Goal: Task Accomplishment & Management: Complete application form

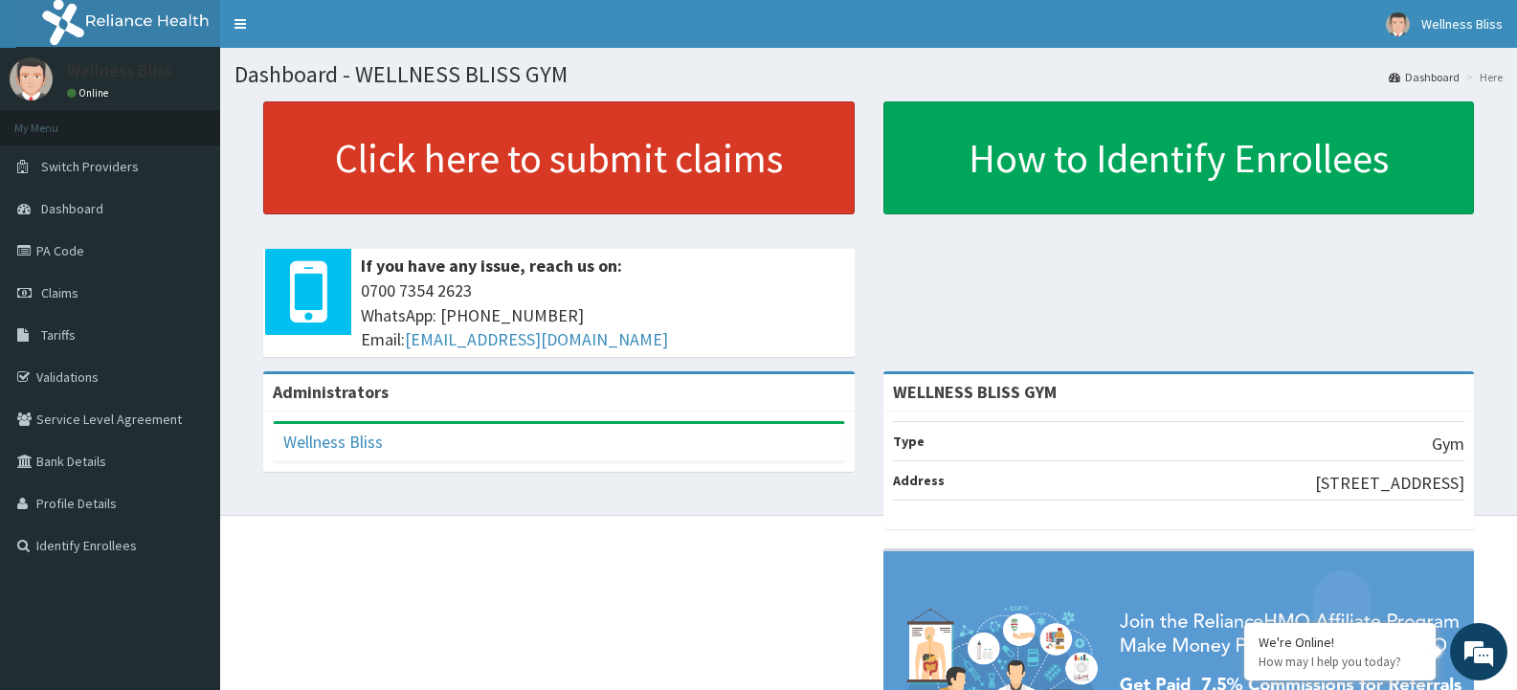
click at [567, 160] on link "Click here to submit claims" at bounding box center [559, 157] width 592 height 113
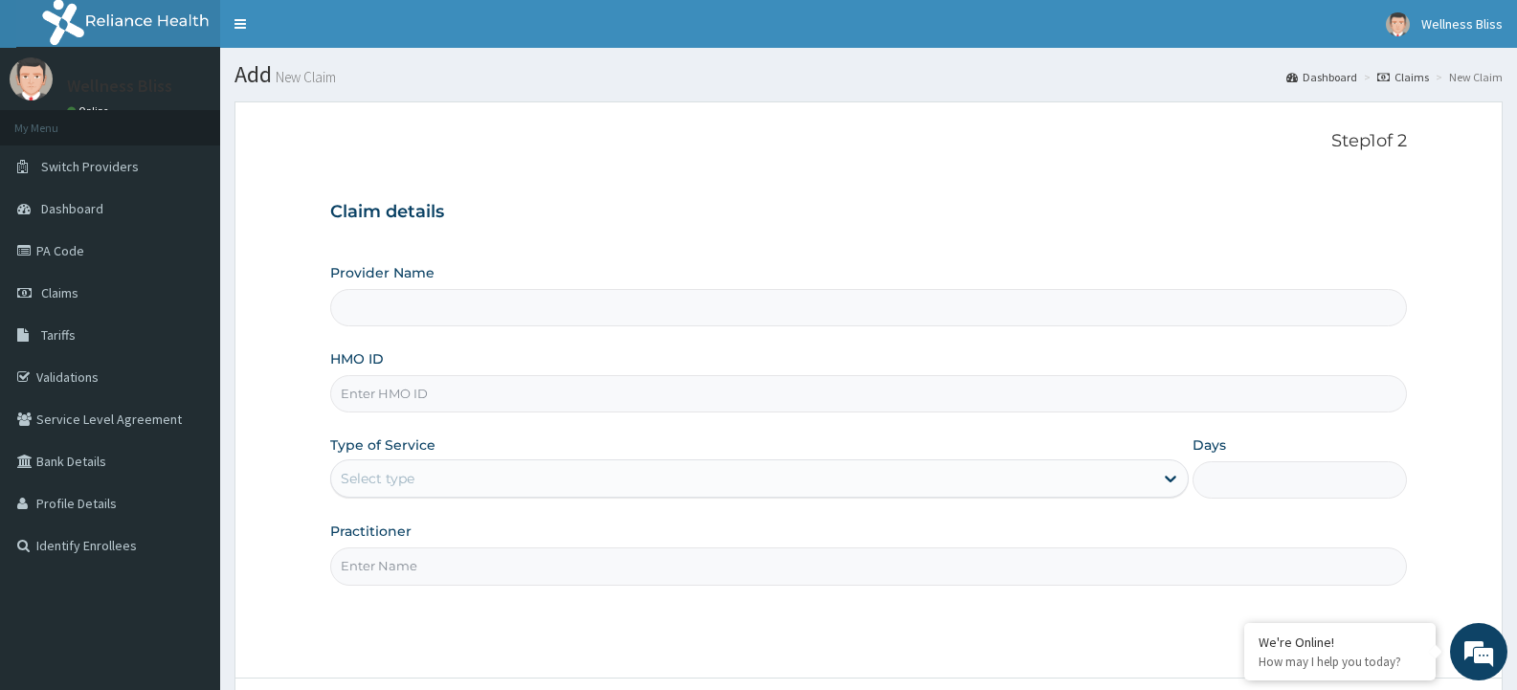
type input "WELLNESS BLISS GYM"
type input "1"
click at [427, 392] on input "HMO ID" at bounding box center [868, 393] width 1077 height 37
type input "ISW/10436/A"
click at [352, 572] on input "Practitioner" at bounding box center [868, 566] width 1077 height 37
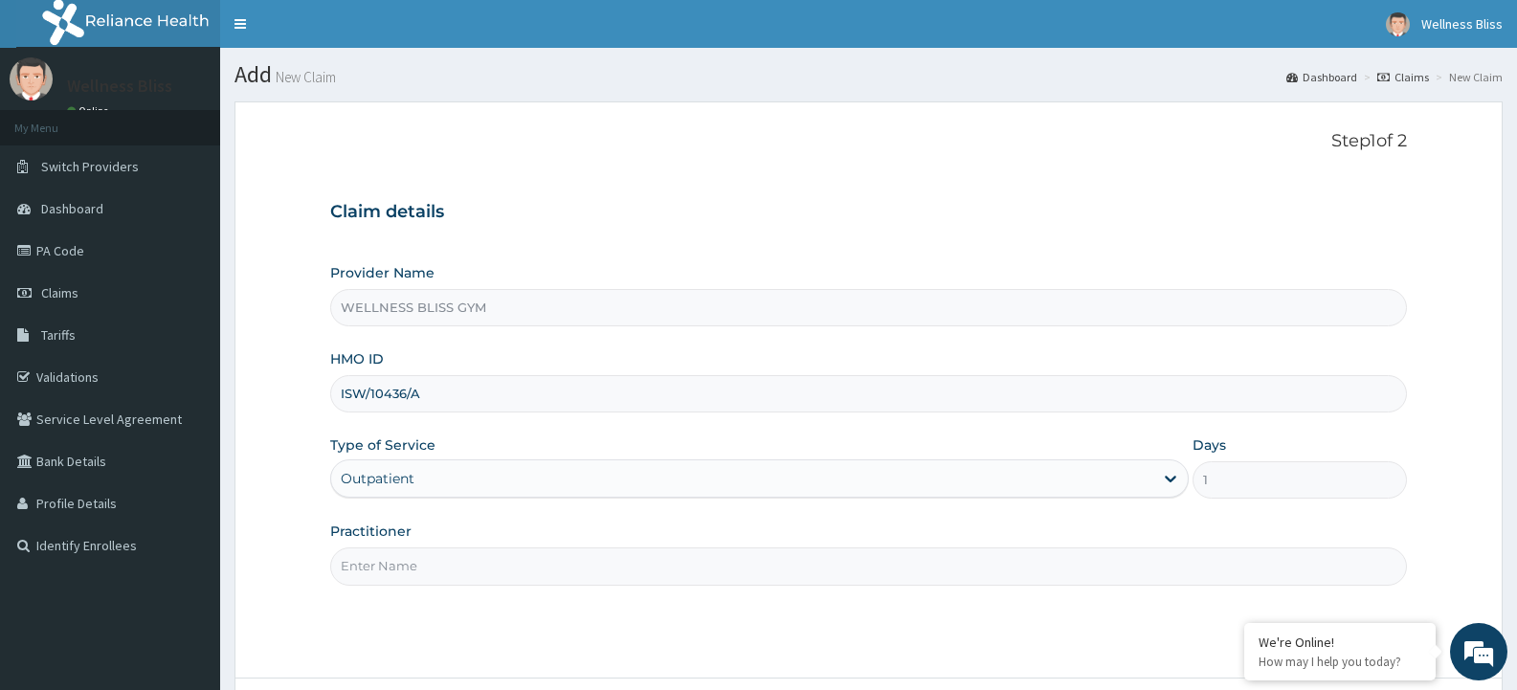
type input "GYM"
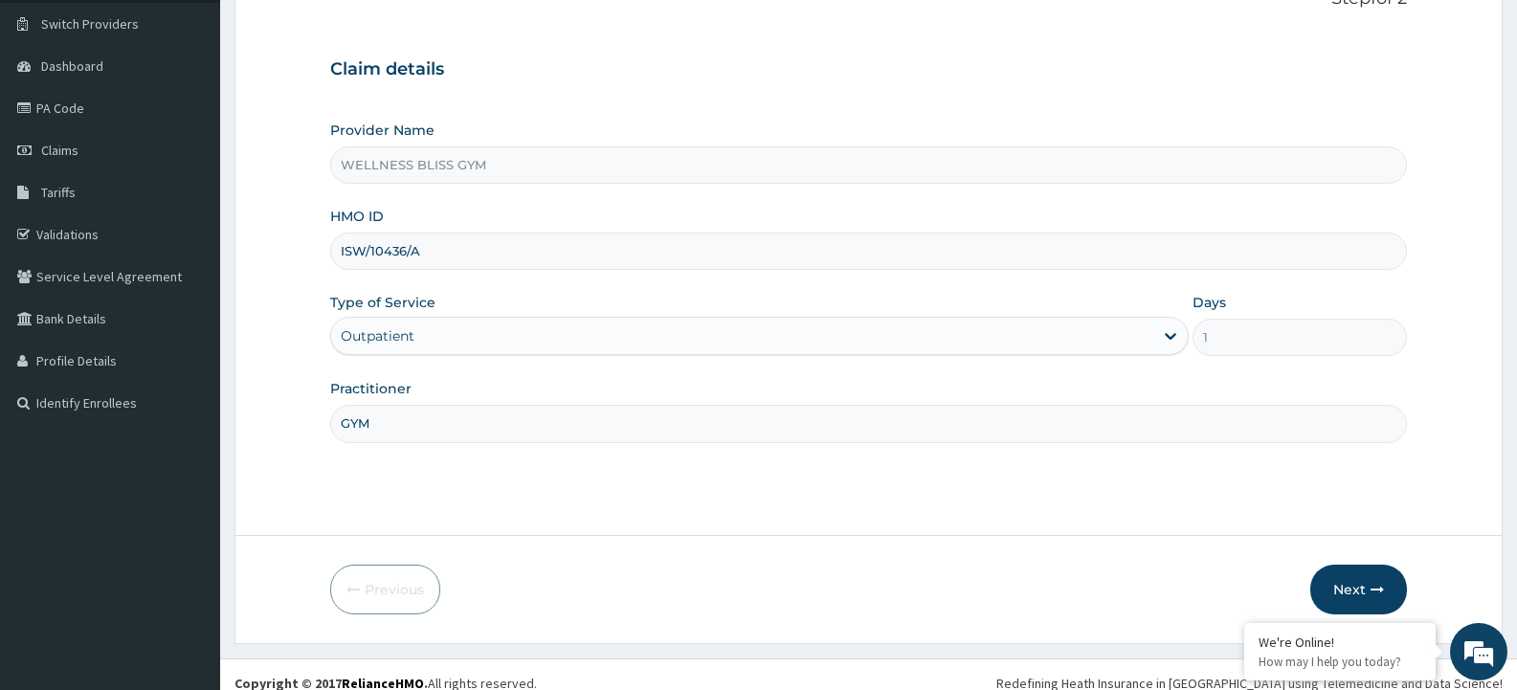
scroll to position [160, 0]
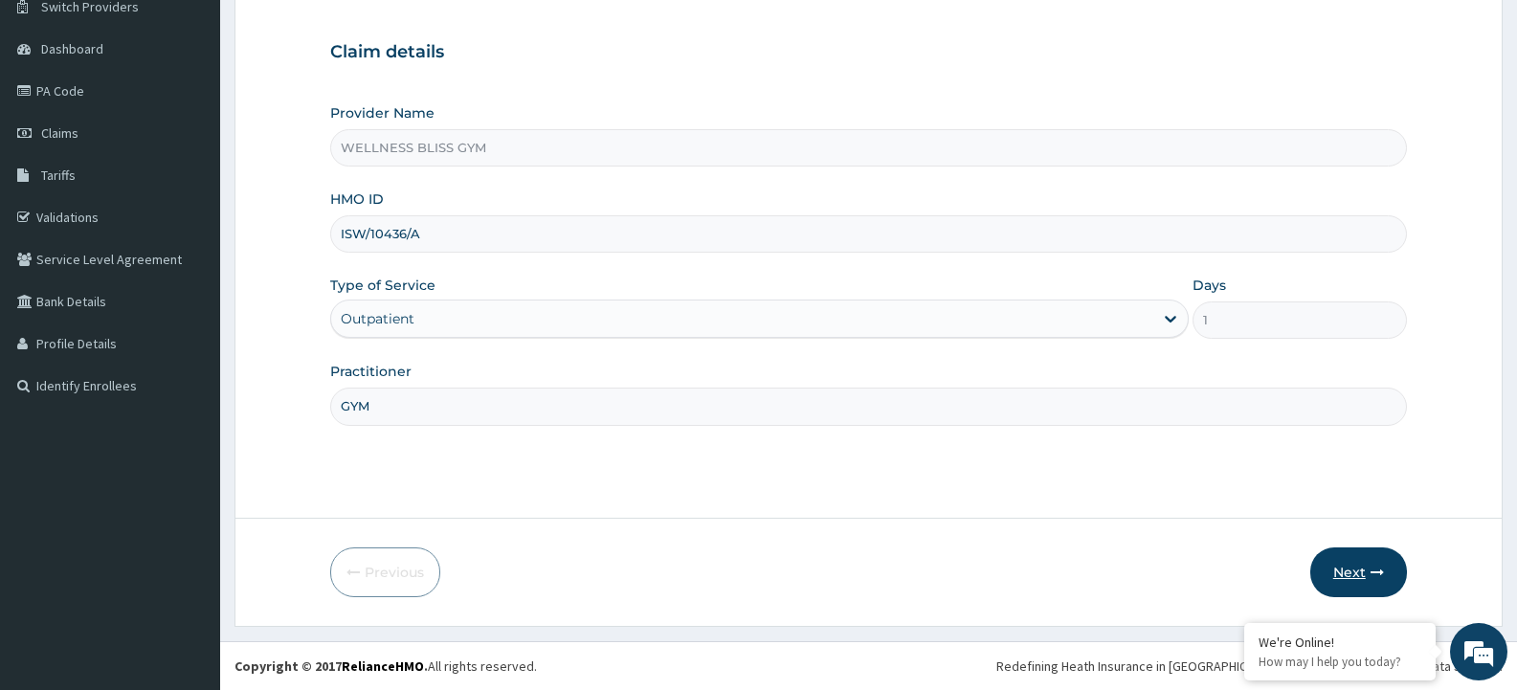
click at [1389, 572] on button "Next" at bounding box center [1359, 573] width 97 height 50
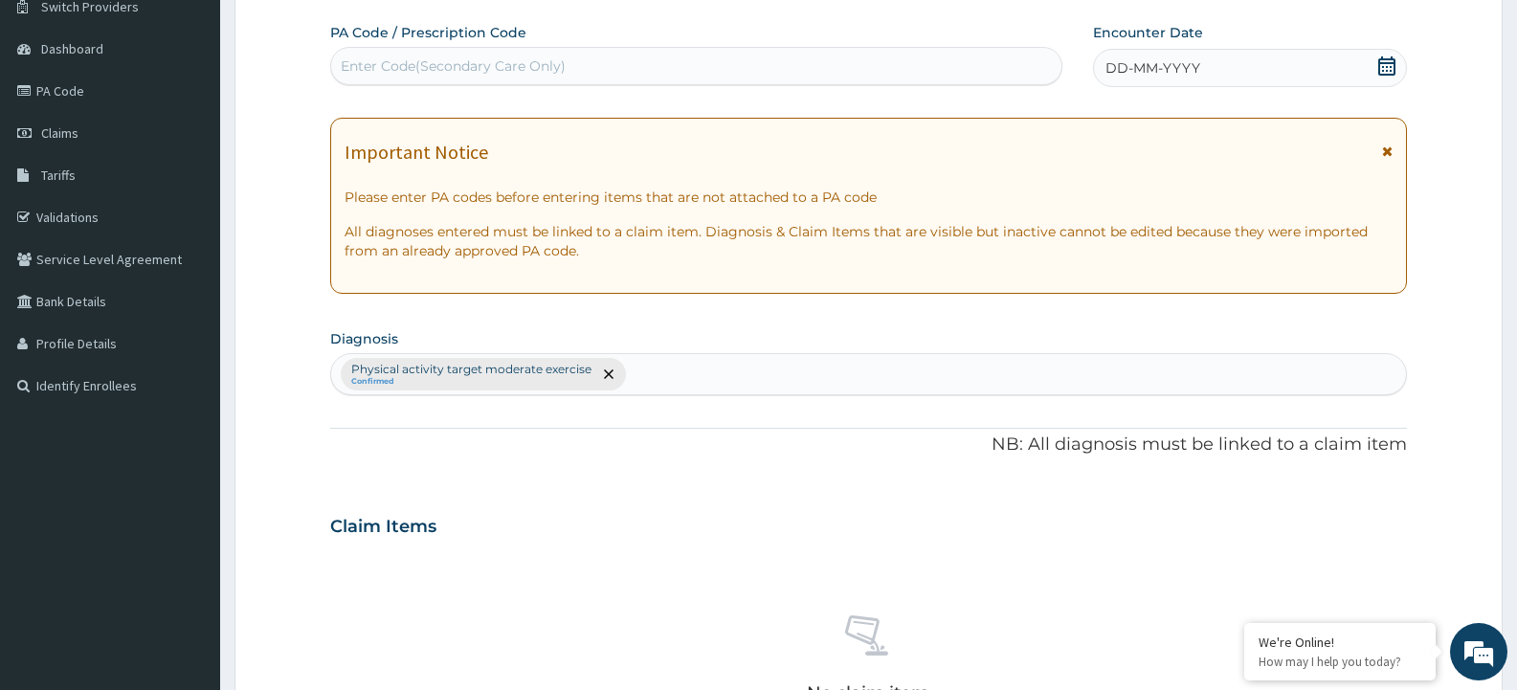
click at [593, 62] on div "Enter Code(Secondary Care Only)" at bounding box center [696, 66] width 730 height 31
type input "PA/2E0A26"
click at [1176, 66] on span "DD-MM-YYYY" at bounding box center [1153, 67] width 95 height 19
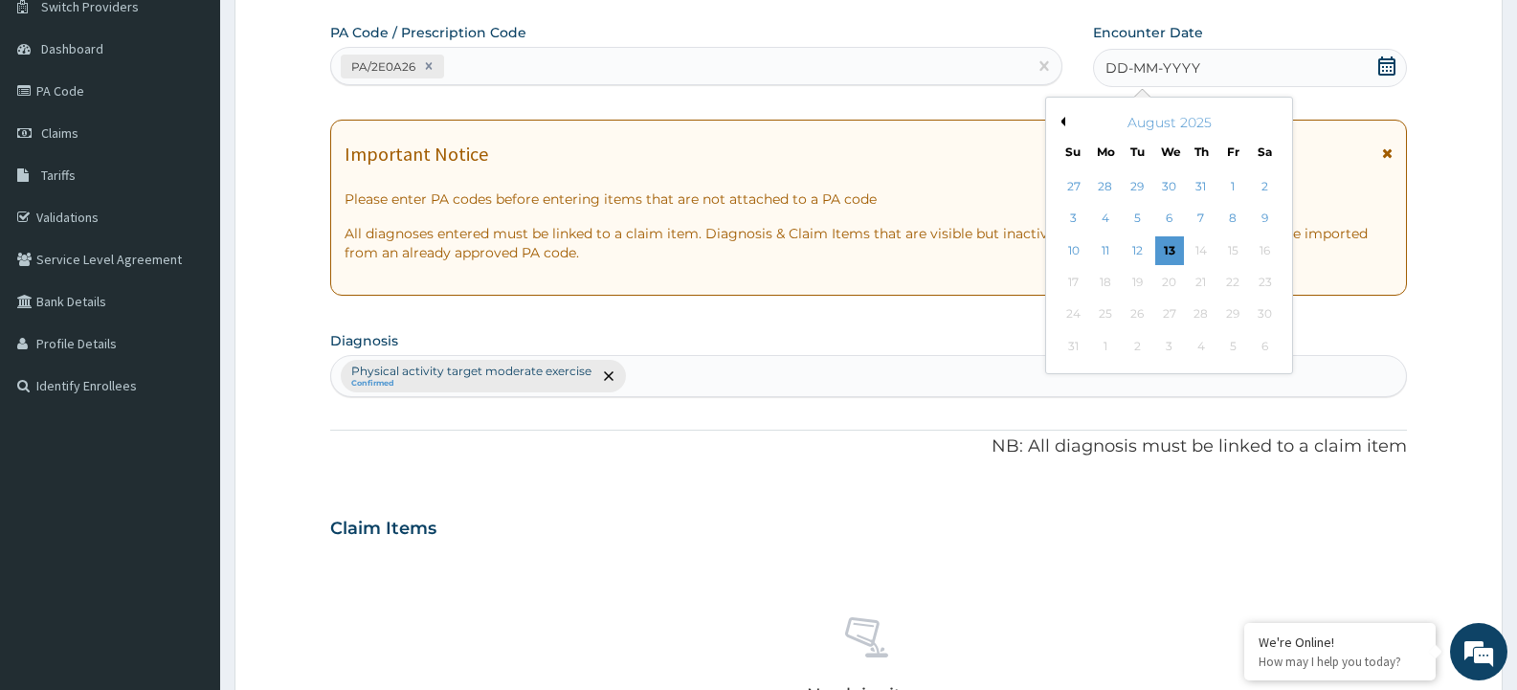
click at [1058, 117] on button "Previous Month" at bounding box center [1061, 122] width 10 height 10
click at [1063, 121] on button "Previous Month" at bounding box center [1061, 122] width 10 height 10
click at [1170, 280] on div "25" at bounding box center [1169, 282] width 29 height 29
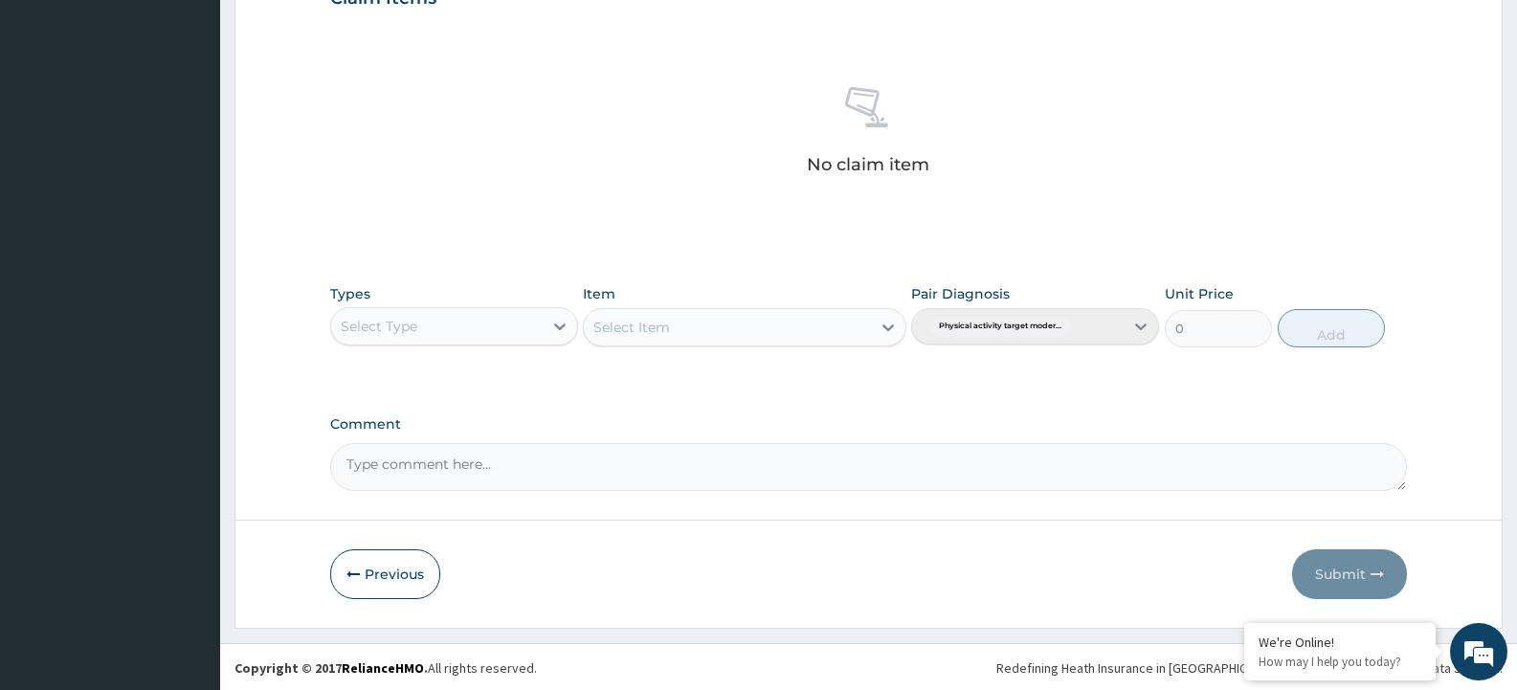
scroll to position [690, 0]
click at [422, 332] on div "Select Type" at bounding box center [437, 324] width 212 height 31
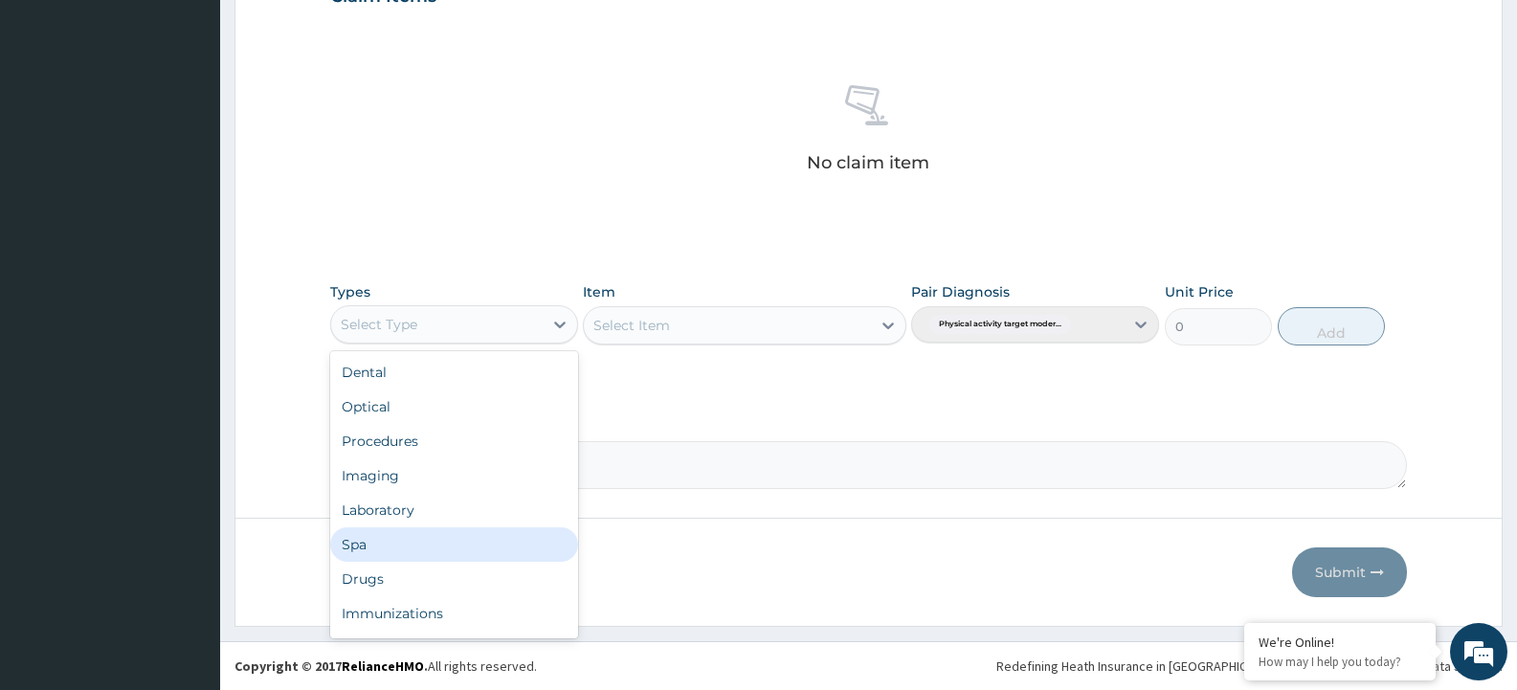
scroll to position [65, 0]
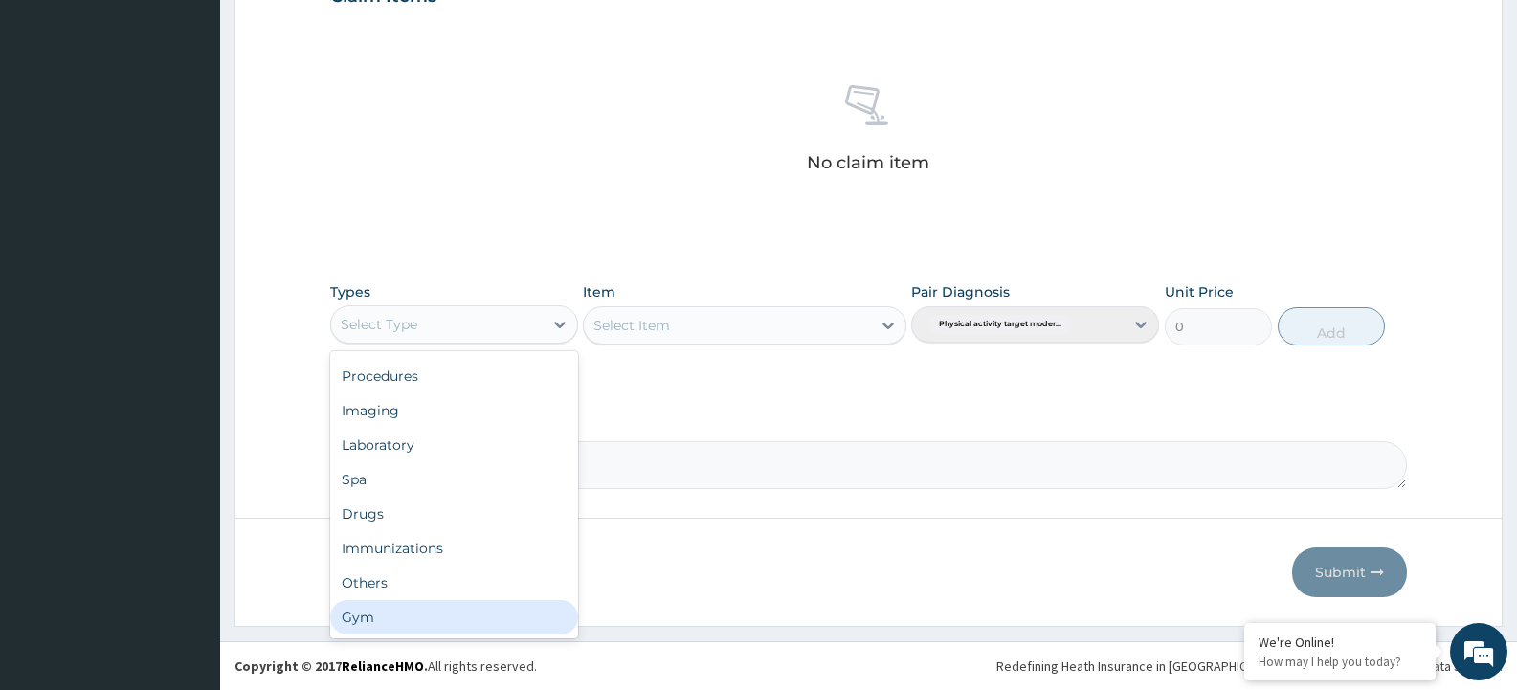
click at [415, 622] on div "Gym" at bounding box center [454, 617] width 248 height 34
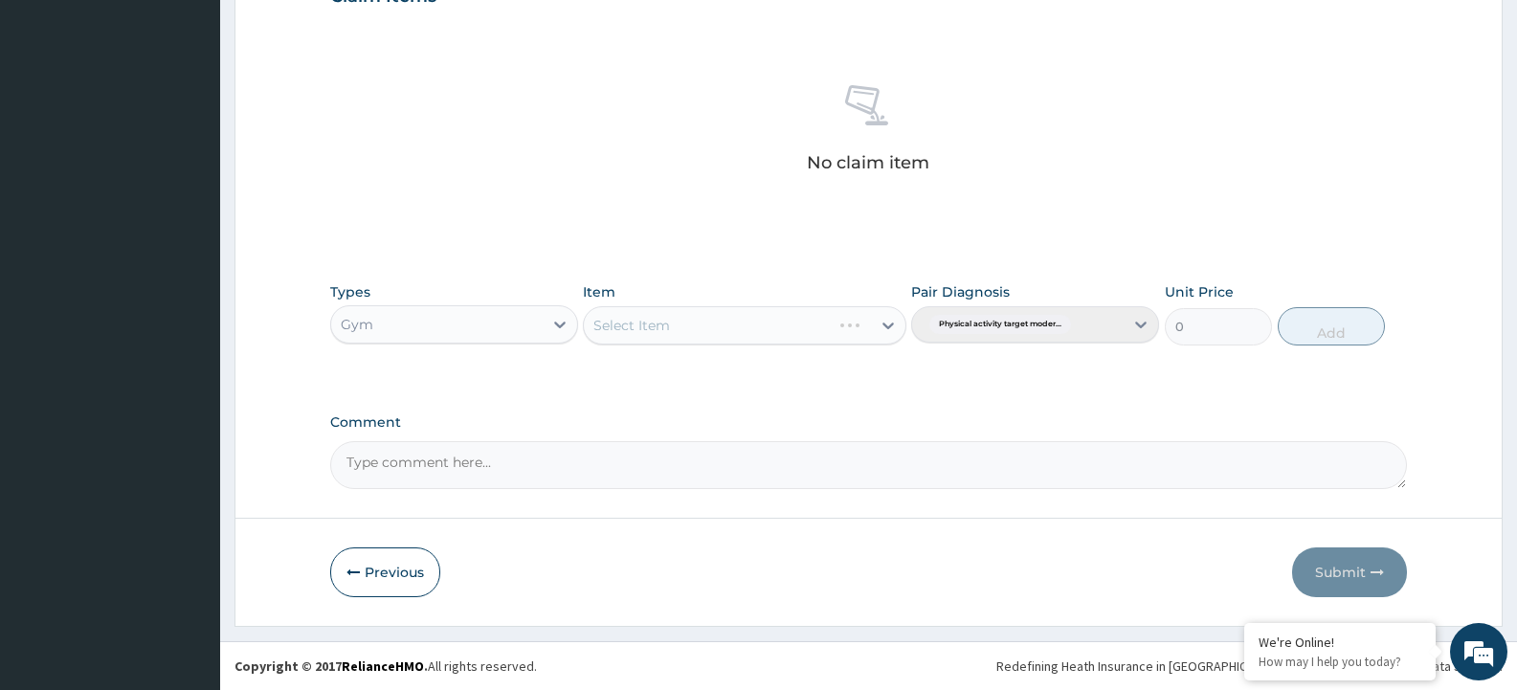
click at [747, 338] on div "Select Item" at bounding box center [744, 325] width 323 height 38
click at [780, 325] on div "Select Item" at bounding box center [727, 325] width 286 height 31
click at [779, 377] on div "GYM" at bounding box center [744, 373] width 323 height 34
click at [1356, 318] on button "Add" at bounding box center [1331, 326] width 107 height 38
type input "0"
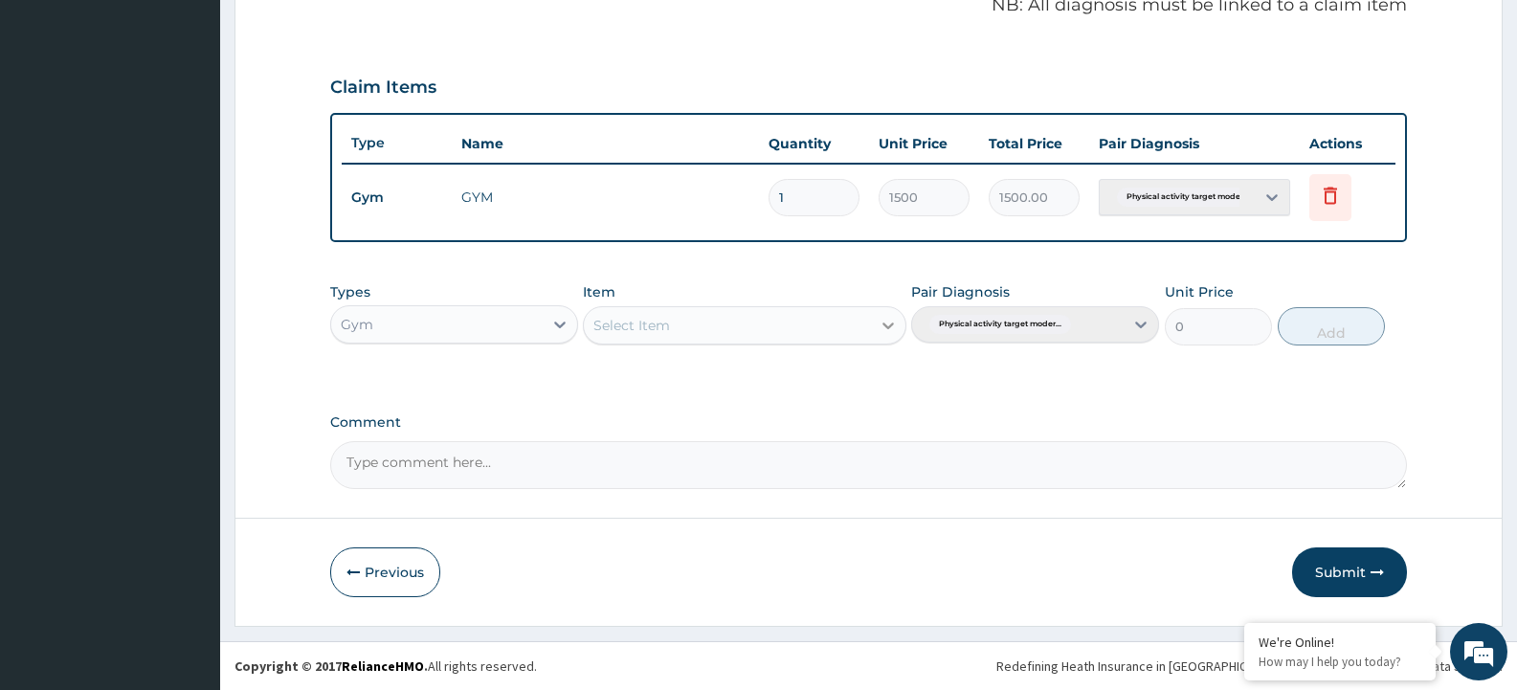
scroll to position [599, 0]
click at [832, 318] on div "Select Item" at bounding box center [727, 325] width 286 height 31
click at [823, 370] on div "GYM" at bounding box center [744, 373] width 323 height 34
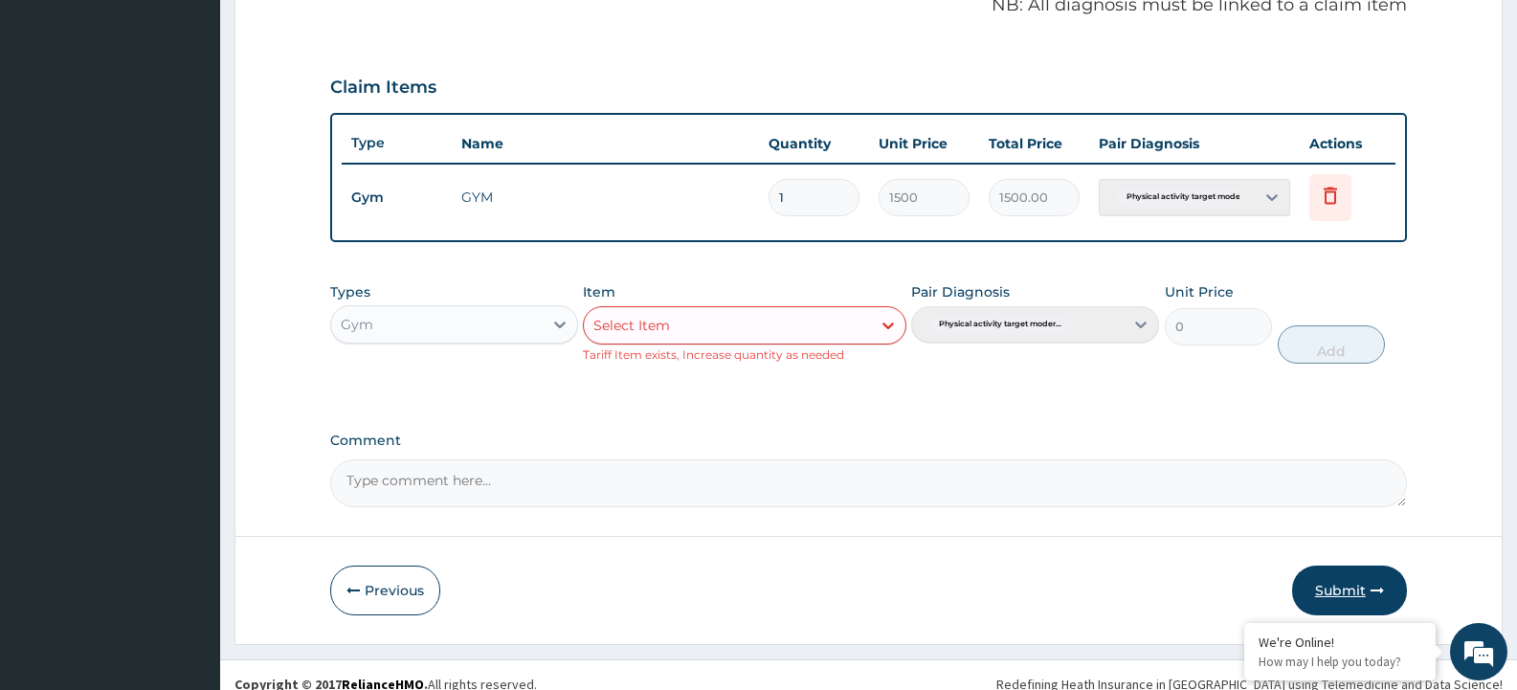
click at [1368, 574] on button "Submit" at bounding box center [1349, 591] width 115 height 50
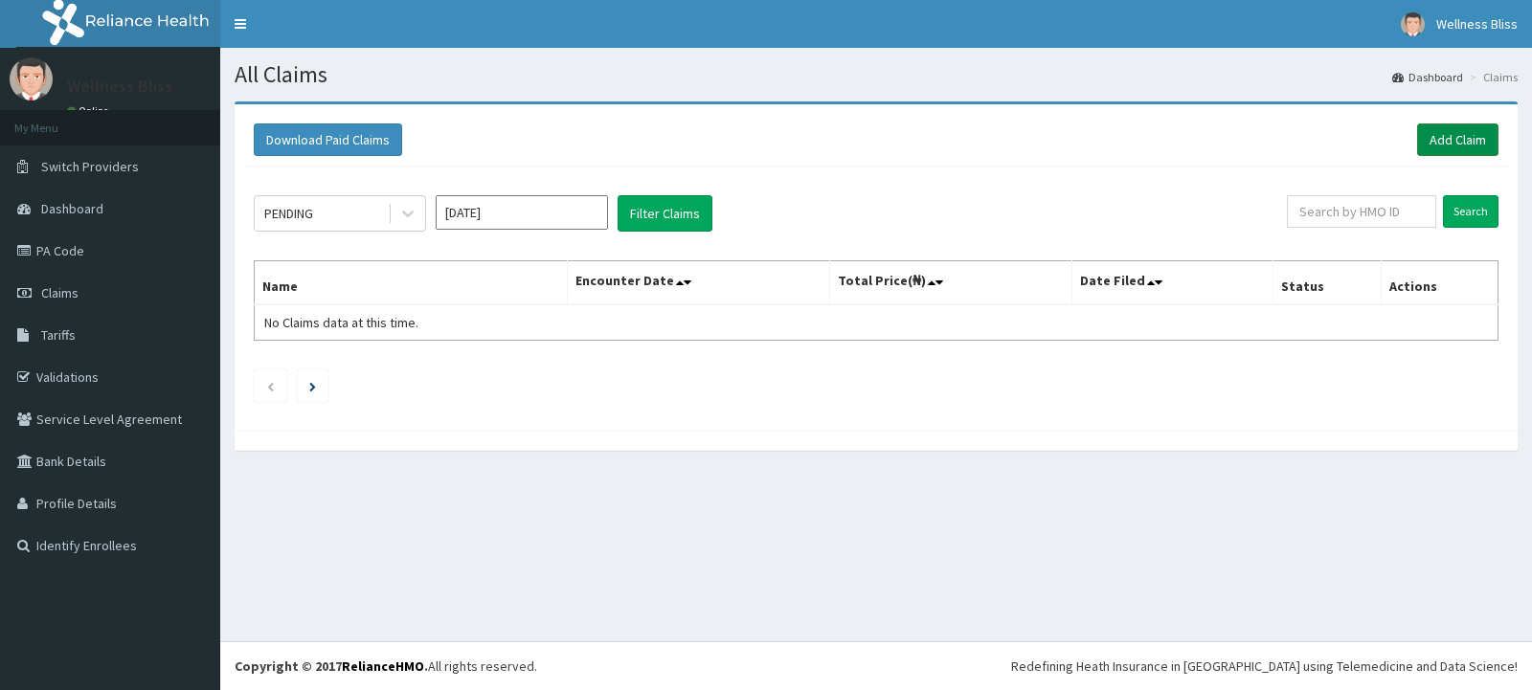
click at [1194, 140] on link "Add Claim" at bounding box center [1457, 139] width 81 height 33
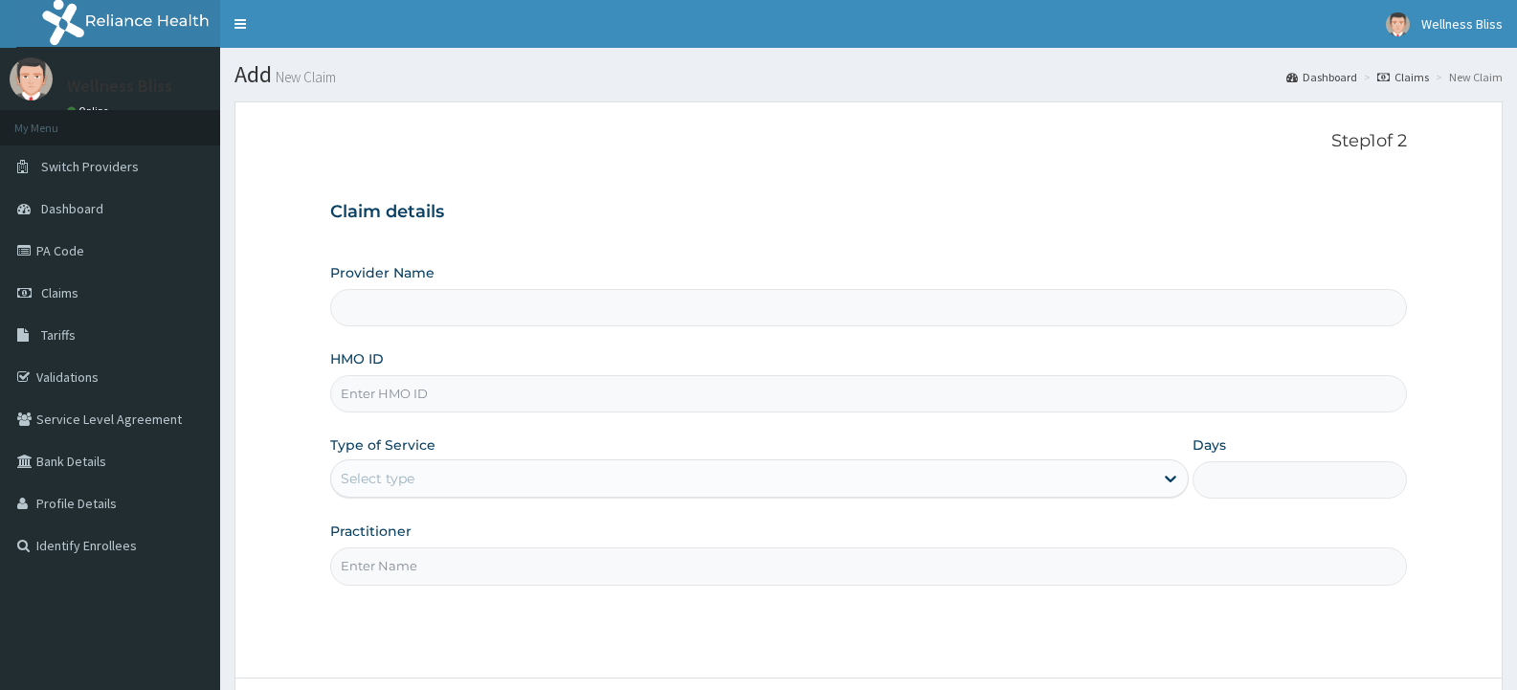
click at [448, 405] on input "HMO ID" at bounding box center [868, 393] width 1077 height 37
type input "MOP"
type input "WELLNESS BLISS GYM"
type input "1"
type input "MOP/10191/B"
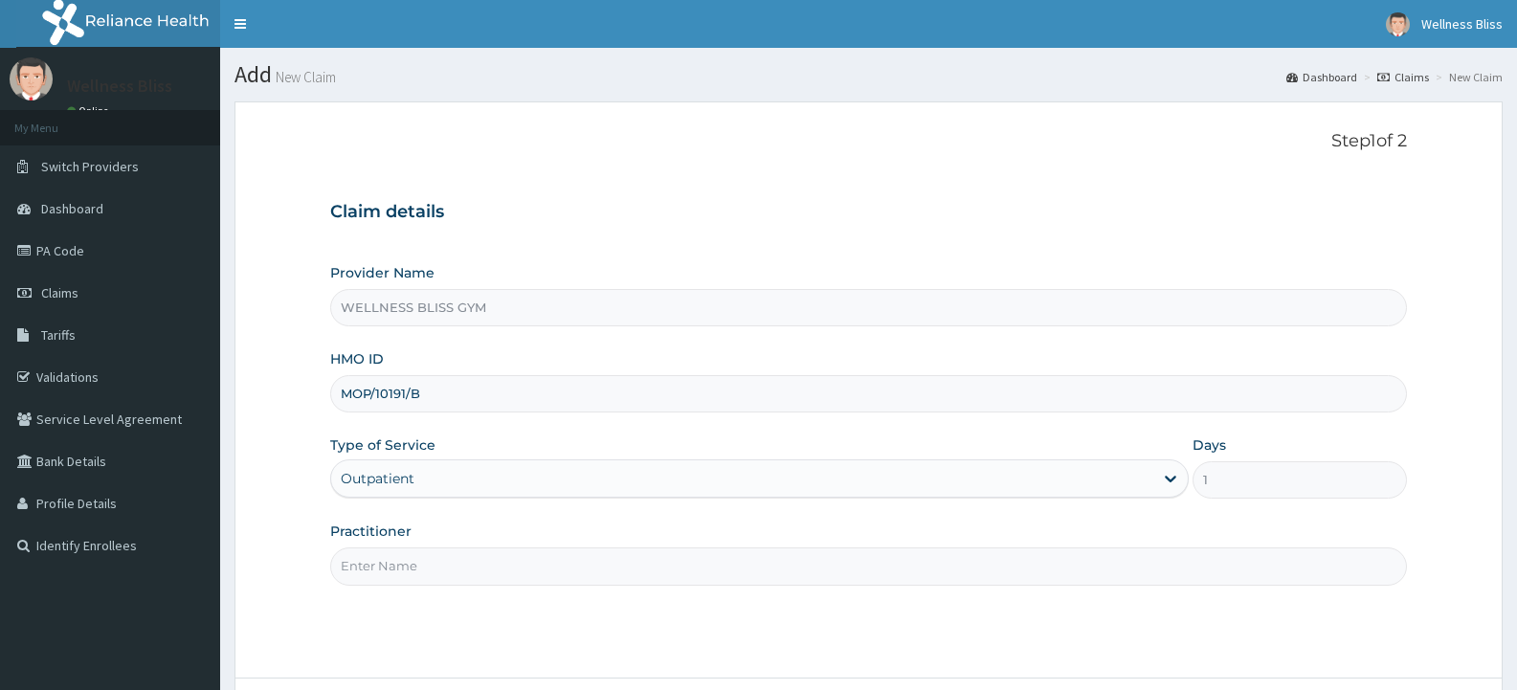
click at [392, 572] on input "Practitioner" at bounding box center [868, 566] width 1077 height 37
type input "GYM"
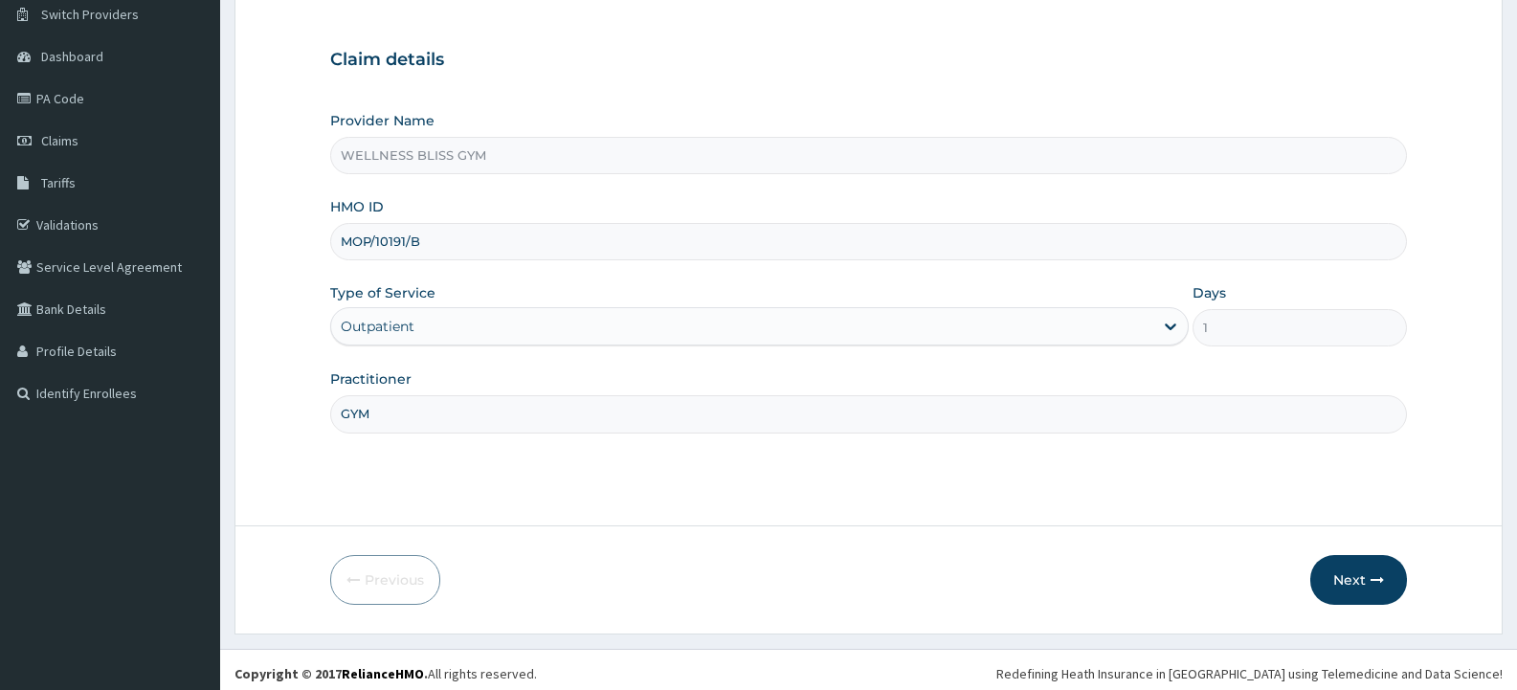
scroll to position [160, 0]
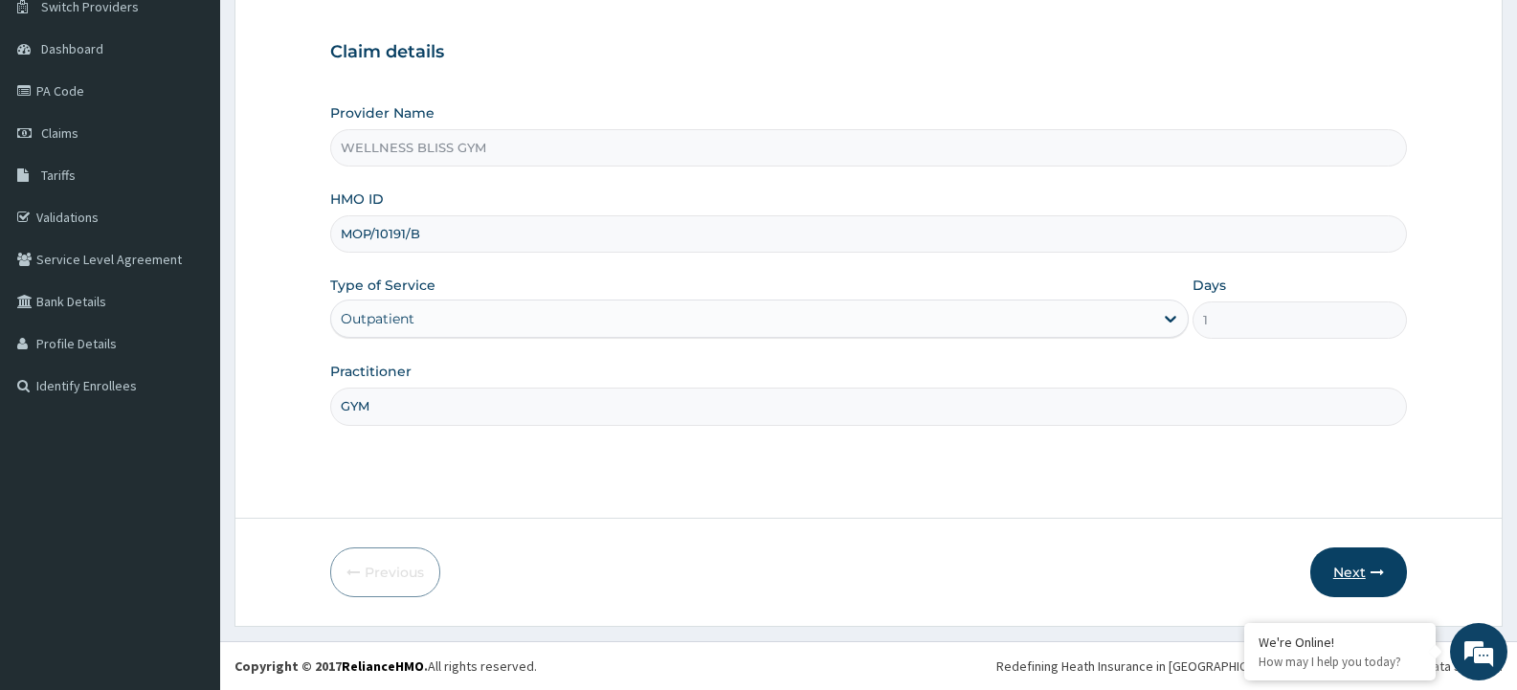
click at [1343, 575] on button "Next" at bounding box center [1359, 573] width 97 height 50
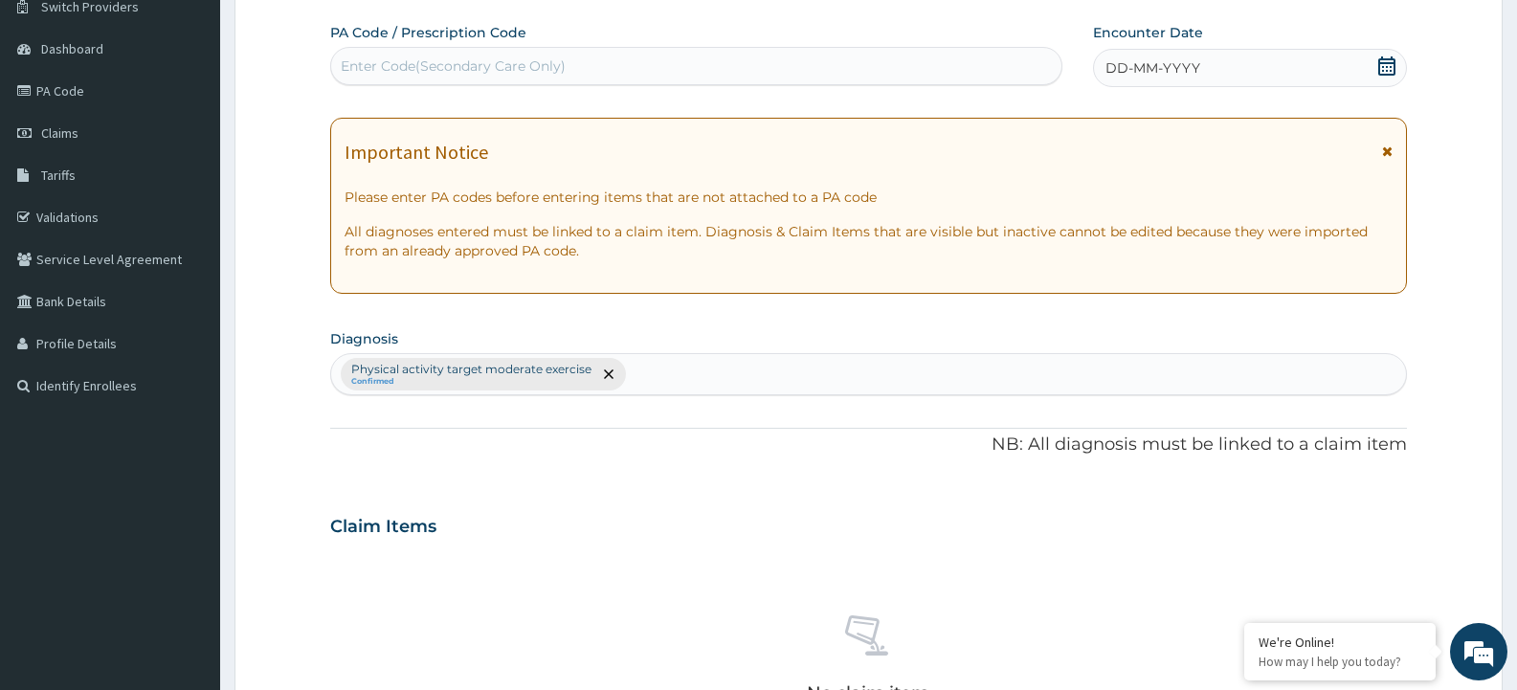
click at [520, 64] on div "Enter Code(Secondary Care Only)" at bounding box center [453, 65] width 225 height 19
type input "PA/93EC6D"
click at [1229, 72] on div "DD-MM-YYYY" at bounding box center [1250, 68] width 314 height 38
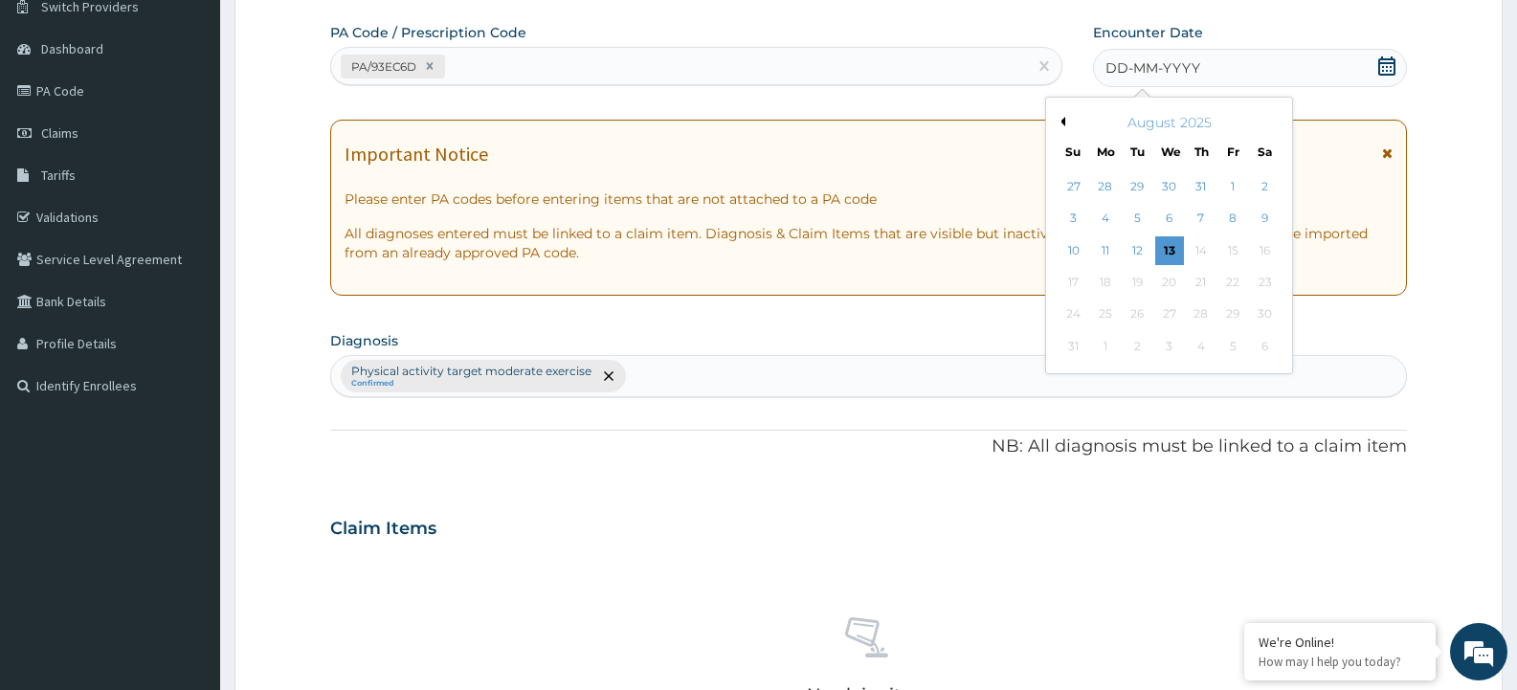
click at [1065, 119] on button "Previous Month" at bounding box center [1061, 122] width 10 height 10
click at [1239, 274] on div "25" at bounding box center [1233, 282] width 29 height 29
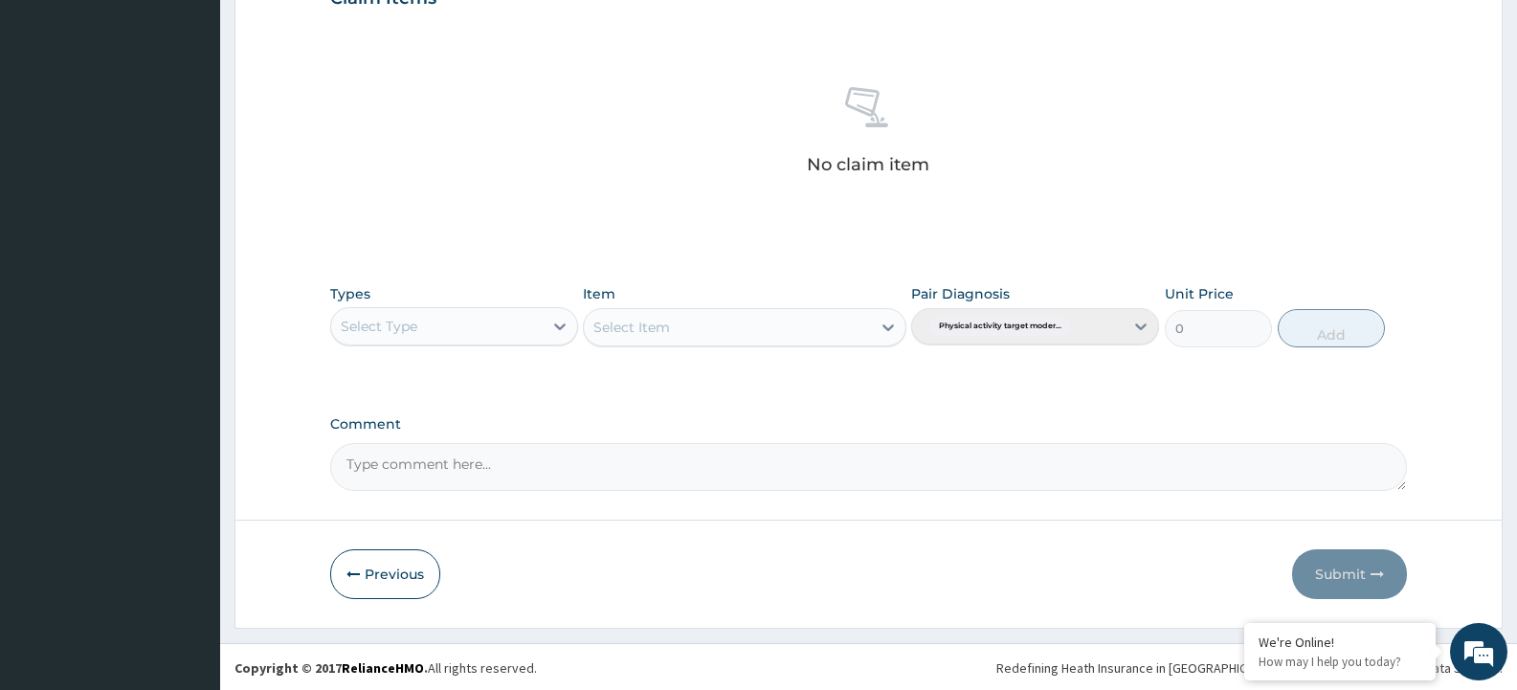
scroll to position [690, 0]
click at [452, 332] on div "Select Type" at bounding box center [437, 324] width 212 height 31
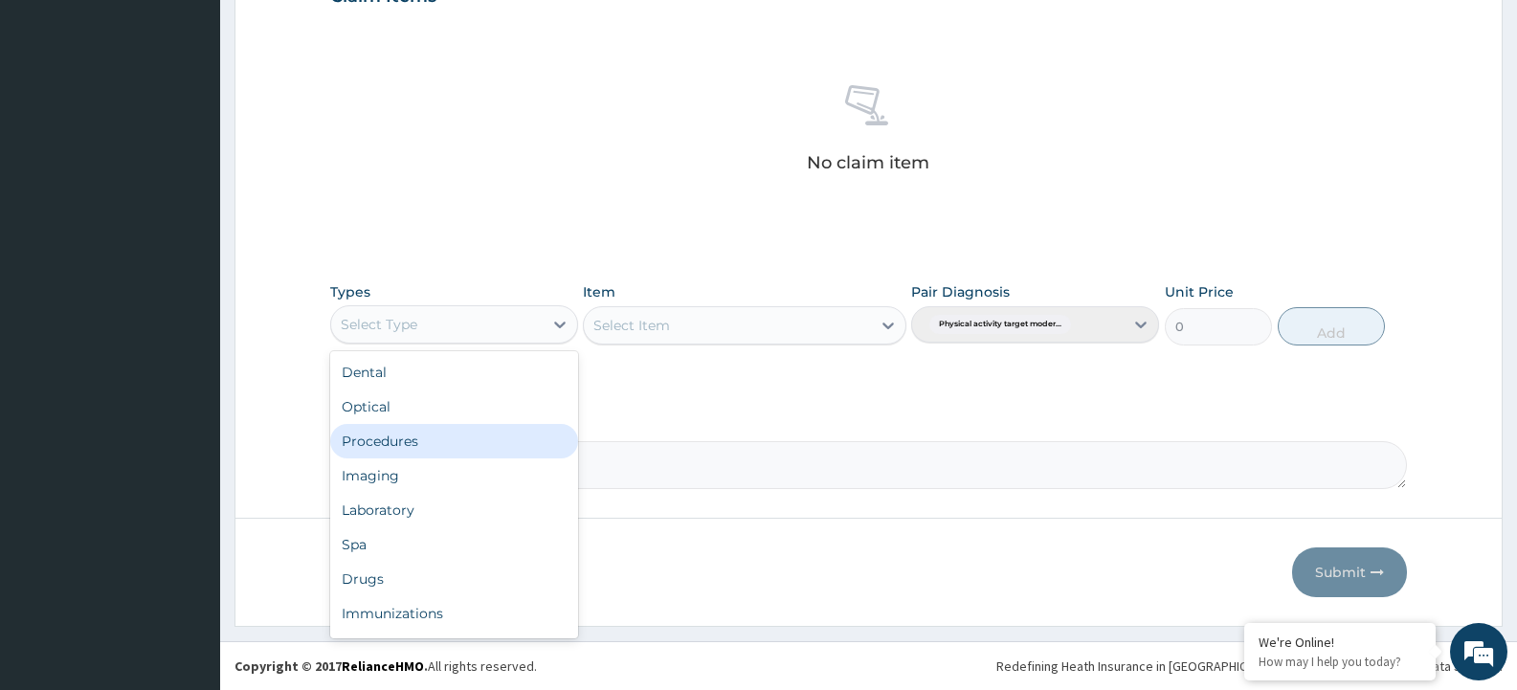
scroll to position [65, 0]
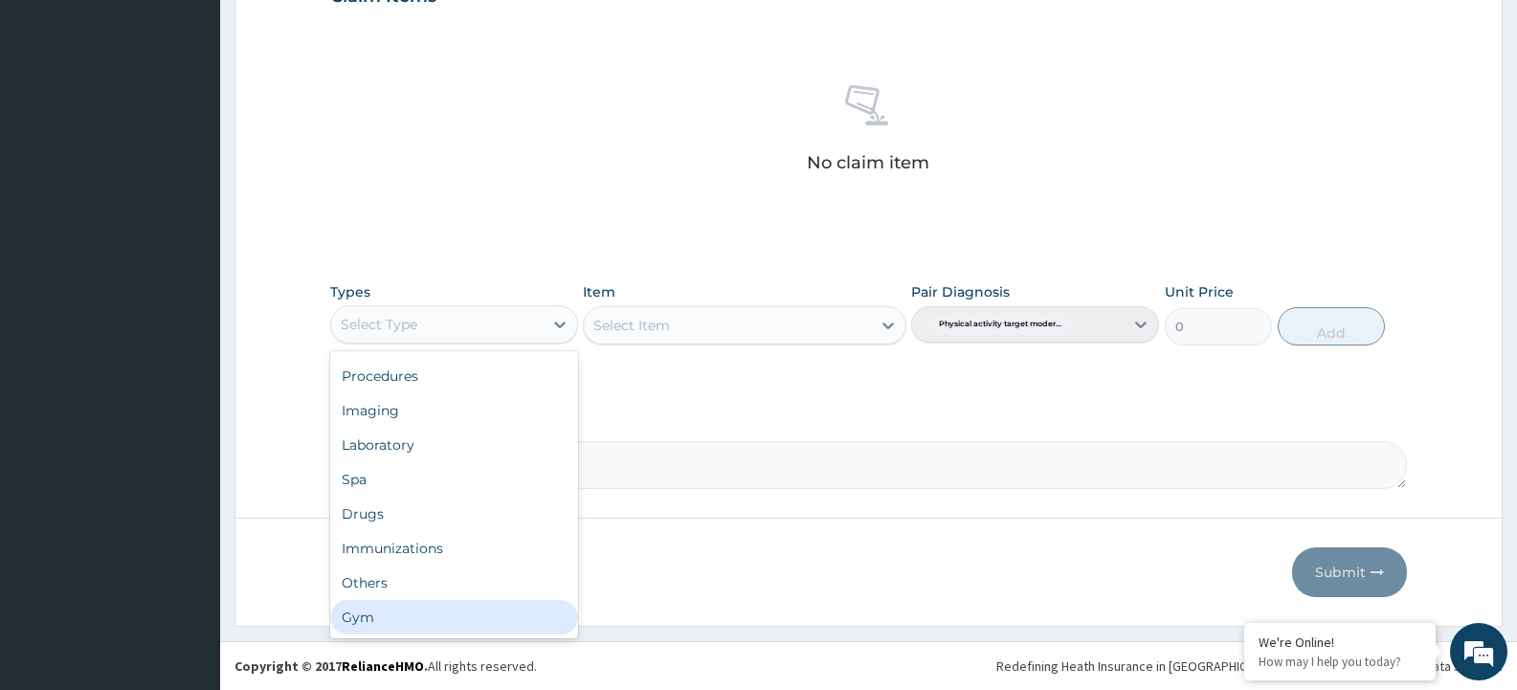
click at [419, 630] on div "Gym" at bounding box center [454, 617] width 248 height 34
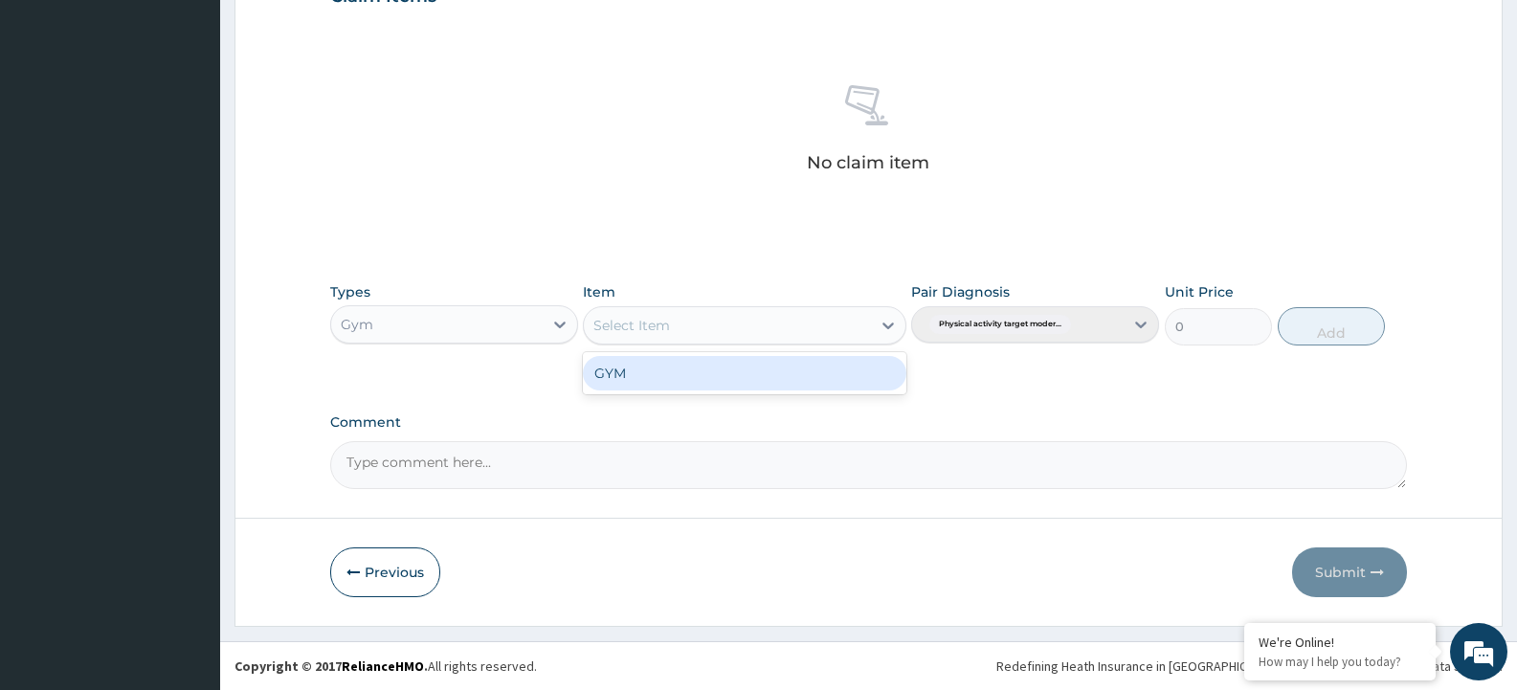
click at [798, 323] on div "Select Item" at bounding box center [727, 325] width 286 height 31
click at [786, 386] on div "GYM" at bounding box center [744, 373] width 323 height 34
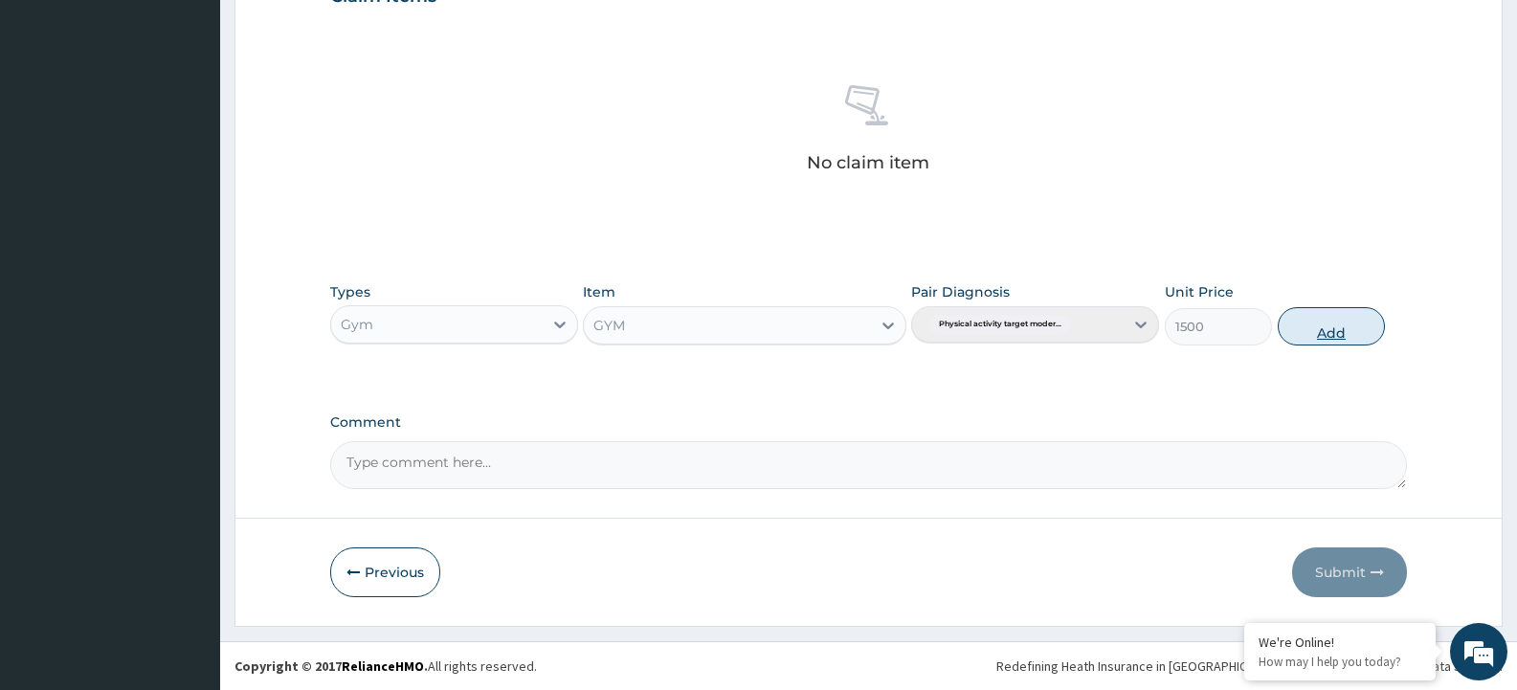
click at [1299, 319] on button "Add" at bounding box center [1331, 326] width 107 height 38
type input "0"
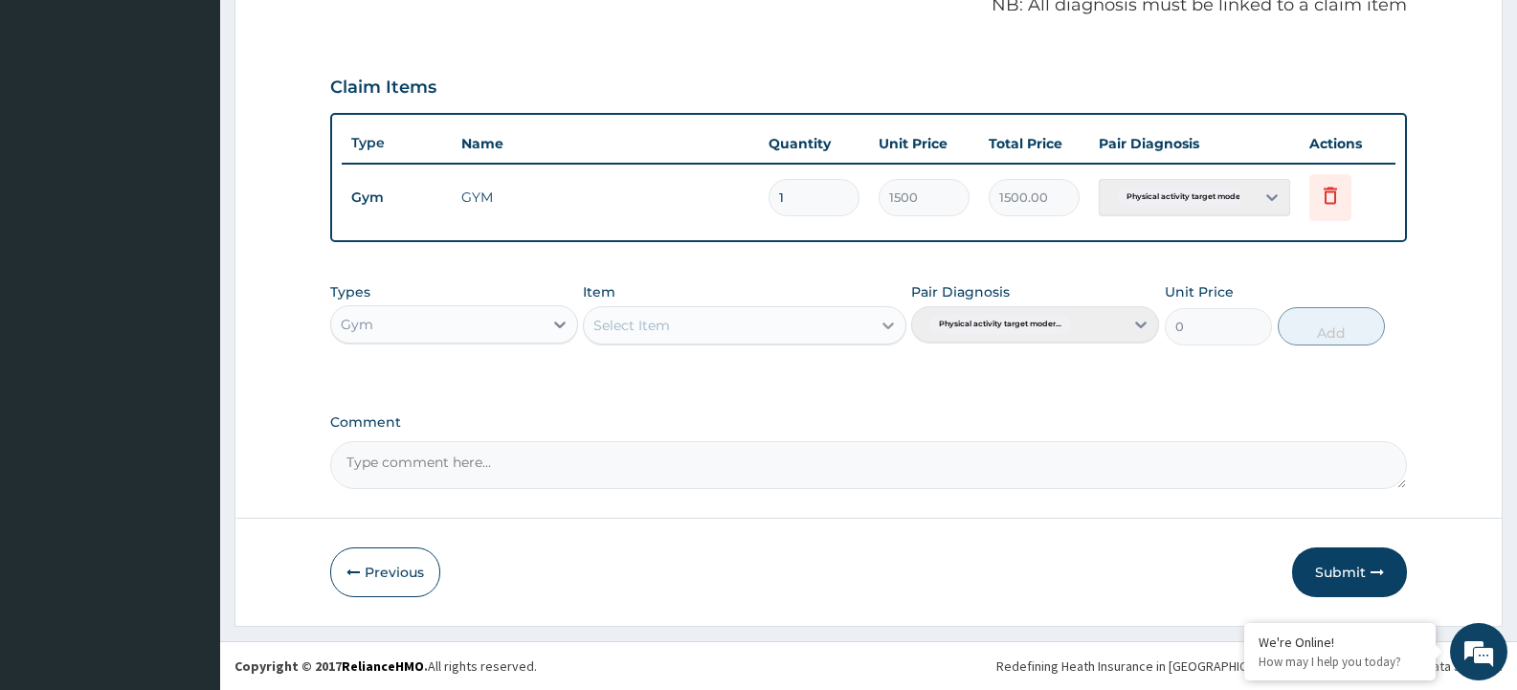
scroll to position [599, 0]
click at [819, 324] on div "Select Item" at bounding box center [727, 325] width 286 height 31
click at [805, 376] on div "GYM" at bounding box center [744, 373] width 323 height 34
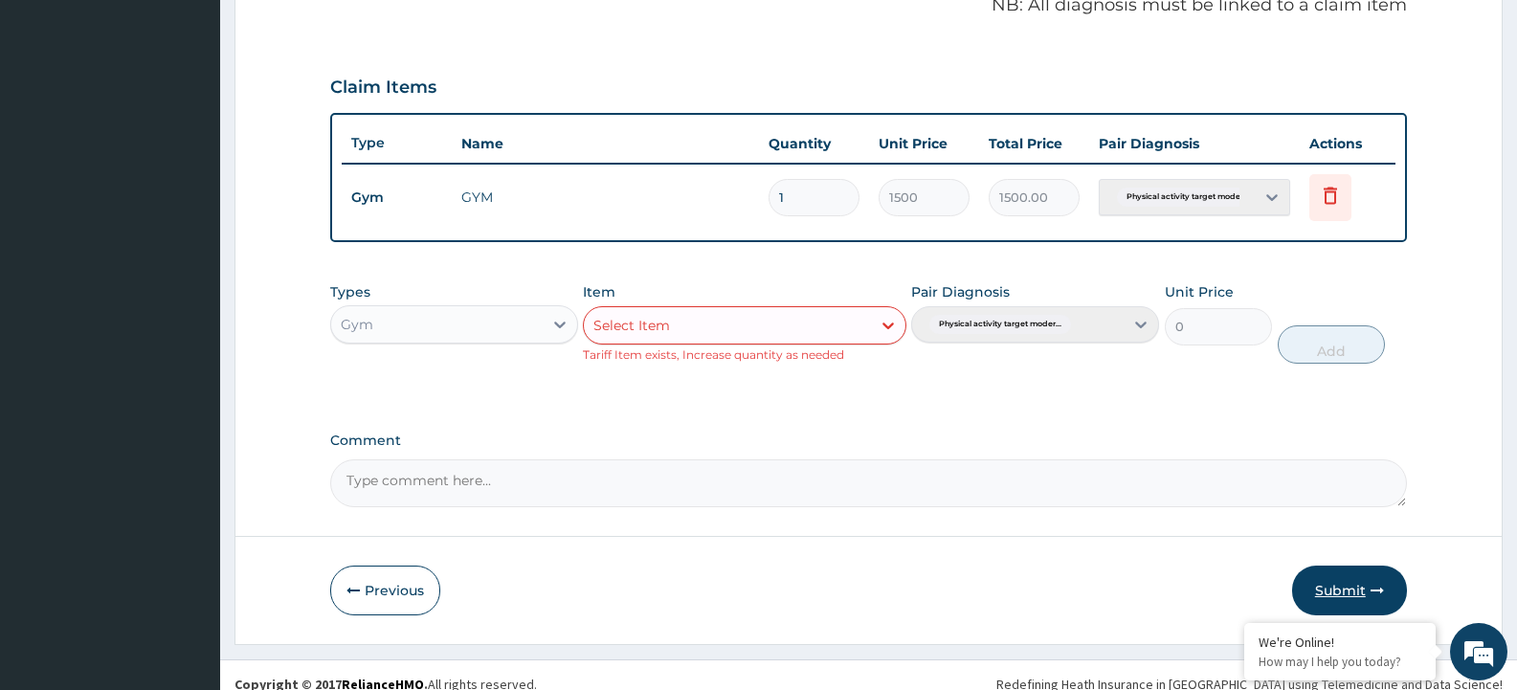
click at [1341, 587] on button "Submit" at bounding box center [1349, 591] width 115 height 50
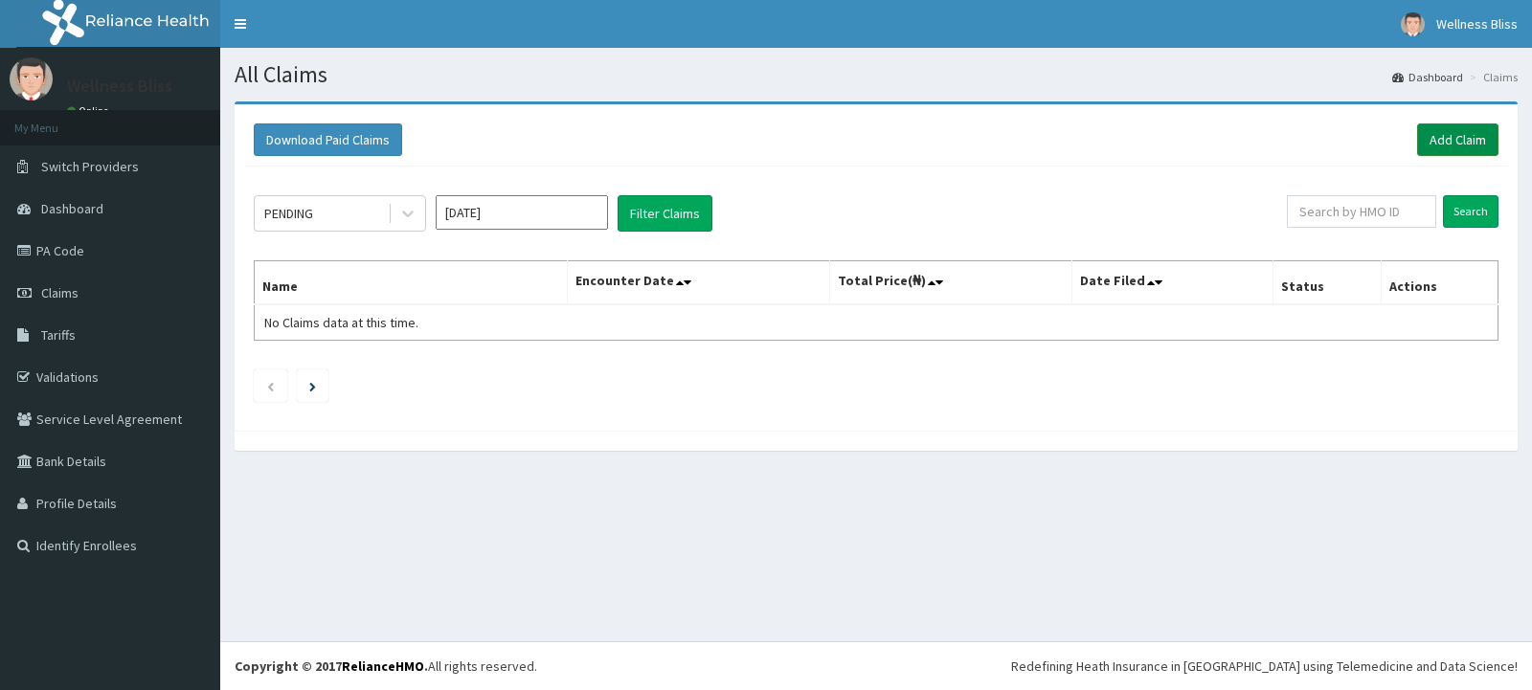
click at [1453, 146] on link "Add Claim" at bounding box center [1457, 139] width 81 height 33
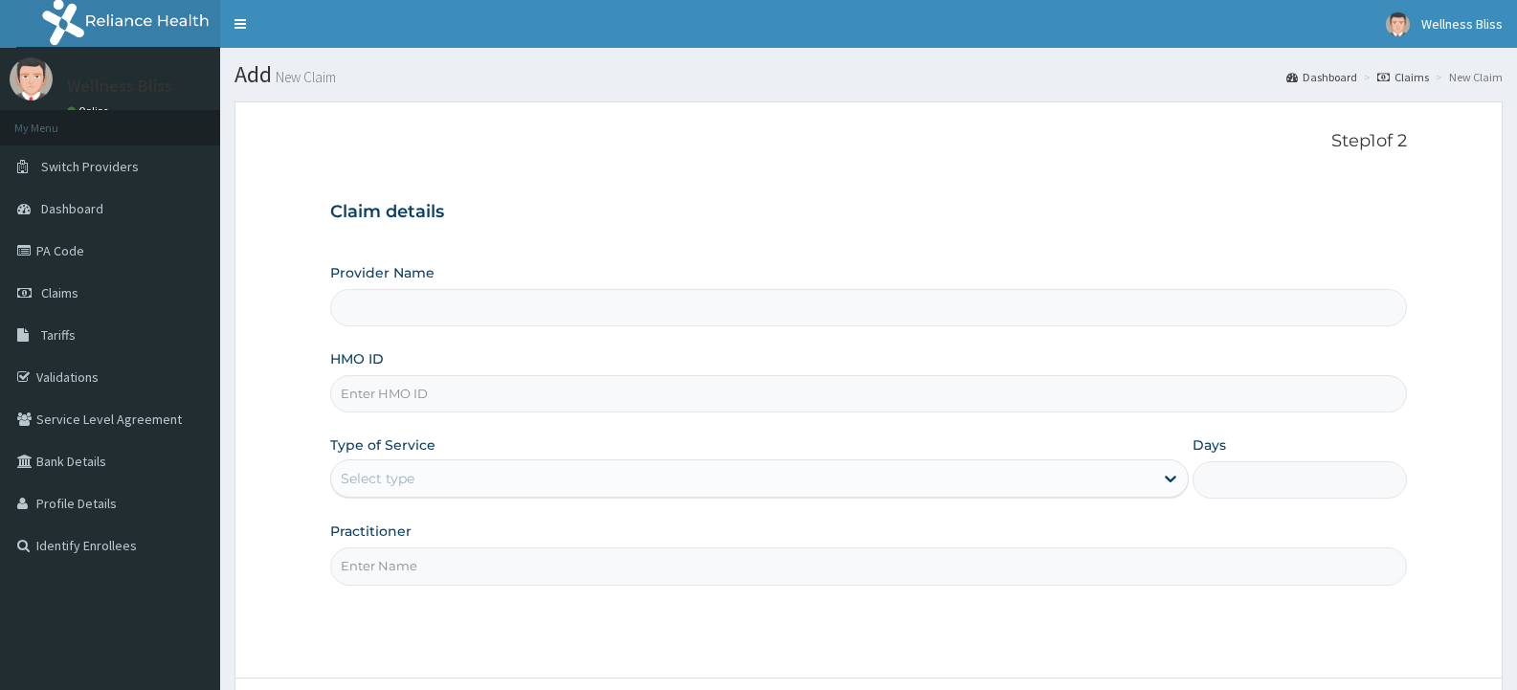
click at [483, 408] on input "HMO ID" at bounding box center [868, 393] width 1077 height 37
type input "APZ/"
type input "WELLNESS BLISS GYM"
type input "1"
type input "APZ/10015/A"
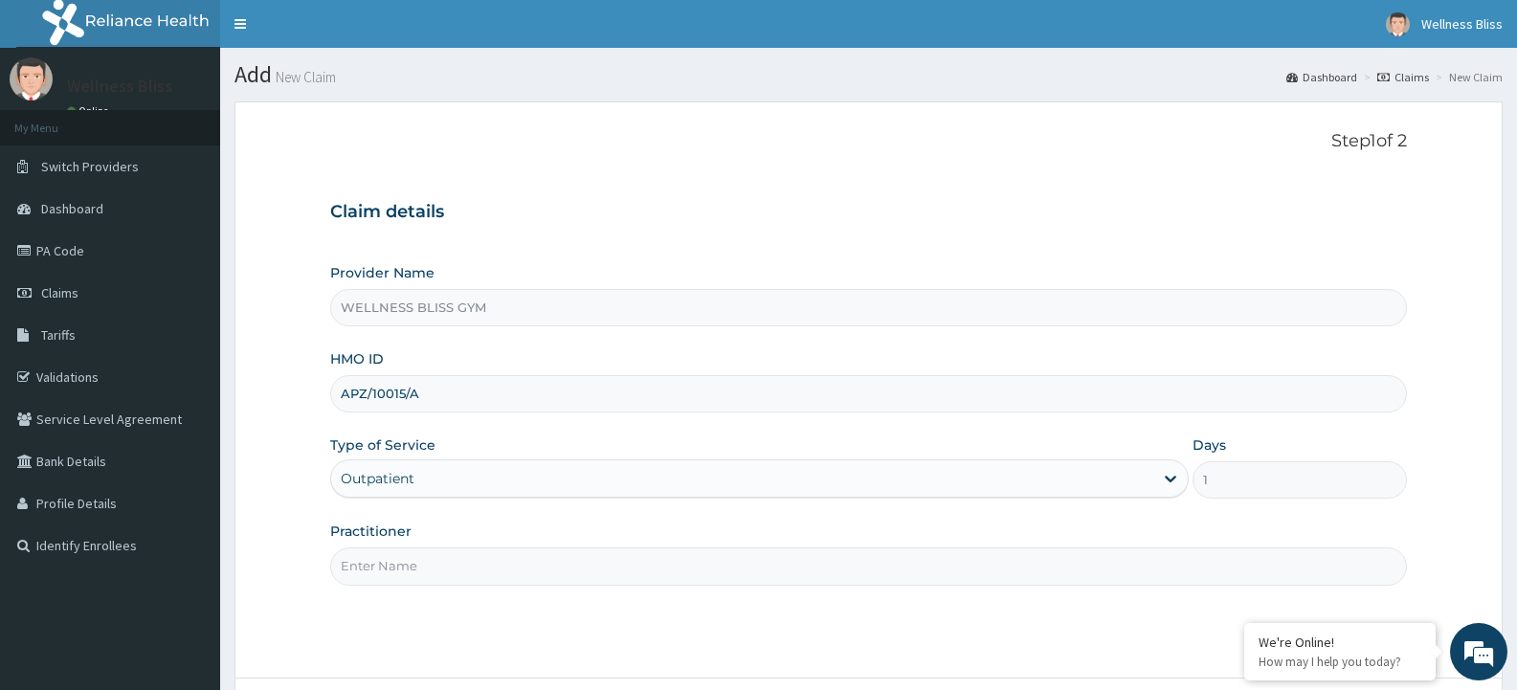
click at [376, 553] on input "Practitioner" at bounding box center [868, 566] width 1077 height 37
type input "GYM"
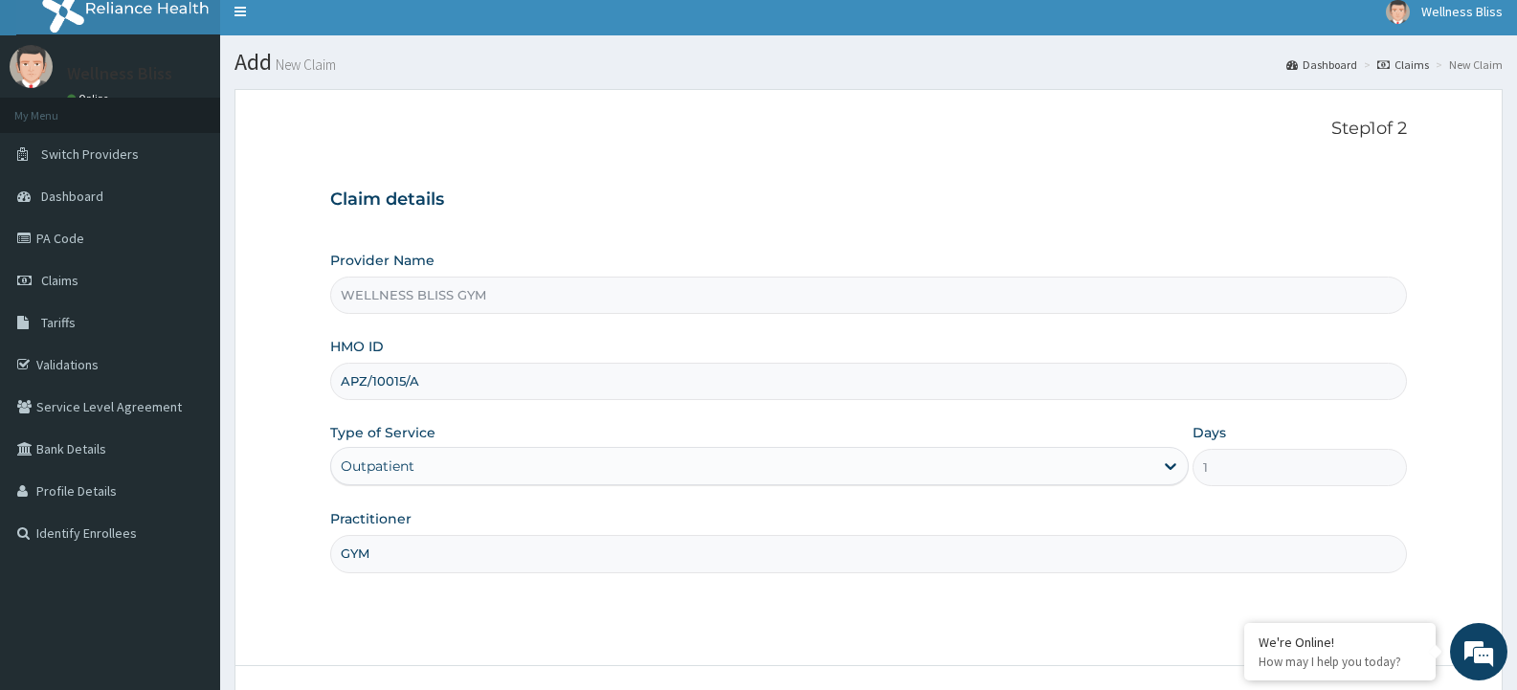
scroll to position [160, 0]
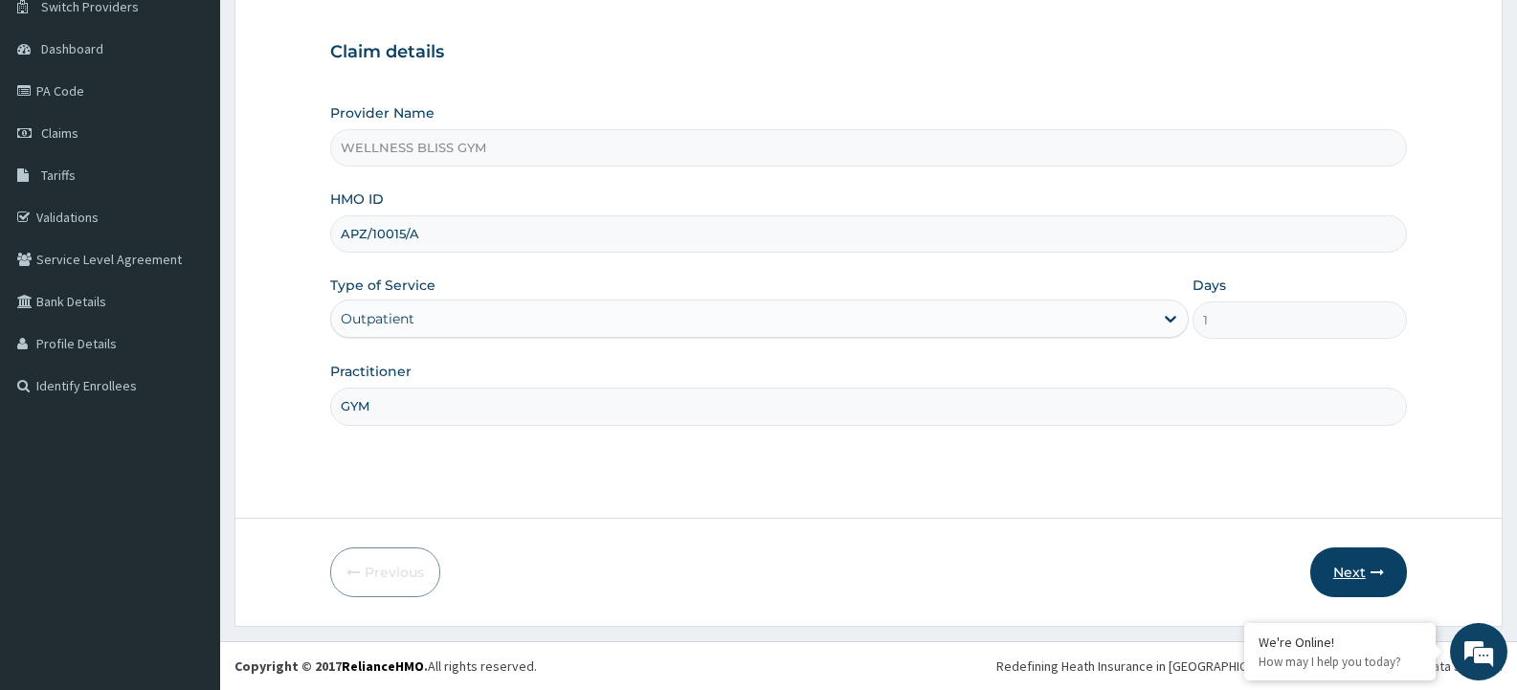
click at [1344, 575] on button "Next" at bounding box center [1359, 573] width 97 height 50
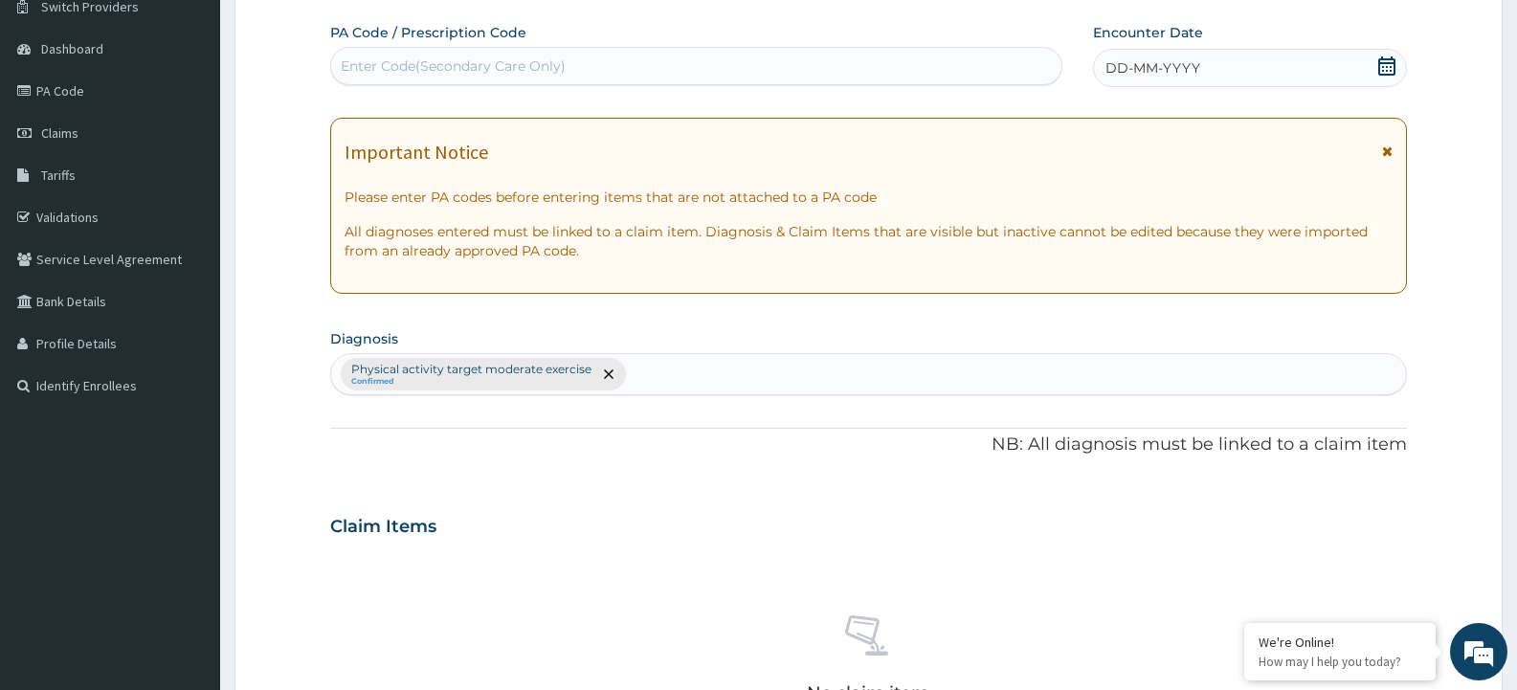
click at [573, 70] on div "Enter Code(Secondary Care Only)" at bounding box center [696, 66] width 730 height 31
type input "PA/EE9DE6"
click at [1227, 55] on div "DD-MM-YYYY" at bounding box center [1250, 68] width 314 height 38
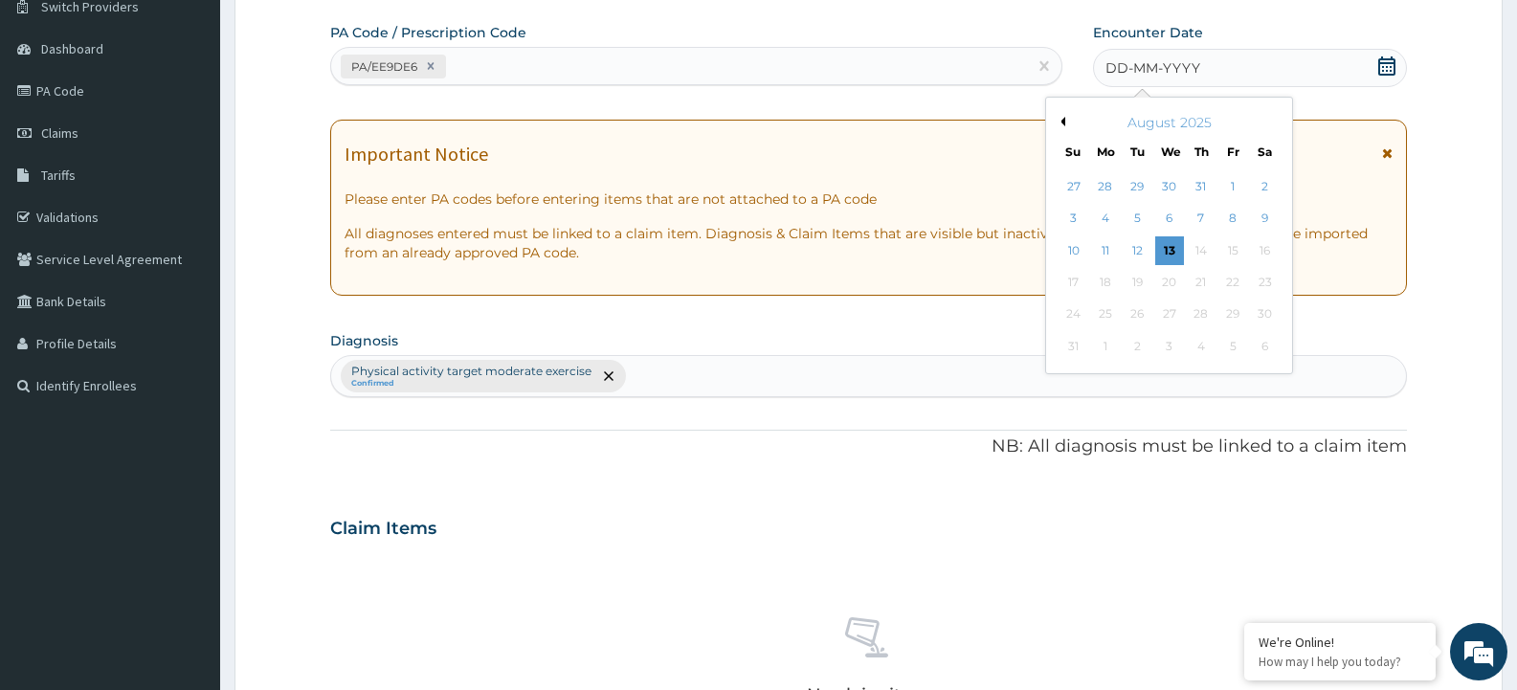
click at [1063, 121] on button "Previous Month" at bounding box center [1061, 122] width 10 height 10
click at [1183, 274] on div "22 23 24 25 26 27 28" at bounding box center [1169, 283] width 223 height 32
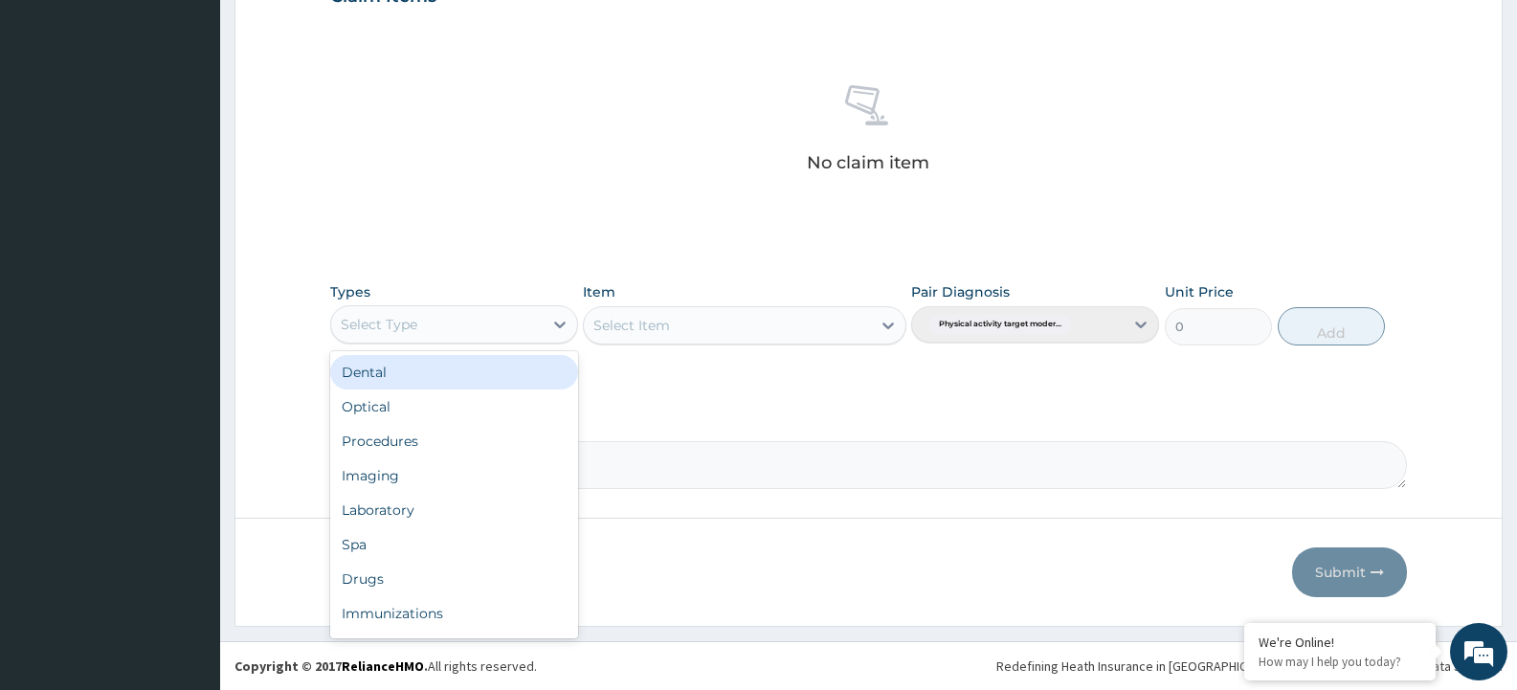
scroll to position [690, 0]
click at [419, 329] on div "Select Type" at bounding box center [437, 324] width 212 height 31
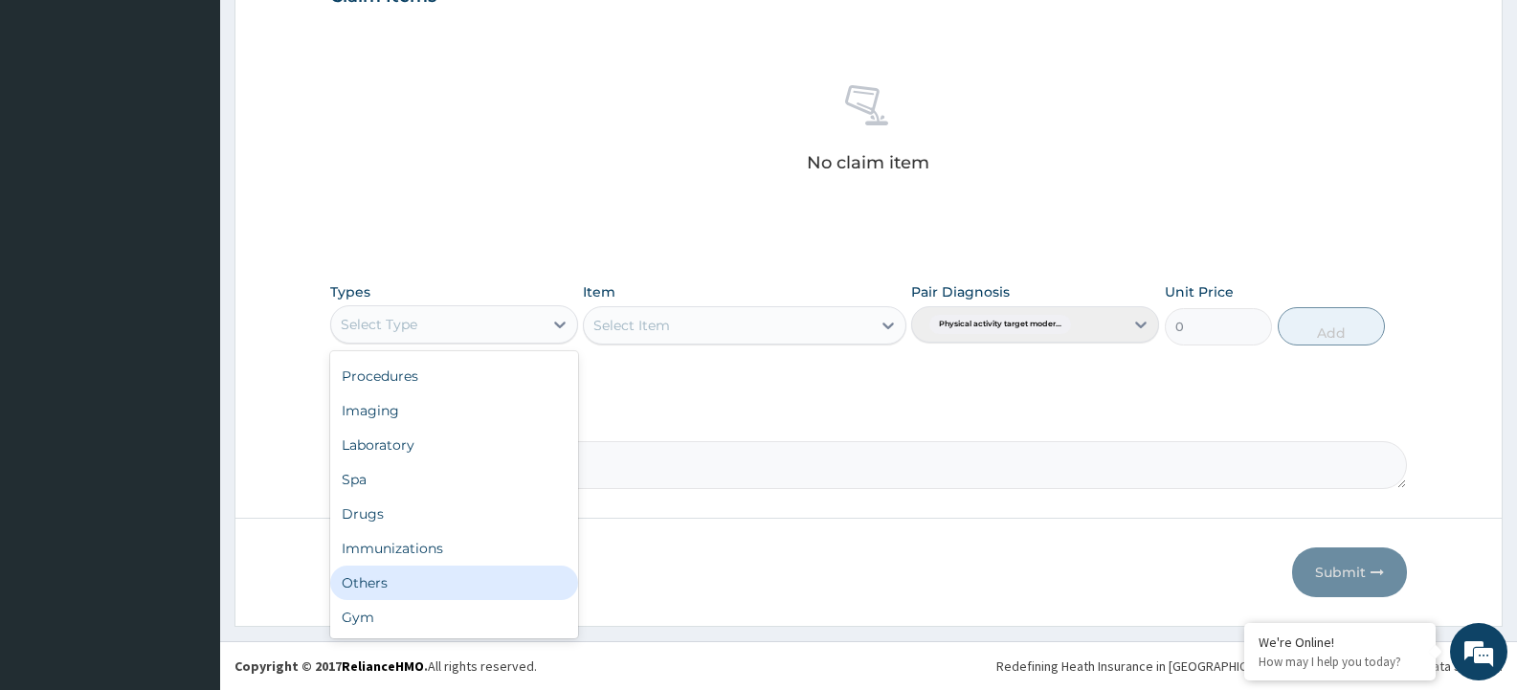
click at [476, 594] on div "Others" at bounding box center [454, 583] width 248 height 34
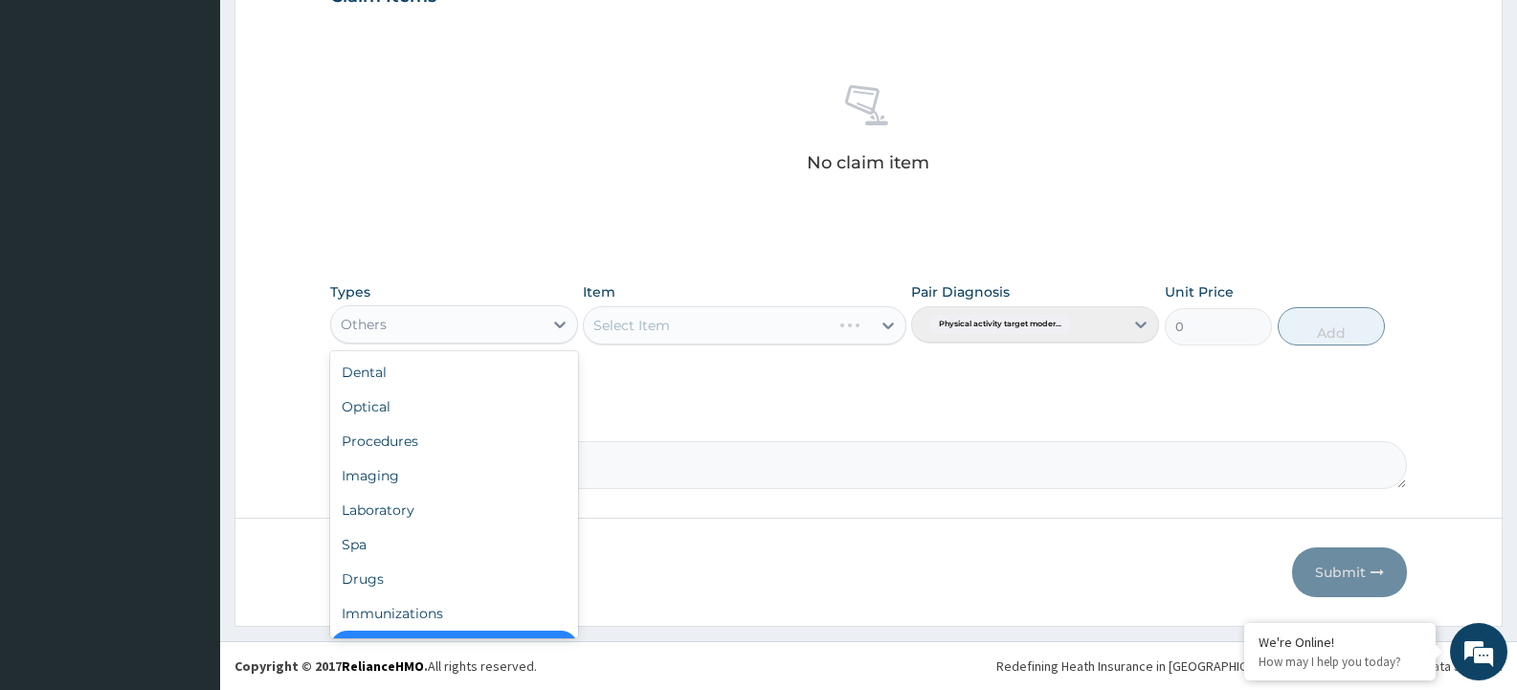
click at [405, 325] on div "Others" at bounding box center [437, 324] width 212 height 31
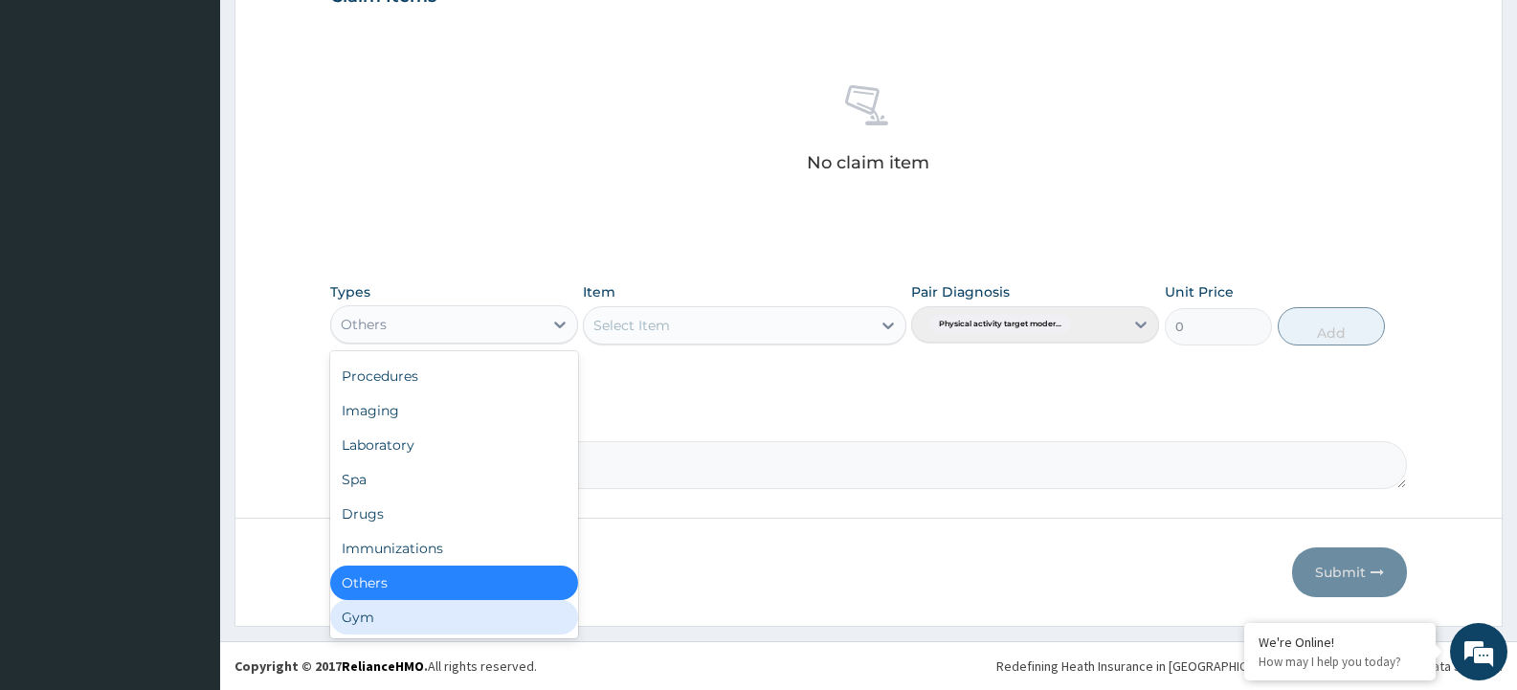
click at [435, 614] on div "Gym" at bounding box center [454, 617] width 248 height 34
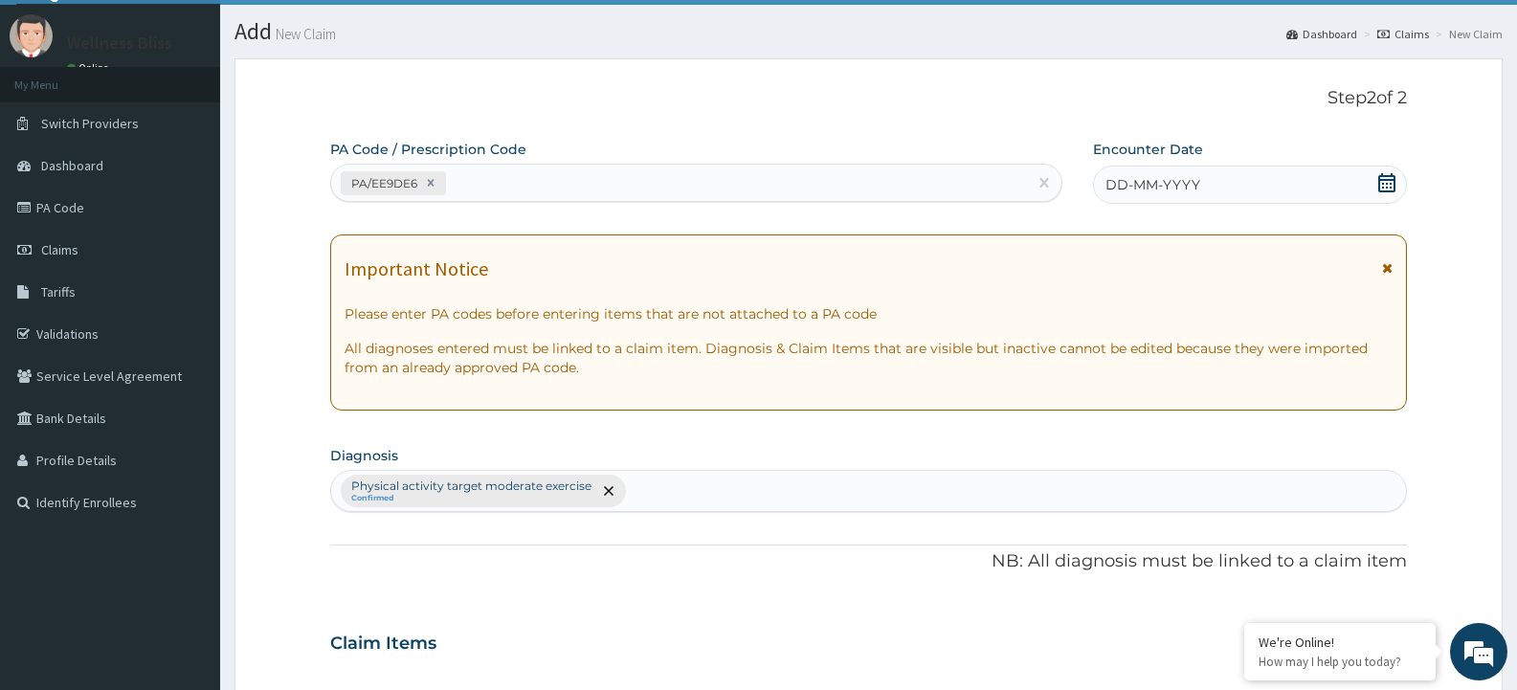
scroll to position [20, 0]
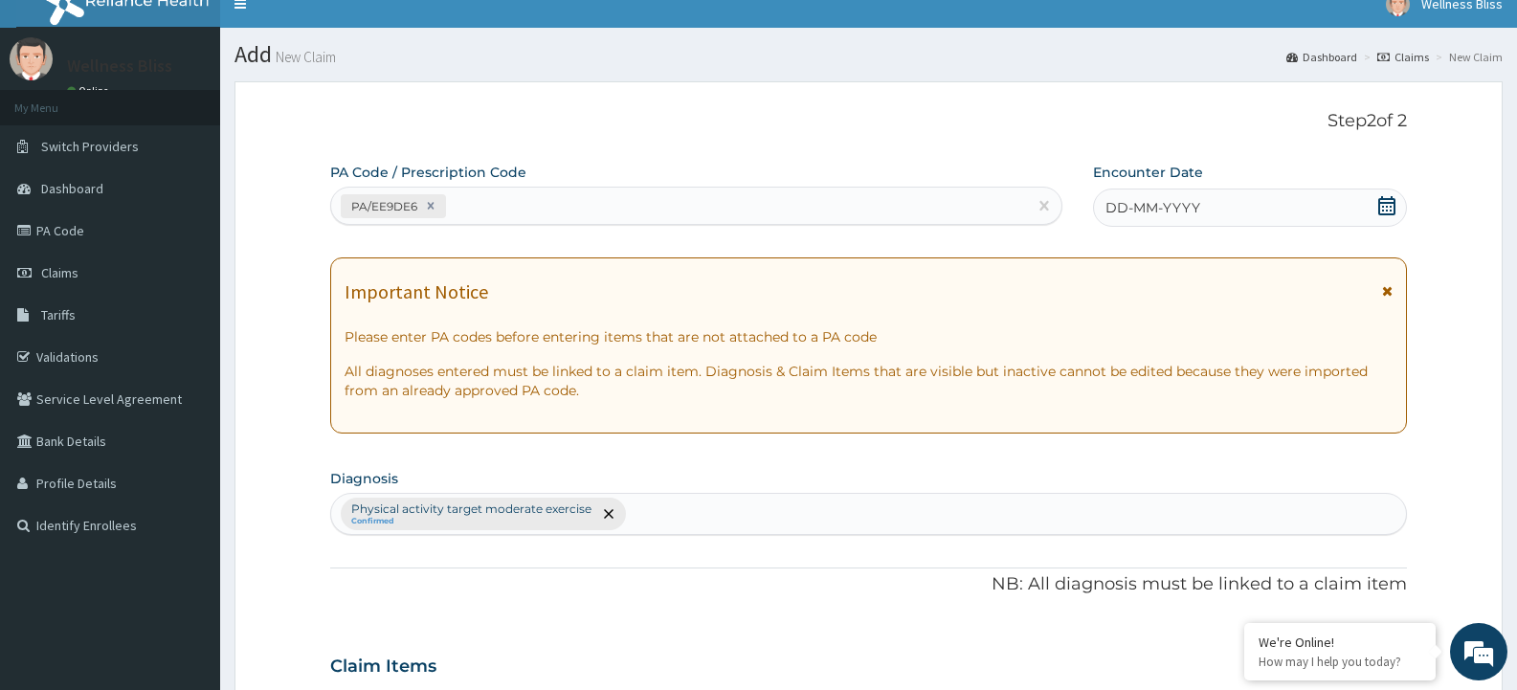
click at [1137, 205] on span "DD-MM-YYYY" at bounding box center [1153, 207] width 95 height 19
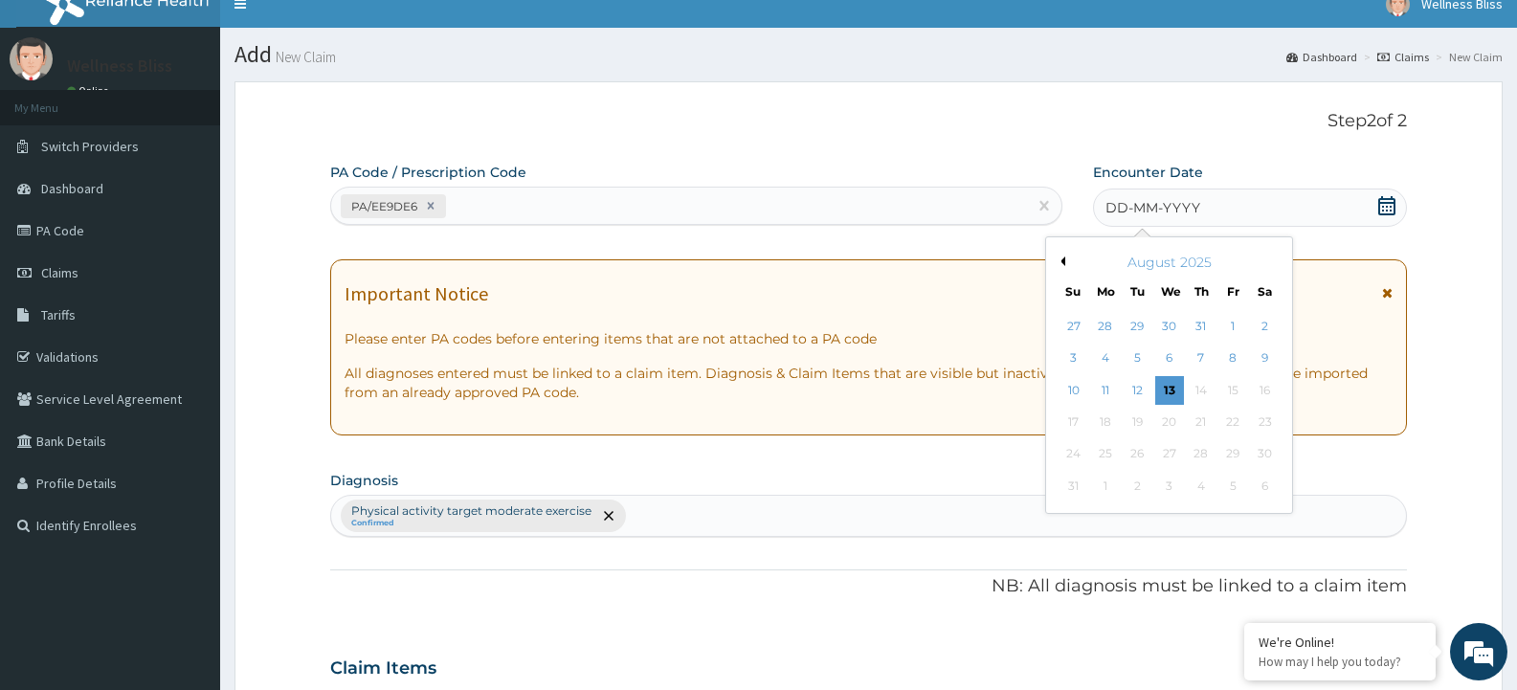
click at [1056, 257] on button "Previous Month" at bounding box center [1061, 262] width 10 height 10
click at [1170, 422] on div "25" at bounding box center [1169, 422] width 29 height 29
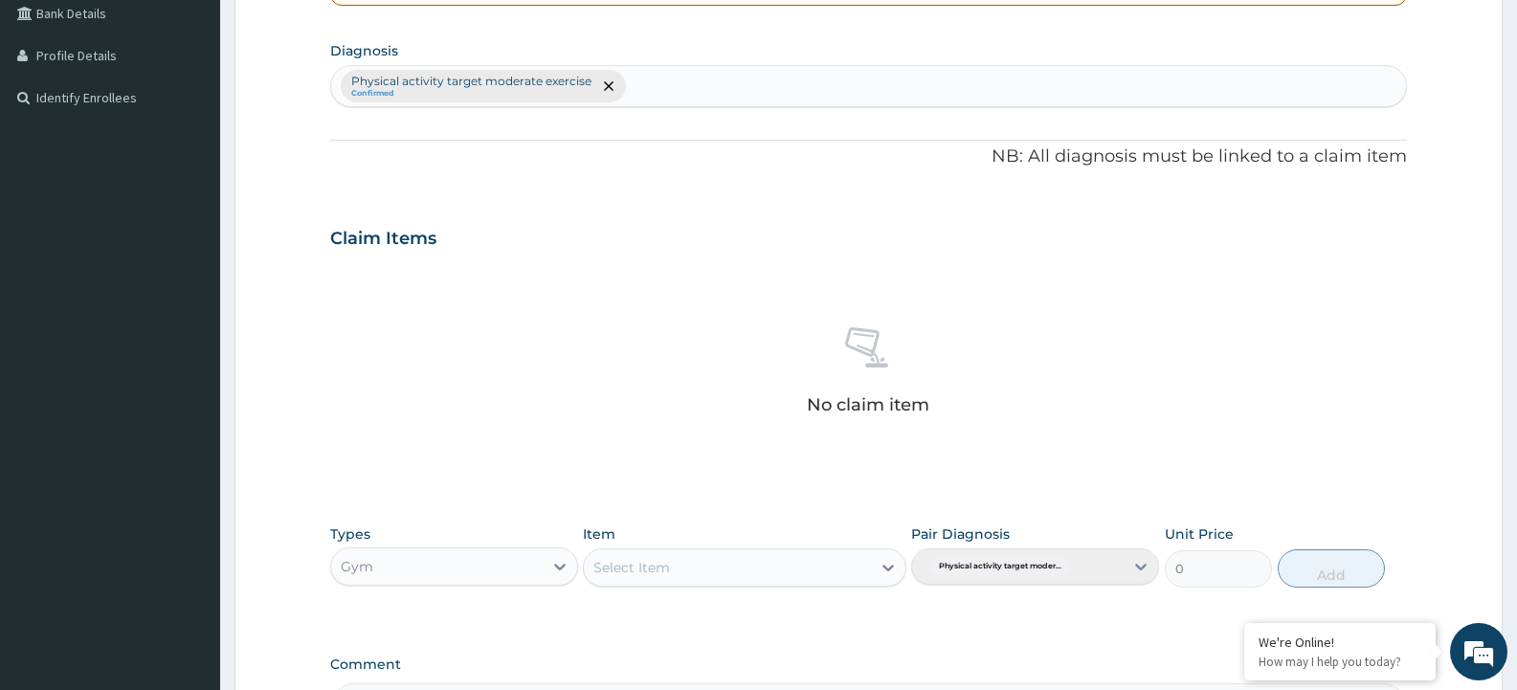
scroll to position [690, 0]
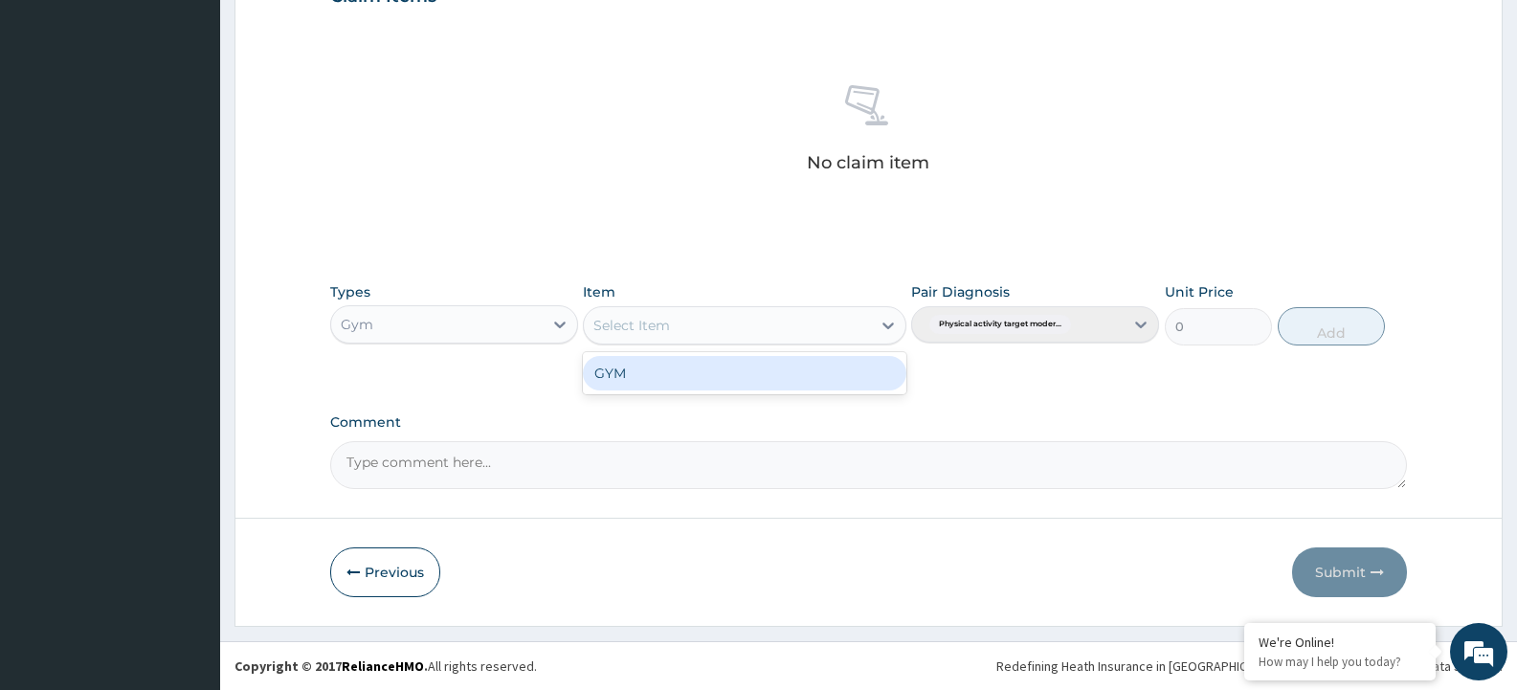
click at [740, 337] on div "Select Item" at bounding box center [727, 325] width 286 height 31
click at [690, 364] on div "GYM" at bounding box center [744, 373] width 323 height 34
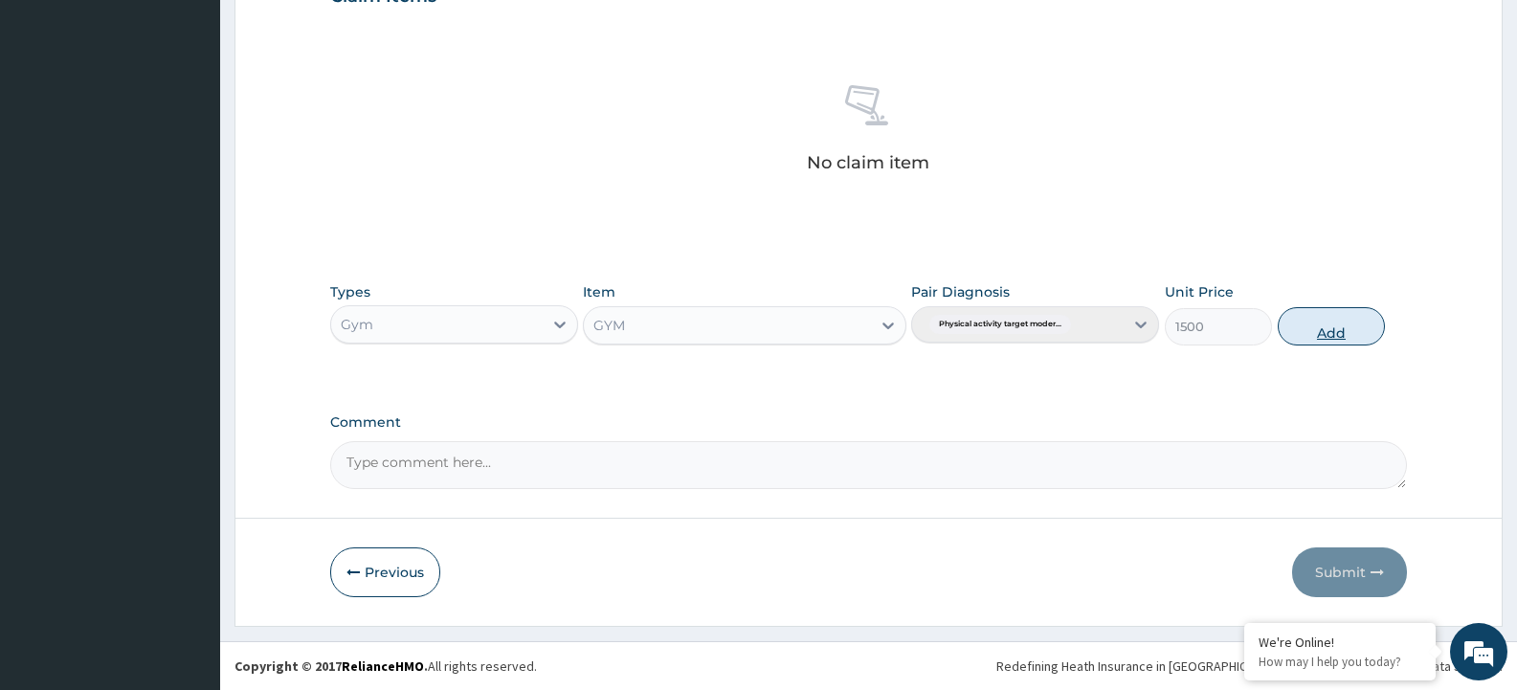
click at [1315, 325] on button "Add" at bounding box center [1331, 326] width 107 height 38
type input "0"
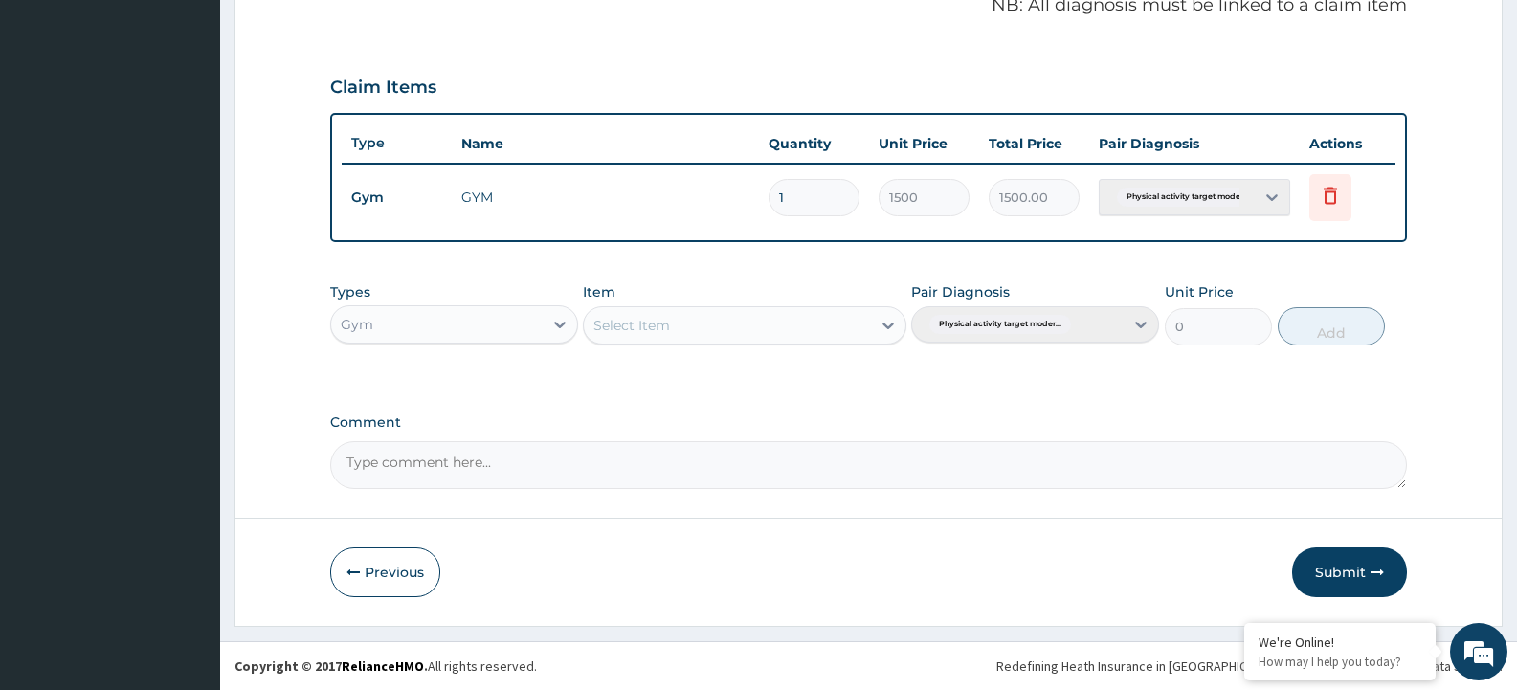
scroll to position [599, 0]
drag, startPoint x: 808, startPoint y: 300, endPoint x: 801, endPoint y: 329, distance: 30.4
click at [801, 323] on div "Item Select Item" at bounding box center [744, 313] width 323 height 63
click at [798, 329] on div "Select Item" at bounding box center [727, 325] width 286 height 31
click at [804, 378] on div "GYM" at bounding box center [744, 373] width 323 height 34
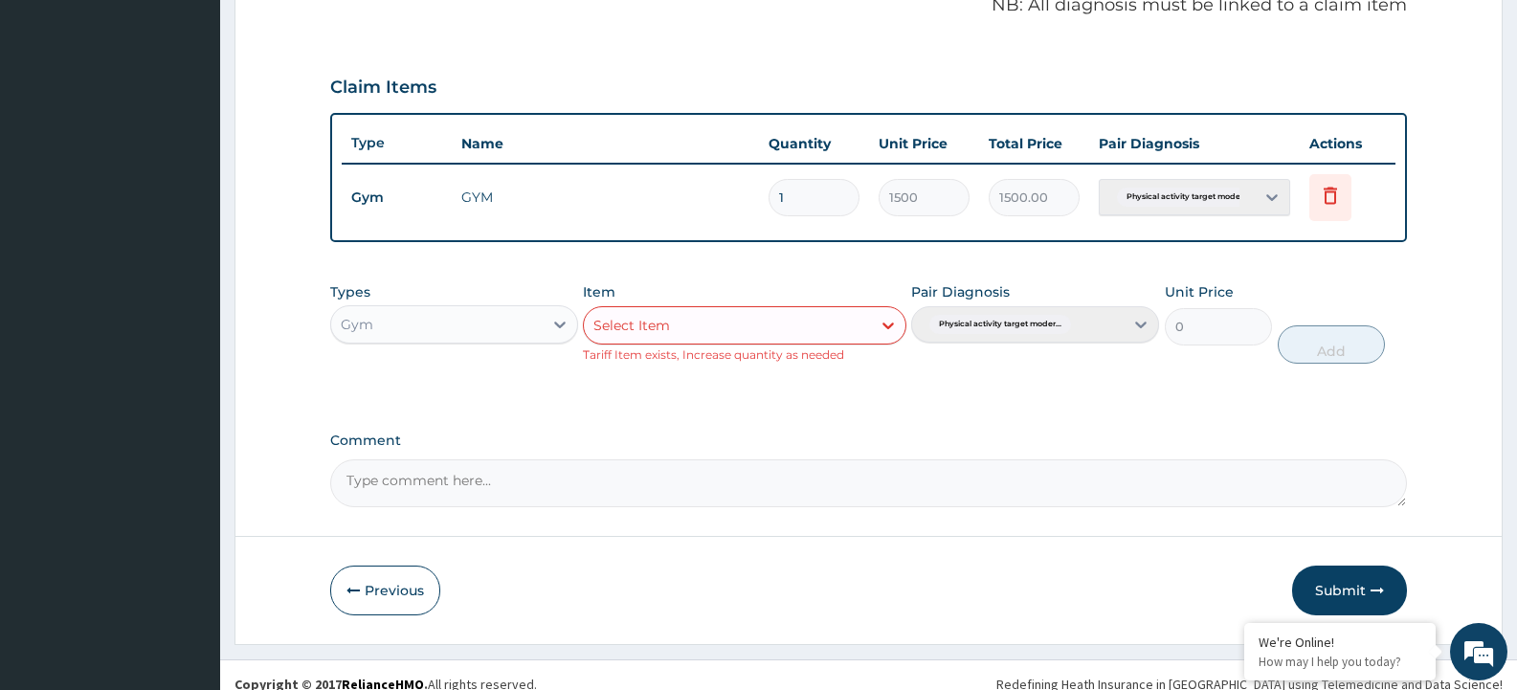
drag, startPoint x: 1325, startPoint y: 590, endPoint x: 1323, endPoint y: 541, distance: 48.9
click at [1326, 589] on button "Submit" at bounding box center [1349, 591] width 115 height 50
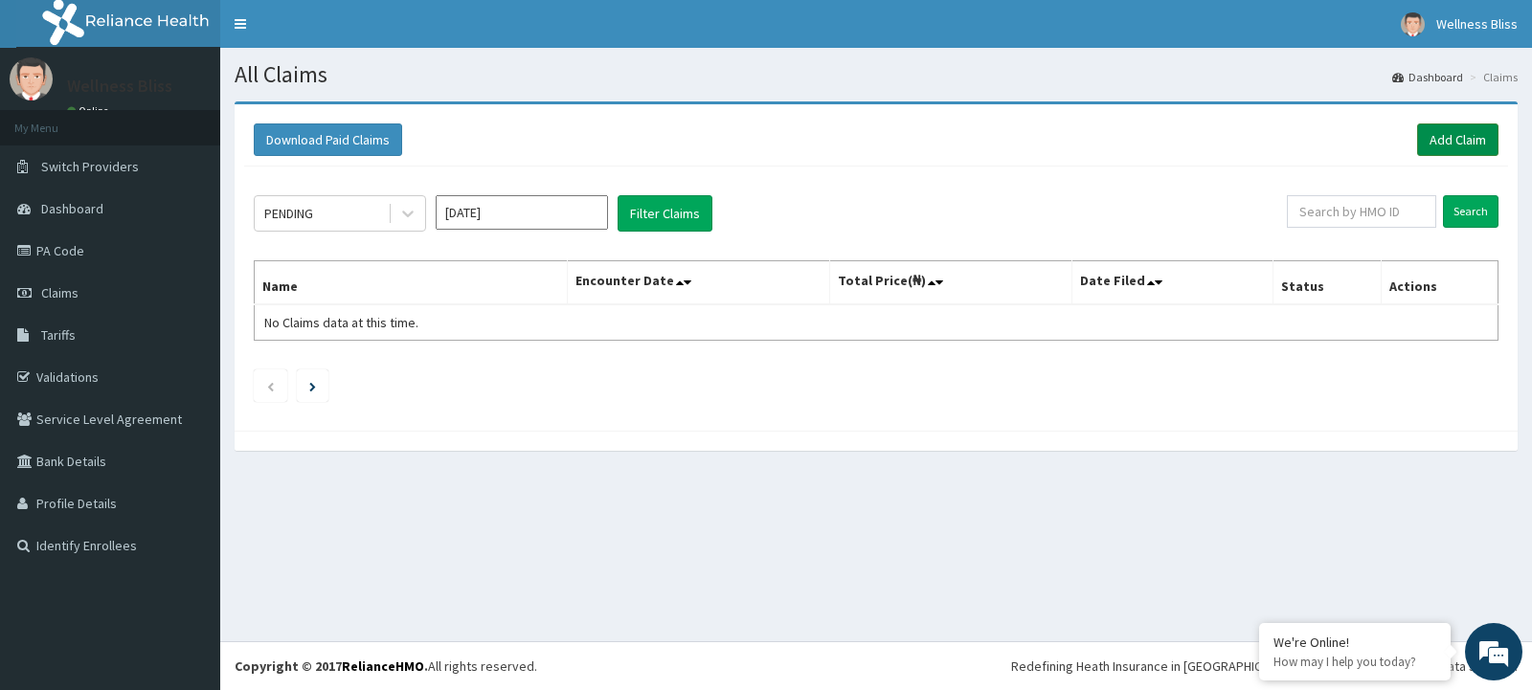
click at [1445, 148] on link "Add Claim" at bounding box center [1457, 139] width 81 height 33
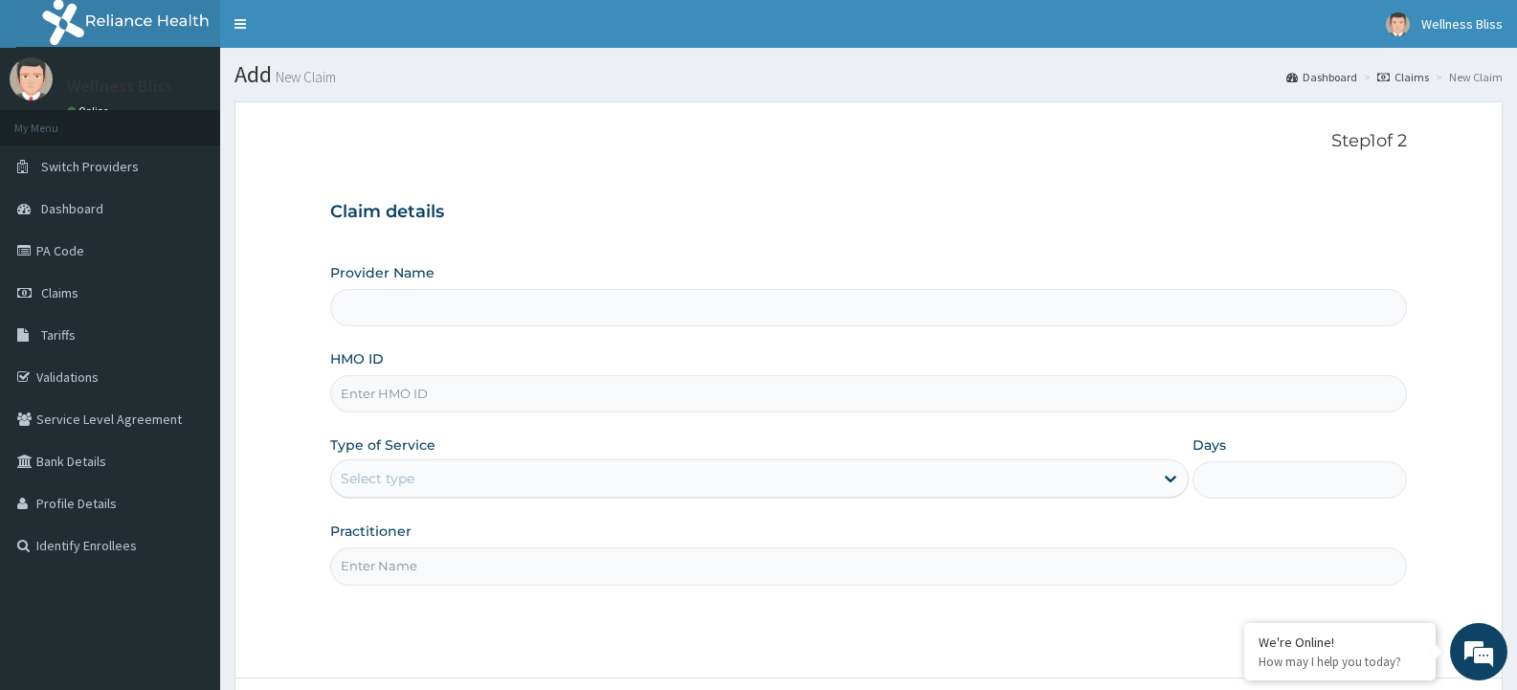
click at [406, 384] on input "HMO ID" at bounding box center [868, 393] width 1077 height 37
type input "WELLNESS BLISS GYM"
type input "1"
type input "PAY/10245/A"
click at [368, 557] on input "Practitioner" at bounding box center [868, 566] width 1077 height 37
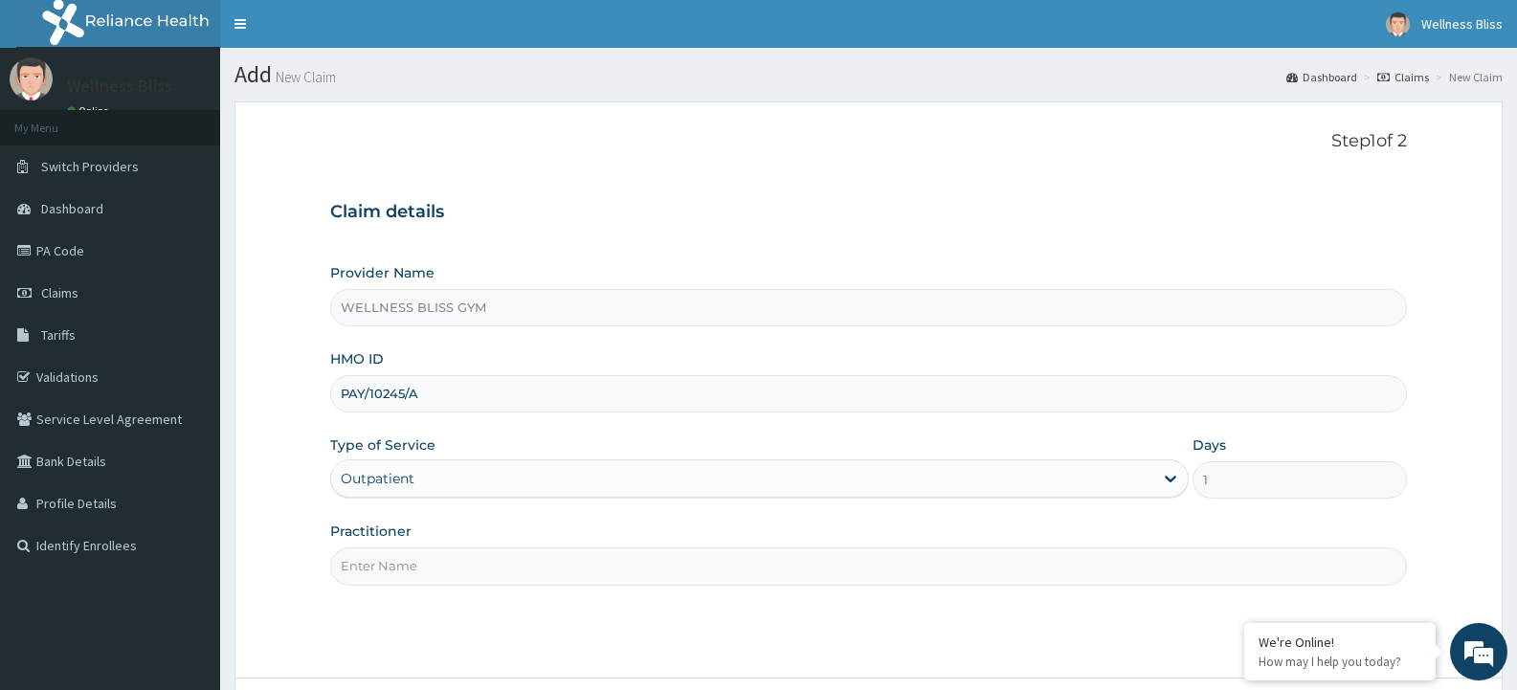
type input "GYM"
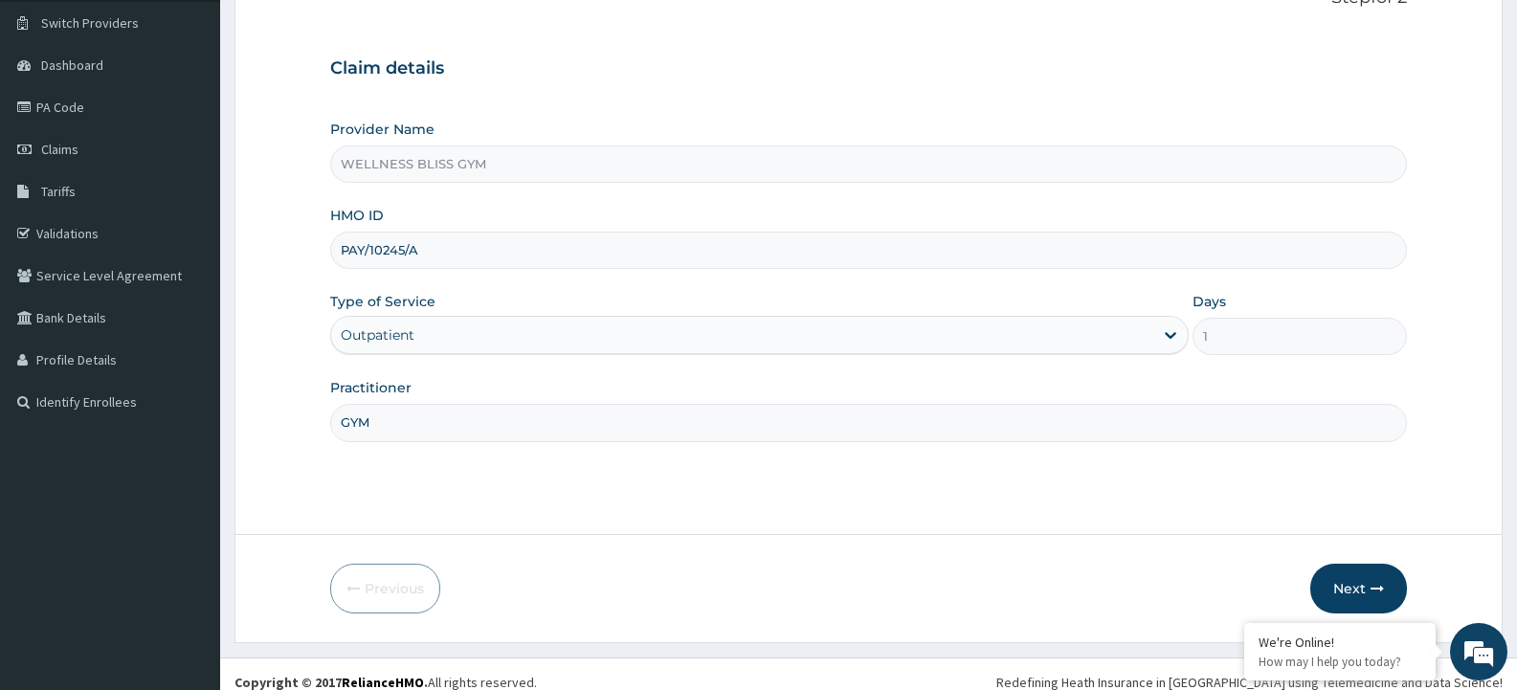
scroll to position [160, 0]
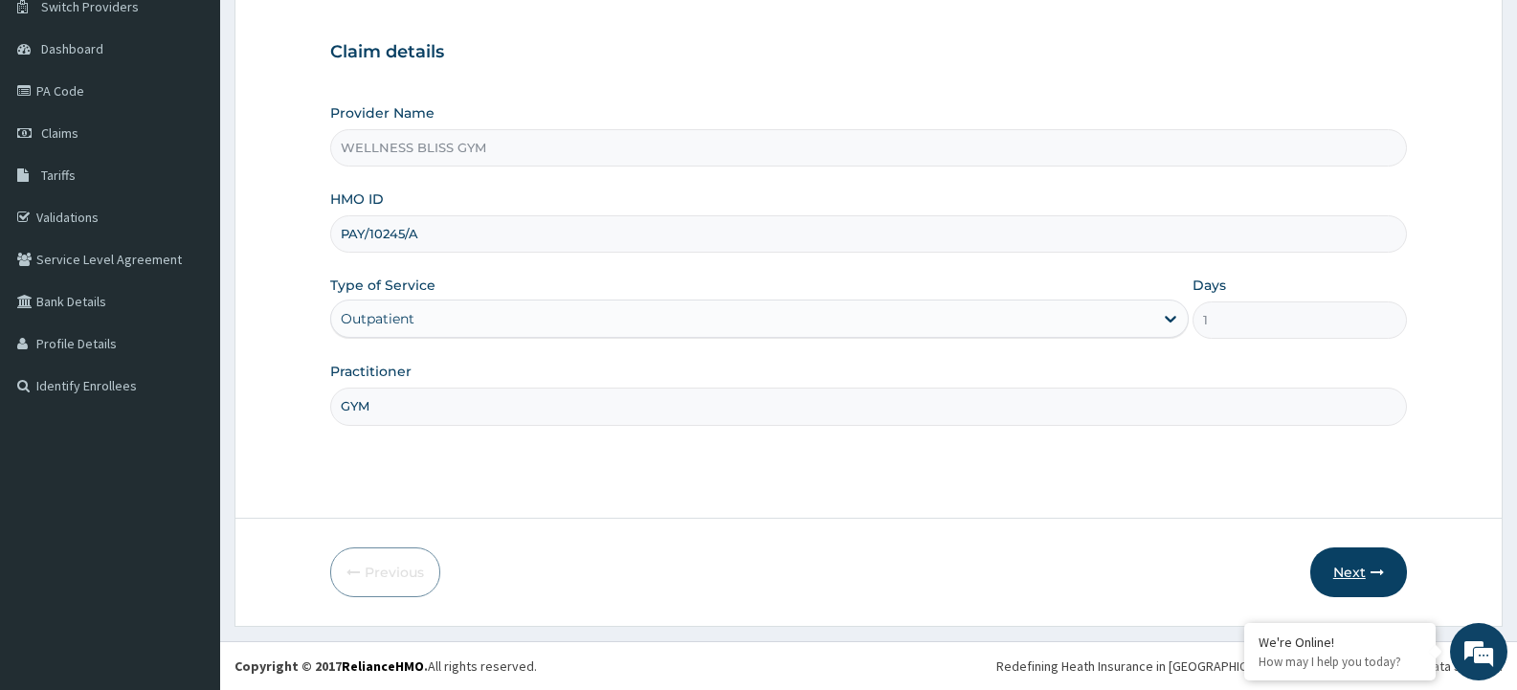
click at [1369, 570] on button "Next" at bounding box center [1359, 573] width 97 height 50
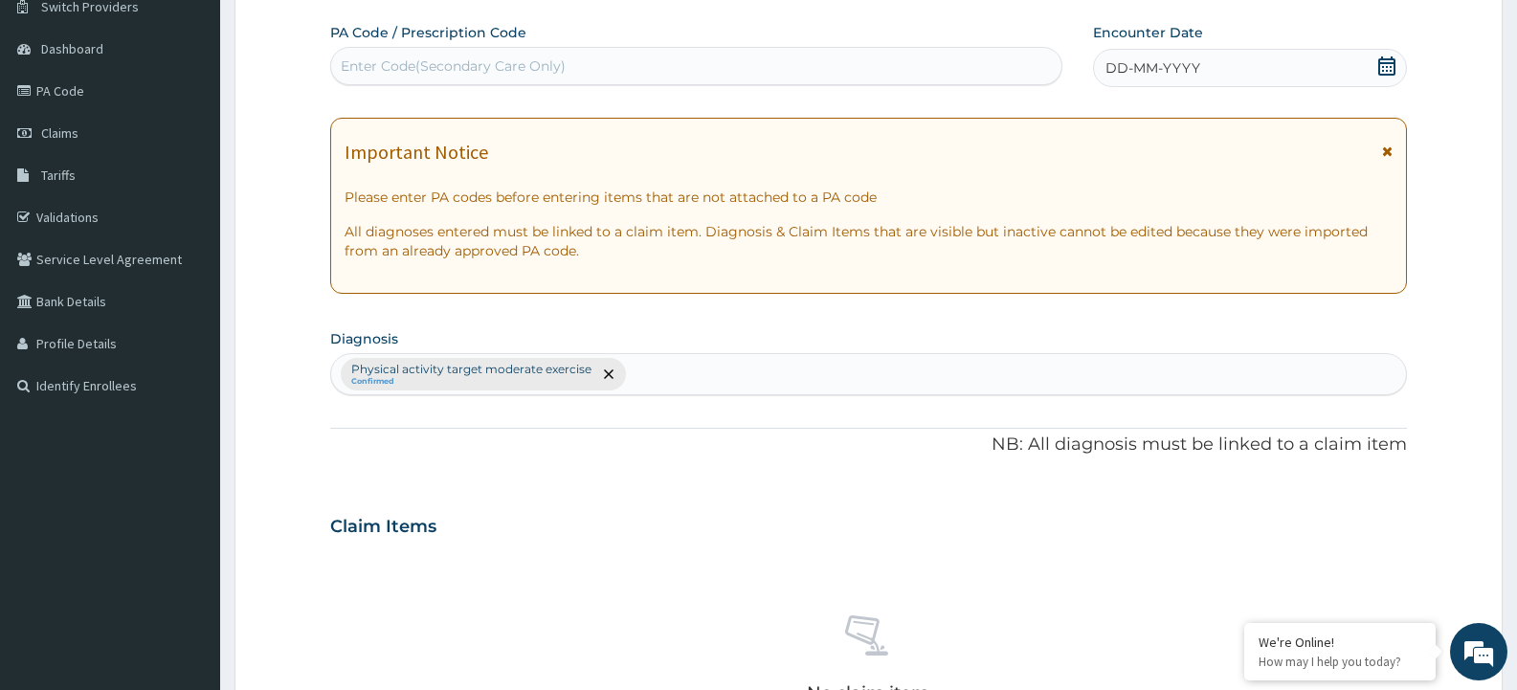
scroll to position [0, 0]
click at [445, 66] on div "Enter Code(Secondary Care Only)" at bounding box center [453, 65] width 225 height 19
type input "PA/162F63"
click at [1189, 74] on span "DD-MM-YYYY" at bounding box center [1153, 67] width 95 height 19
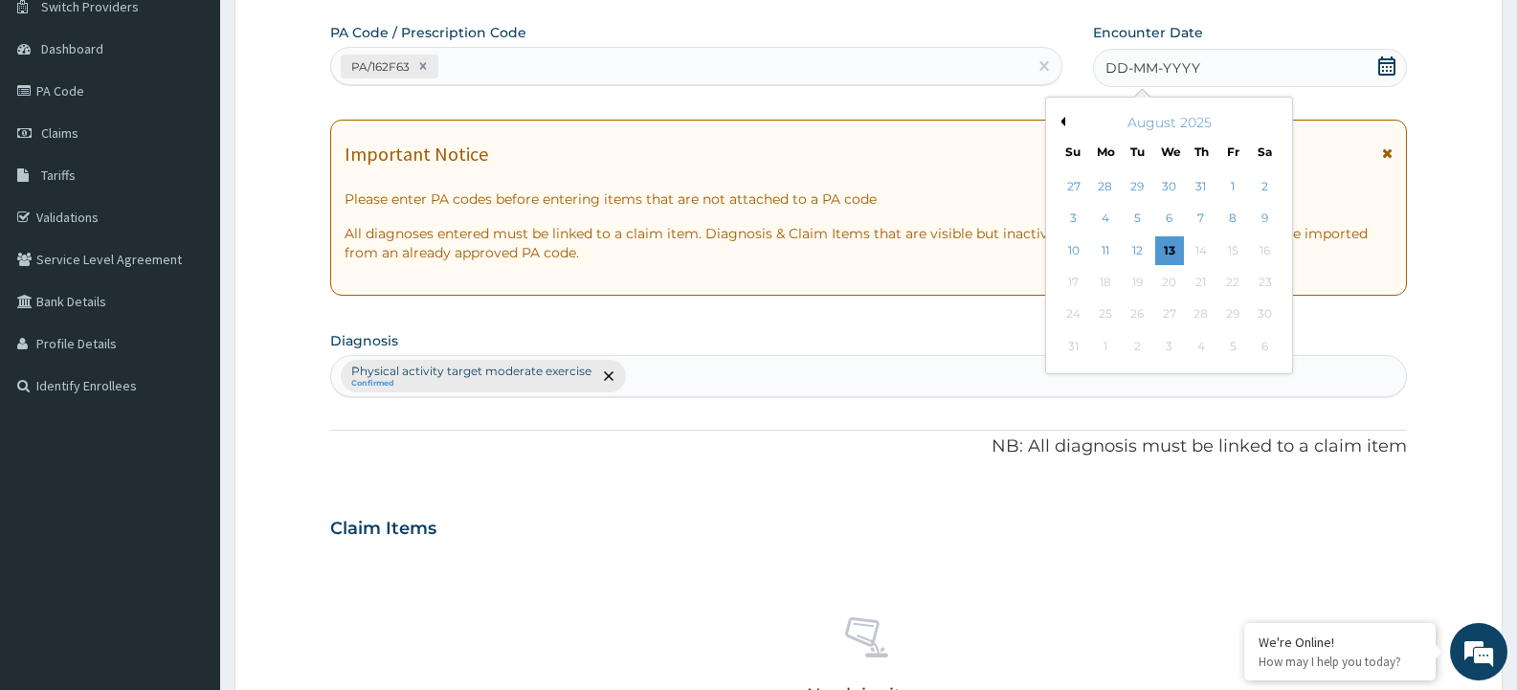
click at [1058, 114] on div "August 2025" at bounding box center [1169, 122] width 231 height 19
click at [1058, 117] on button "Previous Month" at bounding box center [1061, 122] width 10 height 10
click at [1168, 285] on div "25" at bounding box center [1169, 282] width 29 height 29
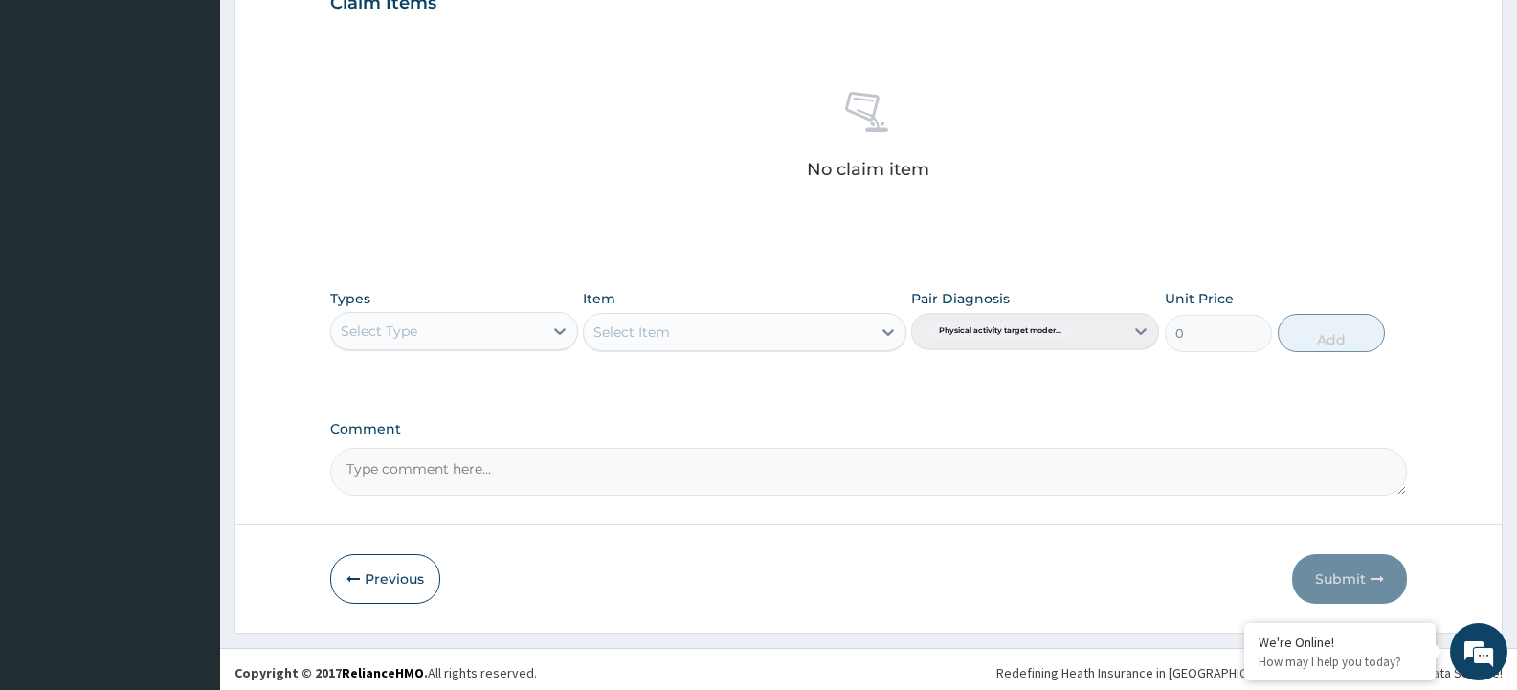
scroll to position [690, 0]
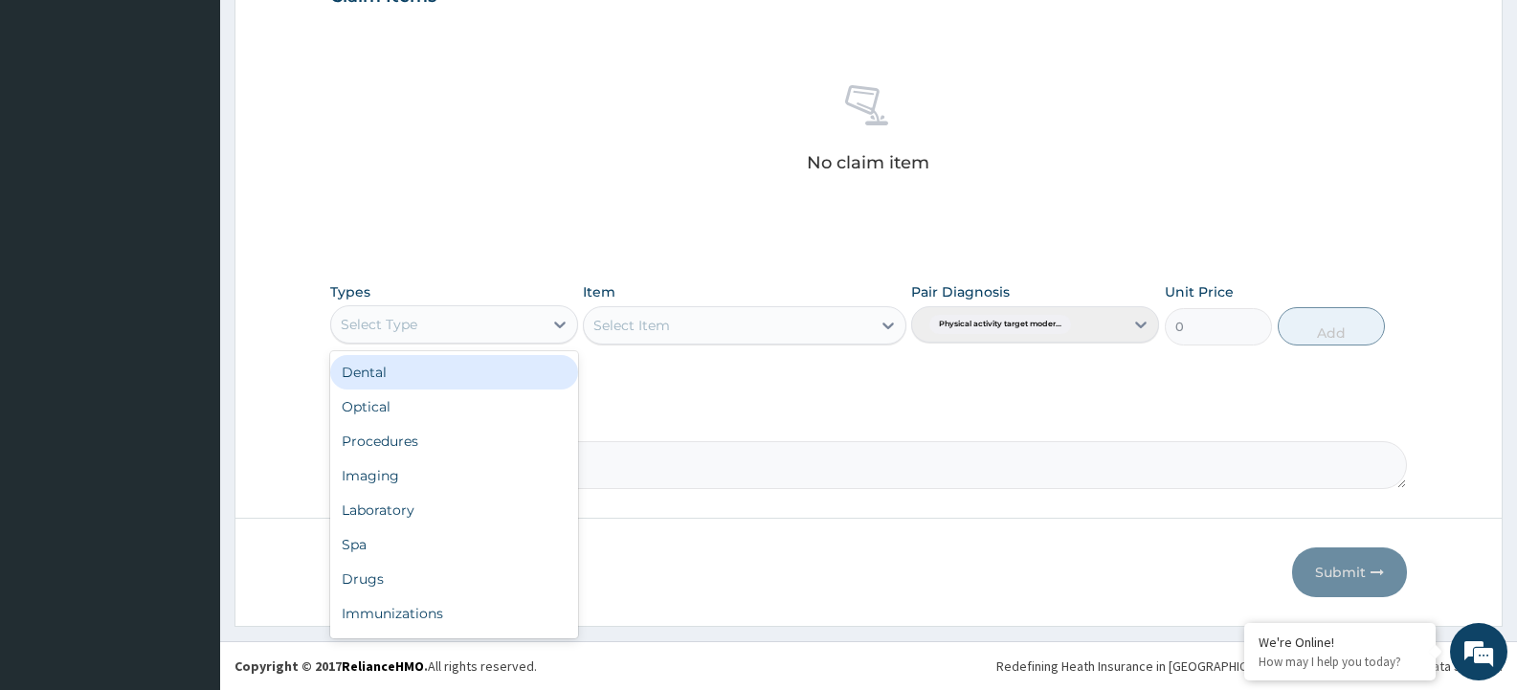
click at [435, 334] on div "Select Type" at bounding box center [437, 324] width 212 height 31
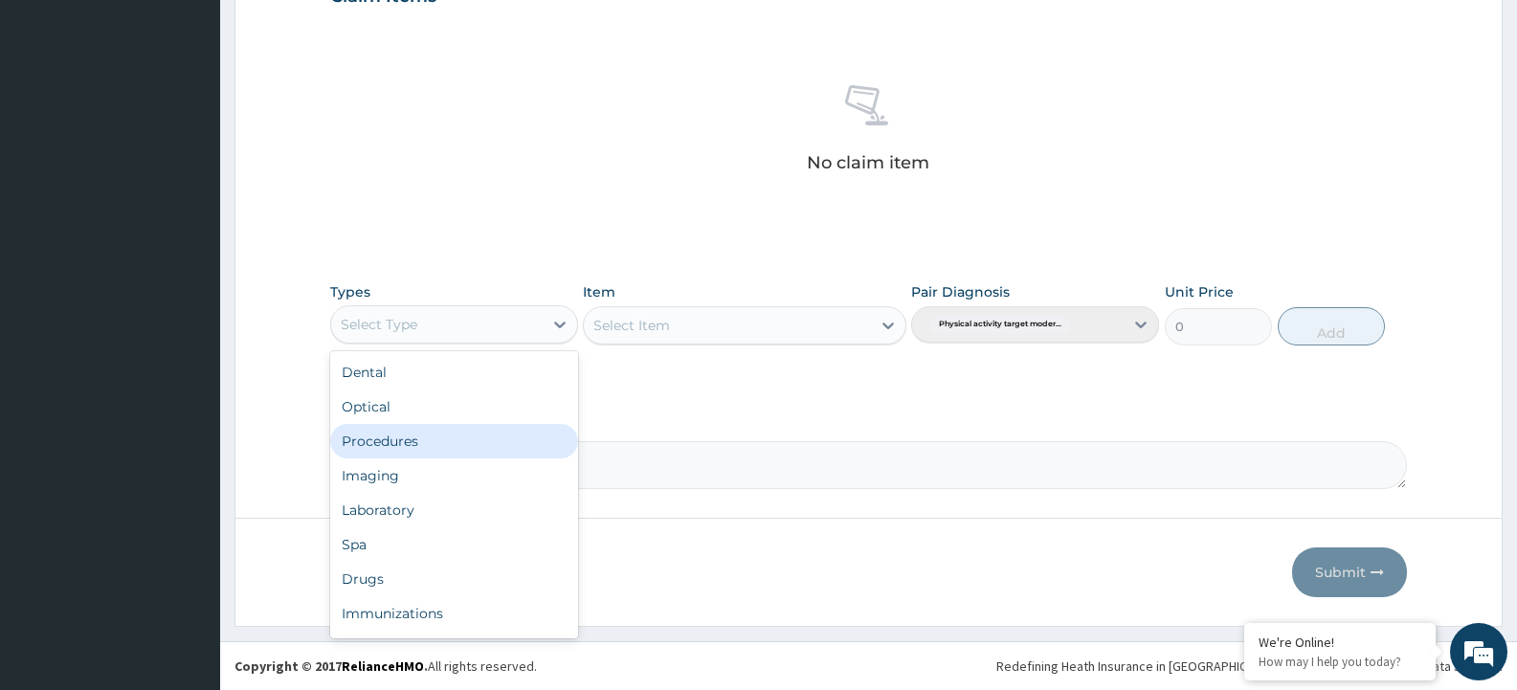
scroll to position [65, 0]
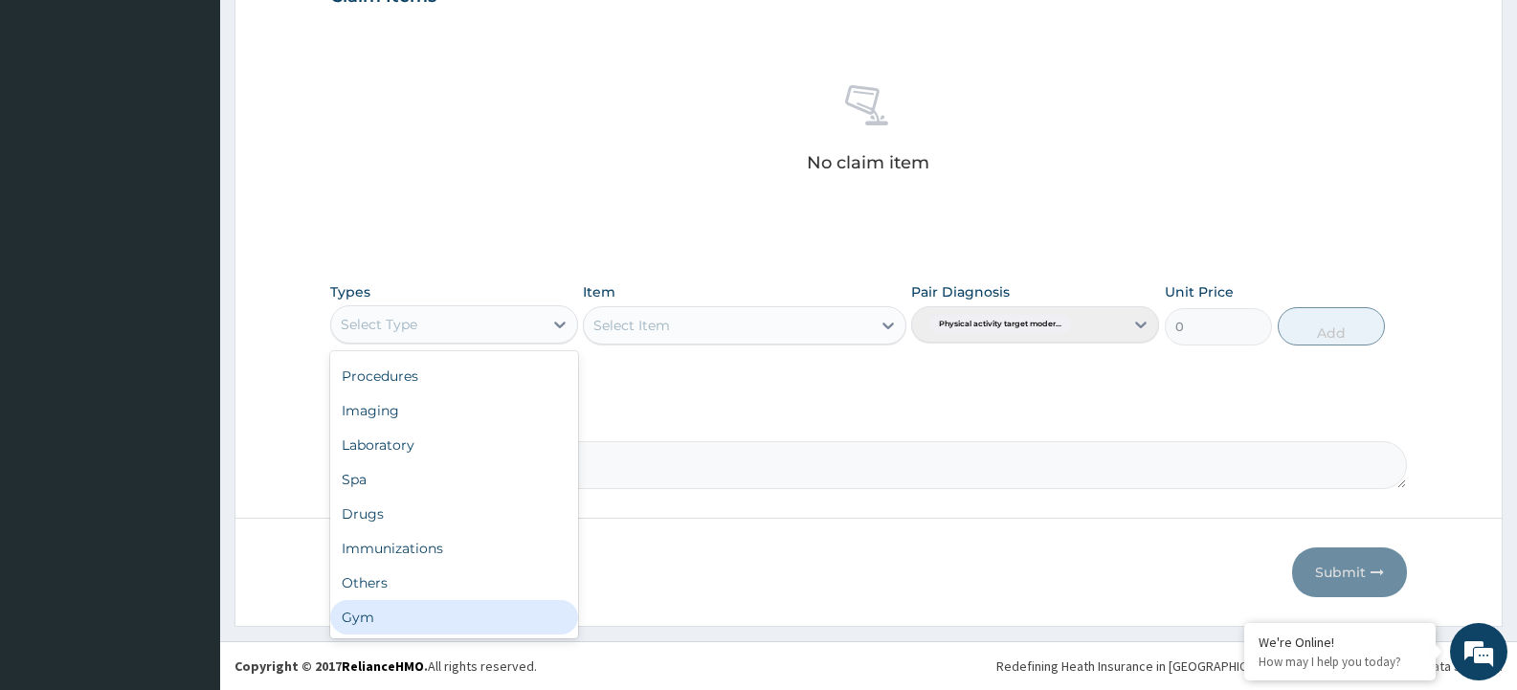
click at [425, 620] on div "Gym" at bounding box center [454, 617] width 248 height 34
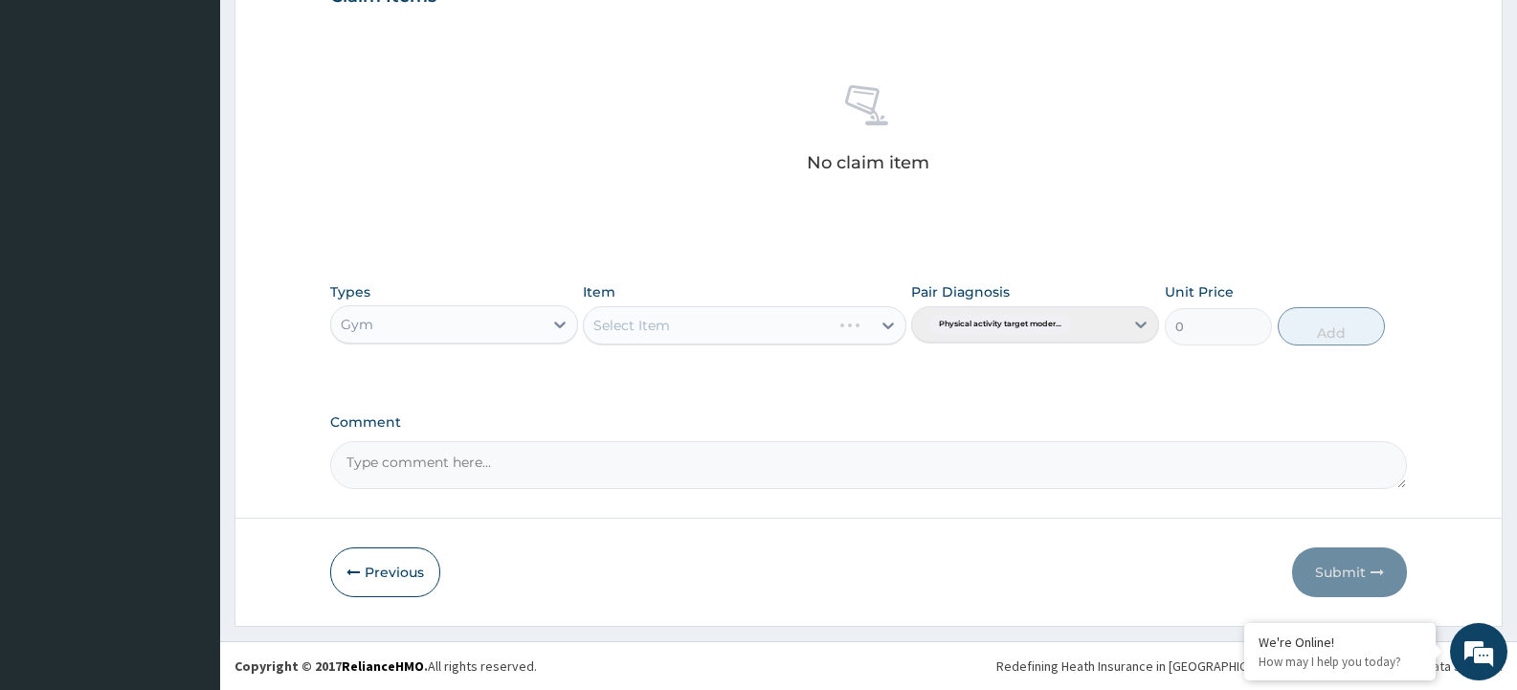
click at [742, 341] on div "Select Item" at bounding box center [744, 325] width 323 height 38
click at [750, 332] on div "Select Item" at bounding box center [727, 325] width 286 height 31
click at [737, 371] on div "GYM" at bounding box center [744, 373] width 323 height 34
click at [1351, 334] on button "Add" at bounding box center [1331, 326] width 107 height 38
type input "0"
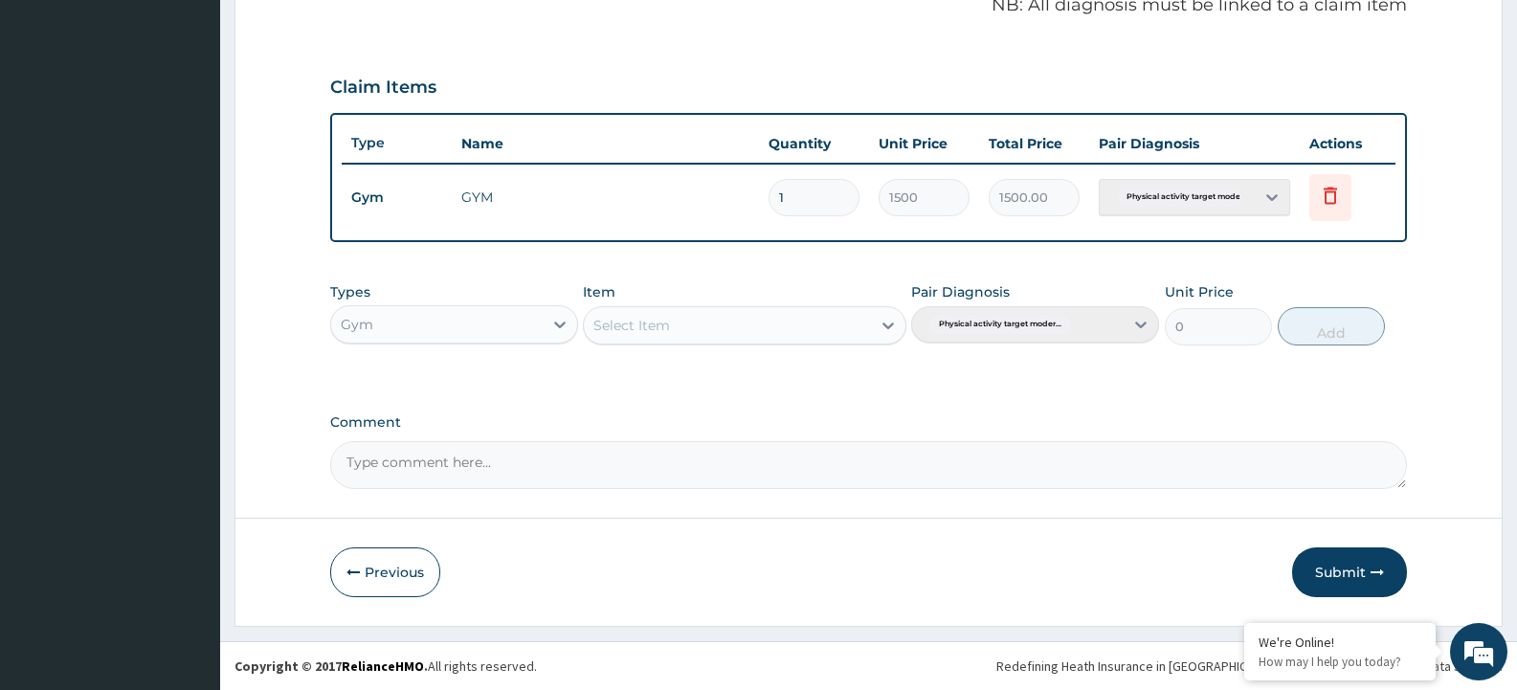
scroll to position [599, 0]
click at [713, 328] on div "Select Item" at bounding box center [727, 325] width 286 height 31
click at [715, 377] on div "GYM" at bounding box center [744, 373] width 323 height 34
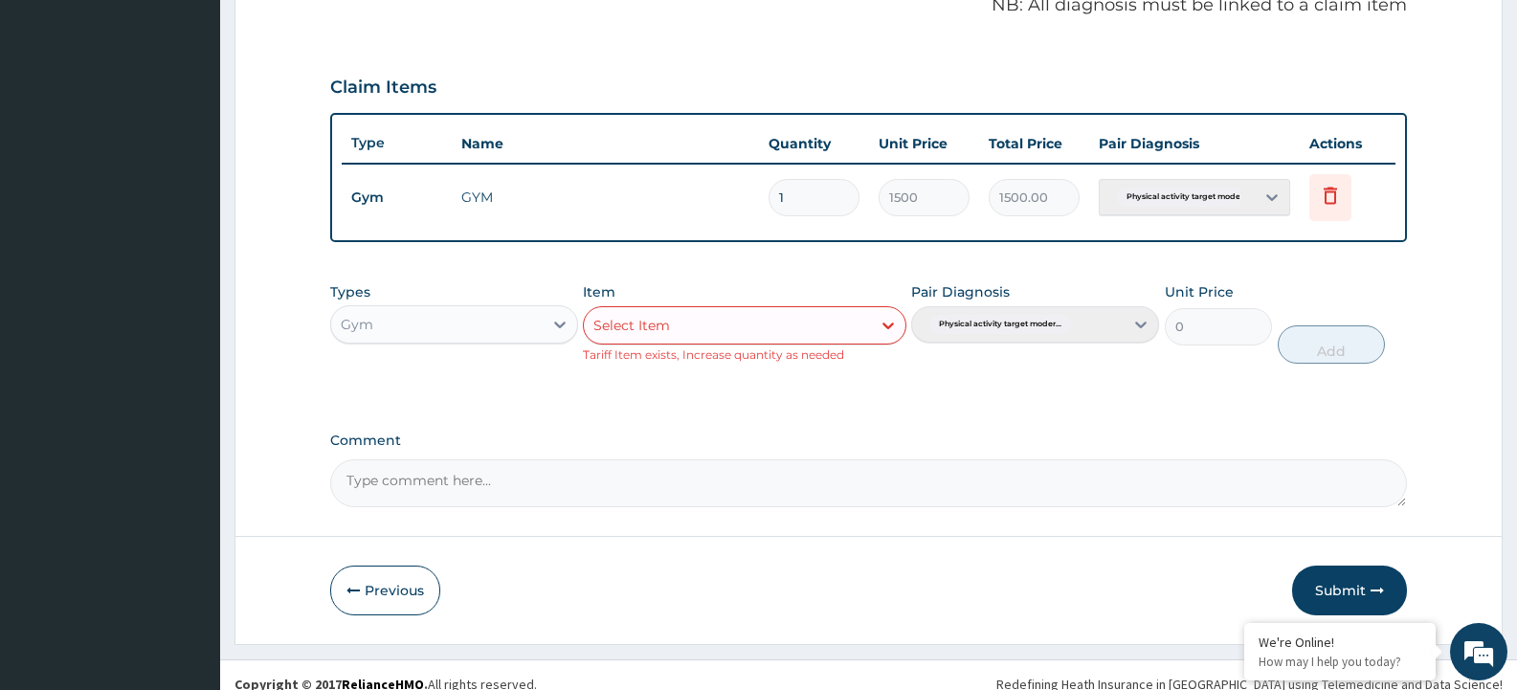
drag, startPoint x: 1329, startPoint y: 587, endPoint x: 1262, endPoint y: 452, distance: 150.7
click at [1331, 587] on button "Submit" at bounding box center [1349, 591] width 115 height 50
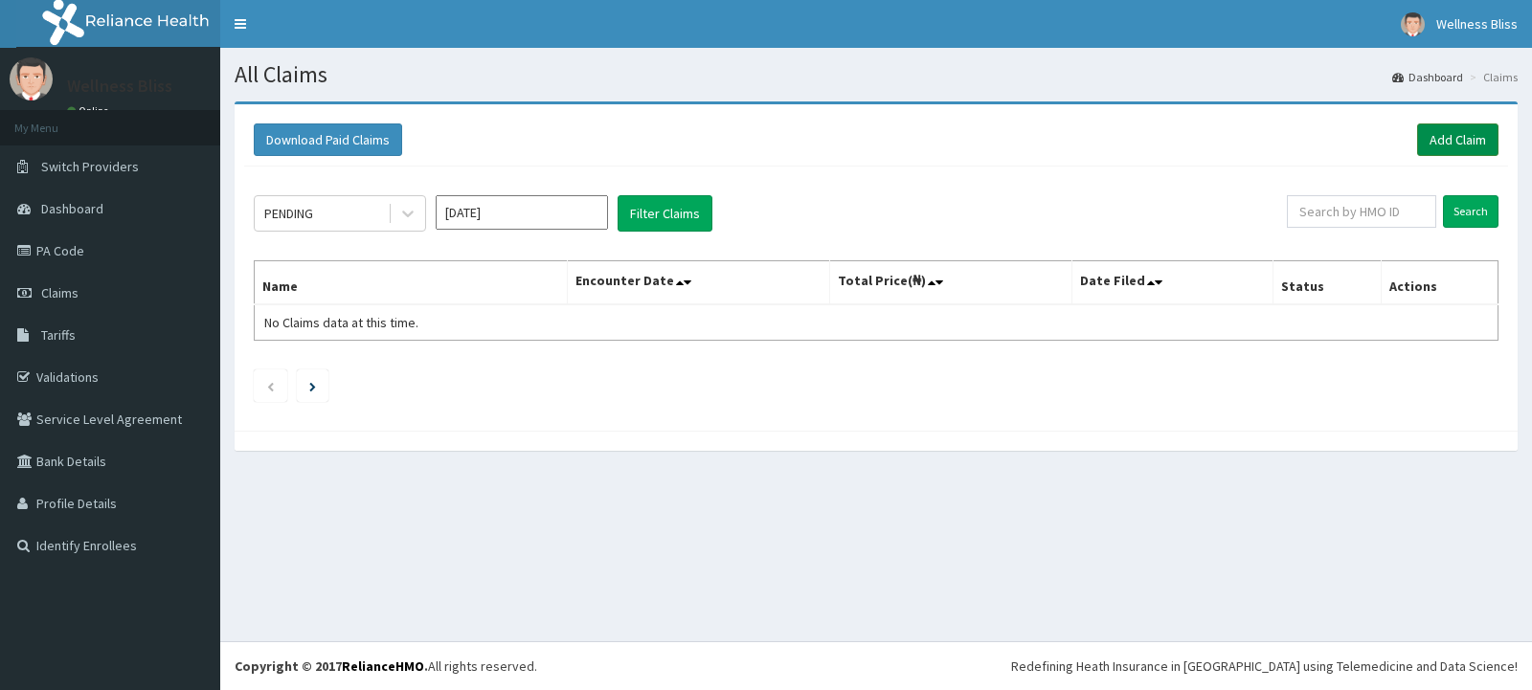
click at [1439, 148] on link "Add Claim" at bounding box center [1457, 139] width 81 height 33
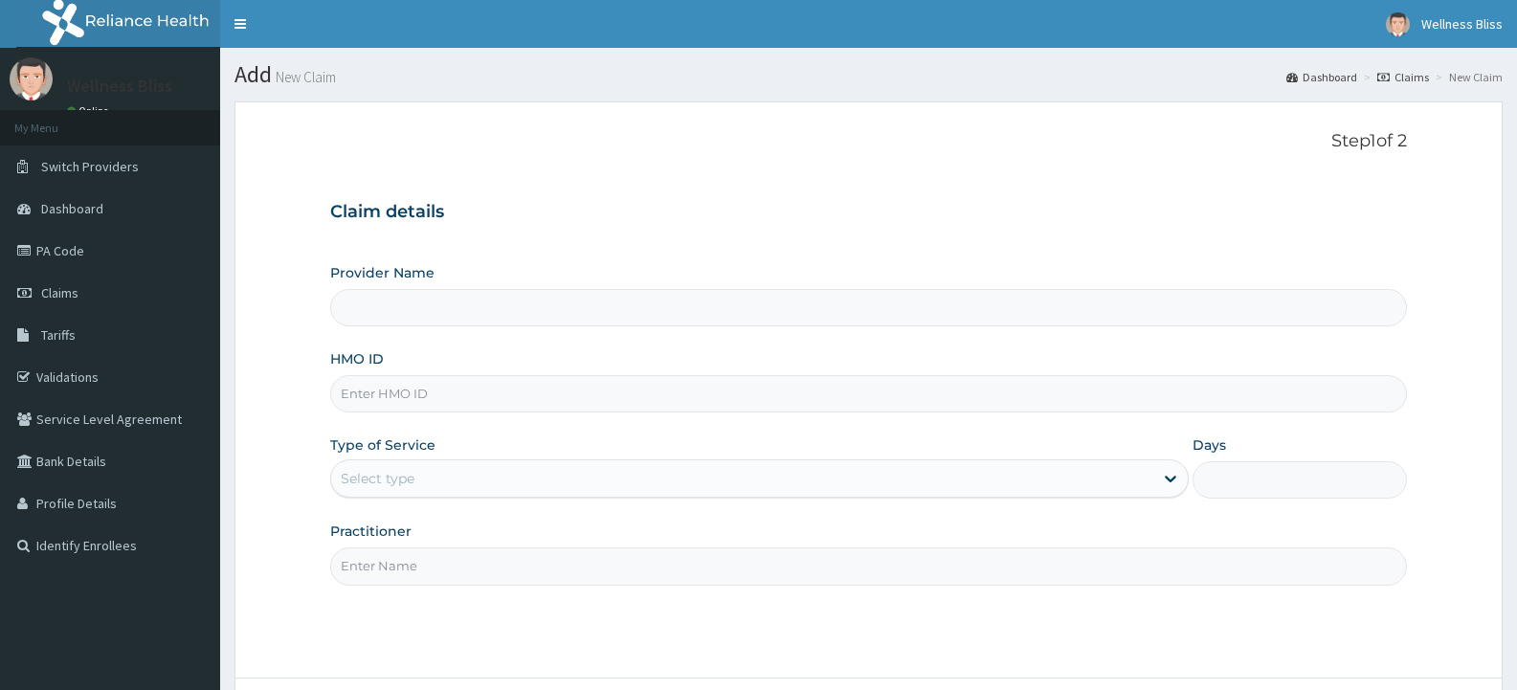
type input "WELLNESS BLISS GYM"
type input "1"
type input "GNN/10012/A"
click at [369, 571] on input "Practitioner" at bounding box center [868, 566] width 1077 height 37
type input "GYM"
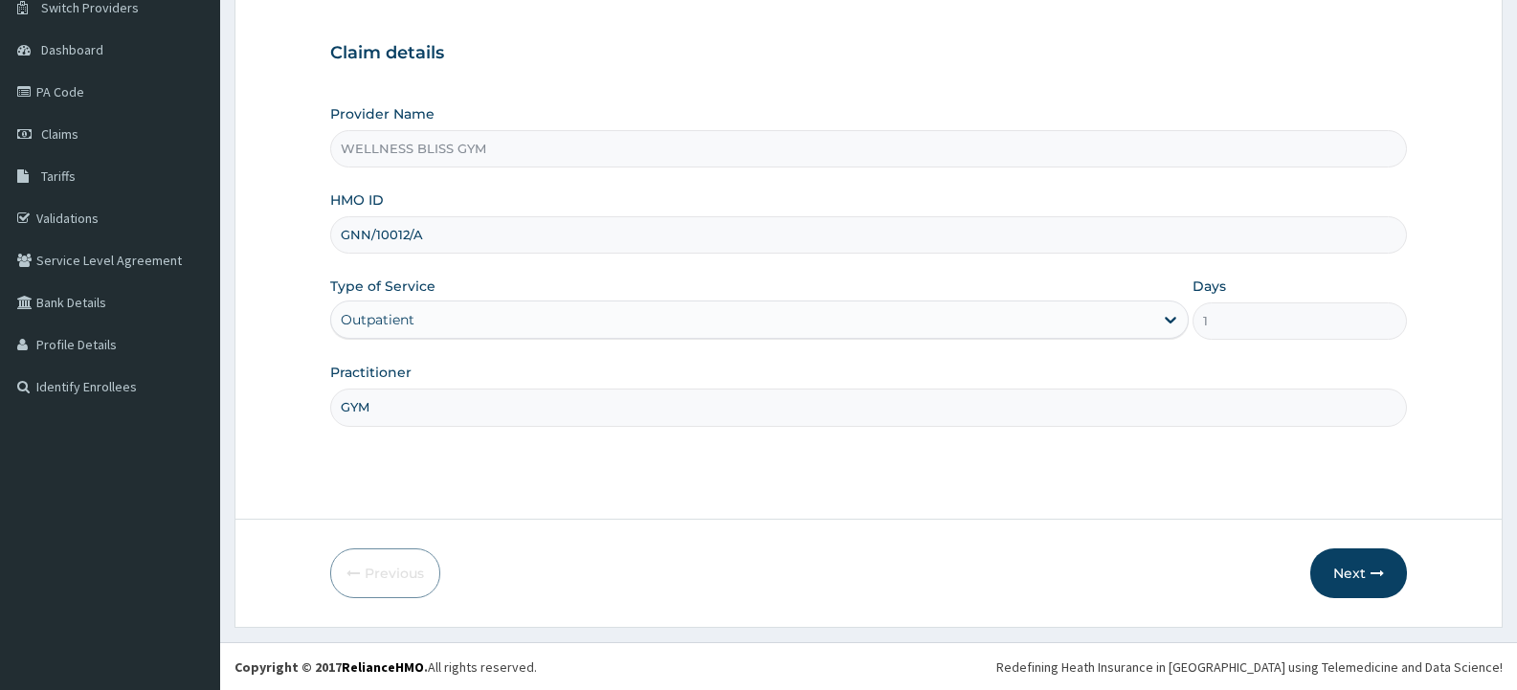
scroll to position [160, 0]
click at [1339, 571] on button "Next" at bounding box center [1359, 573] width 97 height 50
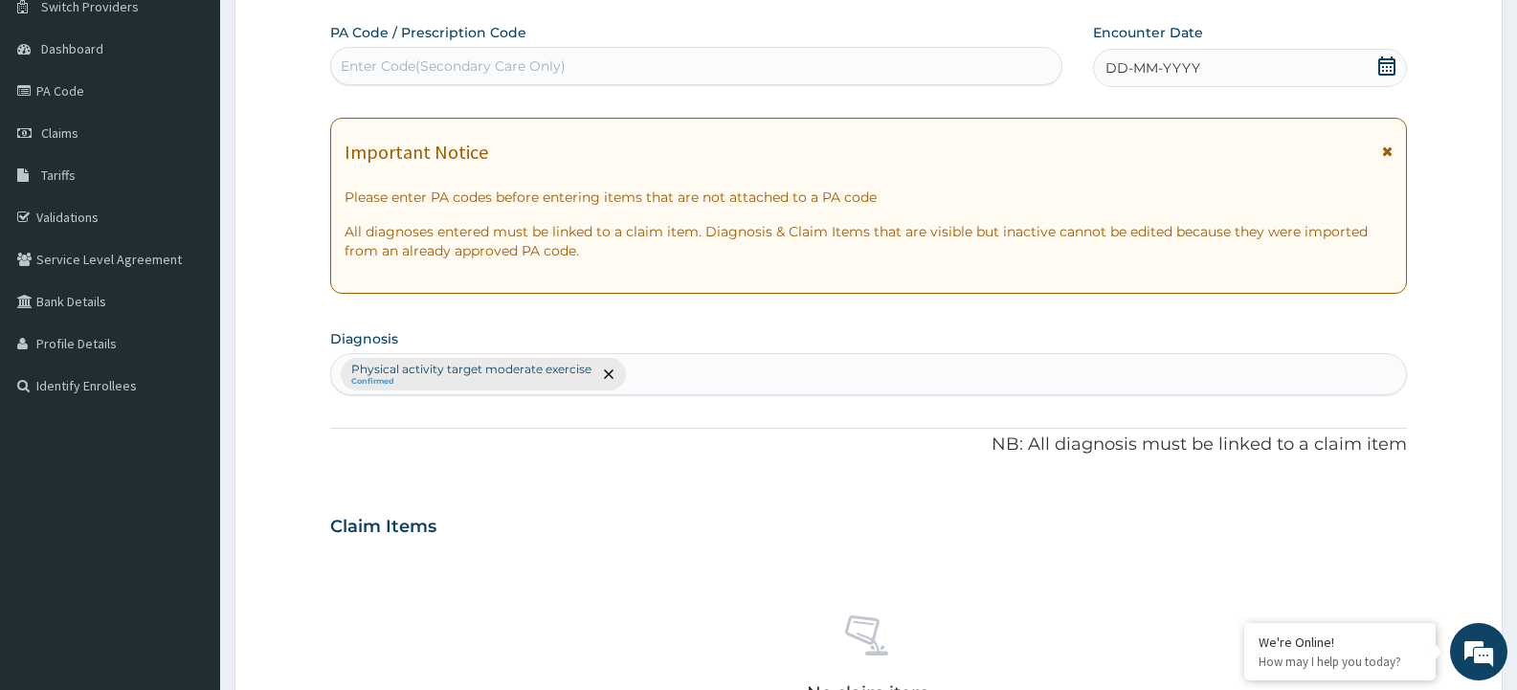
click at [745, 70] on div "Enter Code(Secondary Care Only)" at bounding box center [696, 66] width 730 height 31
type input "PA/EB7E84"
click at [1125, 64] on span "DD-MM-YYYY" at bounding box center [1153, 67] width 95 height 19
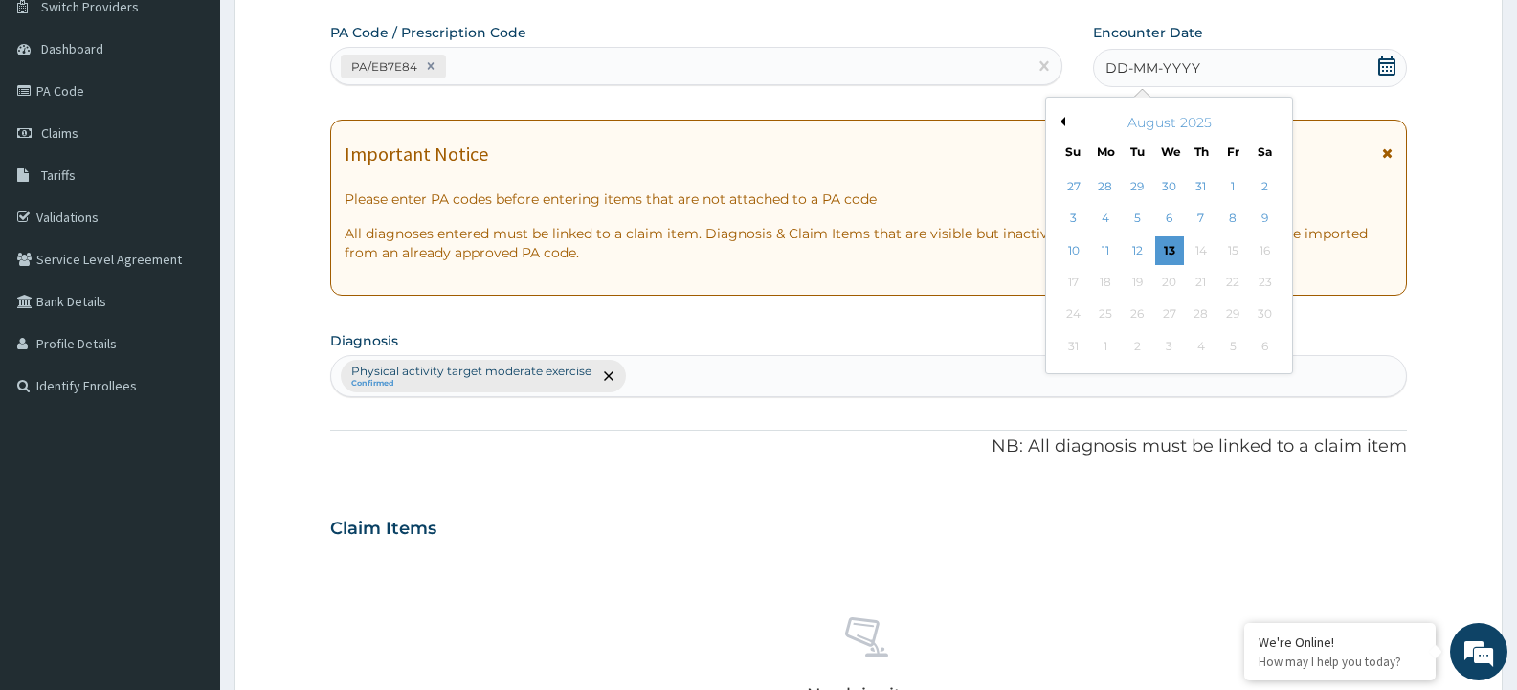
click at [1059, 120] on button "Previous Month" at bounding box center [1061, 122] width 10 height 10
click at [1234, 283] on div "25" at bounding box center [1233, 282] width 29 height 29
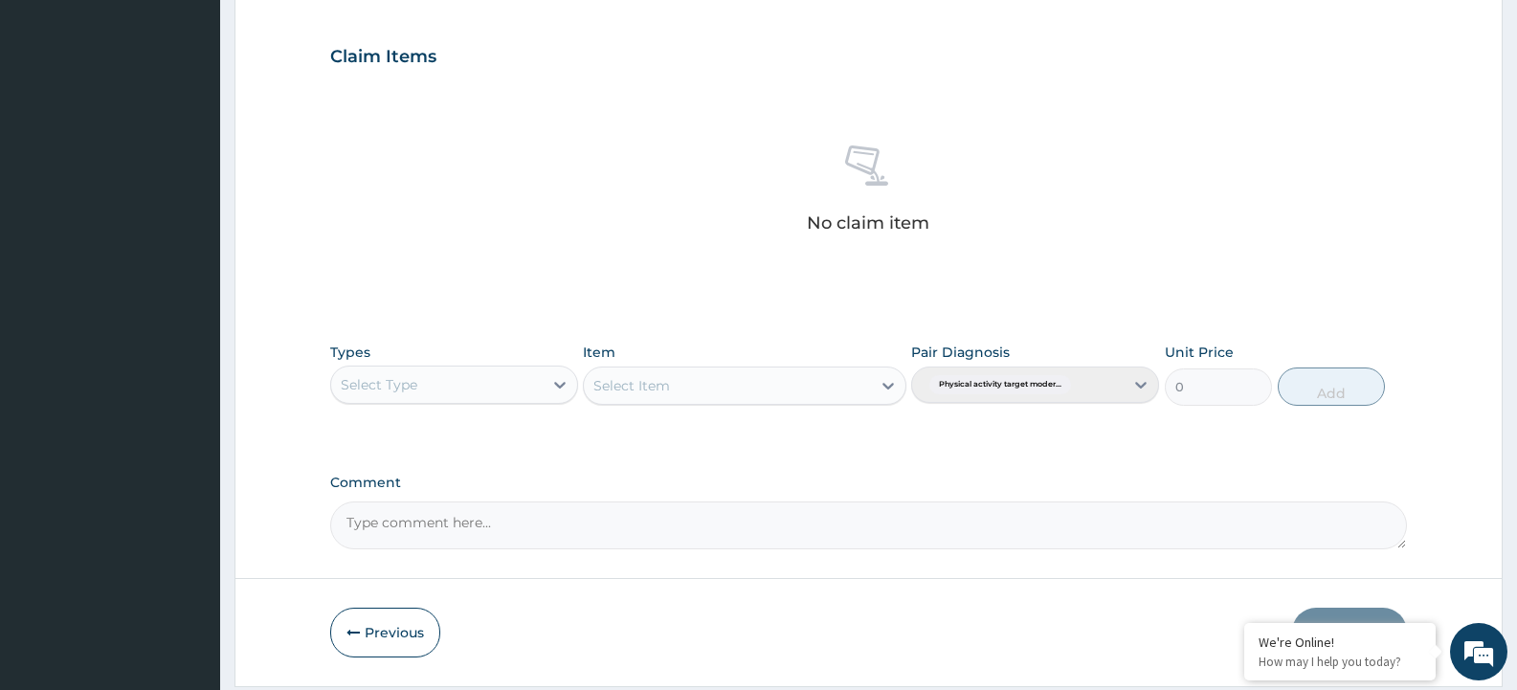
scroll to position [690, 0]
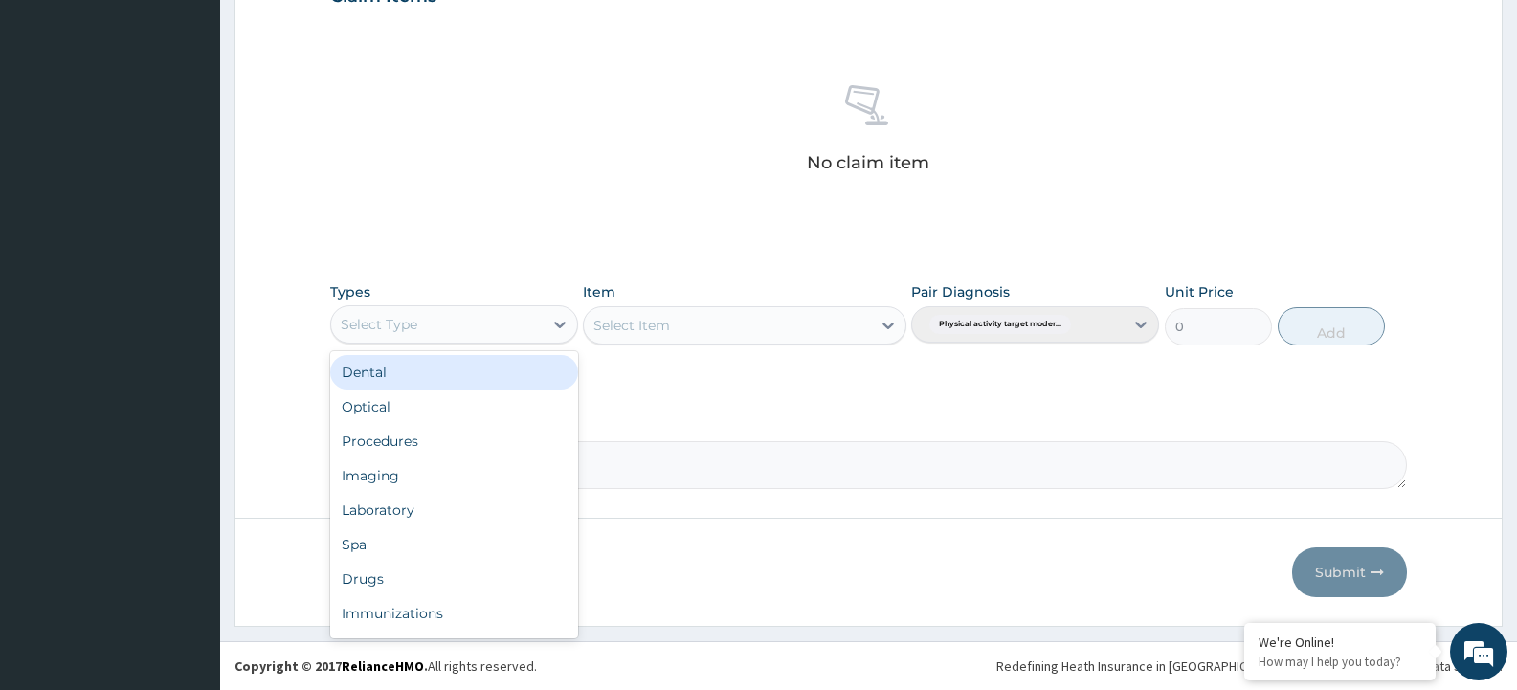
click at [420, 329] on div "Select Type" at bounding box center [437, 324] width 212 height 31
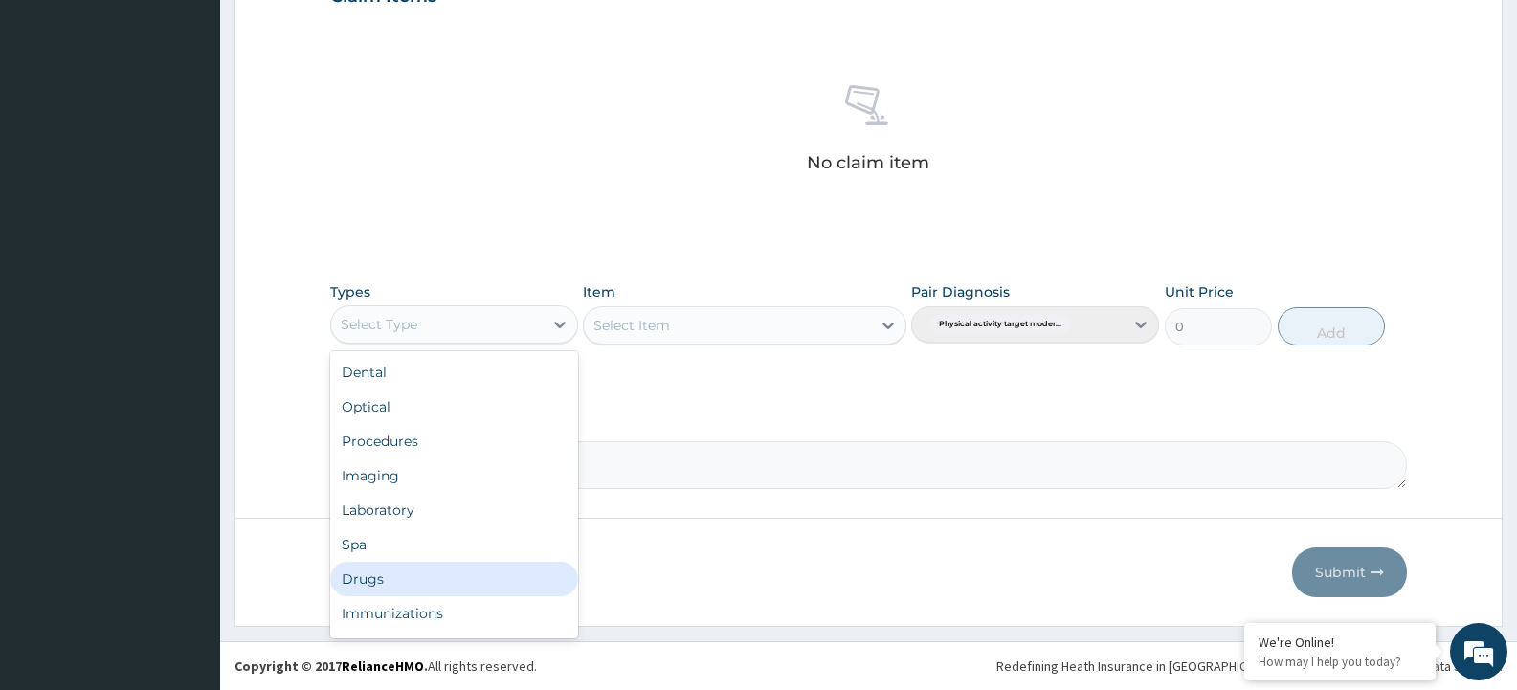
scroll to position [65, 0]
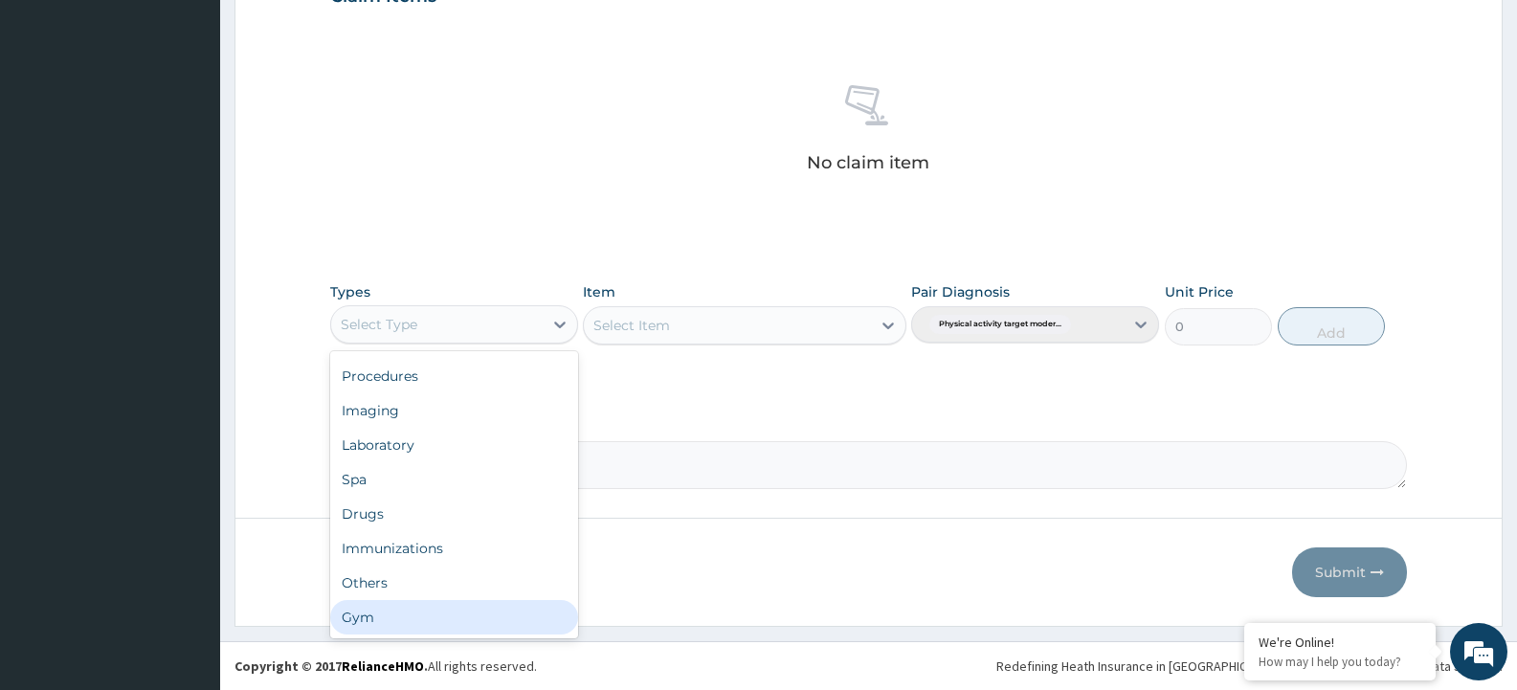
click at [432, 629] on div "Gym" at bounding box center [454, 617] width 248 height 34
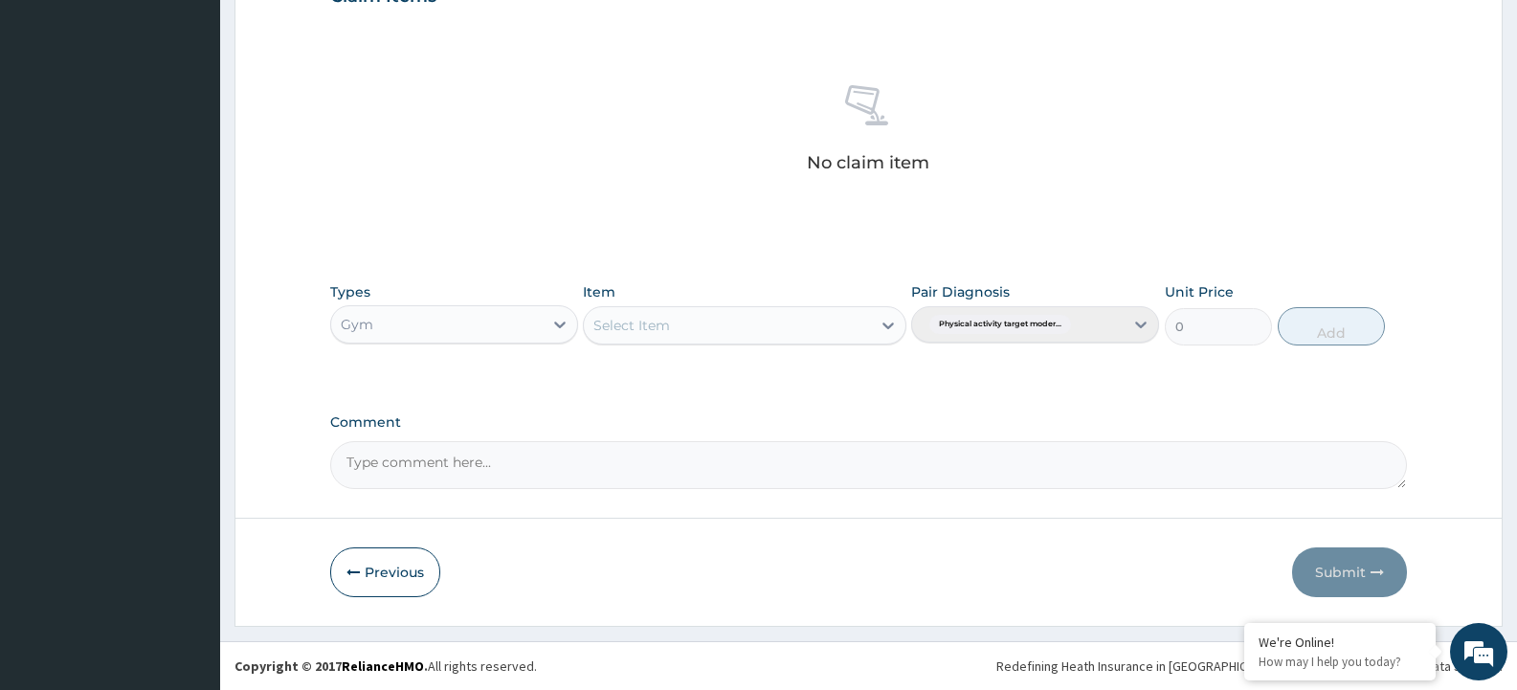
click at [685, 329] on div "Select Item" at bounding box center [744, 325] width 323 height 38
click at [684, 334] on div "Select Item" at bounding box center [727, 325] width 286 height 31
click at [687, 379] on div "GYM" at bounding box center [744, 373] width 323 height 34
click at [1297, 326] on button "Add" at bounding box center [1331, 326] width 107 height 38
type input "0"
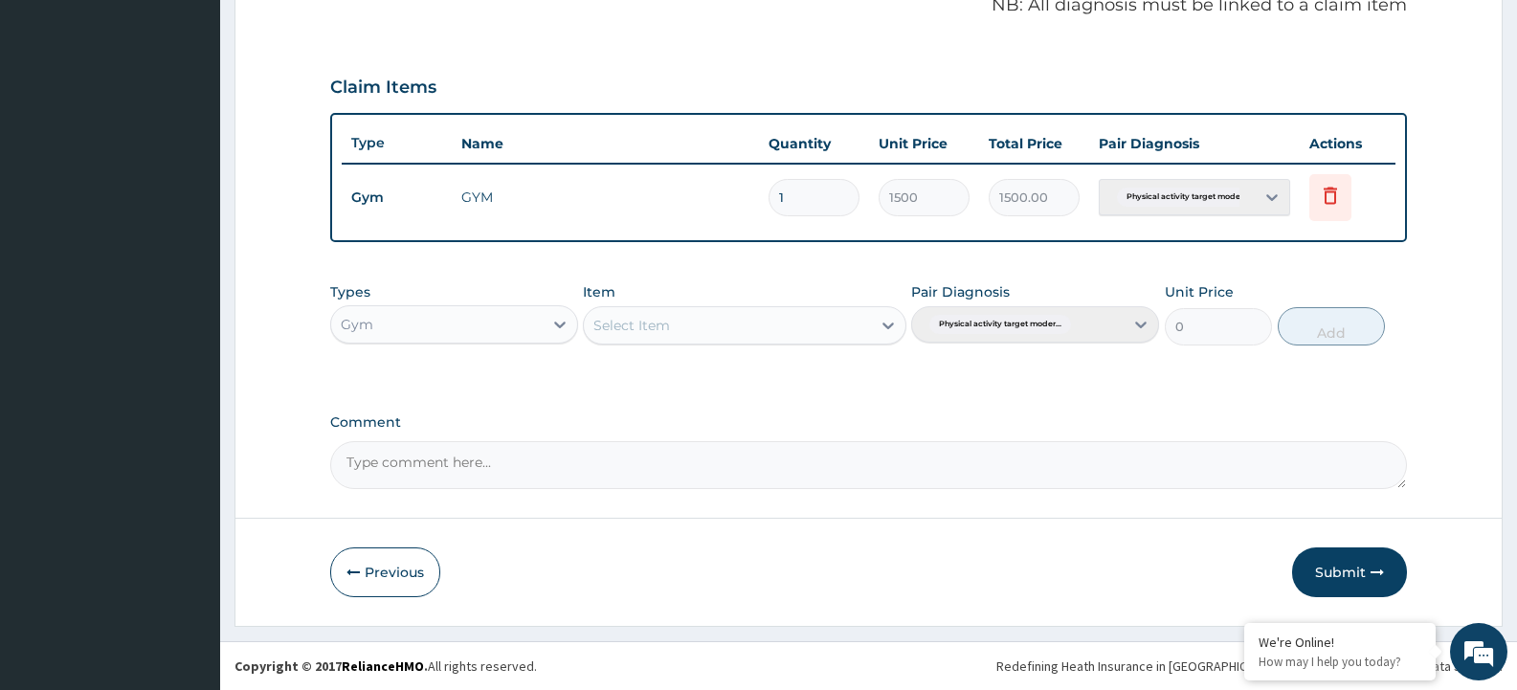
scroll to position [599, 0]
drag, startPoint x: 915, startPoint y: 330, endPoint x: 819, endPoint y: 330, distance: 95.7
click at [914, 330] on div "Pair Diagnosis Physical activity target moder..." at bounding box center [1035, 313] width 248 height 63
click at [786, 328] on div "Select Item" at bounding box center [727, 325] width 286 height 31
click at [805, 367] on div "GYM" at bounding box center [744, 373] width 323 height 34
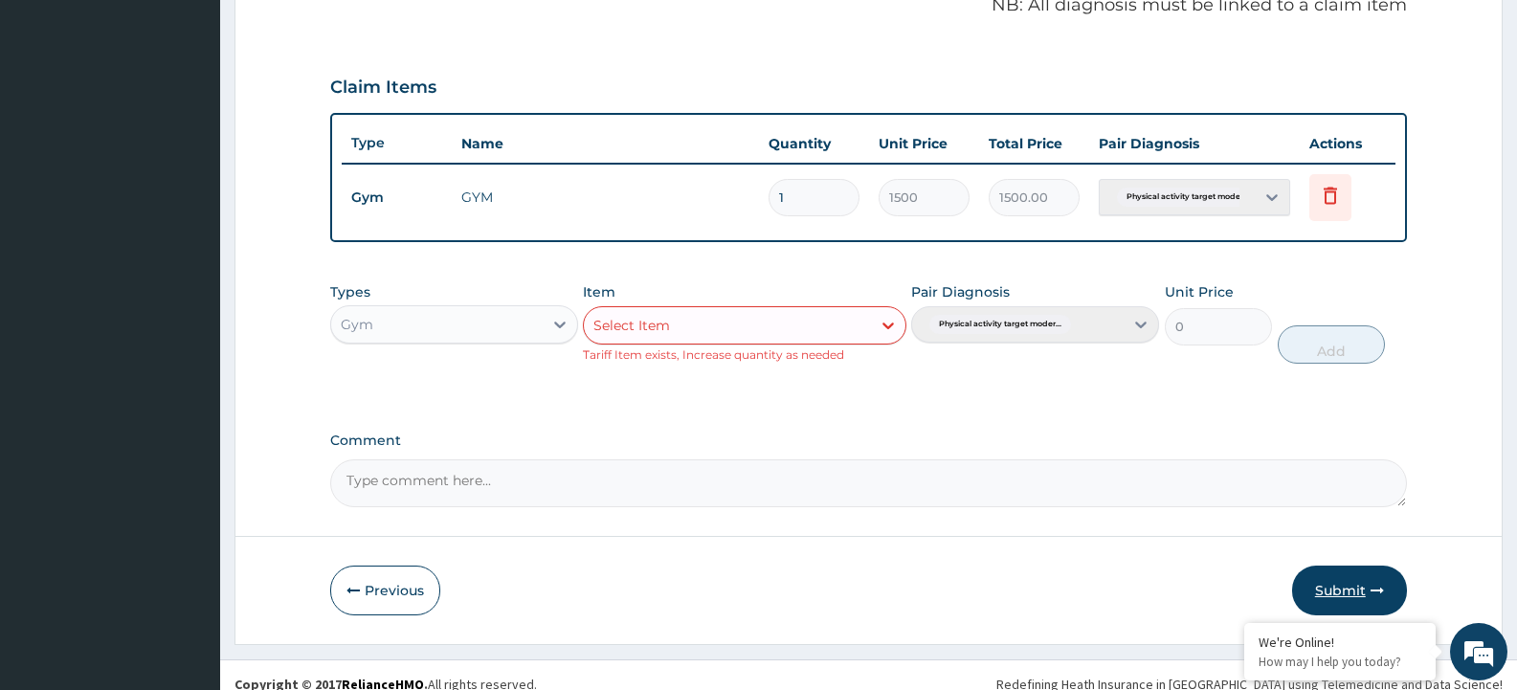
click at [1367, 594] on button "Submit" at bounding box center [1349, 591] width 115 height 50
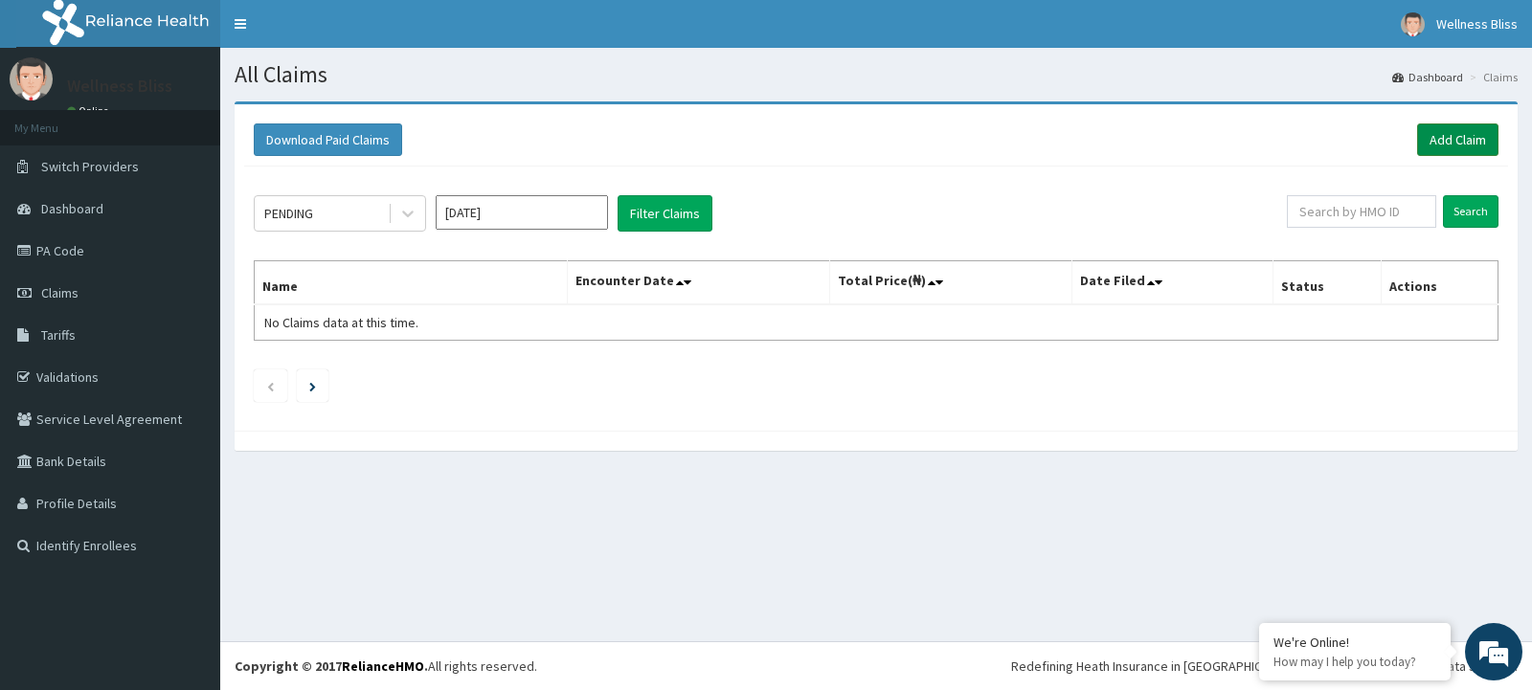
click at [1446, 139] on link "Add Claim" at bounding box center [1457, 139] width 81 height 33
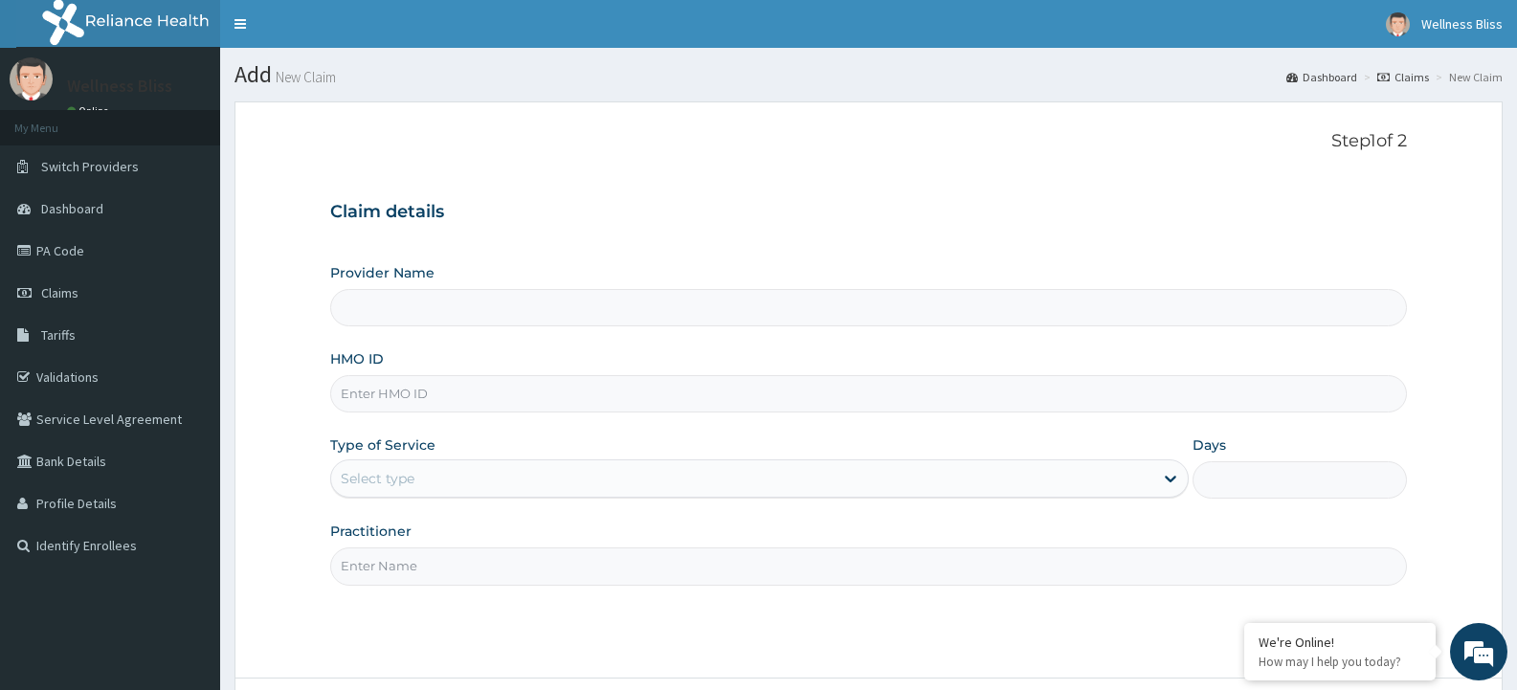
click at [453, 398] on input "HMO ID" at bounding box center [868, 393] width 1077 height 37
type input "WELLNESS BLISS GYM"
type input "1"
type input "GTB/10252/A"
click at [426, 562] on input "Practitioner" at bounding box center [868, 566] width 1077 height 37
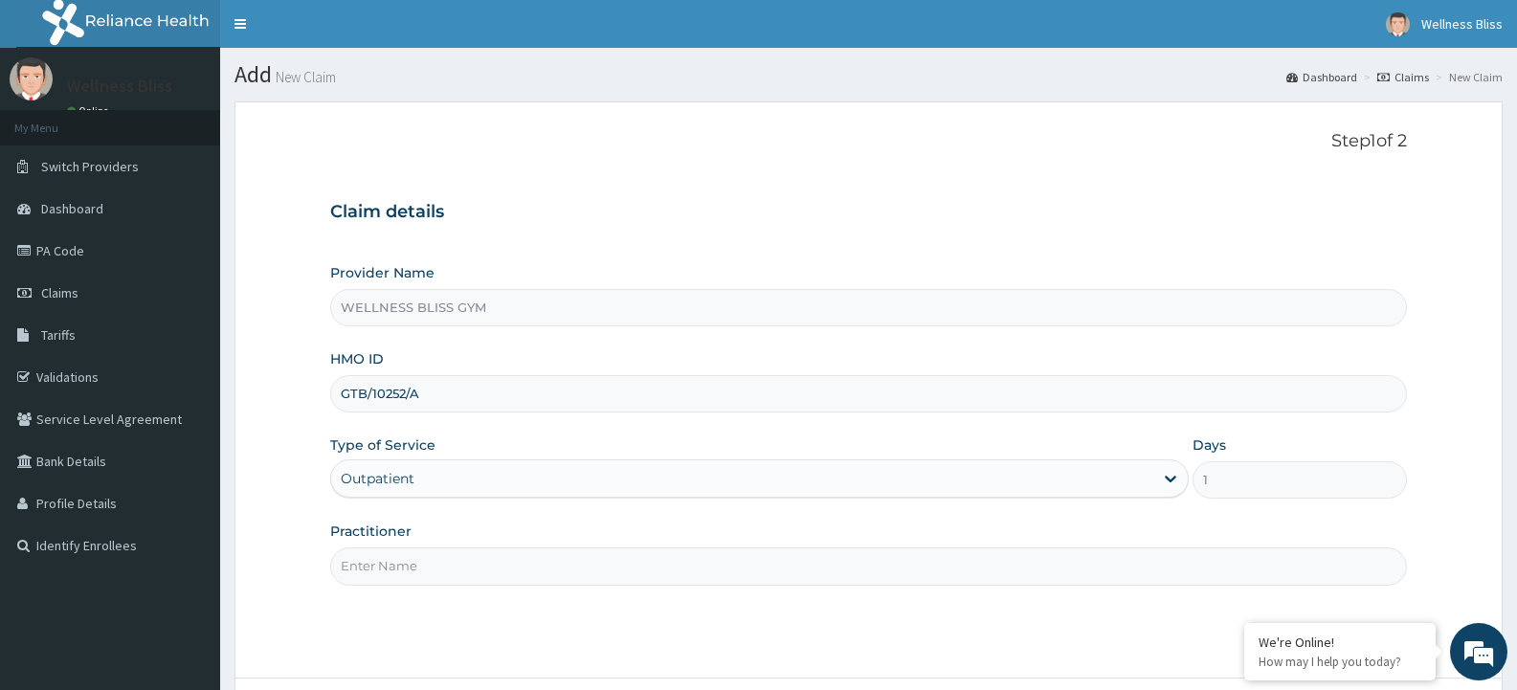
type input "GYM"
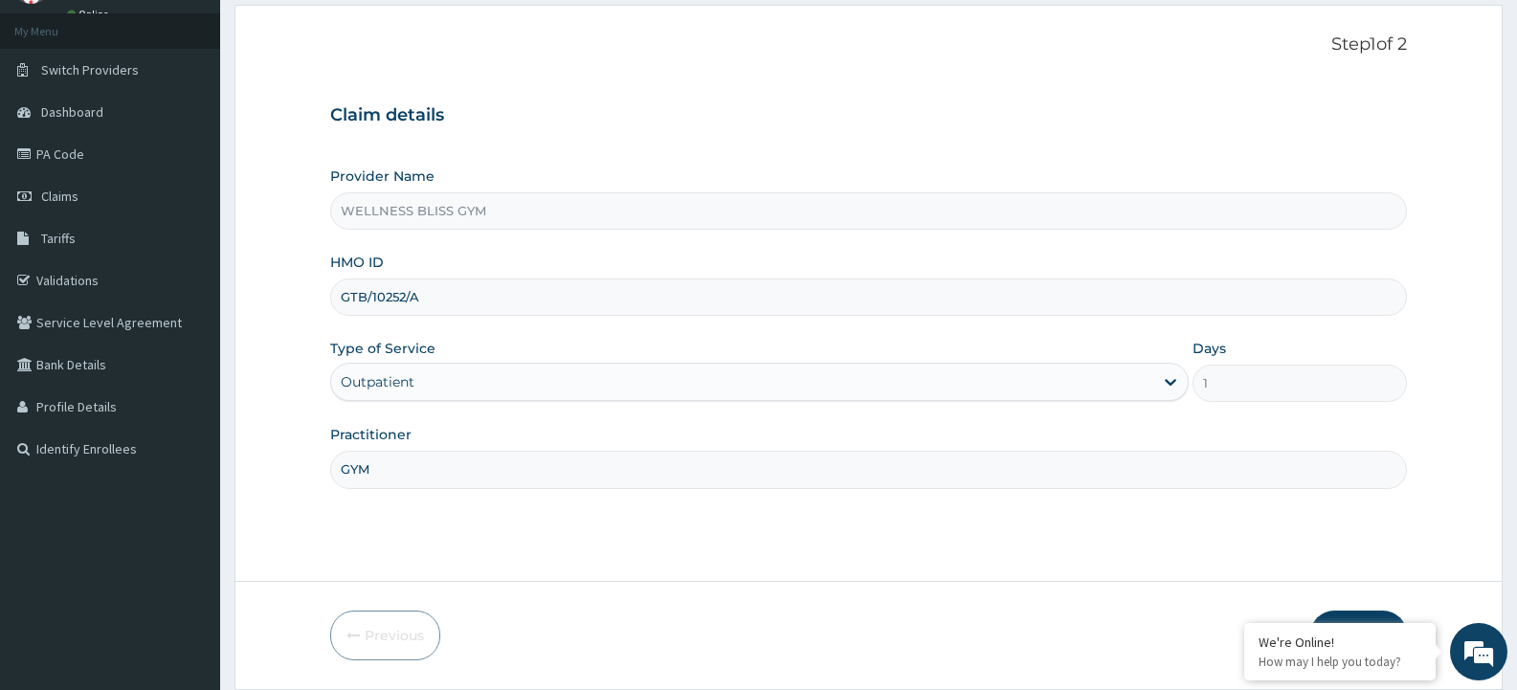
scroll to position [160, 0]
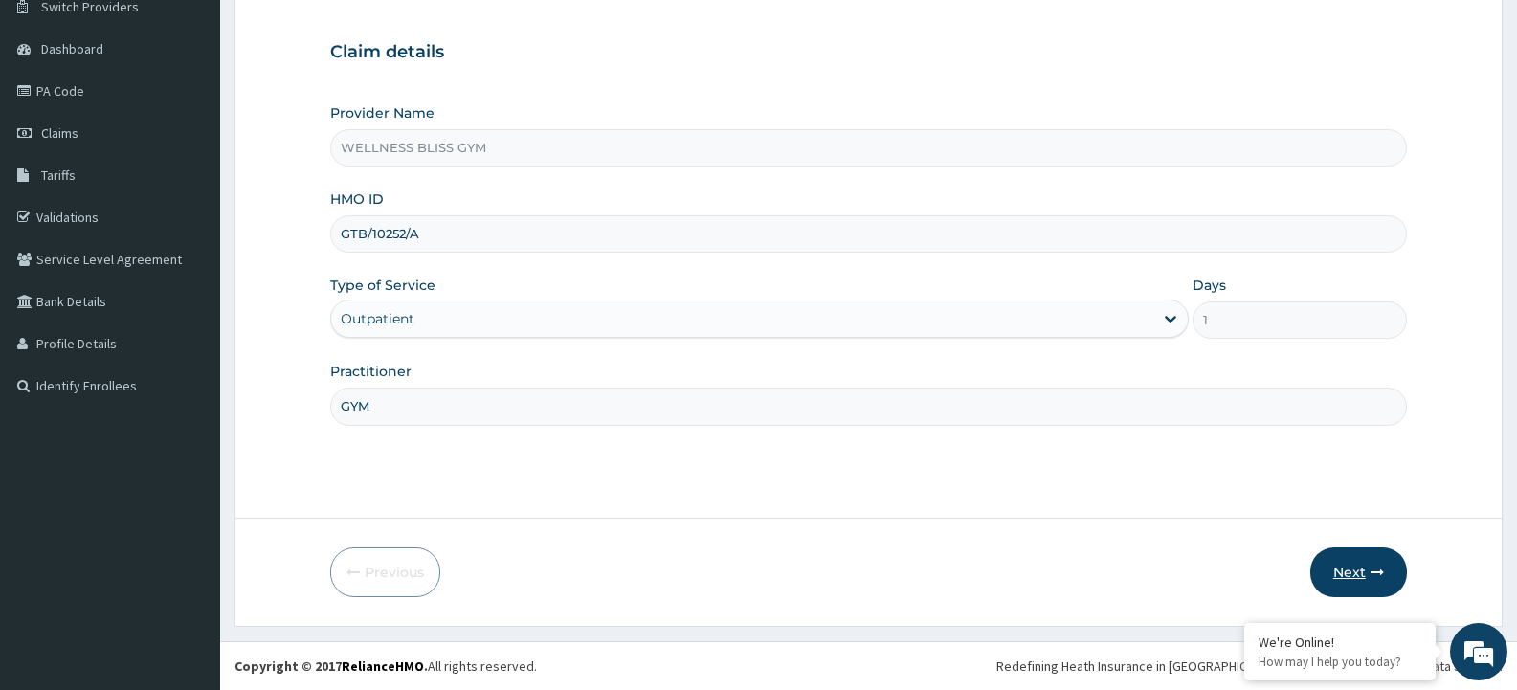
click at [1336, 579] on button "Next" at bounding box center [1359, 573] width 97 height 50
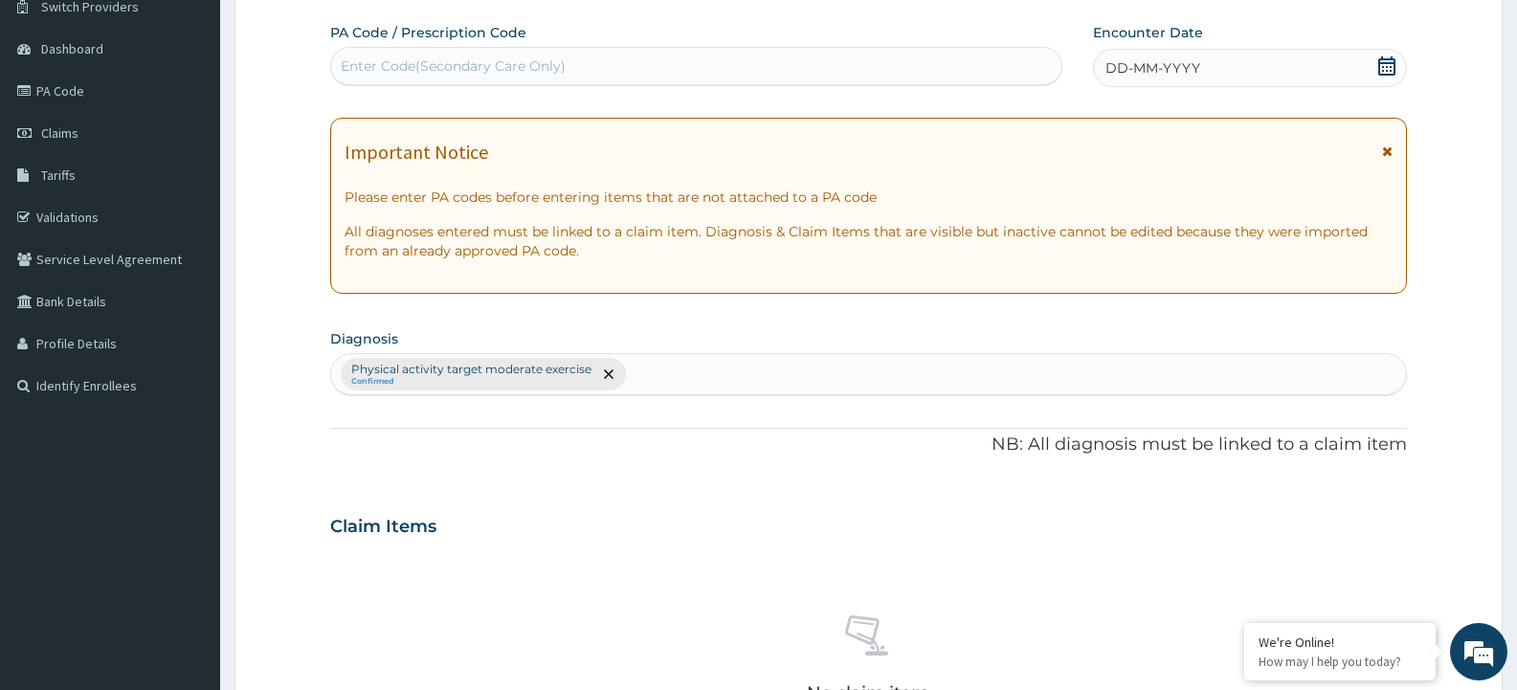
click at [696, 66] on div "Enter Code(Secondary Care Only)" at bounding box center [696, 66] width 730 height 31
type input "PA/8EDCB8"
click at [1187, 69] on span "DD-MM-YYYY" at bounding box center [1153, 67] width 95 height 19
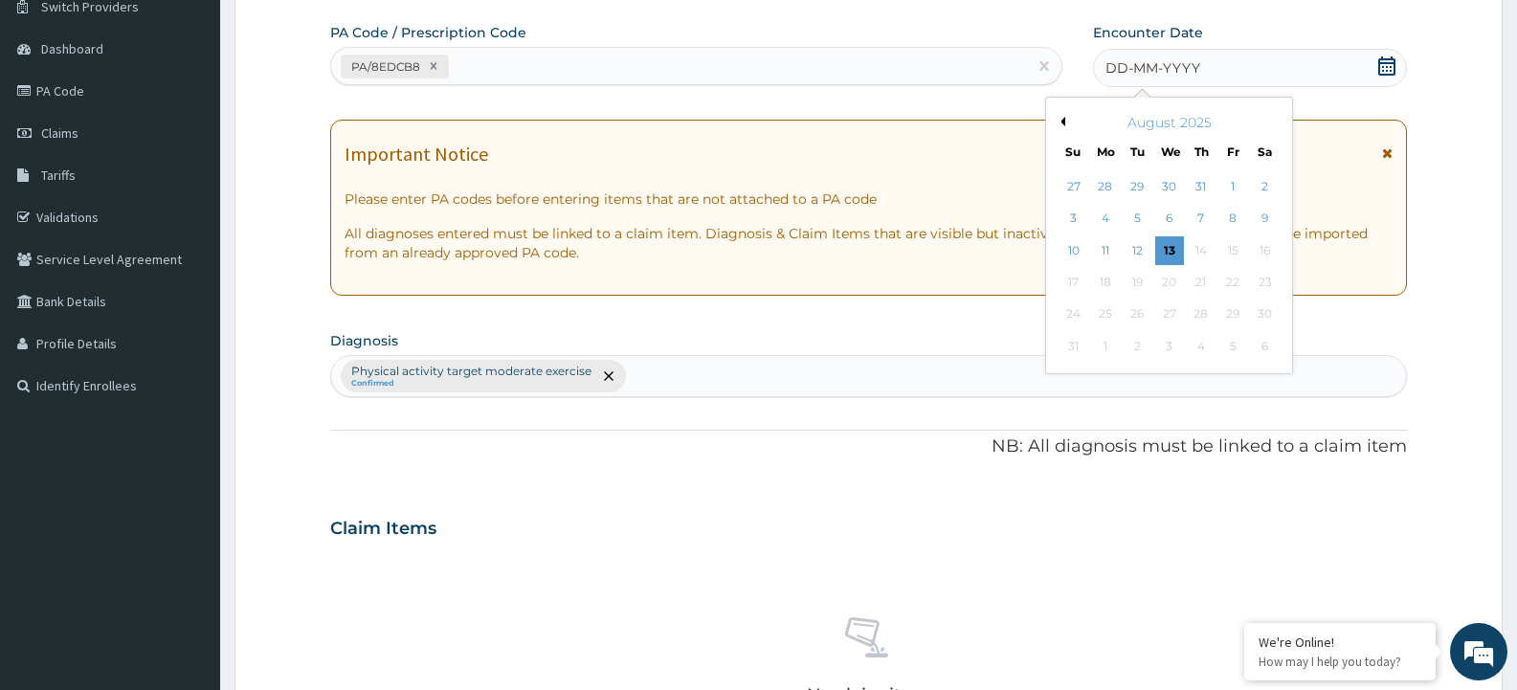
click at [1061, 118] on button "Previous Month" at bounding box center [1061, 122] width 10 height 10
click at [1233, 280] on div "25" at bounding box center [1233, 282] width 29 height 29
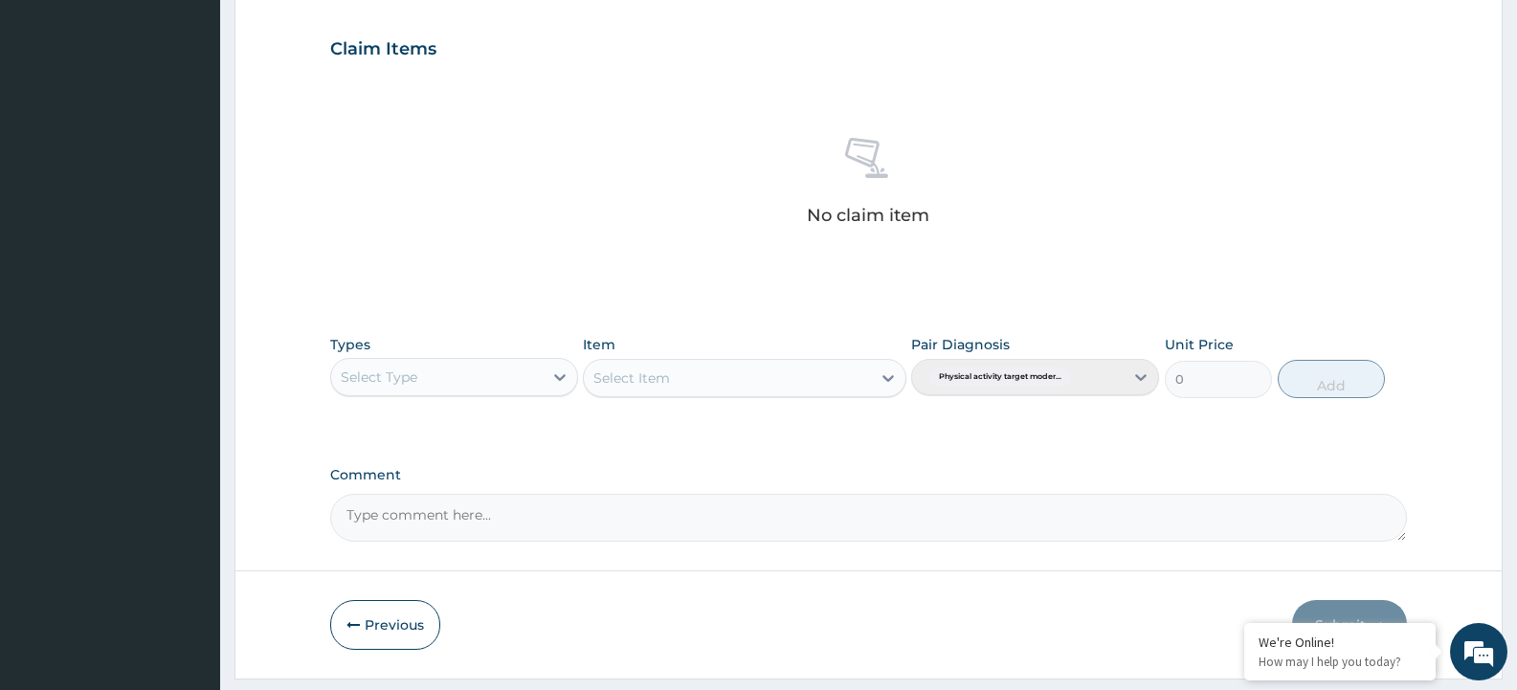
scroll to position [690, 0]
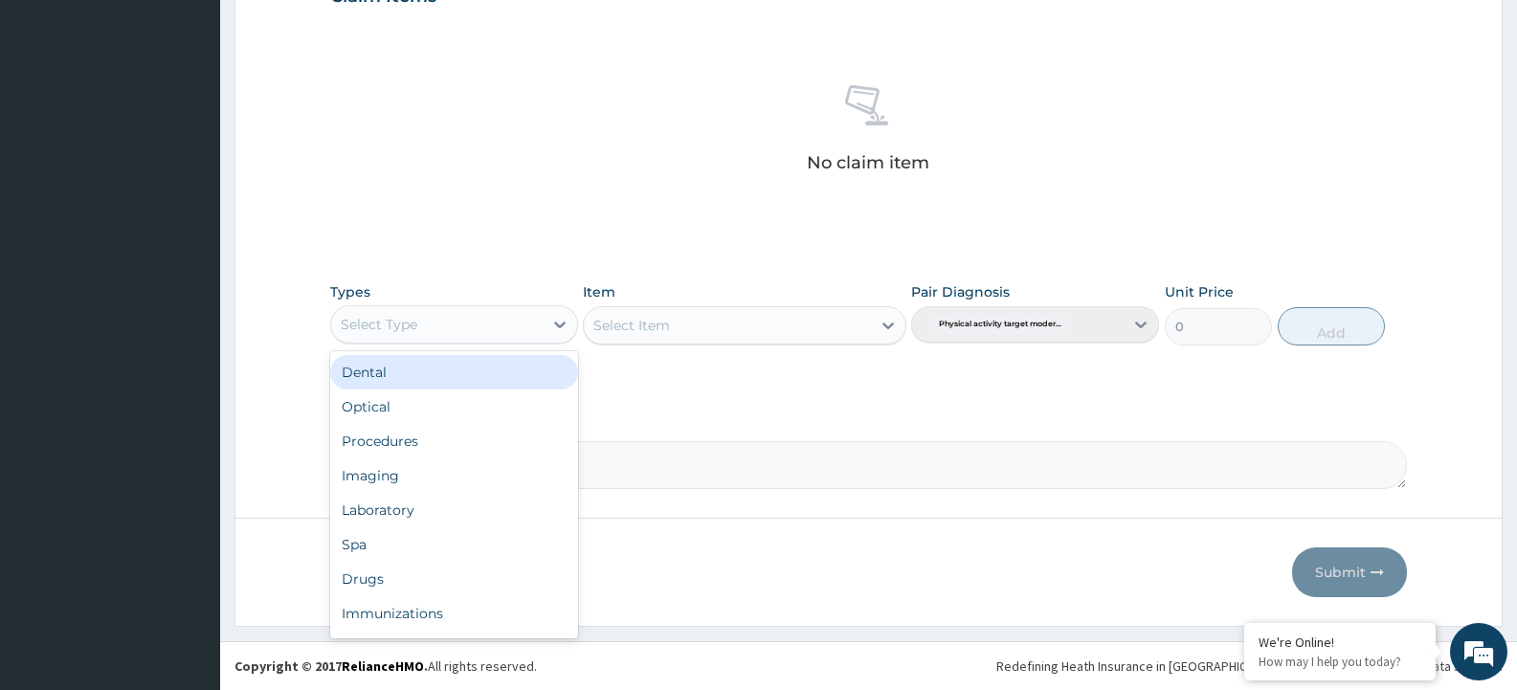
click at [370, 327] on div "Select Type" at bounding box center [379, 324] width 77 height 19
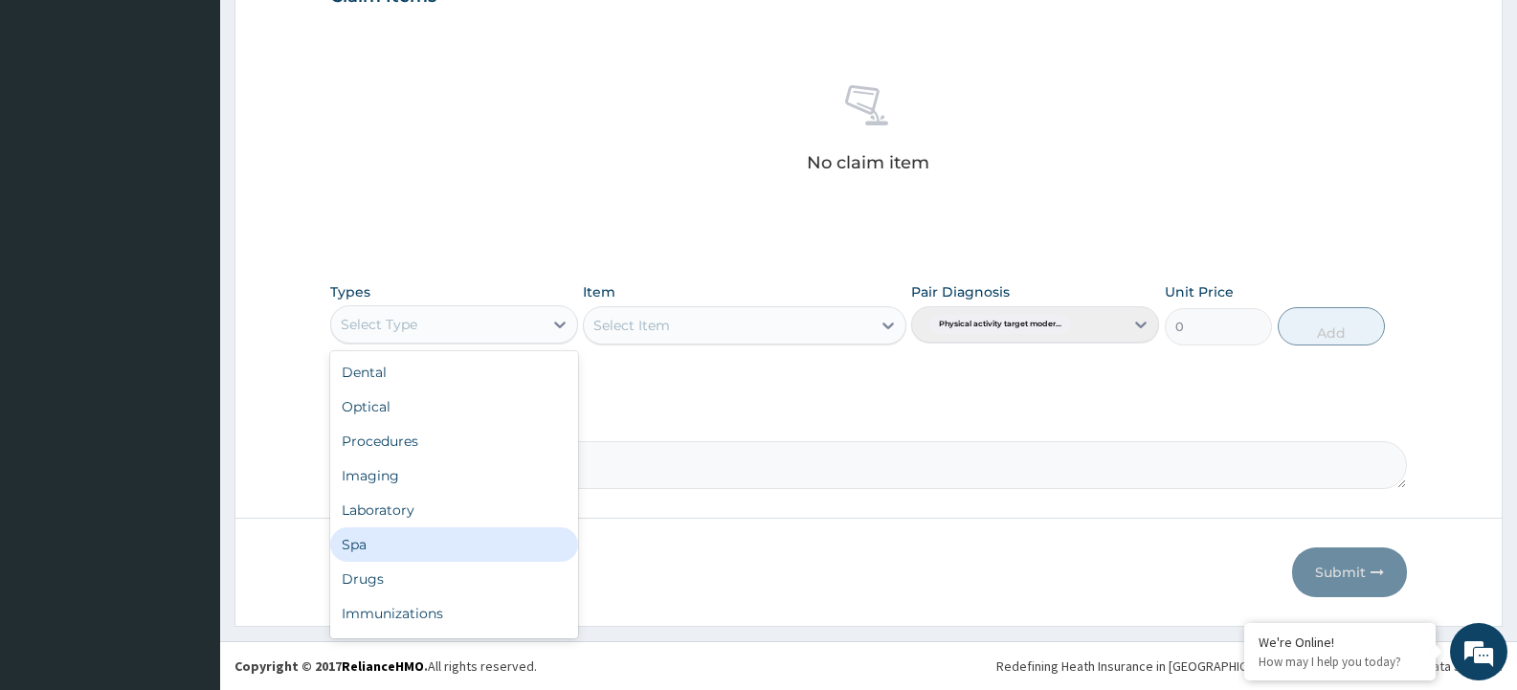
scroll to position [65, 0]
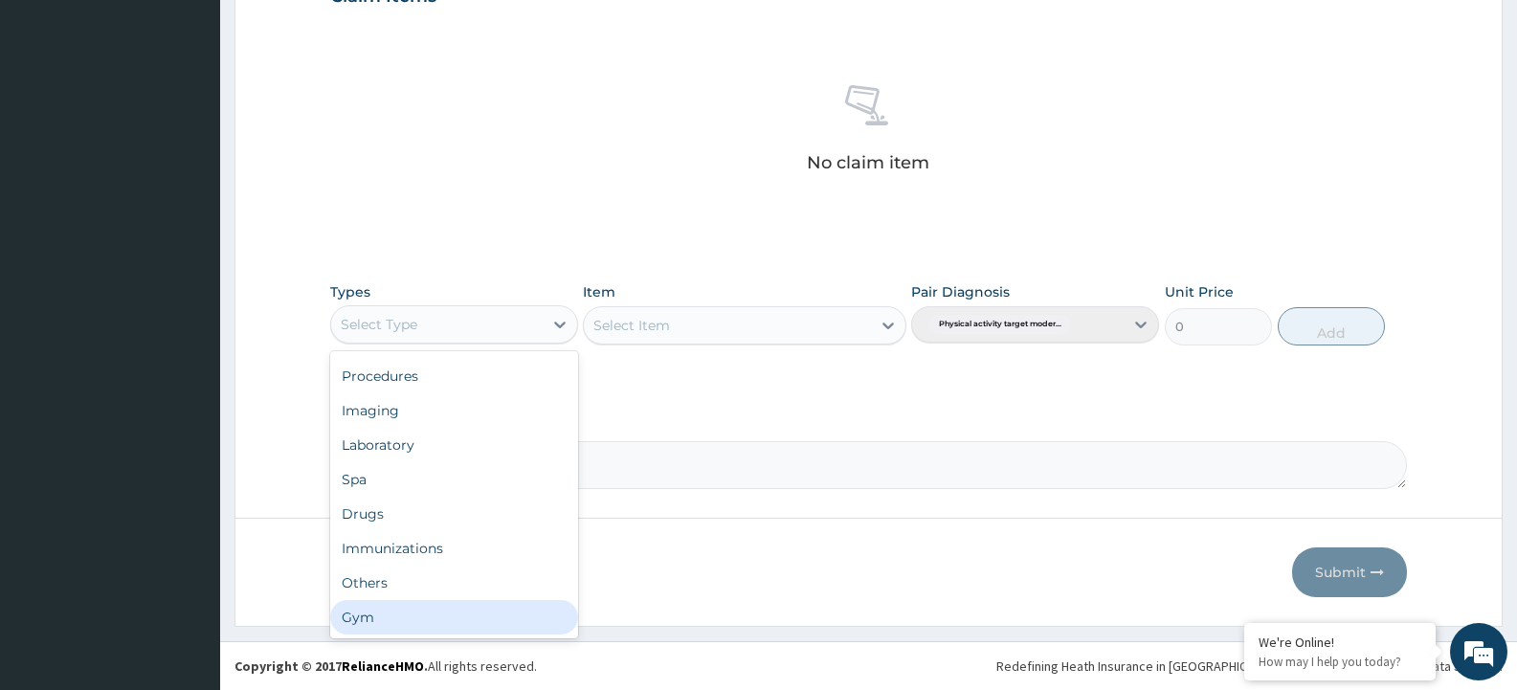
click at [408, 615] on div "Gym" at bounding box center [454, 617] width 248 height 34
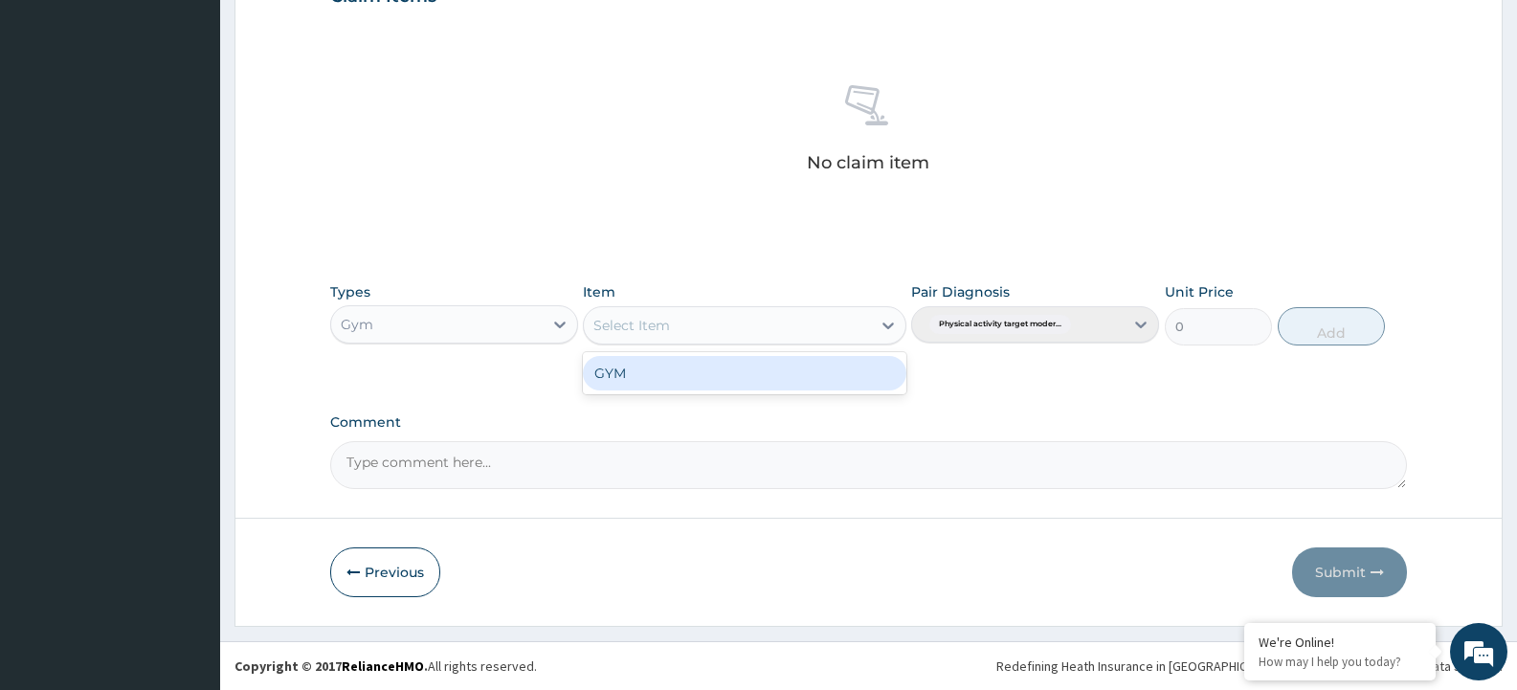
click at [803, 326] on div "Select Item" at bounding box center [727, 325] width 286 height 31
click at [733, 369] on div "GYM" at bounding box center [744, 373] width 323 height 34
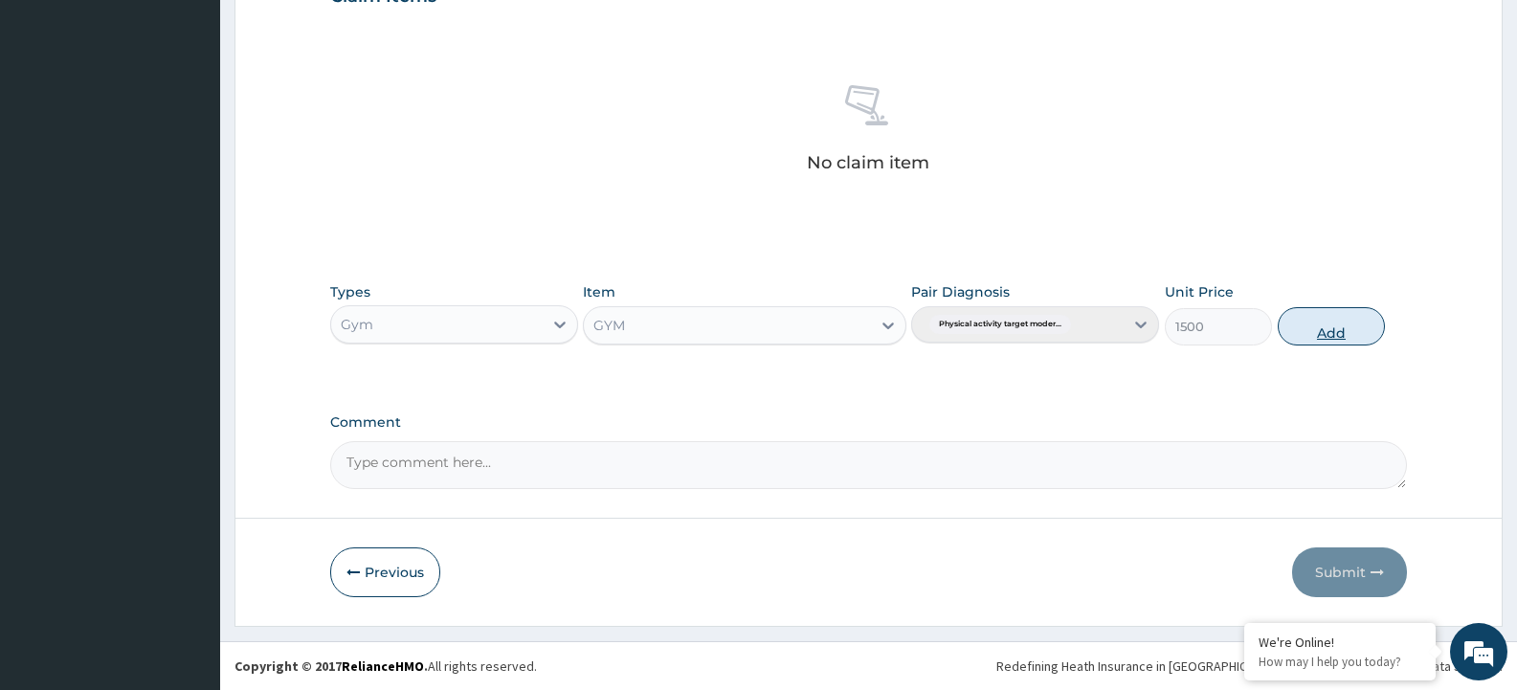
click at [1315, 332] on button "Add" at bounding box center [1331, 326] width 107 height 38
type input "0"
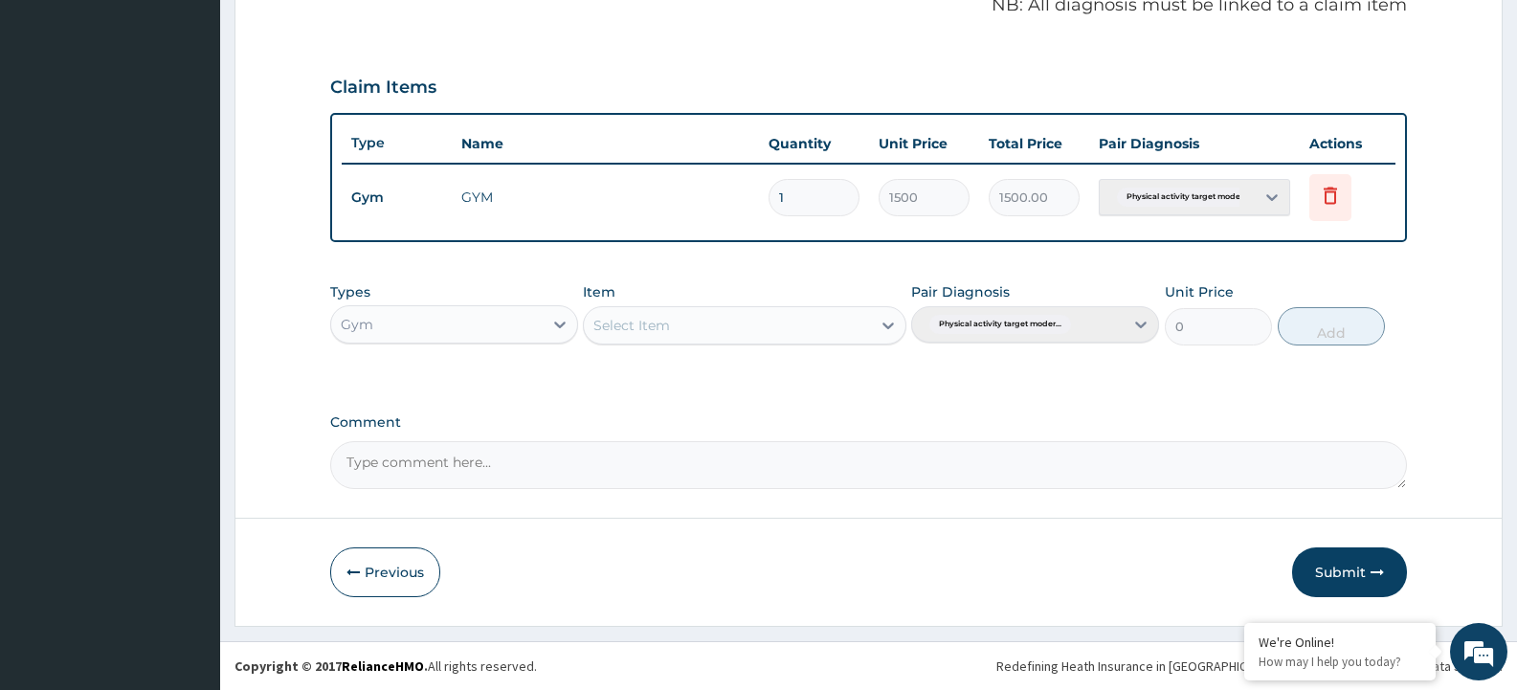
scroll to position [599, 0]
click at [820, 332] on div "Select Item" at bounding box center [727, 325] width 286 height 31
click at [787, 374] on div "GYM" at bounding box center [744, 373] width 323 height 34
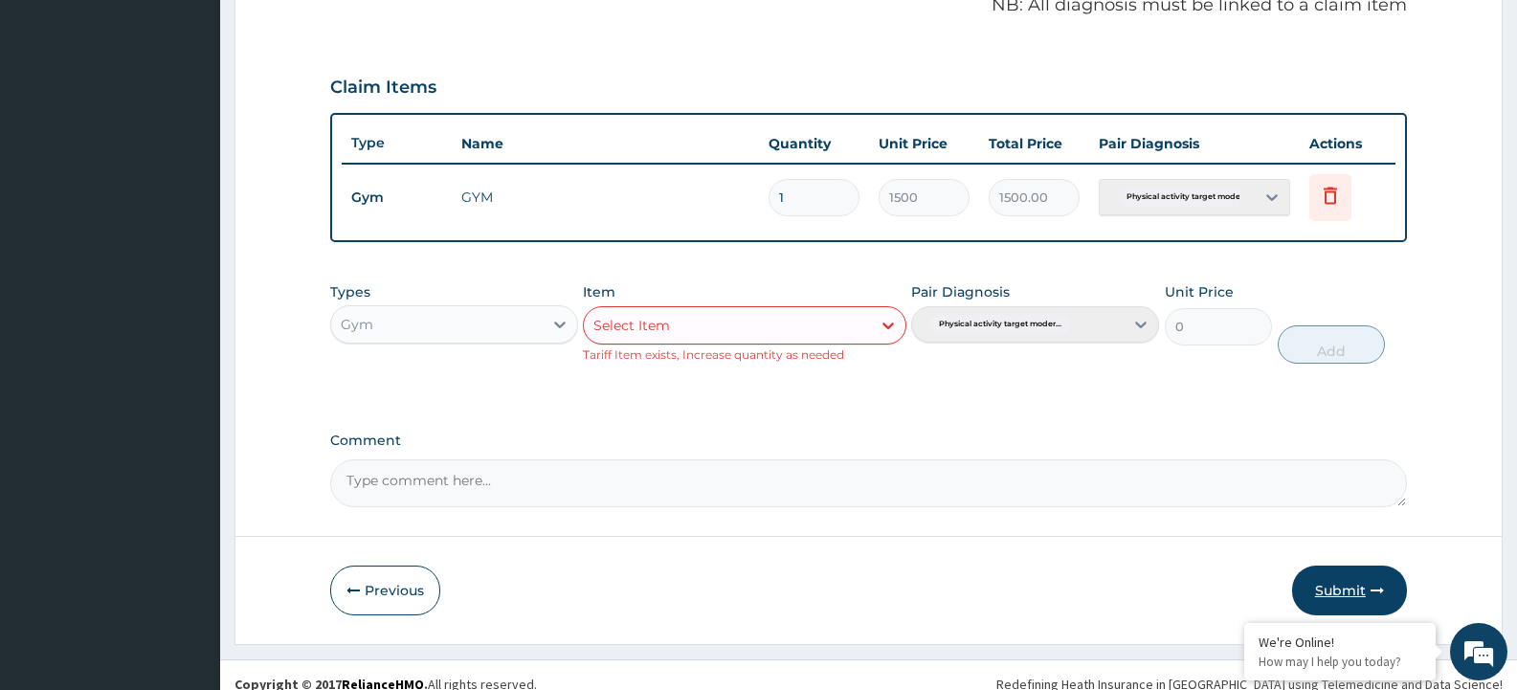
click at [1344, 587] on button "Submit" at bounding box center [1349, 591] width 115 height 50
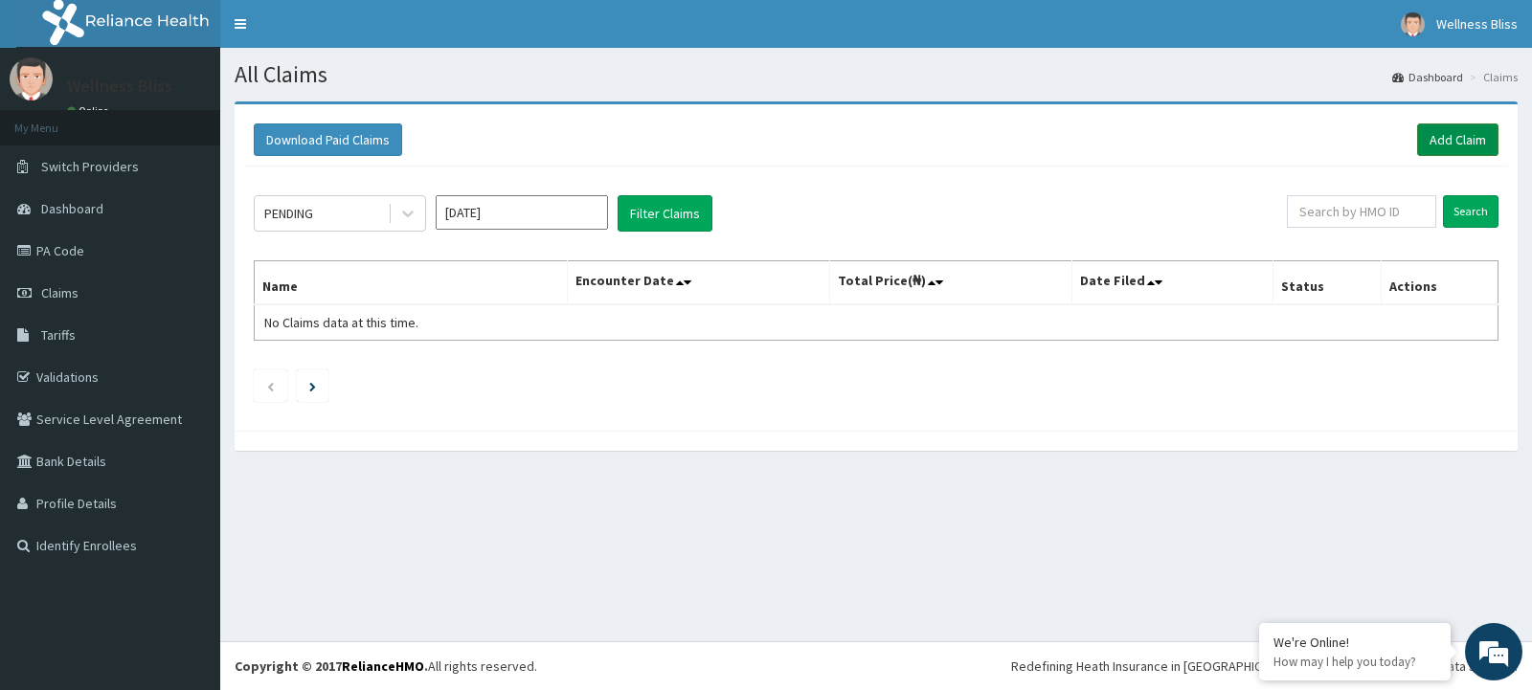
click at [1428, 141] on link "Add Claim" at bounding box center [1457, 139] width 81 height 33
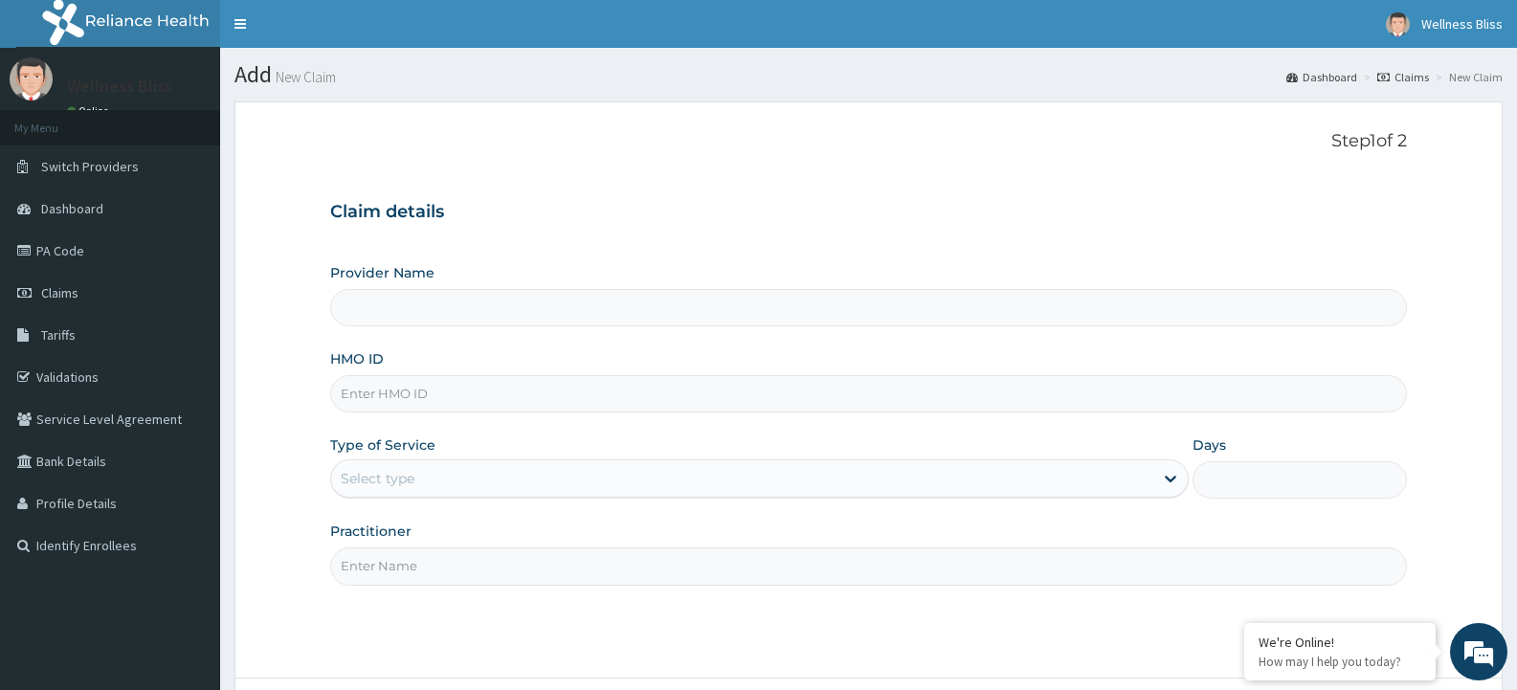
click at [418, 407] on input "HMO ID" at bounding box center [868, 393] width 1077 height 37
type input "S"
type input "WELLNESS BLISS GYM"
type input "1"
type input "SLB/10616/A"
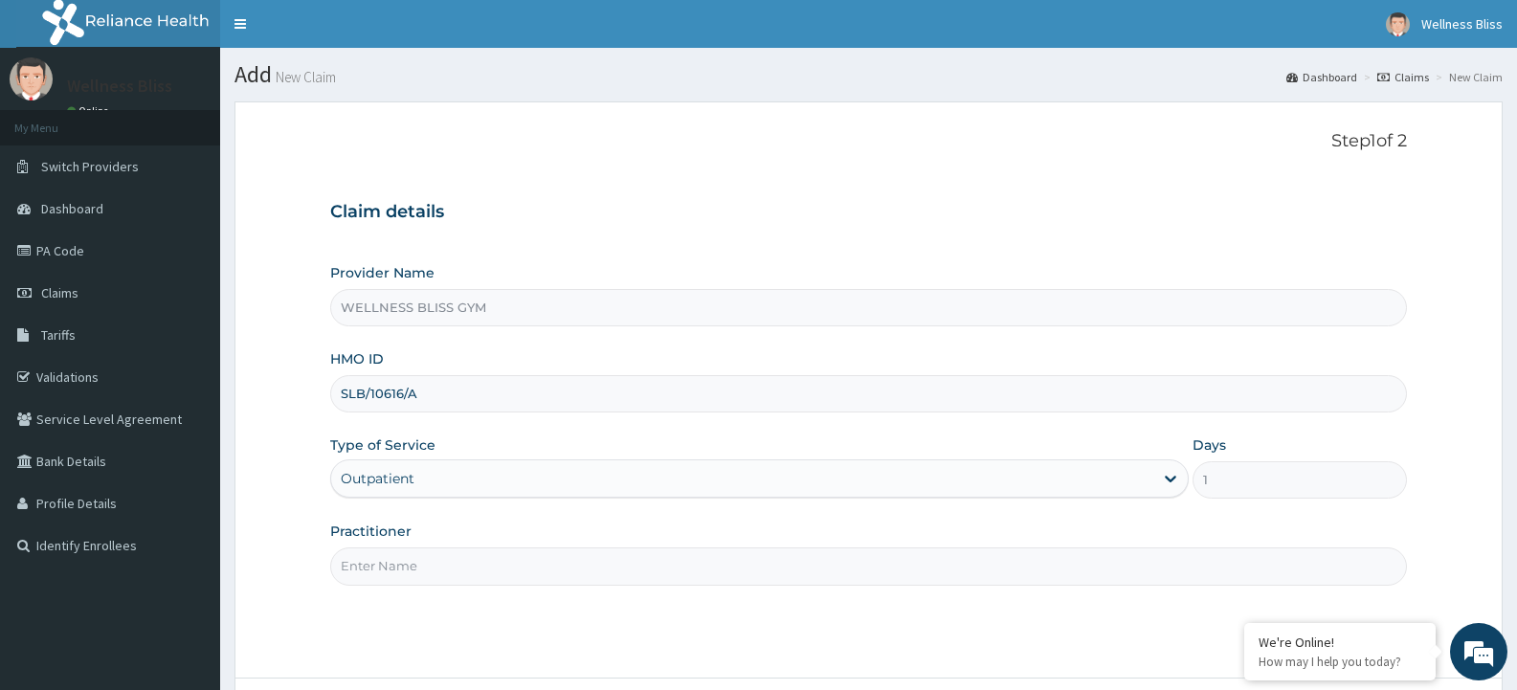
click at [410, 562] on input "Practitioner" at bounding box center [868, 566] width 1077 height 37
type input "GYM"
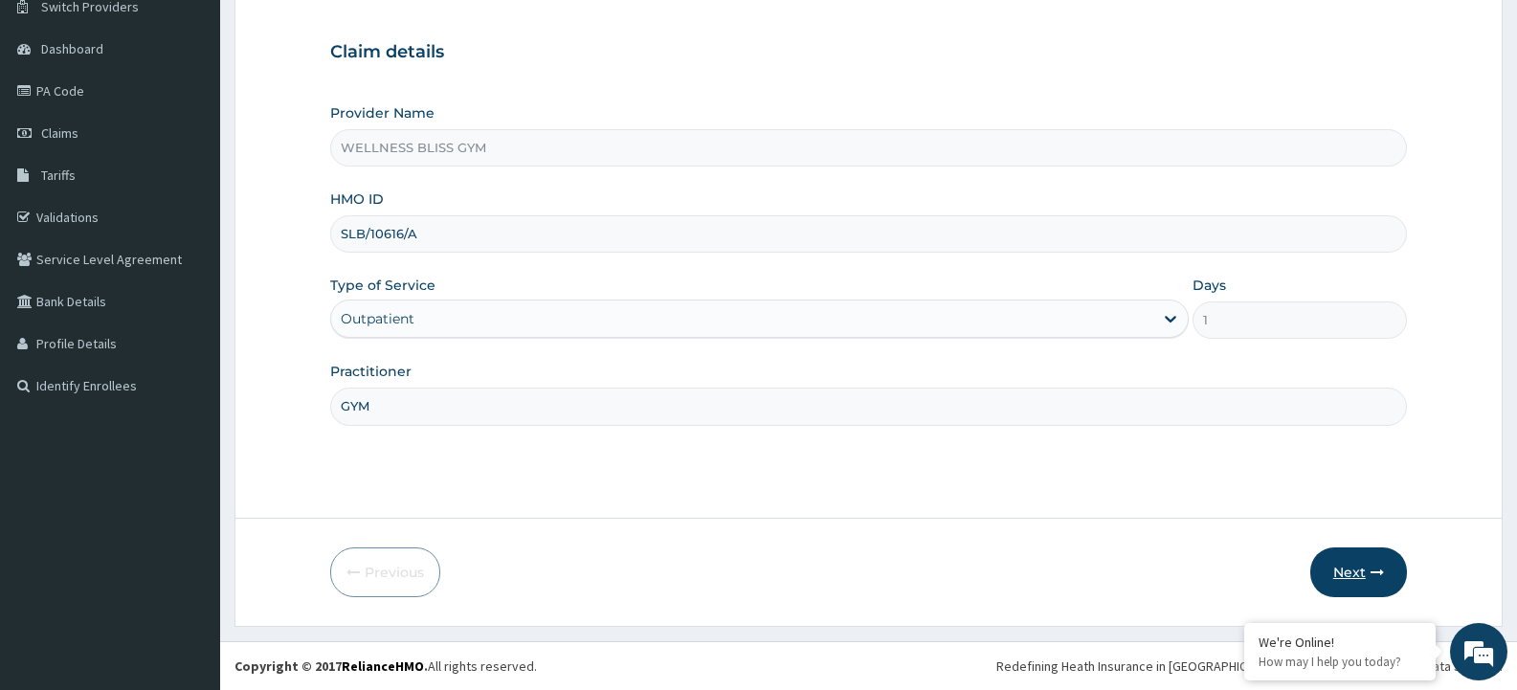
click at [1355, 571] on button "Next" at bounding box center [1359, 573] width 97 height 50
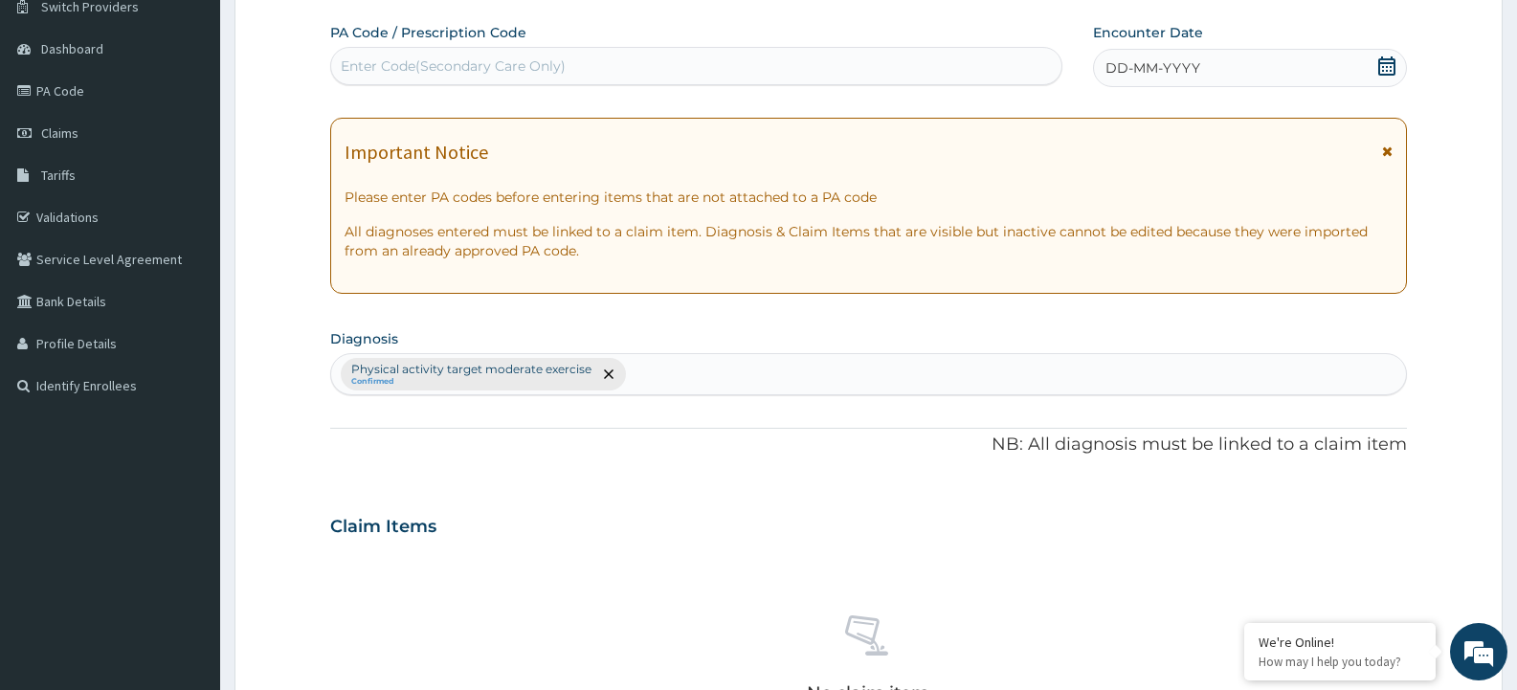
drag, startPoint x: 603, startPoint y: 58, endPoint x: 591, endPoint y: 62, distance: 13.0
click at [602, 58] on div "Enter Code(Secondary Care Only)" at bounding box center [696, 66] width 730 height 31
type input "PA/1A1C5D"
click at [1110, 72] on span "DD-MM-YYYY" at bounding box center [1153, 67] width 95 height 19
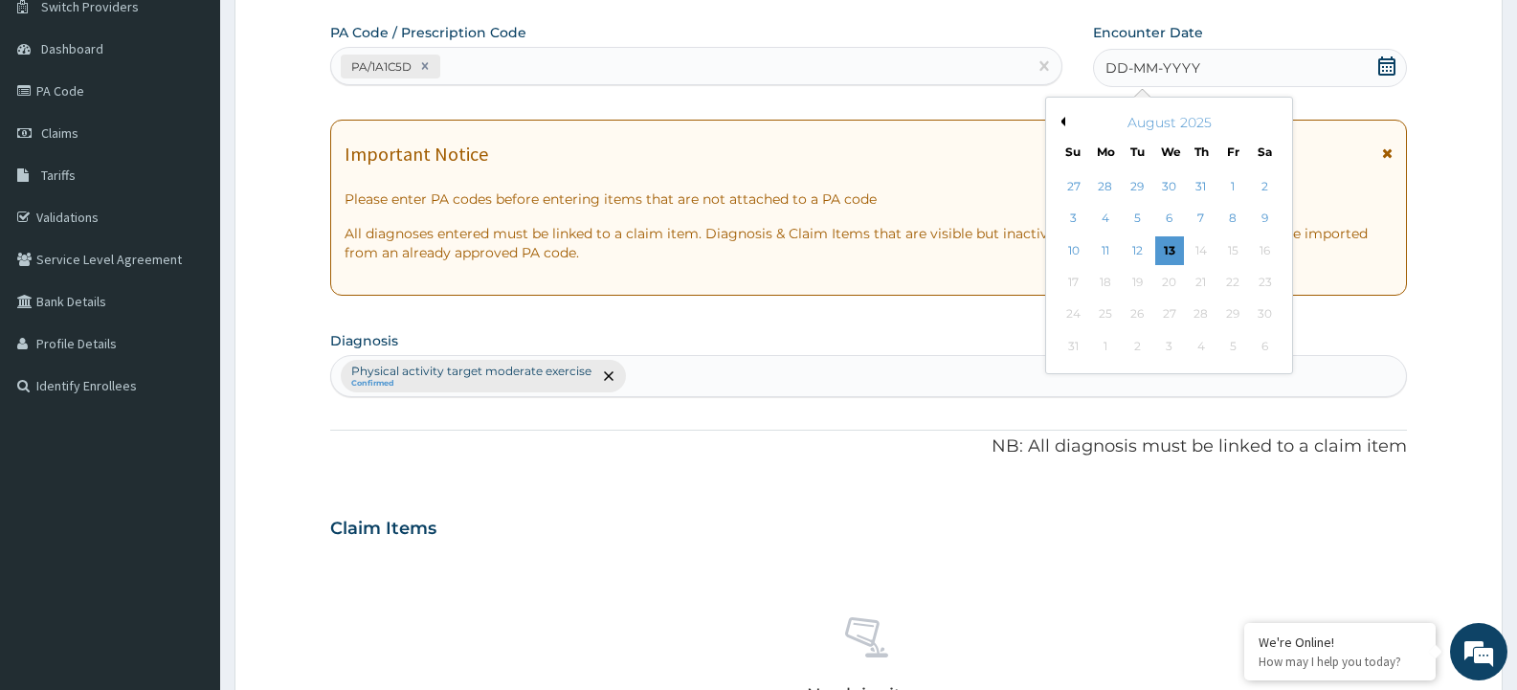
click at [1064, 122] on button "Previous Month" at bounding box center [1061, 122] width 10 height 10
click at [1197, 285] on div "26" at bounding box center [1201, 282] width 29 height 29
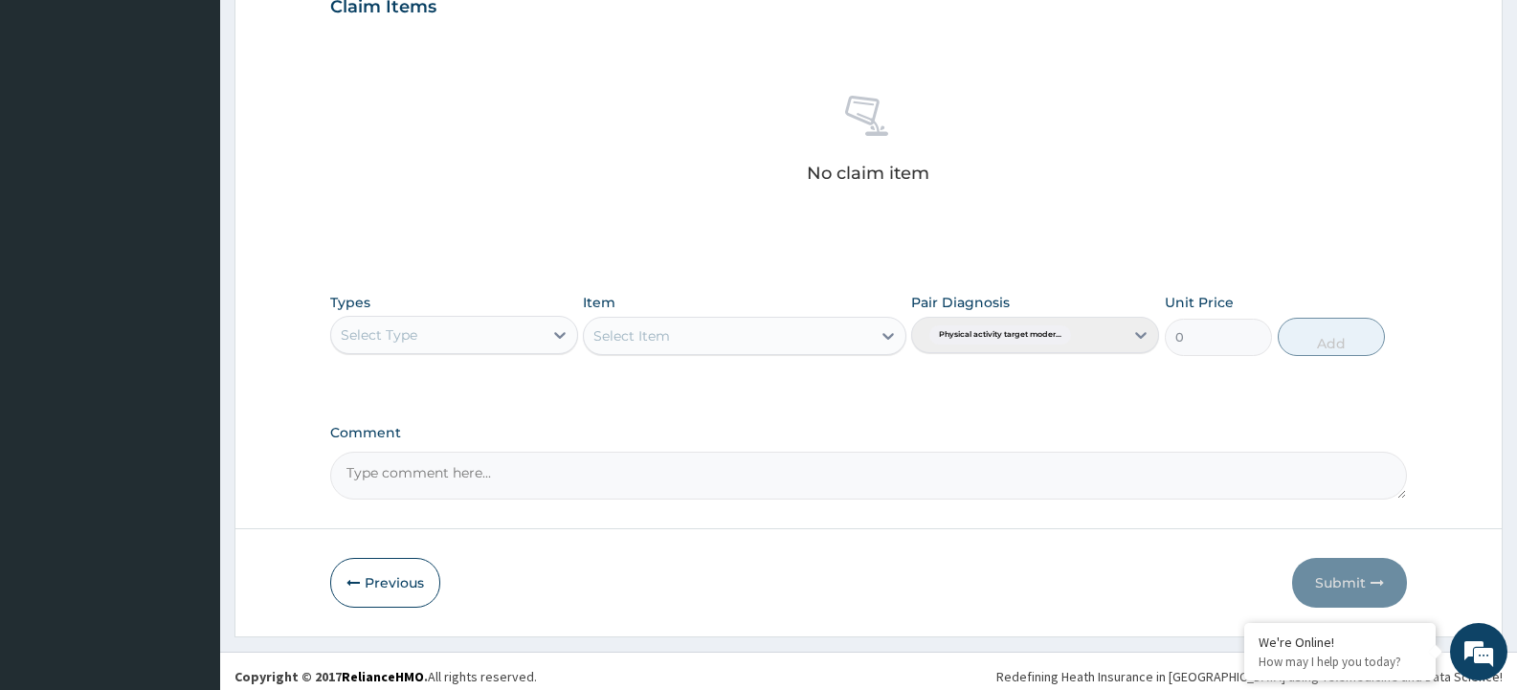
scroll to position [690, 0]
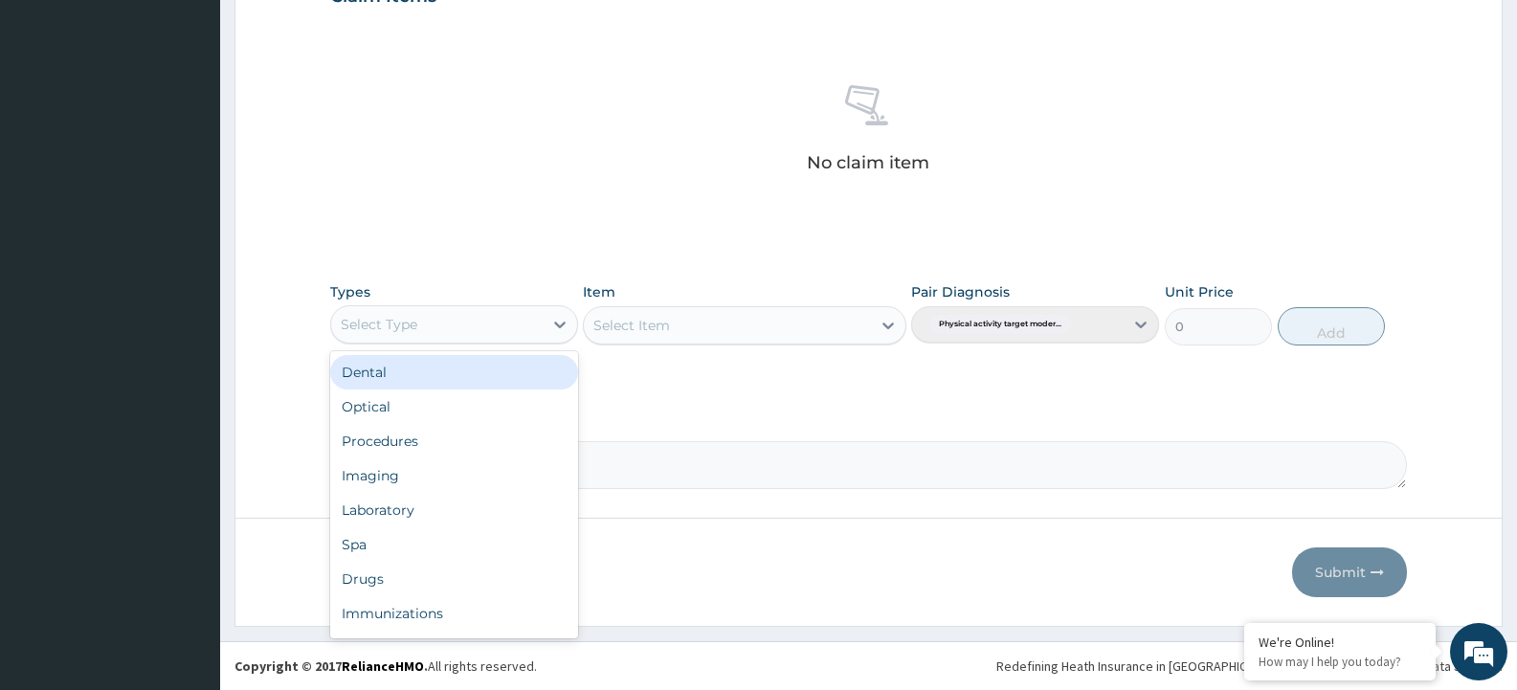
click at [434, 327] on div "Select Type" at bounding box center [437, 324] width 212 height 31
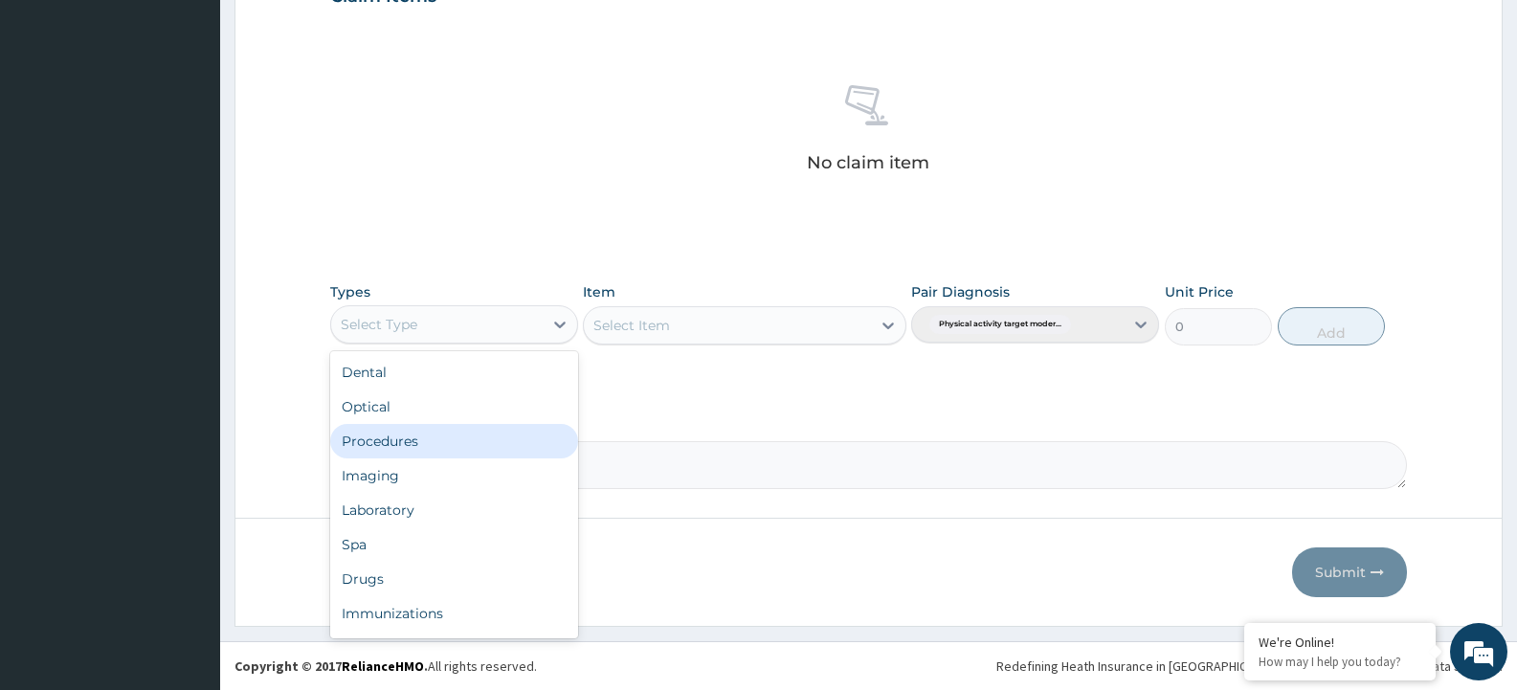
scroll to position [65, 0]
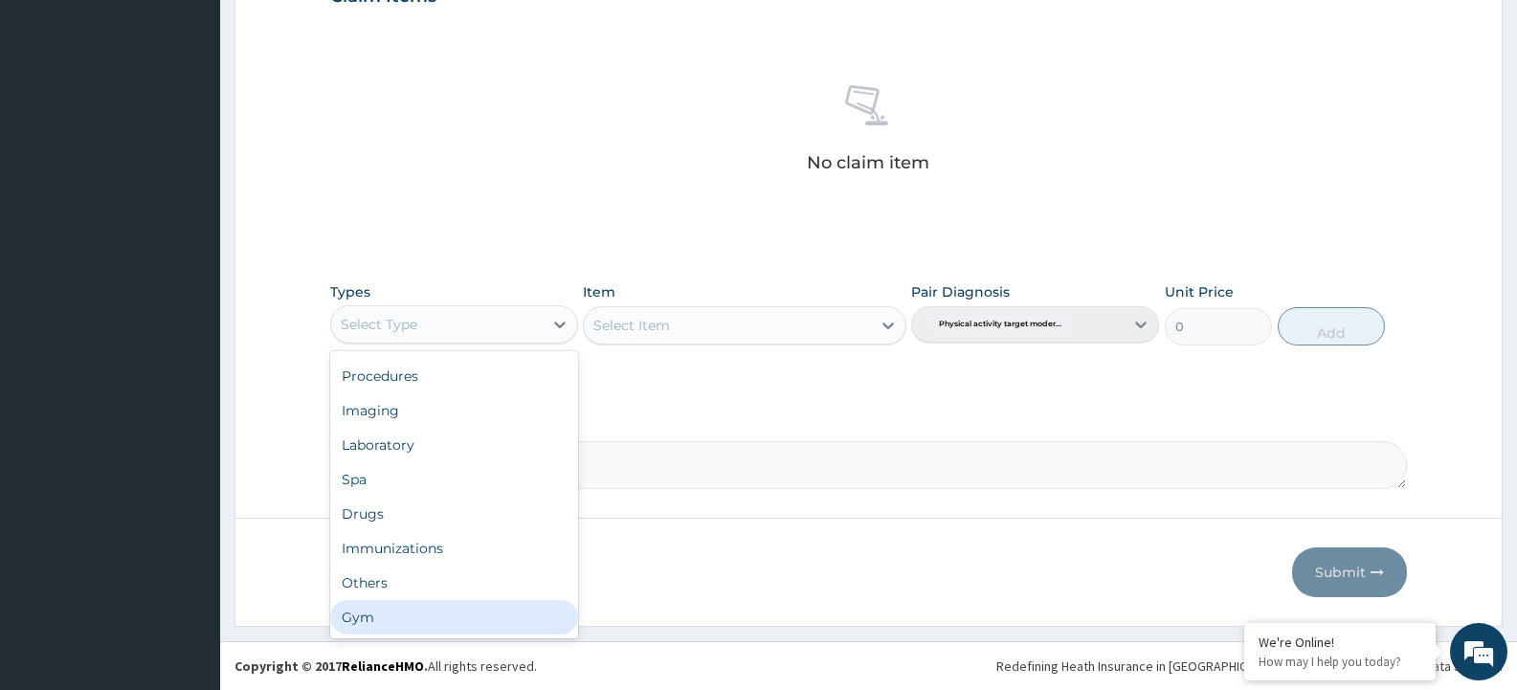
click at [409, 617] on div "Gym" at bounding box center [454, 617] width 248 height 34
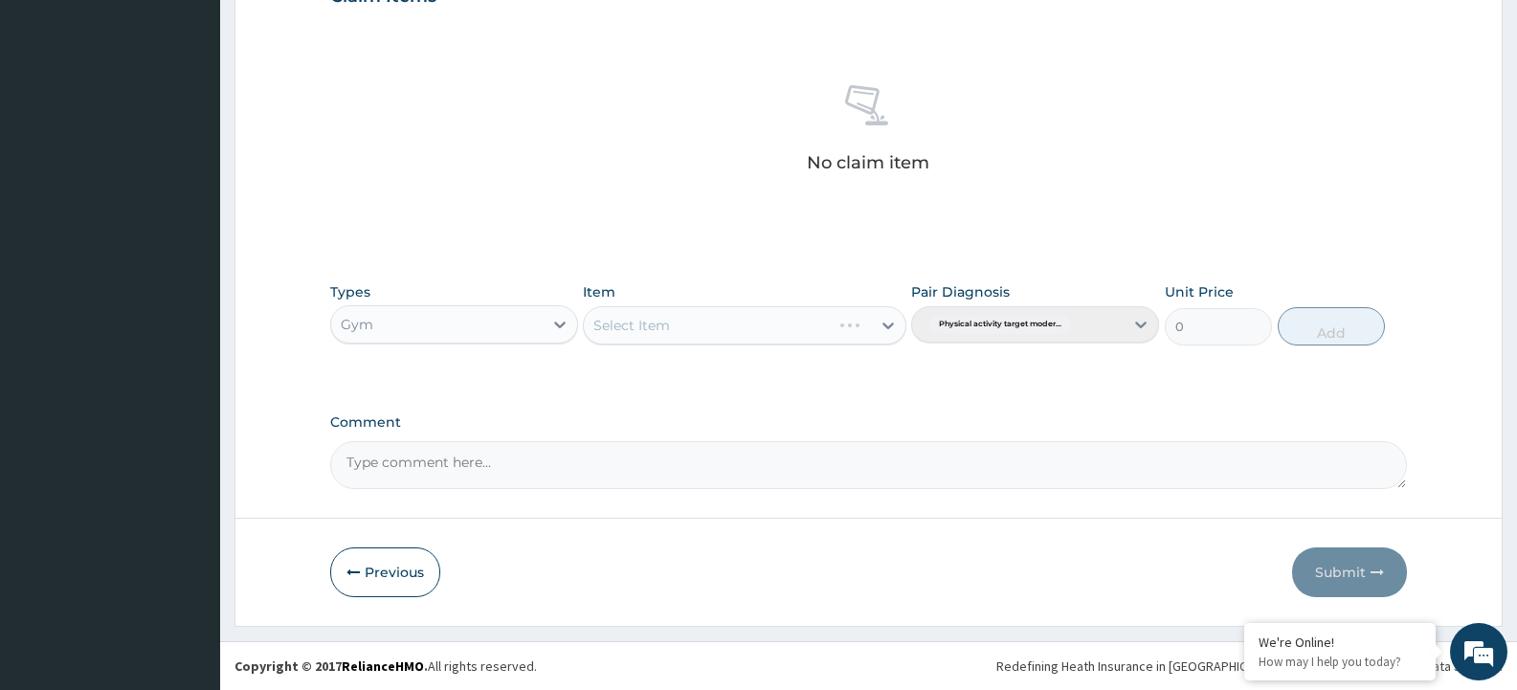
click at [800, 333] on div "Select Item" at bounding box center [707, 325] width 246 height 31
click at [740, 364] on div "GYM" at bounding box center [744, 373] width 323 height 34
drag, startPoint x: 1358, startPoint y: 333, endPoint x: 883, endPoint y: 320, distance: 476.0
click at [1350, 331] on button "Add" at bounding box center [1331, 326] width 107 height 38
type input "0"
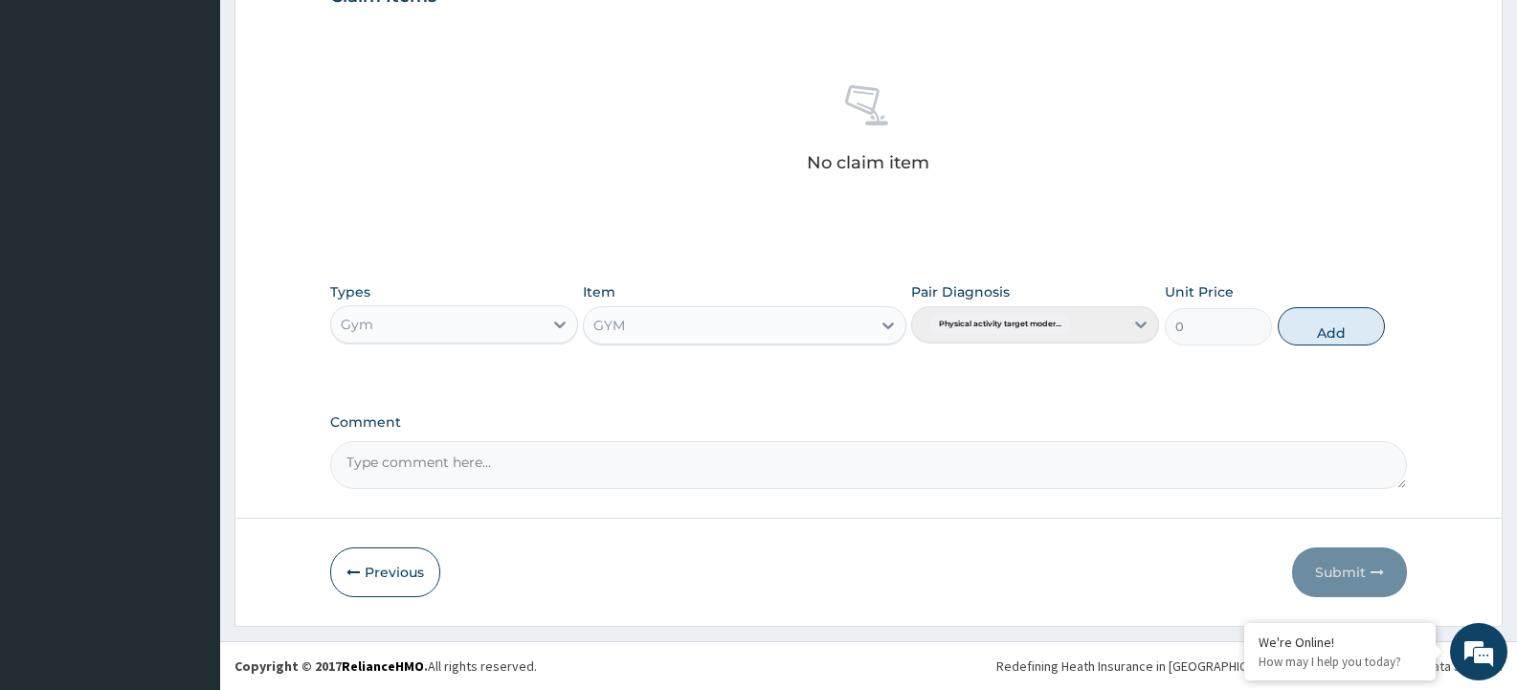
scroll to position [599, 0]
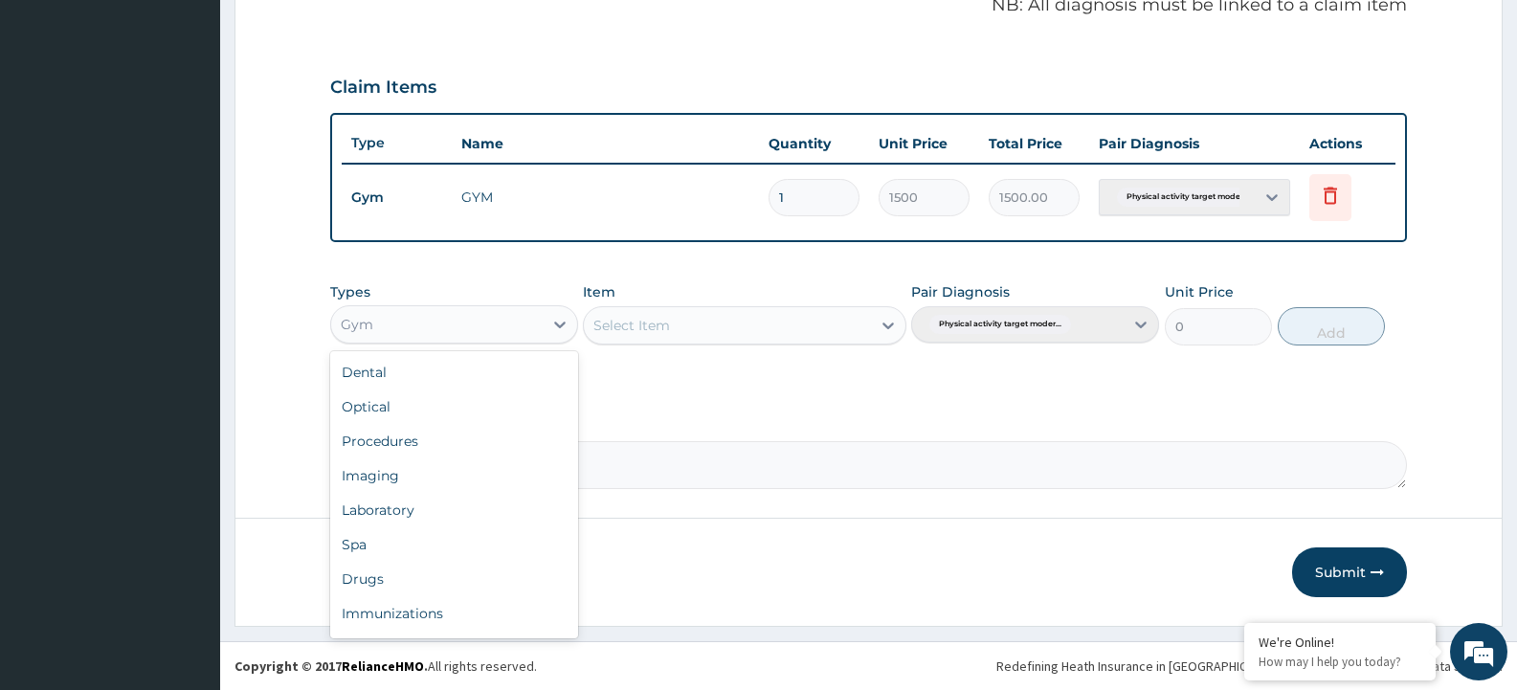
click at [460, 343] on div "Gym" at bounding box center [454, 324] width 248 height 38
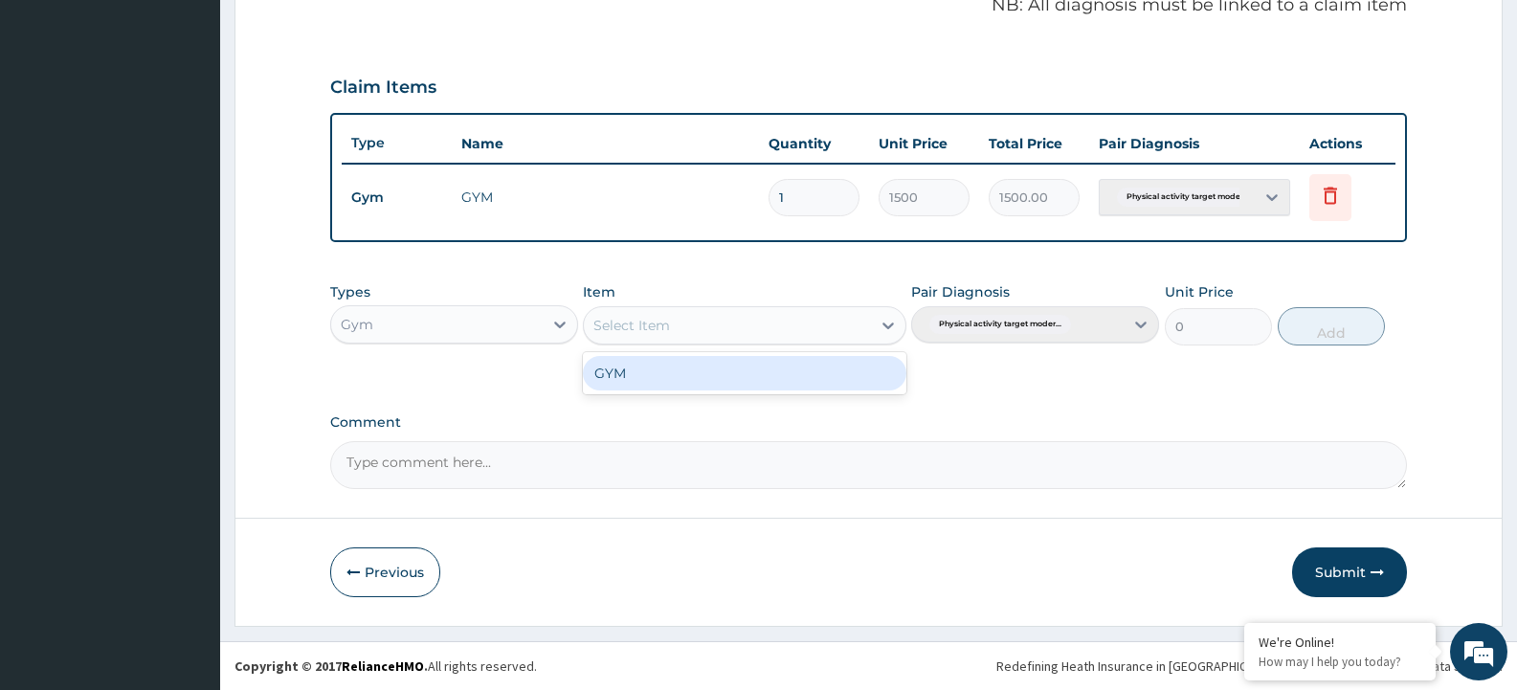
click at [730, 325] on div "Select Item" at bounding box center [727, 325] width 286 height 31
click at [726, 374] on div "GYM" at bounding box center [744, 373] width 323 height 34
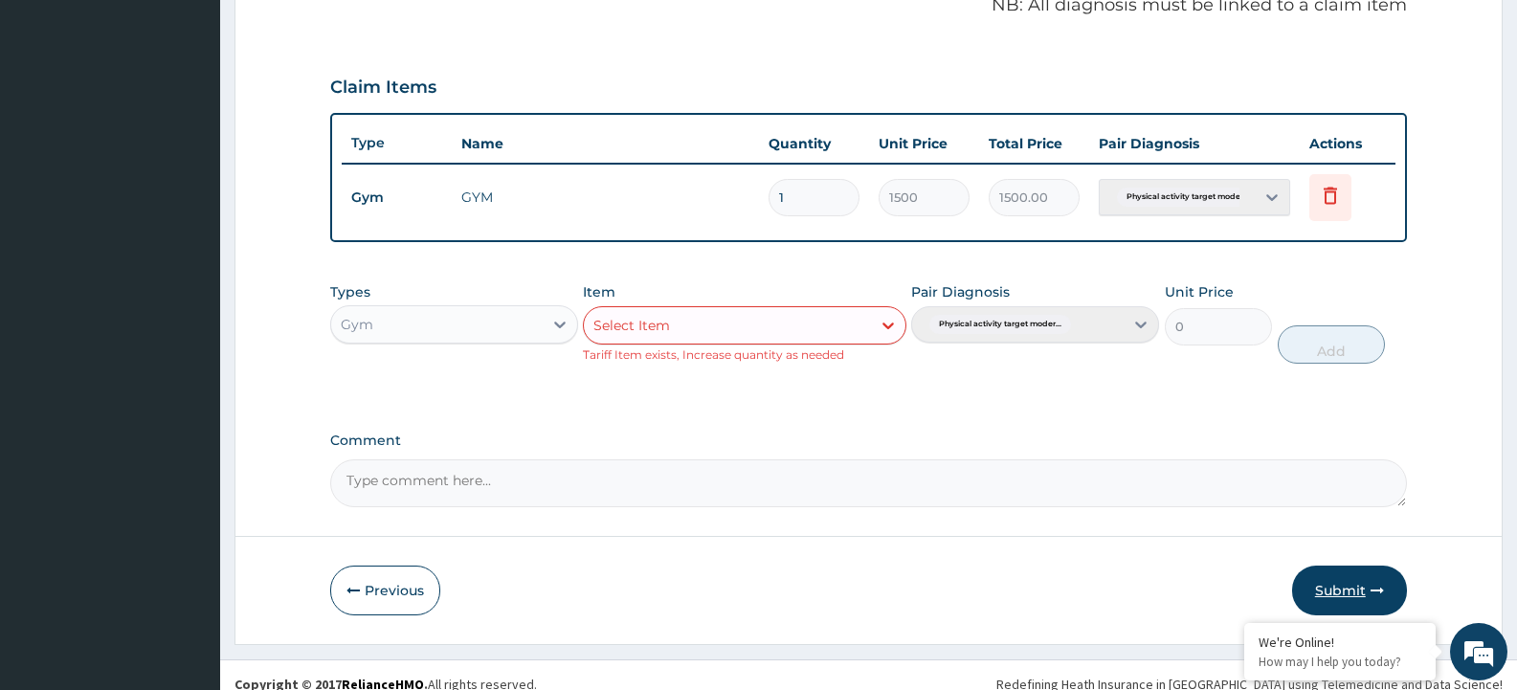
click at [1366, 594] on button "Submit" at bounding box center [1349, 591] width 115 height 50
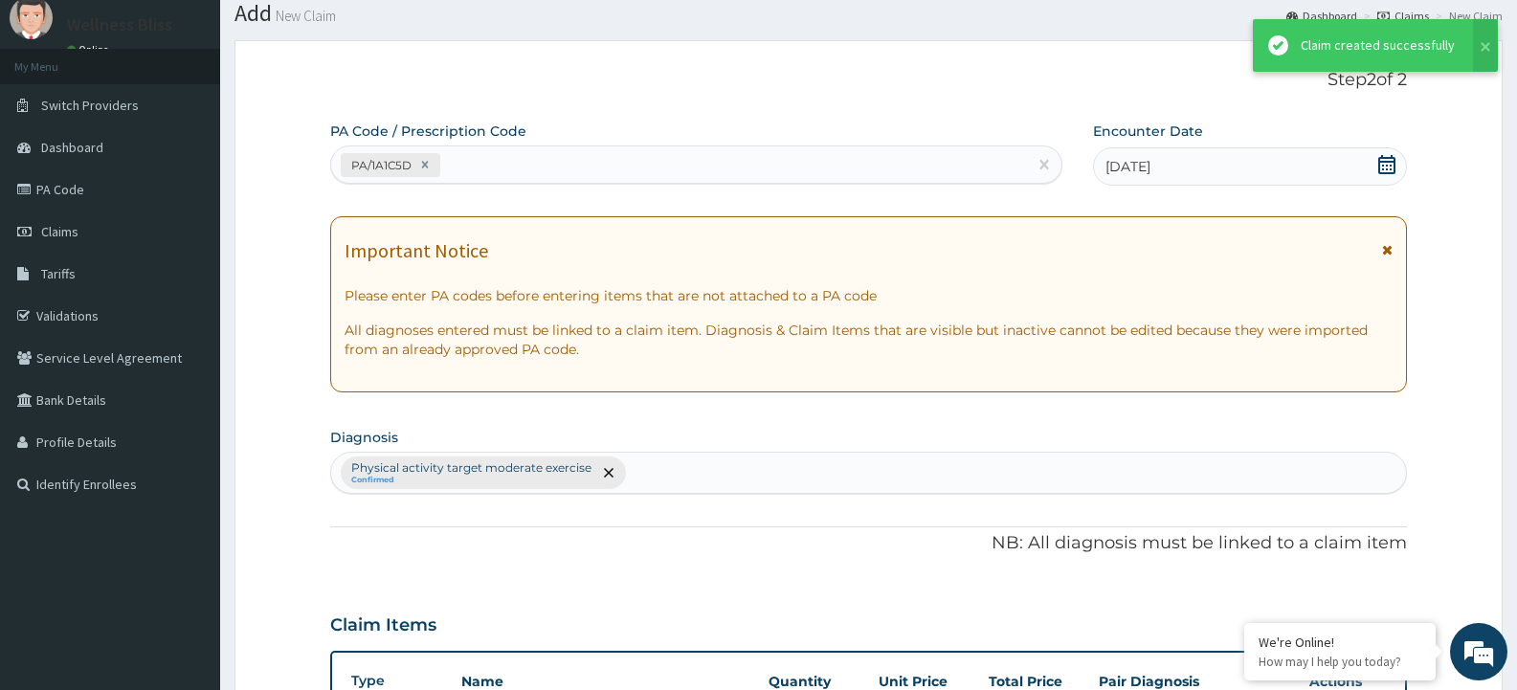
scroll to position [599, 0]
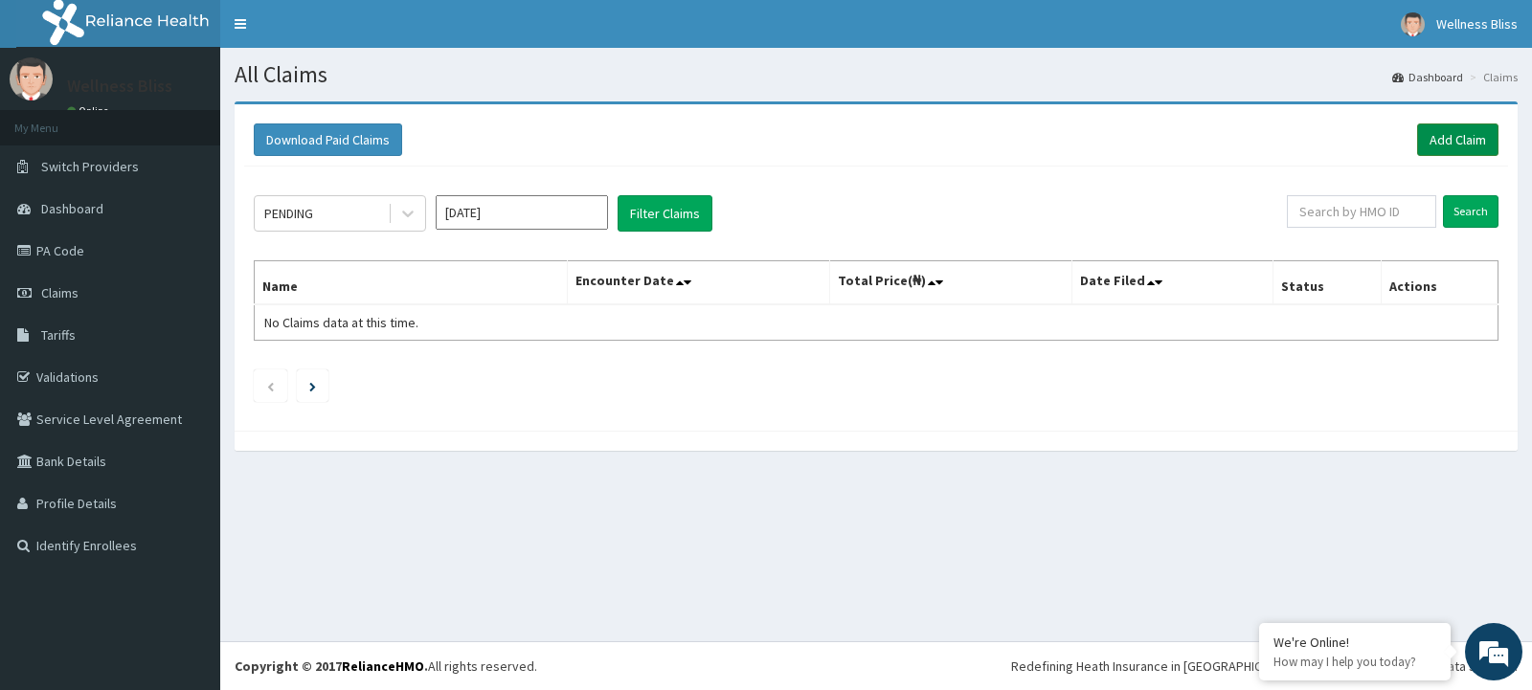
click at [1457, 140] on link "Add Claim" at bounding box center [1457, 139] width 81 height 33
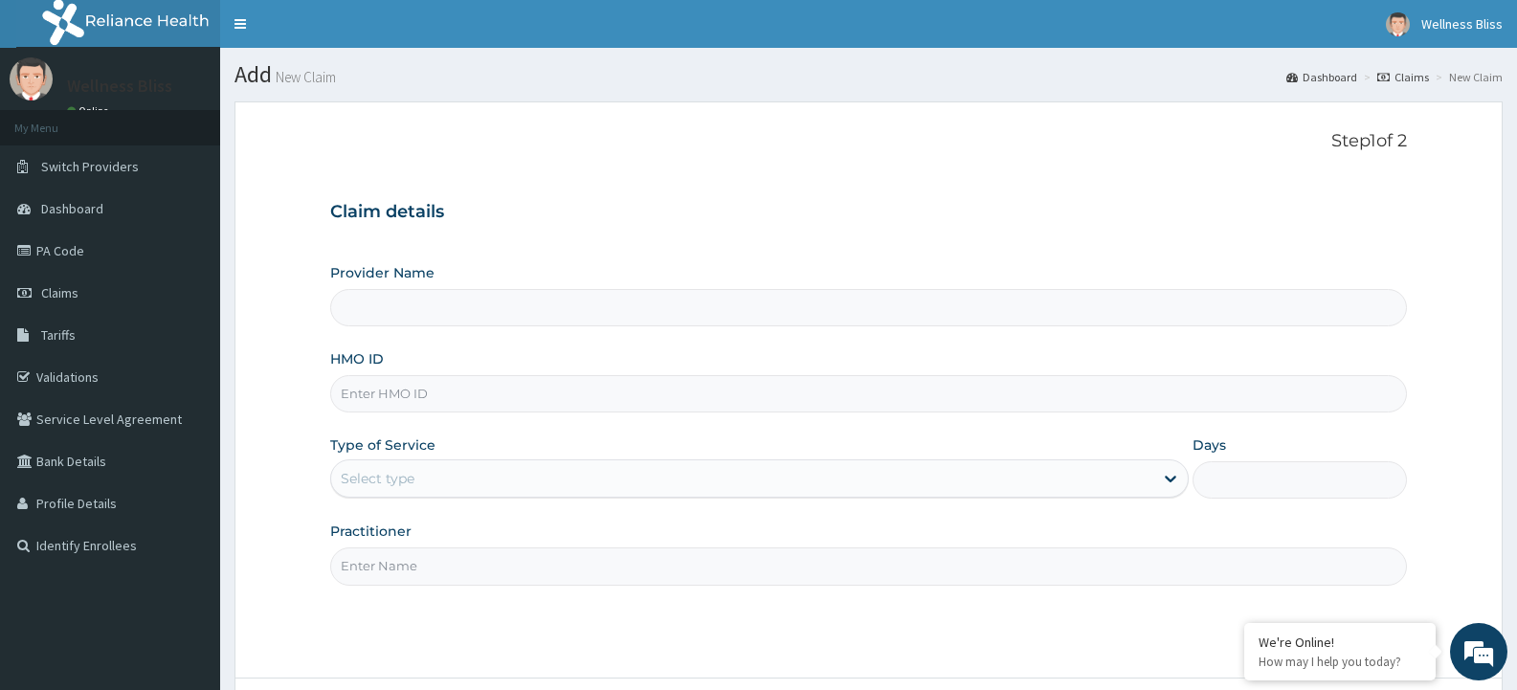
click at [465, 399] on input "HMO ID" at bounding box center [868, 393] width 1077 height 37
type input "CC"
type input "WELLNESS BLISS GYM"
type input "1"
type input "CCR/10012/A"
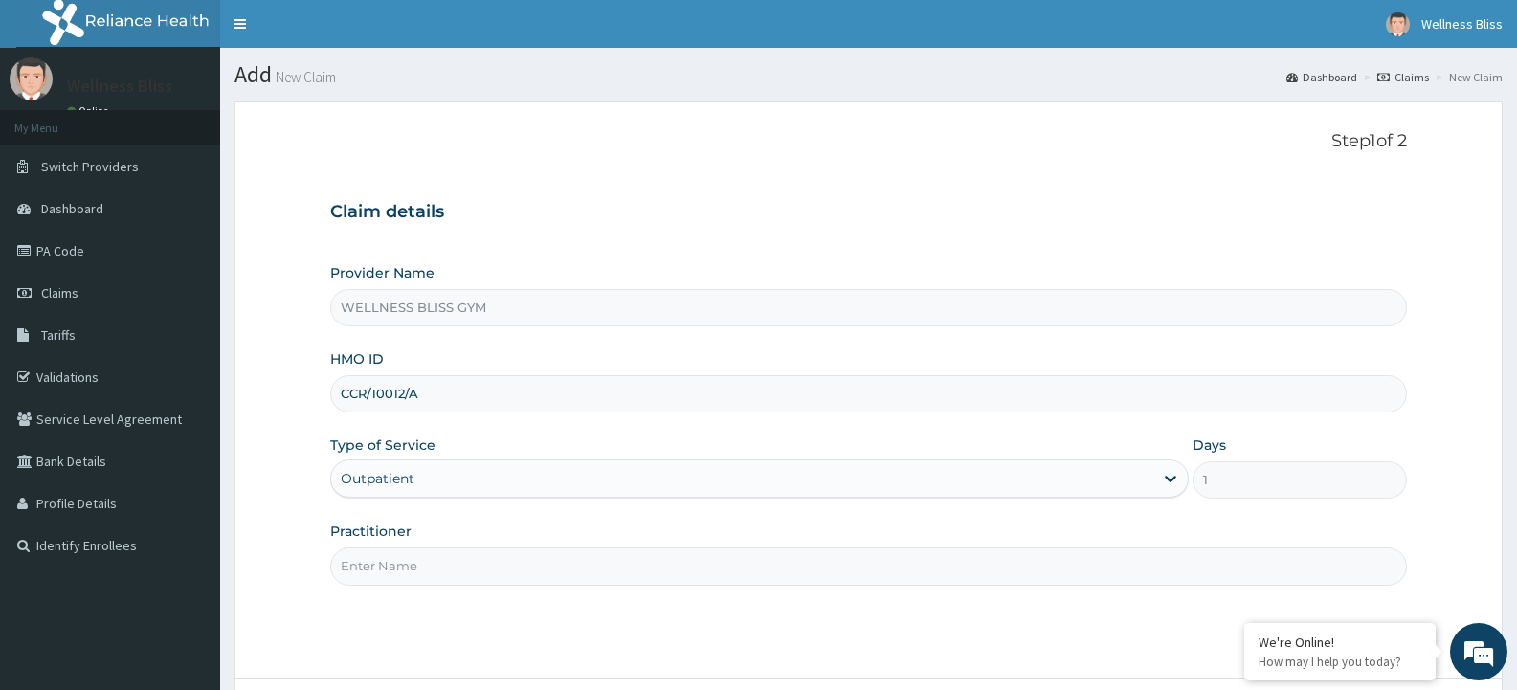
click at [370, 573] on input "Practitioner" at bounding box center [868, 566] width 1077 height 37
type input "GYM"
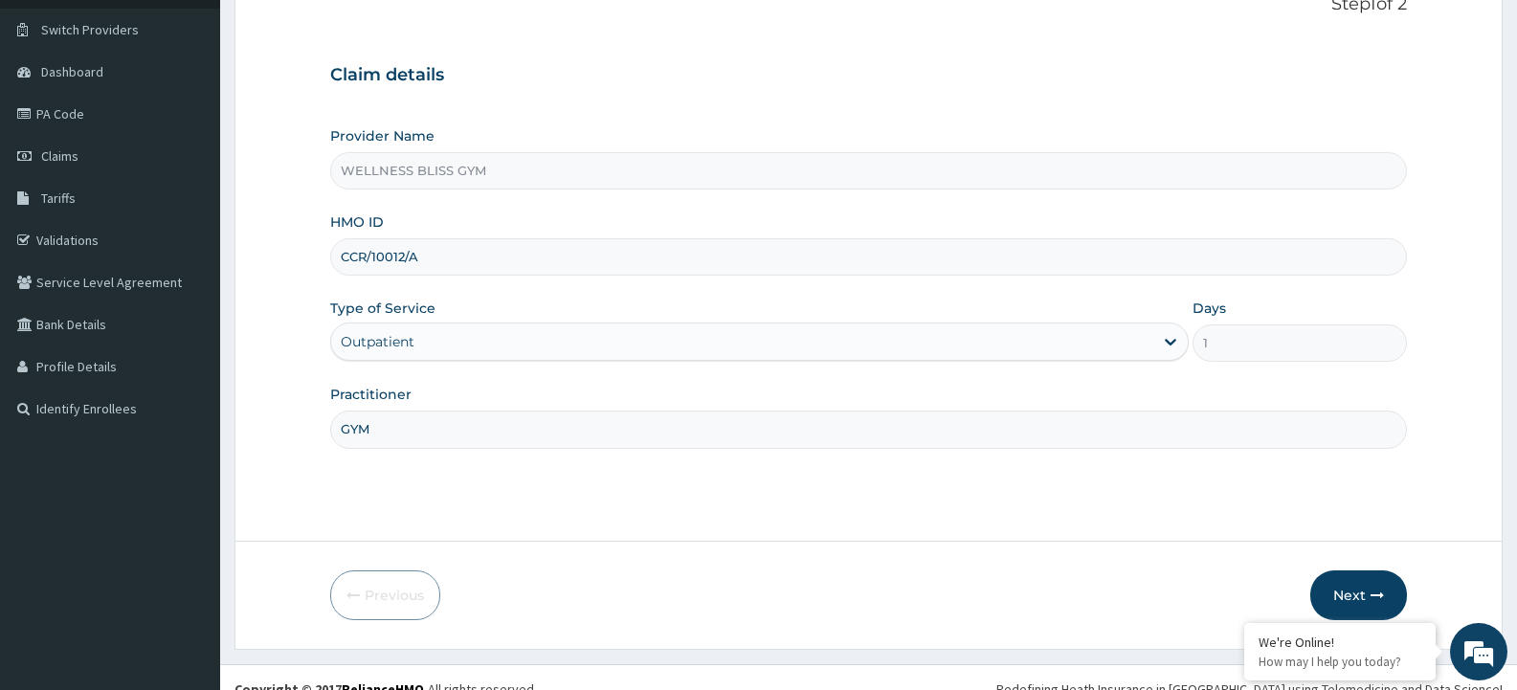
scroll to position [160, 0]
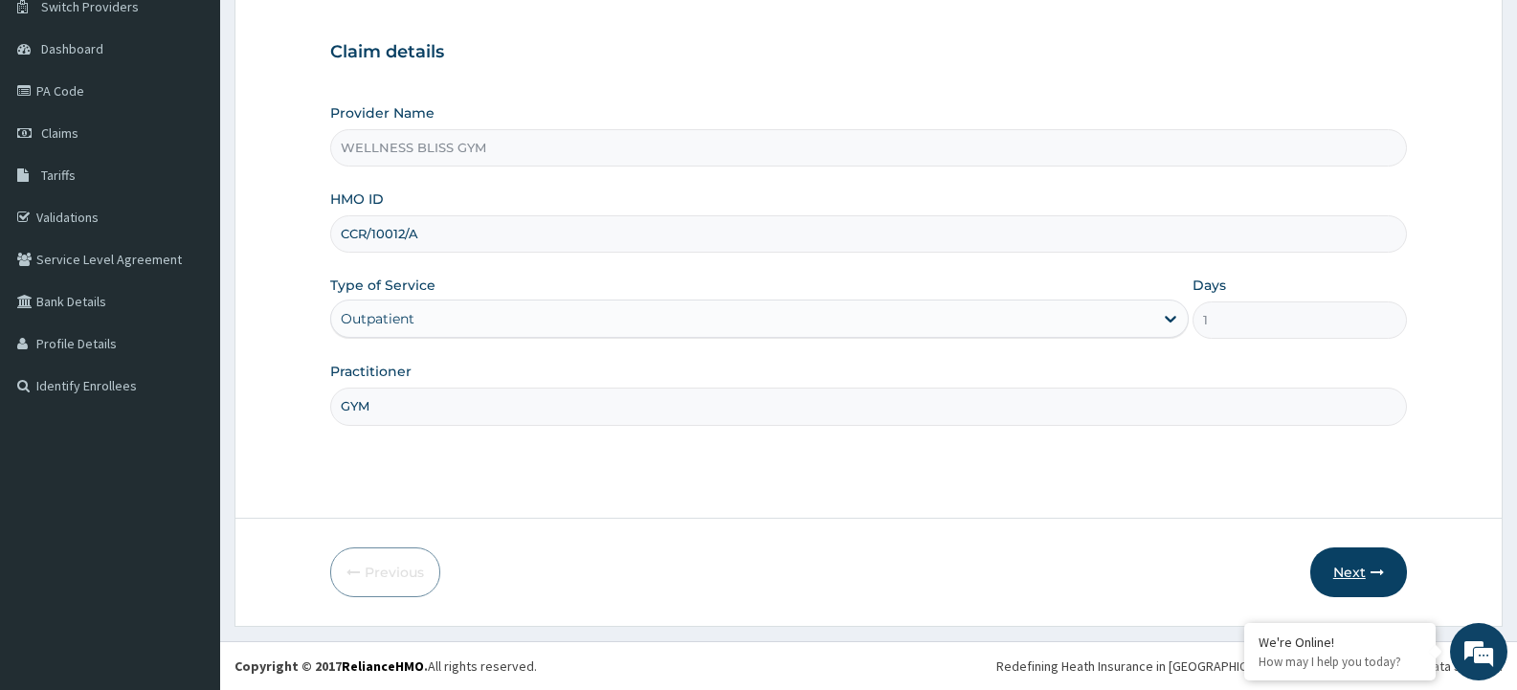
click at [1364, 572] on button "Next" at bounding box center [1359, 573] width 97 height 50
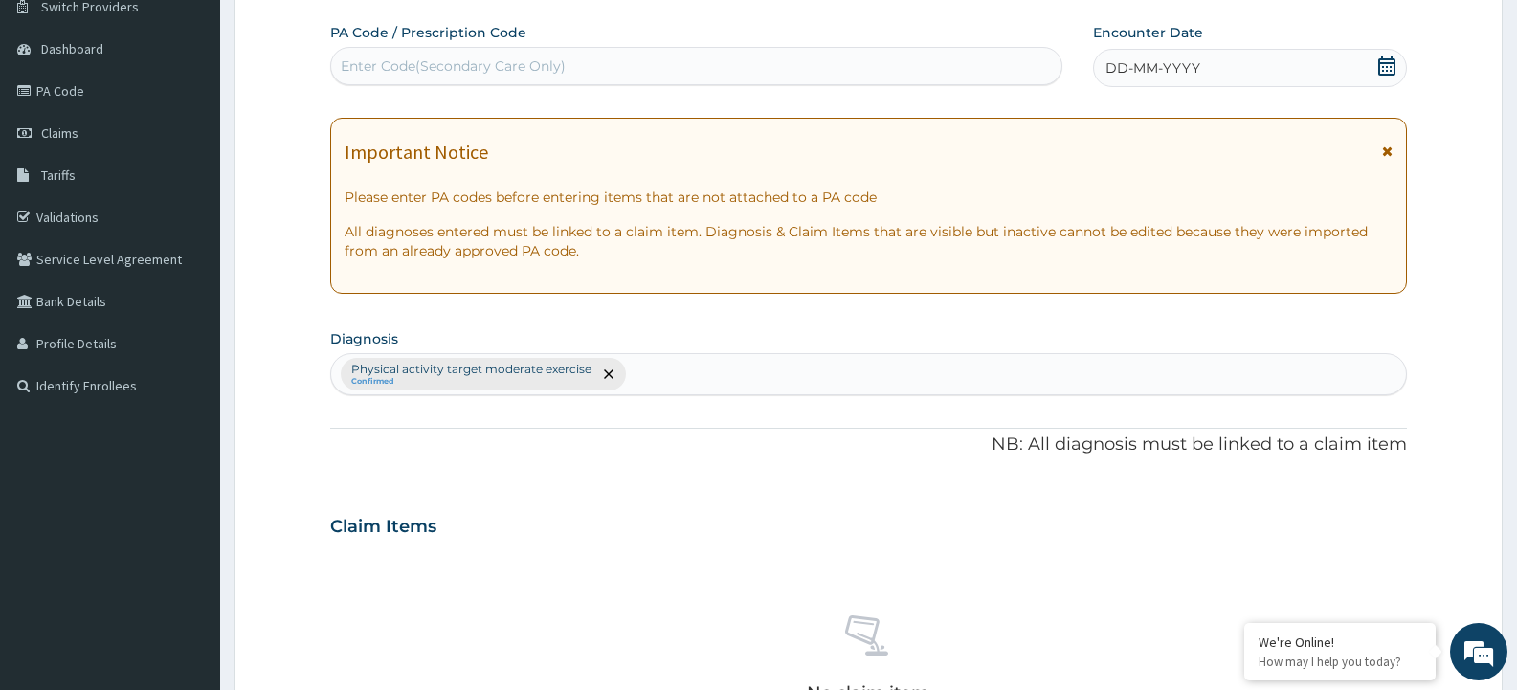
click at [569, 69] on div "Enter Code(Secondary Care Only)" at bounding box center [696, 66] width 730 height 31
type input "PA/E71B3D"
click at [1167, 63] on span "DD-MM-YYYY" at bounding box center [1153, 67] width 95 height 19
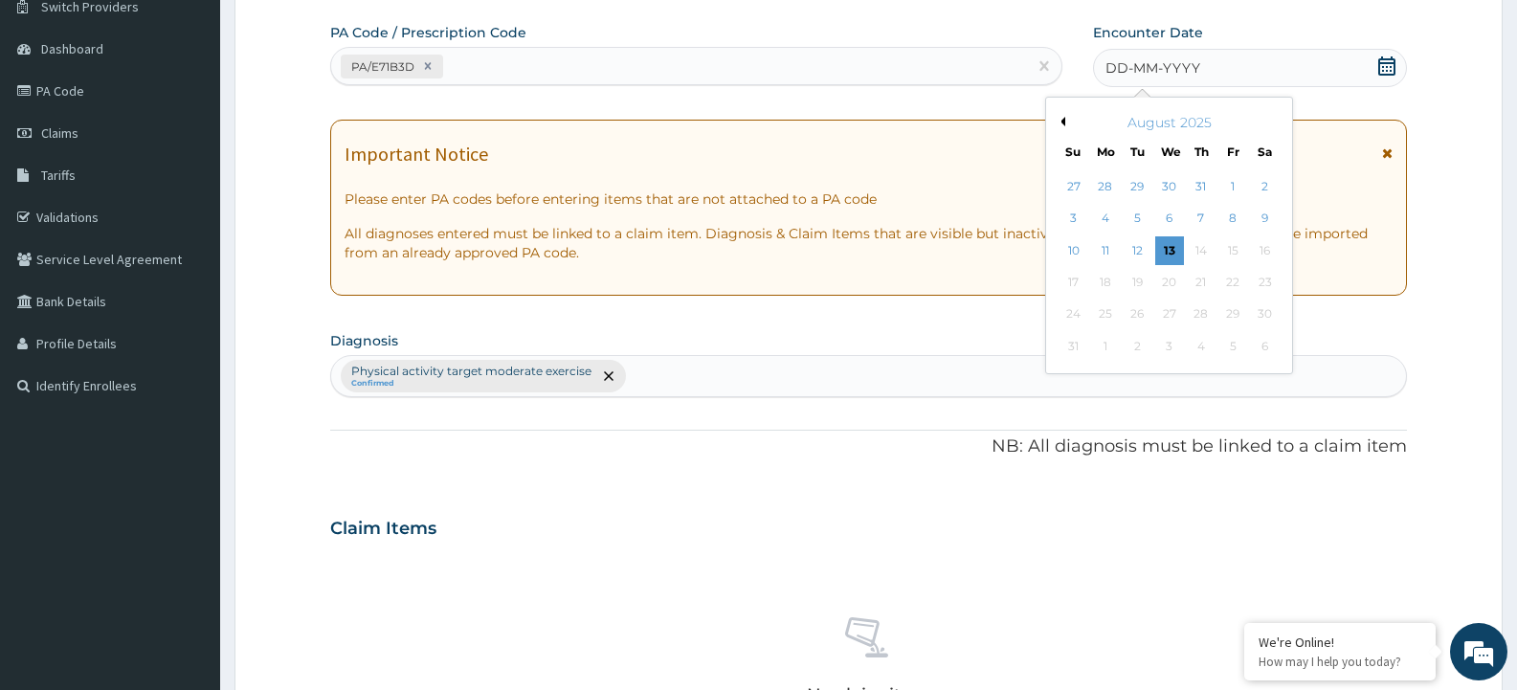
click at [1058, 119] on button "Previous Month" at bounding box center [1061, 122] width 10 height 10
click at [1063, 118] on button "Previous Month" at bounding box center [1061, 122] width 10 height 10
click at [1200, 280] on div "26" at bounding box center [1201, 282] width 29 height 29
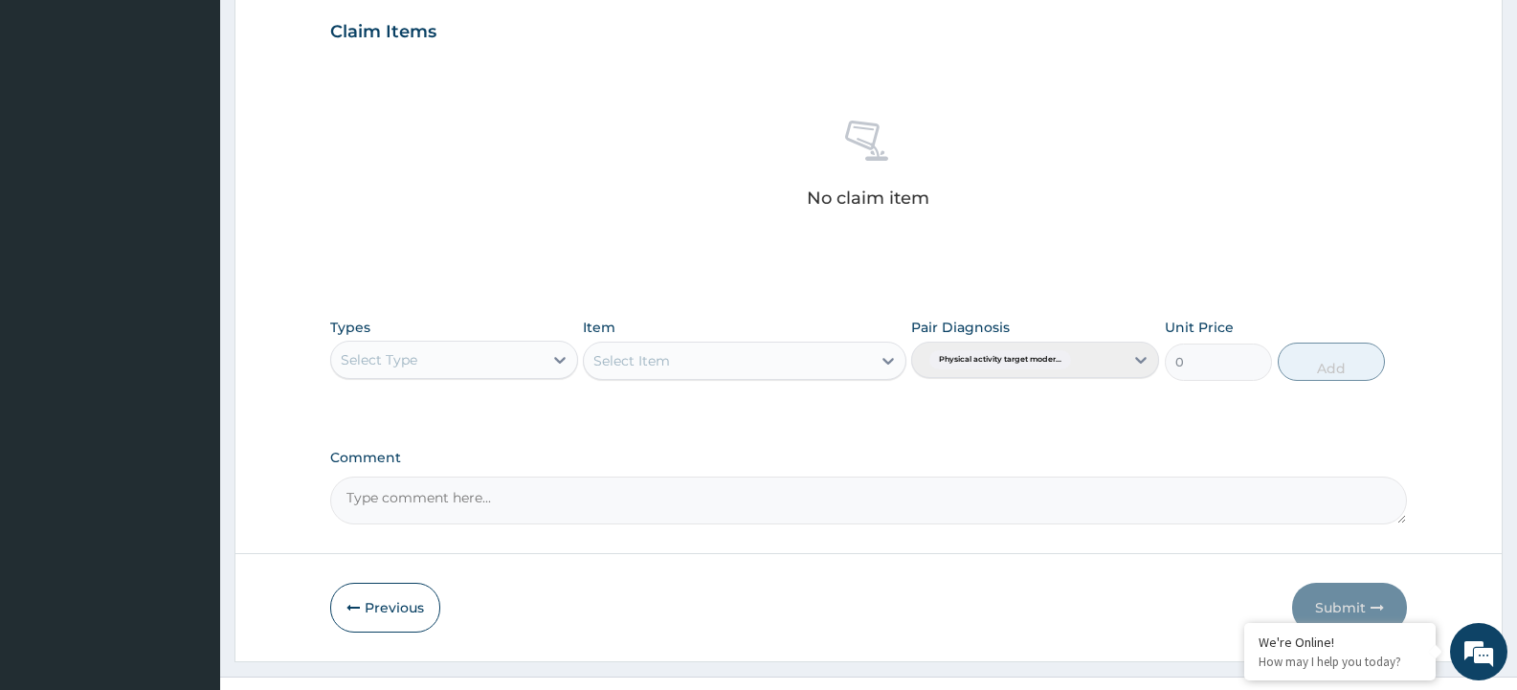
scroll to position [690, 0]
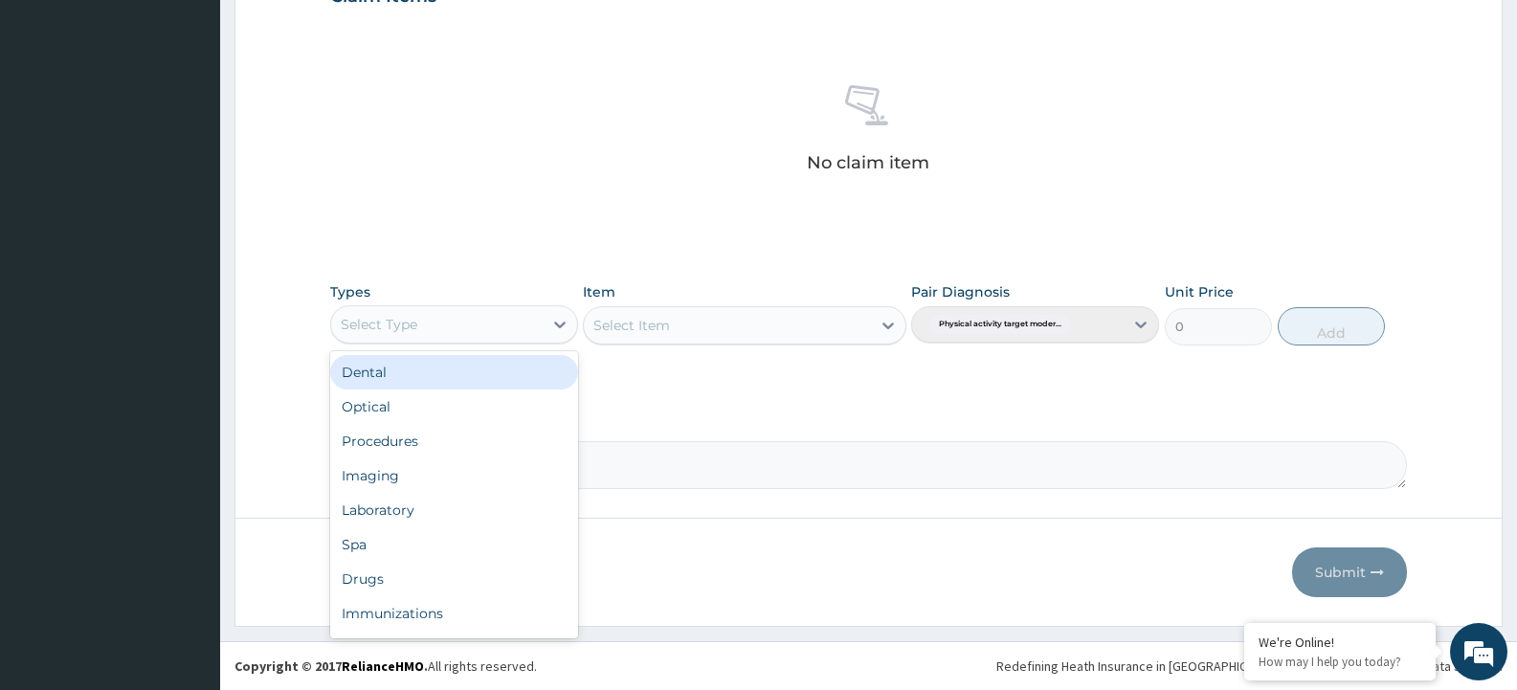
click at [450, 320] on div "Select Type" at bounding box center [437, 324] width 212 height 31
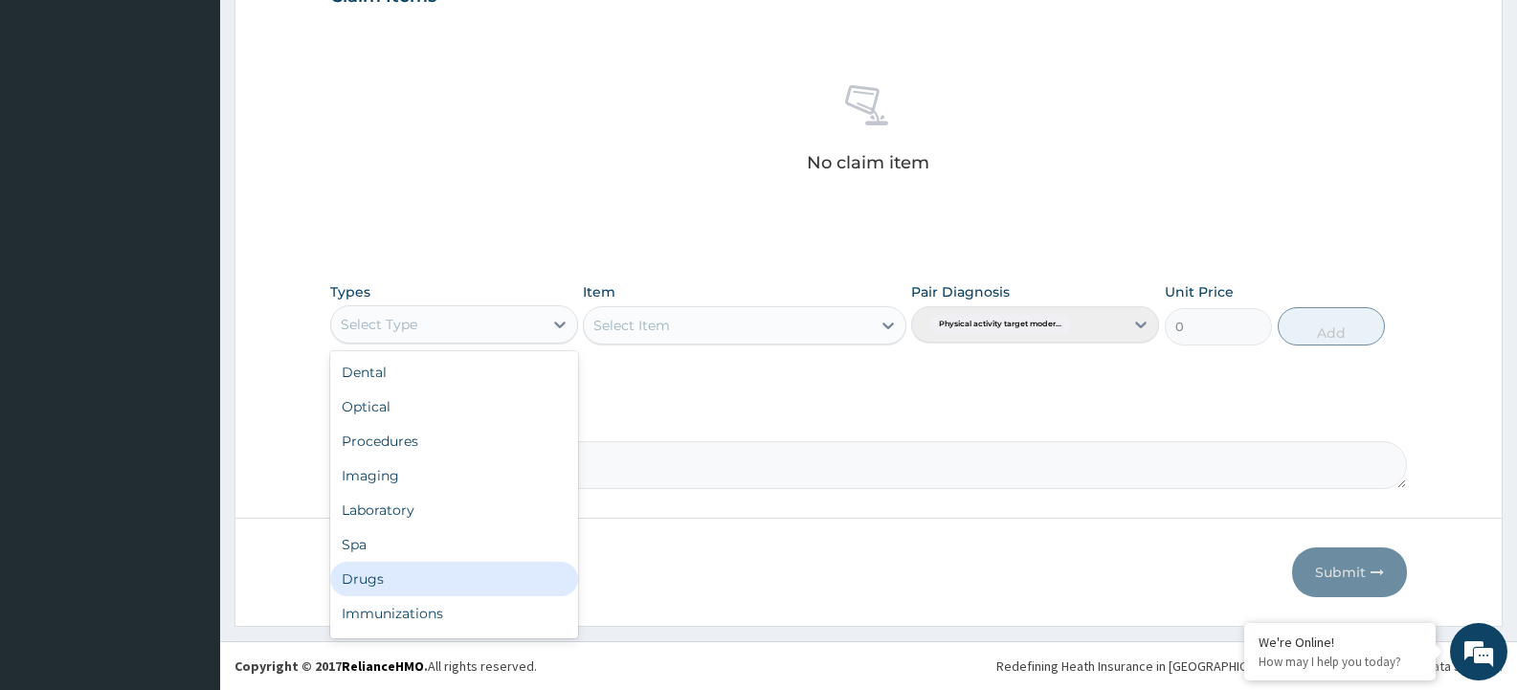
scroll to position [65, 0]
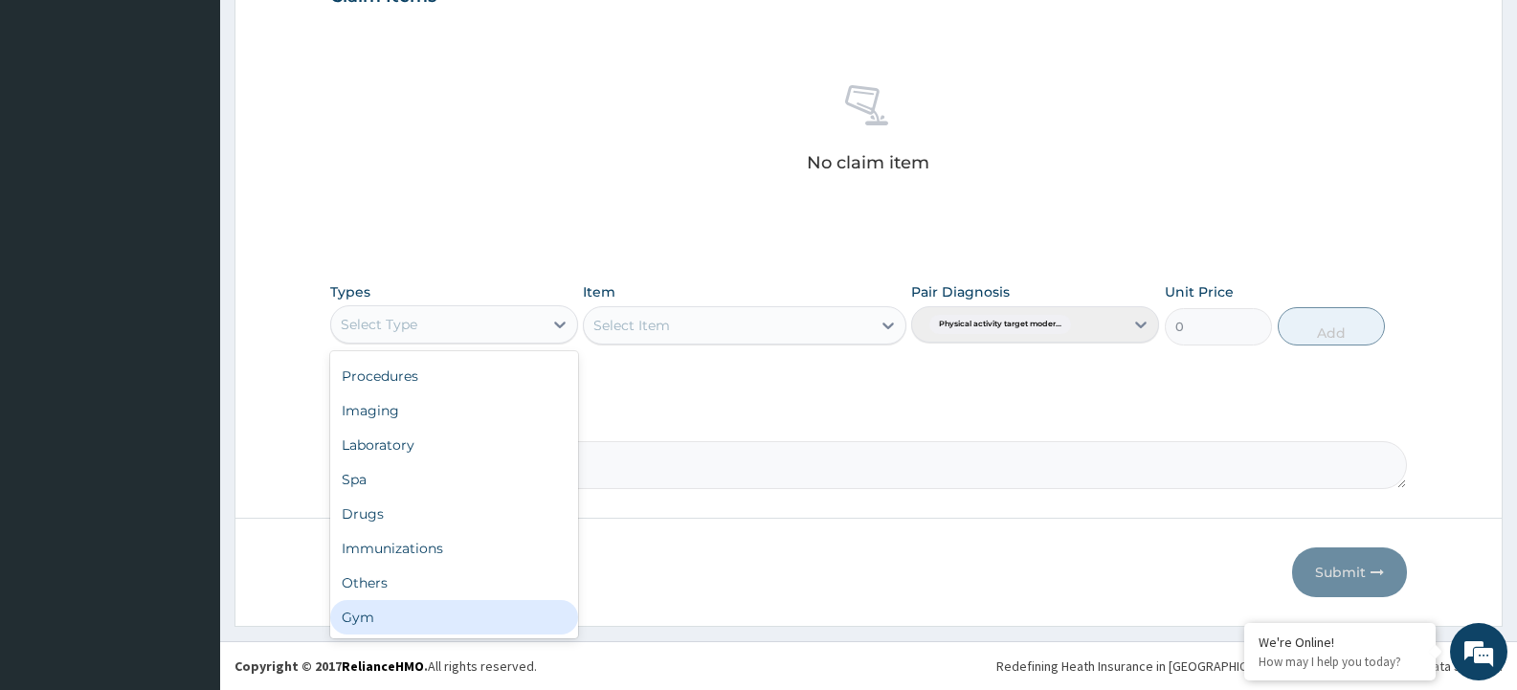
click at [396, 618] on div "Gym" at bounding box center [454, 617] width 248 height 34
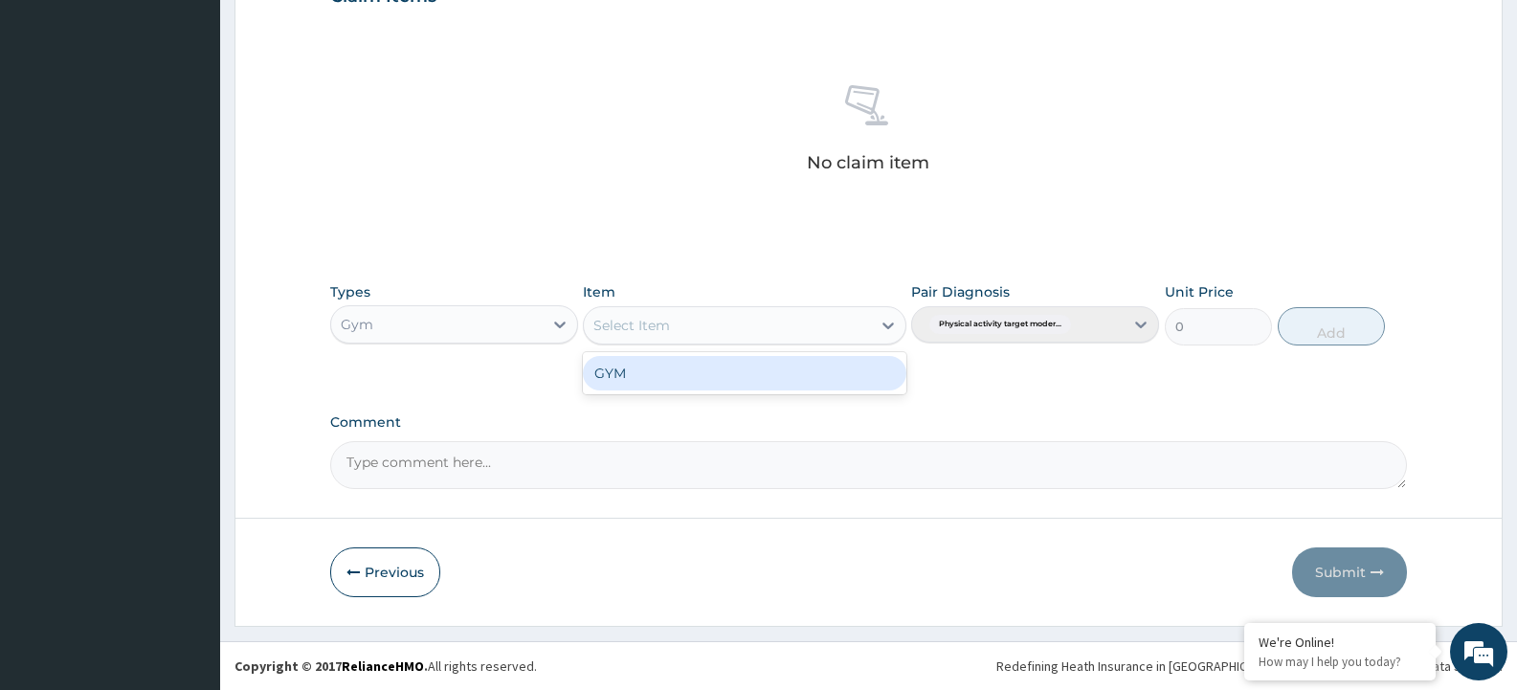
click at [756, 334] on div "Select Item" at bounding box center [727, 325] width 286 height 31
click at [747, 370] on div "GYM" at bounding box center [744, 373] width 323 height 34
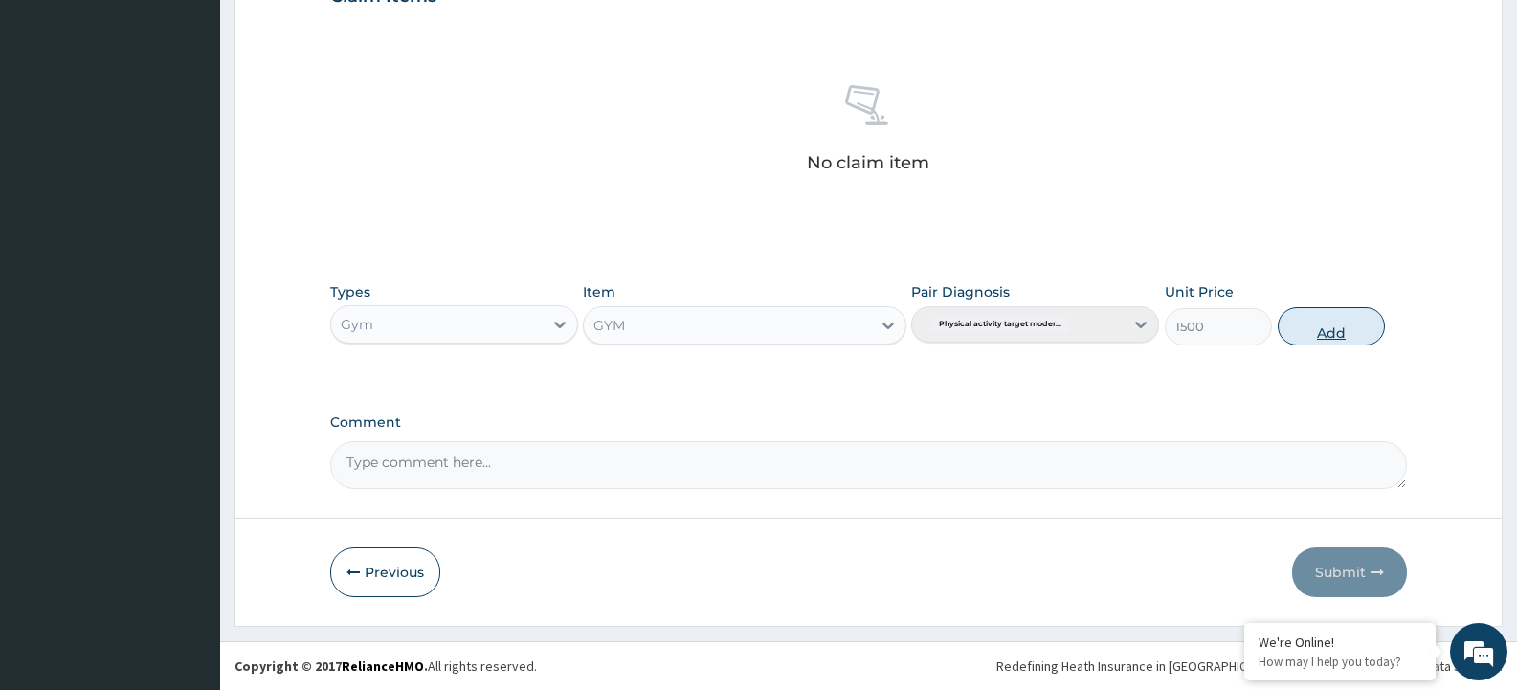
click at [1307, 316] on button "Add" at bounding box center [1331, 326] width 107 height 38
type input "0"
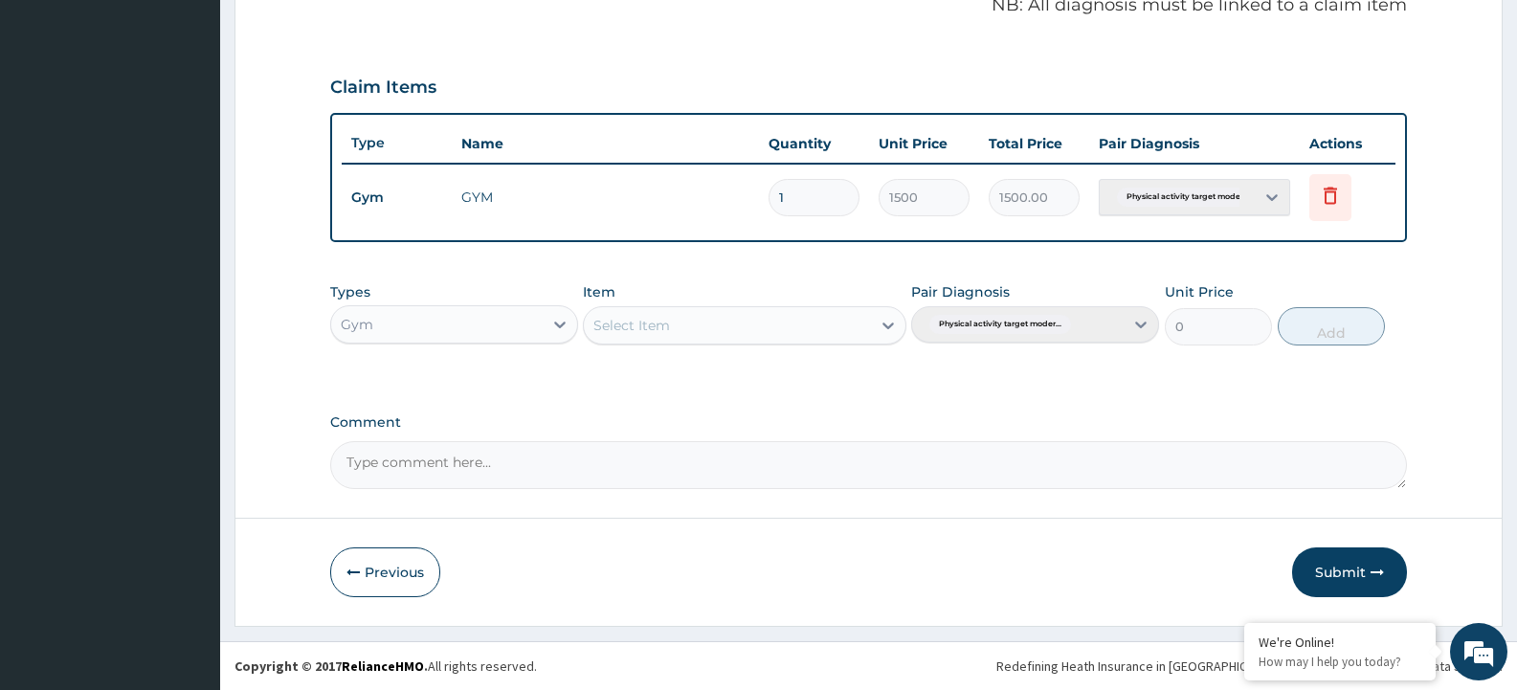
scroll to position [599, 0]
click at [811, 319] on div "Select Item" at bounding box center [727, 325] width 286 height 31
click at [784, 383] on div "GYM" at bounding box center [744, 373] width 323 height 34
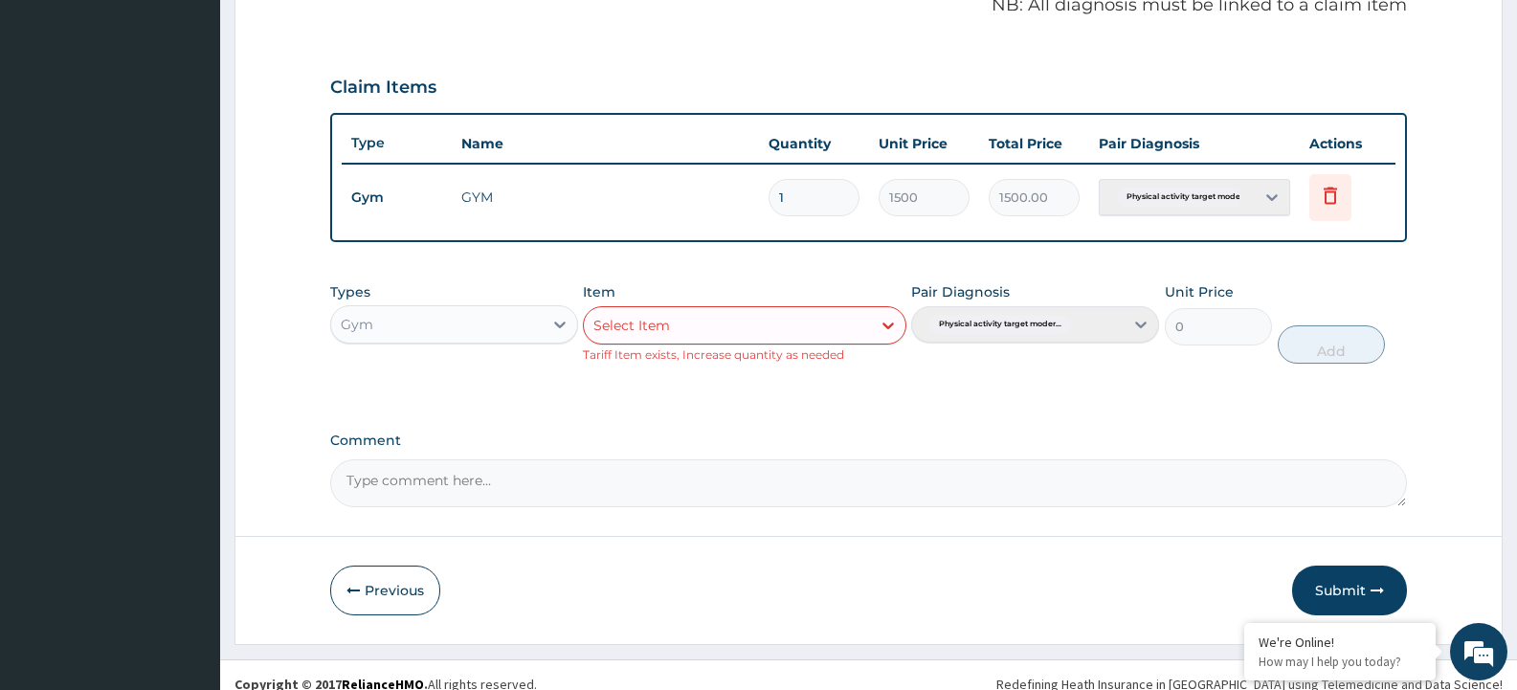
drag, startPoint x: 1370, startPoint y: 601, endPoint x: 1320, endPoint y: 534, distance: 83.5
click at [1369, 601] on button "Submit" at bounding box center [1349, 591] width 115 height 50
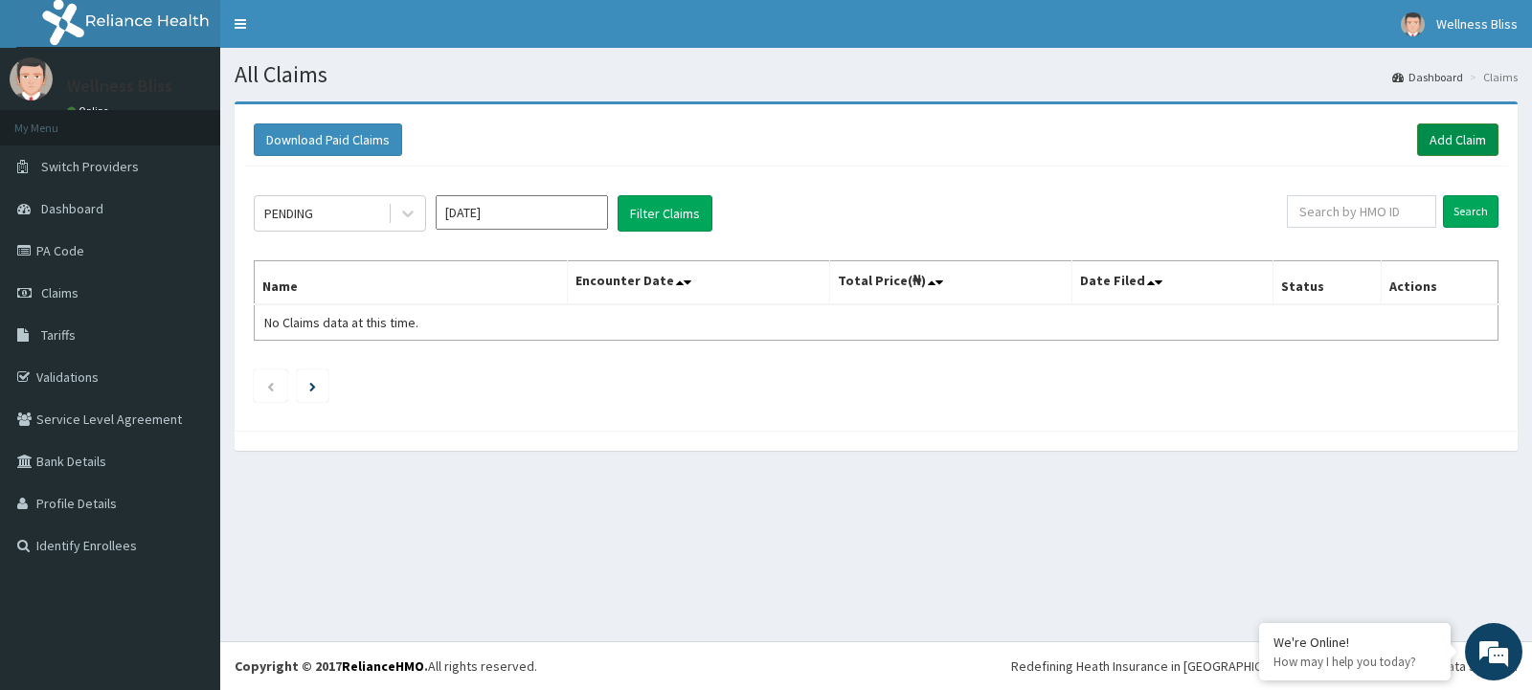
click at [1459, 138] on link "Add Claim" at bounding box center [1457, 139] width 81 height 33
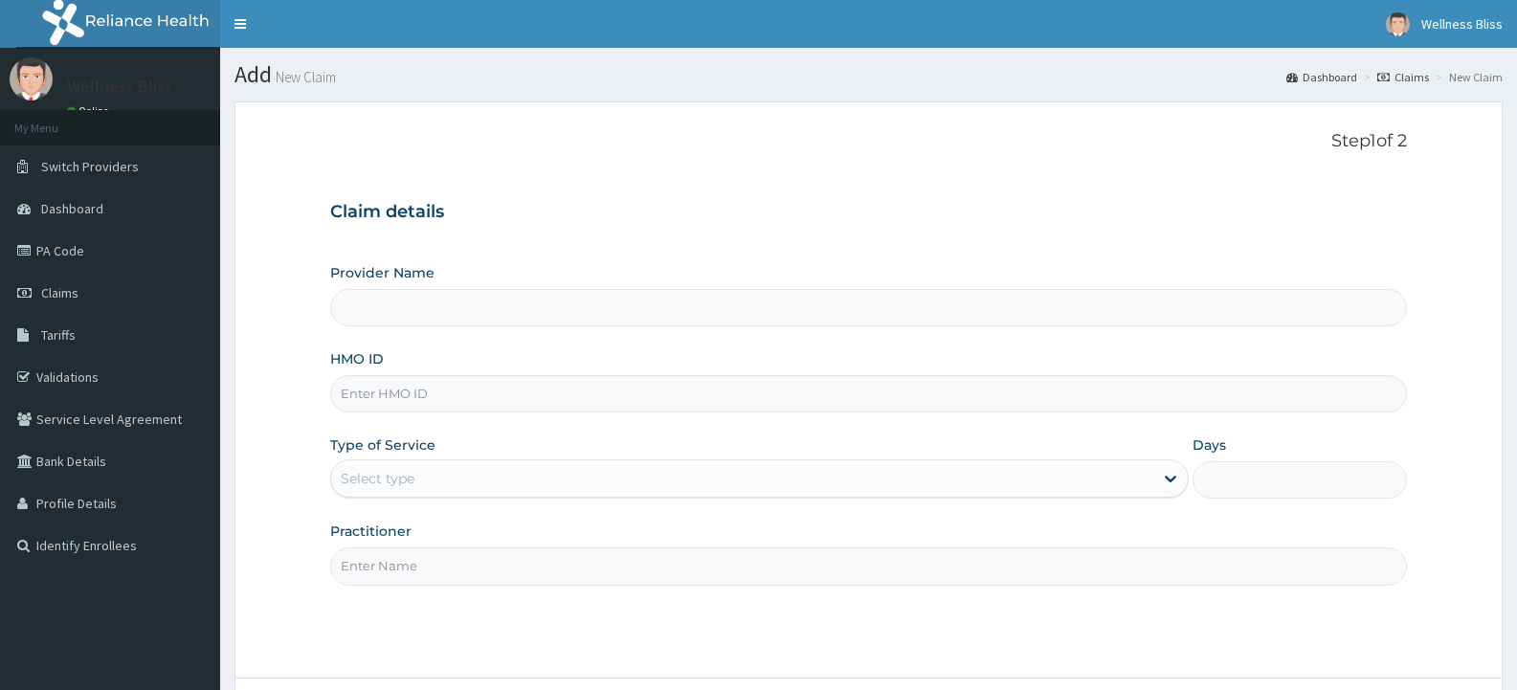
click at [439, 403] on input "HMO ID" at bounding box center [868, 393] width 1077 height 37
type input "WELLNESS BLISS GYM"
type input "1"
type input "PAY/10245/A"
click at [415, 559] on input "Practitioner" at bounding box center [868, 566] width 1077 height 37
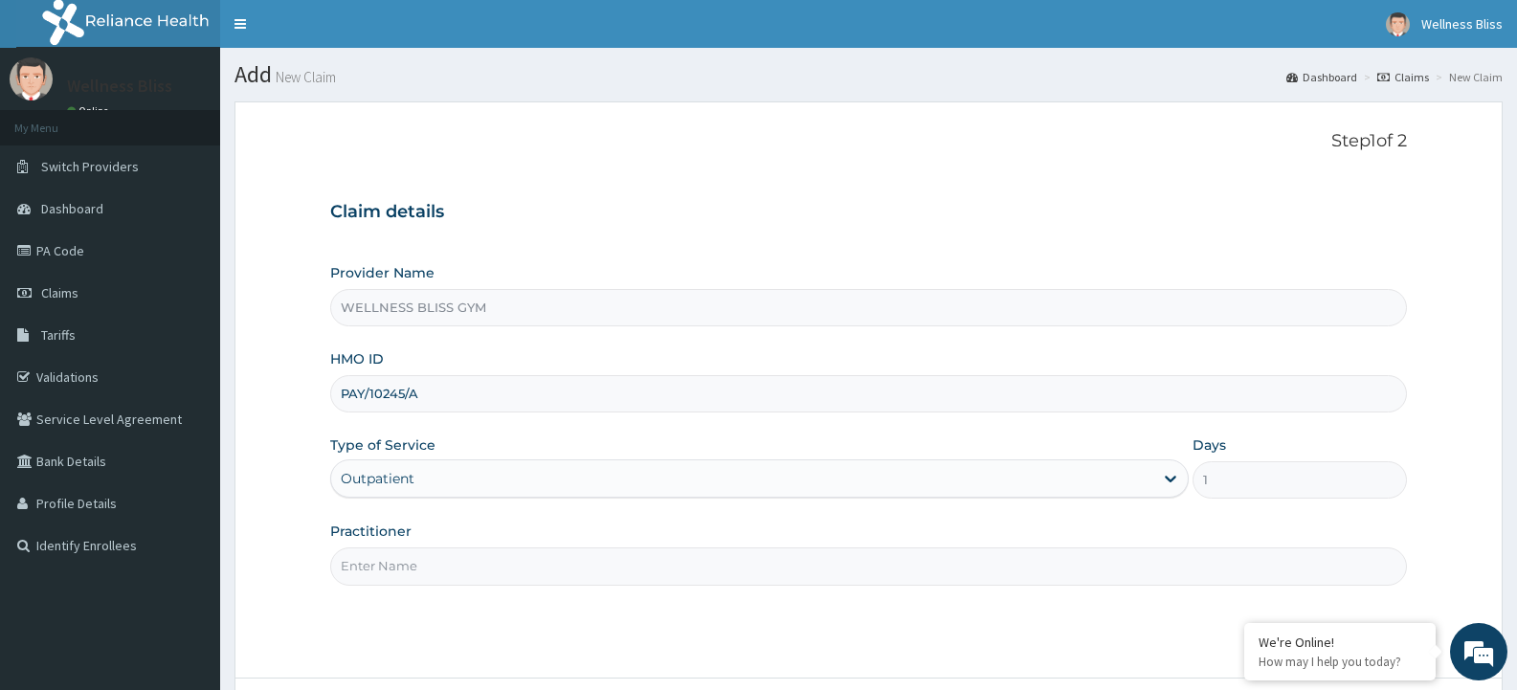
type input "GYM"
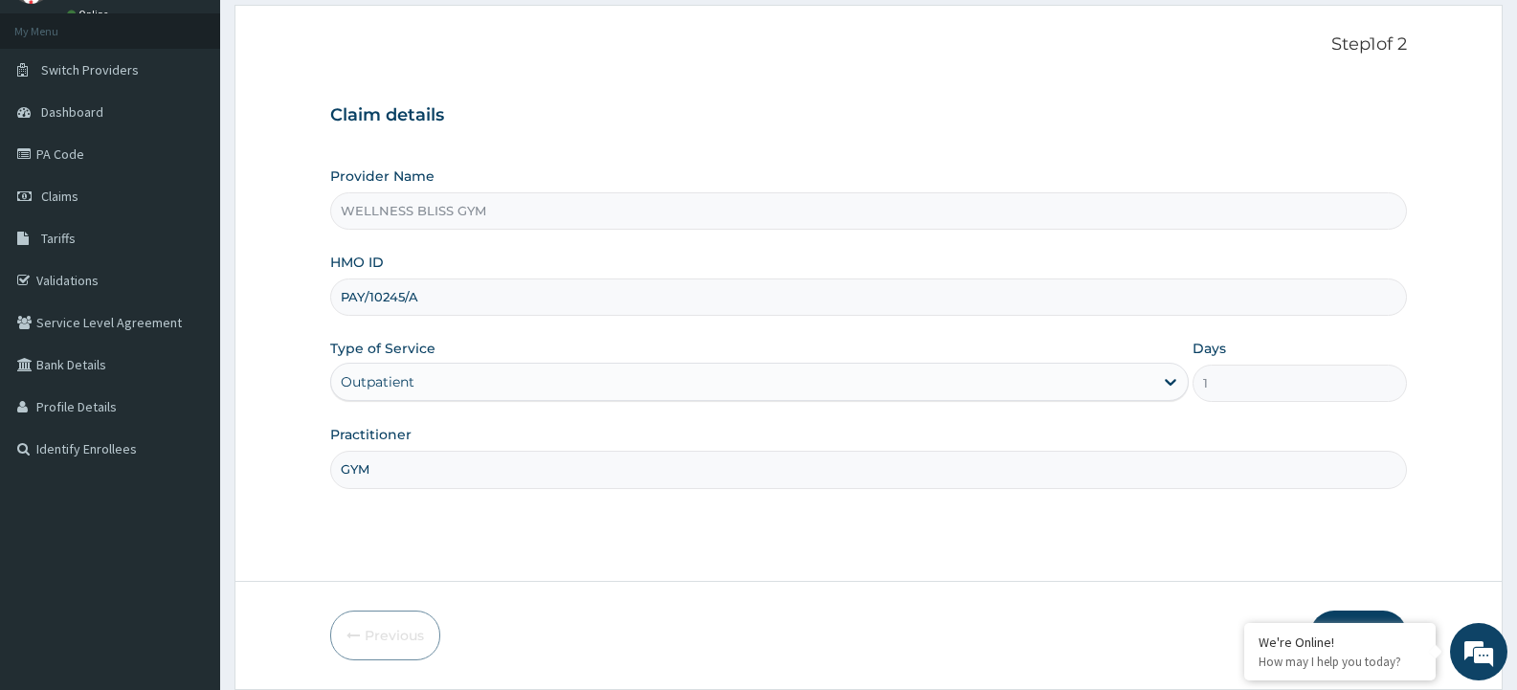
scroll to position [160, 0]
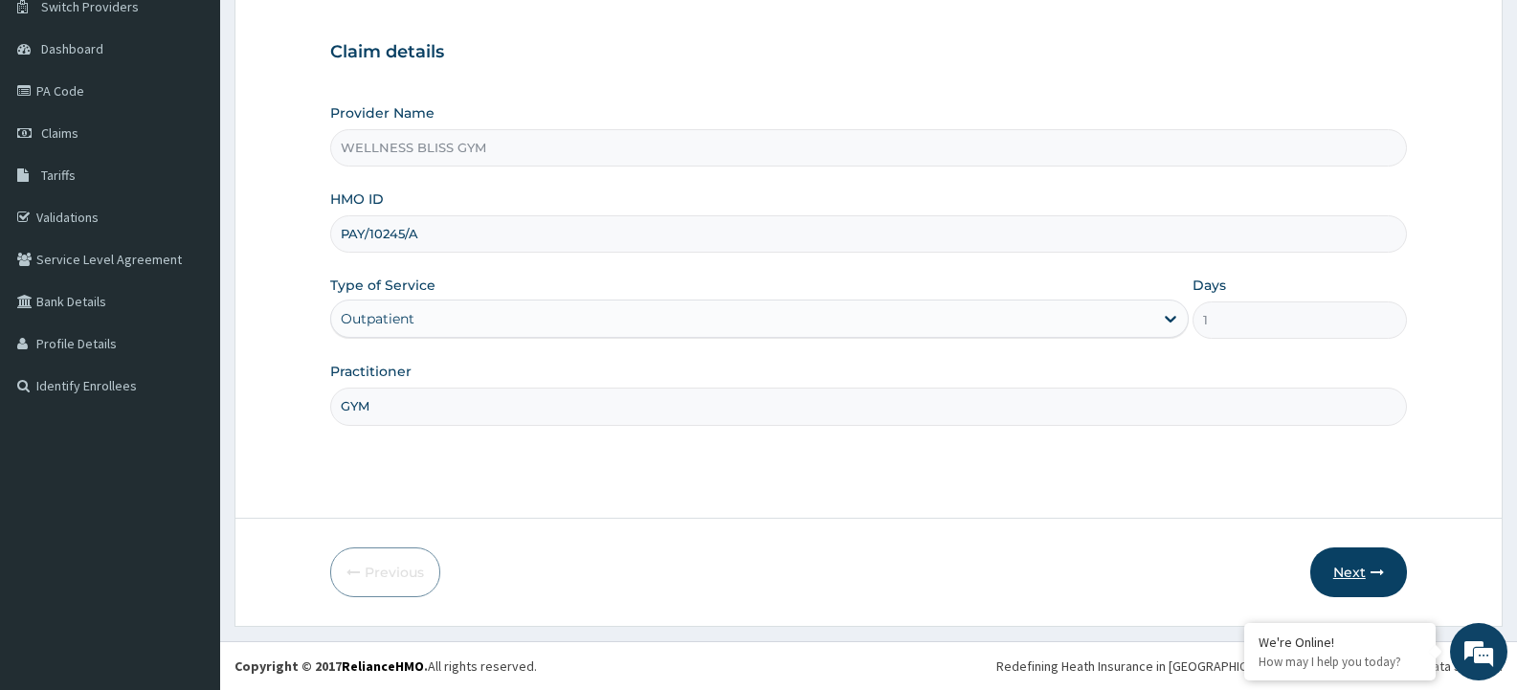
click at [1339, 576] on button "Next" at bounding box center [1359, 573] width 97 height 50
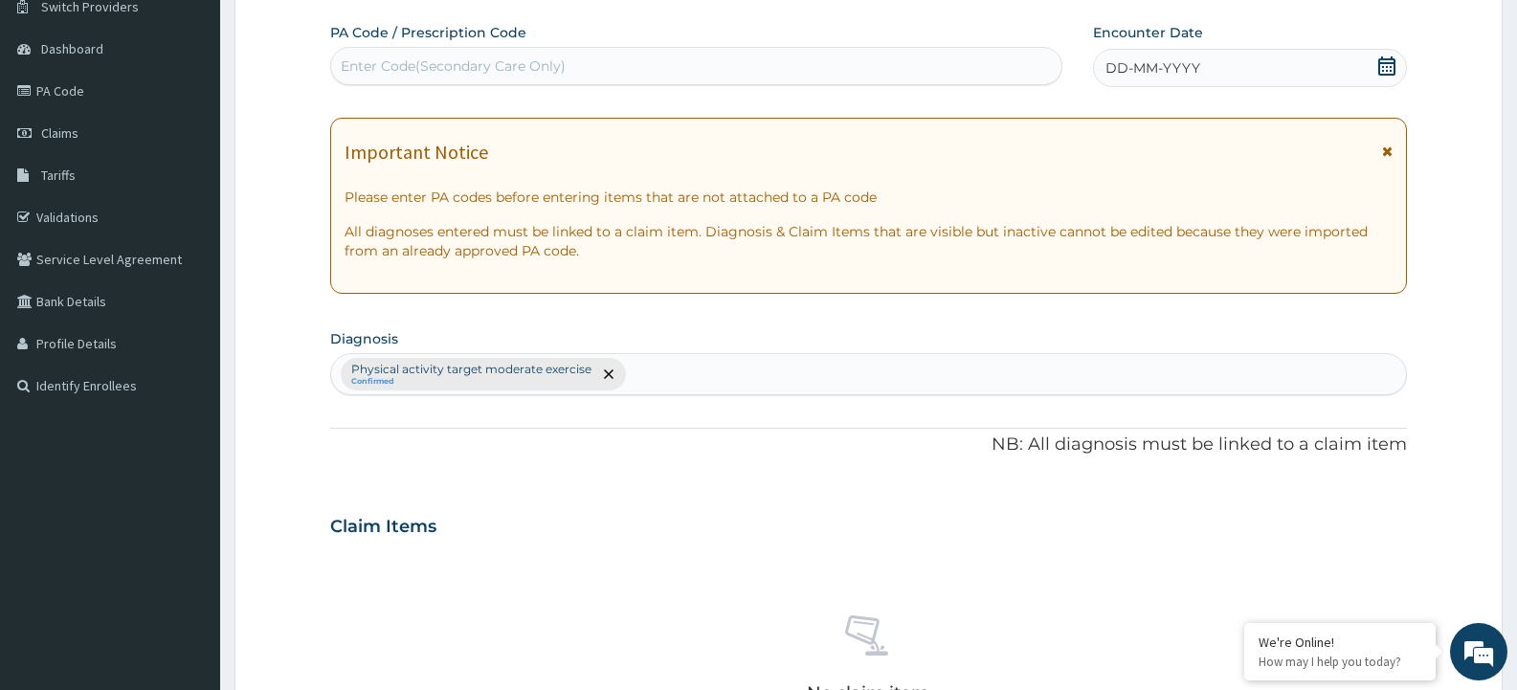
click at [545, 75] on div "Enter Code(Secondary Care Only)" at bounding box center [453, 65] width 225 height 19
type input "PA/5F1CA3"
click at [1258, 73] on div "DD-MM-YYYY" at bounding box center [1250, 68] width 314 height 38
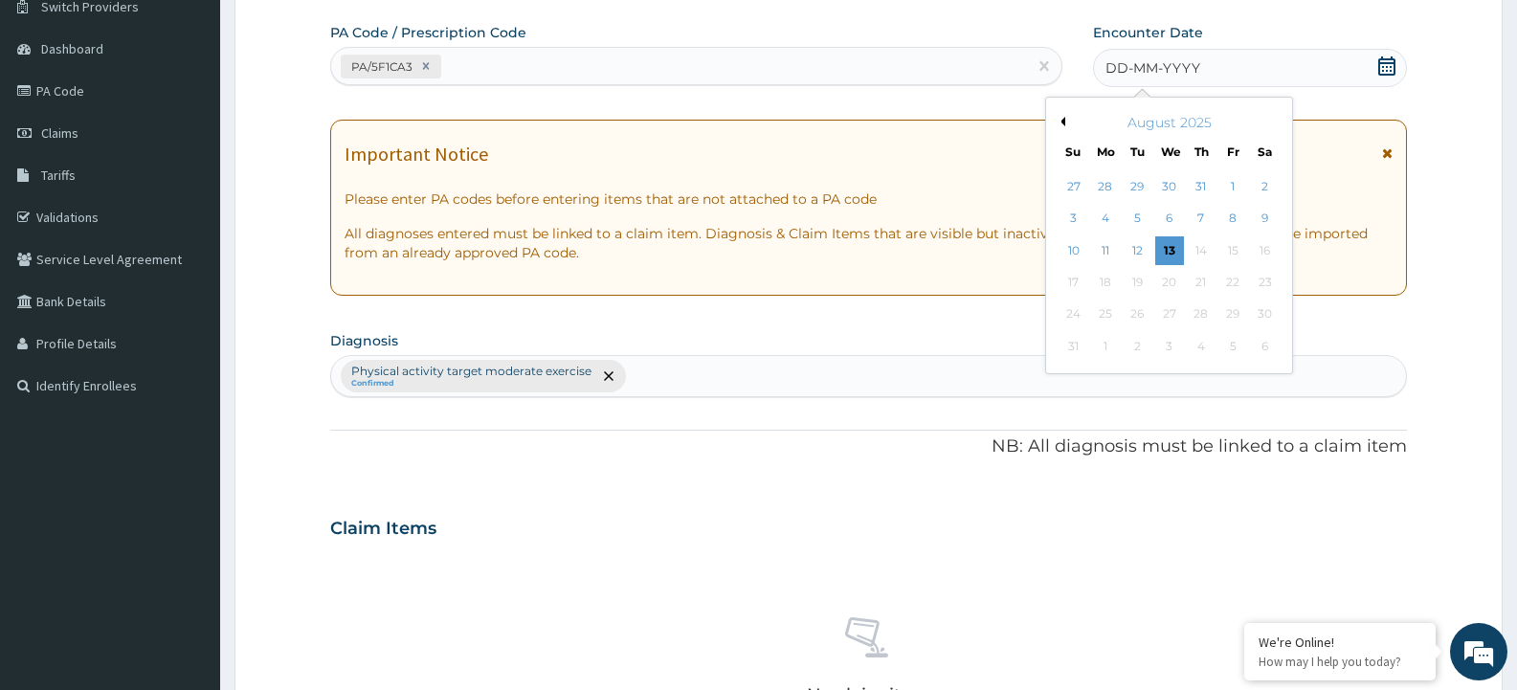
click at [1057, 121] on button "Previous Month" at bounding box center [1061, 122] width 10 height 10
click at [1198, 279] on div "26" at bounding box center [1201, 282] width 29 height 29
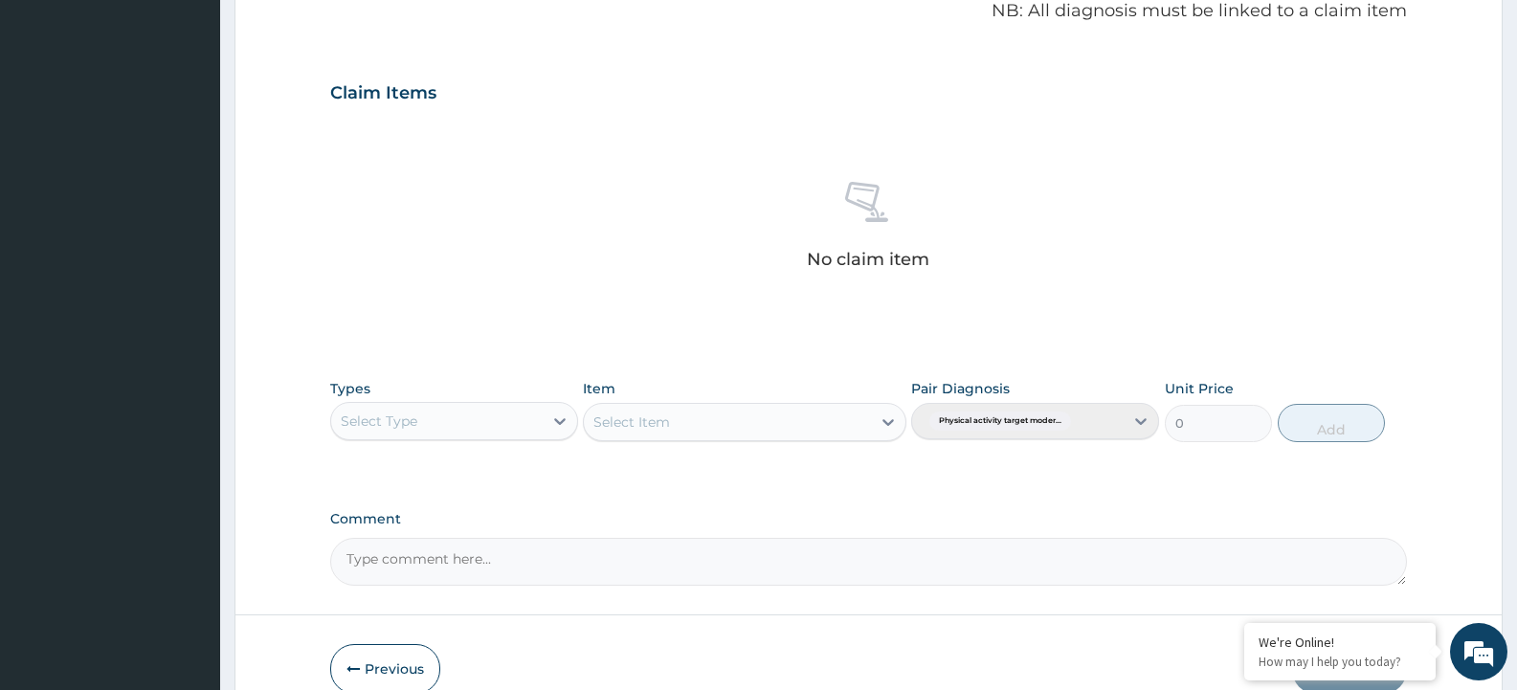
scroll to position [690, 0]
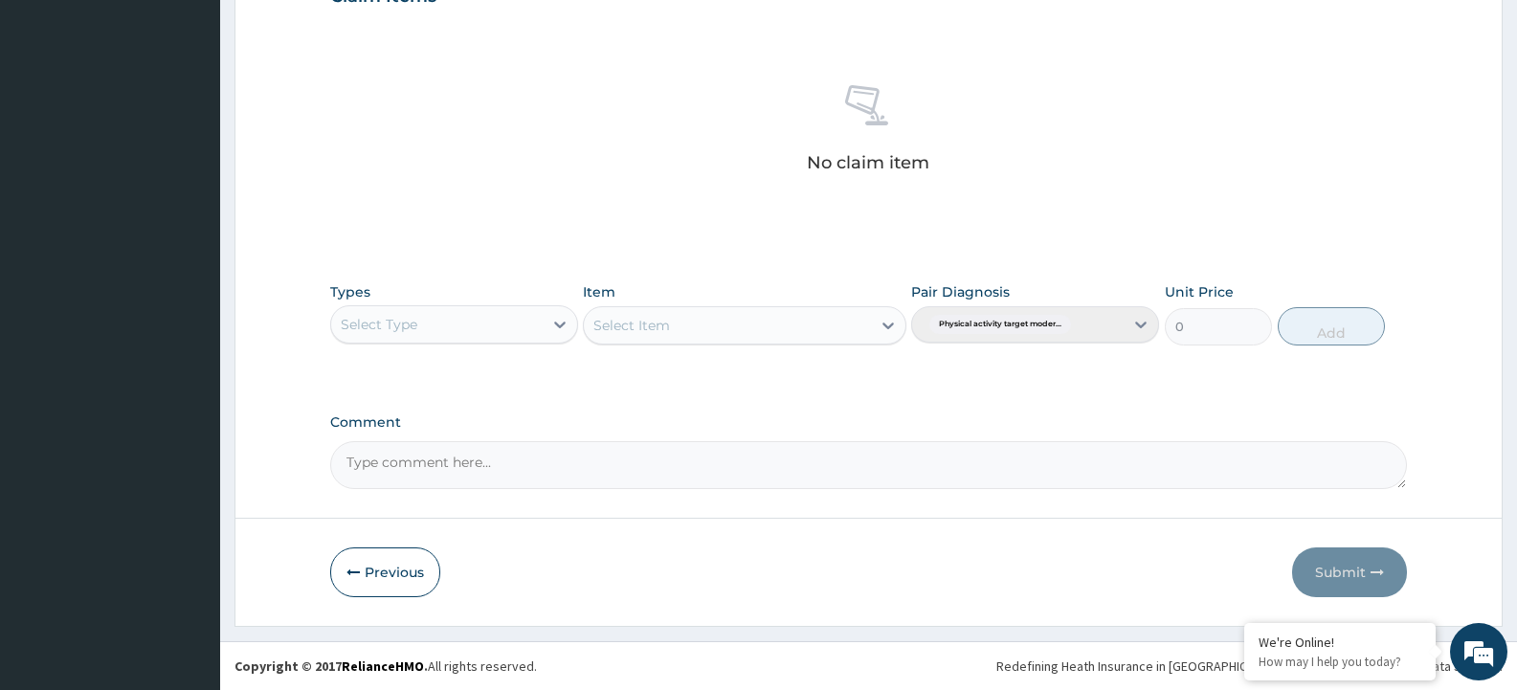
click at [472, 324] on div "Select Type" at bounding box center [437, 324] width 212 height 31
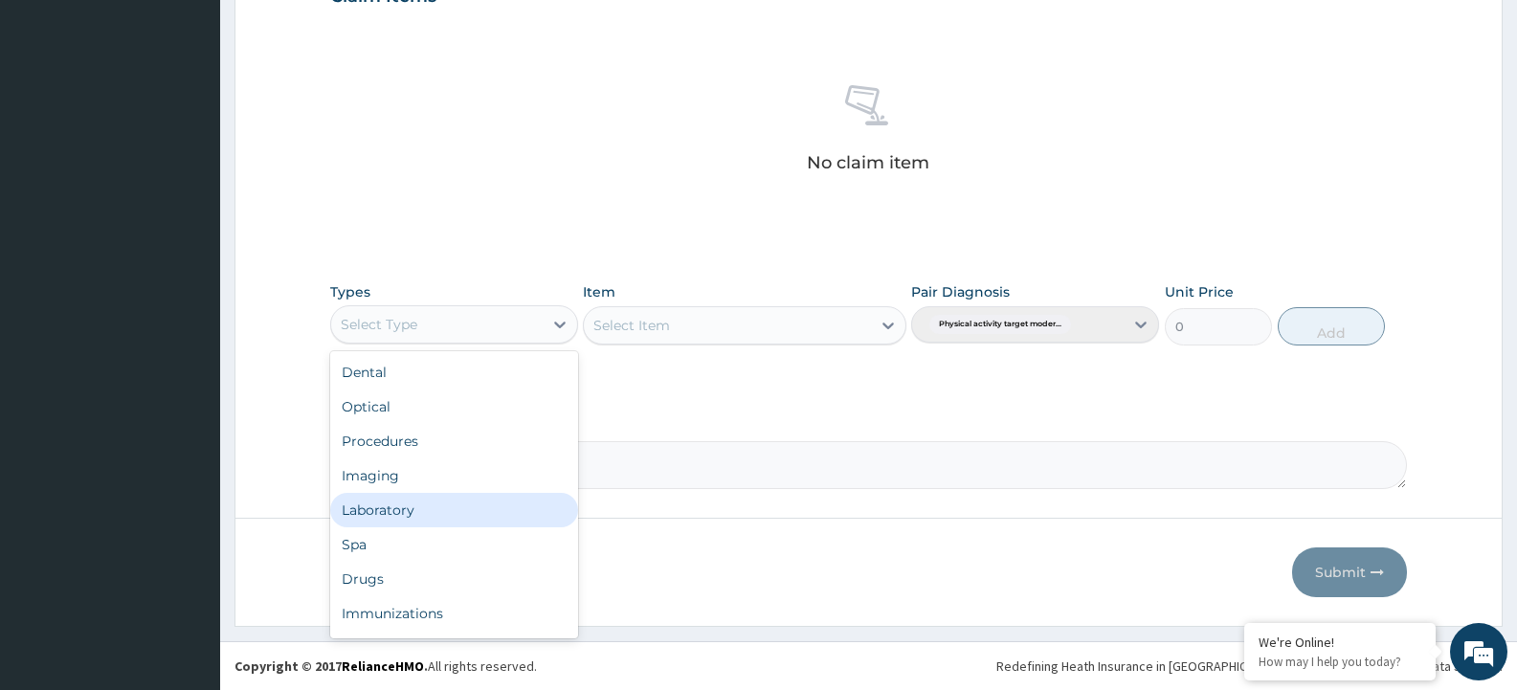
scroll to position [65, 0]
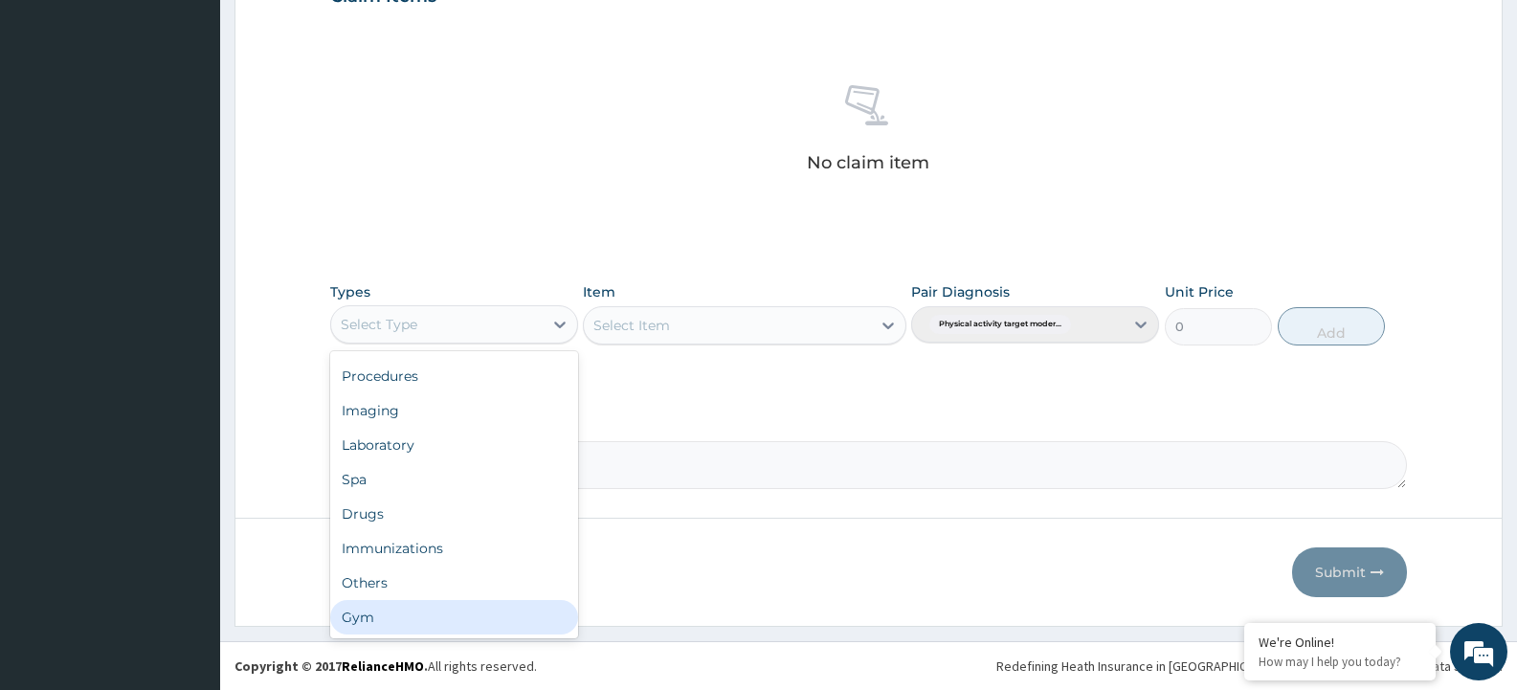
drag, startPoint x: 348, startPoint y: 622, endPoint x: 353, endPoint y: 560, distance: 62.5
click at [349, 621] on div "Gym" at bounding box center [454, 617] width 248 height 34
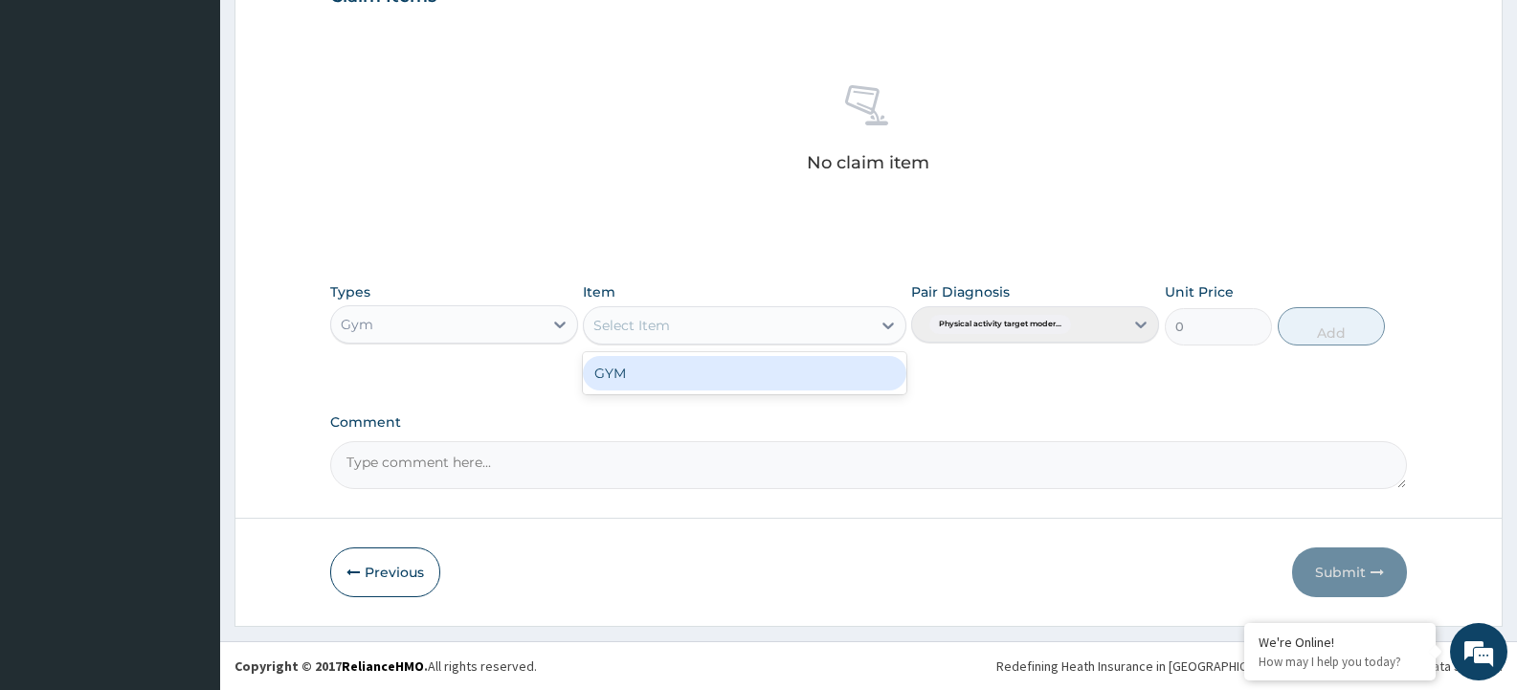
click at [768, 337] on div "Select Item" at bounding box center [727, 325] width 286 height 31
click at [753, 371] on div "GYM" at bounding box center [744, 373] width 323 height 34
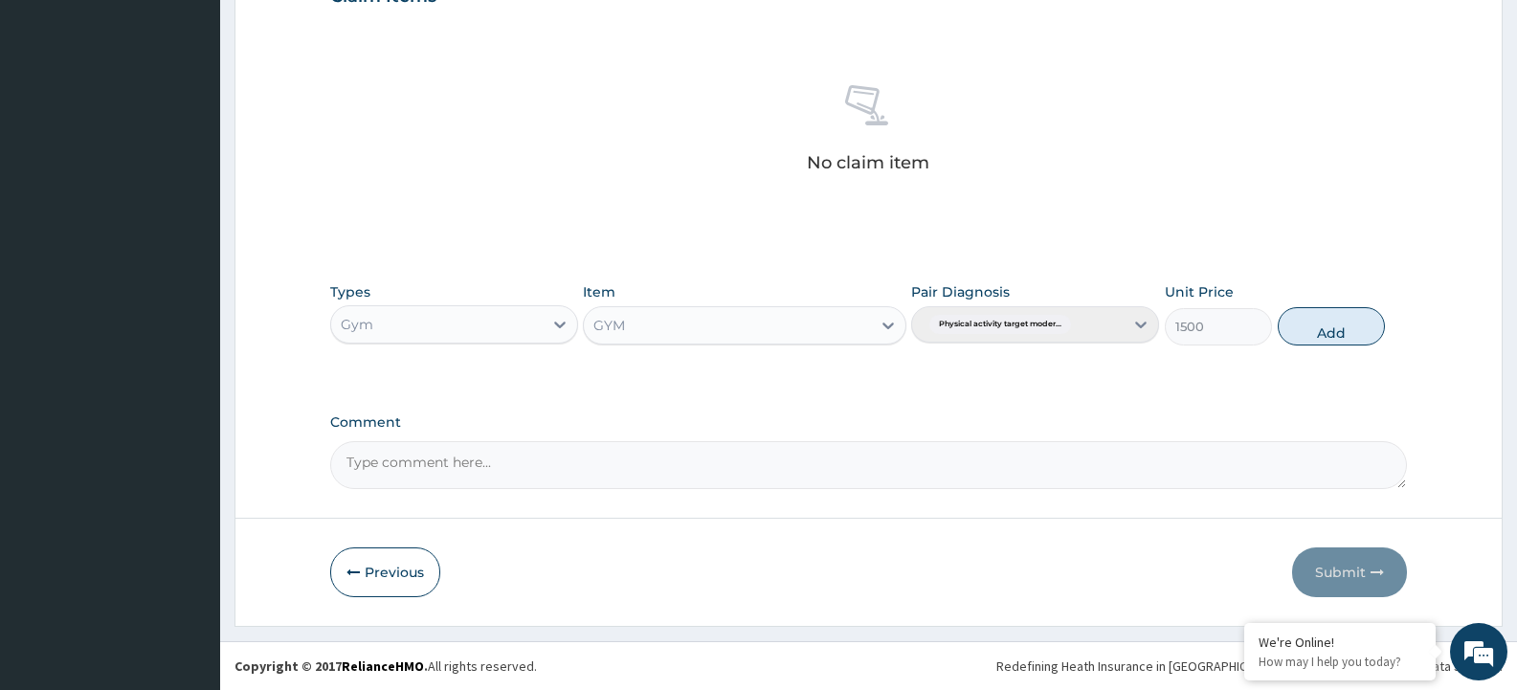
drag, startPoint x: 1347, startPoint y: 325, endPoint x: 808, endPoint y: 344, distance: 539.3
click at [1346, 325] on button "Add" at bounding box center [1331, 326] width 107 height 38
type input "0"
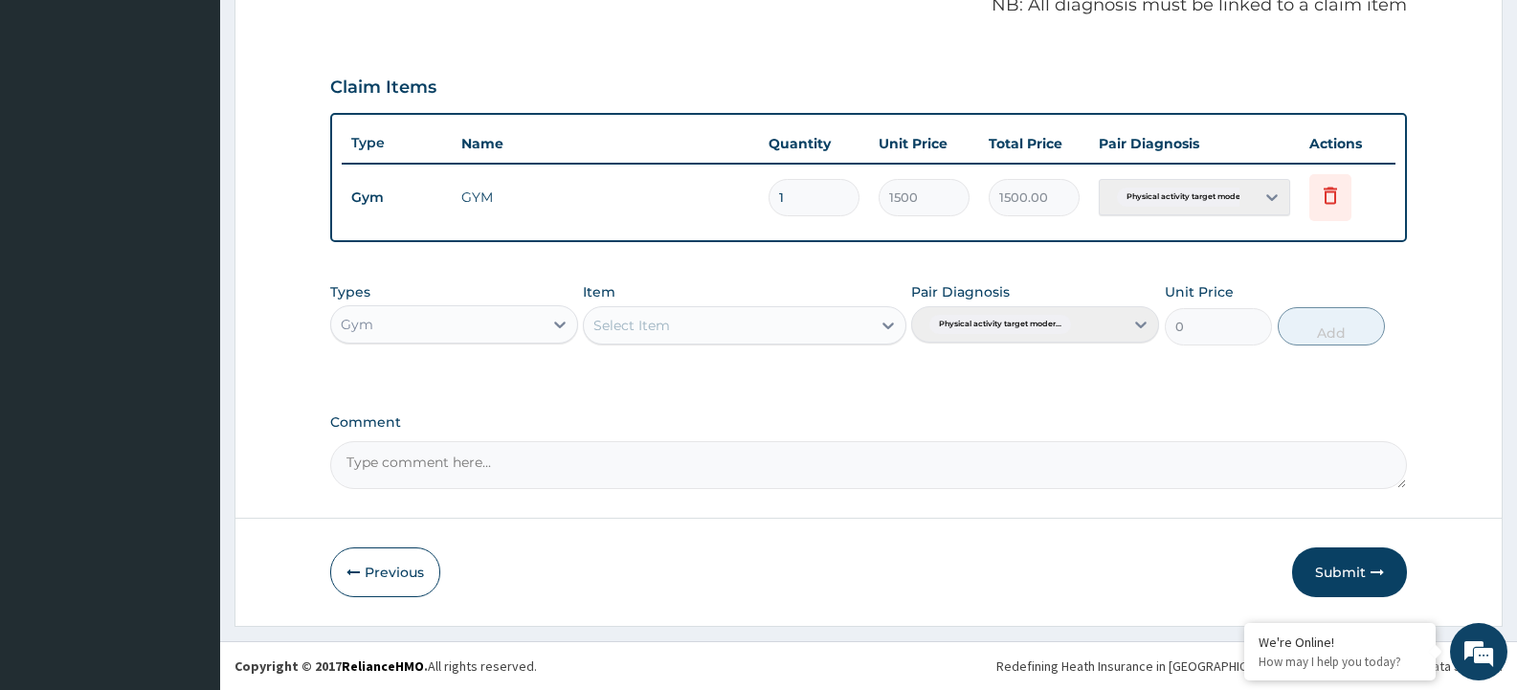
click at [741, 332] on div "Select Item" at bounding box center [727, 325] width 286 height 31
click at [727, 376] on div "GYM" at bounding box center [744, 373] width 323 height 34
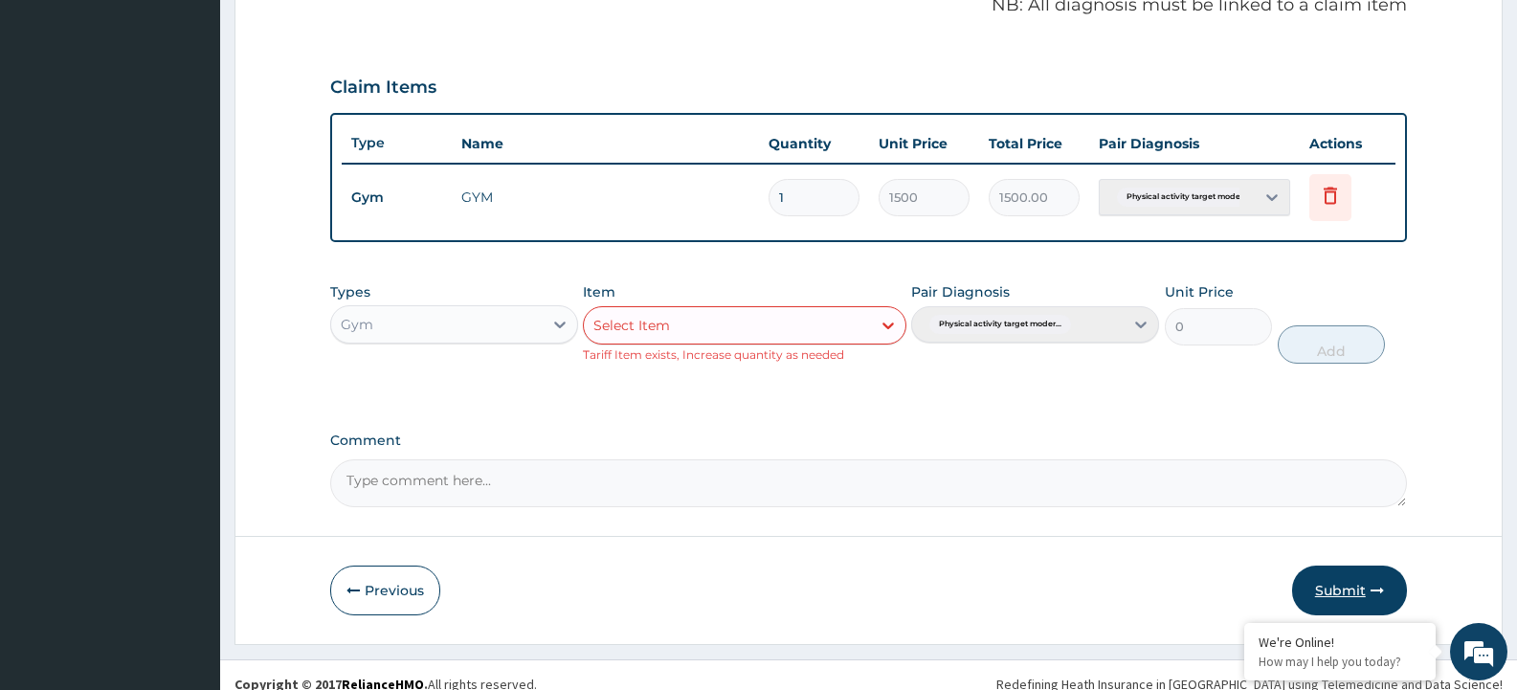
click at [1322, 606] on button "Submit" at bounding box center [1349, 591] width 115 height 50
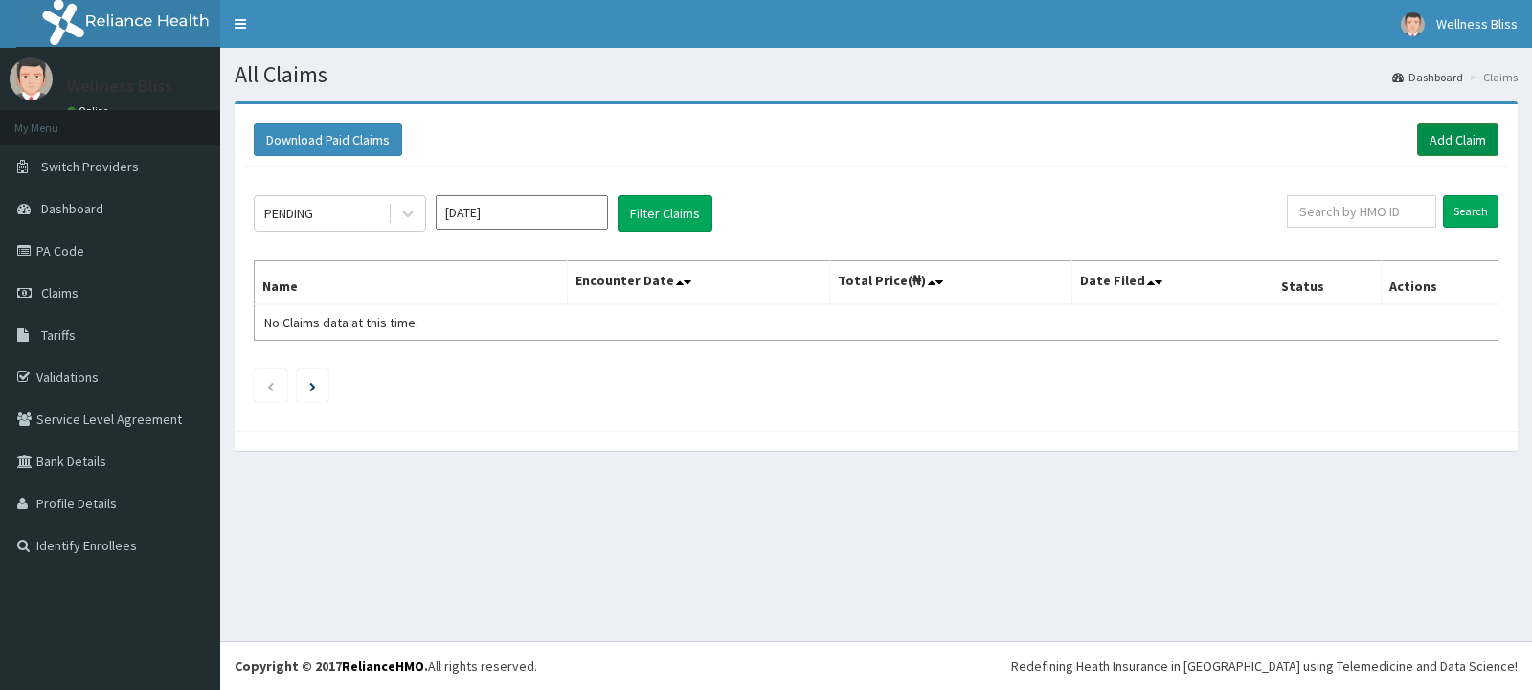
click at [1462, 134] on link "Add Claim" at bounding box center [1457, 139] width 81 height 33
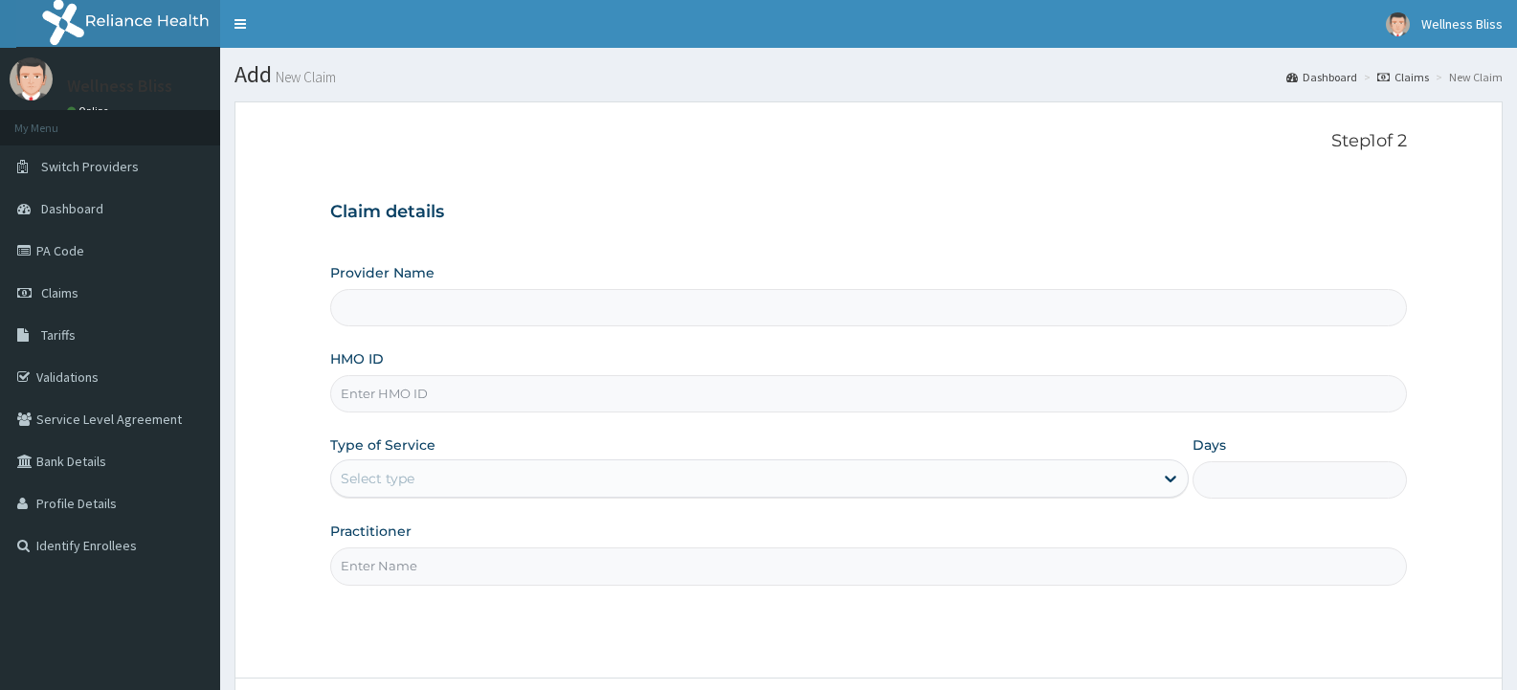
click at [469, 387] on input "HMO ID" at bounding box center [868, 393] width 1077 height 37
type input "WELLNESS BLISS GYM"
type input "1"
type input "ISW/10056/A"
click at [374, 561] on input "Practitioner" at bounding box center [868, 566] width 1077 height 37
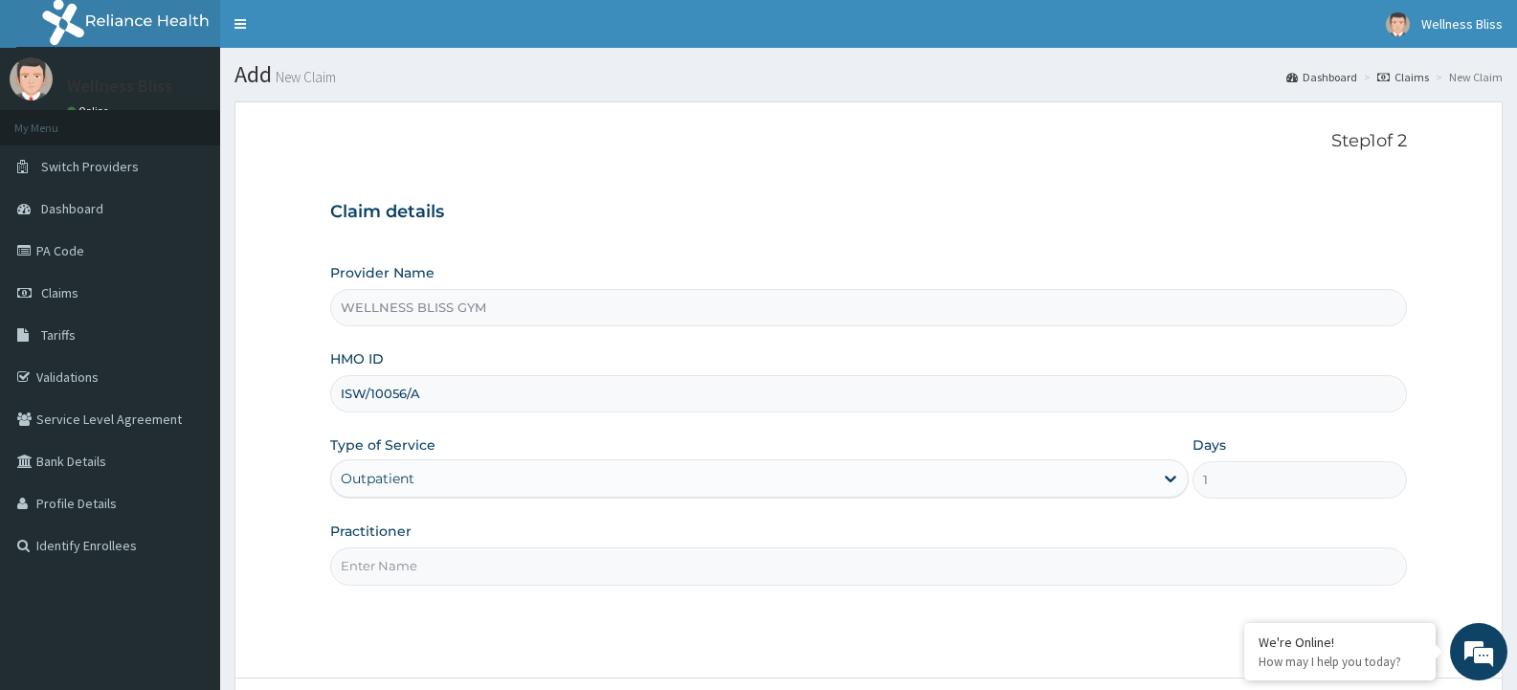
type input "GYM"
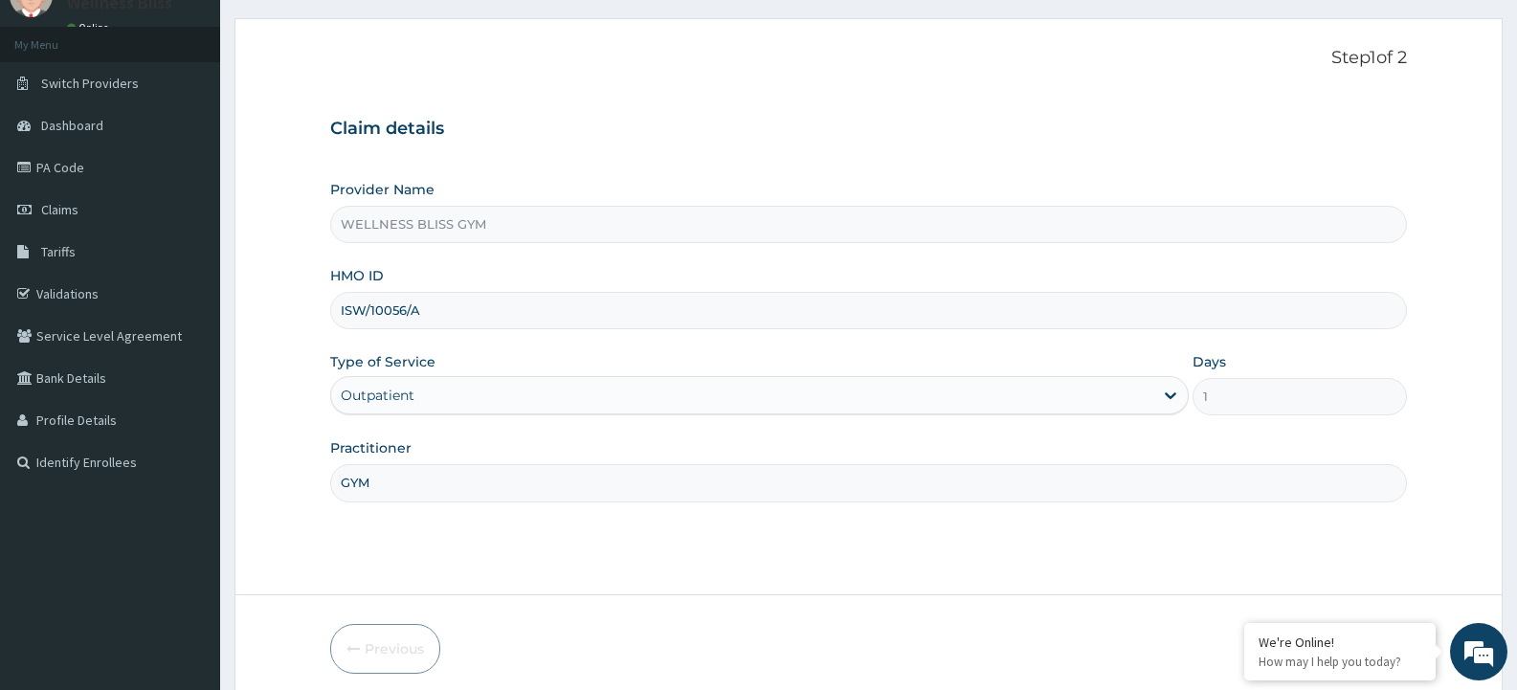
scroll to position [160, 0]
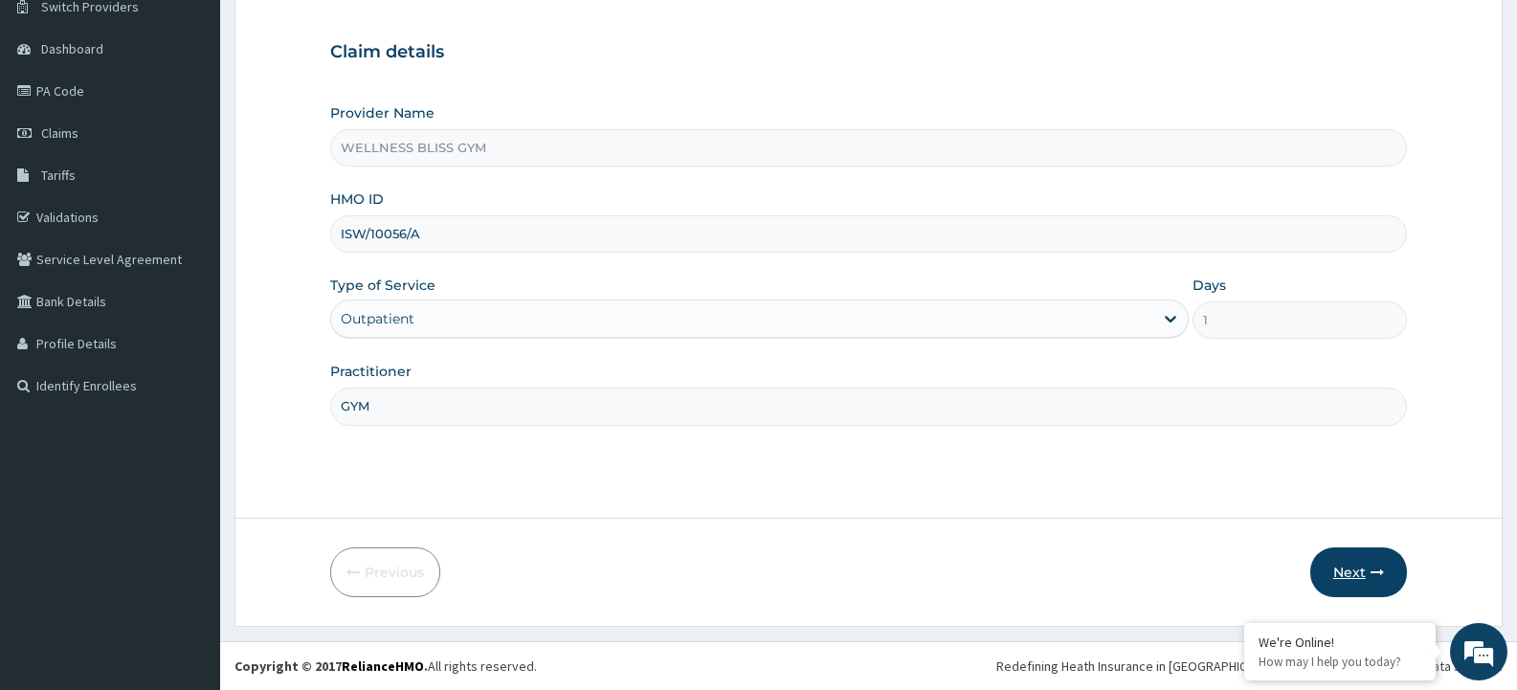
click at [1336, 569] on button "Next" at bounding box center [1359, 573] width 97 height 50
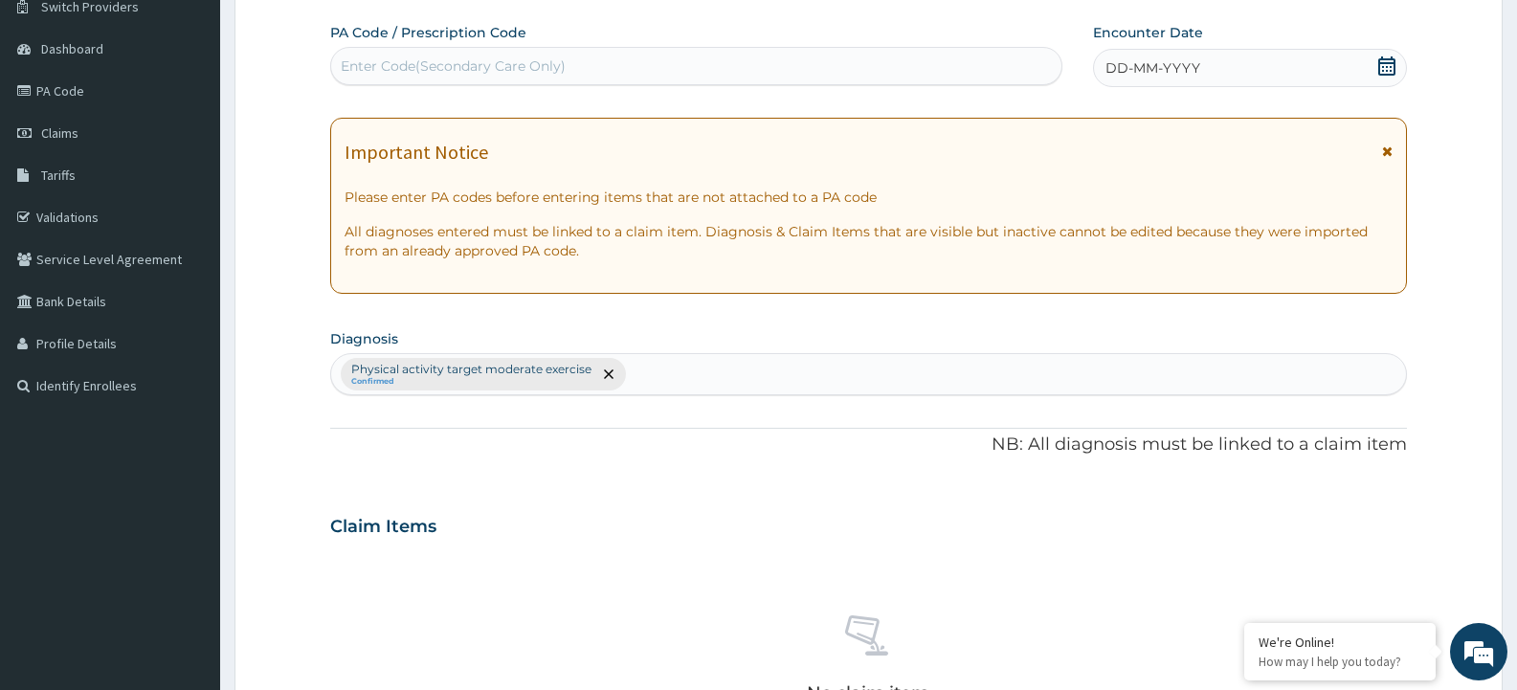
click at [527, 63] on div "Enter Code(Secondary Care Only)" at bounding box center [453, 65] width 225 height 19
type input "PA/A3238C"
click at [1201, 62] on div "DD-MM-YYYY" at bounding box center [1250, 68] width 314 height 38
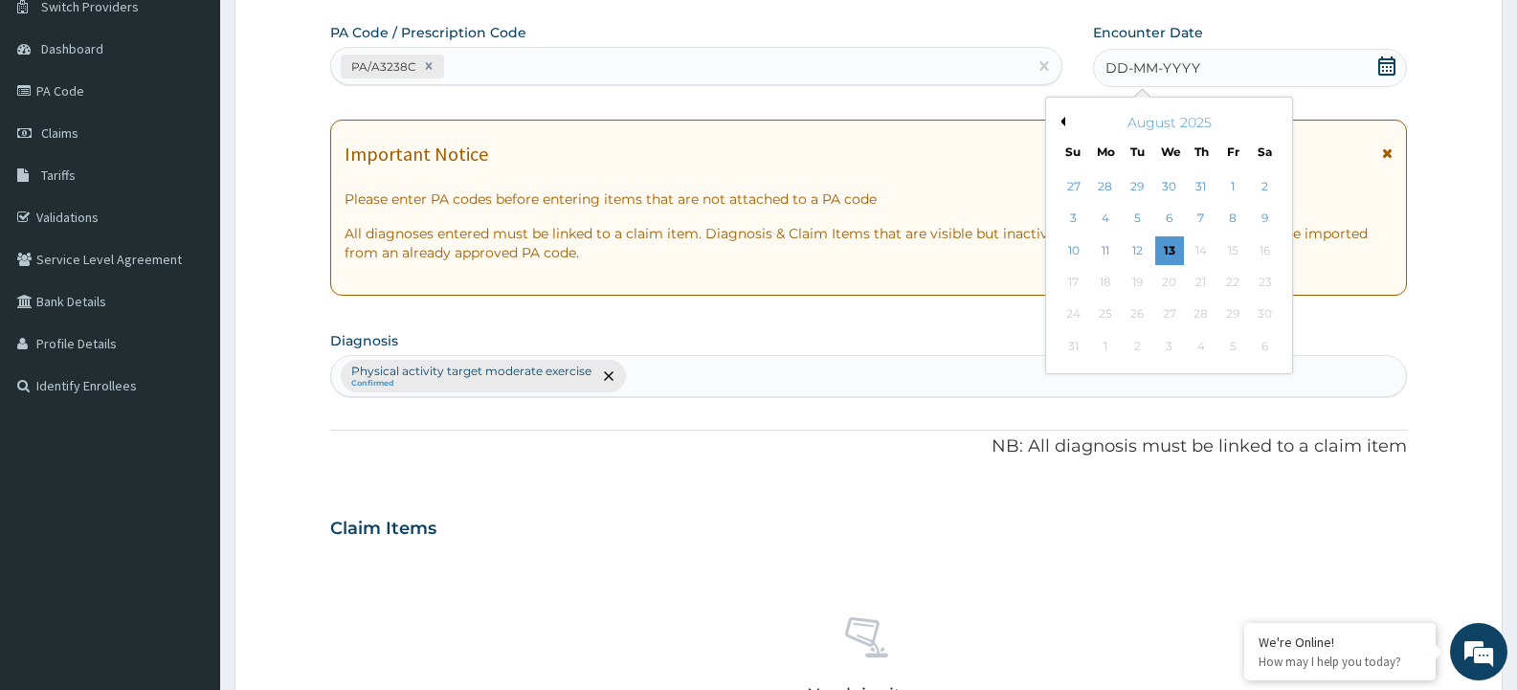
click at [1057, 120] on button "Previous Month" at bounding box center [1061, 122] width 10 height 10
click at [1204, 281] on div "26" at bounding box center [1201, 282] width 29 height 29
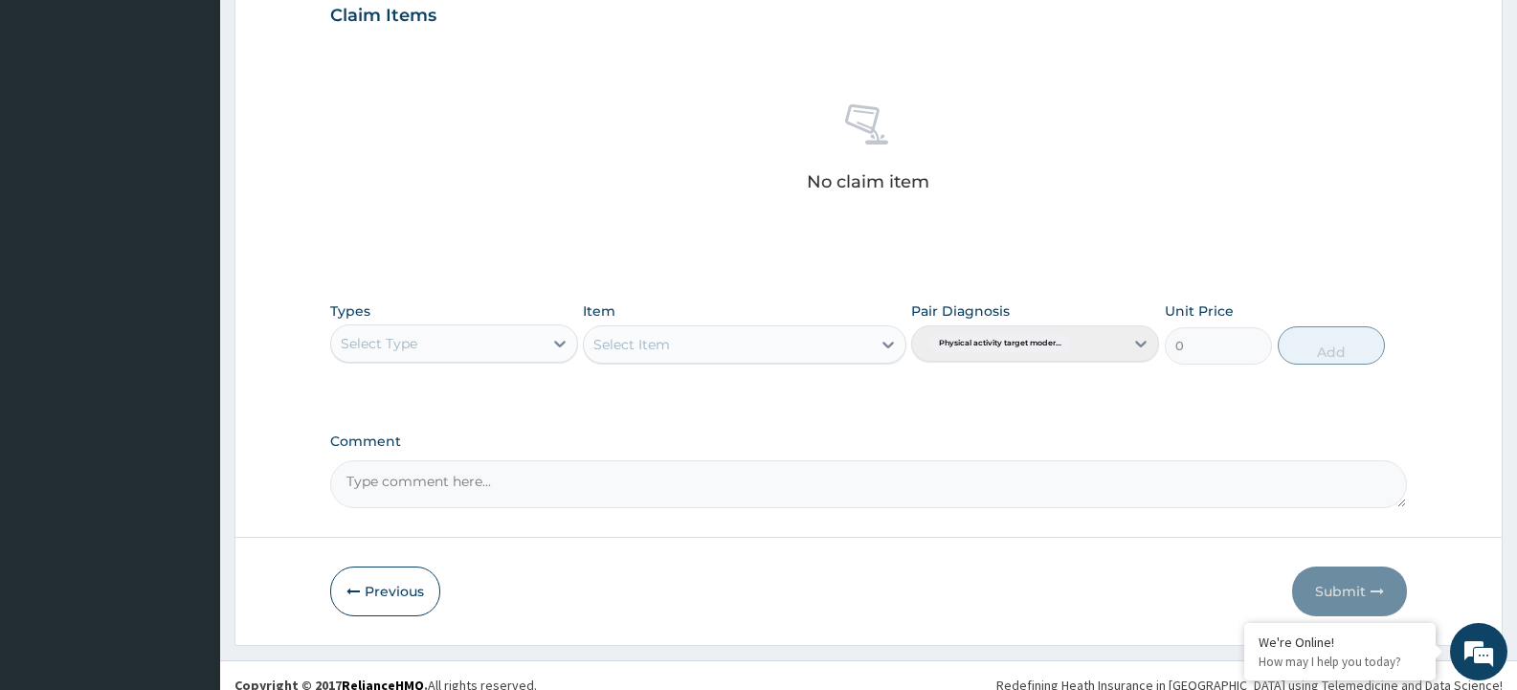
scroll to position [690, 0]
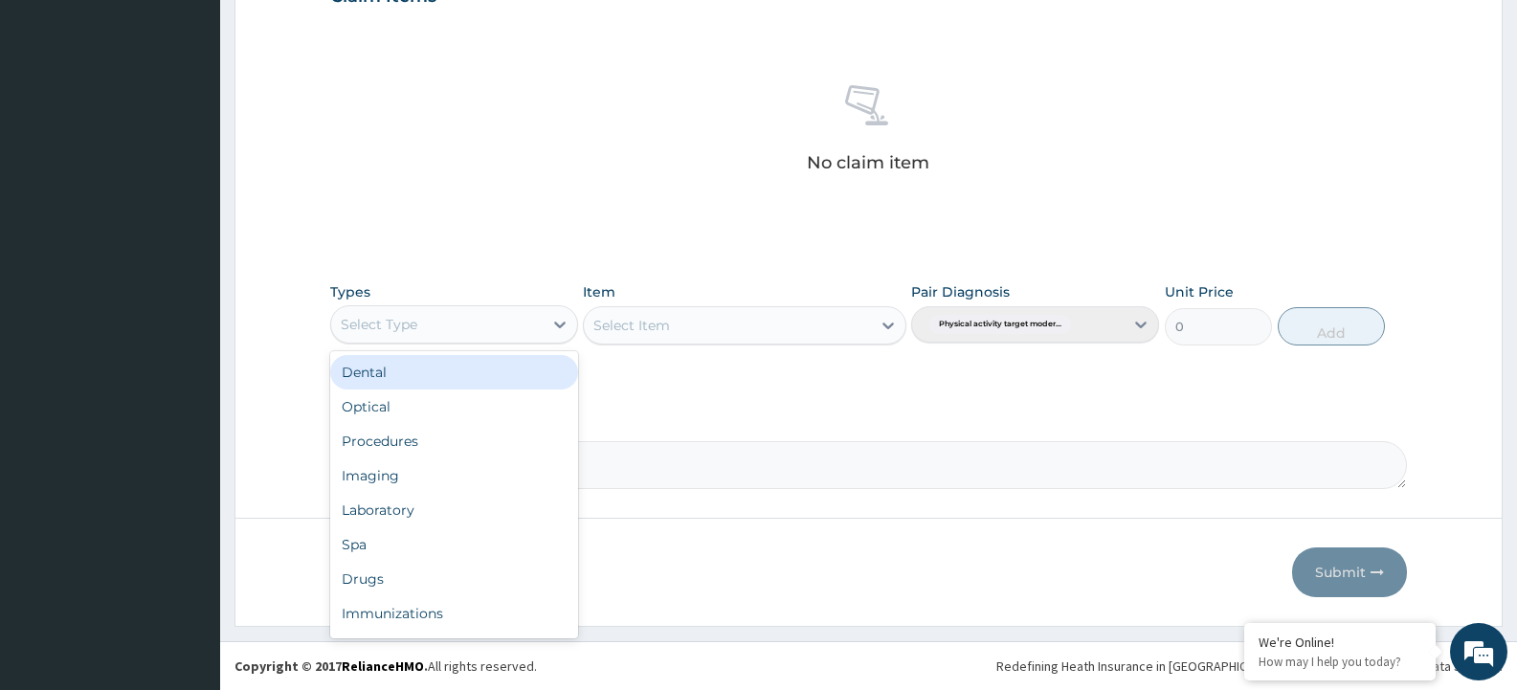
click at [428, 325] on div "Select Type" at bounding box center [437, 324] width 212 height 31
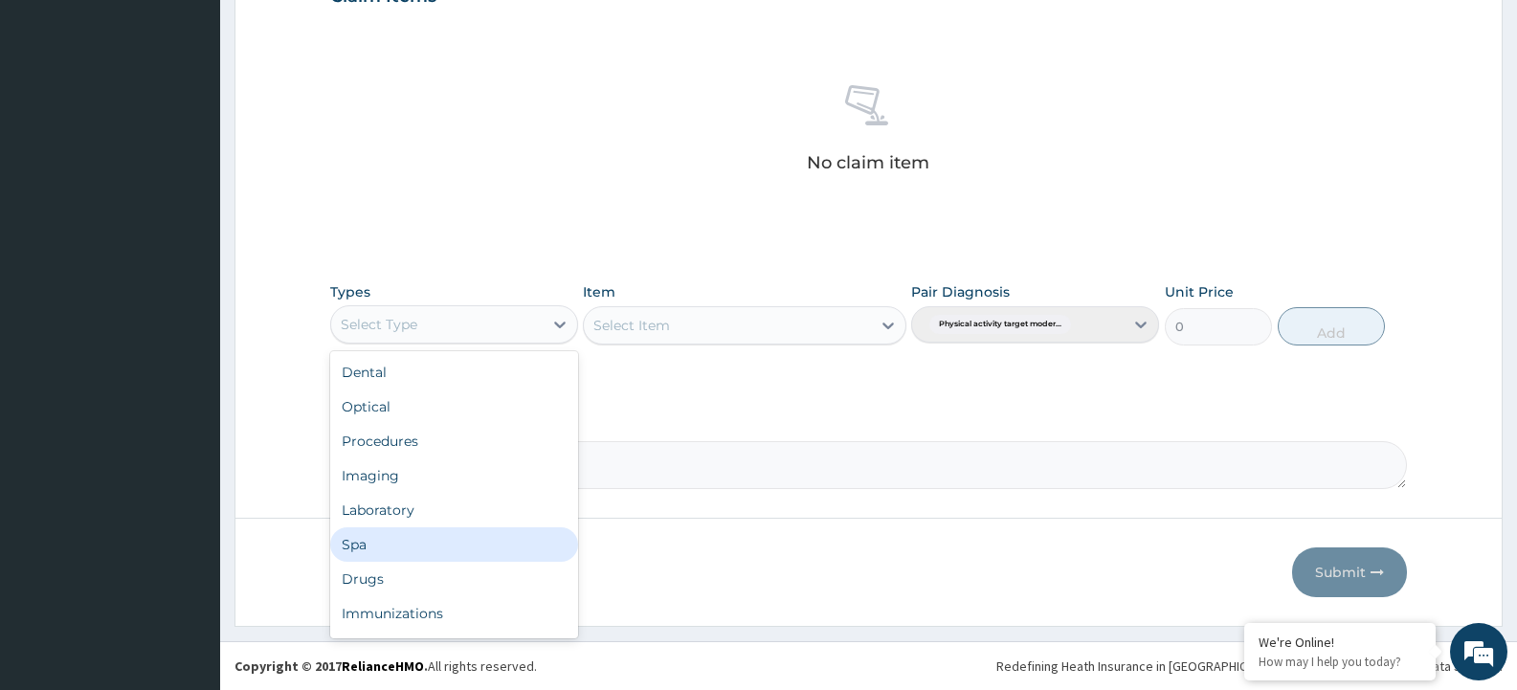
scroll to position [65, 0]
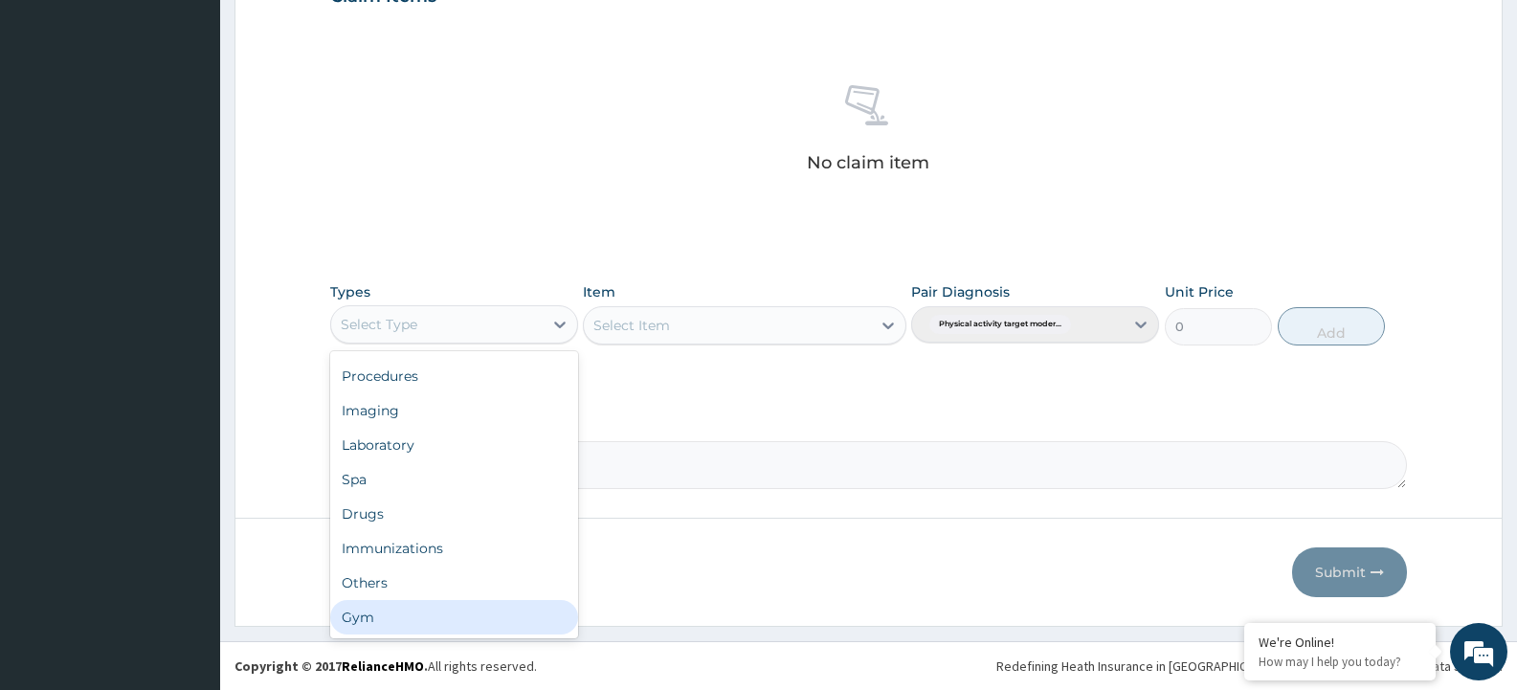
click at [354, 619] on div "Gym" at bounding box center [454, 617] width 248 height 34
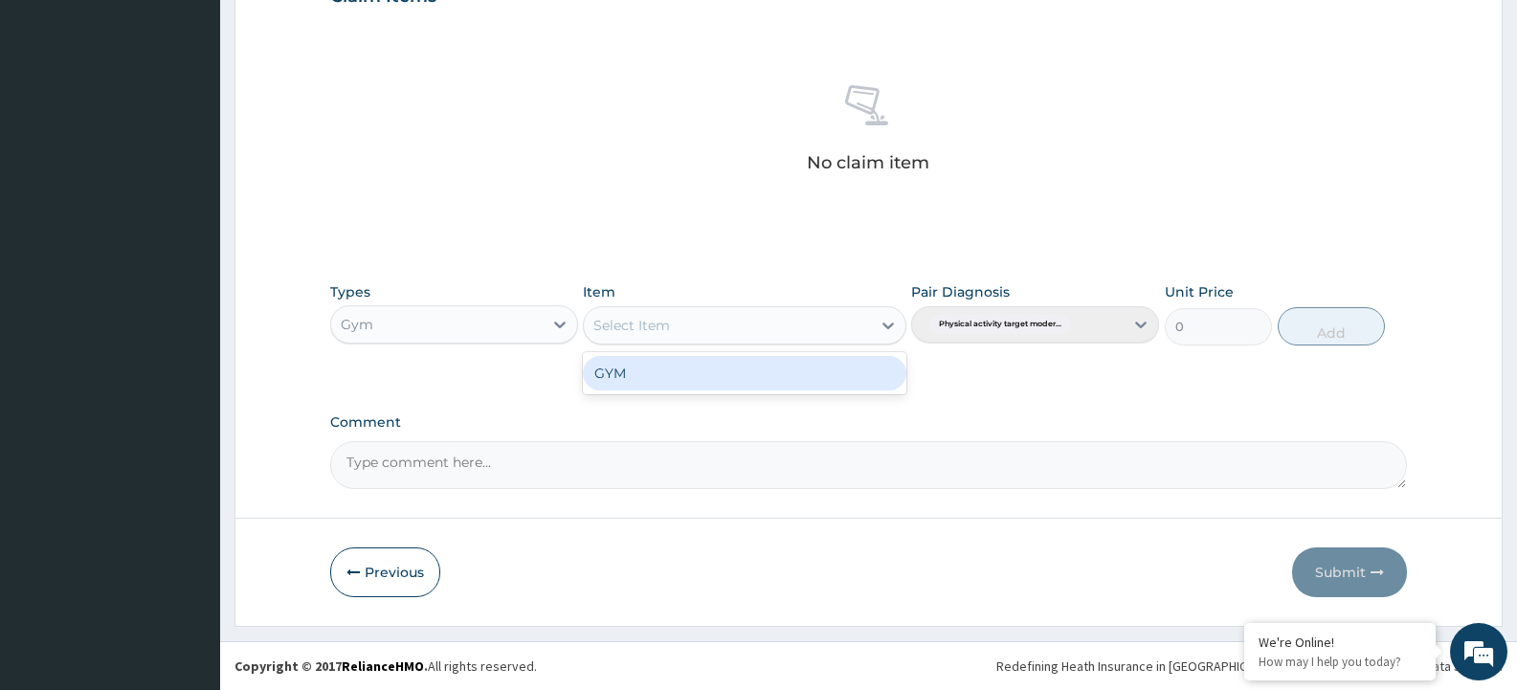
click at [789, 329] on div "Select Item" at bounding box center [727, 325] width 286 height 31
click at [758, 363] on div "GYM" at bounding box center [744, 373] width 323 height 34
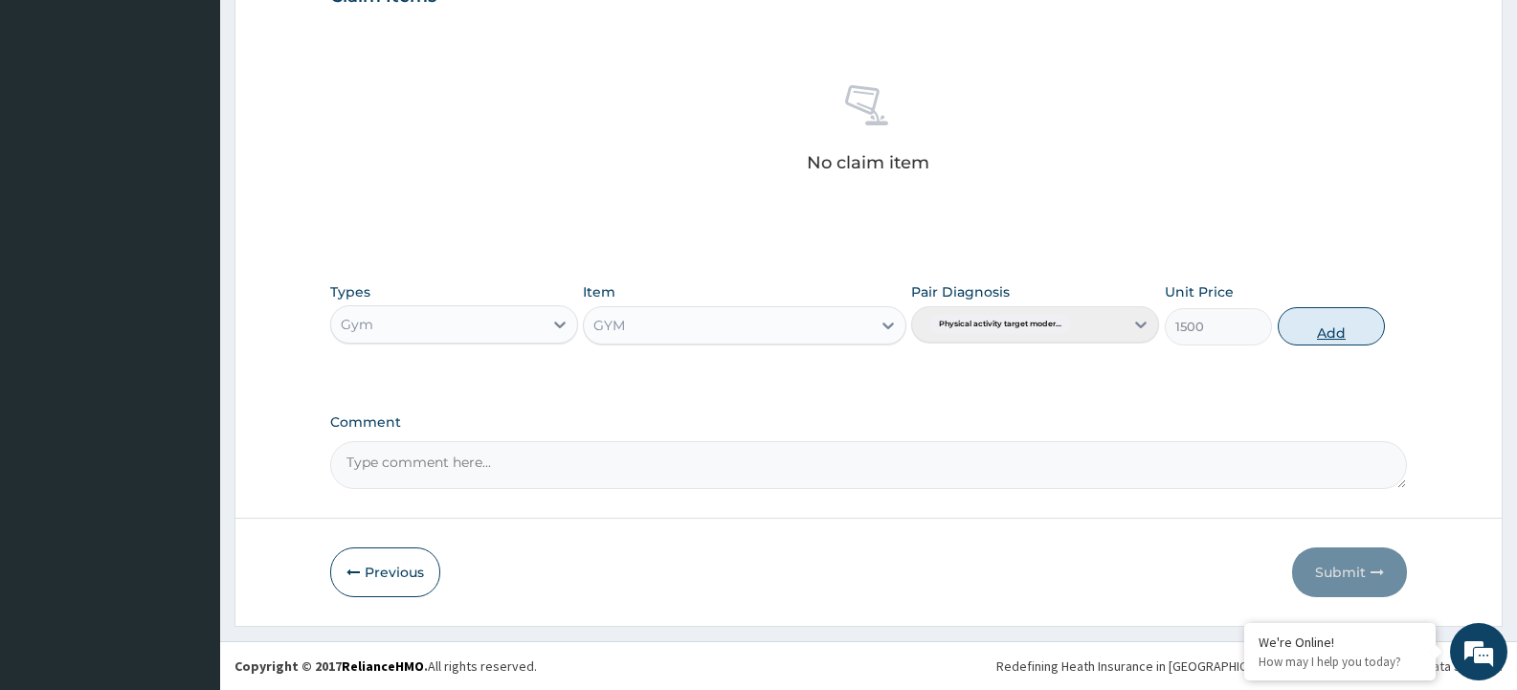
click at [1334, 323] on button "Add" at bounding box center [1331, 326] width 107 height 38
type input "0"
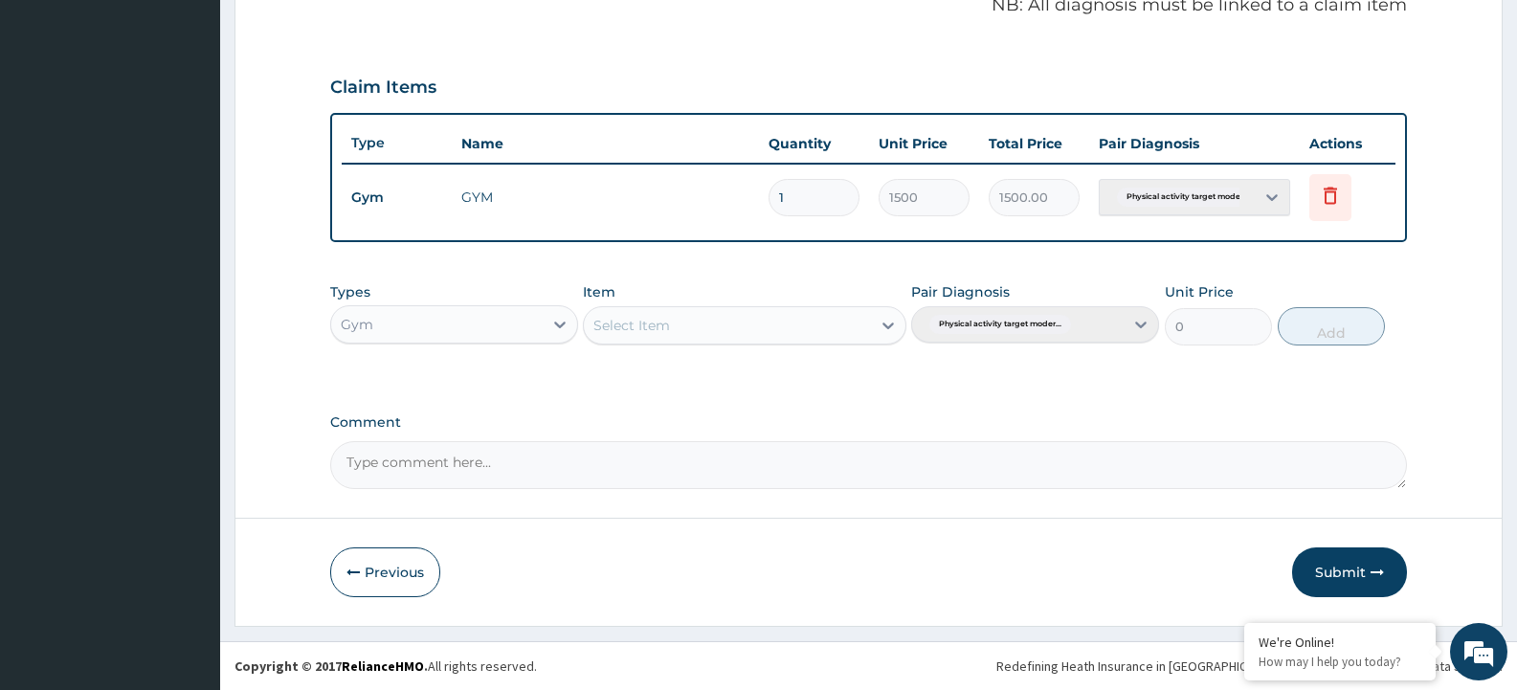
drag, startPoint x: 713, startPoint y: 331, endPoint x: 704, endPoint y: 340, distance: 12.9
click at [708, 334] on div "Select Item" at bounding box center [727, 325] width 286 height 31
click at [691, 380] on div "GYM" at bounding box center [744, 373] width 323 height 34
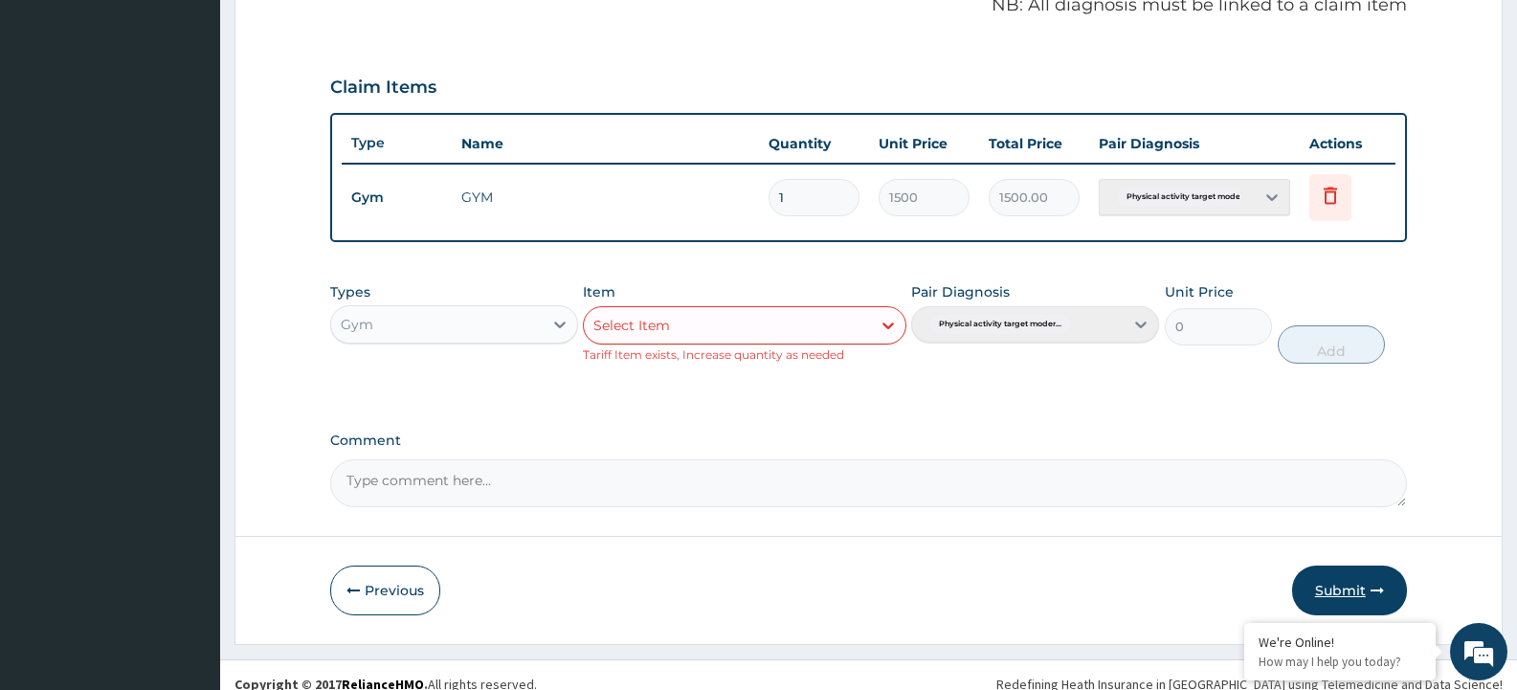
click at [1318, 589] on button "Submit" at bounding box center [1349, 591] width 115 height 50
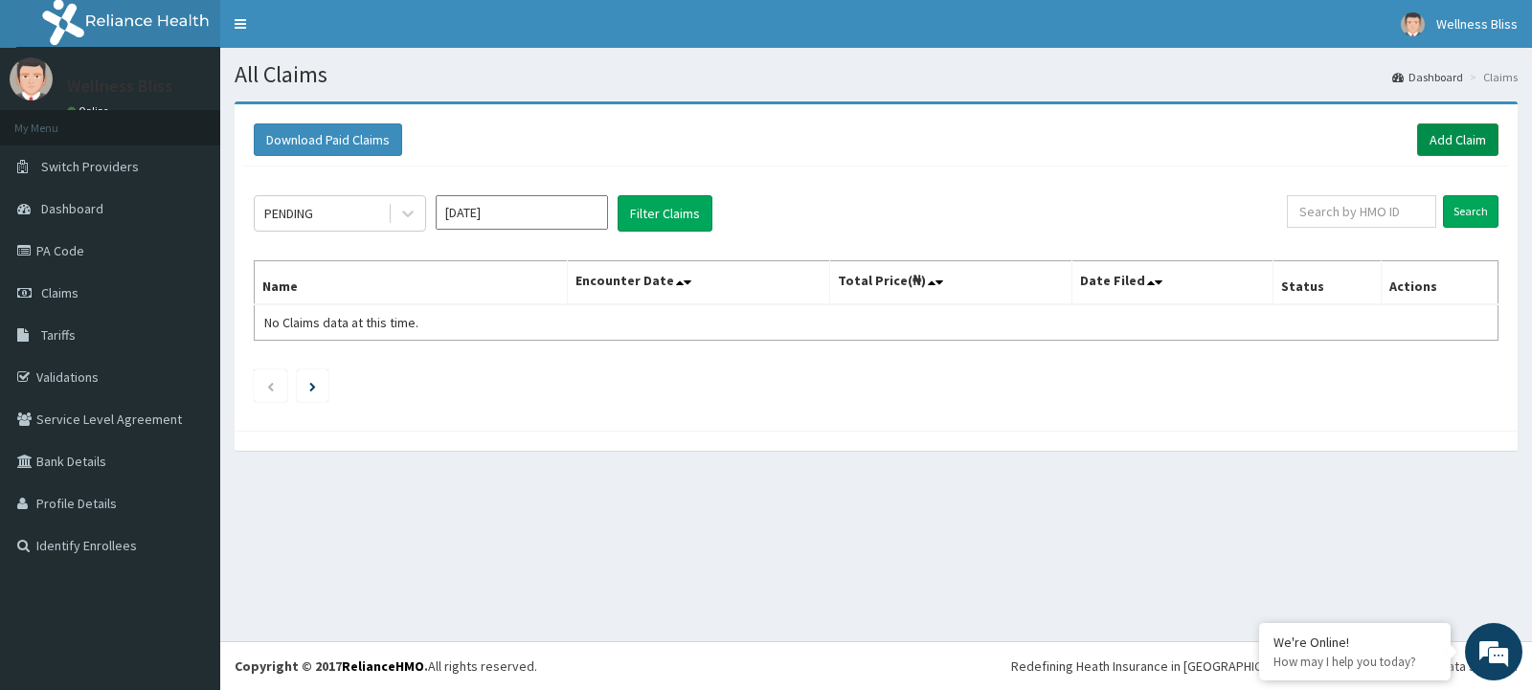
click at [1448, 146] on link "Add Claim" at bounding box center [1457, 139] width 81 height 33
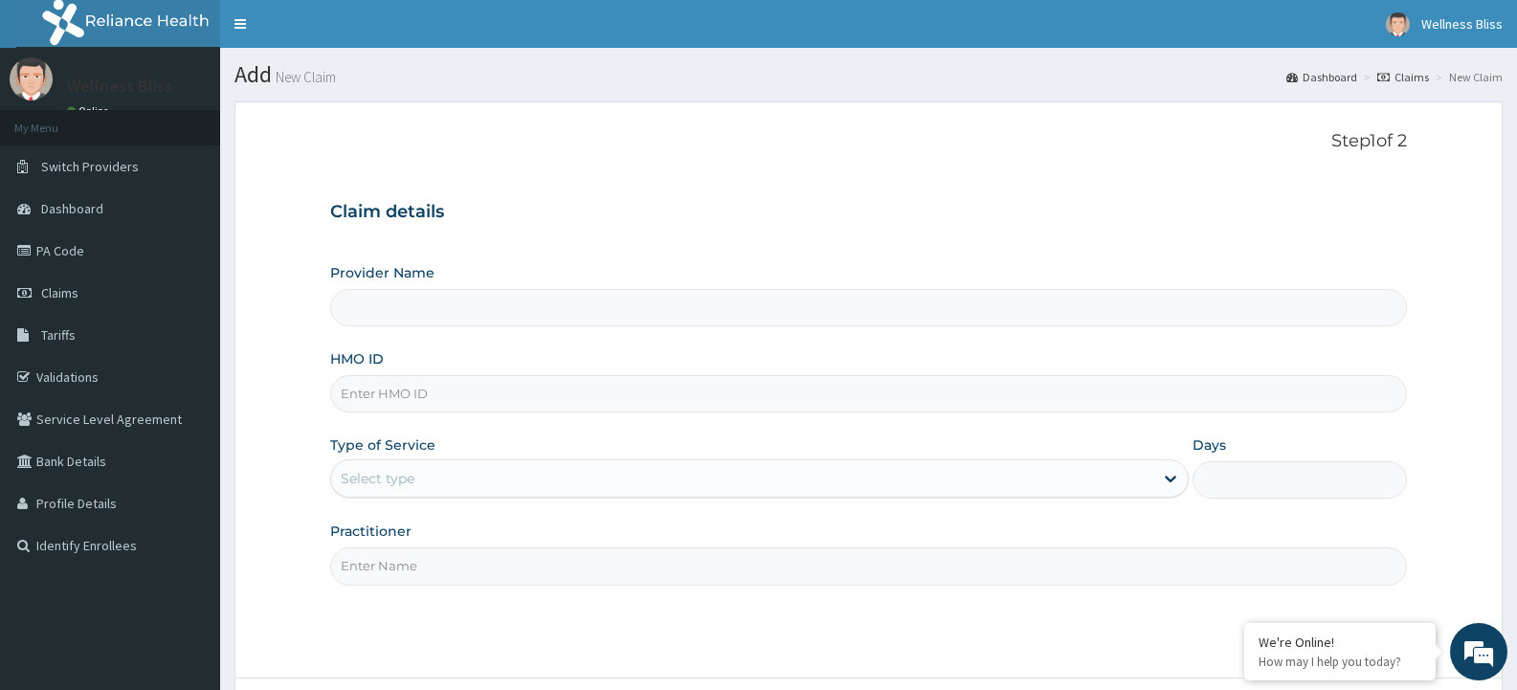
type input "WELLNESS BLISS GYM"
type input "1"
click at [517, 381] on input "HMO ID" at bounding box center [868, 393] width 1077 height 37
type input "LPD/10084/A"
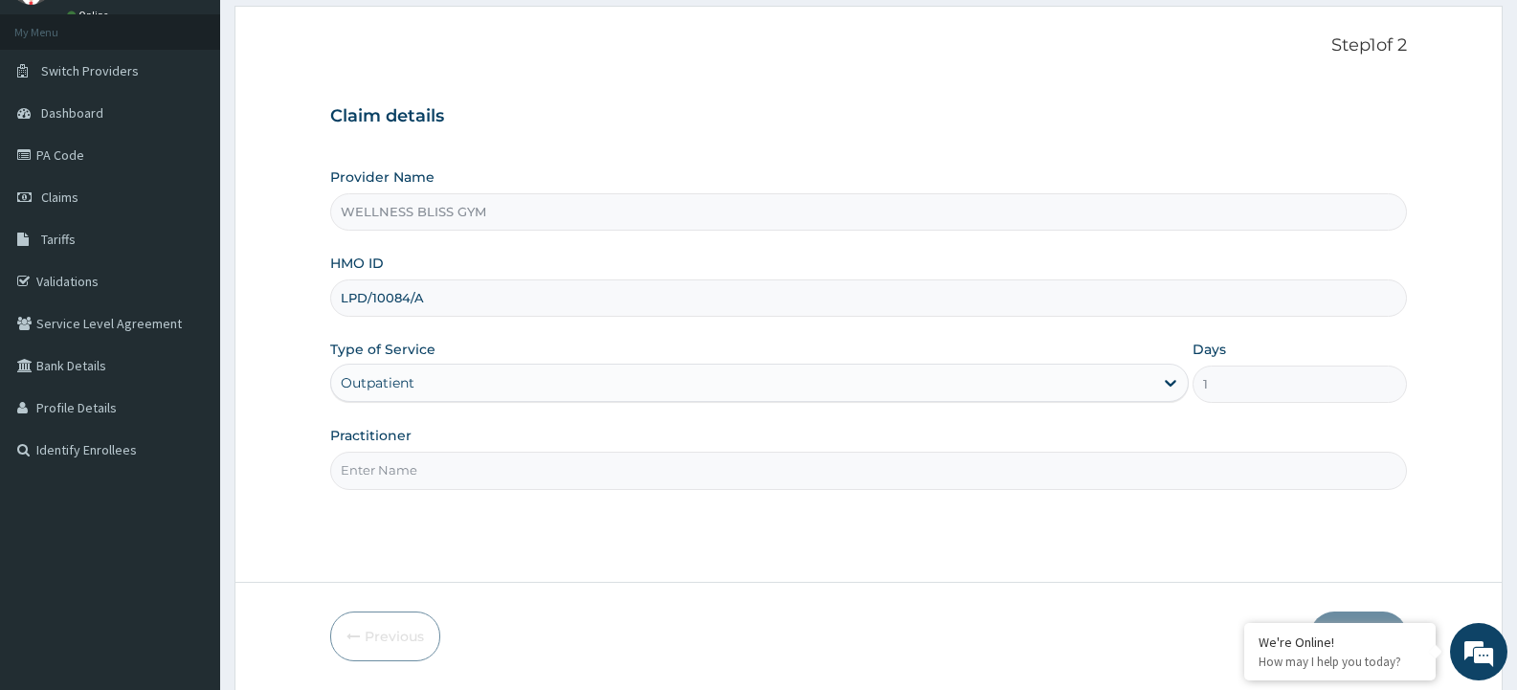
click at [390, 460] on input "Practitioner" at bounding box center [868, 470] width 1077 height 37
type input "GYM"
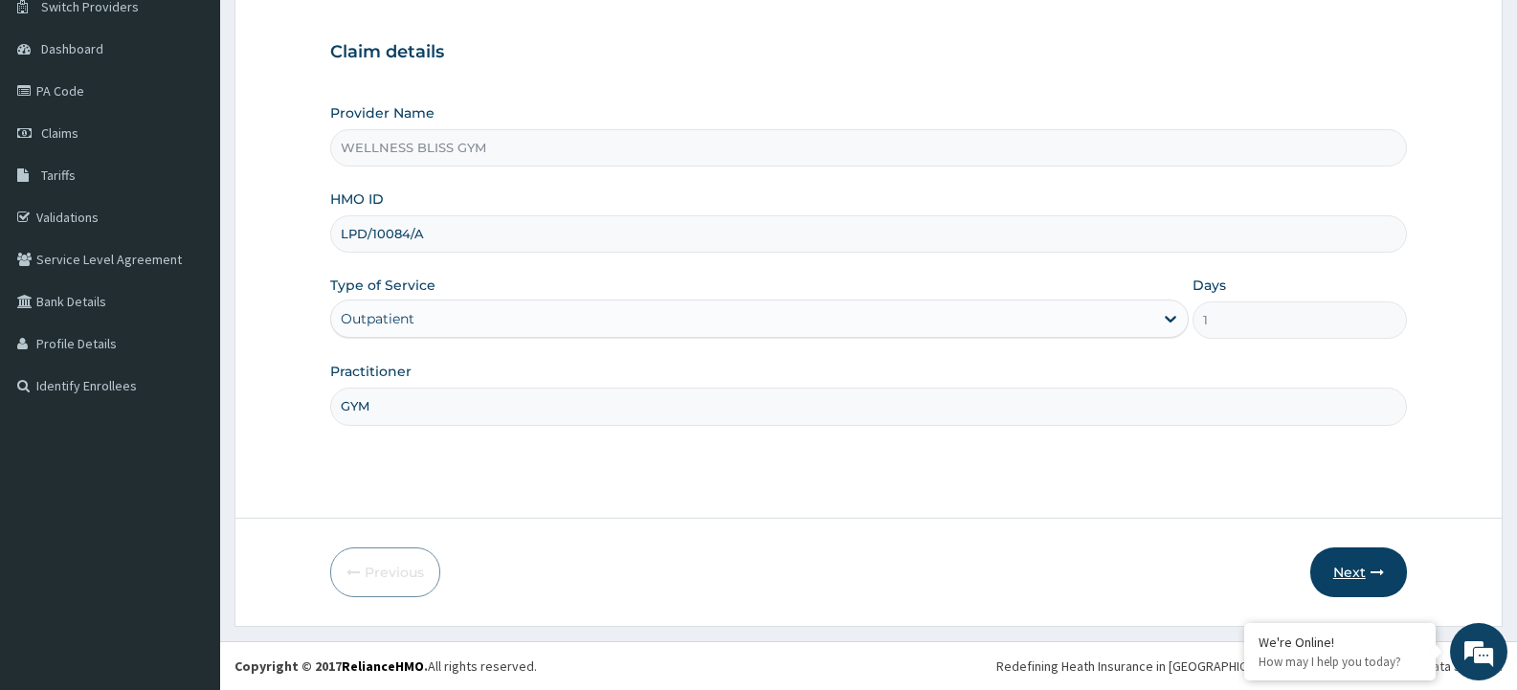
click at [1347, 569] on button "Next" at bounding box center [1359, 573] width 97 height 50
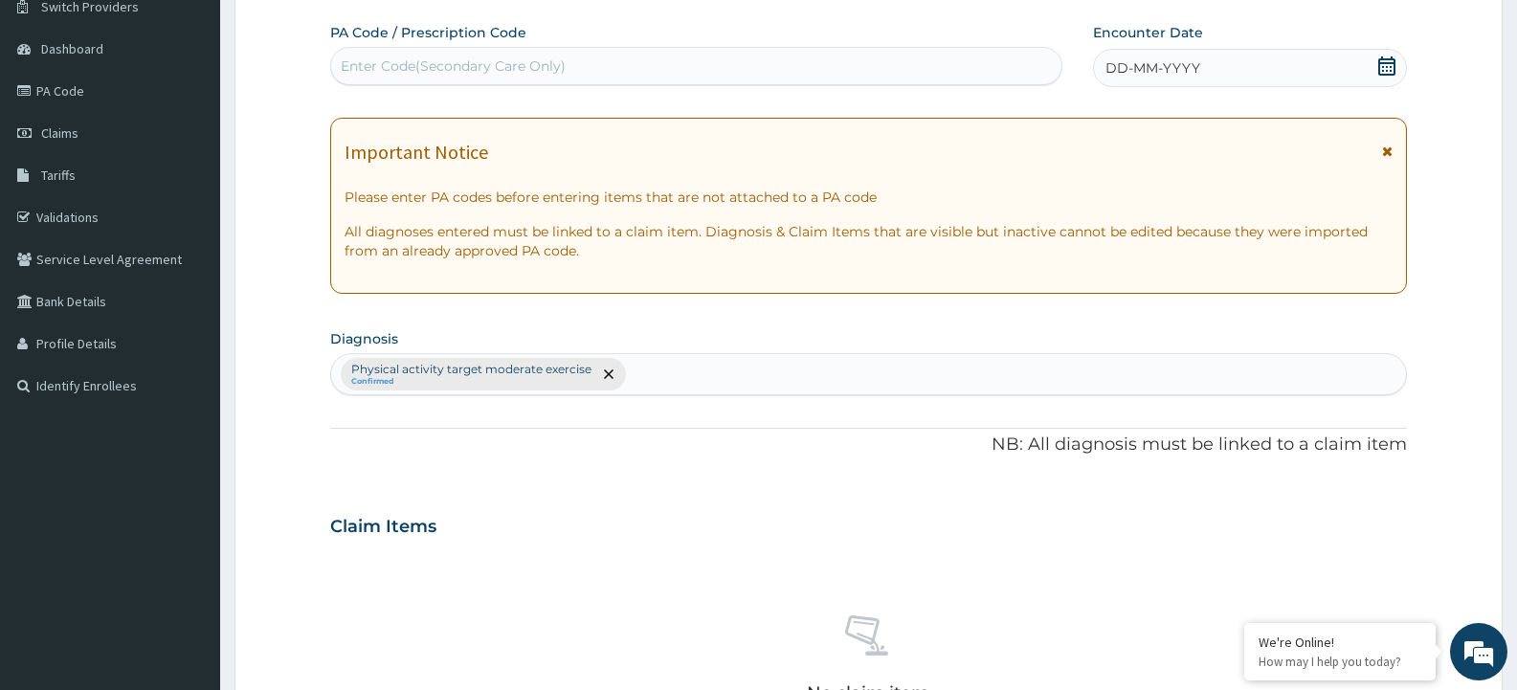
click at [532, 70] on div "Enter Code(Secondary Care Only)" at bounding box center [453, 65] width 225 height 19
type input "PA/B40051"
click at [1107, 63] on span "DD-MM-YYYY" at bounding box center [1153, 67] width 95 height 19
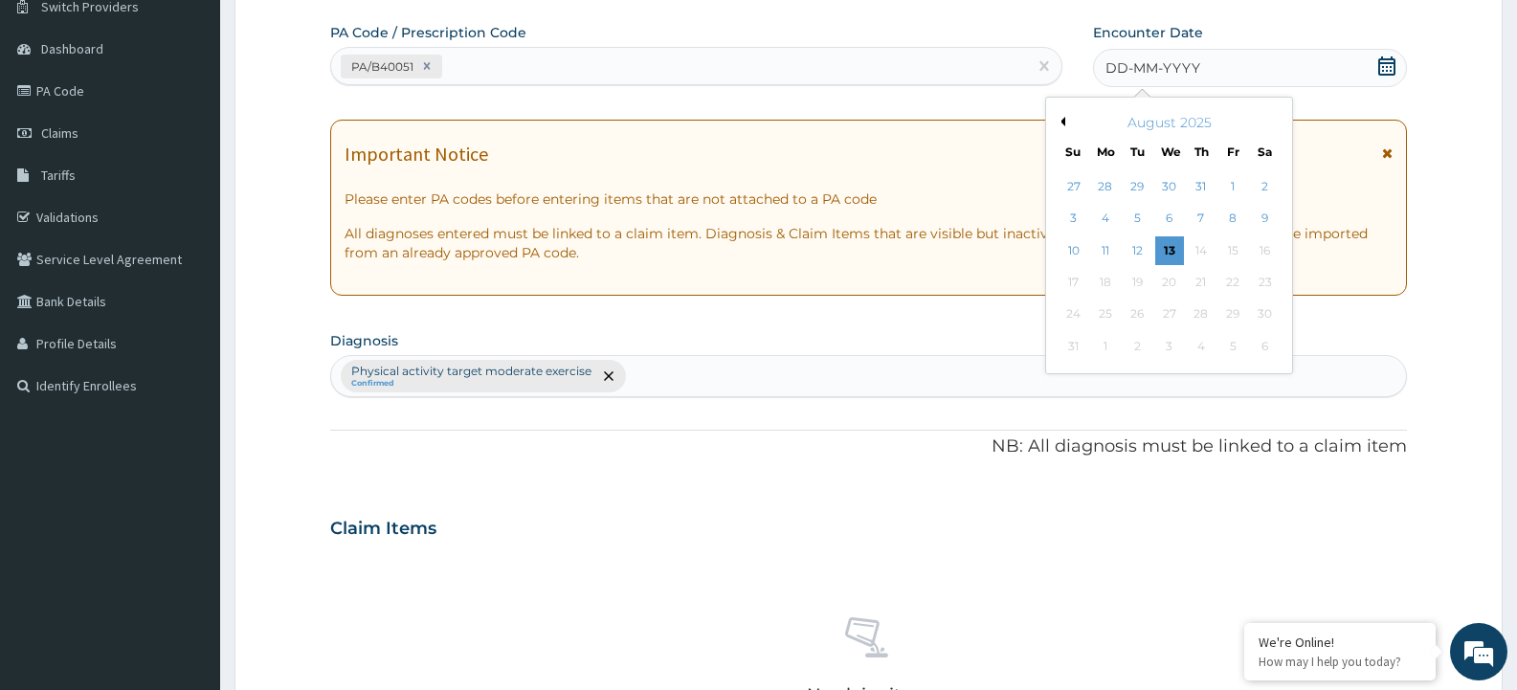
click at [1061, 119] on button "Previous Month" at bounding box center [1061, 122] width 10 height 10
click at [1197, 280] on div "26" at bounding box center [1201, 282] width 29 height 29
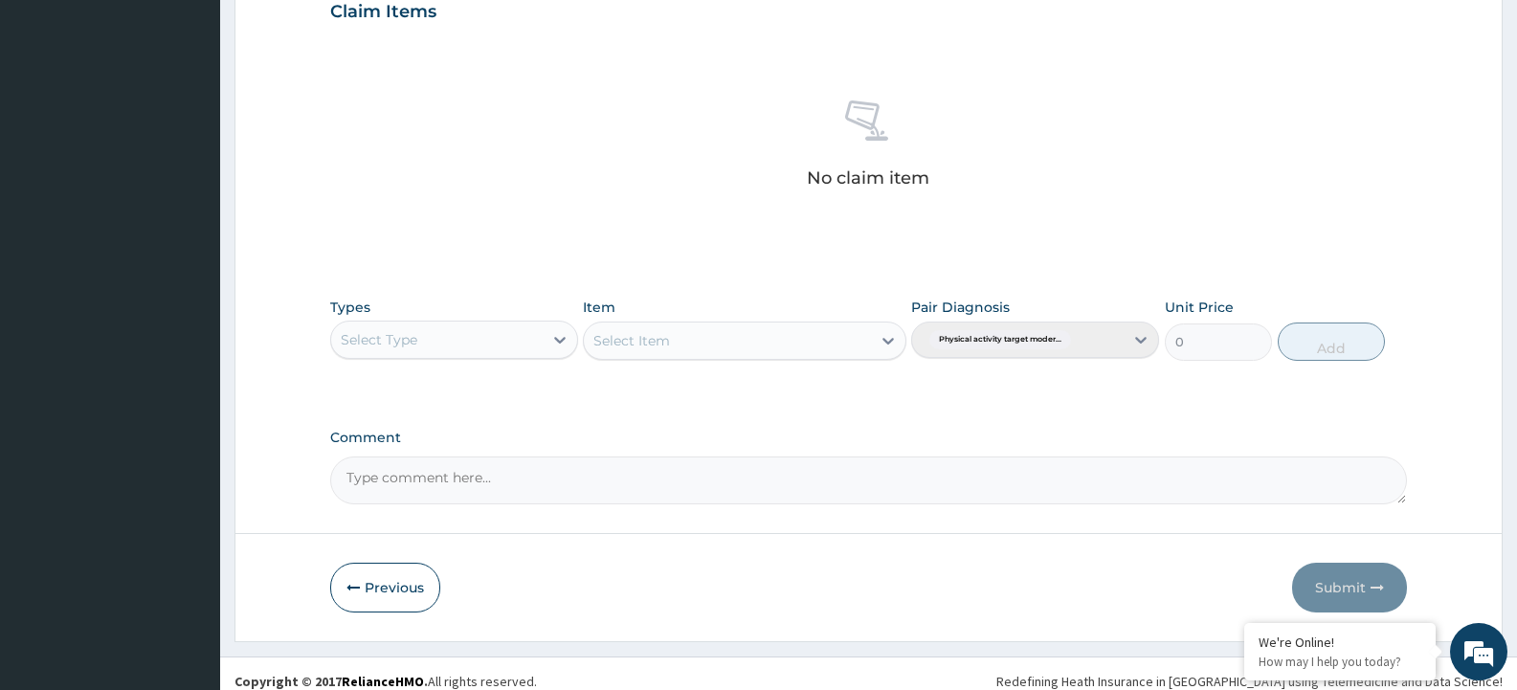
scroll to position [690, 0]
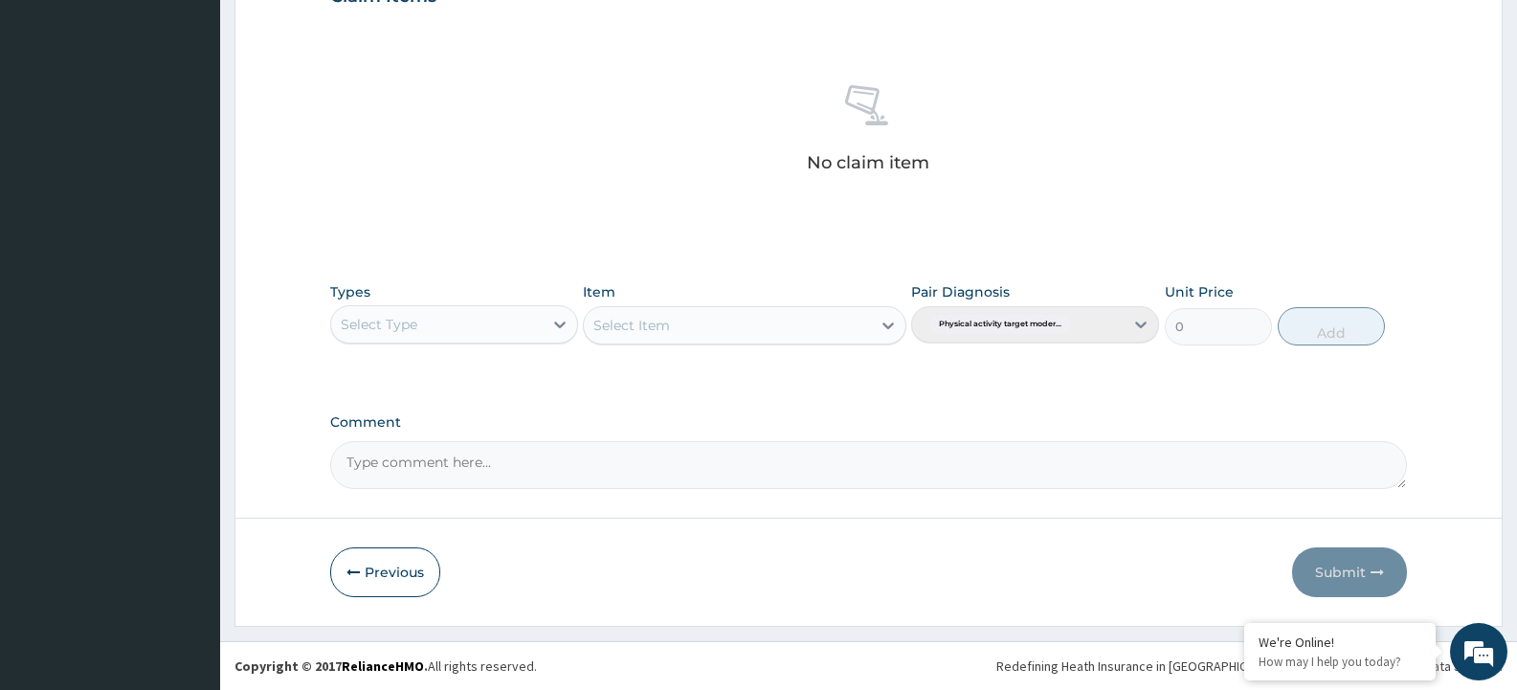
click at [406, 330] on div "Select Type" at bounding box center [379, 324] width 77 height 19
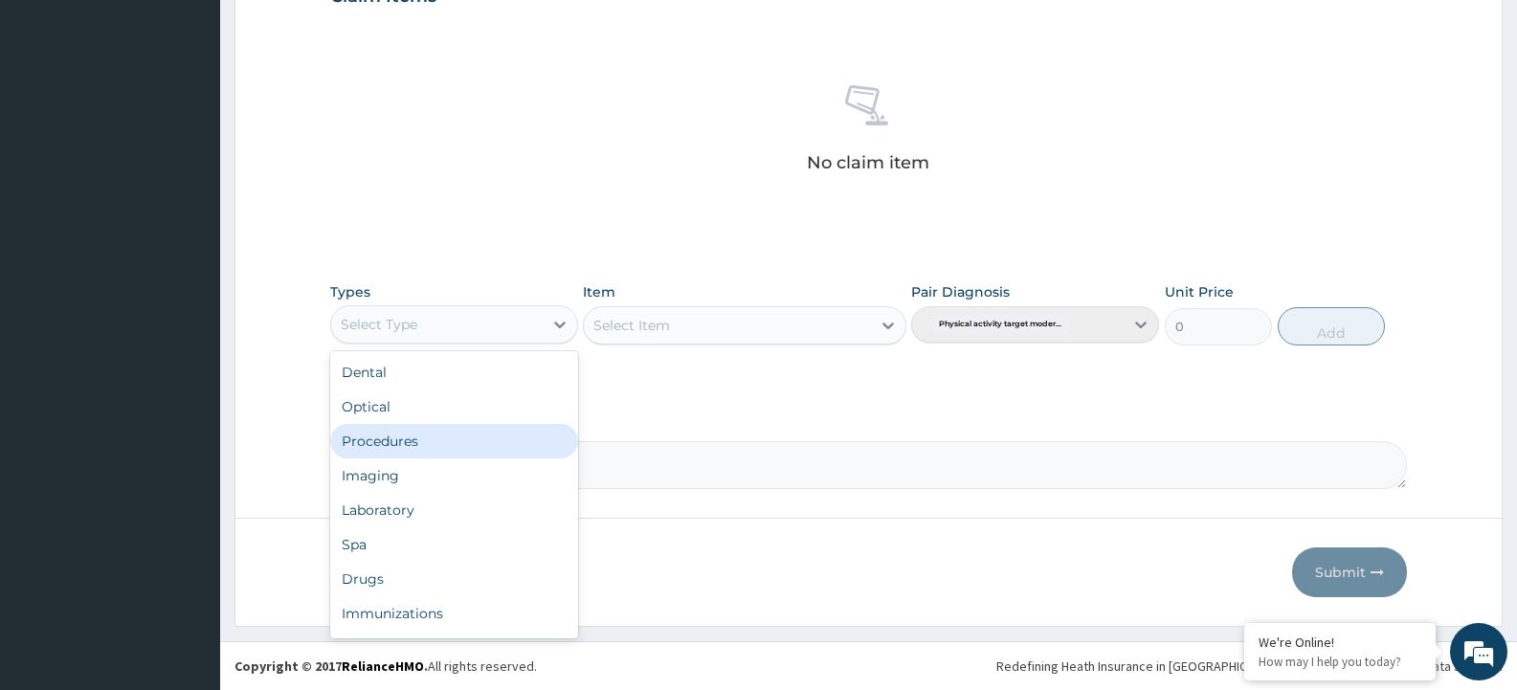
scroll to position [65, 0]
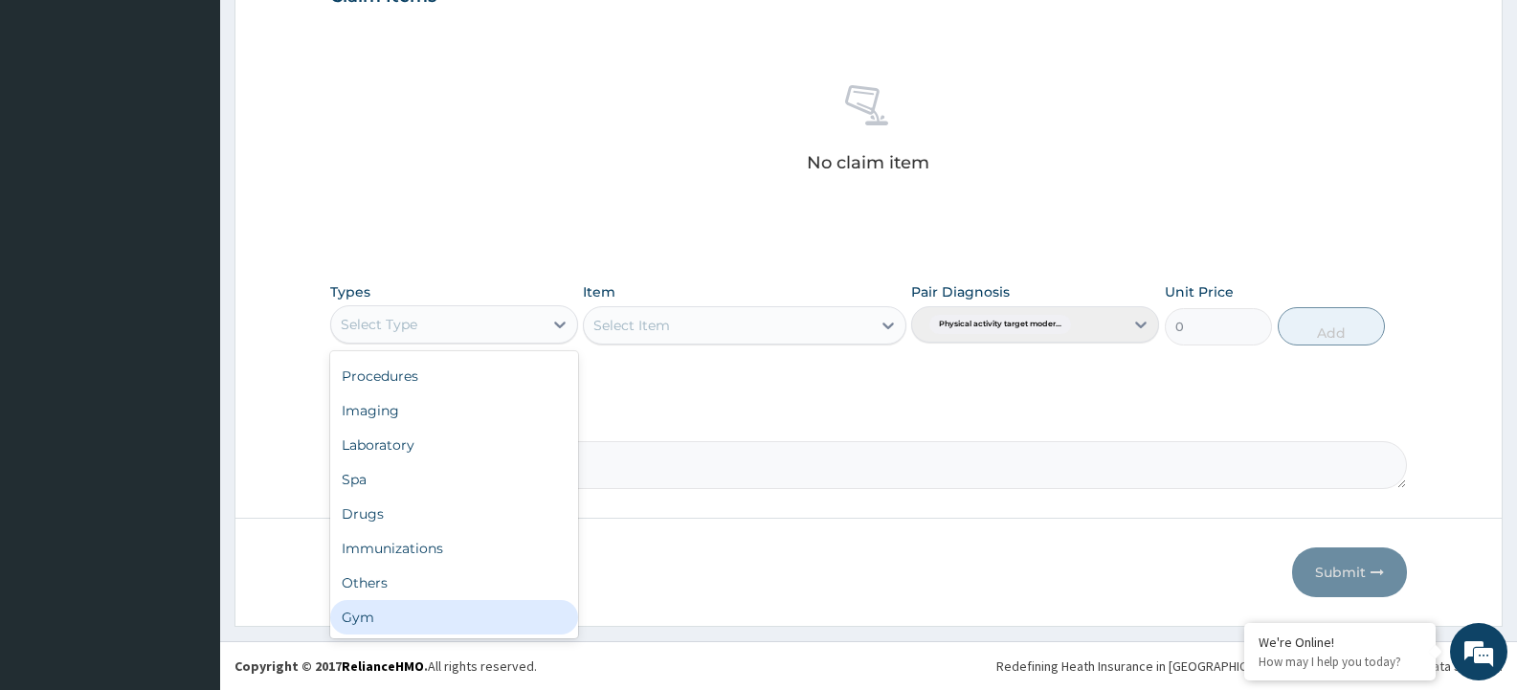
click at [390, 626] on div "Gym" at bounding box center [454, 617] width 248 height 34
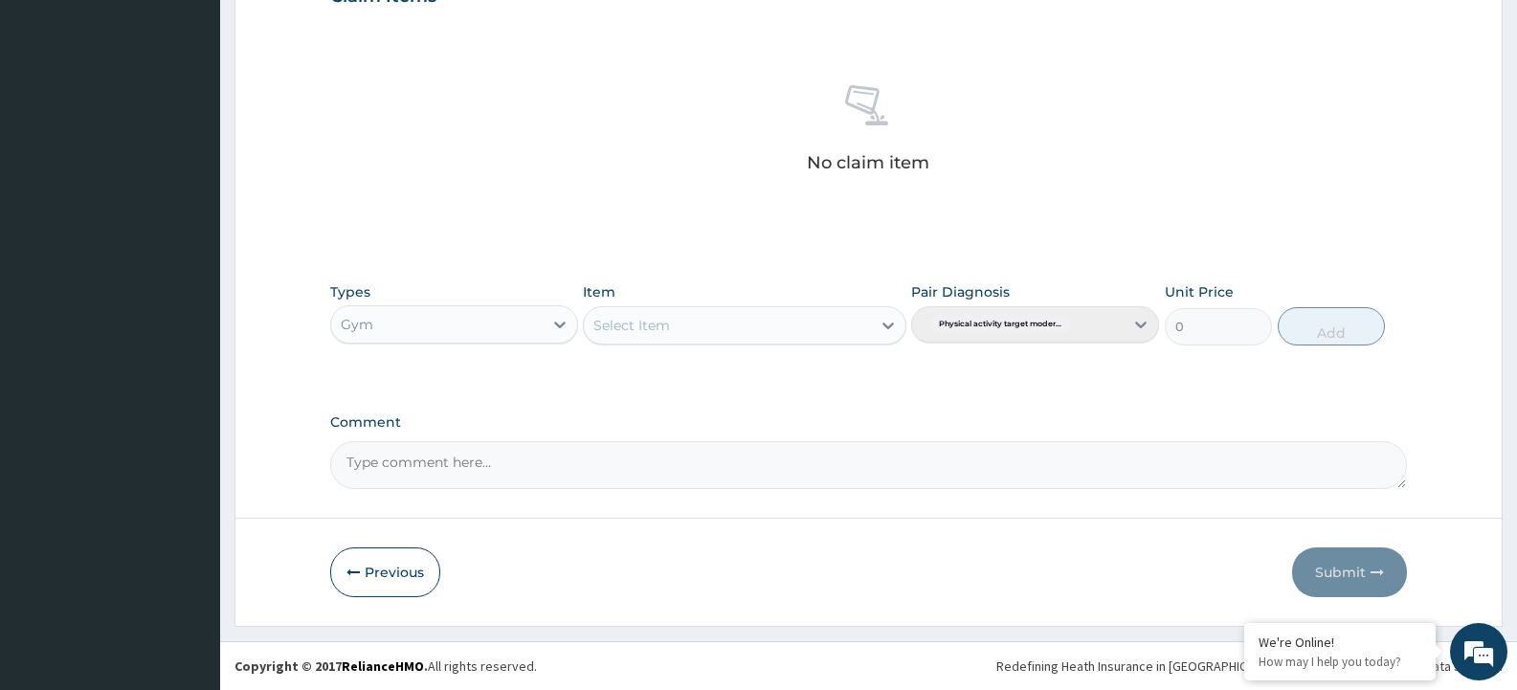
click at [704, 326] on div "Select Item" at bounding box center [727, 325] width 286 height 31
click at [705, 363] on div "GYM" at bounding box center [744, 373] width 323 height 34
click at [1323, 328] on button "Add" at bounding box center [1331, 326] width 107 height 38
type input "0"
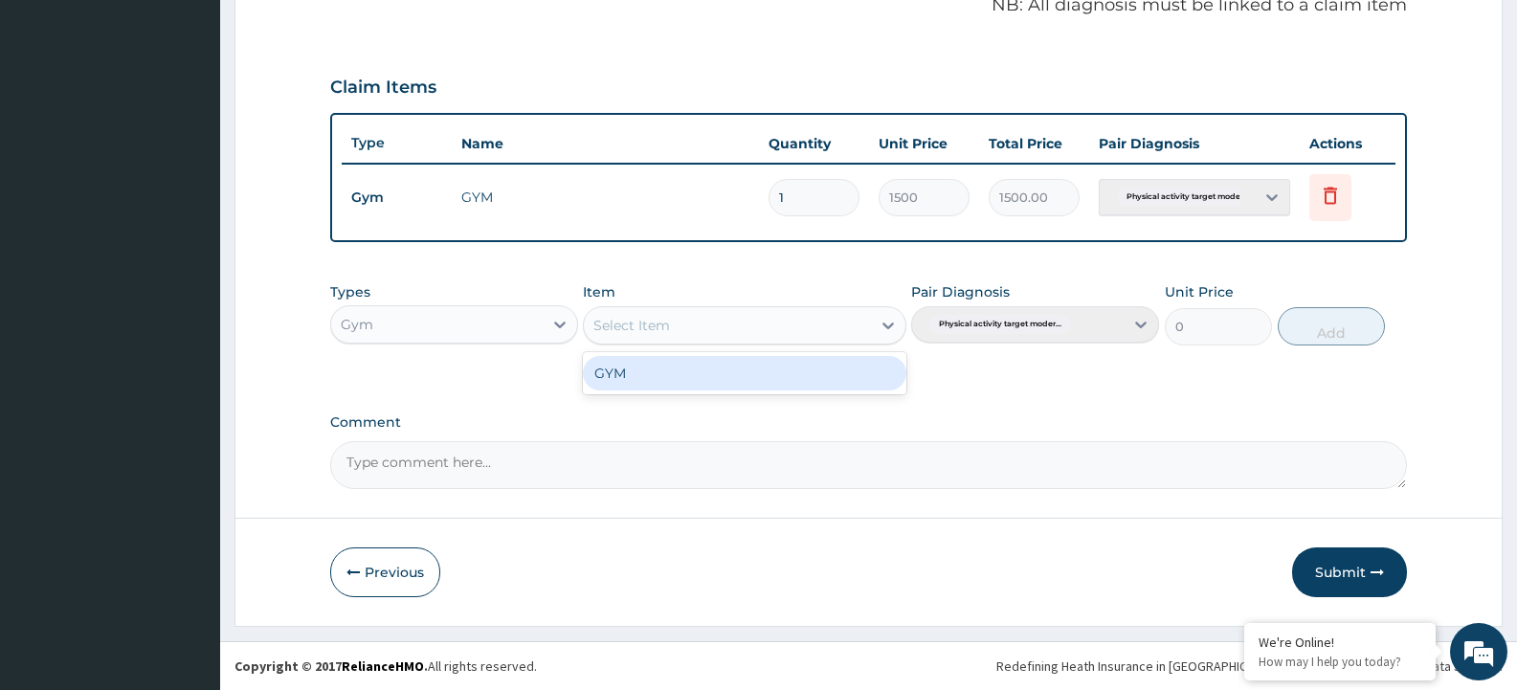
click at [840, 330] on div "Select Item" at bounding box center [727, 325] width 286 height 31
click at [846, 383] on div "GYM" at bounding box center [744, 373] width 323 height 34
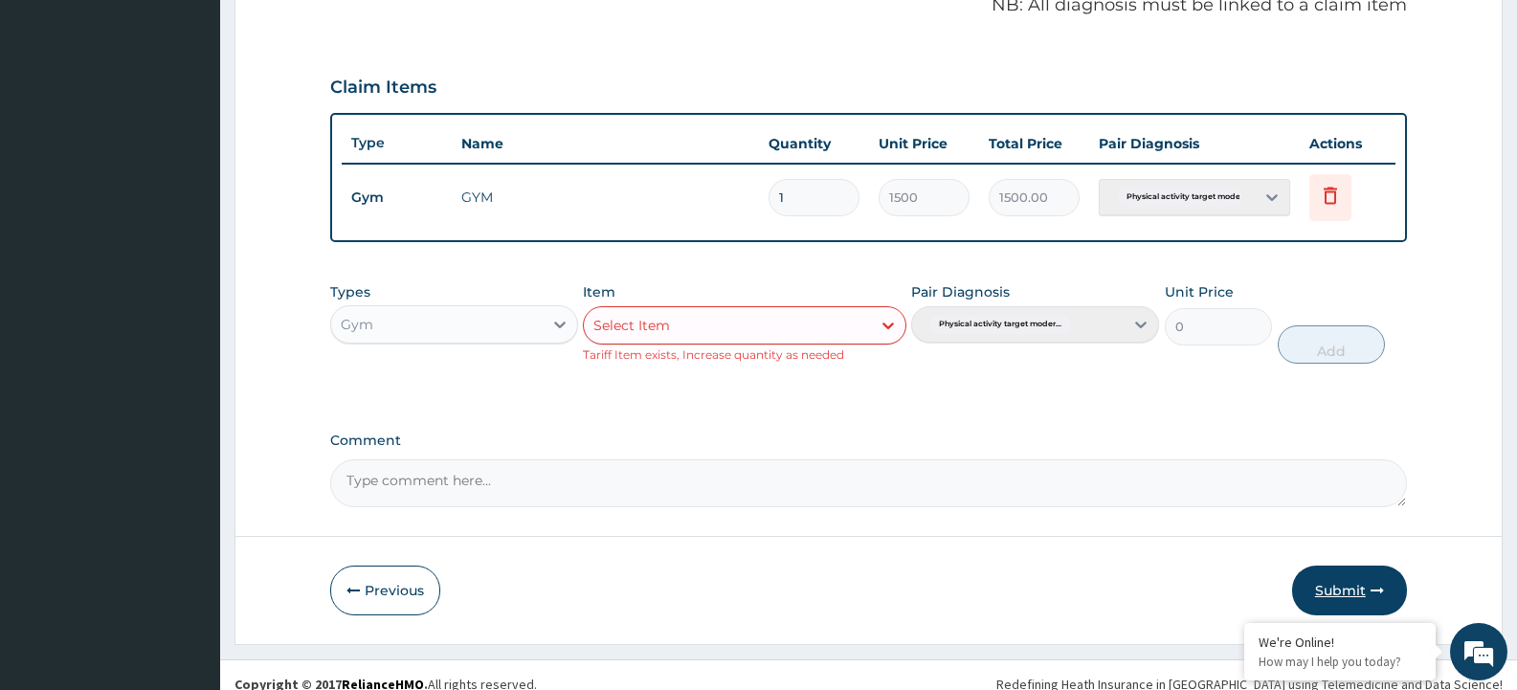
click at [1336, 595] on button "Submit" at bounding box center [1349, 591] width 115 height 50
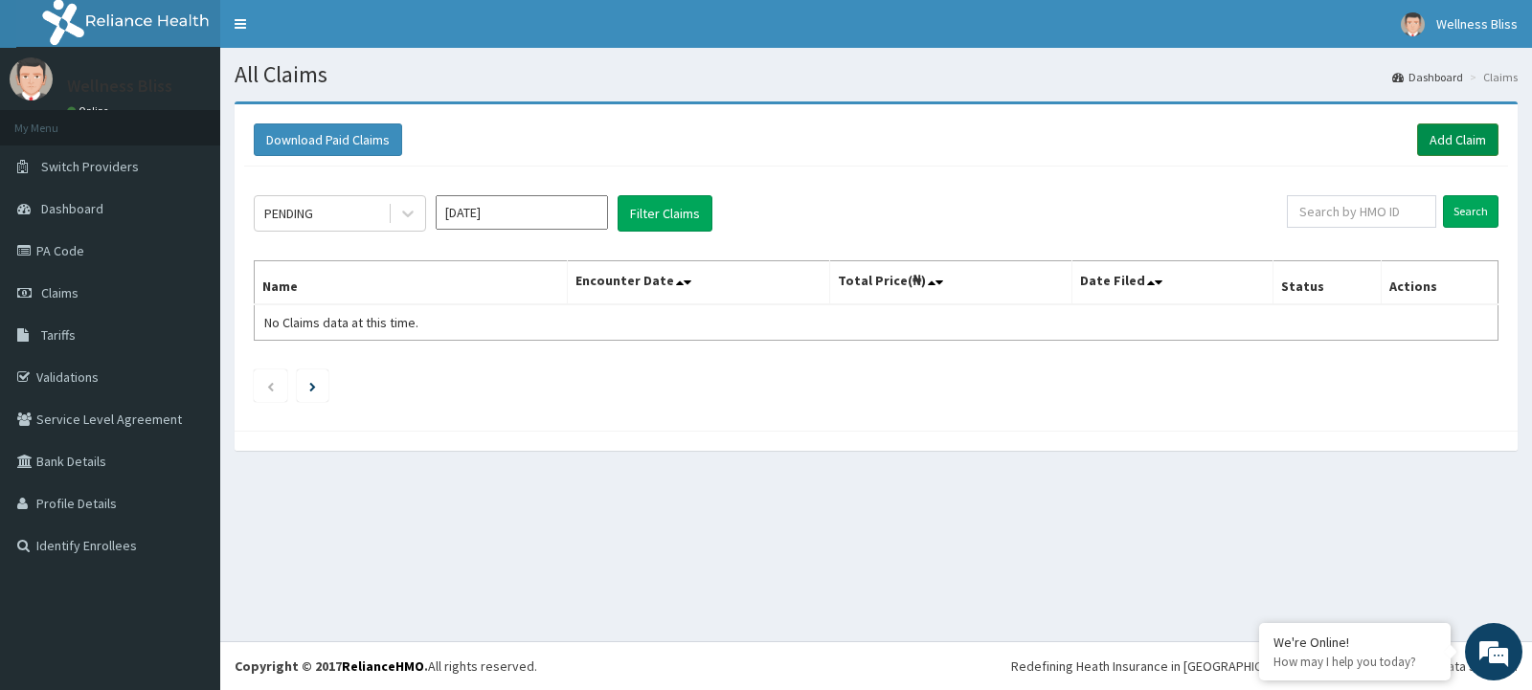
click at [1446, 136] on link "Add Claim" at bounding box center [1457, 139] width 81 height 33
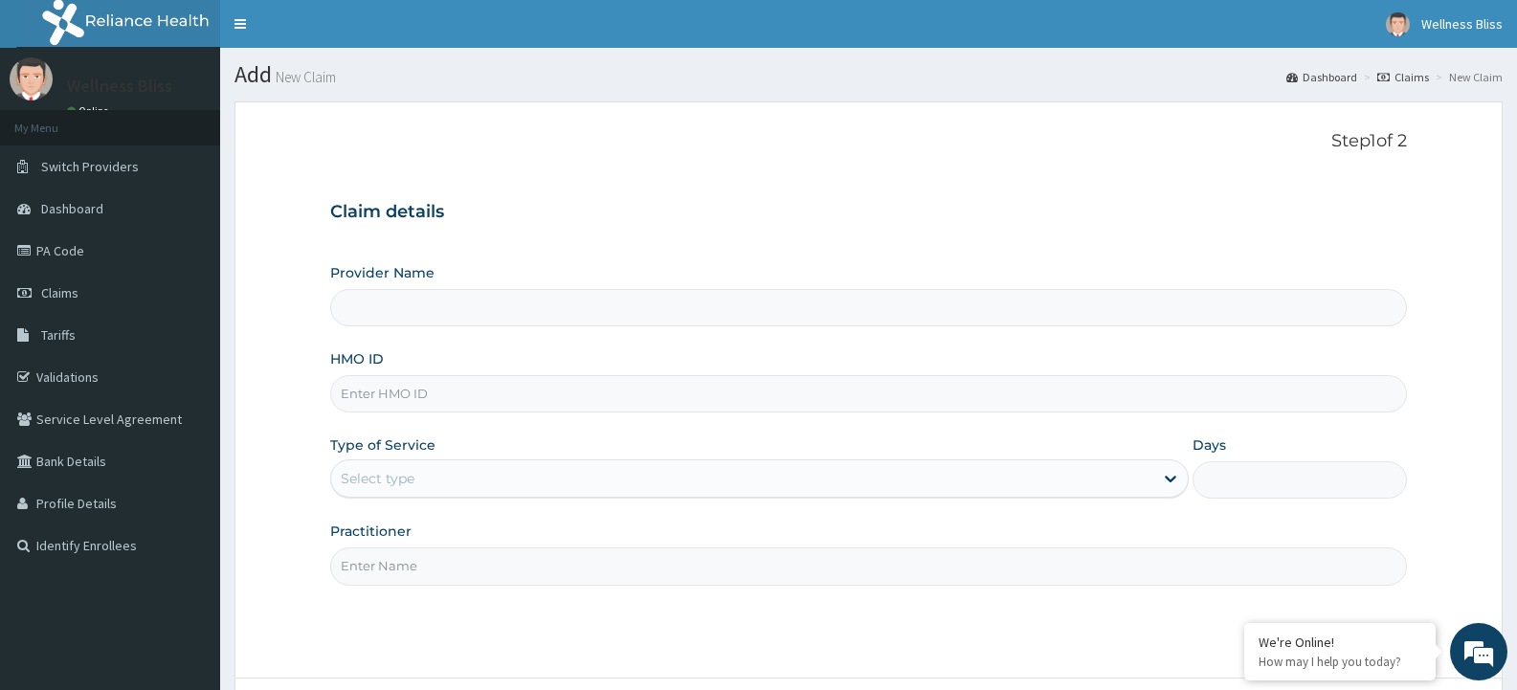
click at [446, 390] on input "HMO ID" at bounding box center [868, 393] width 1077 height 37
type input "WELLNESS BLISS GYM"
type input "1"
type input "KUD/10554/A"
click at [400, 576] on input "Practitioner" at bounding box center [868, 566] width 1077 height 37
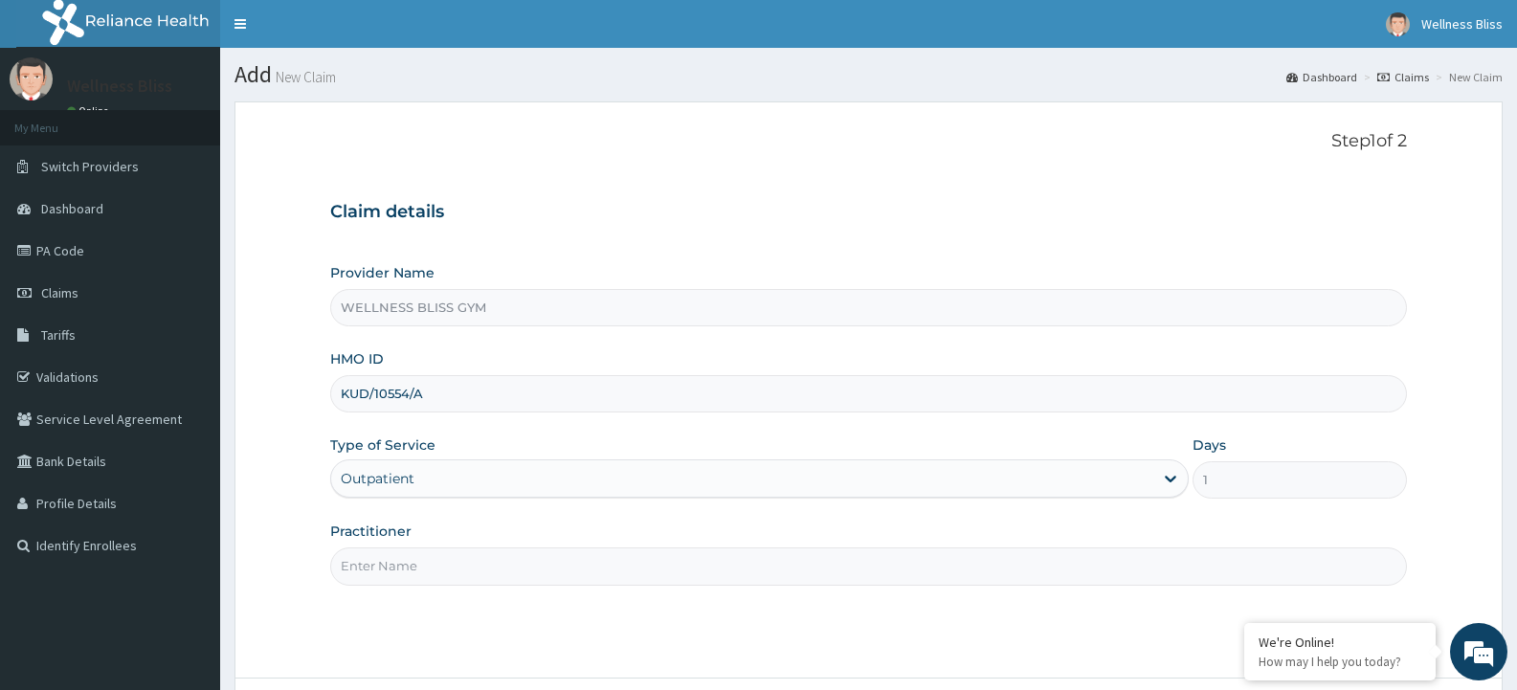
type input "GYM"
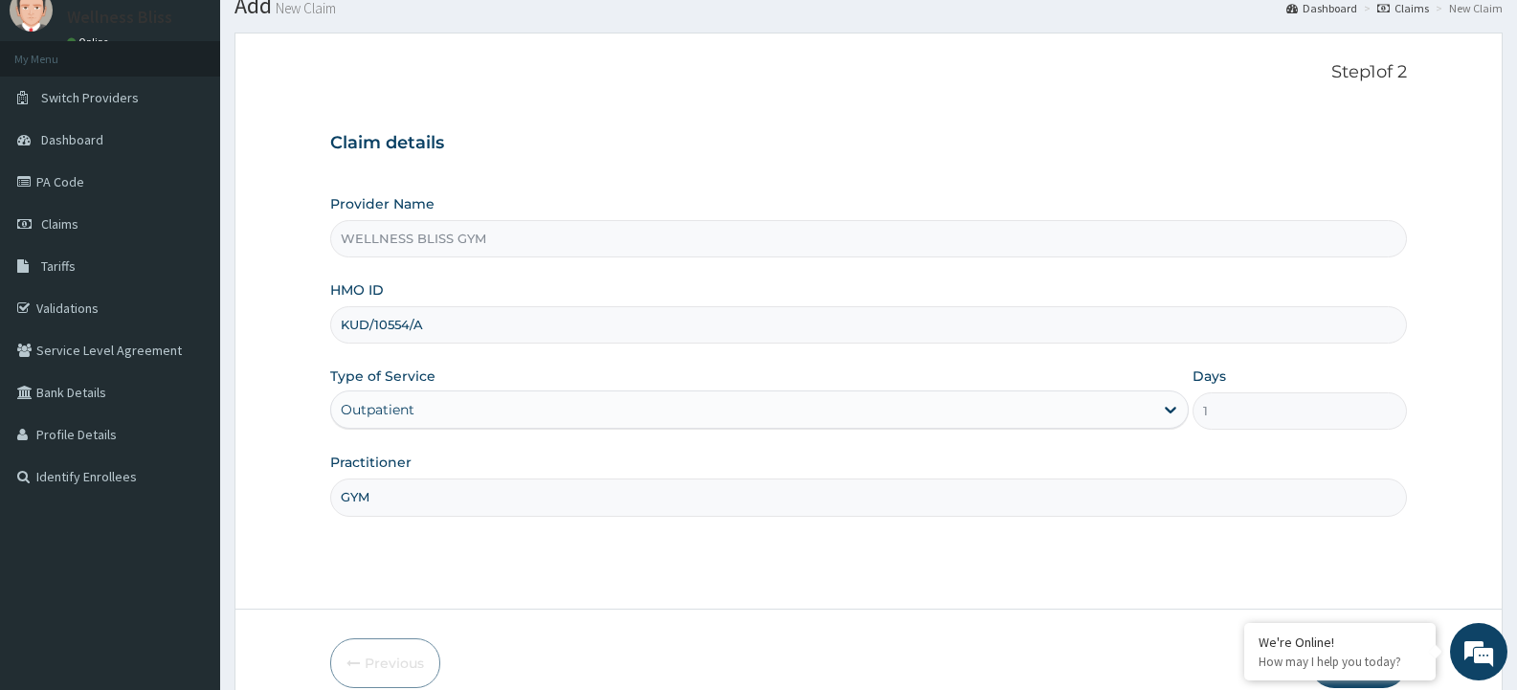
scroll to position [160, 0]
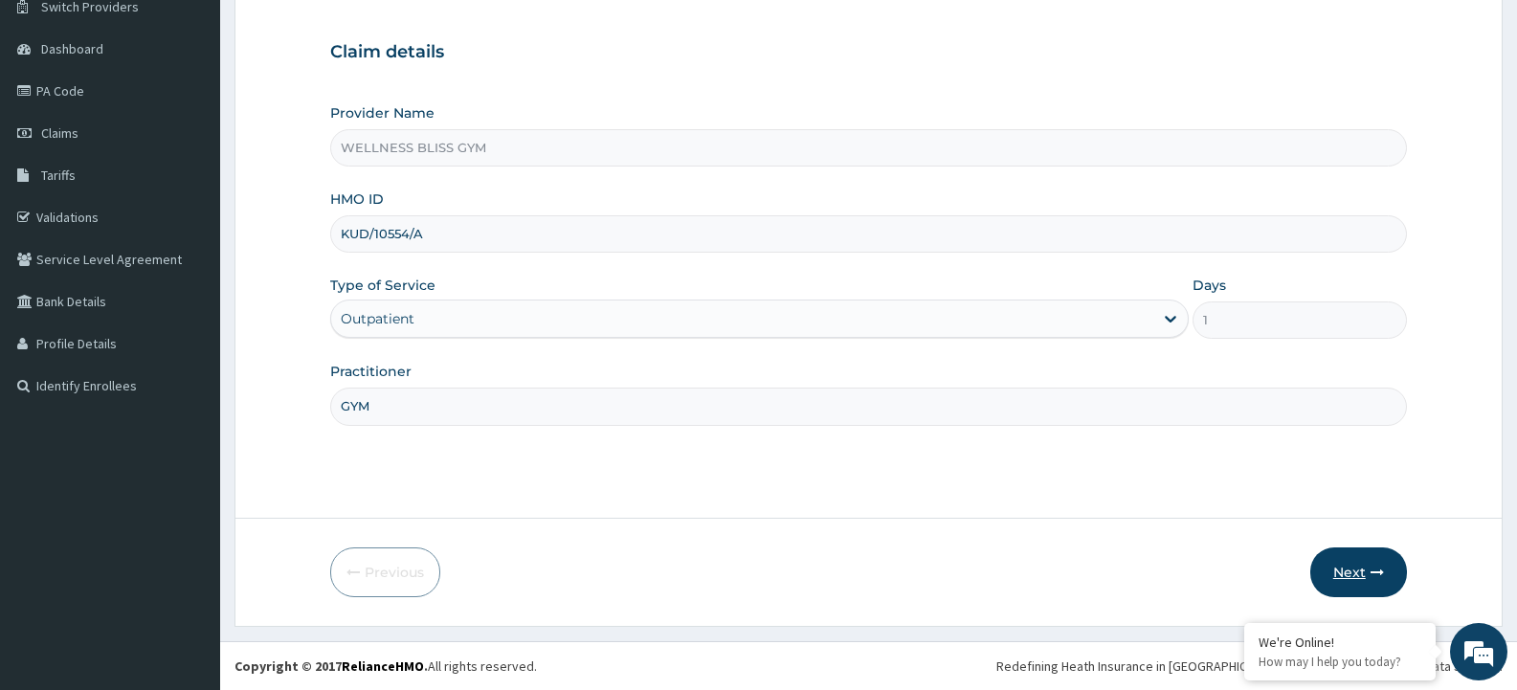
click at [1367, 572] on button "Next" at bounding box center [1359, 573] width 97 height 50
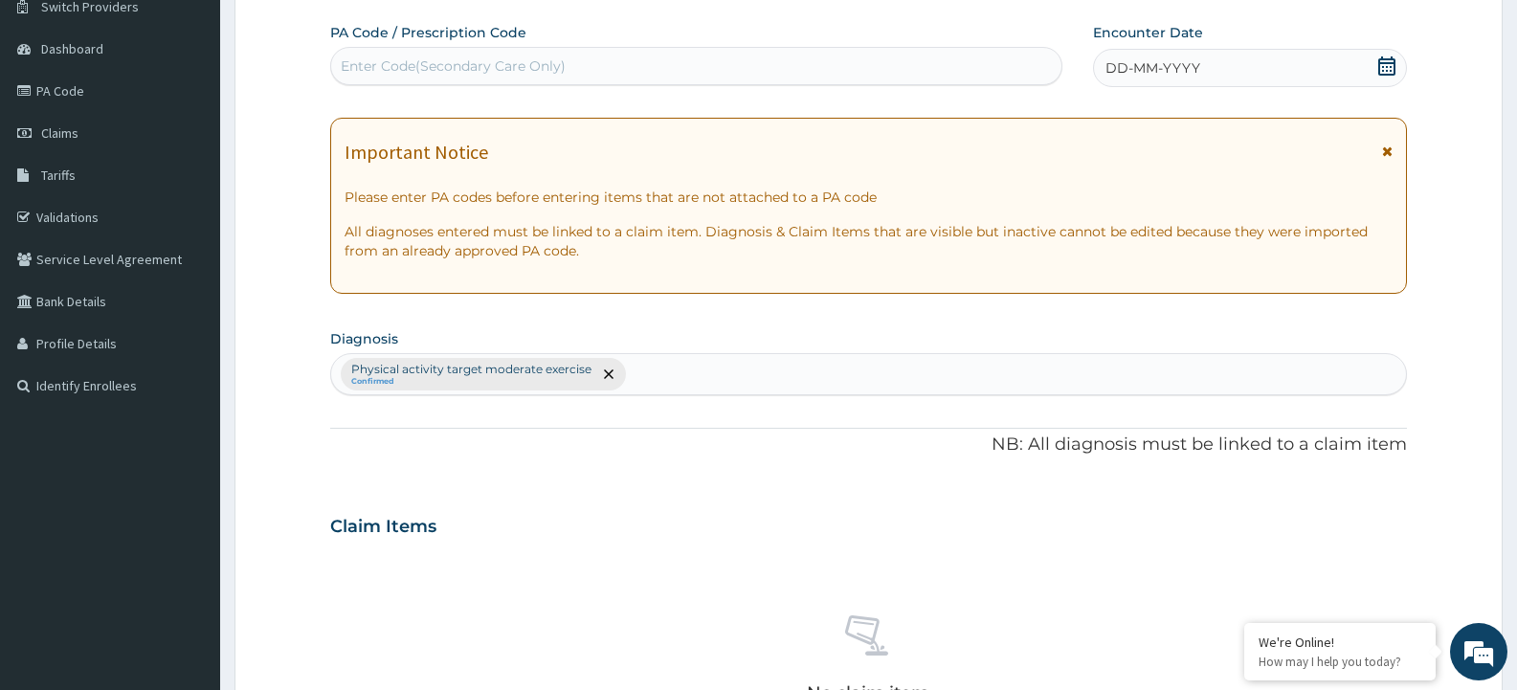
click at [803, 57] on div "Enter Code(Secondary Care Only)" at bounding box center [696, 66] width 730 height 31
type input "PA/F3E877"
click at [1155, 68] on span "DD-MM-YYYY" at bounding box center [1153, 67] width 95 height 19
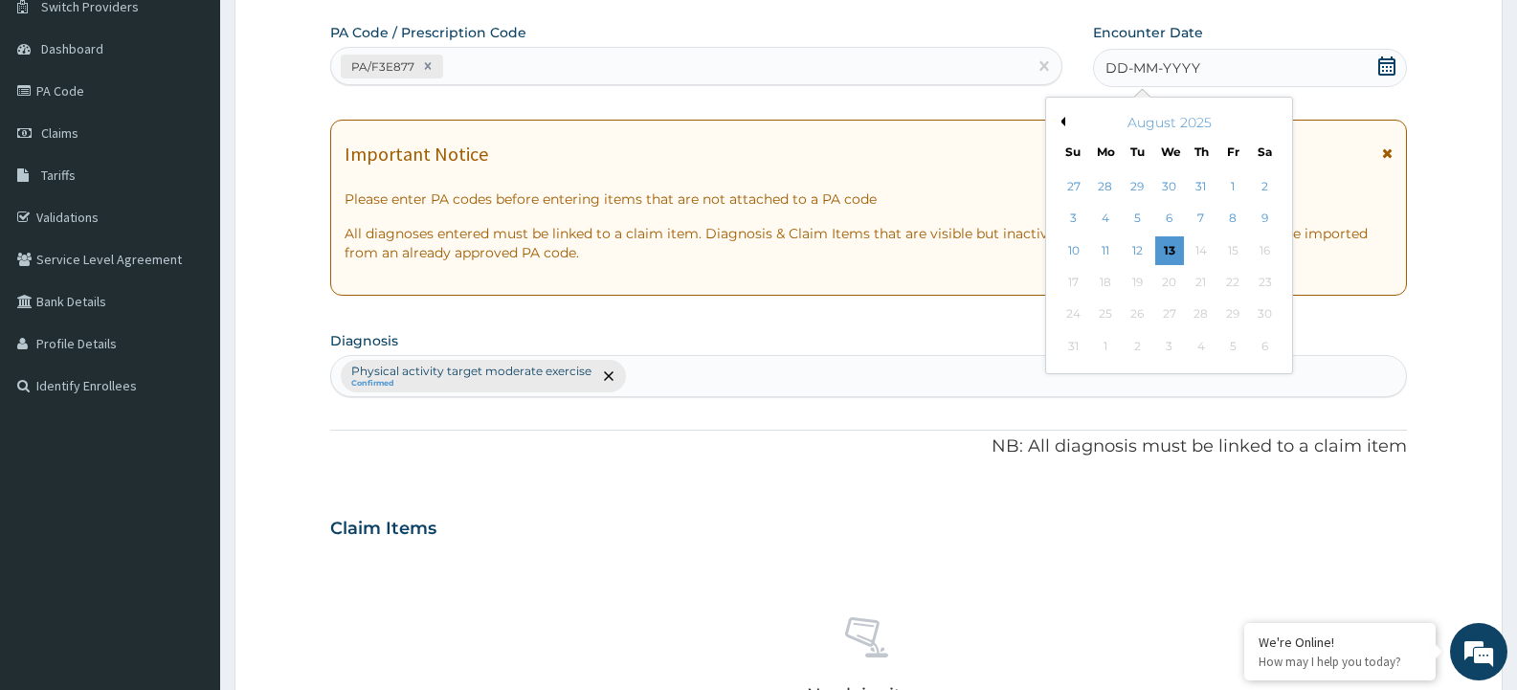
click at [1064, 122] on button "Previous Month" at bounding box center [1061, 122] width 10 height 10
click at [1064, 123] on button "Previous Month" at bounding box center [1061, 122] width 10 height 10
click at [1239, 284] on div "27" at bounding box center [1233, 282] width 29 height 29
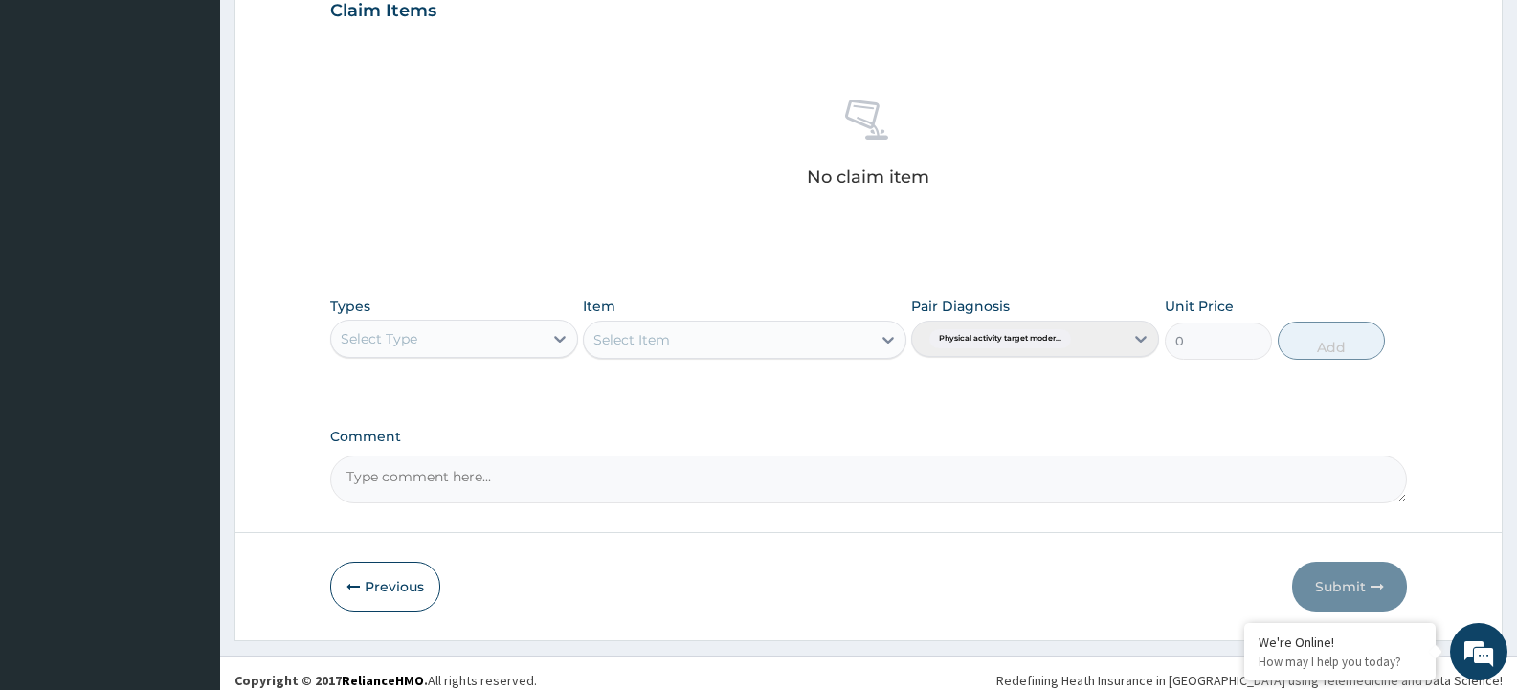
scroll to position [690, 0]
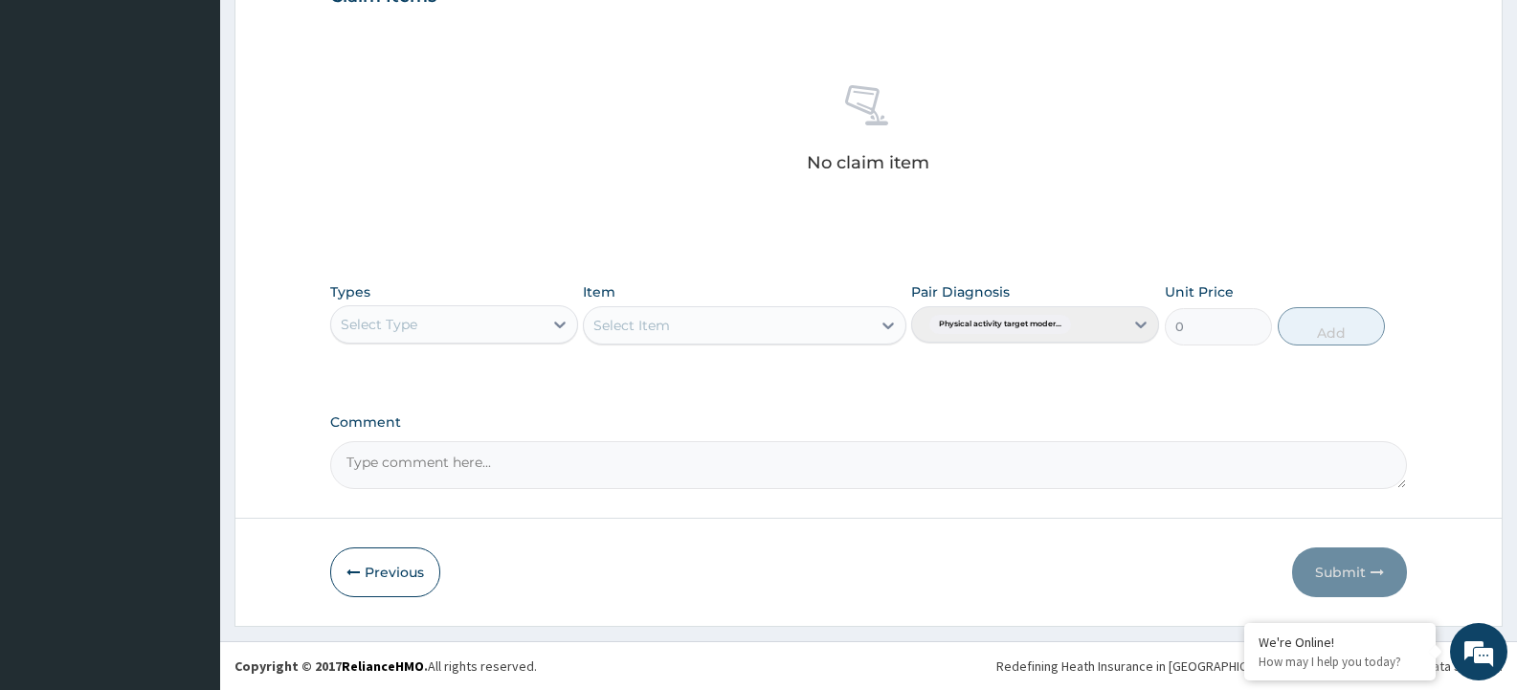
click at [444, 330] on div "Select Type" at bounding box center [437, 324] width 212 height 31
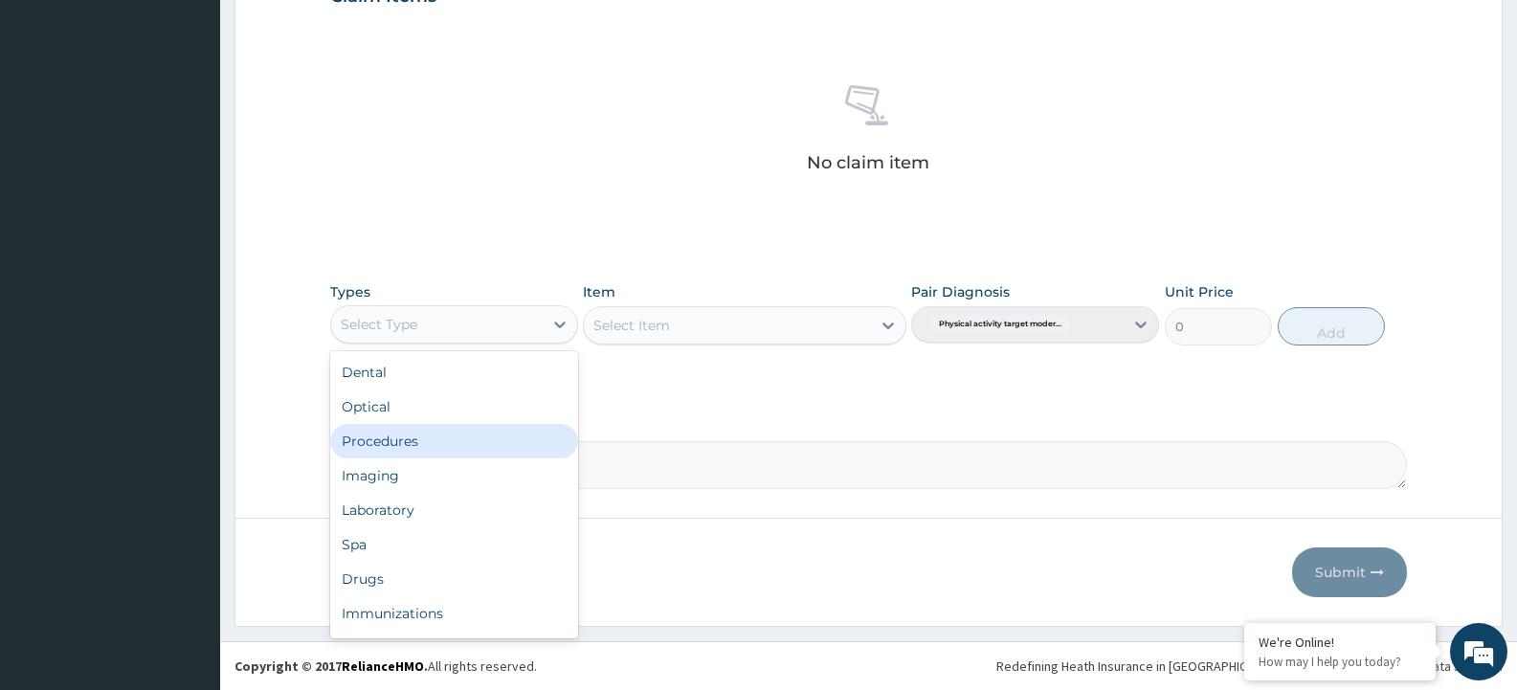
scroll to position [65, 0]
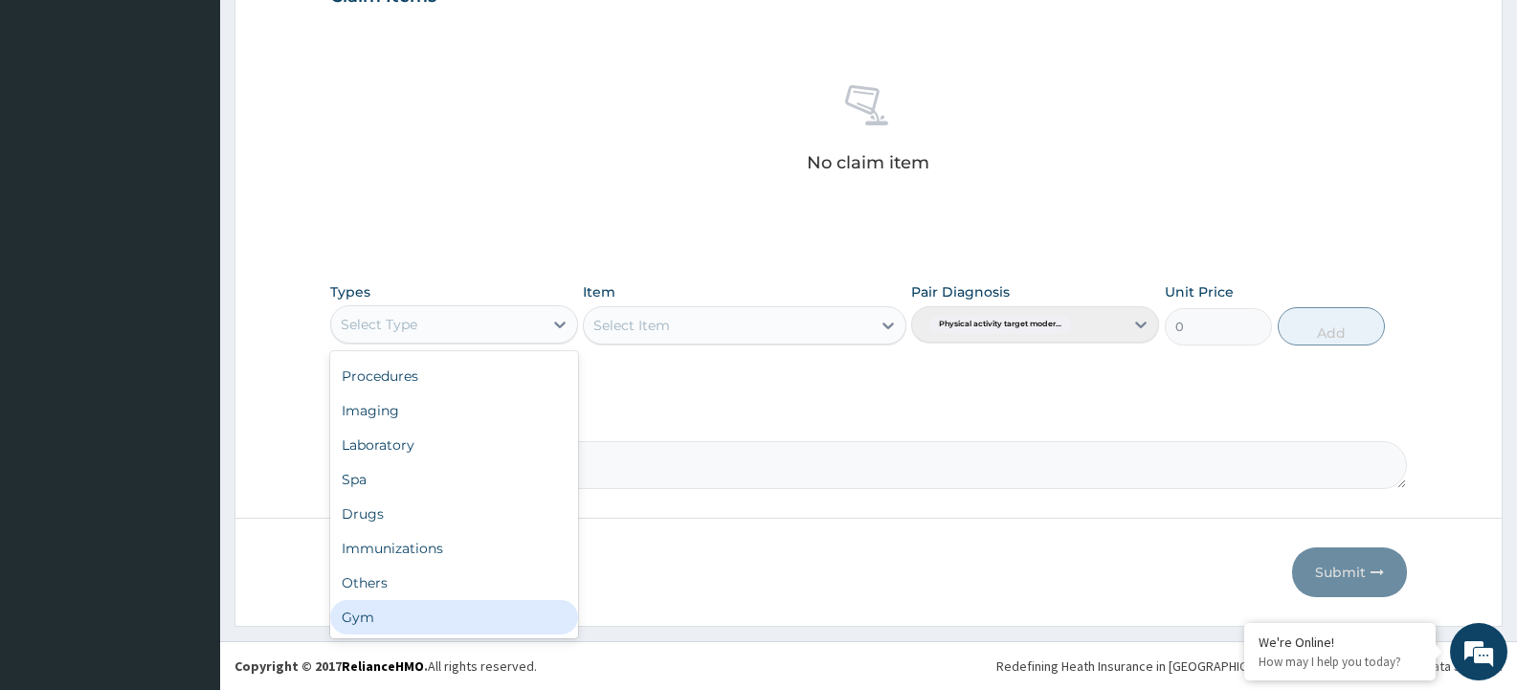
click at [455, 619] on div "Gym" at bounding box center [454, 617] width 248 height 34
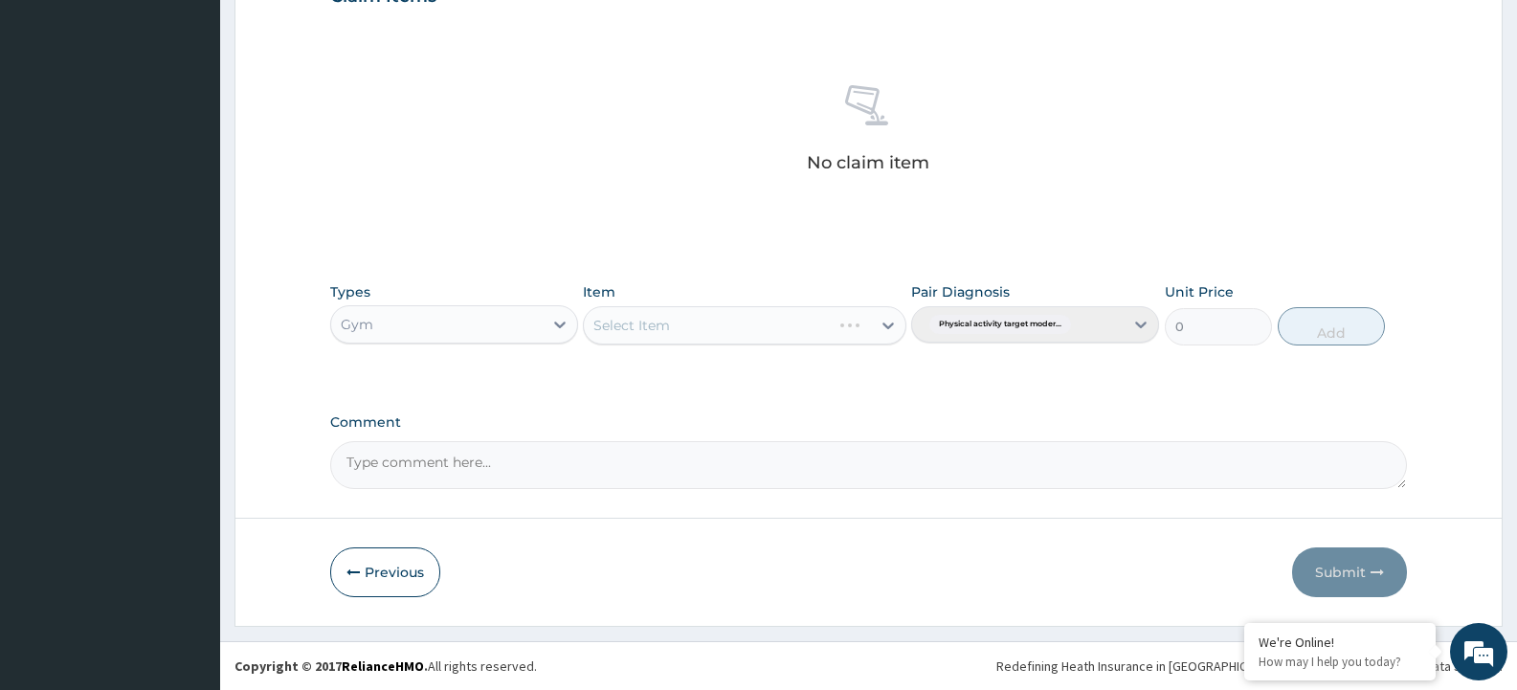
click at [816, 323] on div "Select Item" at bounding box center [744, 325] width 323 height 38
click at [775, 332] on div "Select Item" at bounding box center [727, 325] width 286 height 31
click at [800, 380] on div "GYM" at bounding box center [744, 373] width 323 height 34
click at [1337, 323] on button "Add" at bounding box center [1331, 326] width 107 height 38
type input "0"
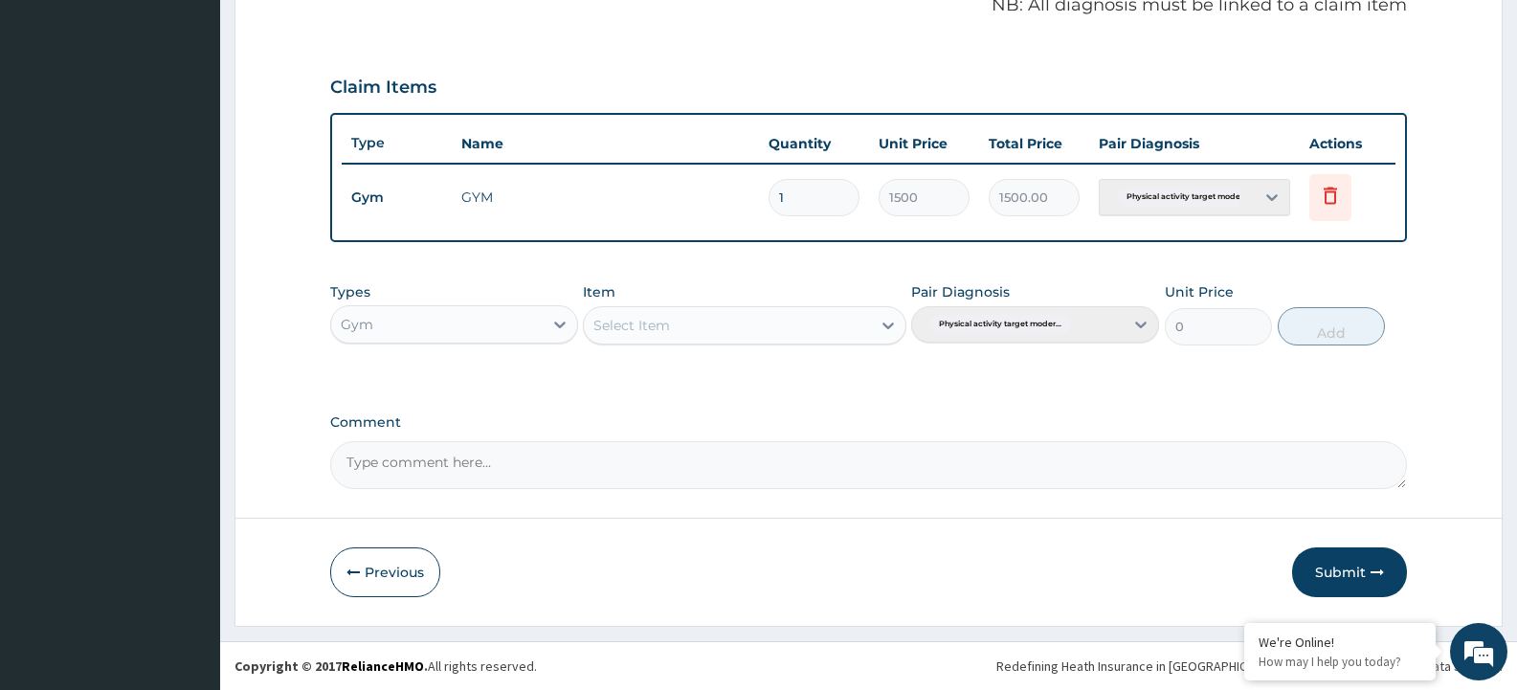
scroll to position [599, 0]
click at [624, 324] on div "Select Item" at bounding box center [632, 325] width 77 height 19
click at [653, 371] on div "GYM" at bounding box center [744, 373] width 323 height 34
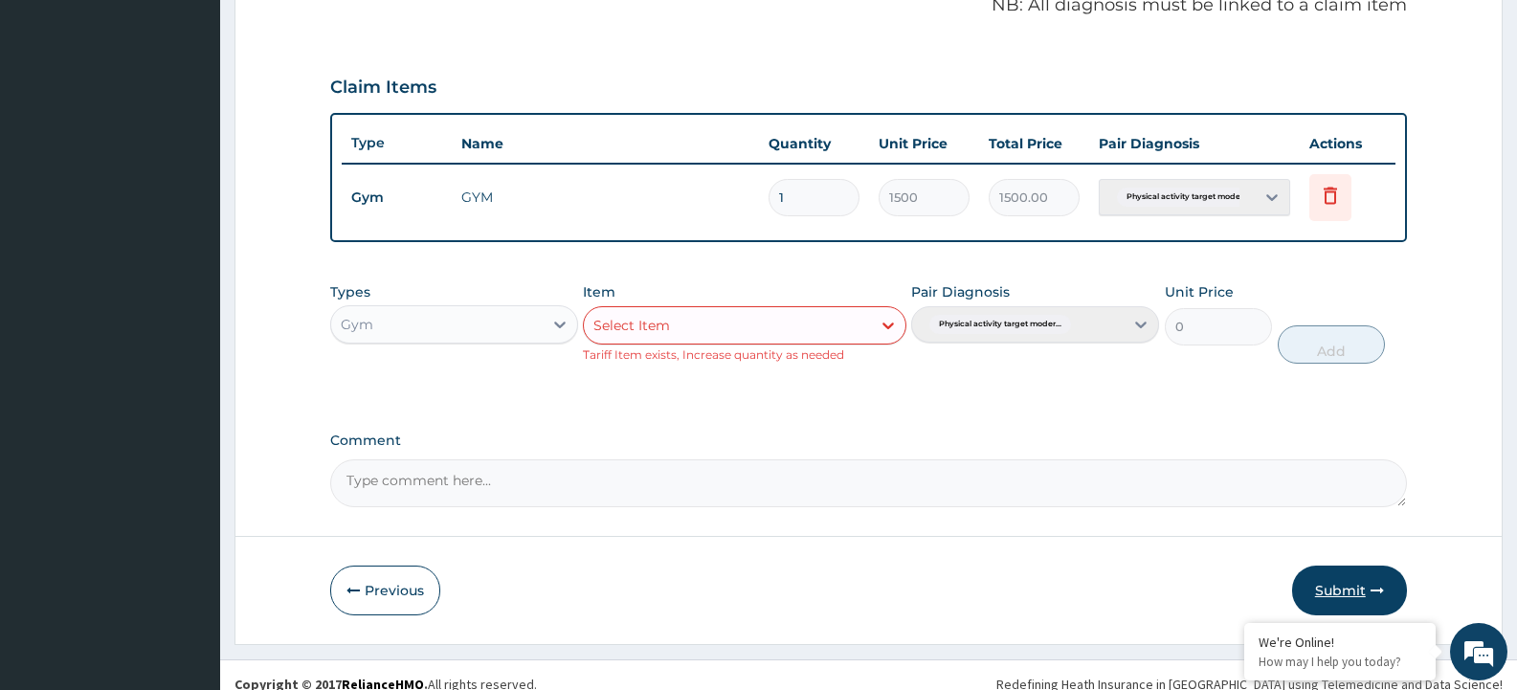
click at [1339, 579] on button "Submit" at bounding box center [1349, 591] width 115 height 50
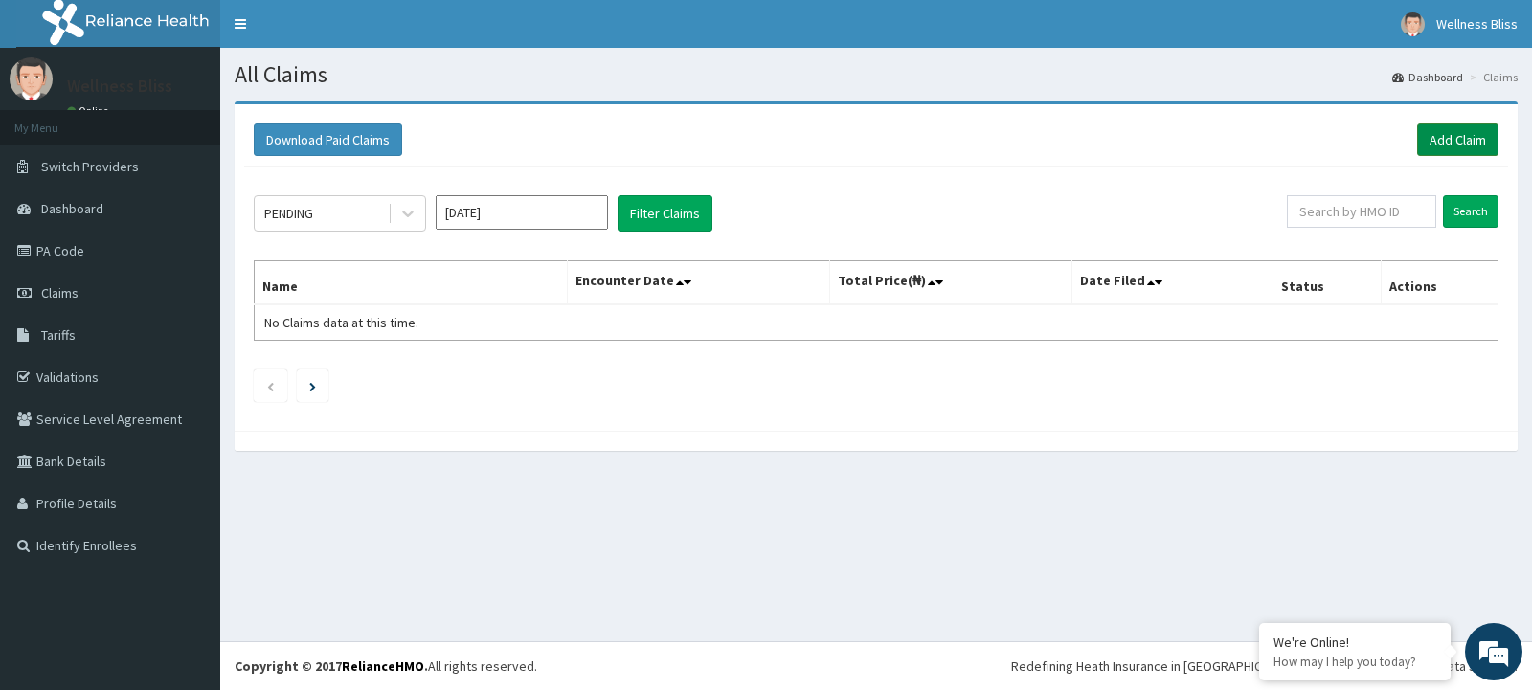
click at [1449, 147] on link "Add Claim" at bounding box center [1457, 139] width 81 height 33
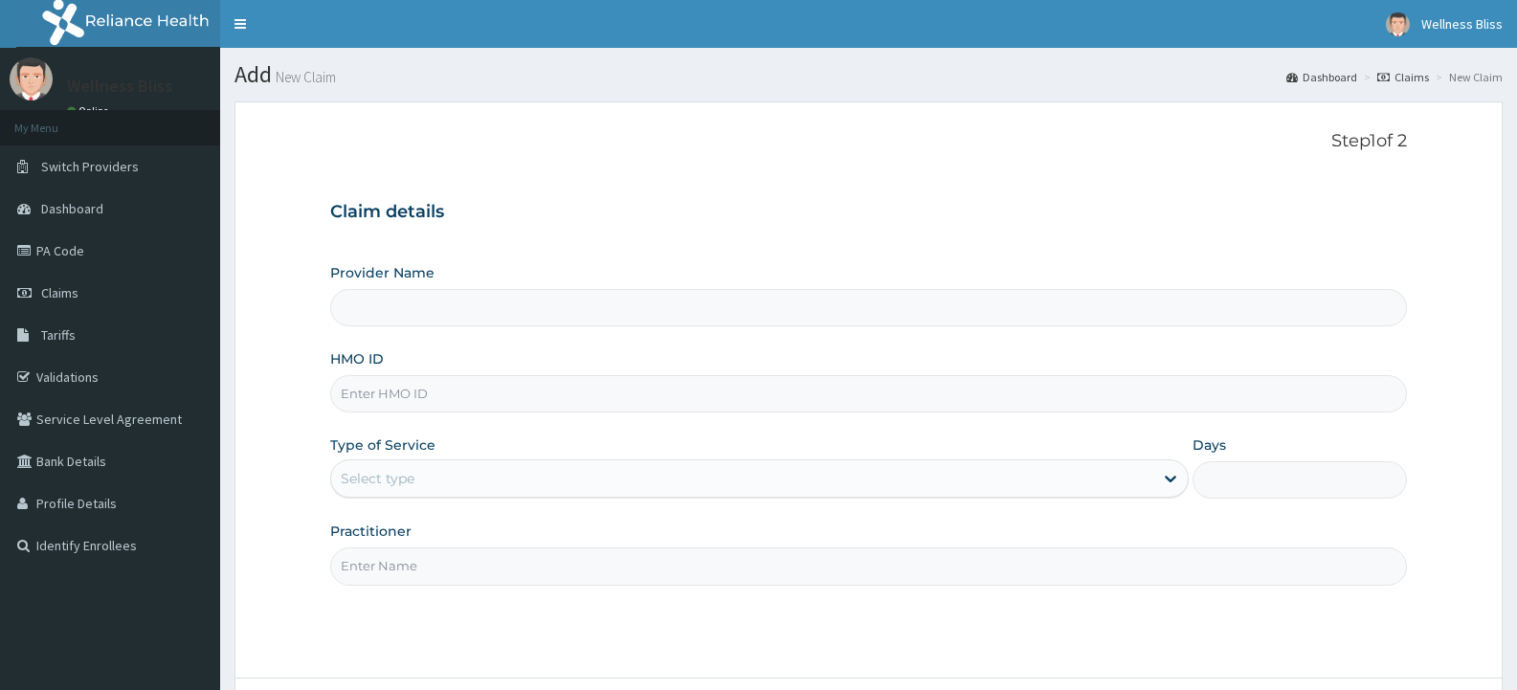
click at [421, 400] on input "HMO ID" at bounding box center [868, 393] width 1077 height 37
type input "BHT/"
type input "WELLNESS BLISS GYM"
type input "1"
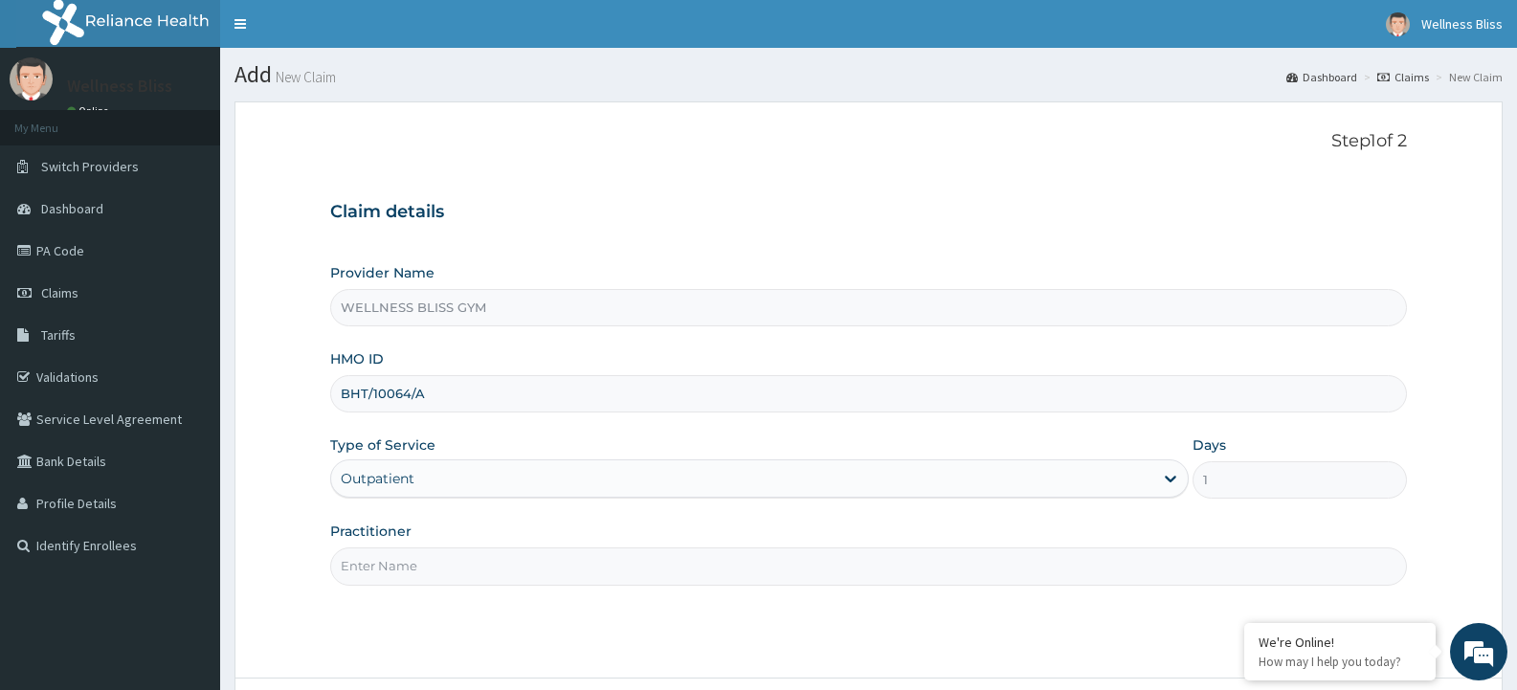
type input "BHT/10064/A"
click at [374, 562] on input "Practitioner" at bounding box center [868, 566] width 1077 height 37
type input "GYM"
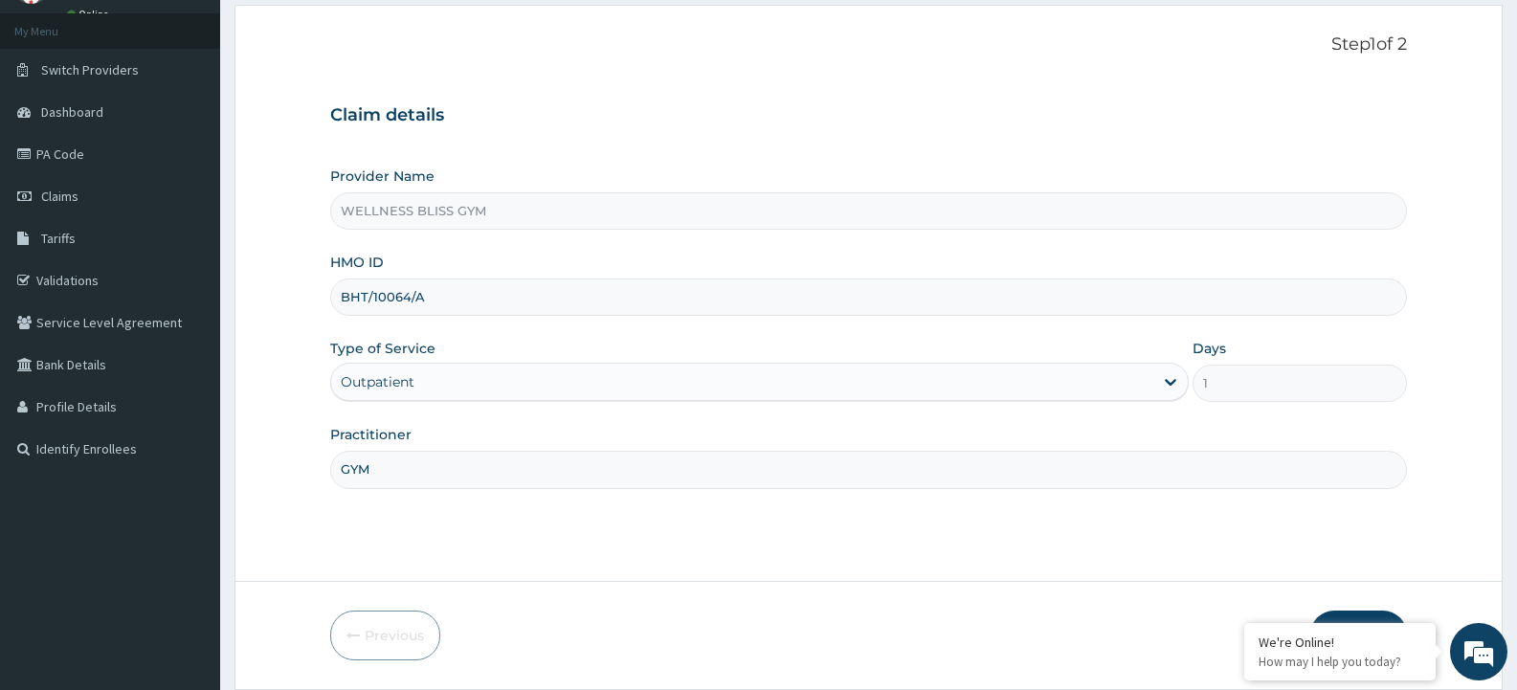
scroll to position [160, 0]
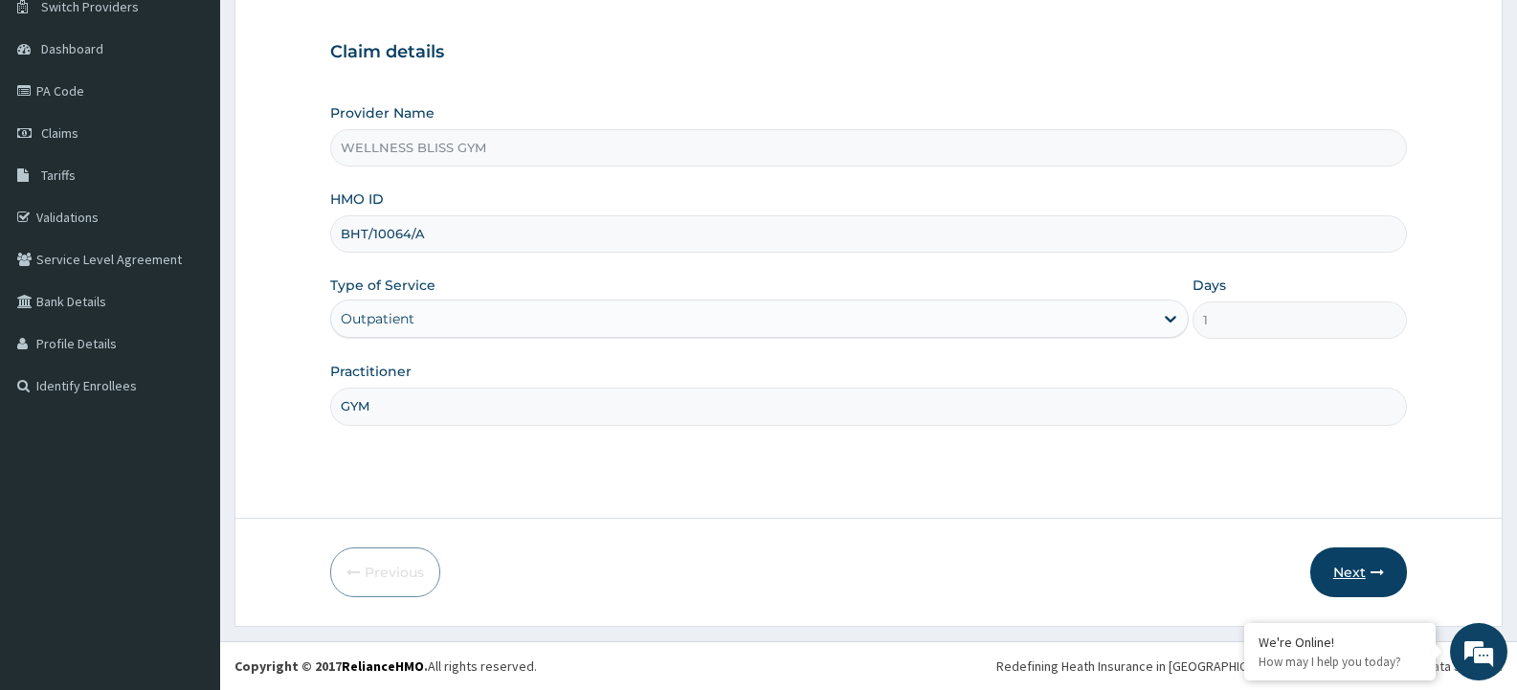
click at [1365, 572] on button "Next" at bounding box center [1359, 573] width 97 height 50
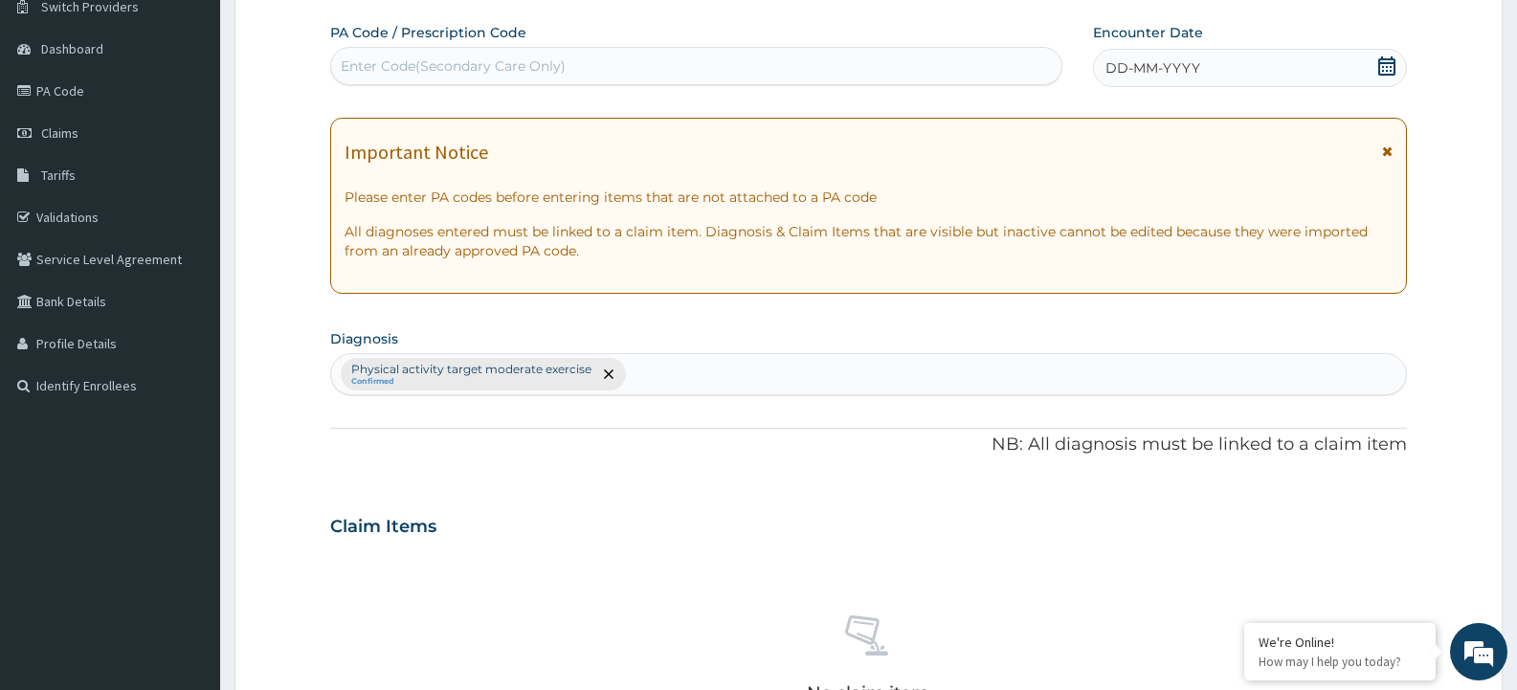
click at [475, 64] on div "Enter Code(Secondary Care Only)" at bounding box center [453, 65] width 225 height 19
type input "PA/15ABF9"
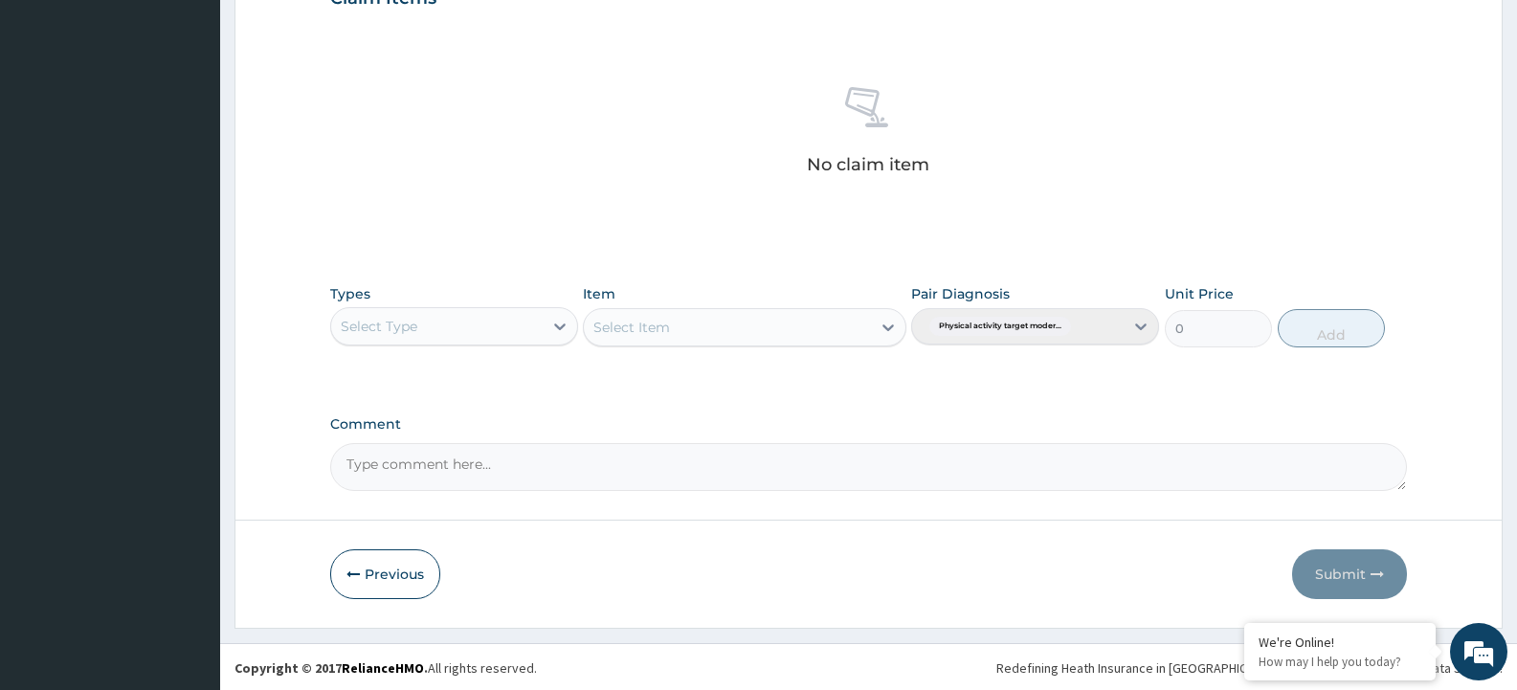
scroll to position [707, 0]
click at [376, 571] on button "Previous" at bounding box center [385, 573] width 110 height 50
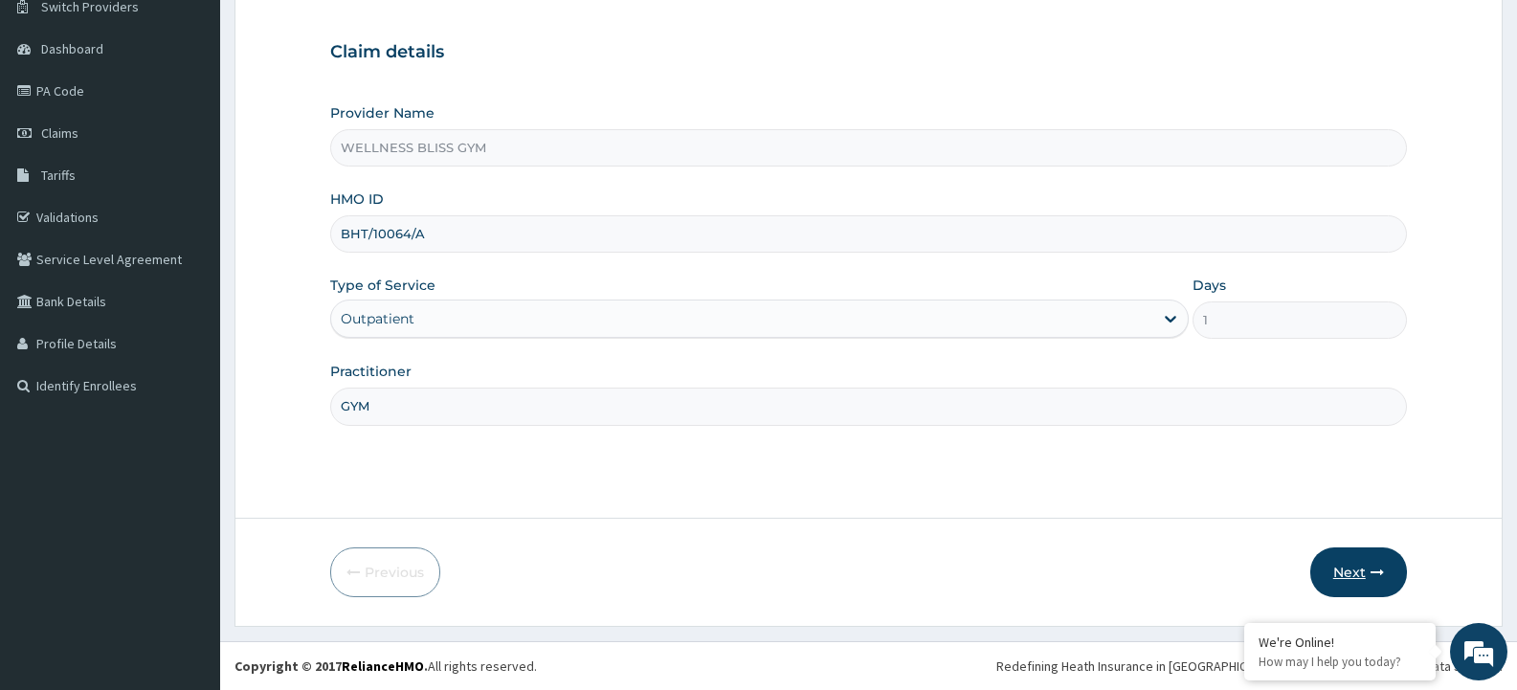
click at [1348, 578] on button "Next" at bounding box center [1359, 573] width 97 height 50
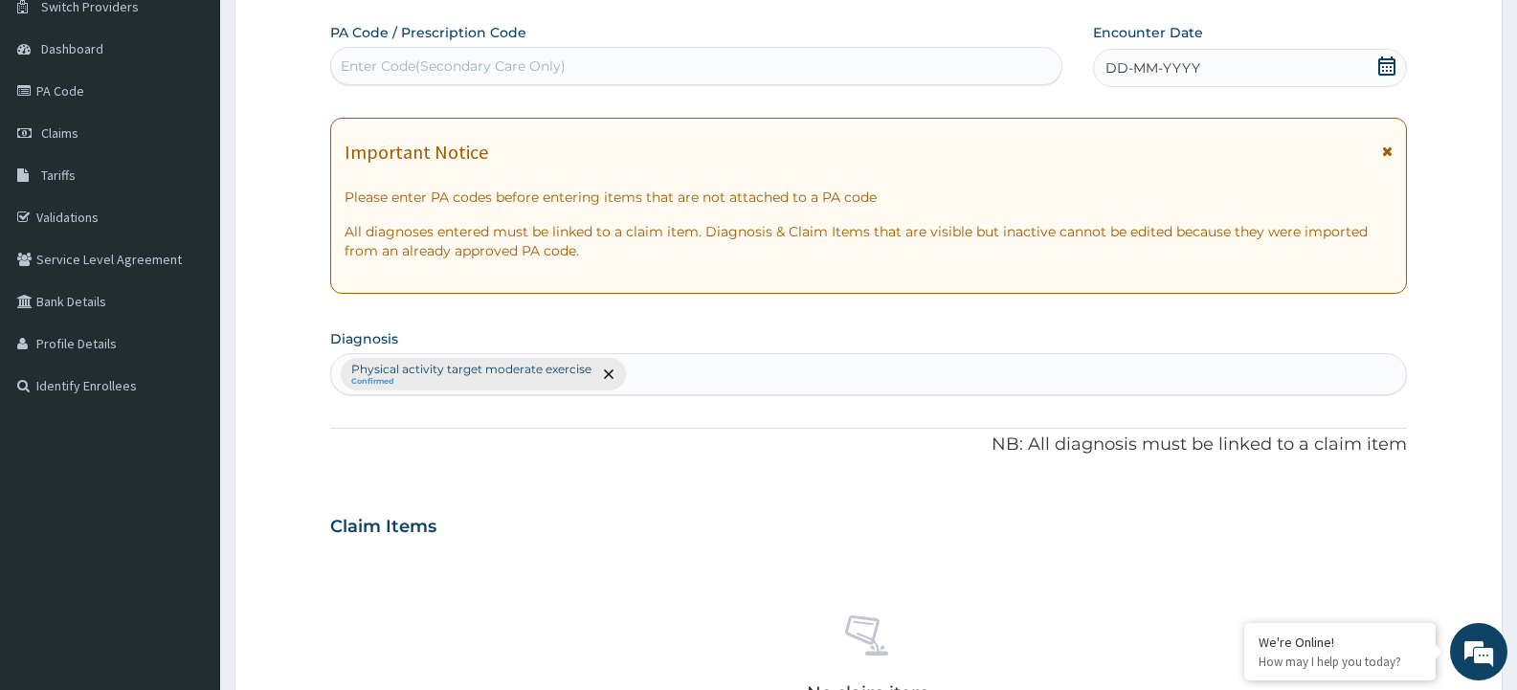
click at [373, 61] on div "Enter Code(Secondary Care Only)" at bounding box center [453, 65] width 225 height 19
type input "PA/A5ABF9"
click at [1130, 68] on span "DD-MM-YYYY" at bounding box center [1153, 67] width 95 height 19
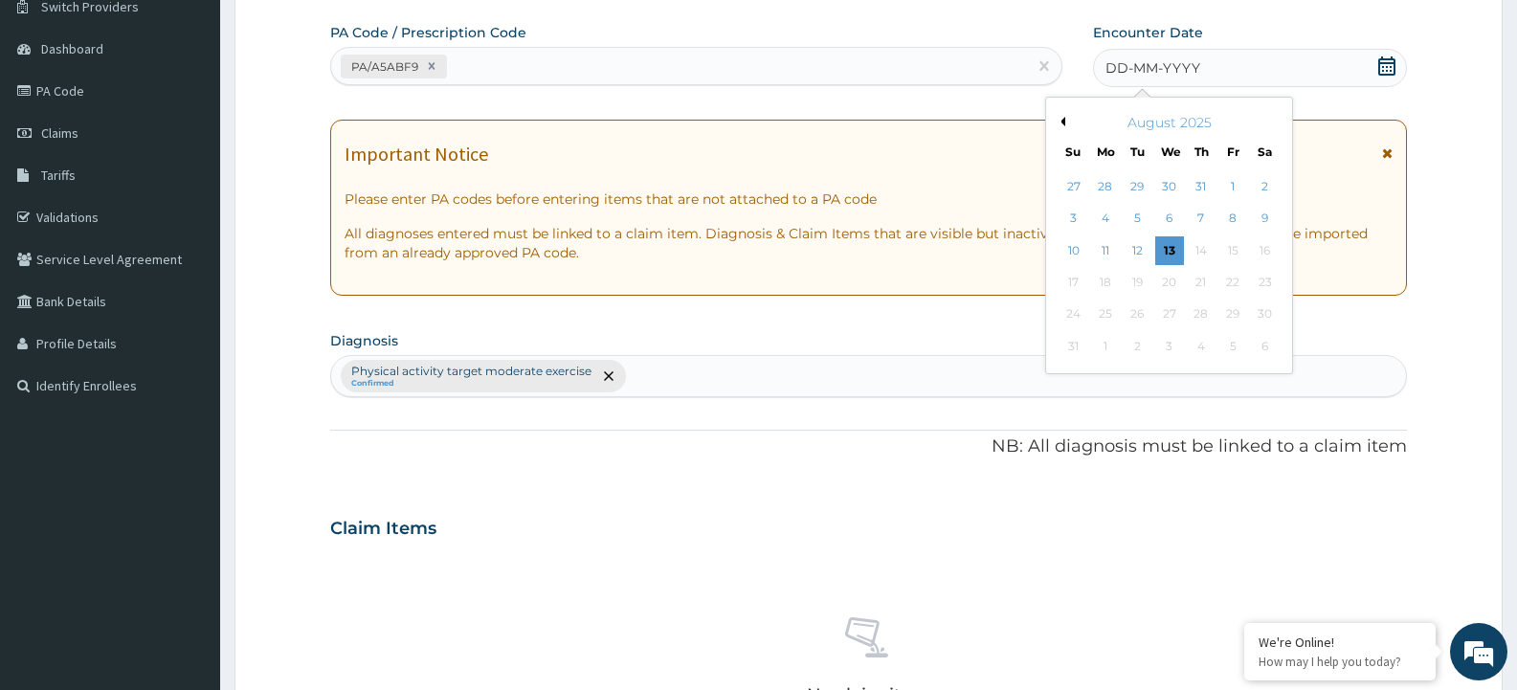
click at [1065, 120] on button "Previous Month" at bounding box center [1061, 122] width 10 height 10
click at [1237, 283] on div "27" at bounding box center [1233, 282] width 29 height 29
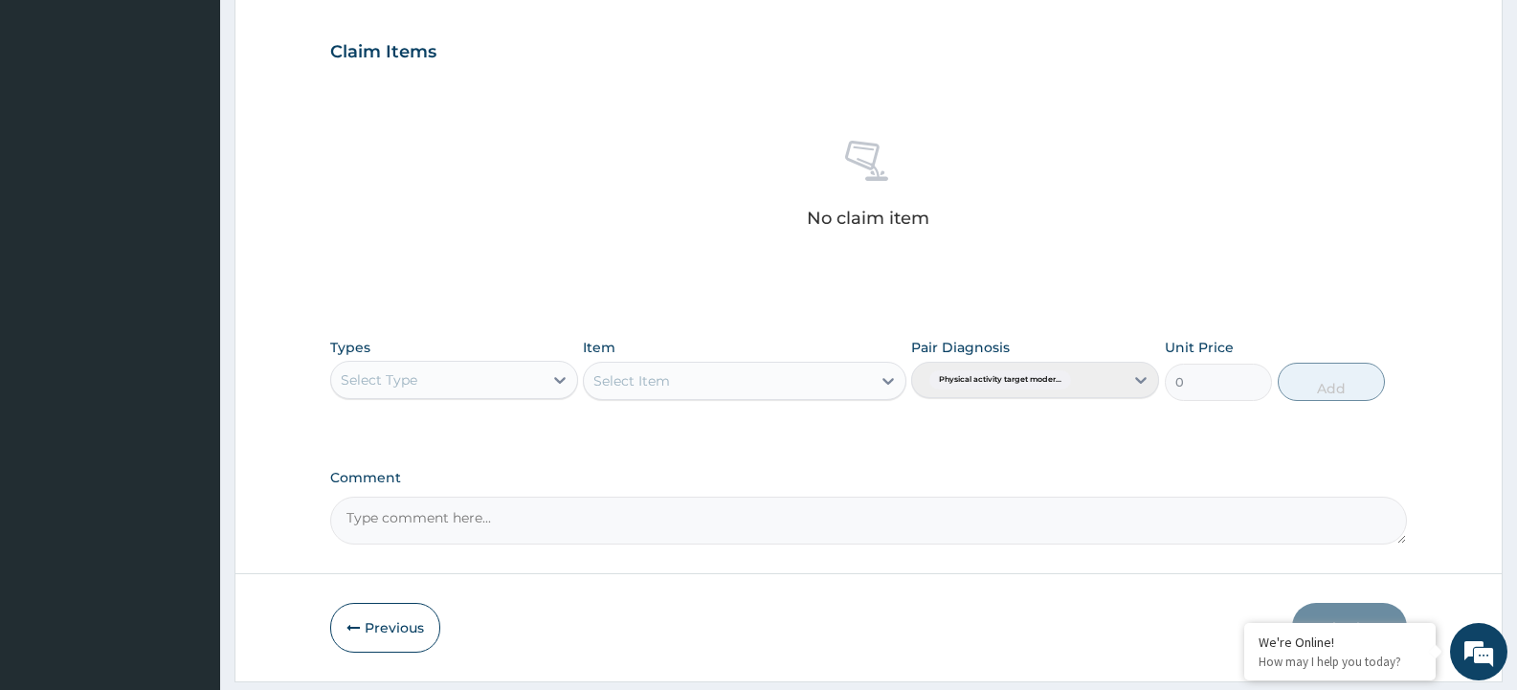
scroll to position [690, 0]
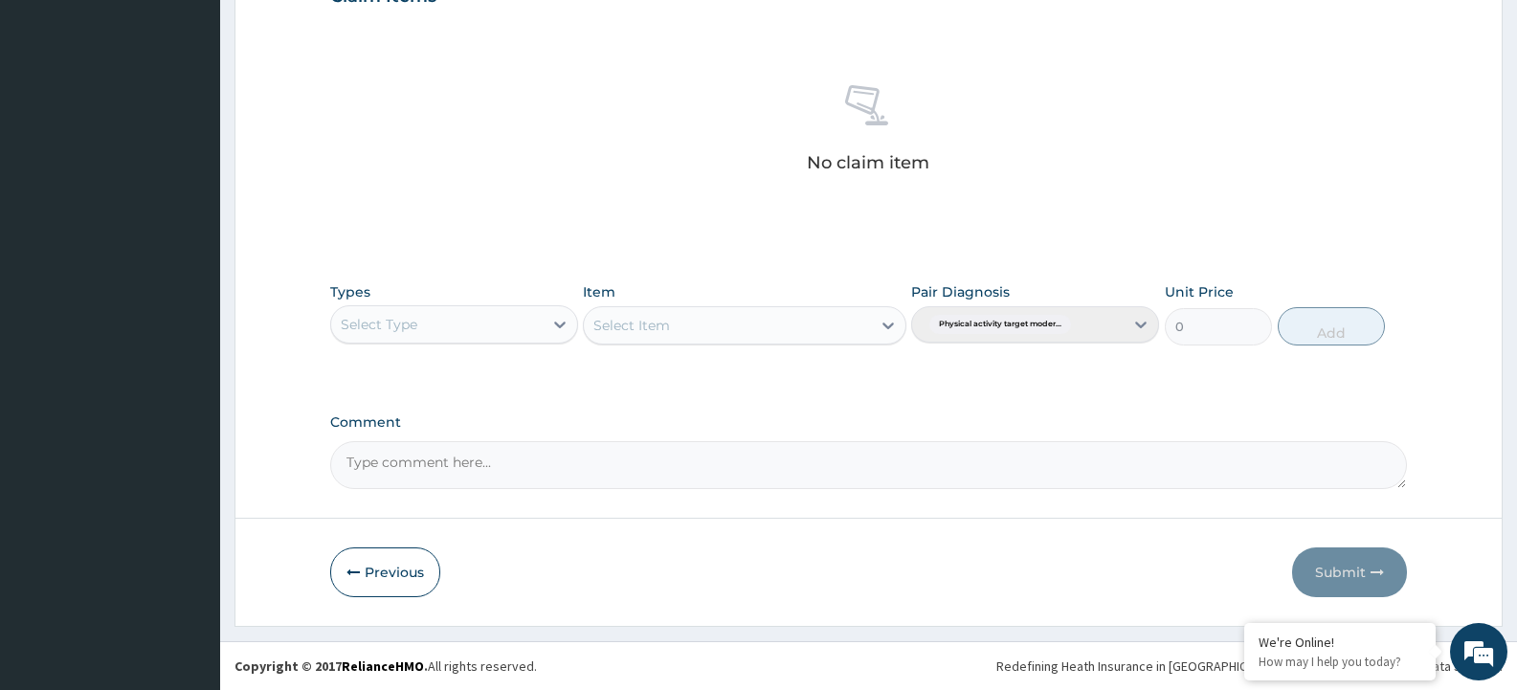
click at [437, 318] on div "Select Type" at bounding box center [437, 324] width 212 height 31
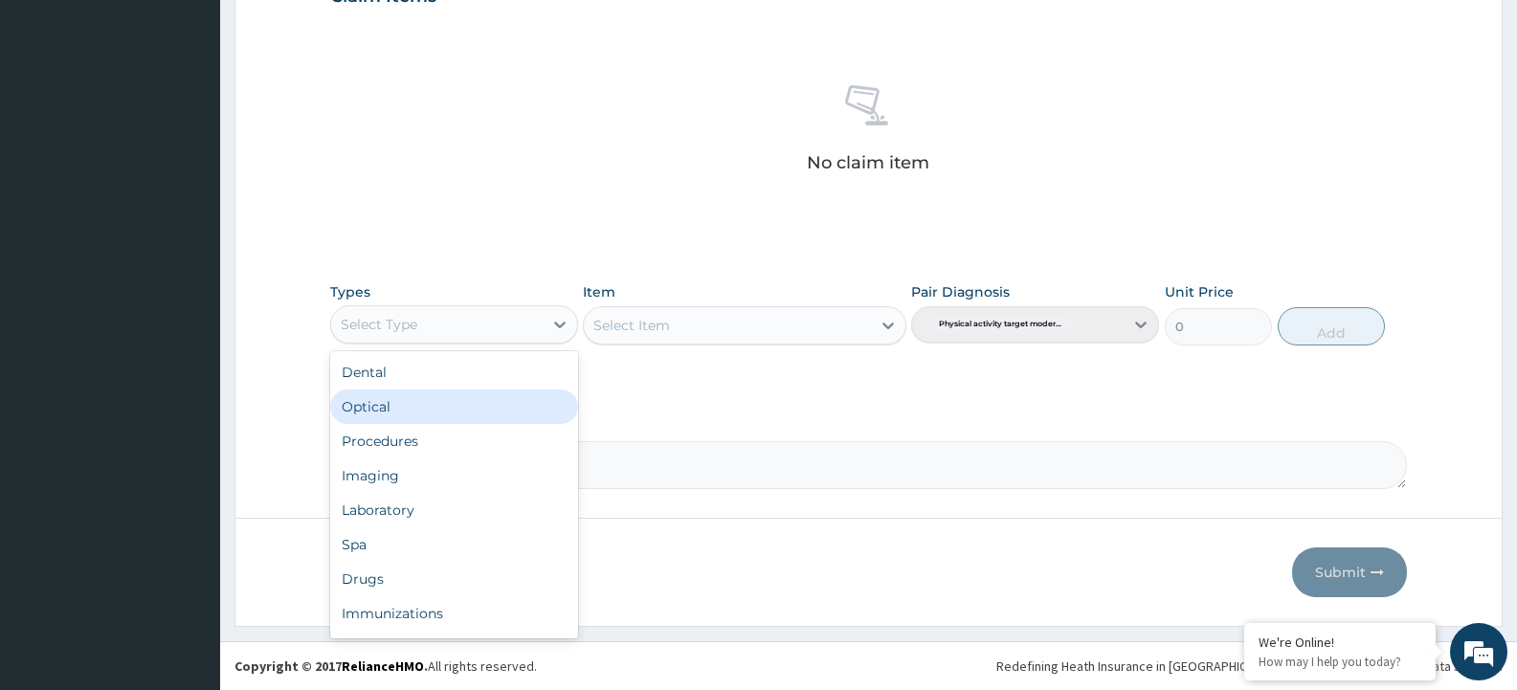
scroll to position [65, 0]
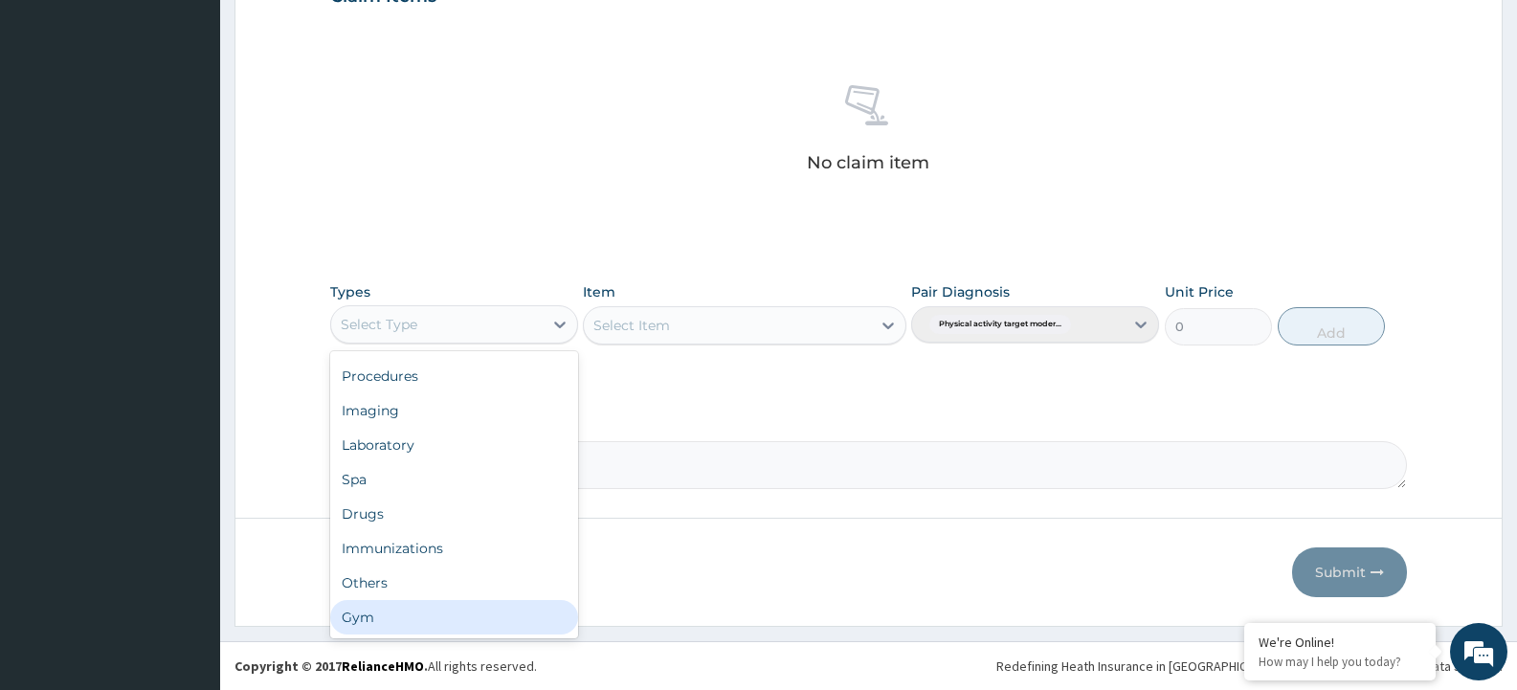
click at [407, 625] on div "Gym" at bounding box center [454, 617] width 248 height 34
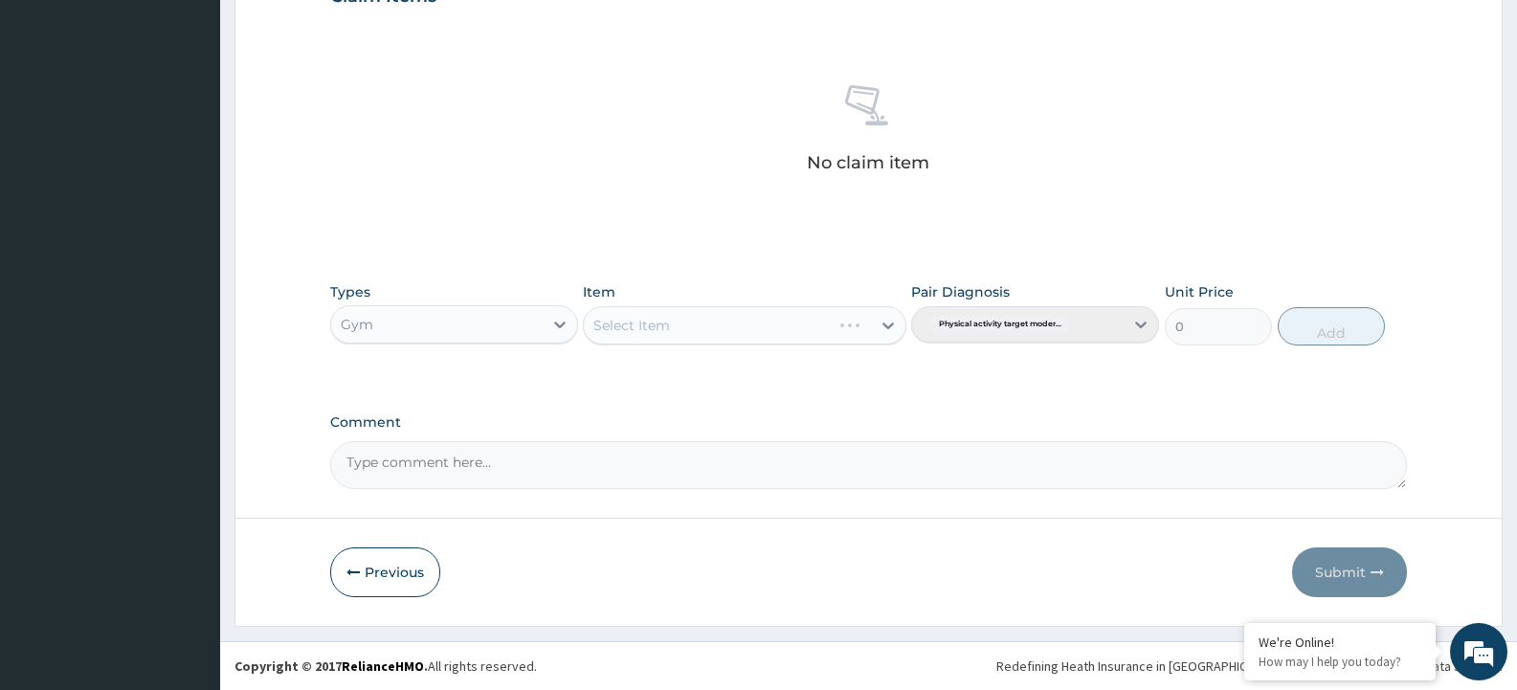
click at [787, 322] on div "Select Item" at bounding box center [744, 325] width 323 height 38
click at [787, 322] on div "Select Item" at bounding box center [727, 325] width 286 height 31
click at [783, 370] on div "GYM" at bounding box center [744, 373] width 323 height 34
click at [1357, 324] on button "Add" at bounding box center [1331, 326] width 107 height 38
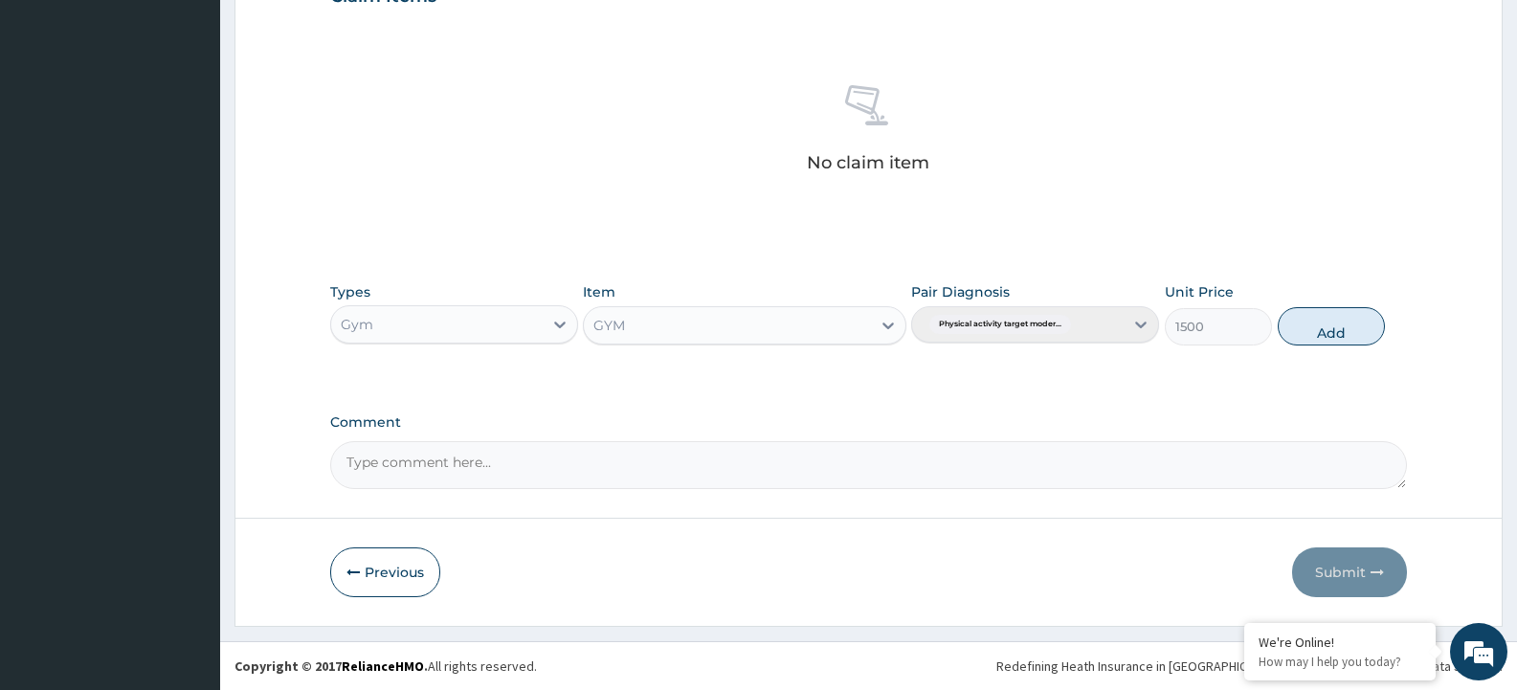
type input "0"
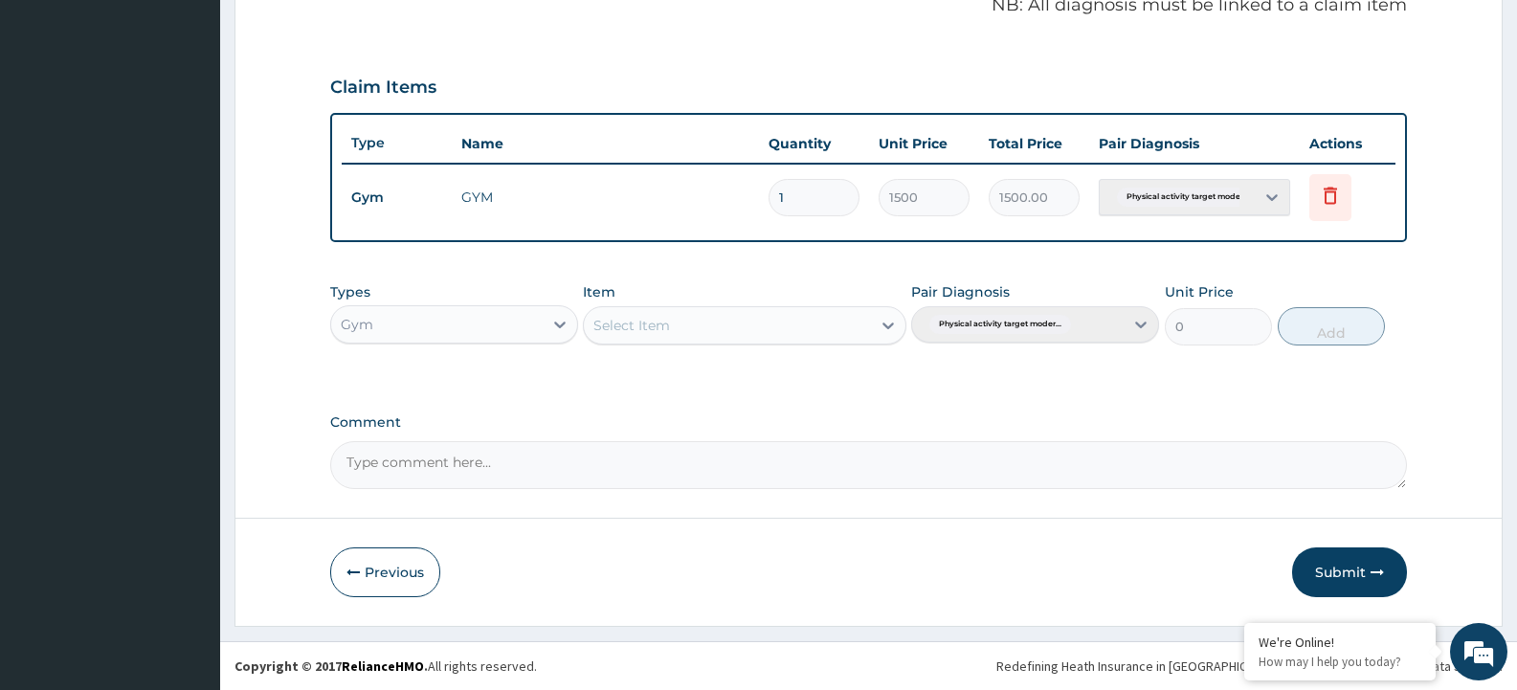
scroll to position [599, 0]
click at [762, 334] on div "Select Item" at bounding box center [727, 325] width 286 height 31
click at [757, 376] on div "GYM" at bounding box center [744, 373] width 323 height 34
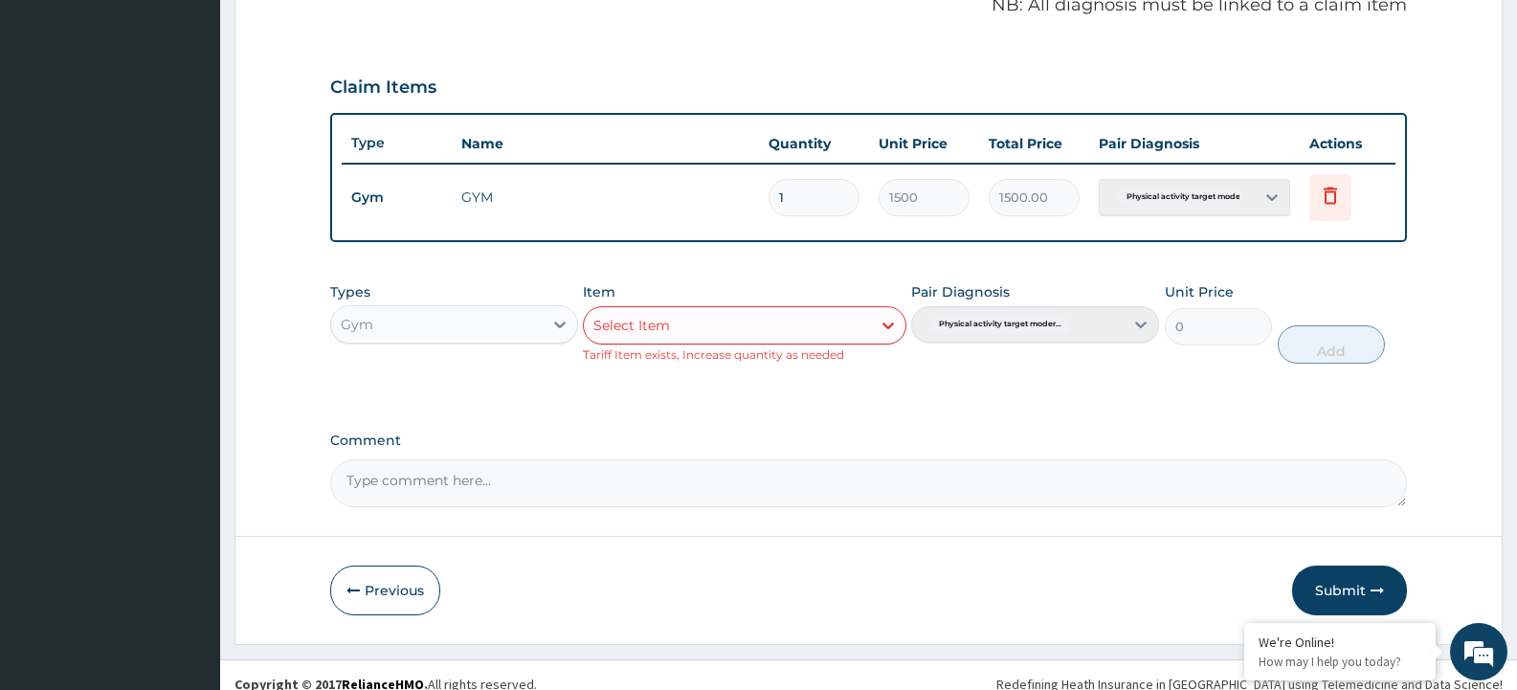
click at [1340, 594] on button "Submit" at bounding box center [1349, 591] width 115 height 50
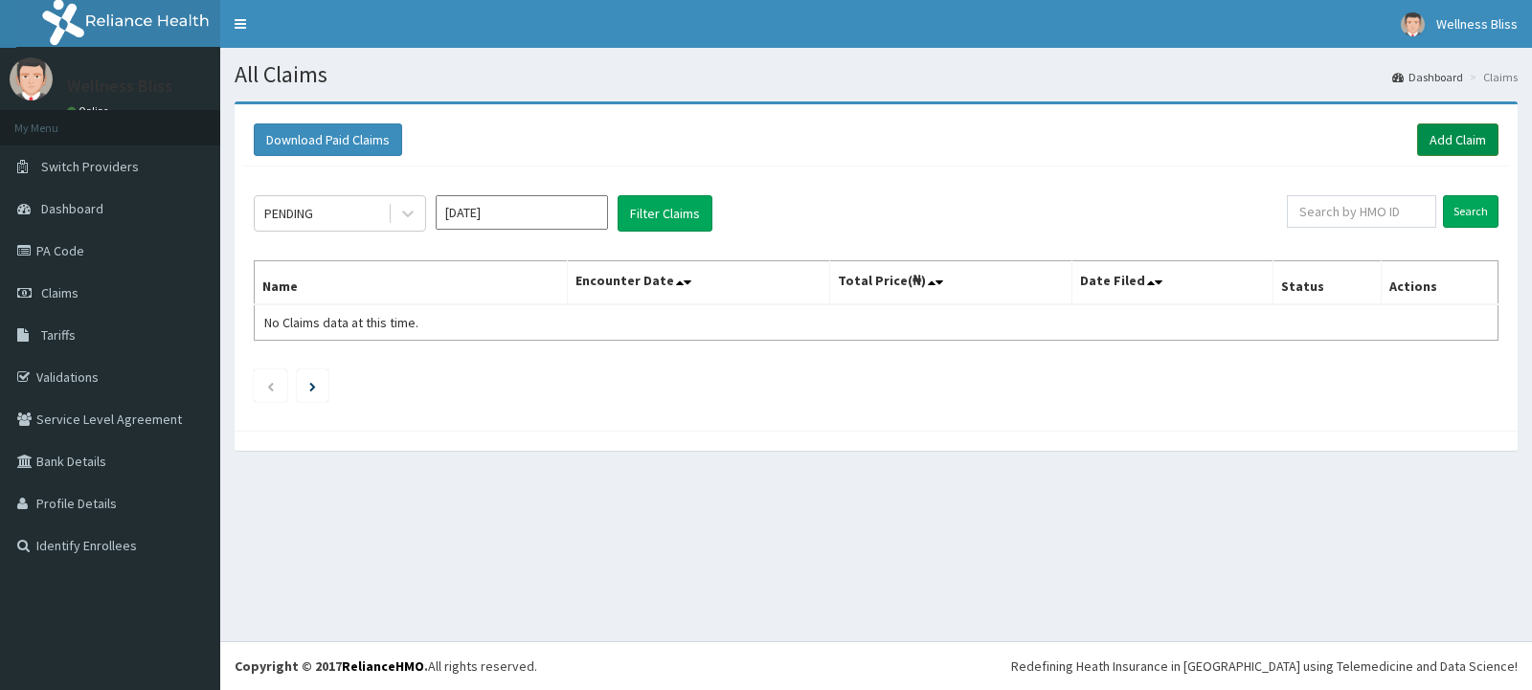
click at [1448, 149] on link "Add Claim" at bounding box center [1457, 139] width 81 height 33
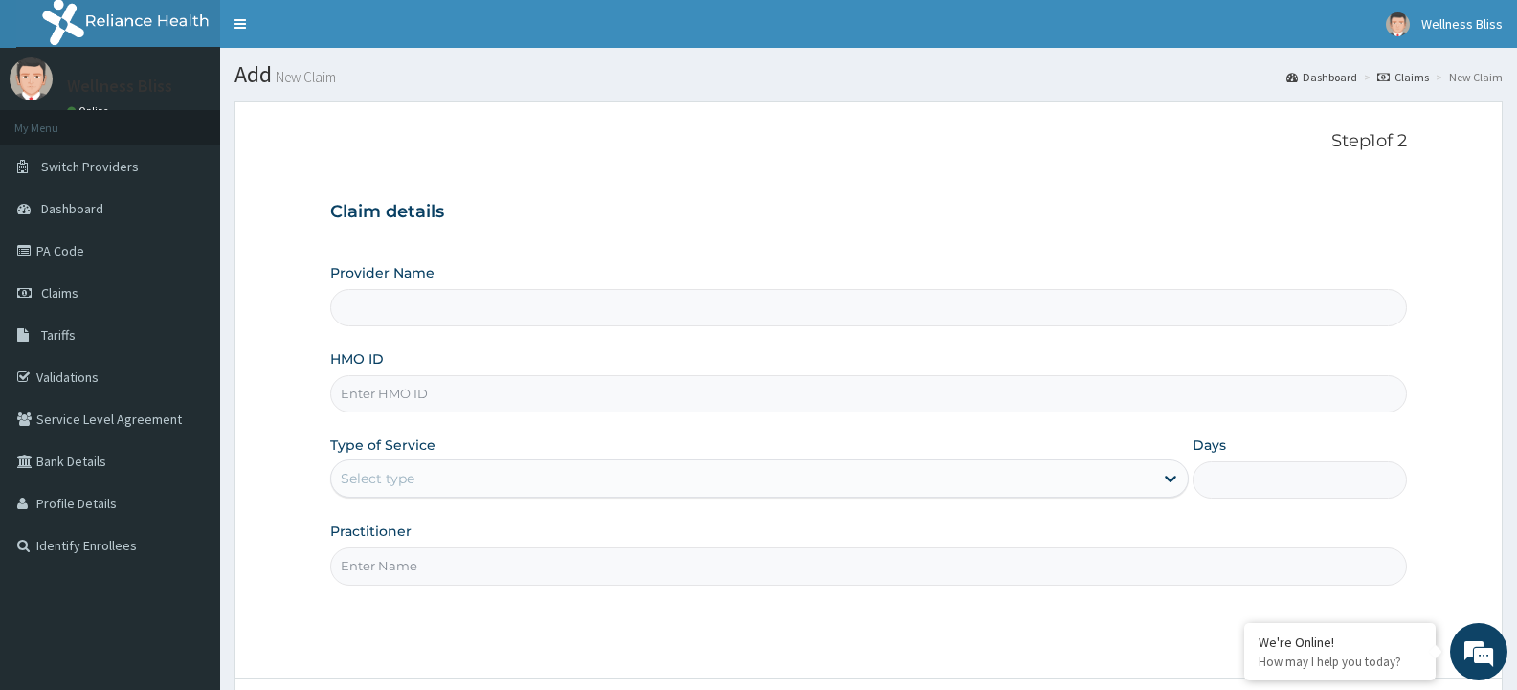
type input "WELLNESS BLISS GYM"
type input "1"
click at [412, 396] on input "HMO ID" at bounding box center [868, 393] width 1077 height 37
type input "ARZ/10067/A"
click at [411, 579] on input "Practitioner" at bounding box center [868, 566] width 1077 height 37
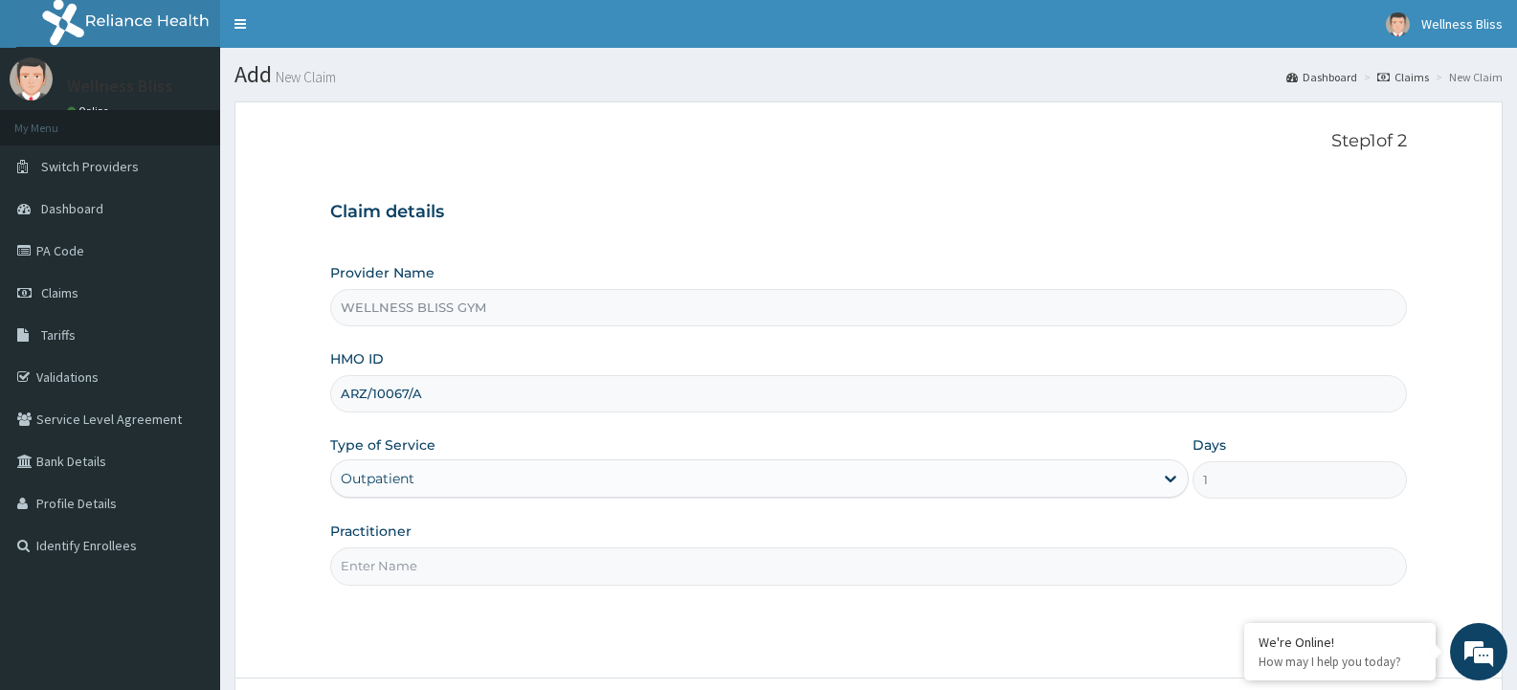
type input "GYM"
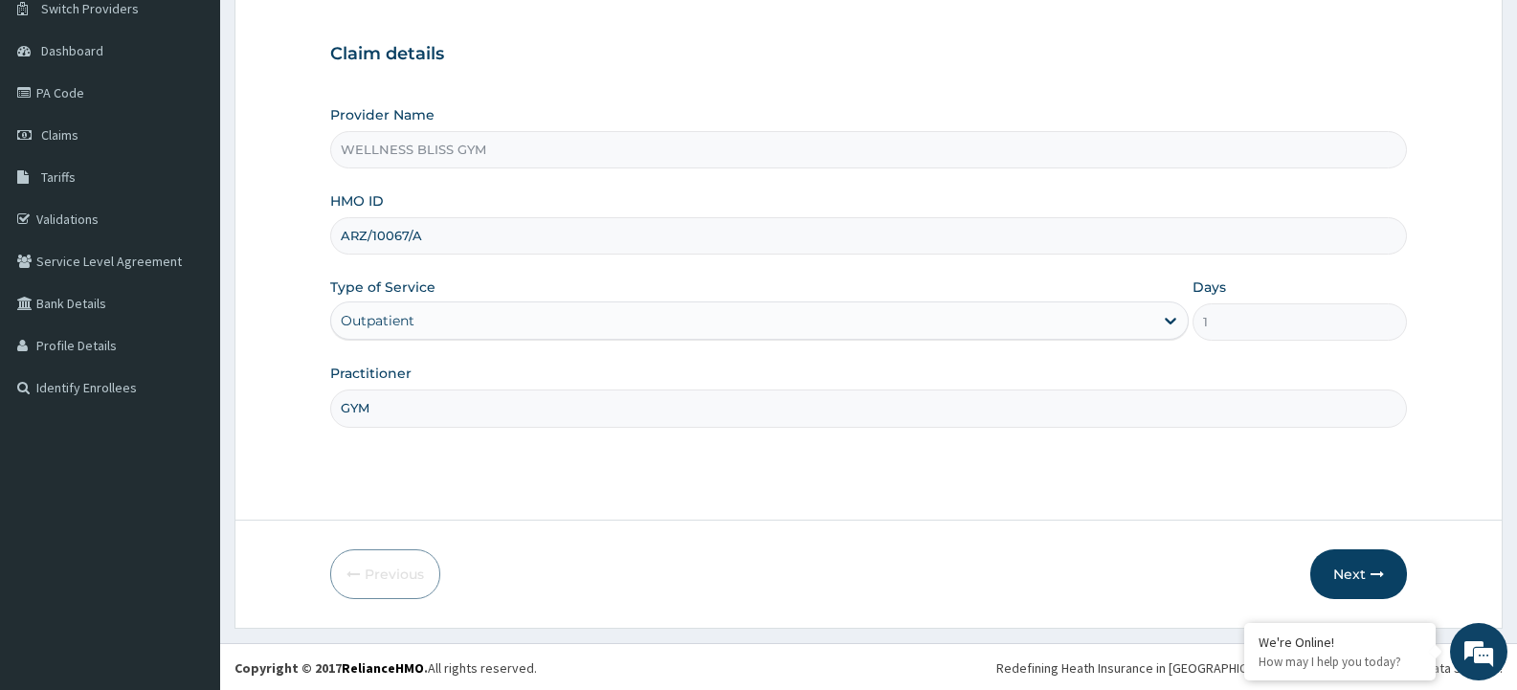
scroll to position [160, 0]
click at [1345, 573] on button "Next" at bounding box center [1359, 573] width 97 height 50
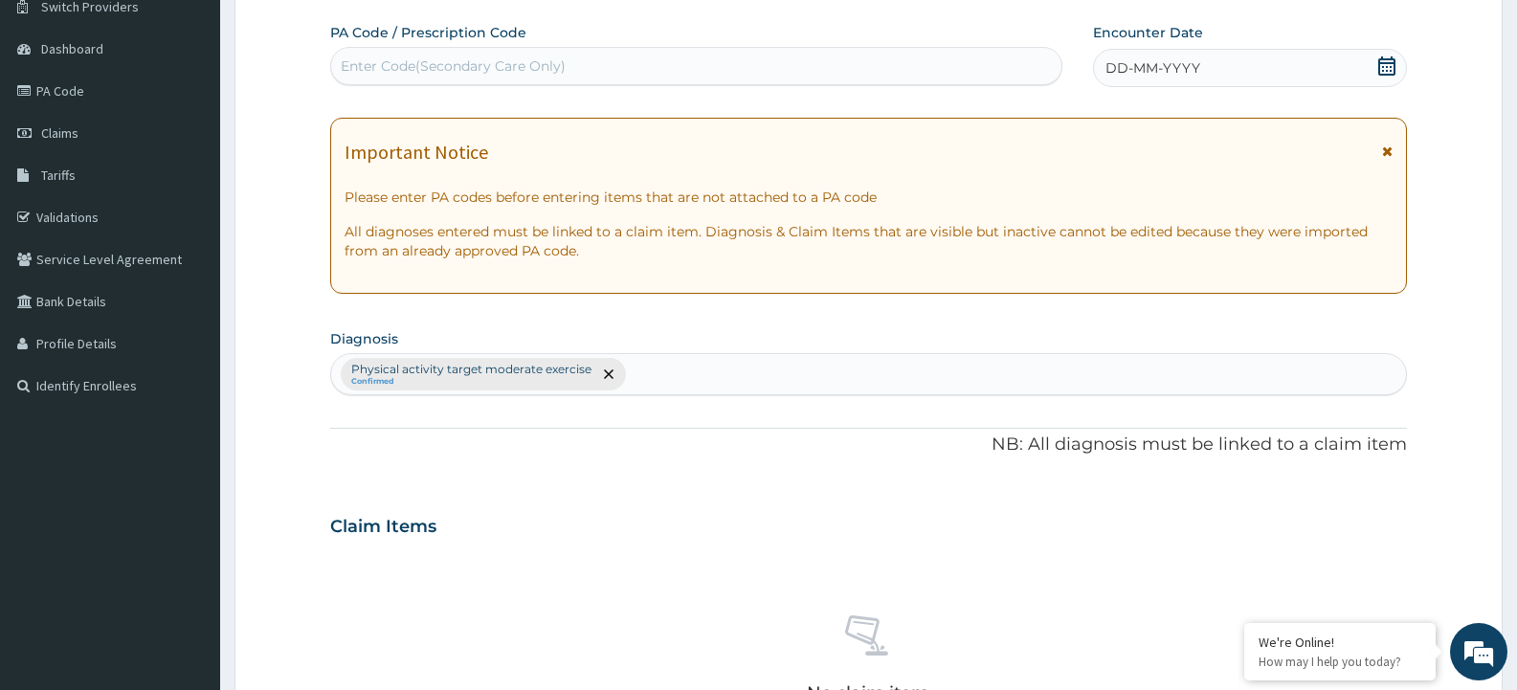
click at [370, 65] on div "Enter Code(Secondary Care Only)" at bounding box center [453, 65] width 225 height 19
type input "PA/39BDFB"
click at [1168, 65] on span "DD-MM-YYYY" at bounding box center [1153, 67] width 95 height 19
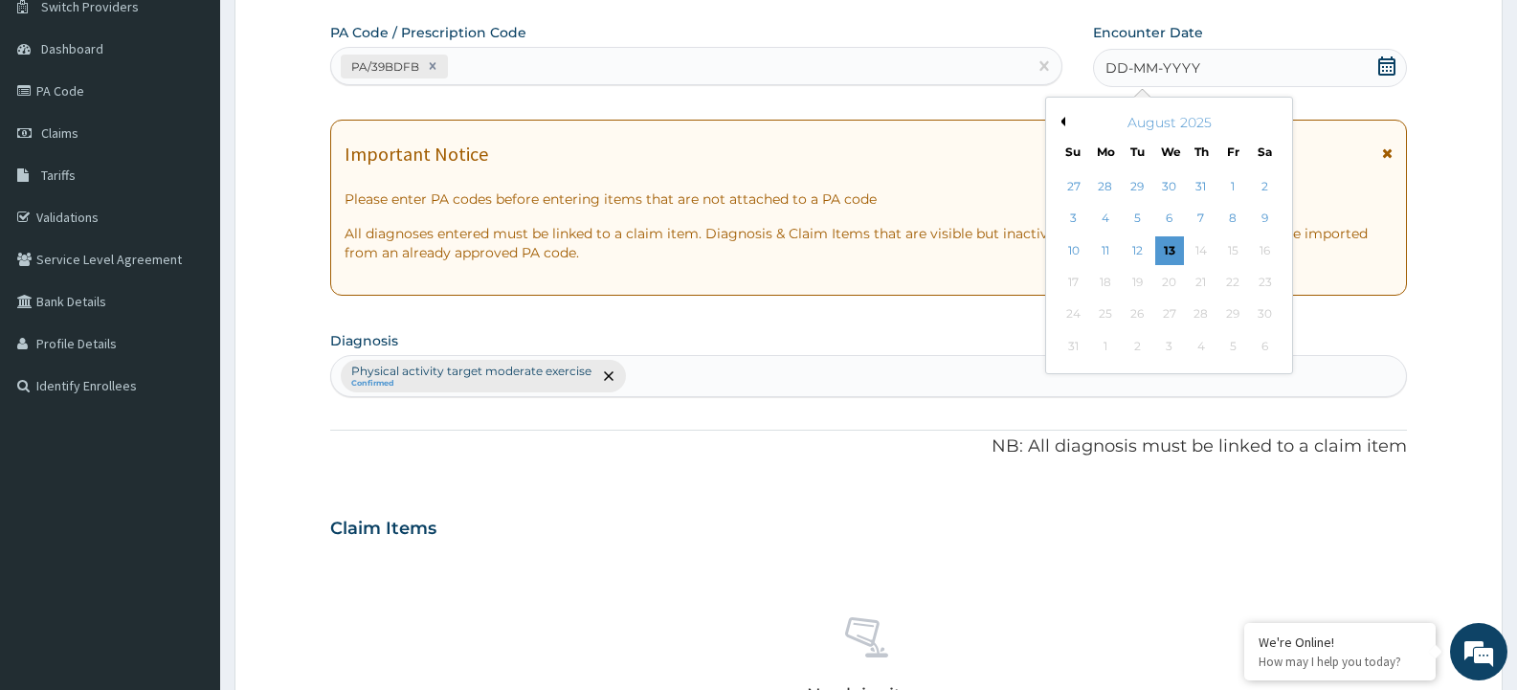
click at [1059, 118] on button "Previous Month" at bounding box center [1061, 122] width 10 height 10
click at [1062, 116] on div "[DATE]" at bounding box center [1169, 122] width 231 height 19
click at [1060, 123] on button "Previous Month" at bounding box center [1061, 122] width 10 height 10
click at [1227, 284] on div "27" at bounding box center [1233, 282] width 29 height 29
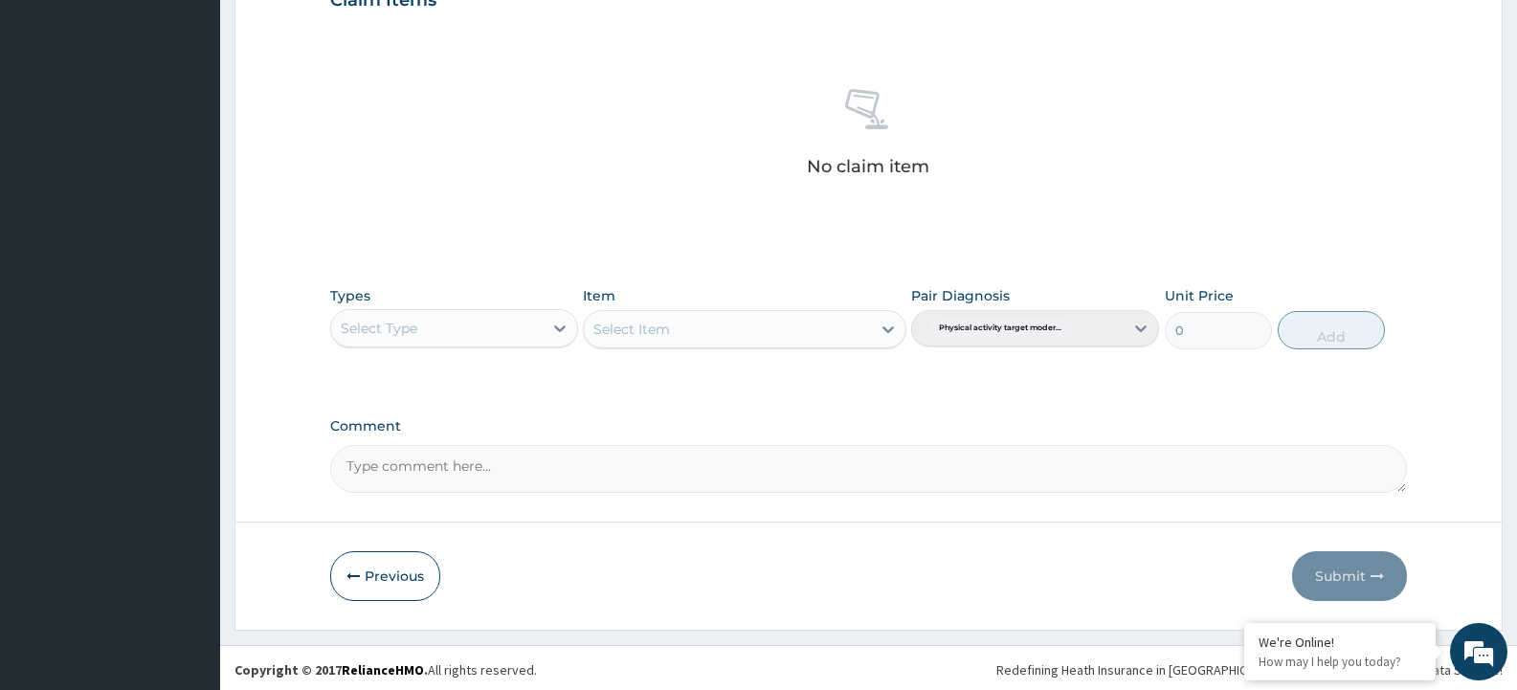
scroll to position [690, 0]
click at [443, 325] on div "Select Type" at bounding box center [437, 324] width 212 height 31
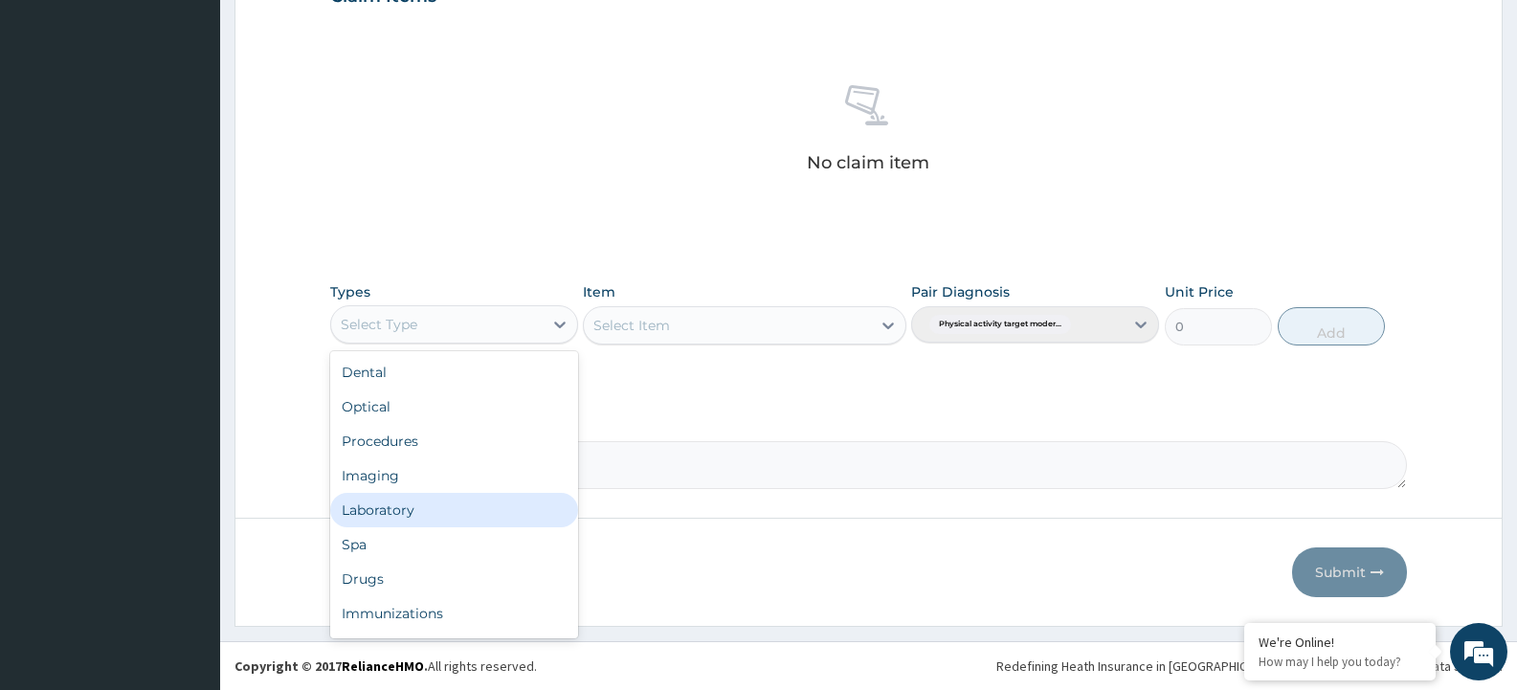
scroll to position [65, 0]
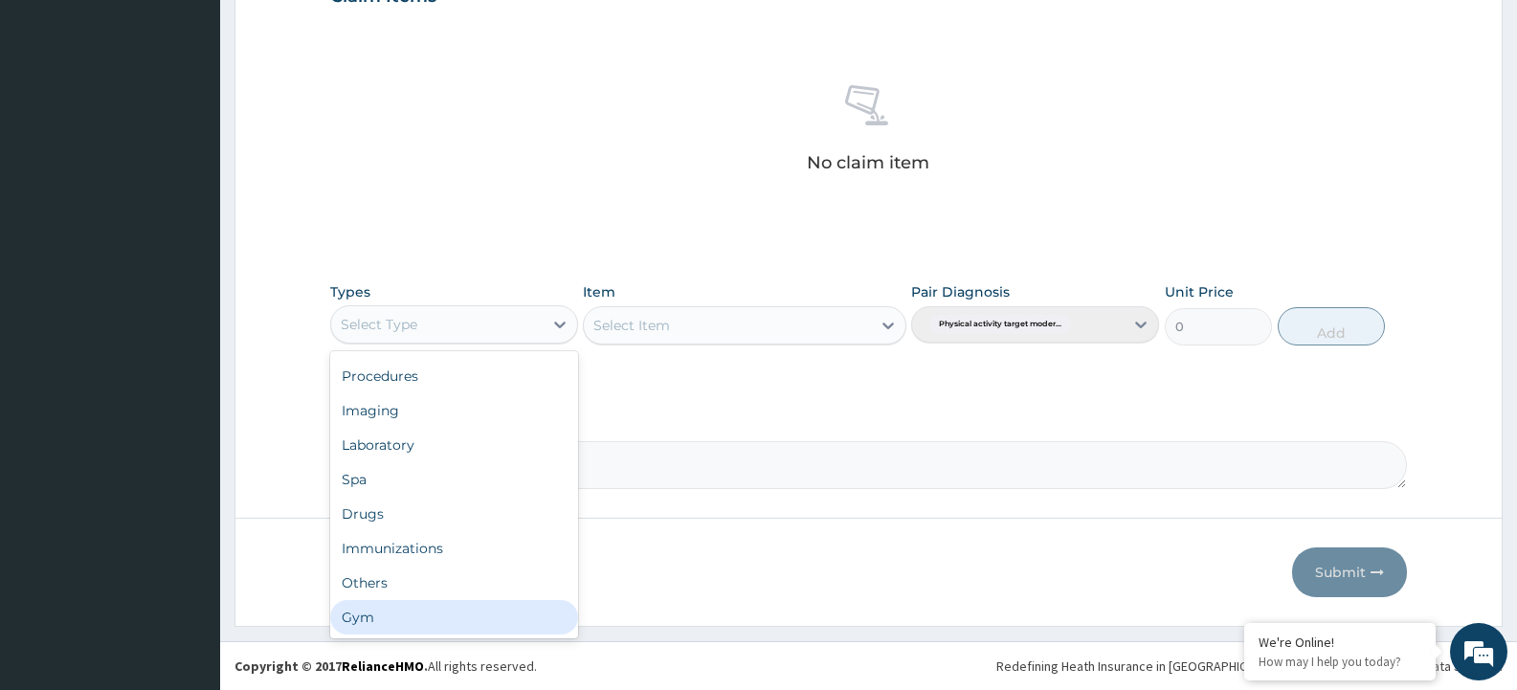
click at [362, 614] on div "Gym" at bounding box center [454, 617] width 248 height 34
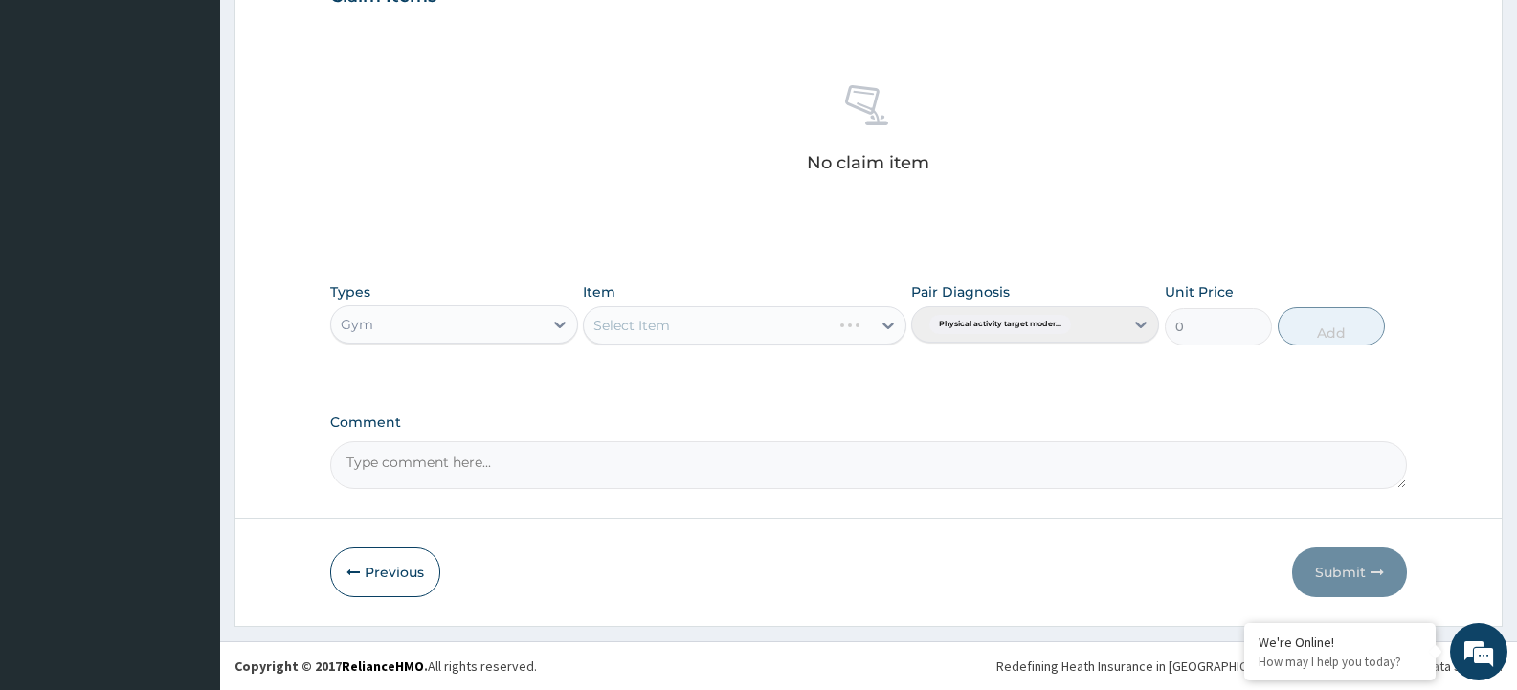
click at [675, 323] on div "Select Item" at bounding box center [744, 325] width 323 height 38
click at [699, 328] on div "Select Item" at bounding box center [727, 325] width 286 height 31
click at [694, 388] on div "GYM" at bounding box center [744, 373] width 323 height 34
click at [1347, 328] on button "Add" at bounding box center [1331, 326] width 107 height 38
type input "0"
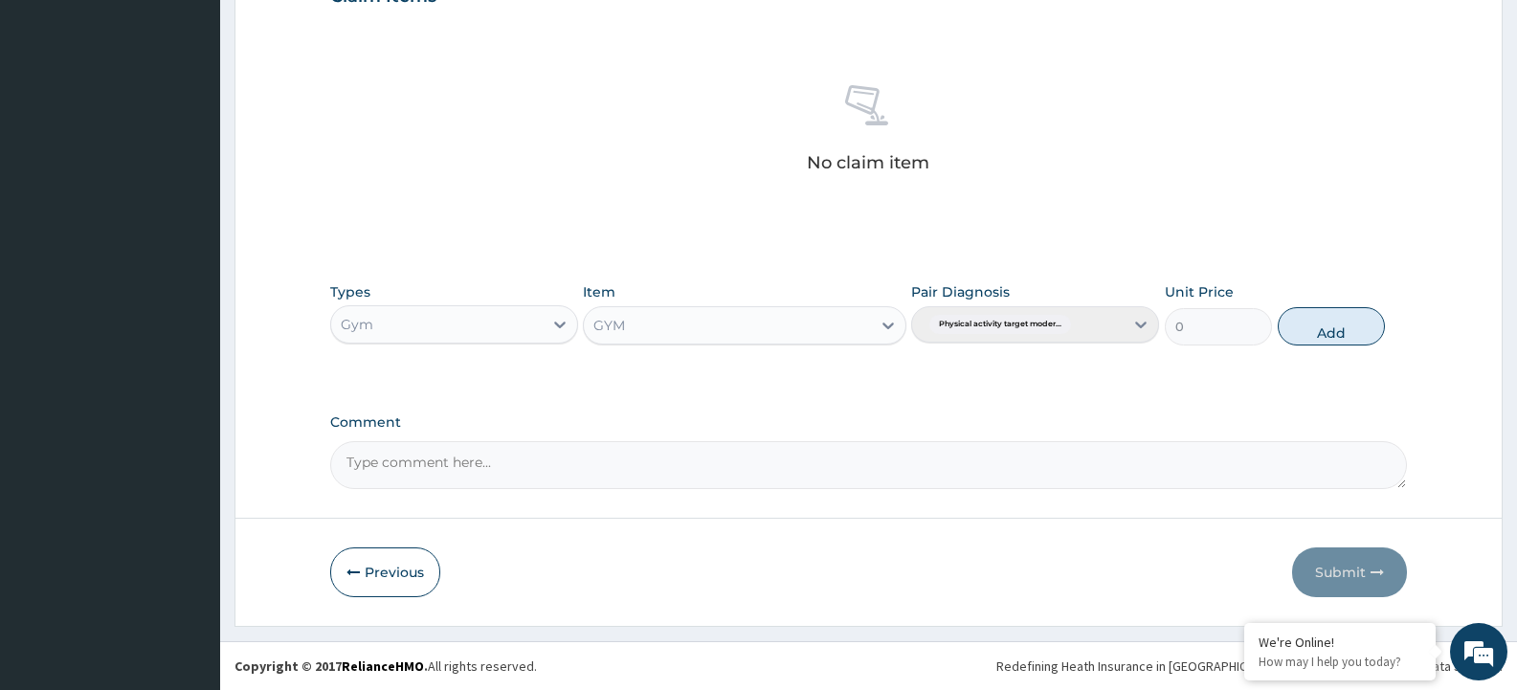
scroll to position [599, 0]
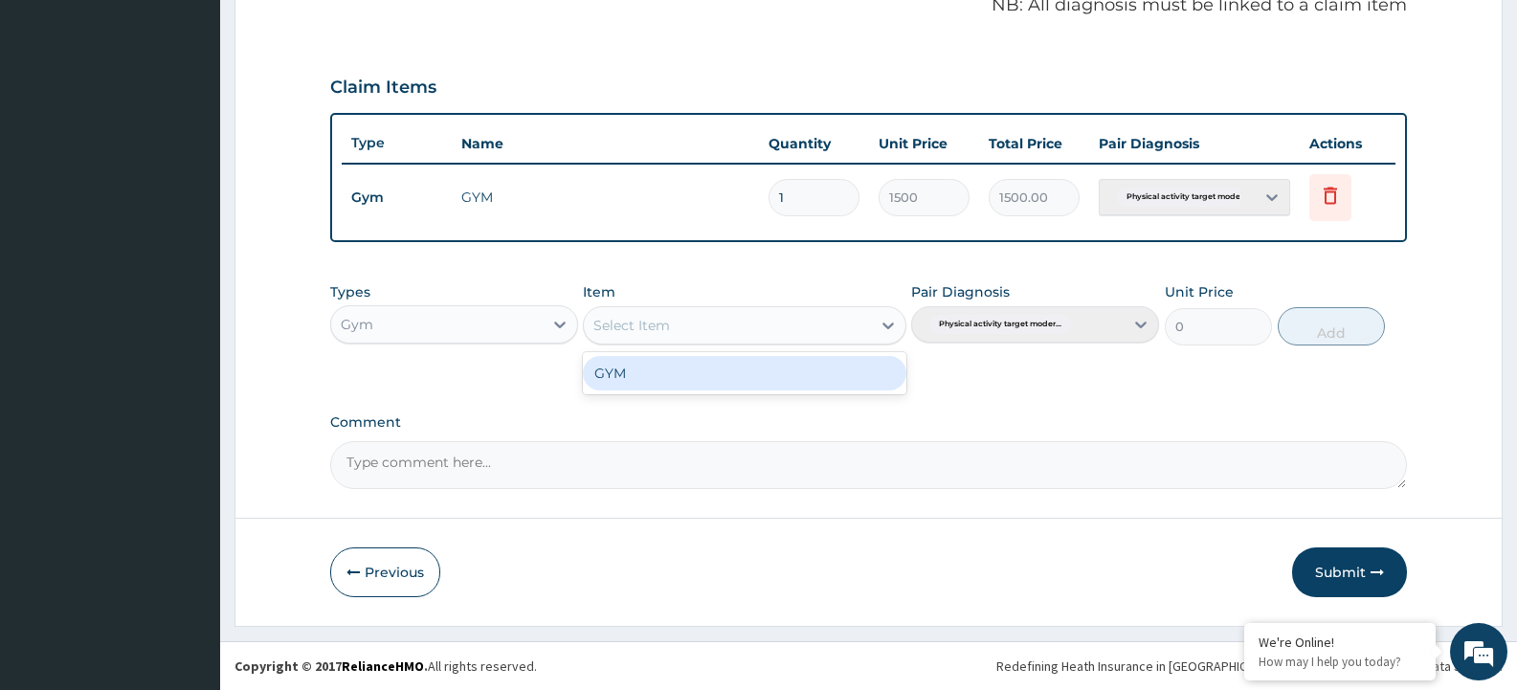
click at [778, 326] on div "Select Item" at bounding box center [727, 325] width 286 height 31
click at [751, 369] on div "GYM" at bounding box center [744, 373] width 323 height 34
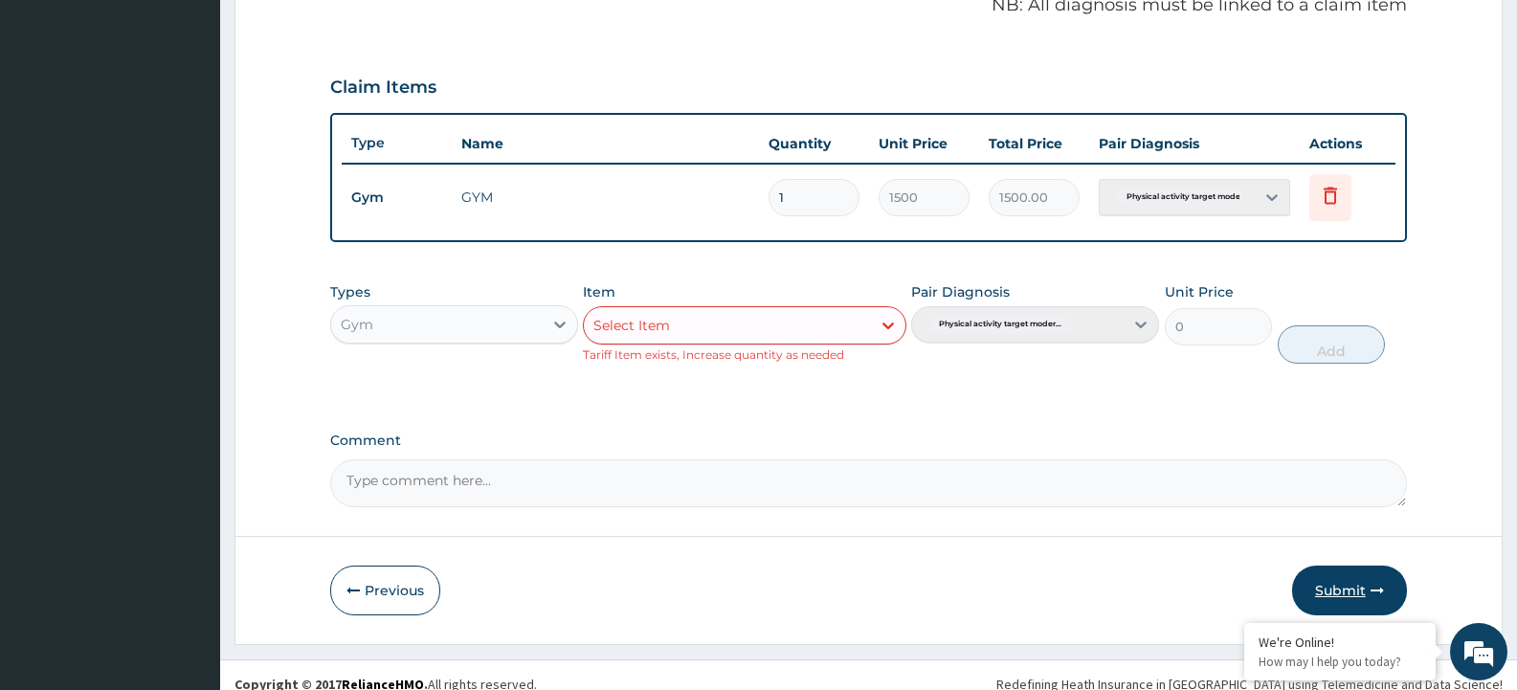
click at [1324, 587] on button "Submit" at bounding box center [1349, 591] width 115 height 50
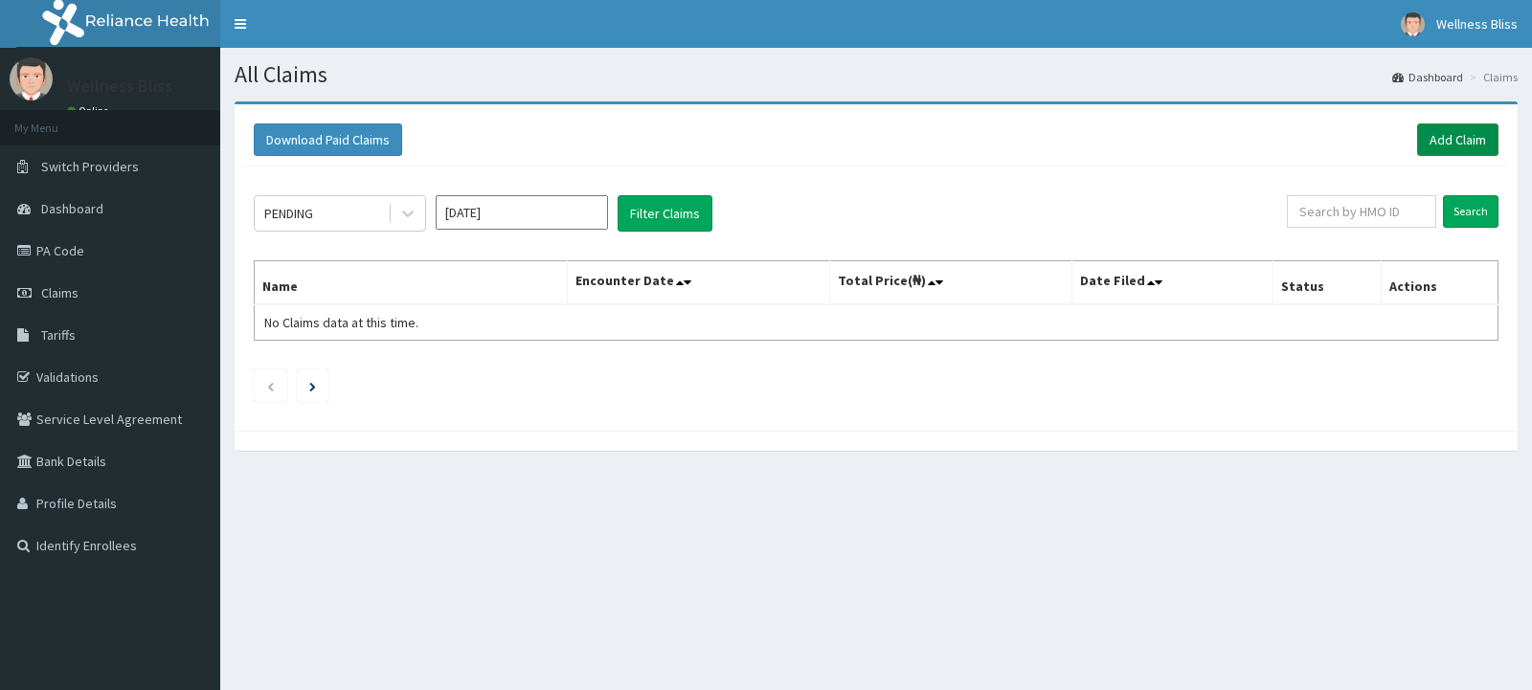
click at [1436, 140] on link "Add Claim" at bounding box center [1457, 139] width 81 height 33
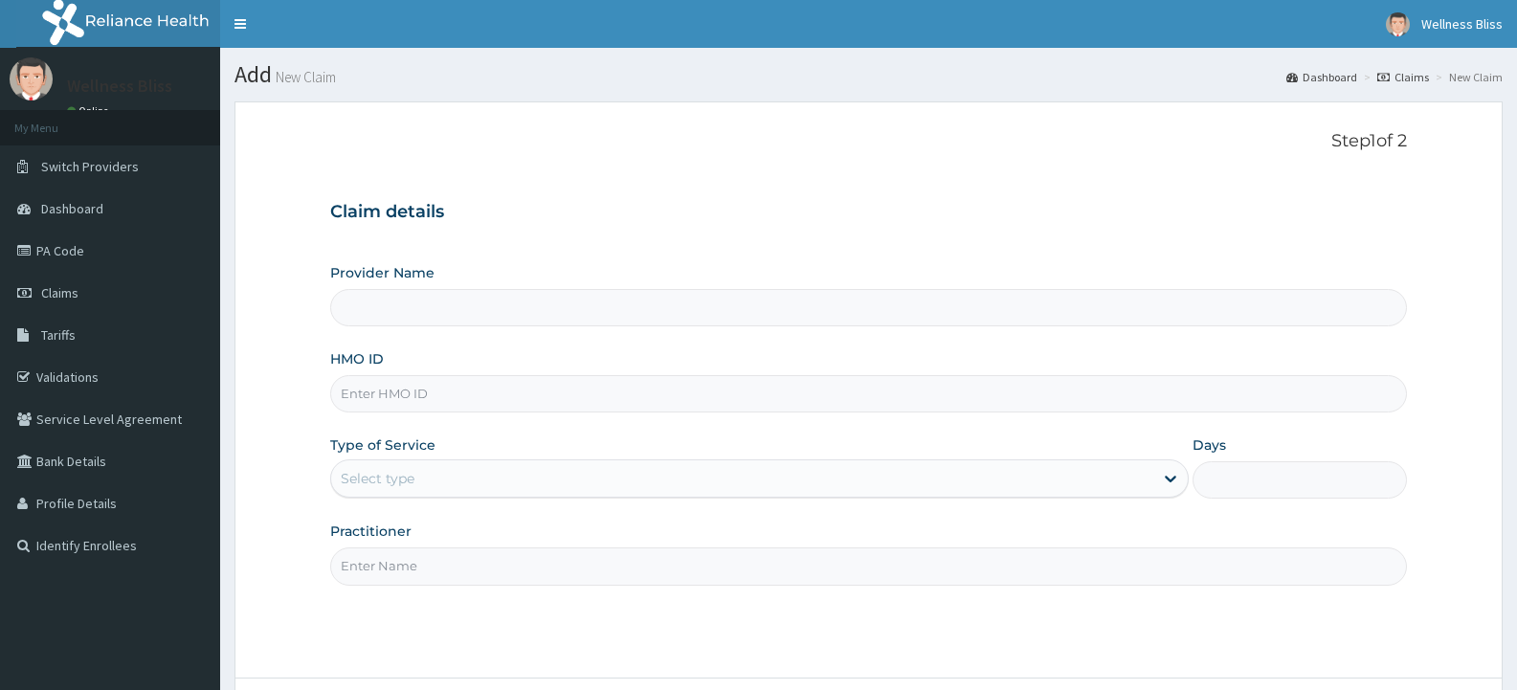
type input "WELLNESS BLISS GYM"
type input "1"
click at [373, 392] on input "HMO ID" at bounding box center [868, 393] width 1077 height 37
type input "SEH/10049/A"
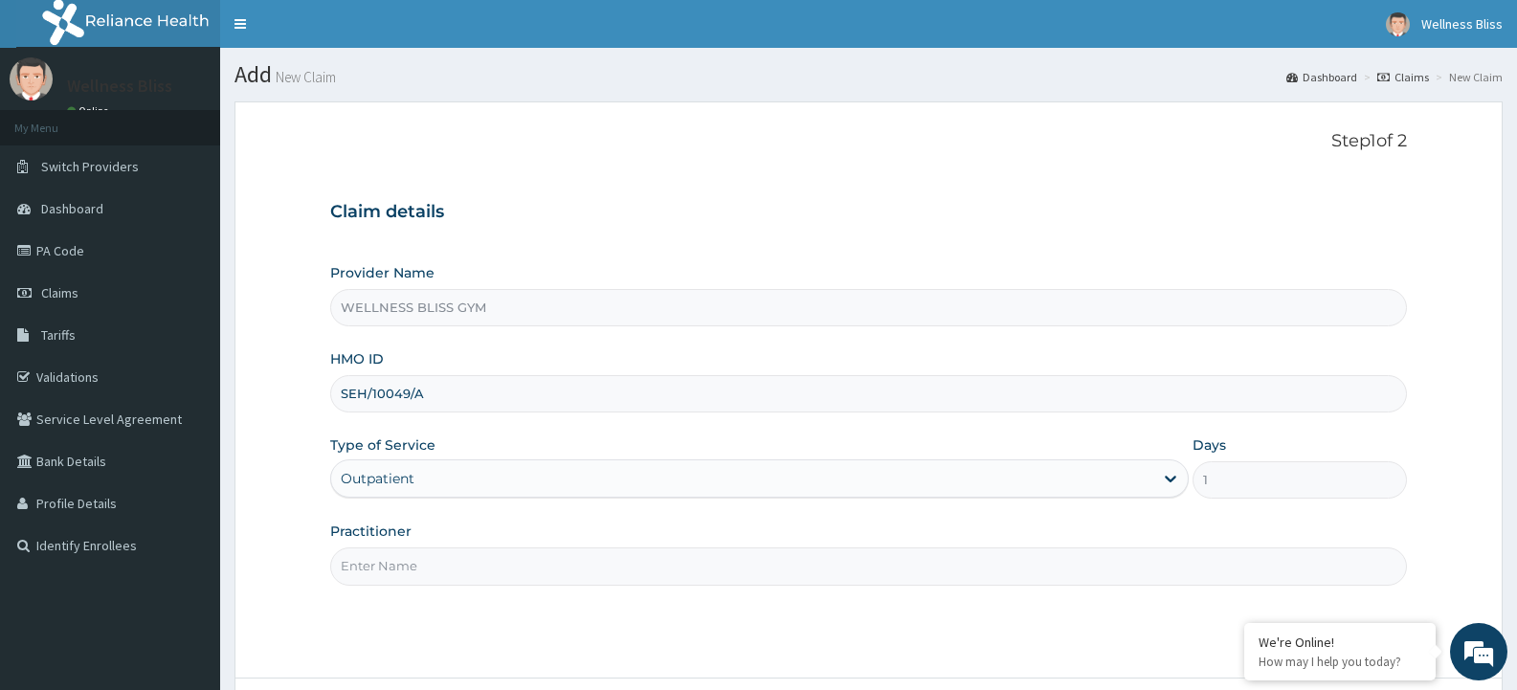
click at [418, 562] on input "Practitioner" at bounding box center [868, 566] width 1077 height 37
type input "GYM"
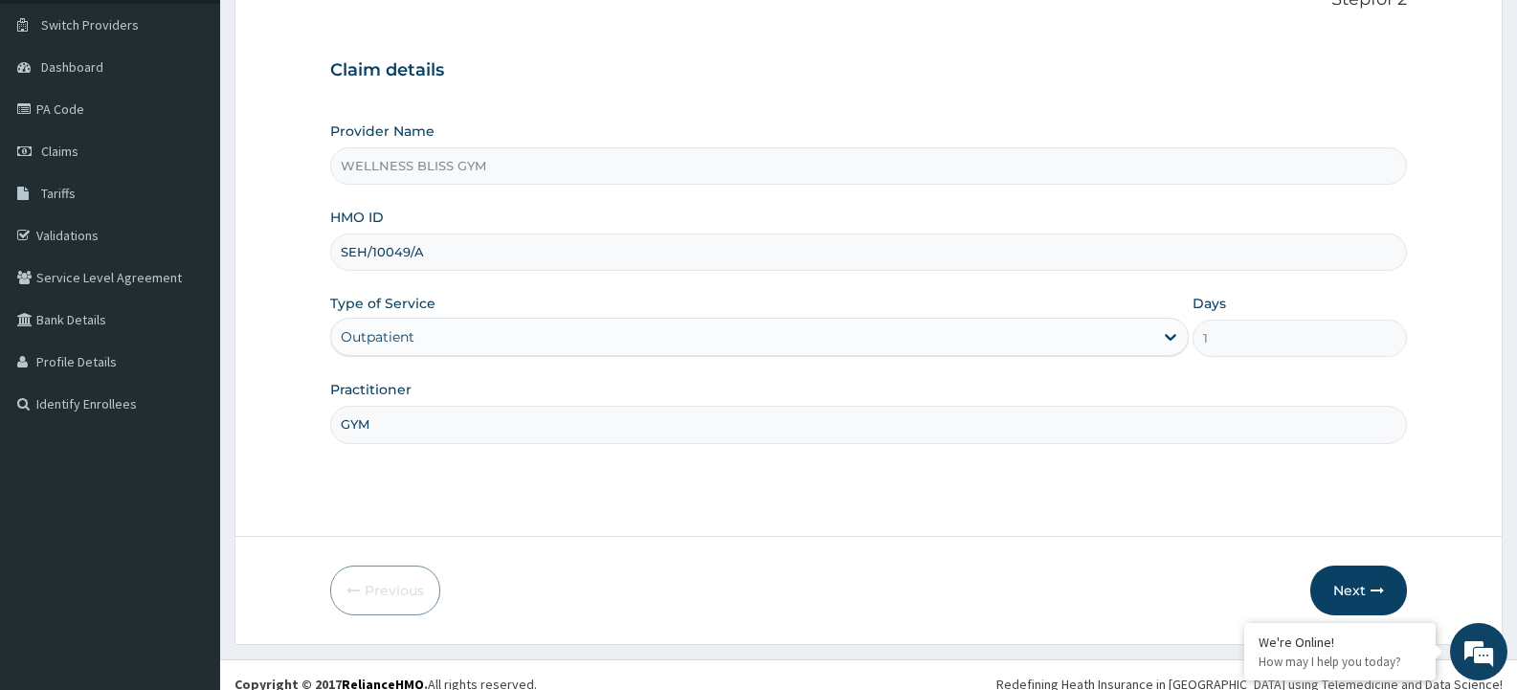
scroll to position [160, 0]
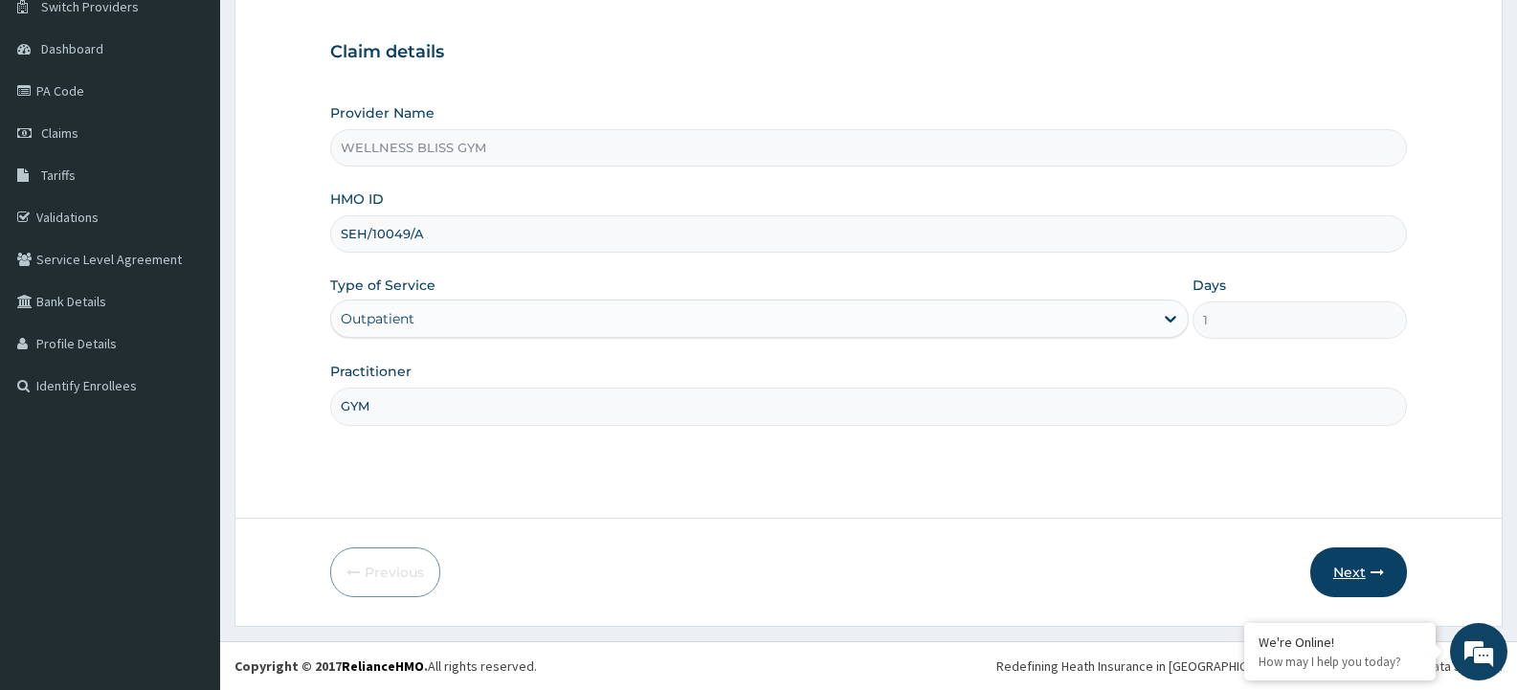
click at [1339, 570] on button "Next" at bounding box center [1359, 573] width 97 height 50
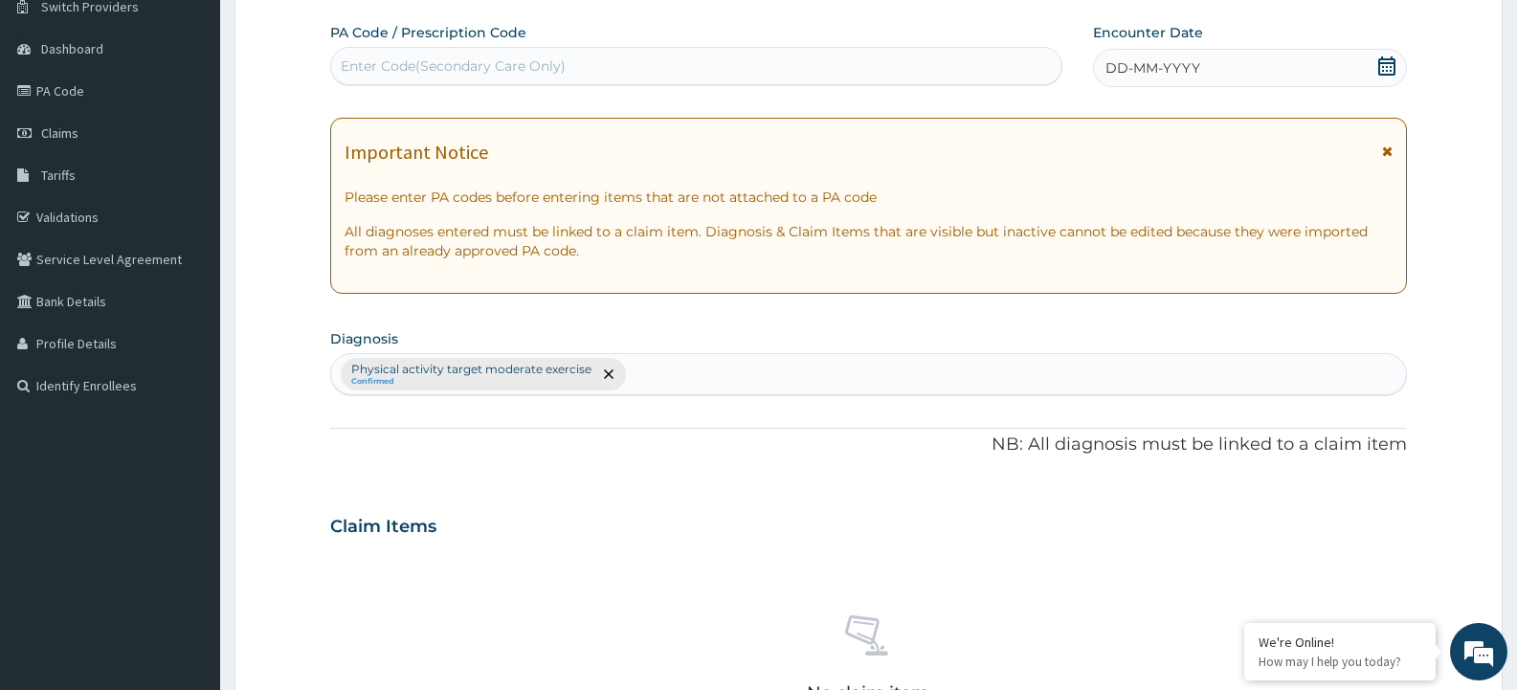
click at [634, 78] on div "Enter Code(Secondary Care Only)" at bounding box center [696, 66] width 730 height 31
type input "PA/E90E53"
drag, startPoint x: 1125, startPoint y: 70, endPoint x: 1117, endPoint y: 85, distance: 17.1
click at [1125, 71] on span "DD-MM-YYYY" at bounding box center [1153, 67] width 95 height 19
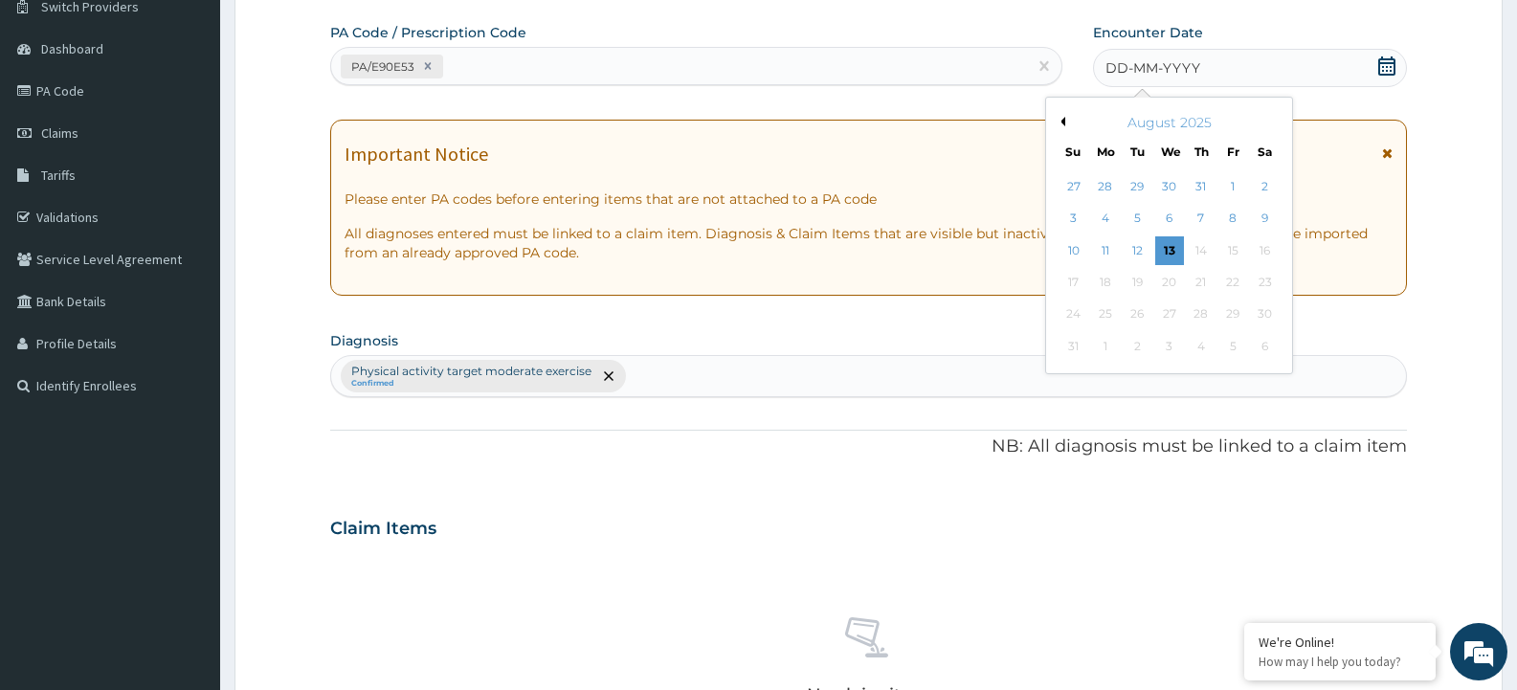
click at [1065, 121] on button "Previous Month" at bounding box center [1061, 122] width 10 height 10
click at [1065, 120] on button "Previous Month" at bounding box center [1061, 122] width 10 height 10
click at [1264, 284] on div "28" at bounding box center [1265, 282] width 29 height 29
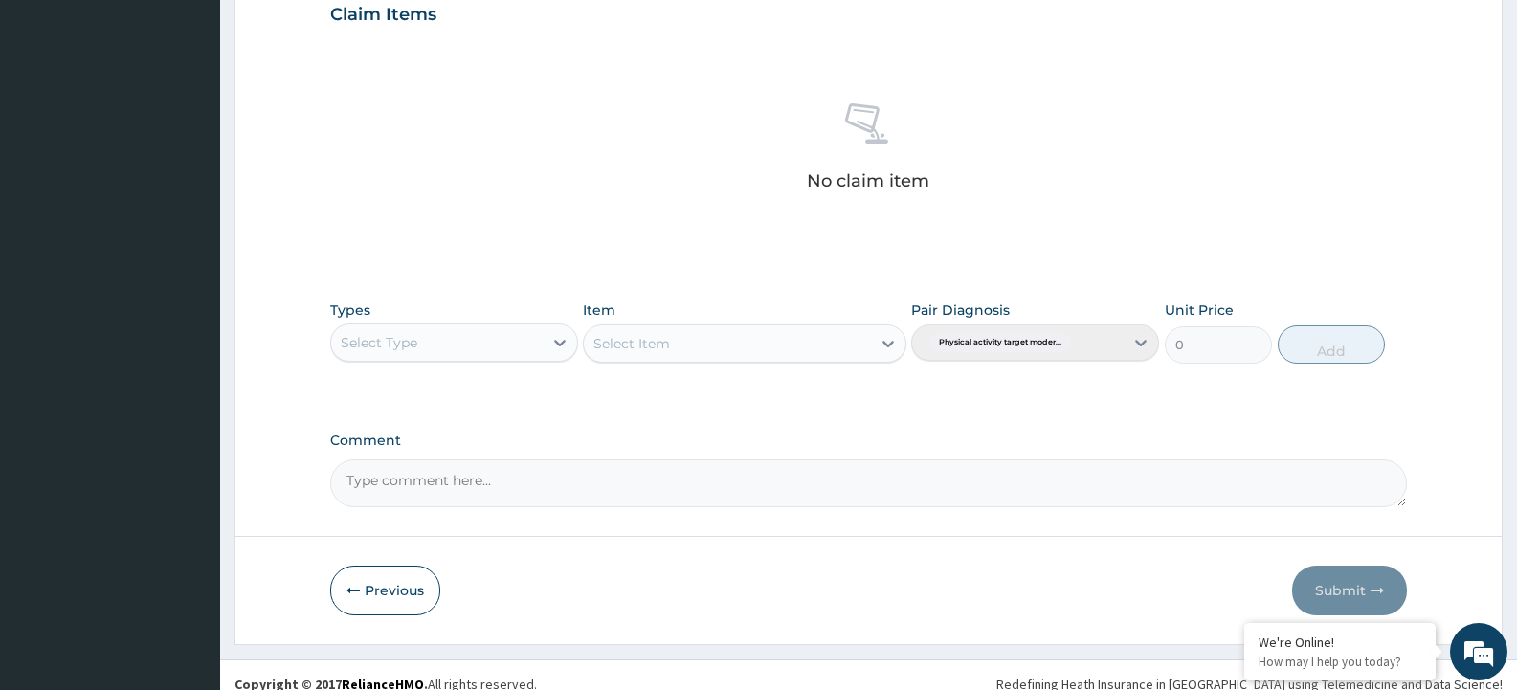
scroll to position [690, 0]
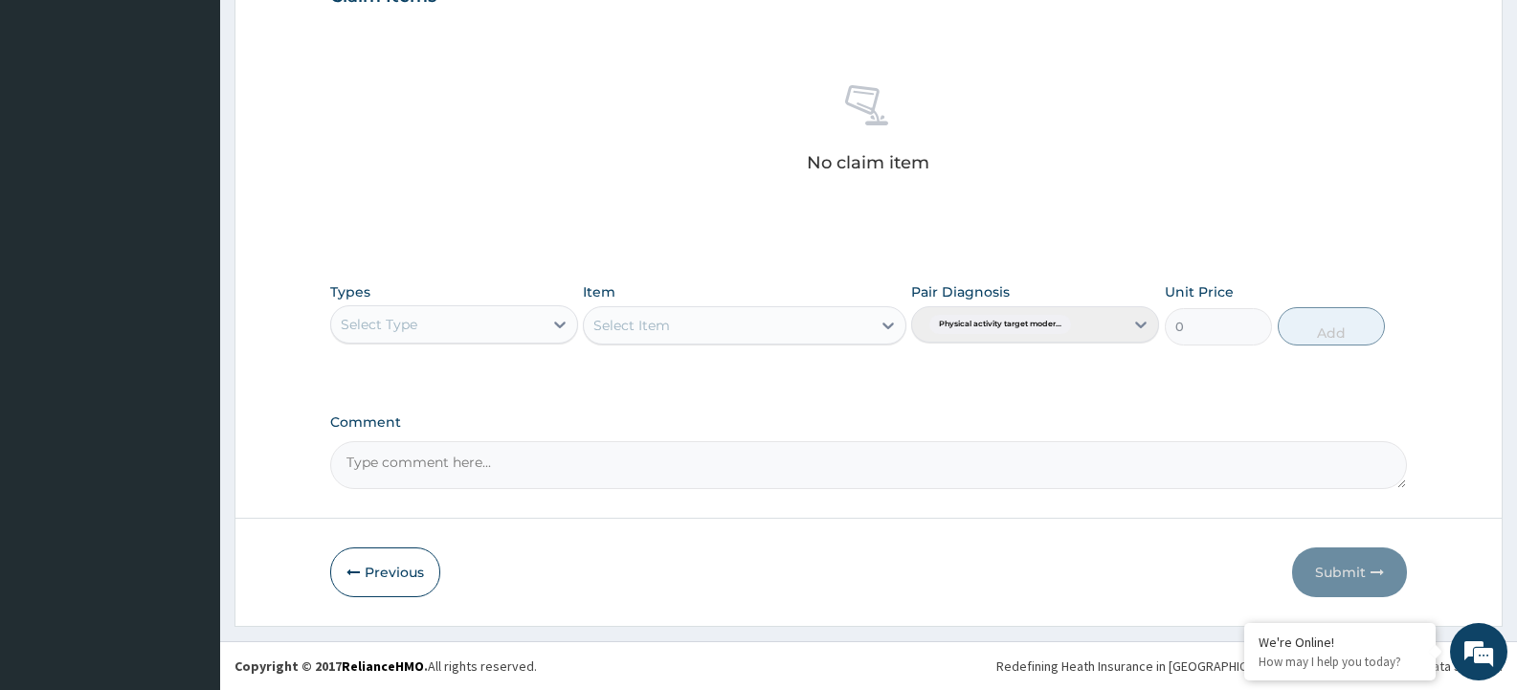
click at [463, 327] on div "Select Type" at bounding box center [437, 324] width 212 height 31
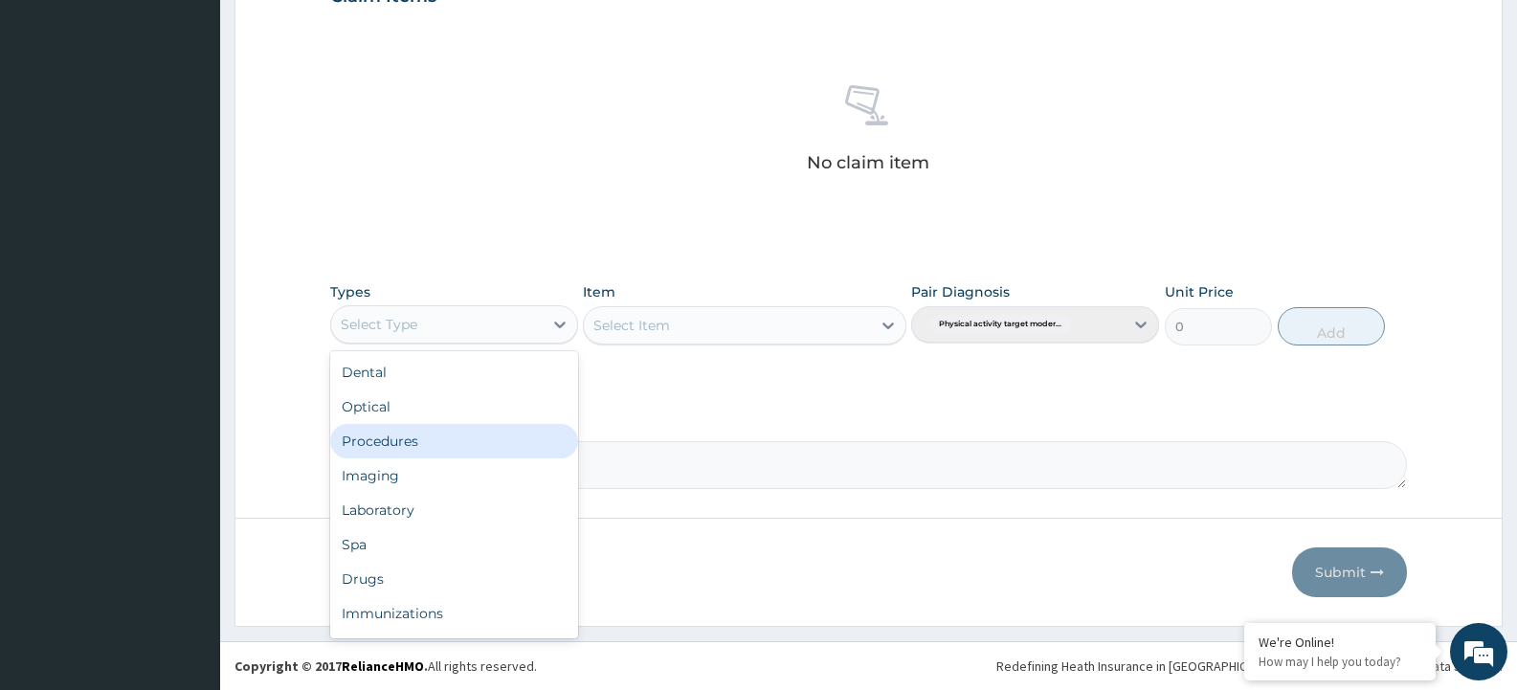
scroll to position [65, 0]
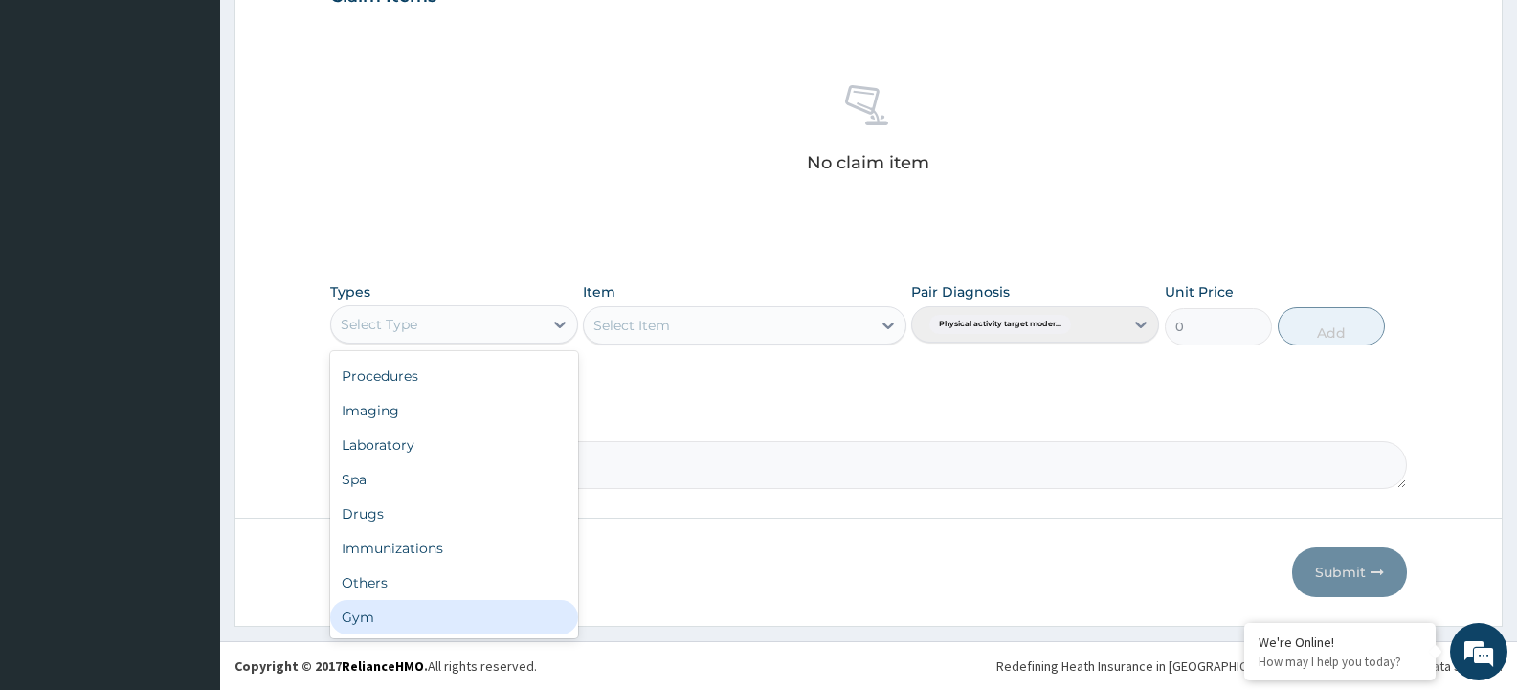
click at [399, 615] on div "Gym" at bounding box center [454, 617] width 248 height 34
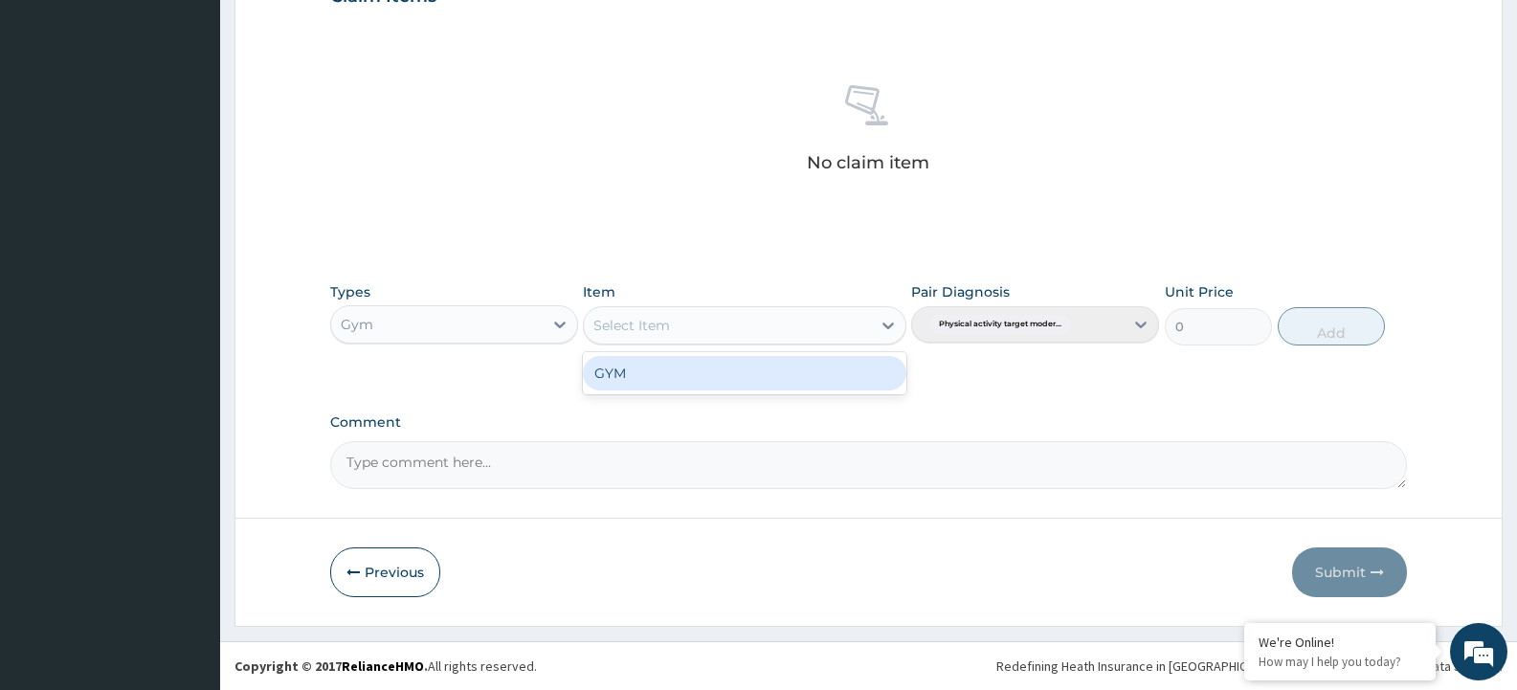
click at [827, 335] on div "Select Item" at bounding box center [727, 325] width 286 height 31
click at [796, 378] on div "GYM" at bounding box center [744, 373] width 323 height 34
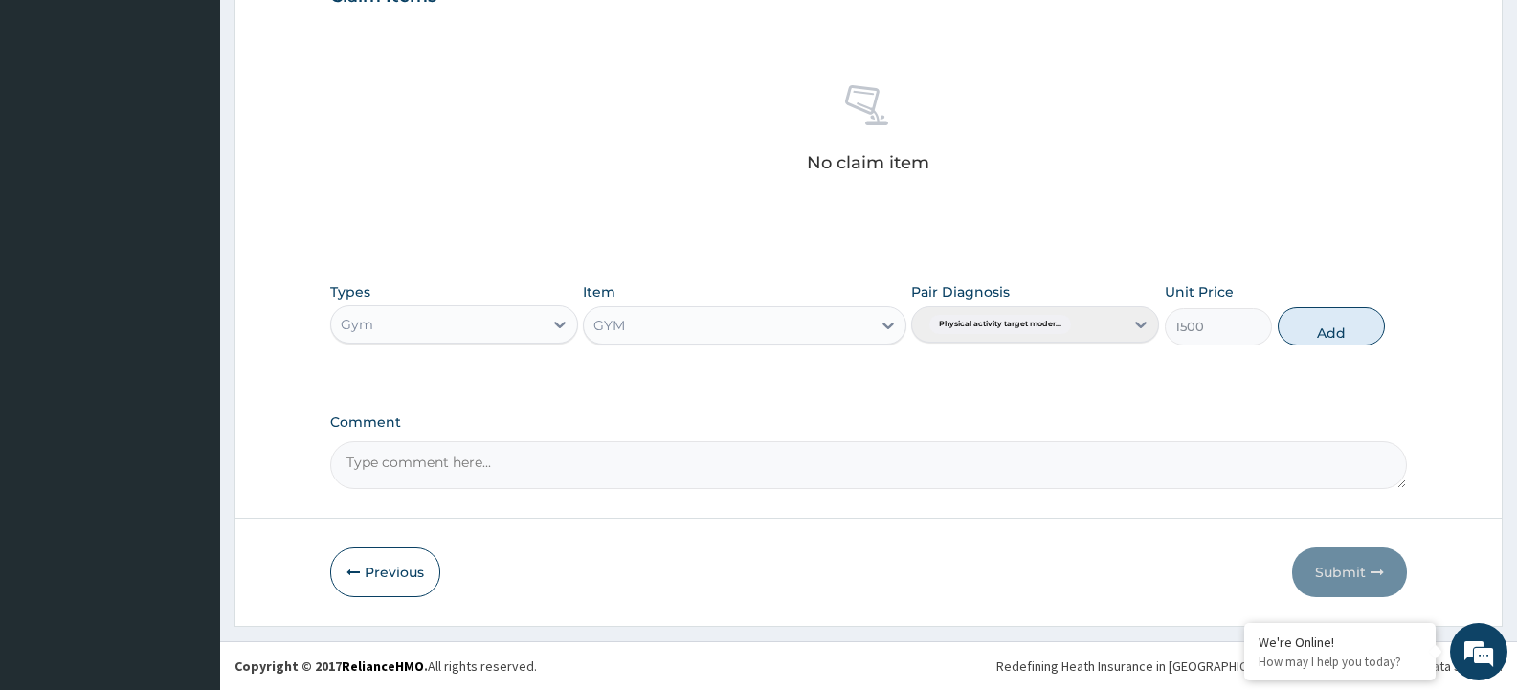
click at [1299, 329] on button "Add" at bounding box center [1331, 326] width 107 height 38
type input "0"
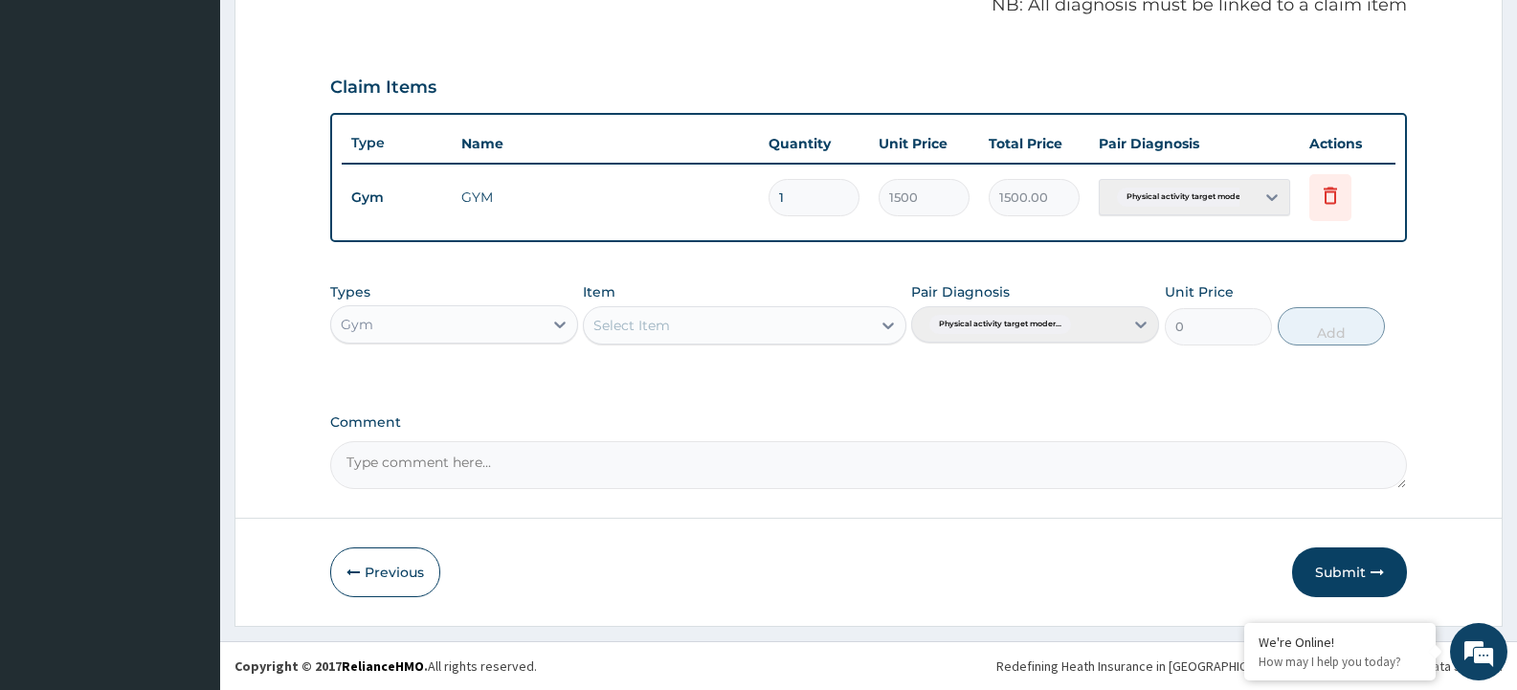
scroll to position [599, 0]
click at [740, 322] on div "Select Item" at bounding box center [727, 325] width 286 height 31
click at [746, 374] on div "GYM" at bounding box center [744, 373] width 323 height 34
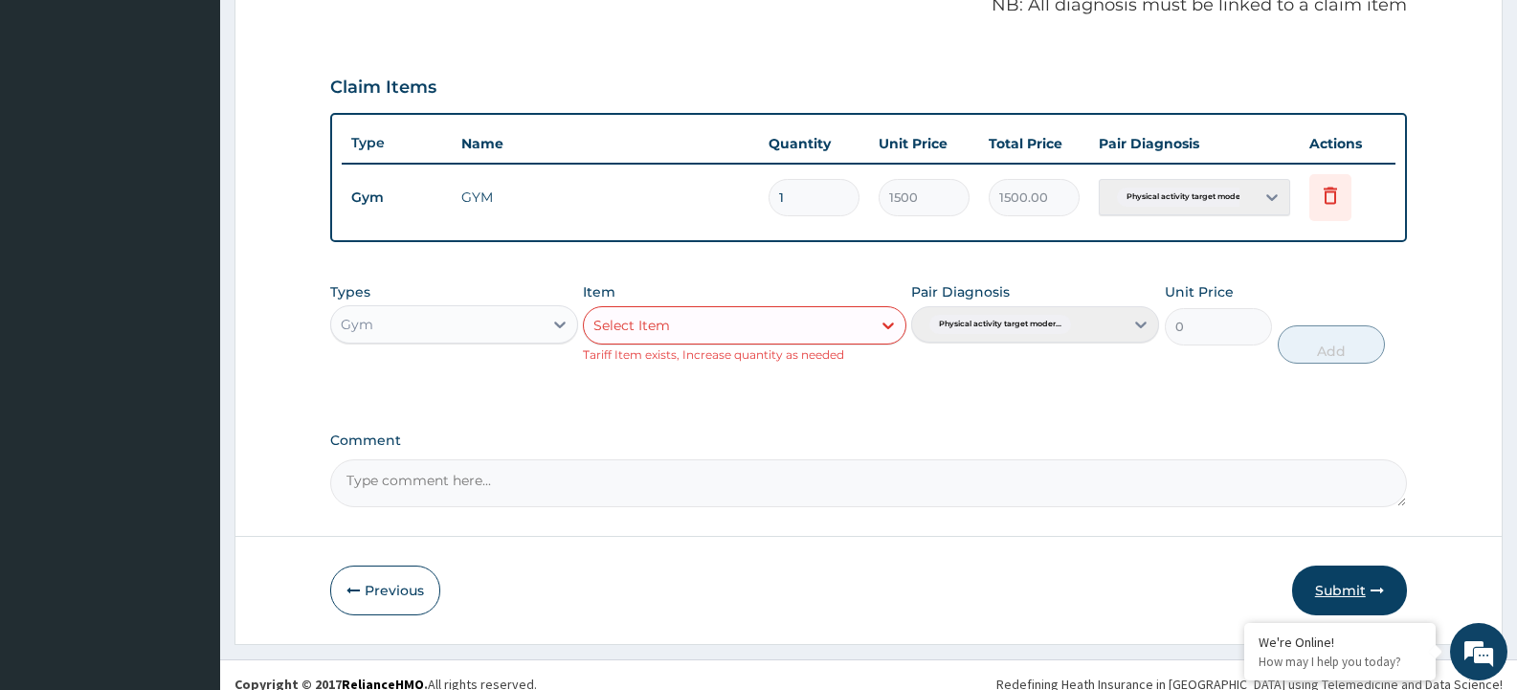
click at [1307, 584] on button "Submit" at bounding box center [1349, 591] width 115 height 50
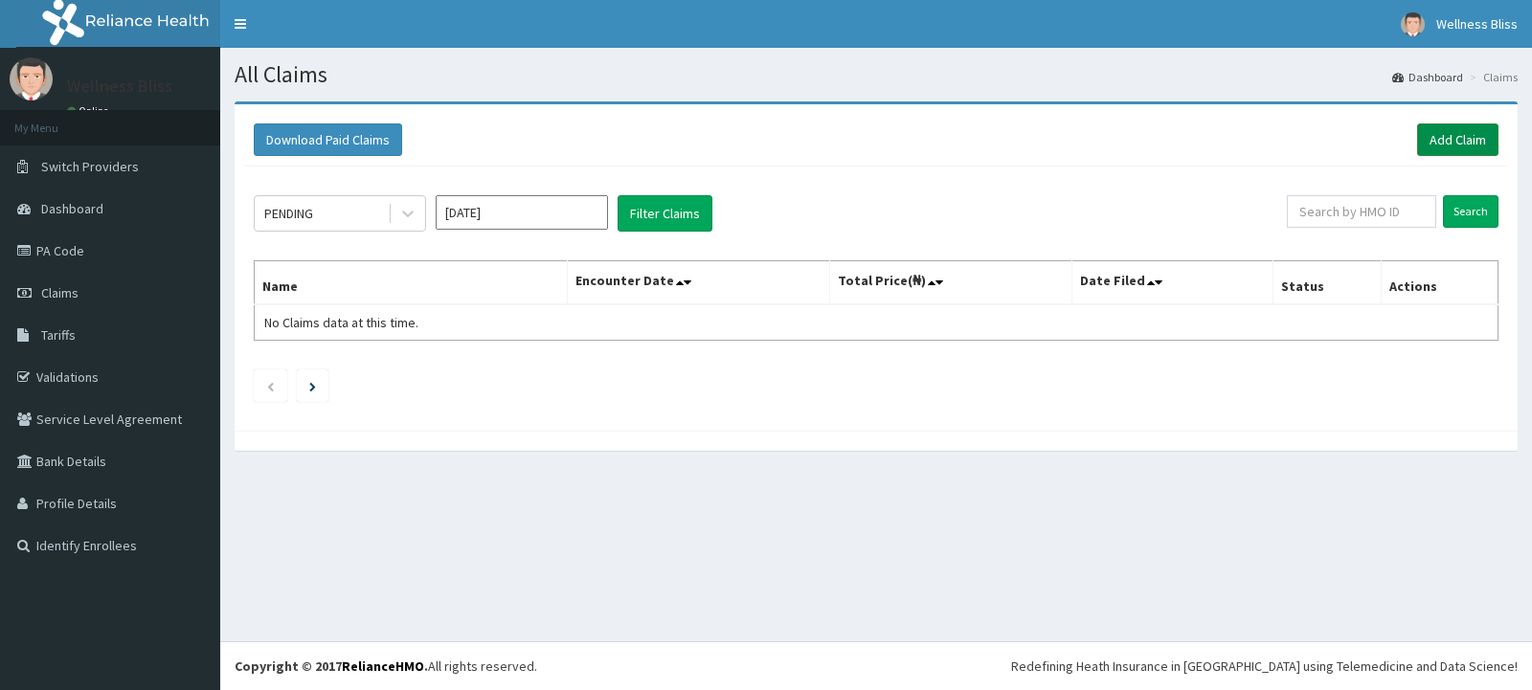
click at [1440, 134] on link "Add Claim" at bounding box center [1457, 139] width 81 height 33
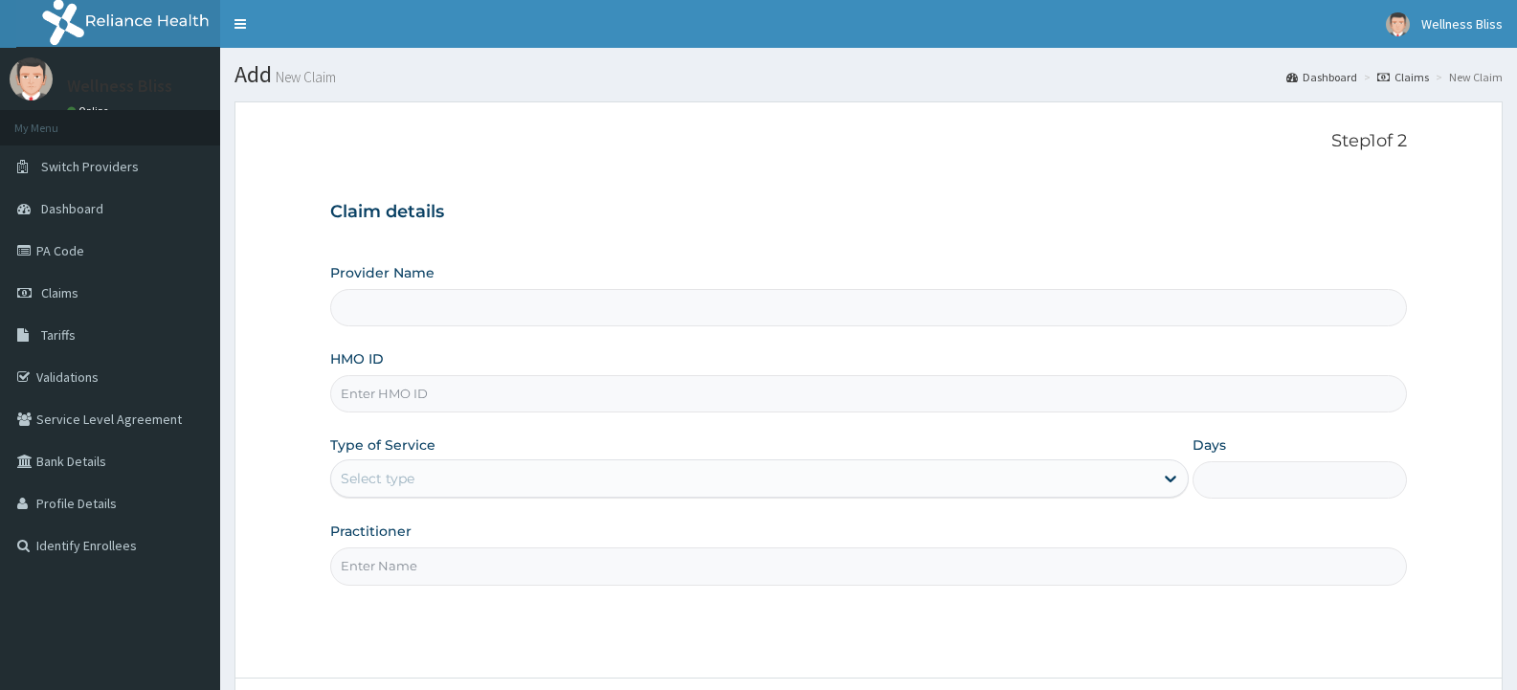
type input "WELLNESS BLISS GYM"
type input "1"
click at [415, 393] on input "HMO ID" at bounding box center [868, 393] width 1077 height 37
type input "SLB/10616/A"
click at [394, 569] on input "Practitioner" at bounding box center [868, 566] width 1077 height 37
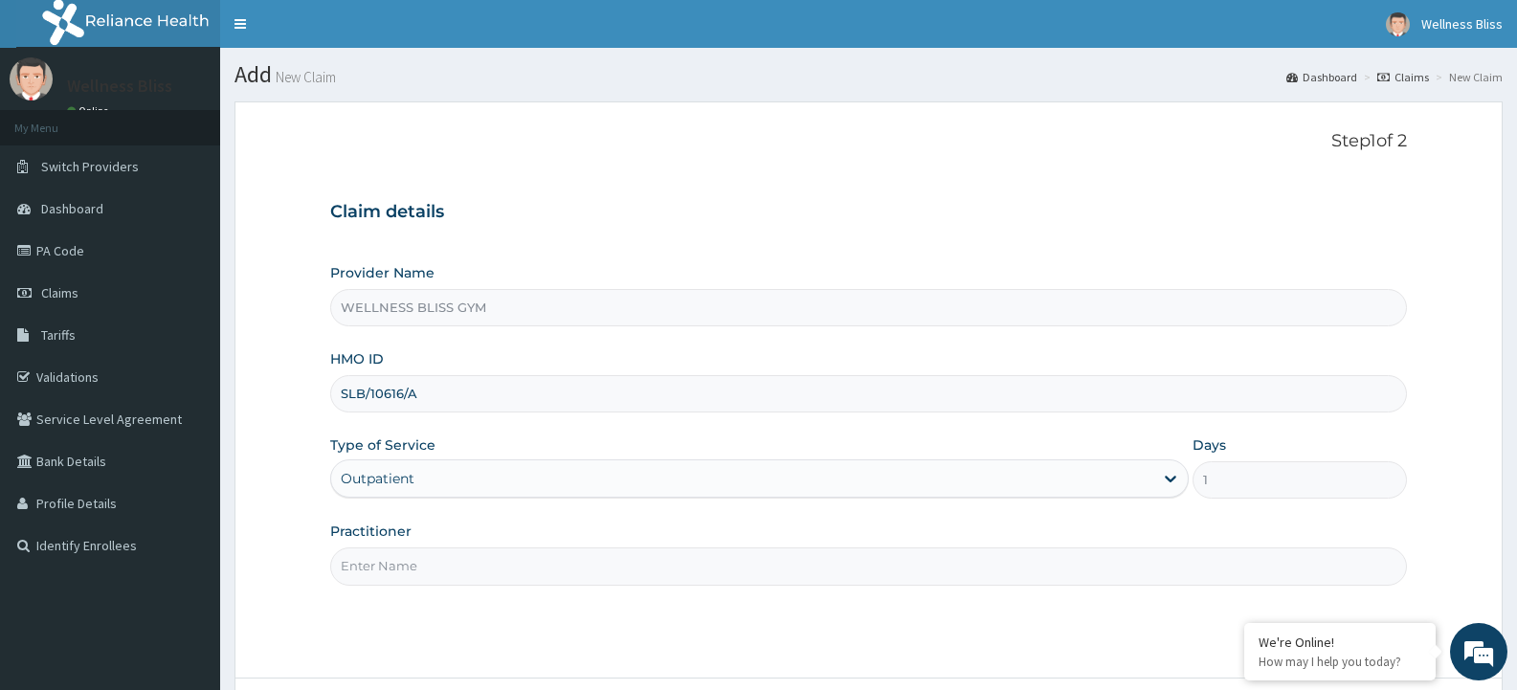
type input "GYM"
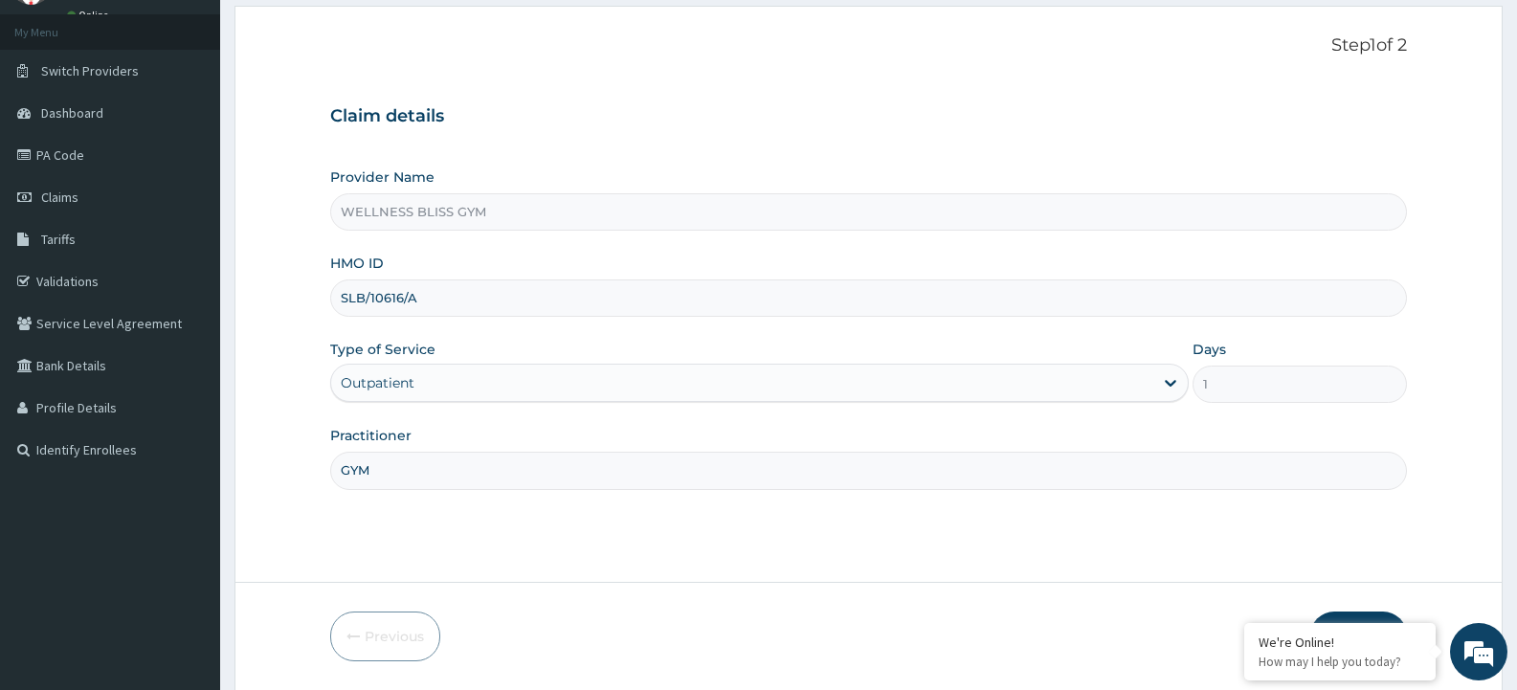
scroll to position [160, 0]
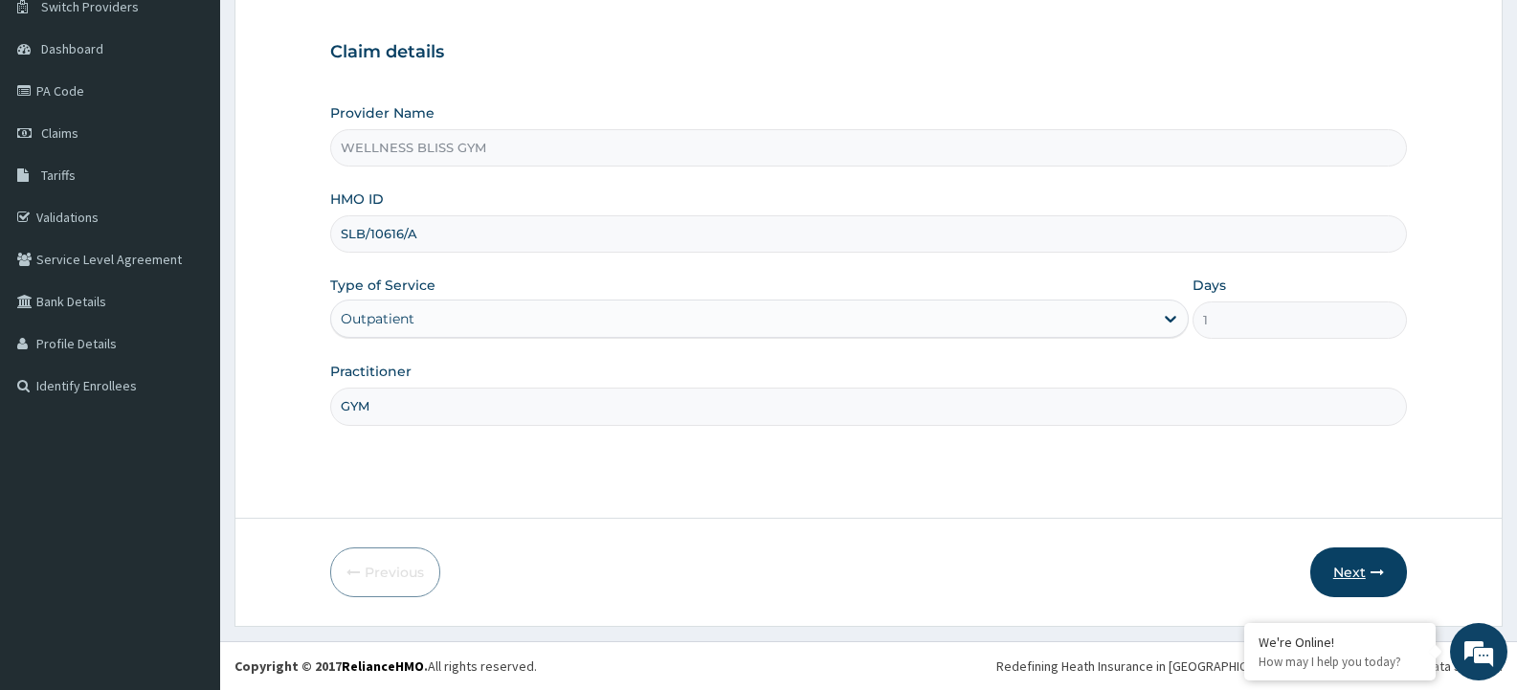
click at [1347, 575] on button "Next" at bounding box center [1359, 573] width 97 height 50
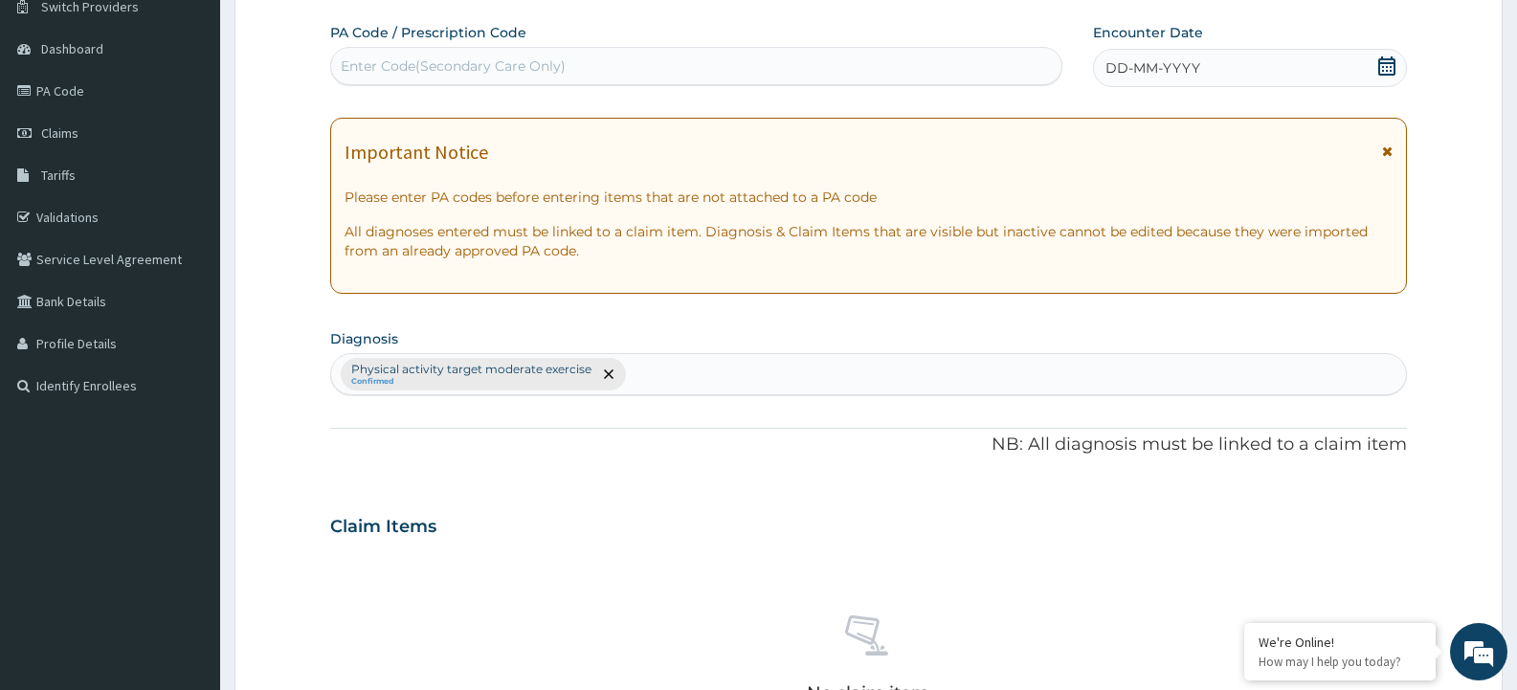
click at [629, 60] on div "Enter Code(Secondary Care Only)" at bounding box center [696, 66] width 730 height 31
click at [380, 63] on input "PA/67E" at bounding box center [366, 65] width 50 height 19
type input "PA/670E"
click at [406, 66] on div "Enter Code(Secondary Care Only)" at bounding box center [696, 66] width 730 height 31
type input "PA/670E59"
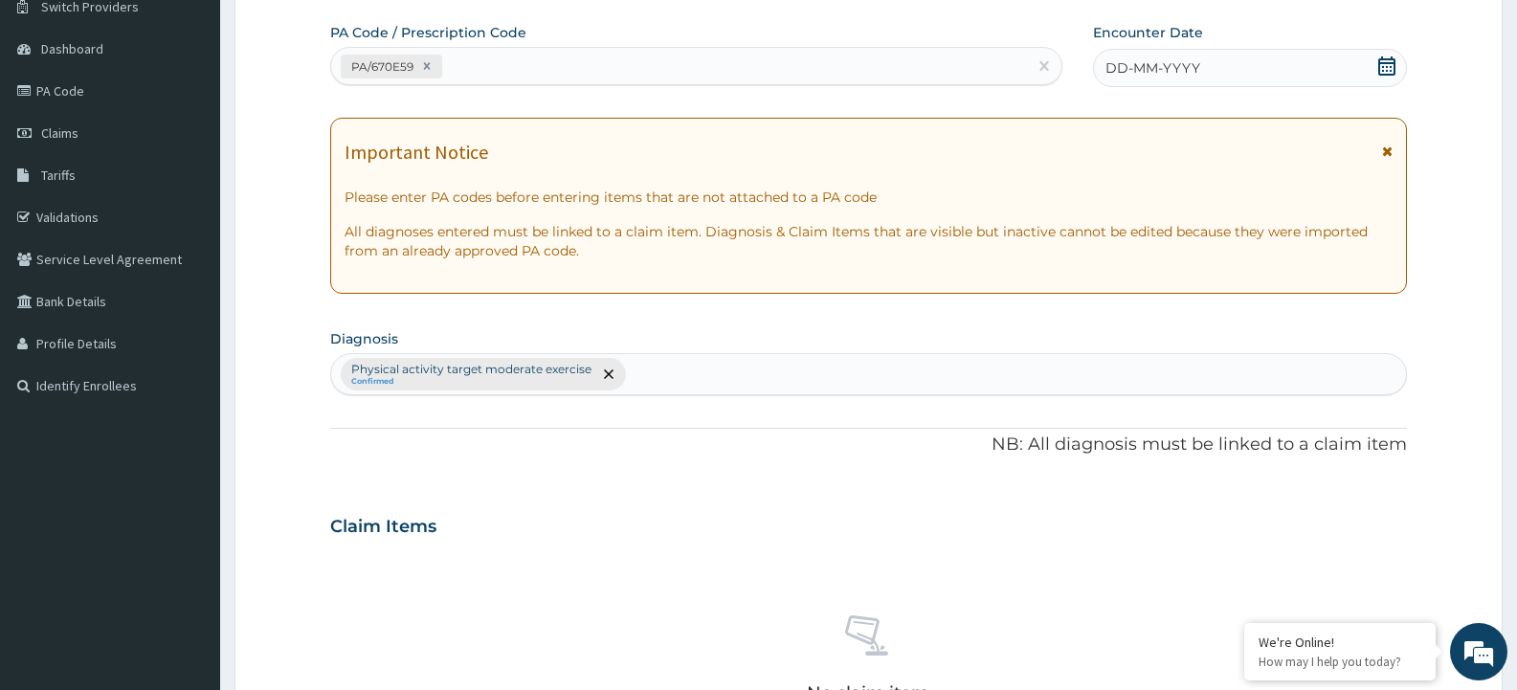
click at [1150, 61] on span "DD-MM-YYYY" at bounding box center [1153, 67] width 95 height 19
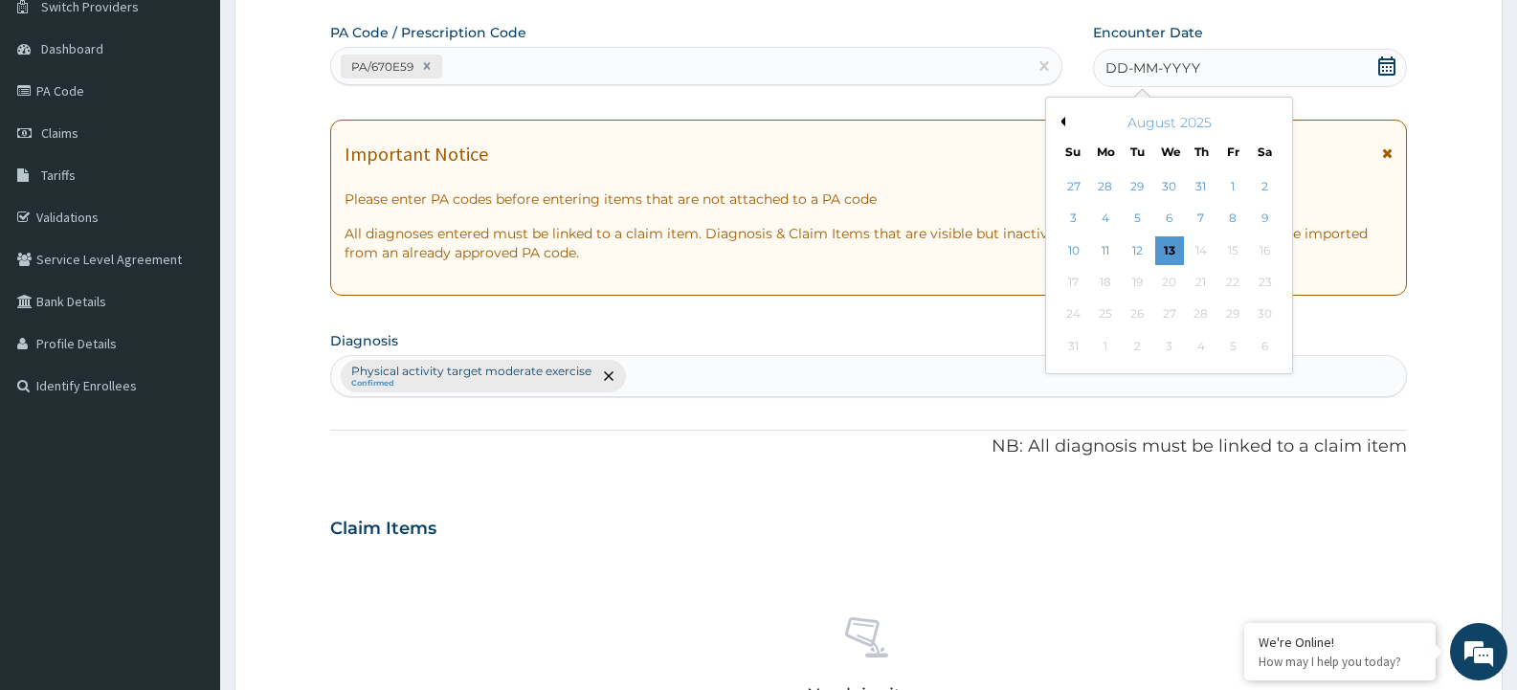
click at [1059, 117] on button "Previous Month" at bounding box center [1061, 122] width 10 height 10
click at [1265, 285] on div "28" at bounding box center [1265, 282] width 29 height 29
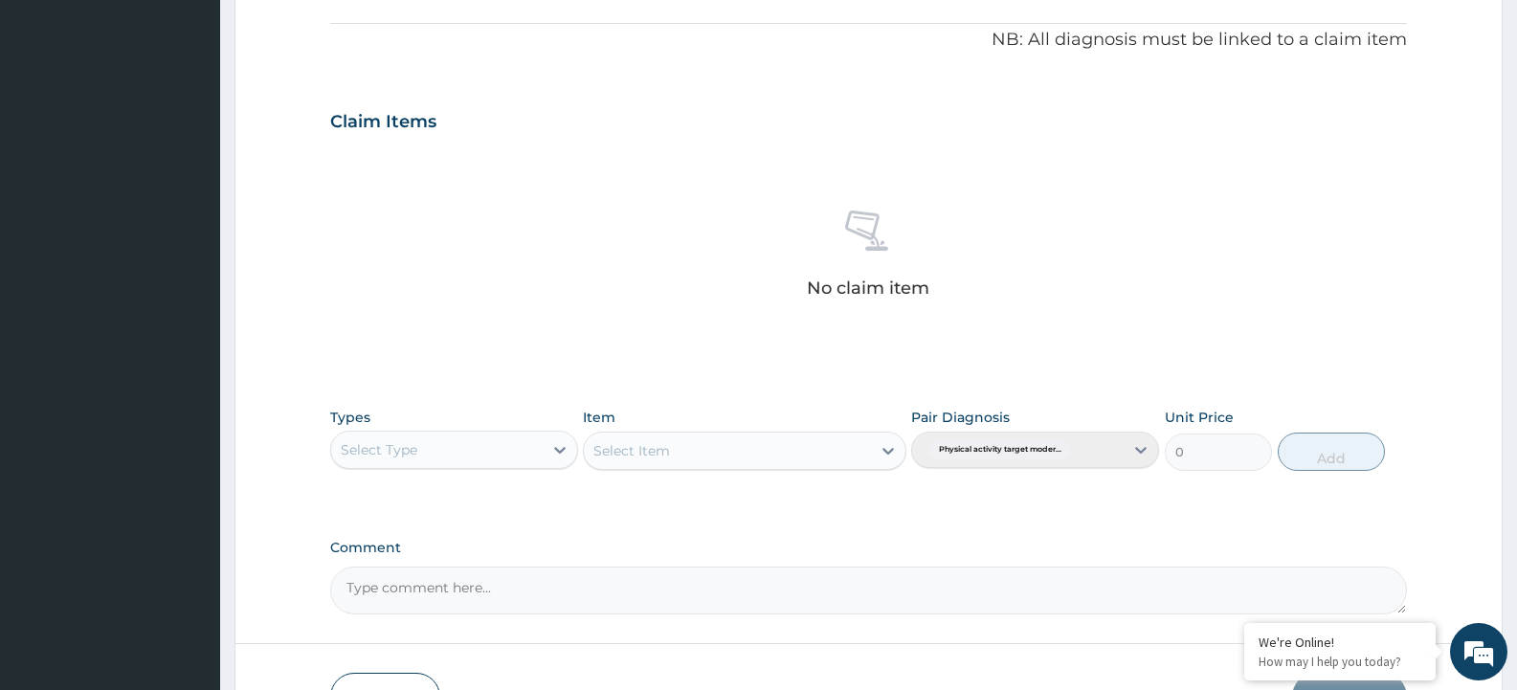
scroll to position [690, 0]
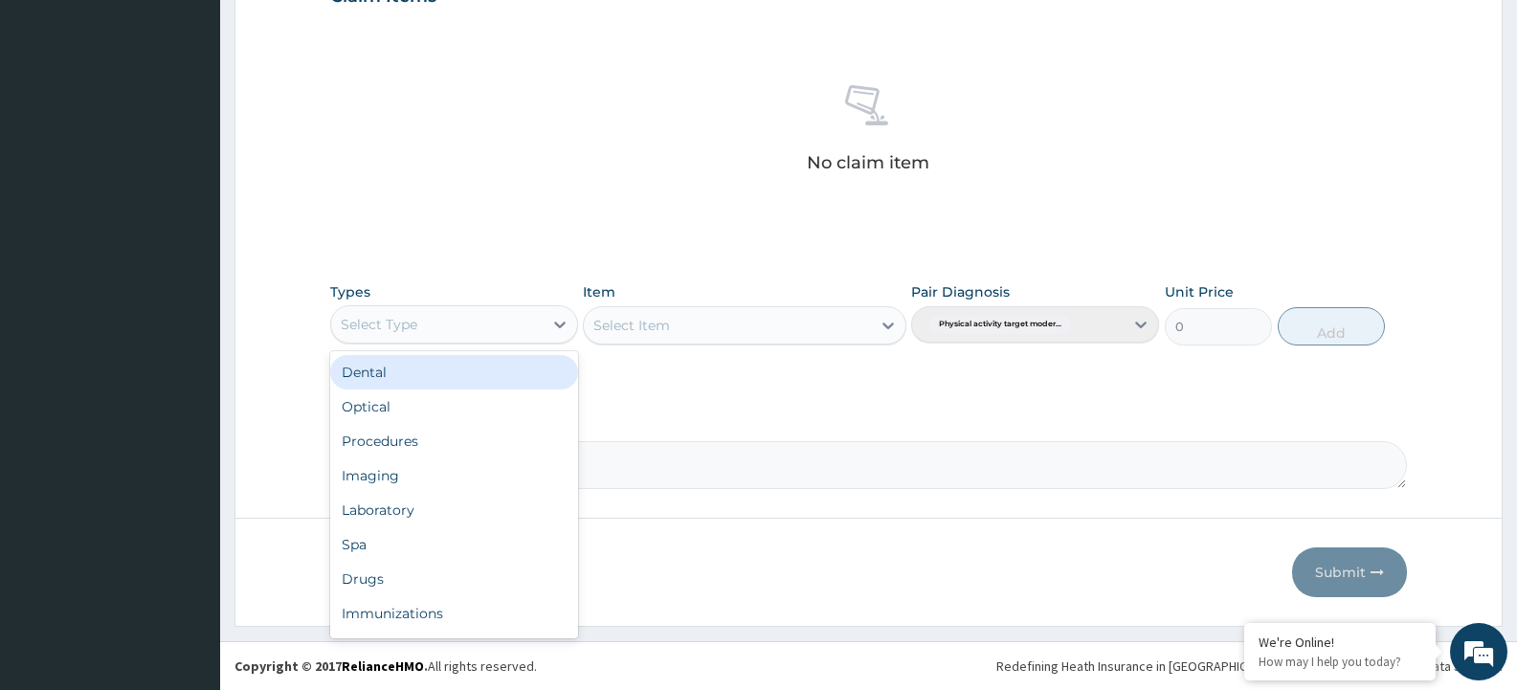
click at [460, 333] on div "Select Type" at bounding box center [437, 324] width 212 height 31
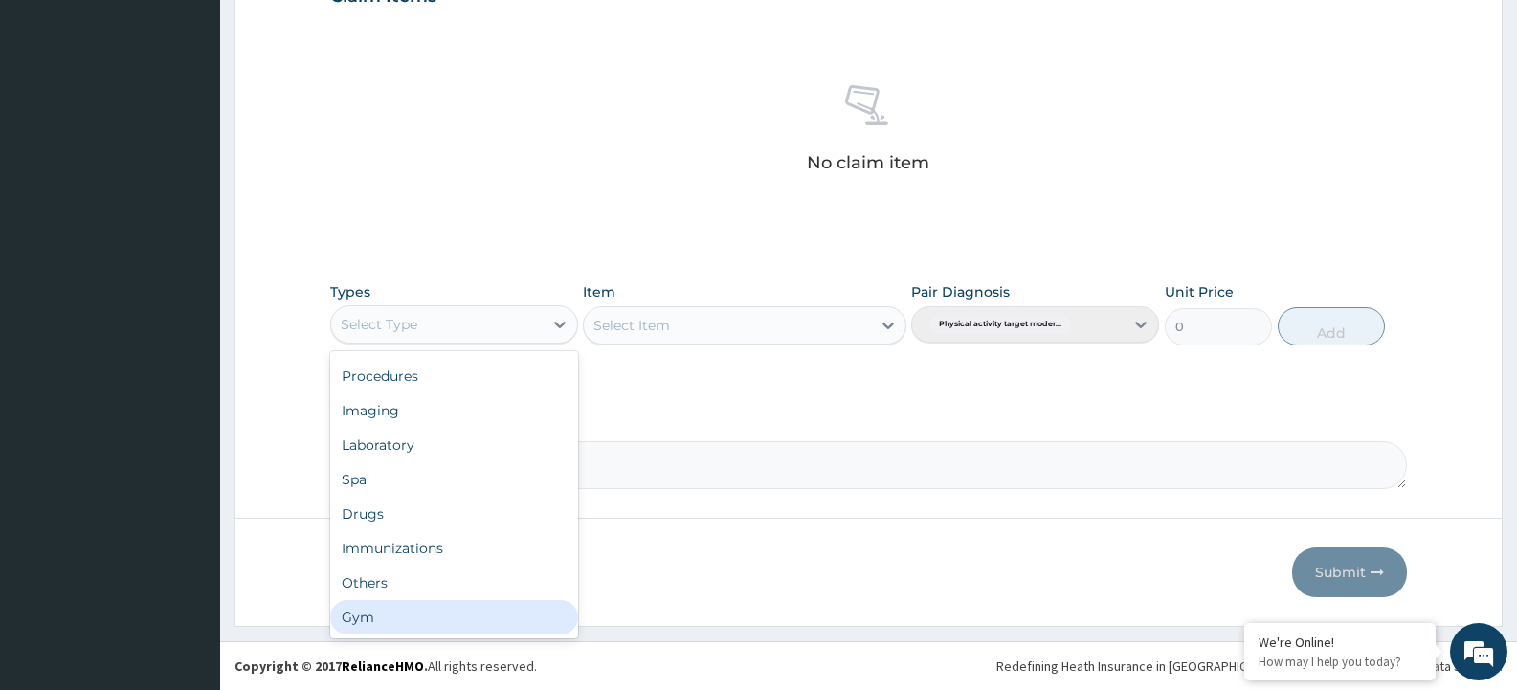
click at [375, 622] on div "Gym" at bounding box center [454, 617] width 248 height 34
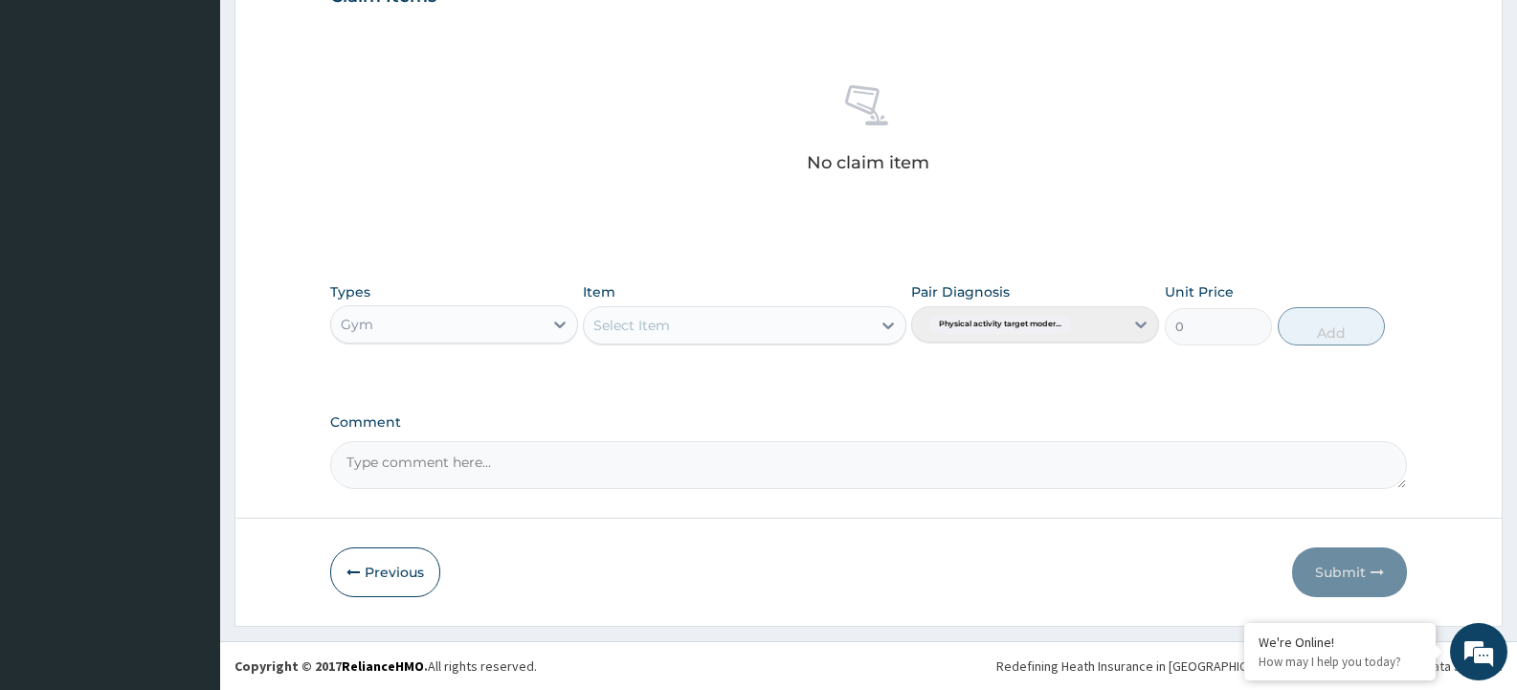
click at [798, 335] on div "Select Item" at bounding box center [727, 325] width 286 height 31
click at [784, 372] on div "GYM" at bounding box center [744, 373] width 323 height 34
drag, startPoint x: 1330, startPoint y: 330, endPoint x: 1015, endPoint y: 347, distance: 315.4
click at [1328, 332] on button "Add" at bounding box center [1331, 326] width 107 height 38
type input "0"
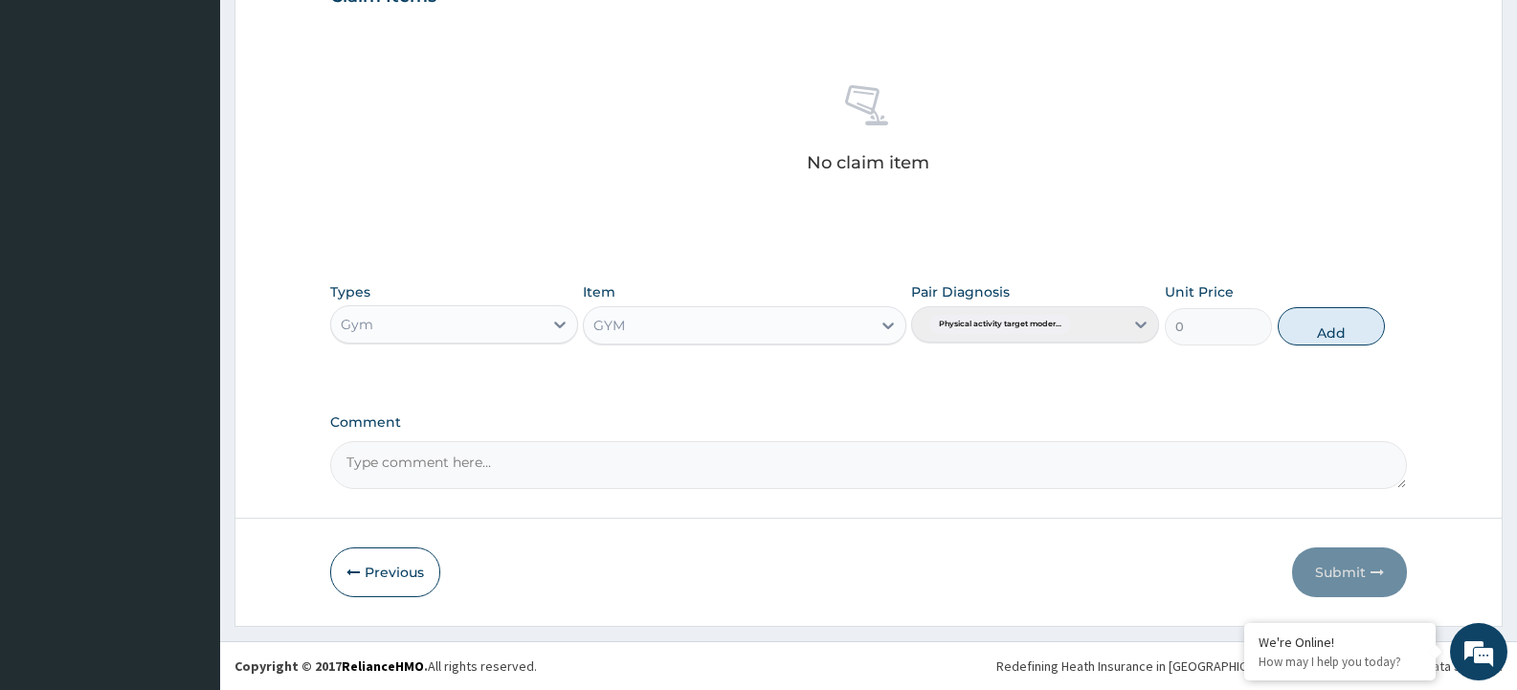
scroll to position [599, 0]
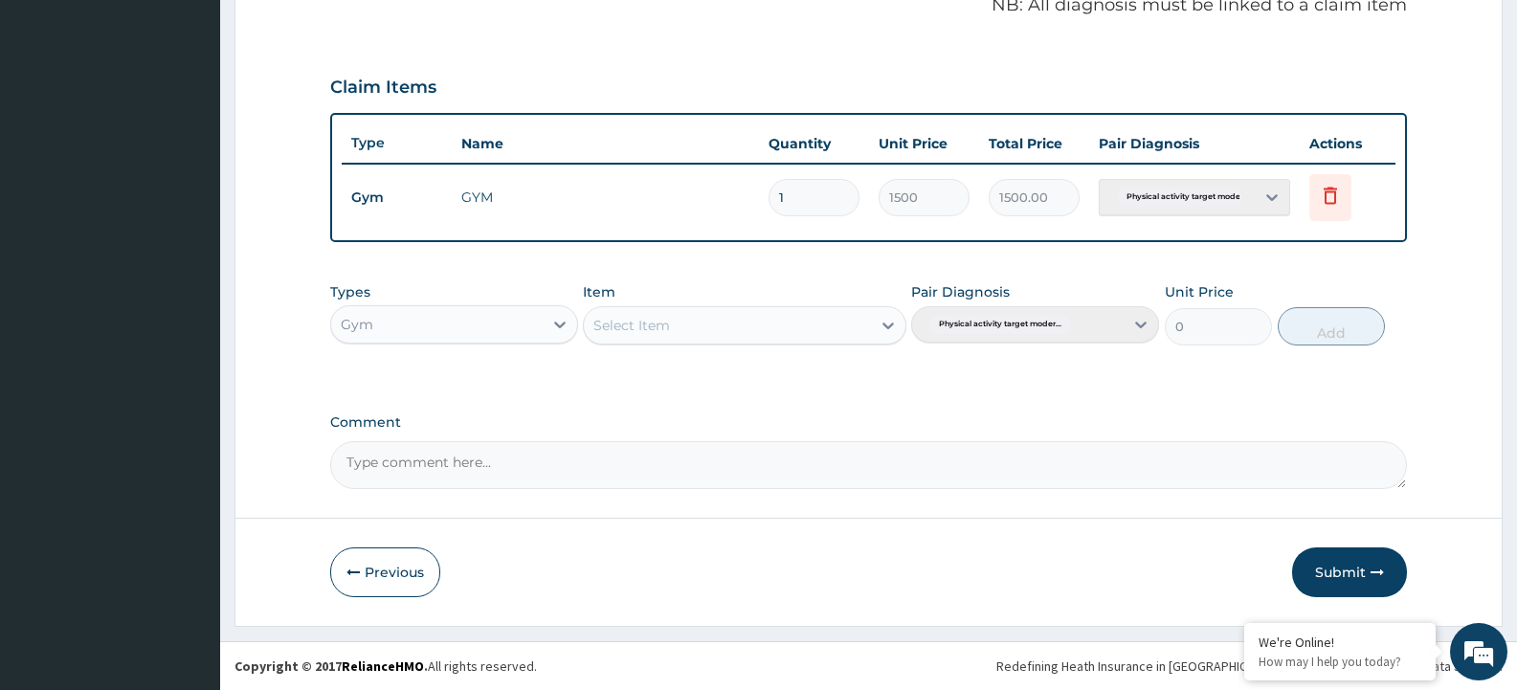
click at [787, 342] on div "Select Item" at bounding box center [744, 325] width 323 height 38
click at [790, 385] on div "GYM" at bounding box center [744, 373] width 323 height 34
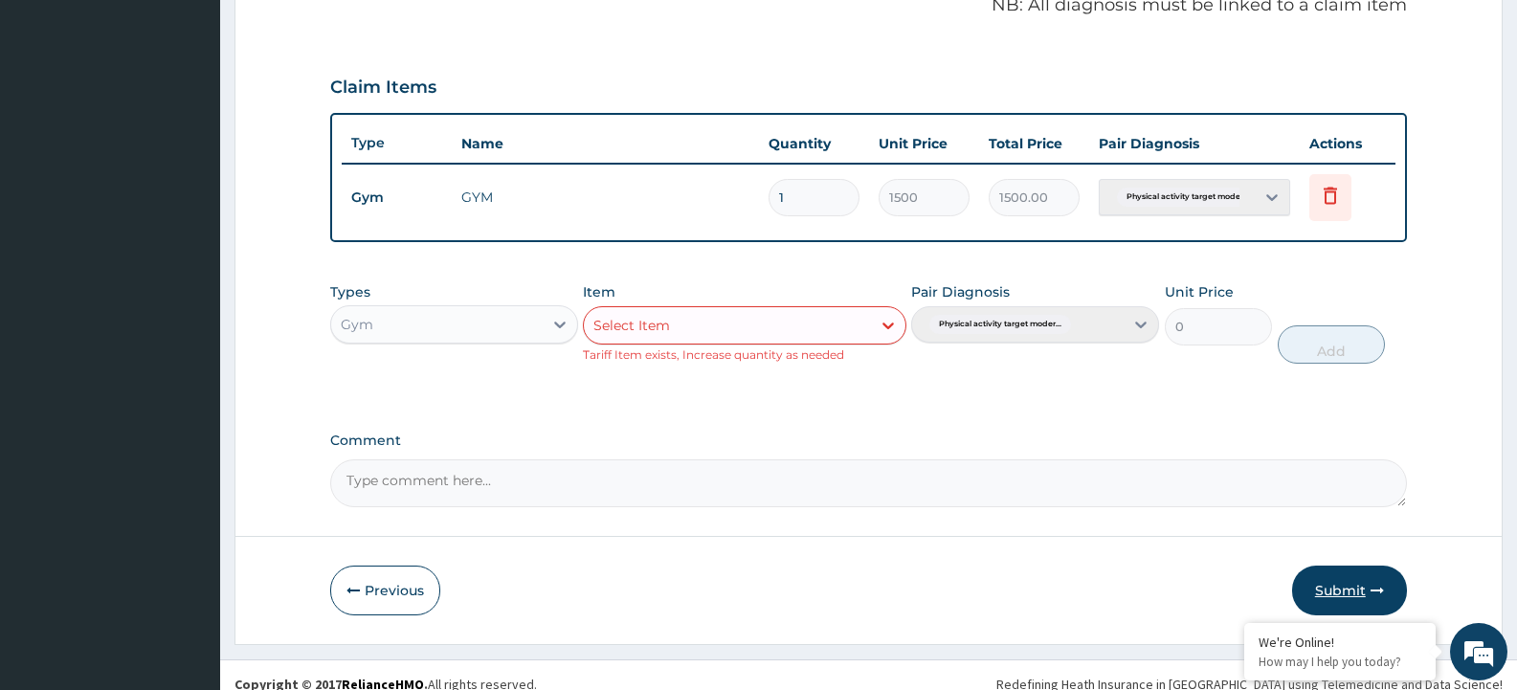
click at [1356, 589] on button "Submit" at bounding box center [1349, 591] width 115 height 50
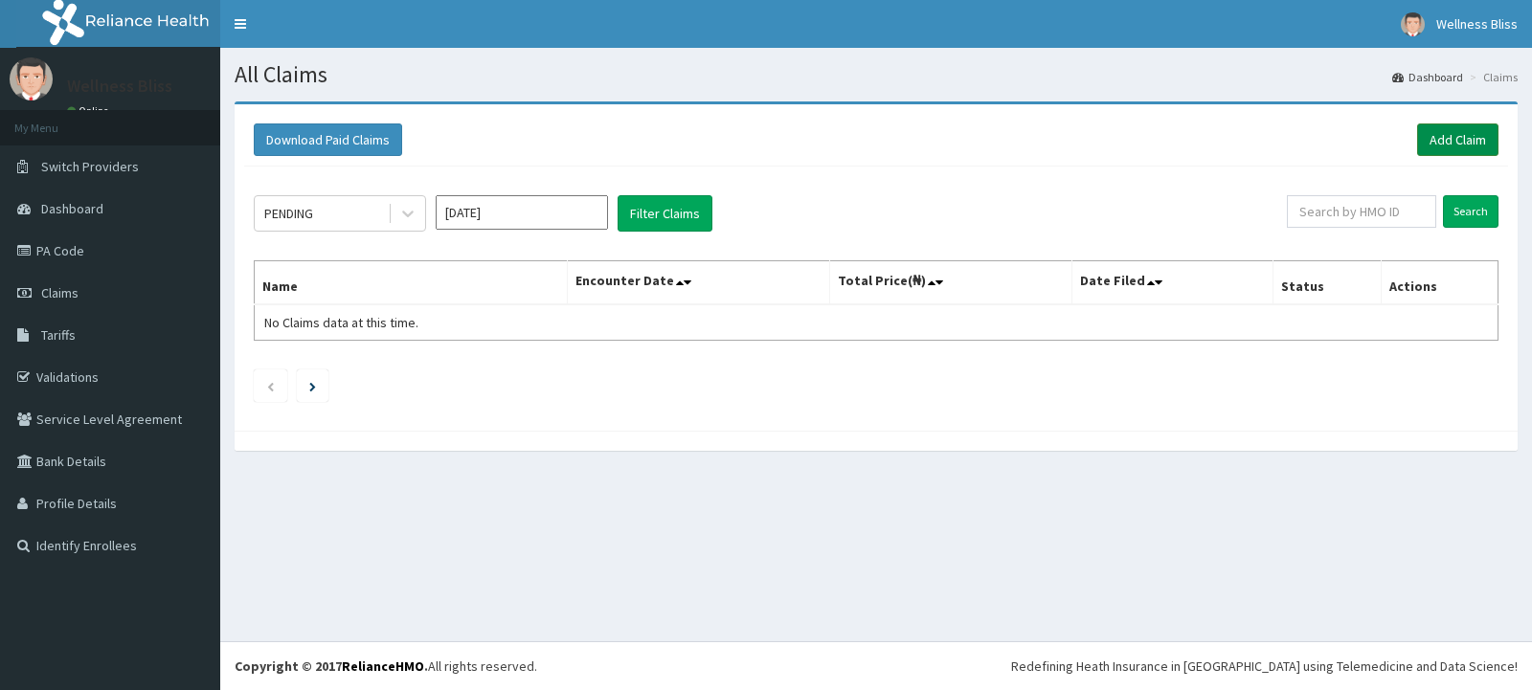
click at [1455, 140] on link "Add Claim" at bounding box center [1457, 139] width 81 height 33
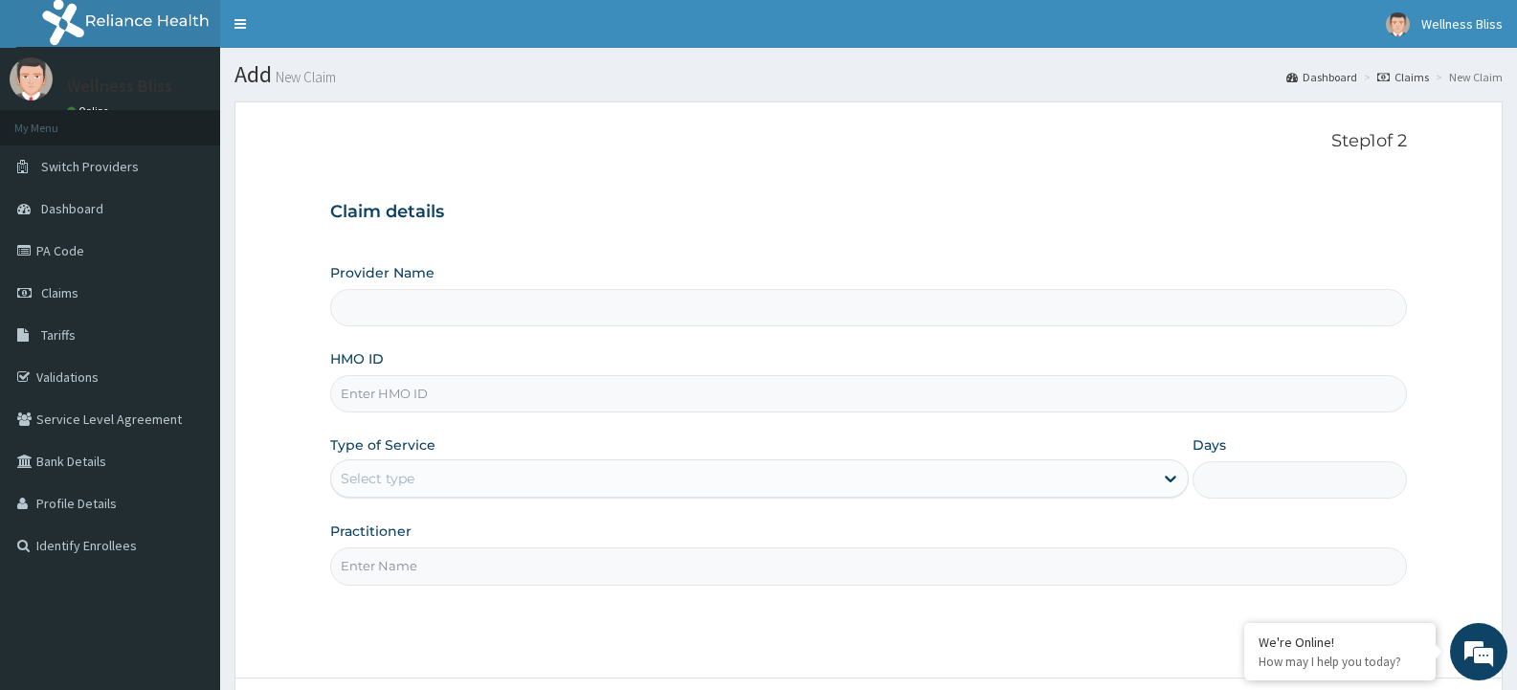
type input "WELLNESS BLISS GYM"
type input "1"
click at [398, 399] on input "HMO ID" at bounding box center [868, 393] width 1077 height 37
type input "BZY/10003/A"
click at [377, 568] on input "Practitioner" at bounding box center [868, 566] width 1077 height 37
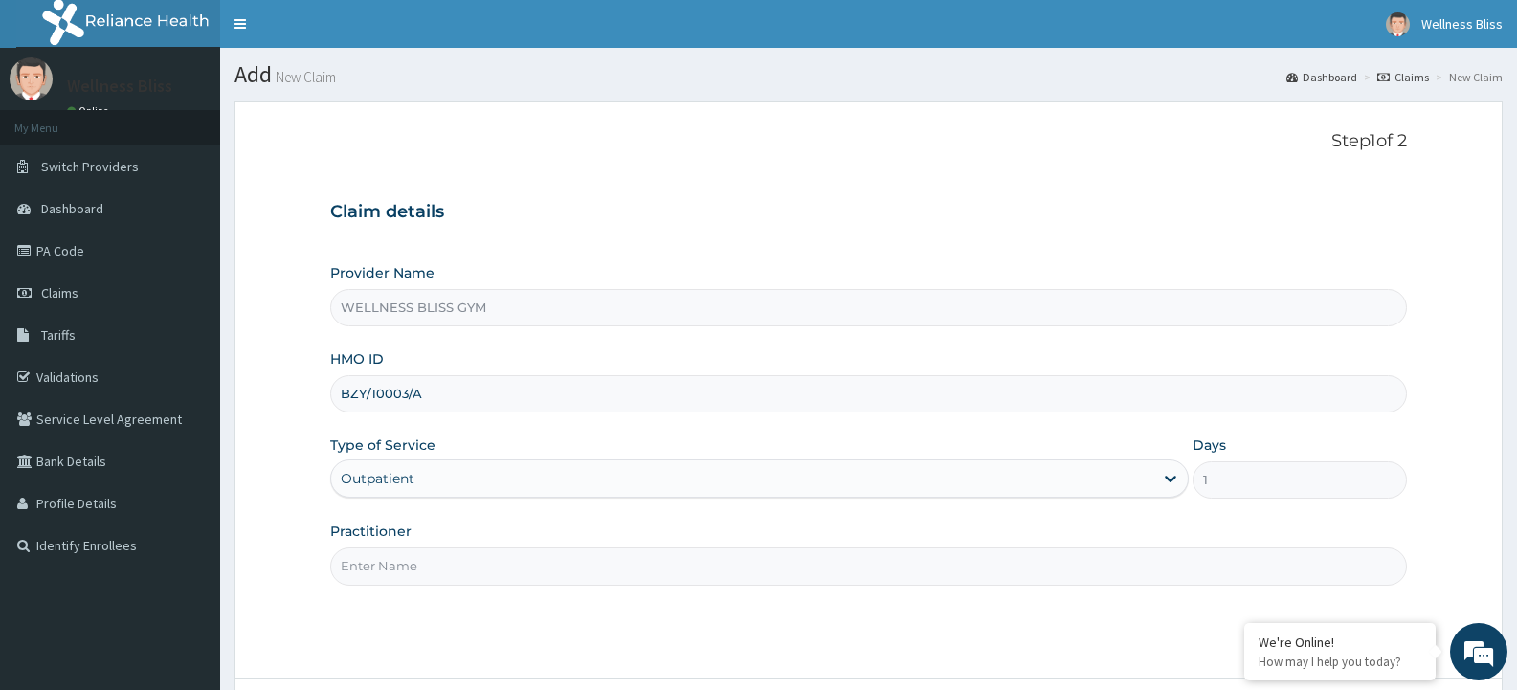
type input "GYM"
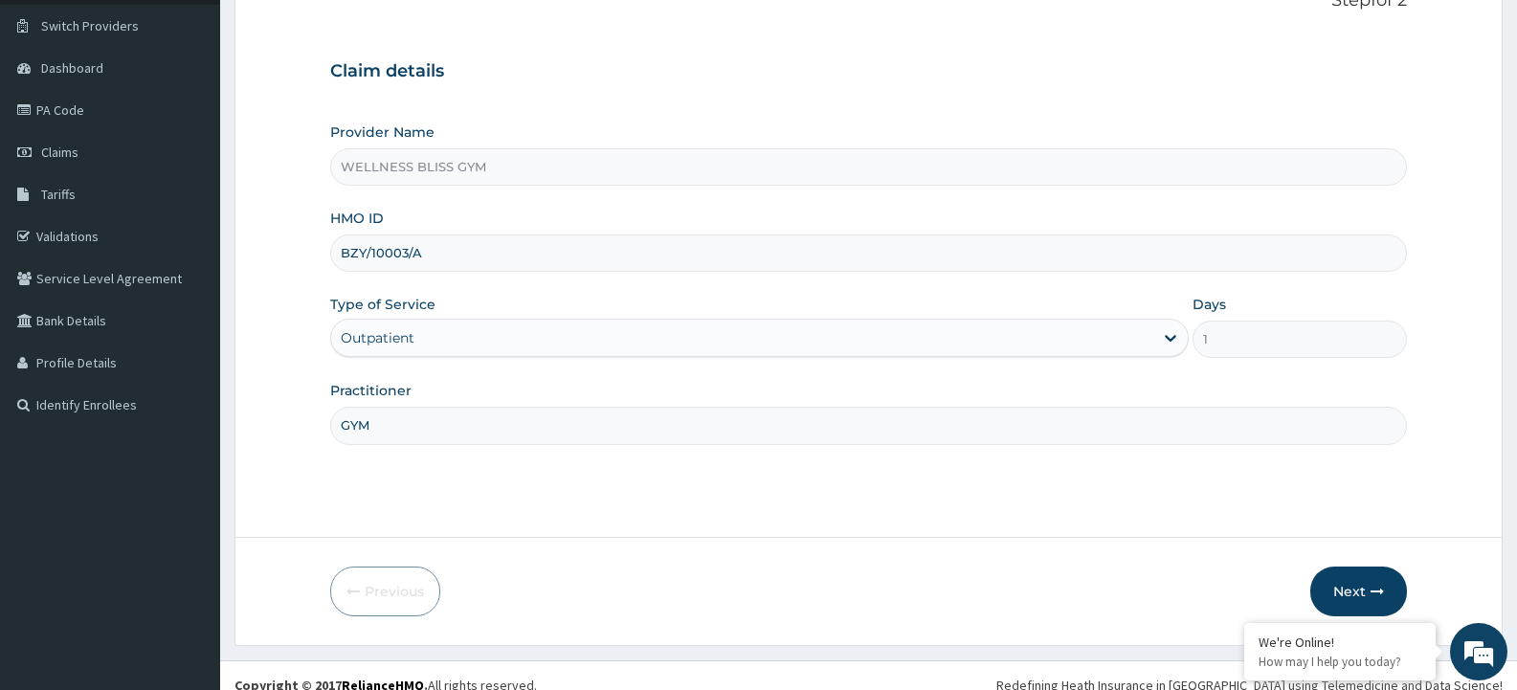
scroll to position [160, 0]
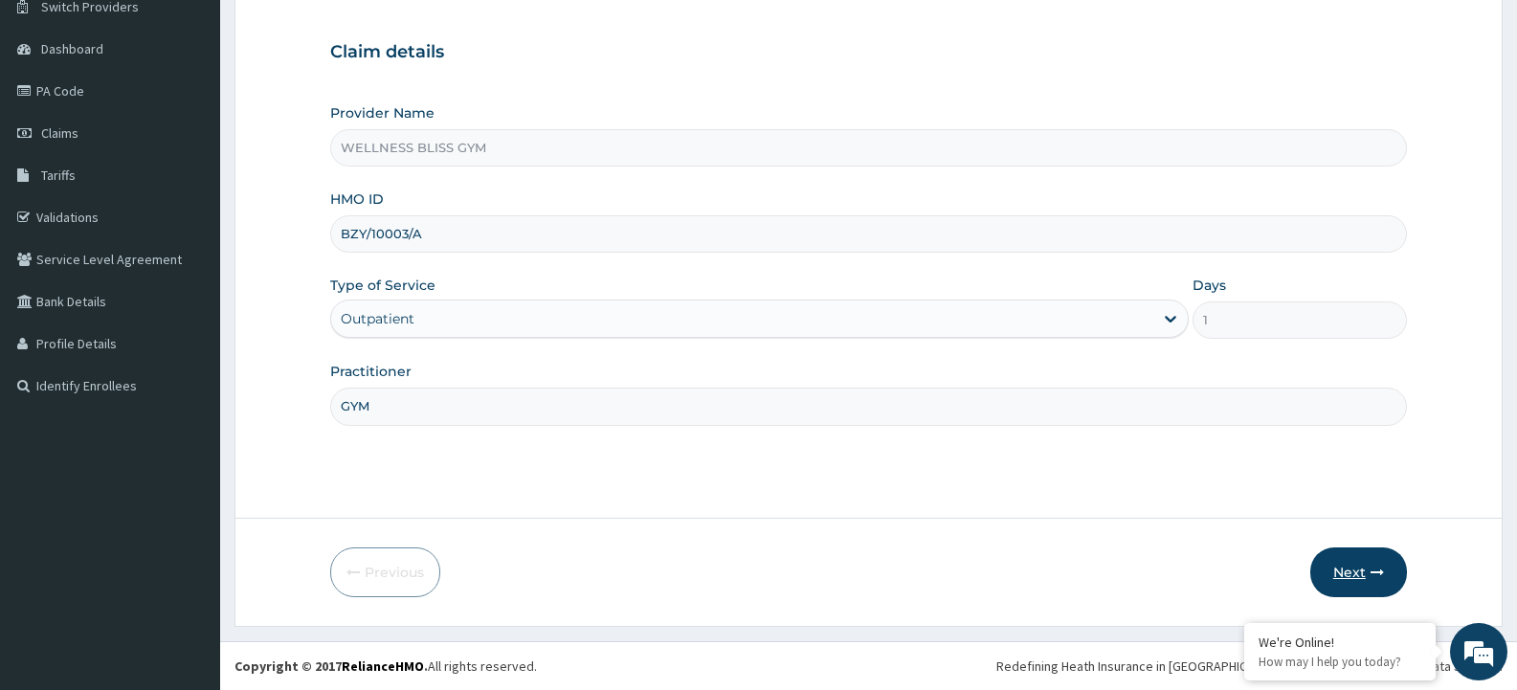
click at [1333, 581] on button "Next" at bounding box center [1359, 573] width 97 height 50
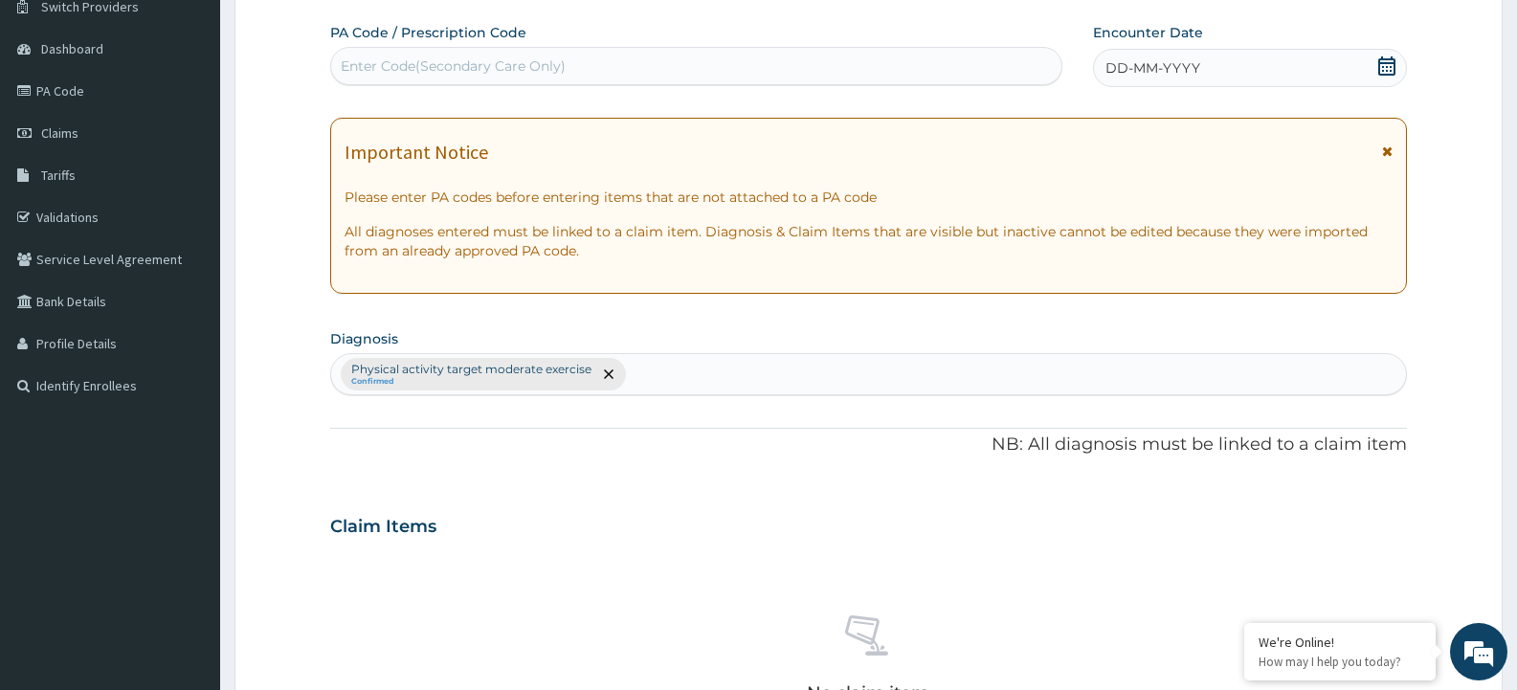
click at [530, 71] on div "Enter Code(Secondary Care Only)" at bounding box center [453, 65] width 225 height 19
type input "PA/7B3F61"
click at [1134, 58] on span "DD-MM-YYYY" at bounding box center [1153, 67] width 95 height 19
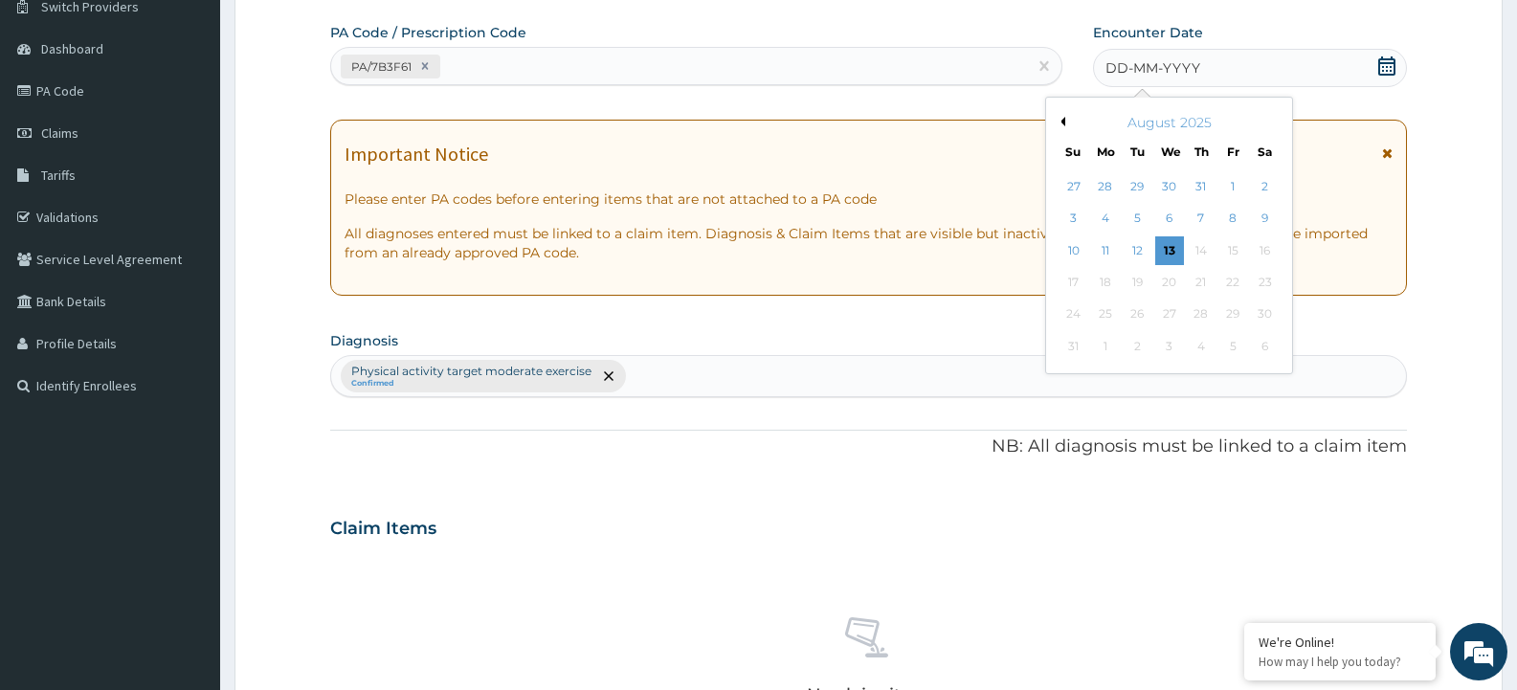
click at [1058, 118] on button "Previous Month" at bounding box center [1061, 122] width 10 height 10
click at [1057, 119] on button "Previous Month" at bounding box center [1061, 122] width 10 height 10
click at [1264, 280] on div "28" at bounding box center [1265, 282] width 29 height 29
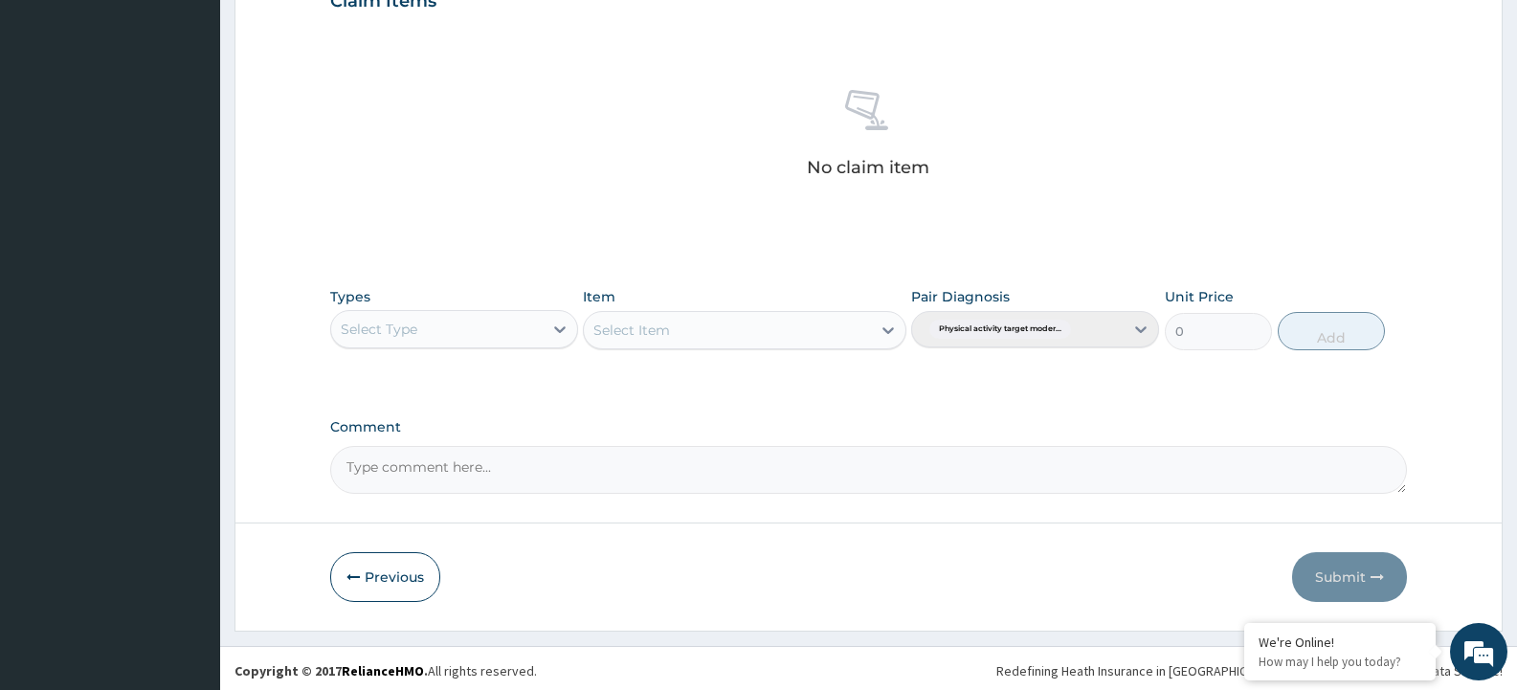
scroll to position [690, 0]
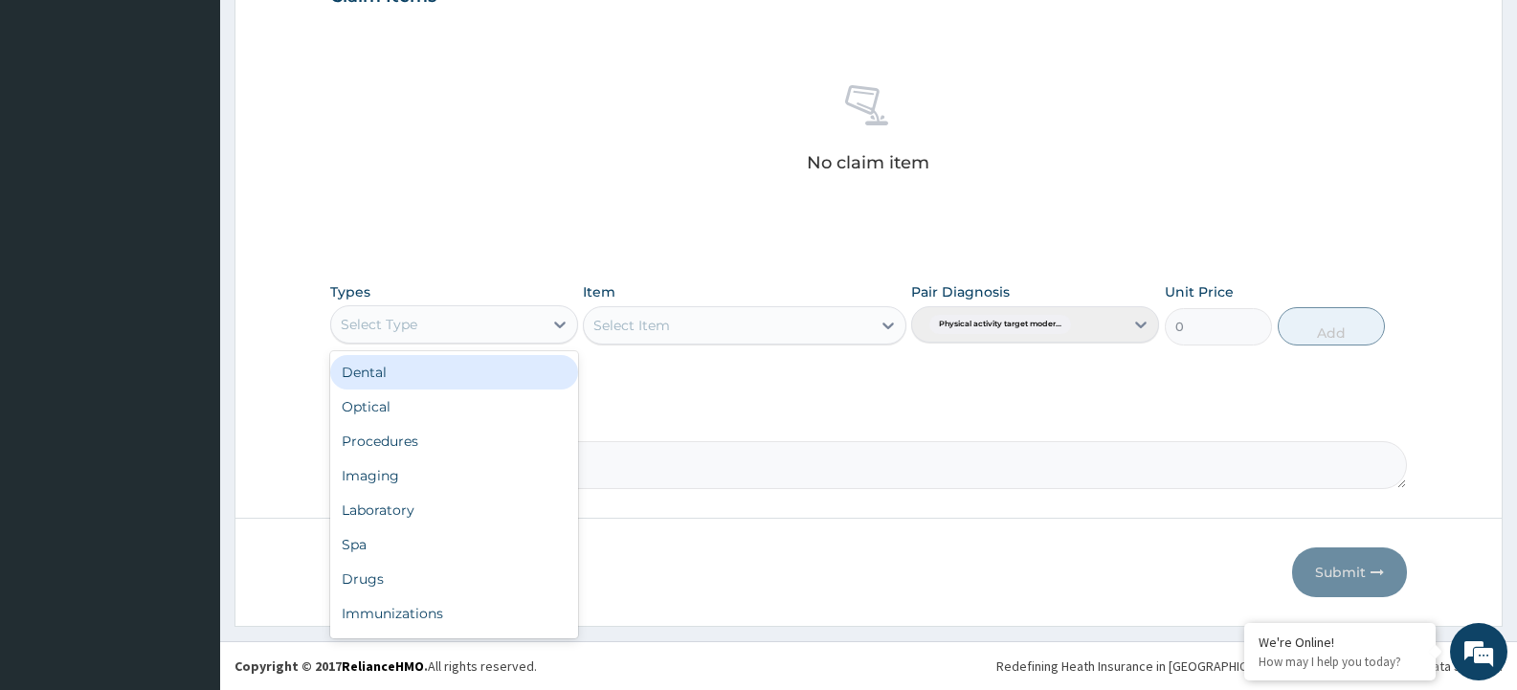
click at [505, 333] on div "Select Type" at bounding box center [437, 324] width 212 height 31
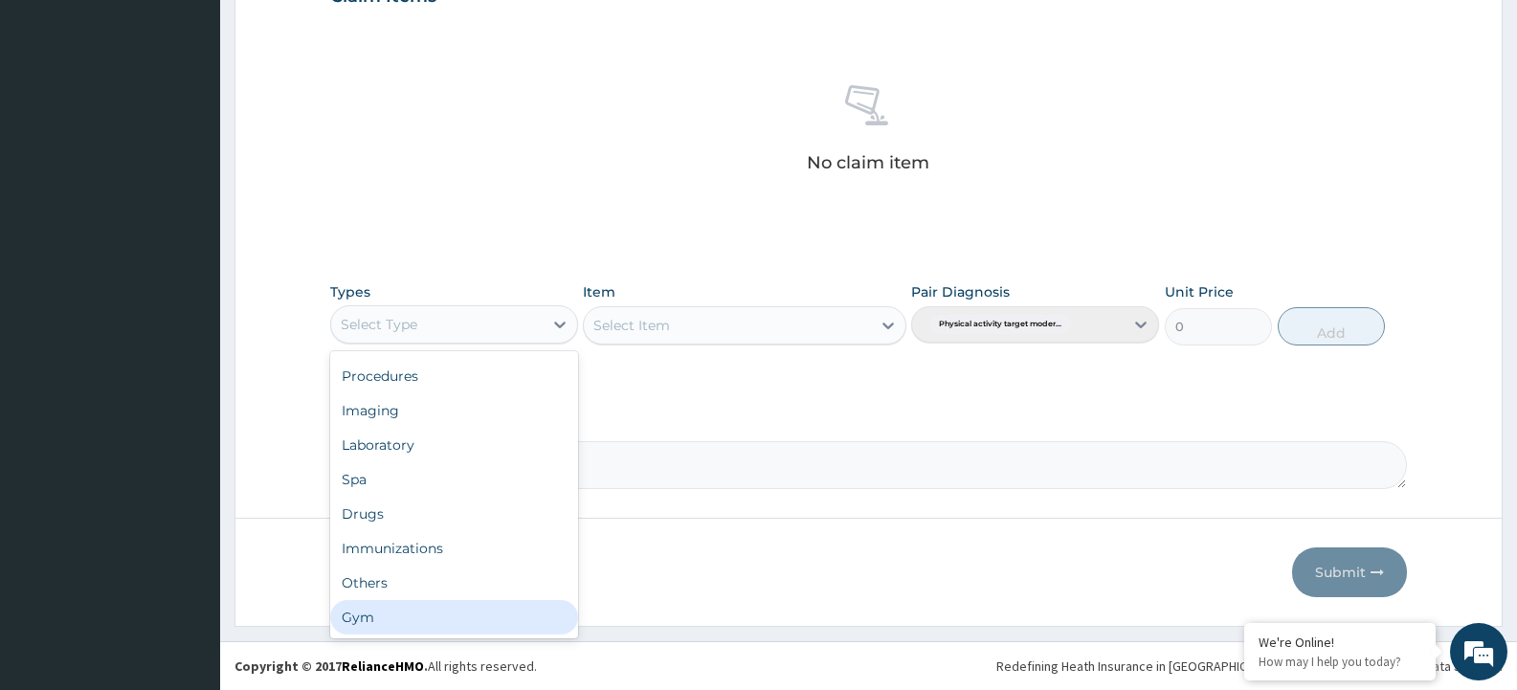
click at [405, 618] on div "Gym" at bounding box center [454, 617] width 248 height 34
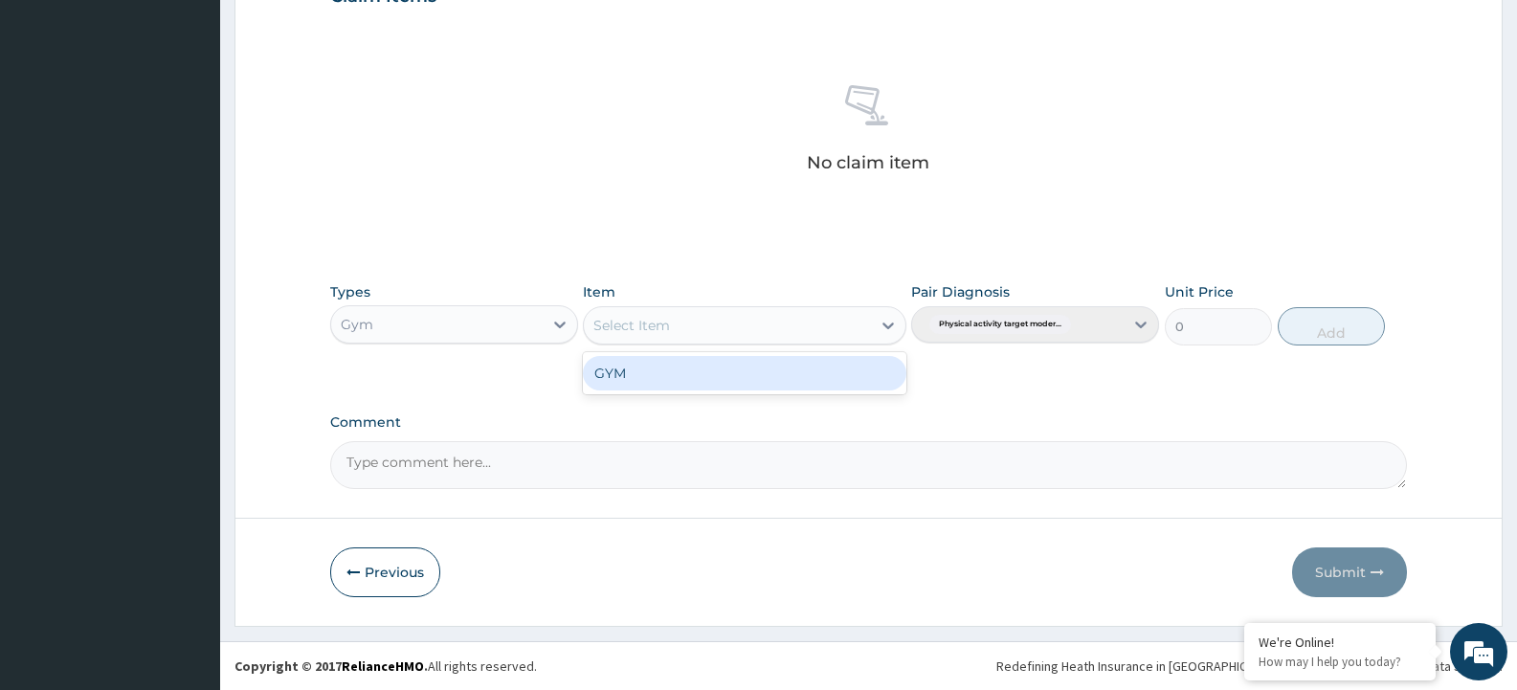
click at [763, 325] on div "Select Item" at bounding box center [727, 325] width 286 height 31
click at [742, 374] on div "GYM" at bounding box center [744, 373] width 323 height 34
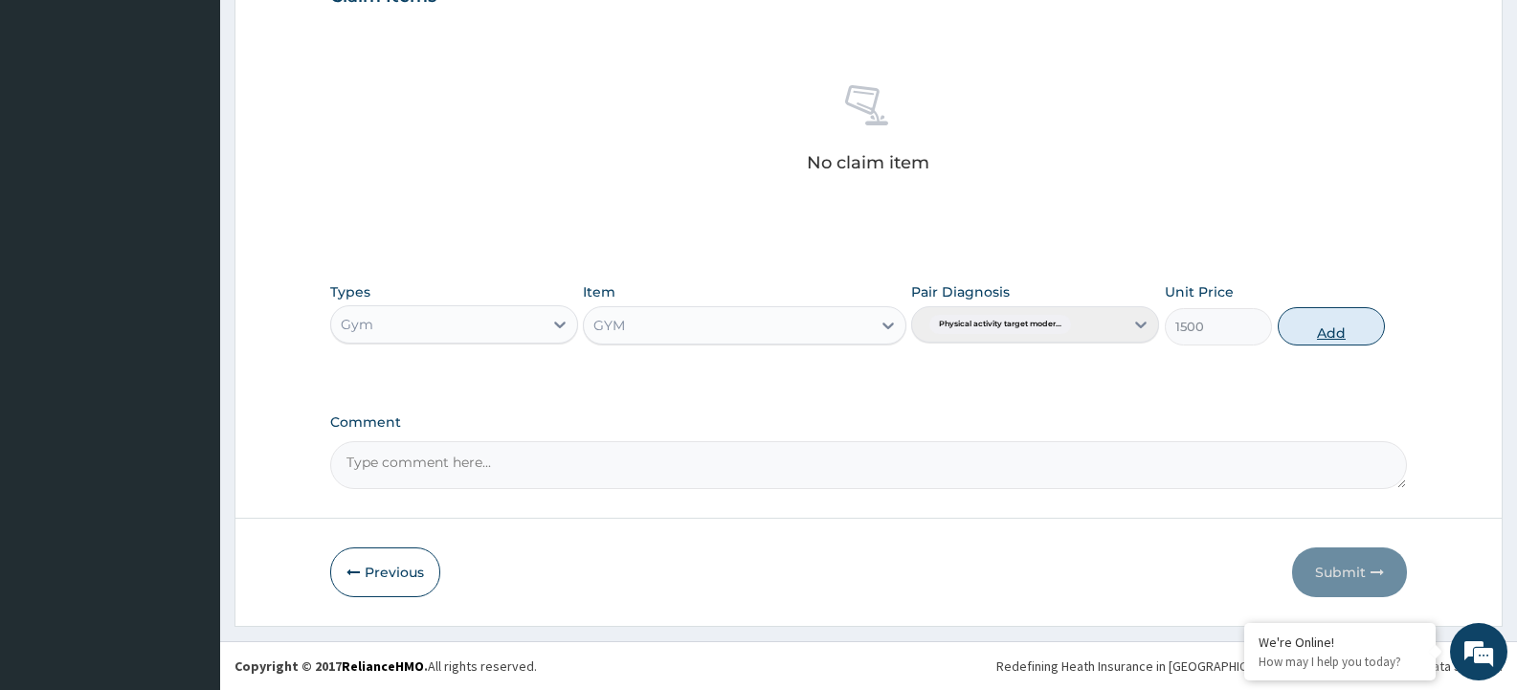
click at [1315, 326] on button "Add" at bounding box center [1331, 326] width 107 height 38
type input "0"
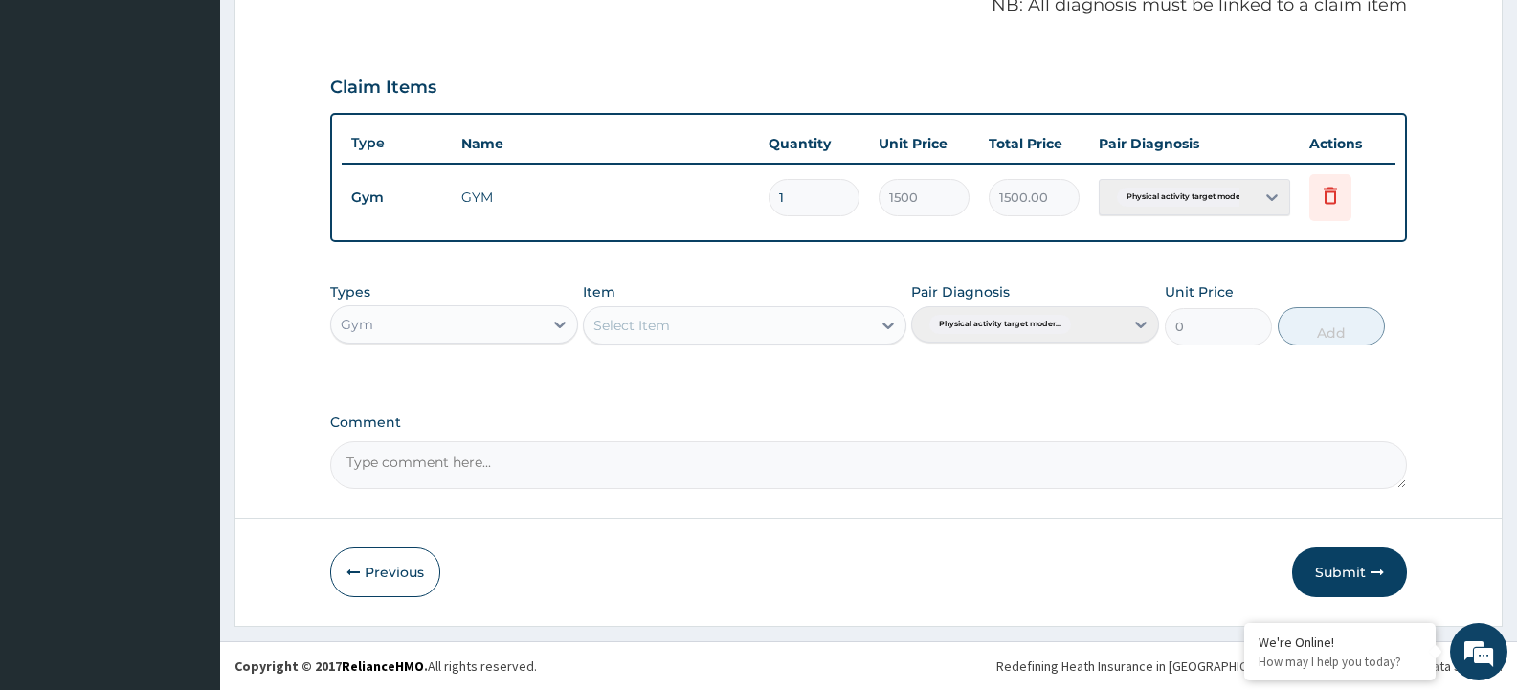
scroll to position [599, 0]
click at [622, 316] on div "Select Item" at bounding box center [632, 325] width 77 height 19
click at [652, 380] on div "GYM" at bounding box center [744, 373] width 323 height 34
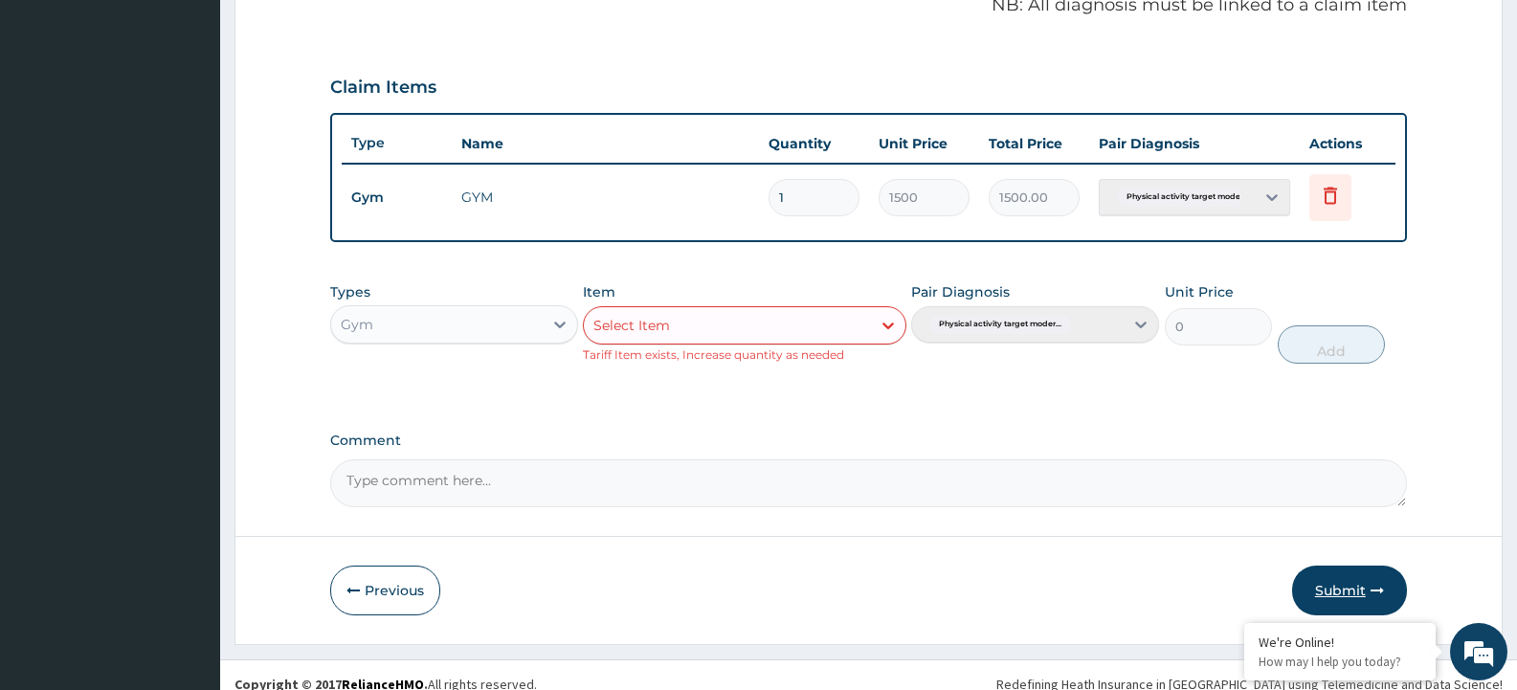
click at [1347, 581] on button "Submit" at bounding box center [1349, 591] width 115 height 50
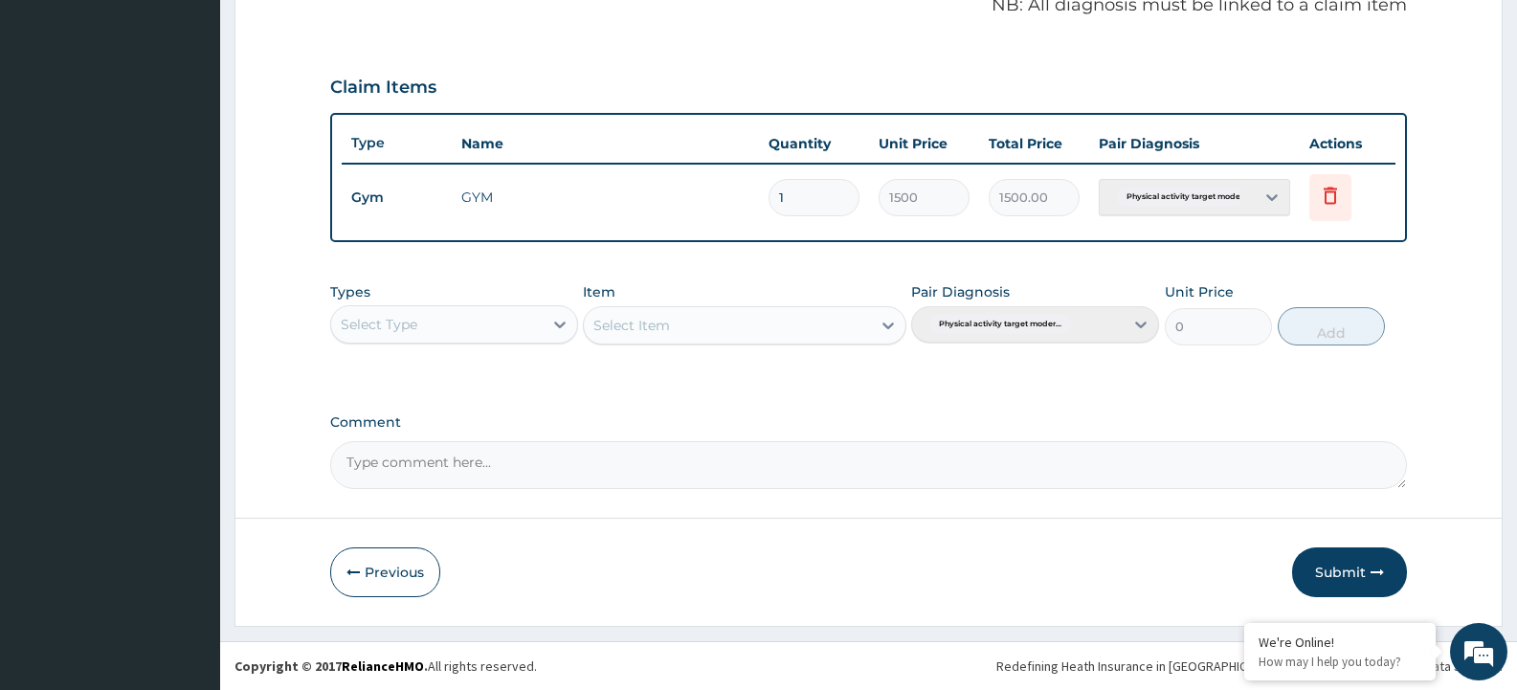
click at [460, 317] on div "Select Type" at bounding box center [437, 324] width 212 height 31
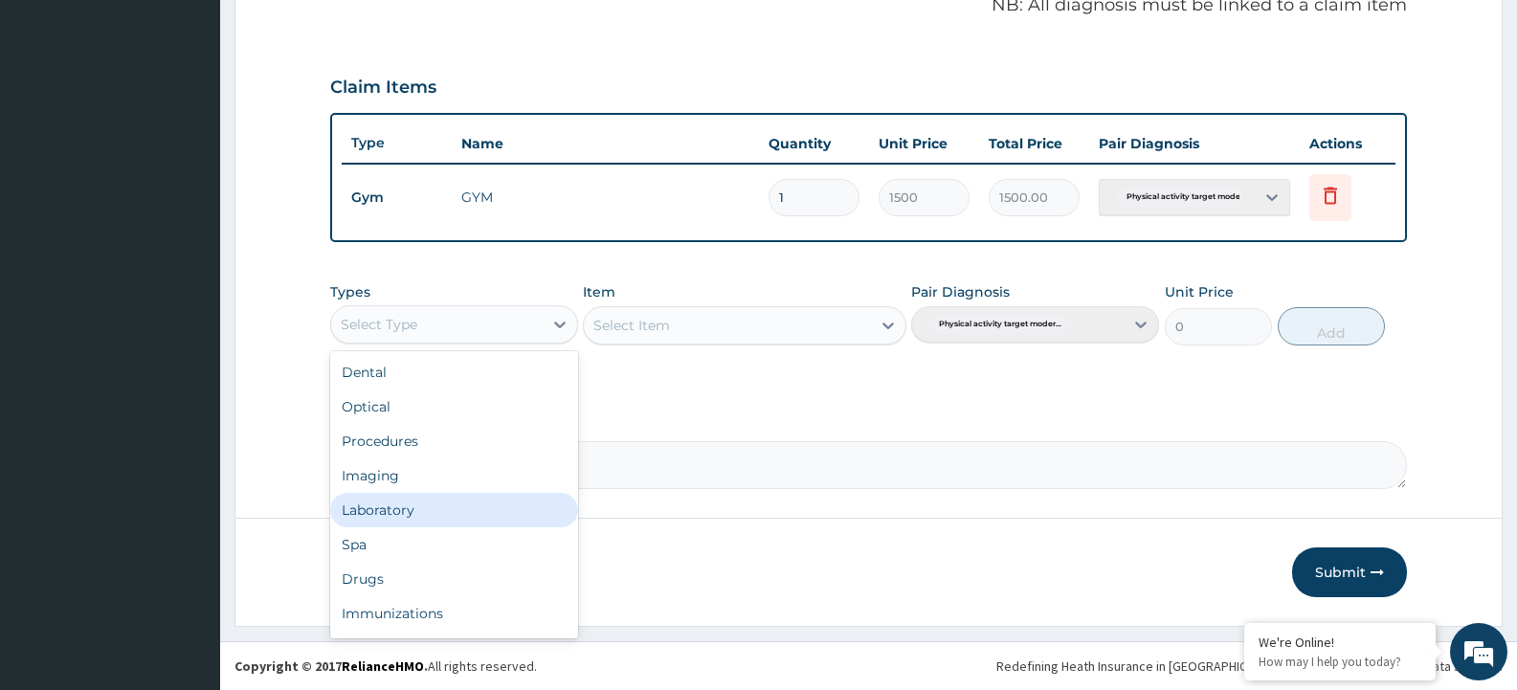
scroll to position [65, 0]
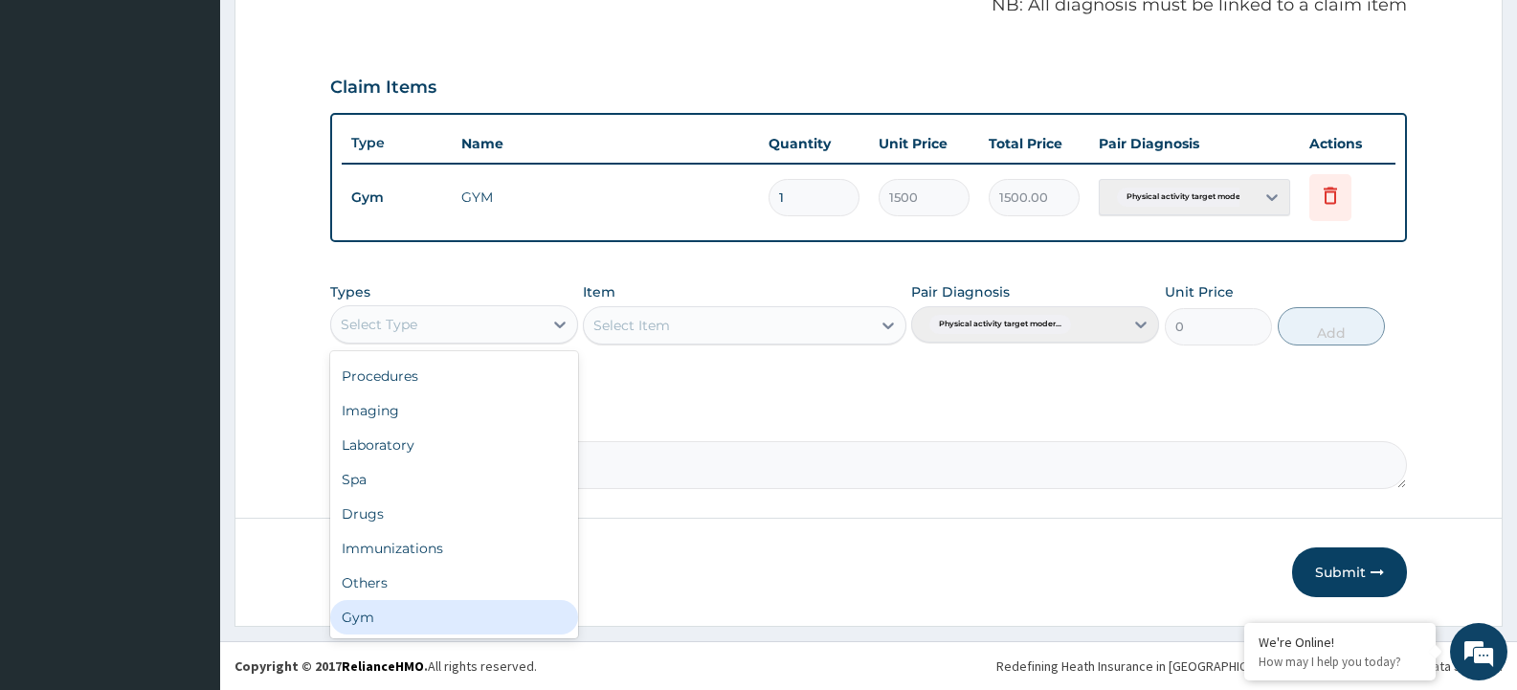
click at [427, 625] on div "Gym" at bounding box center [454, 617] width 248 height 34
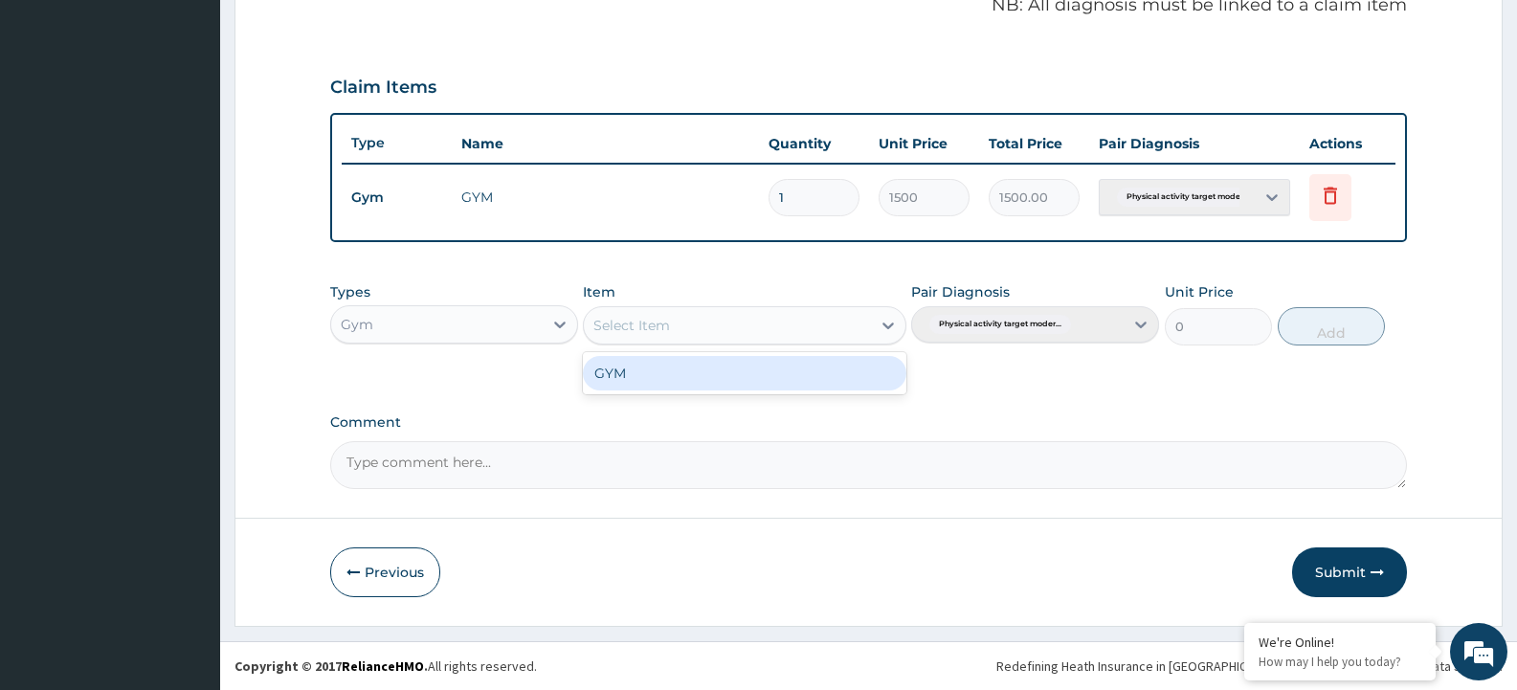
click at [790, 331] on div "Select Item" at bounding box center [727, 325] width 286 height 31
click at [752, 369] on div "GYM" at bounding box center [744, 373] width 323 height 34
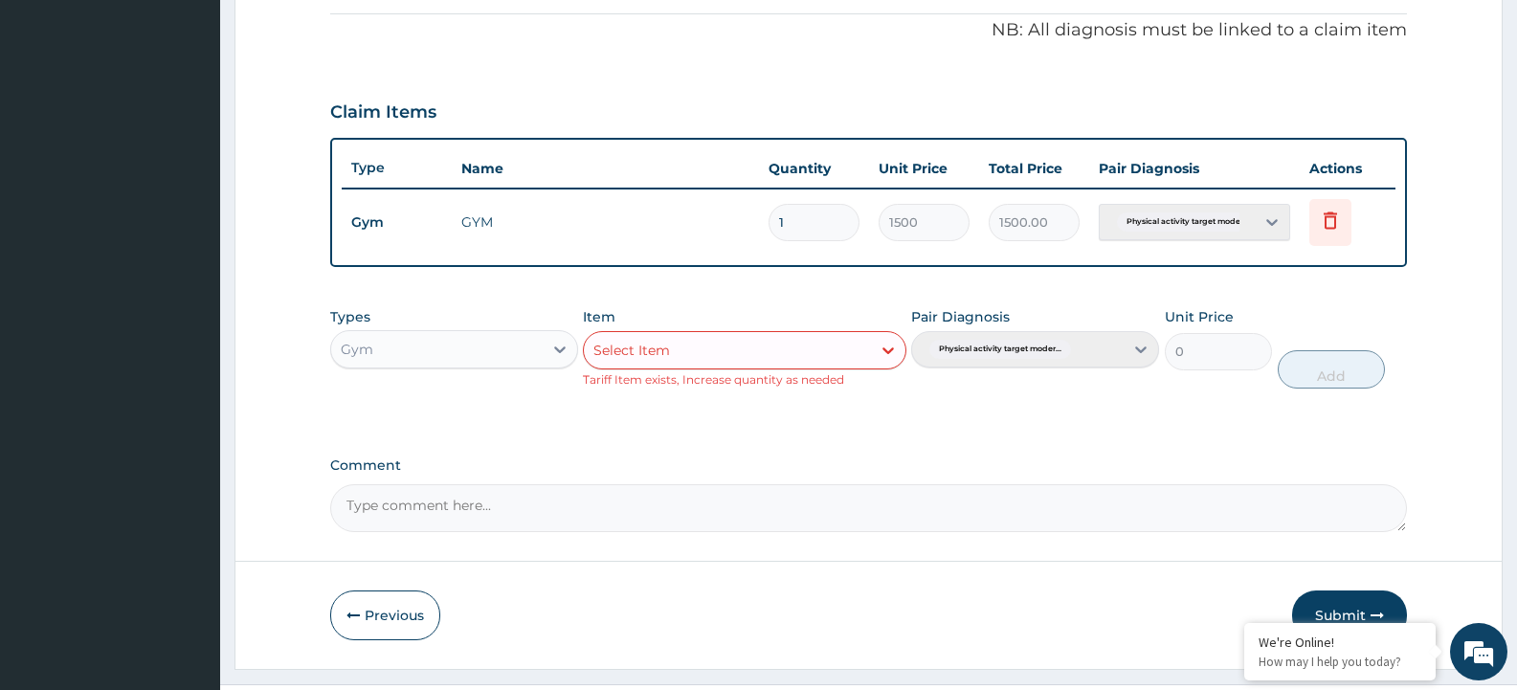
scroll to position [617, 0]
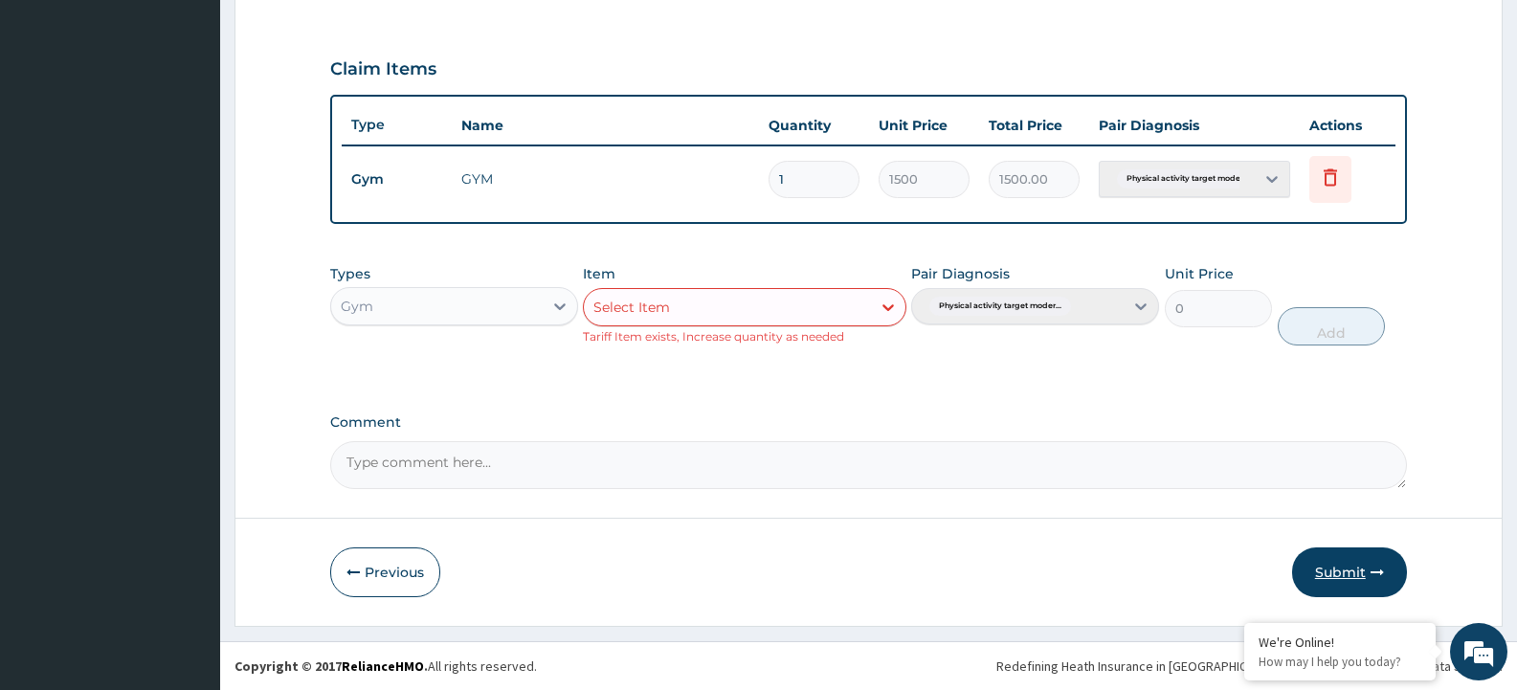
click at [1317, 580] on button "Submit" at bounding box center [1349, 573] width 115 height 50
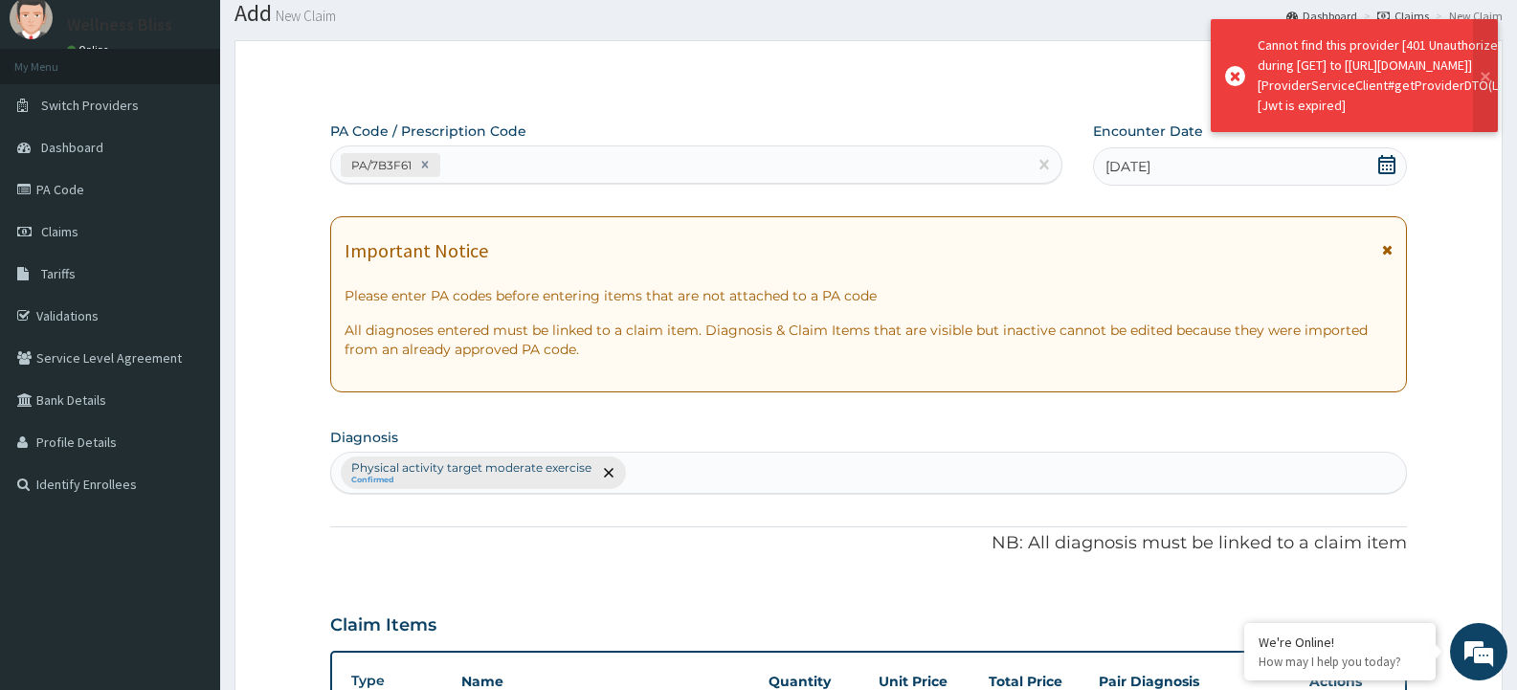
scroll to position [599, 0]
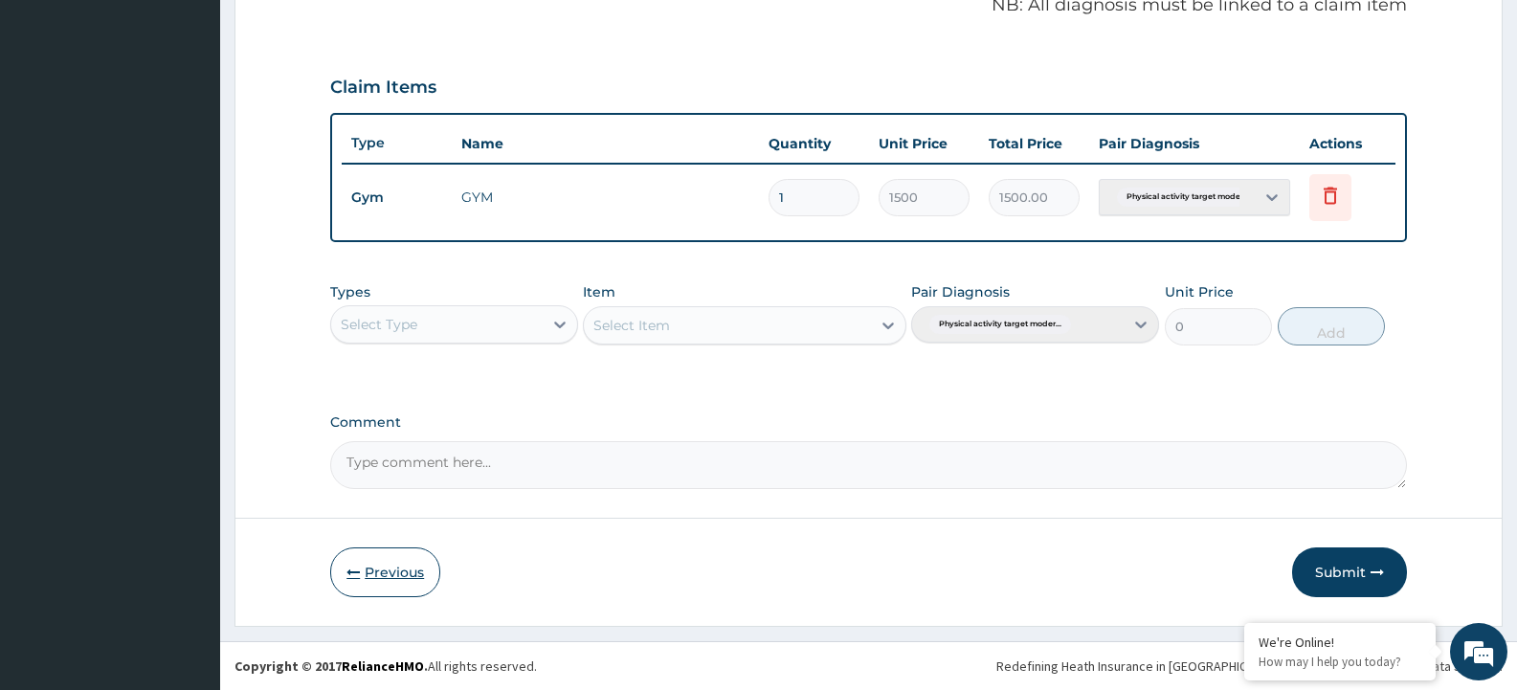
click at [410, 578] on button "Previous" at bounding box center [385, 573] width 110 height 50
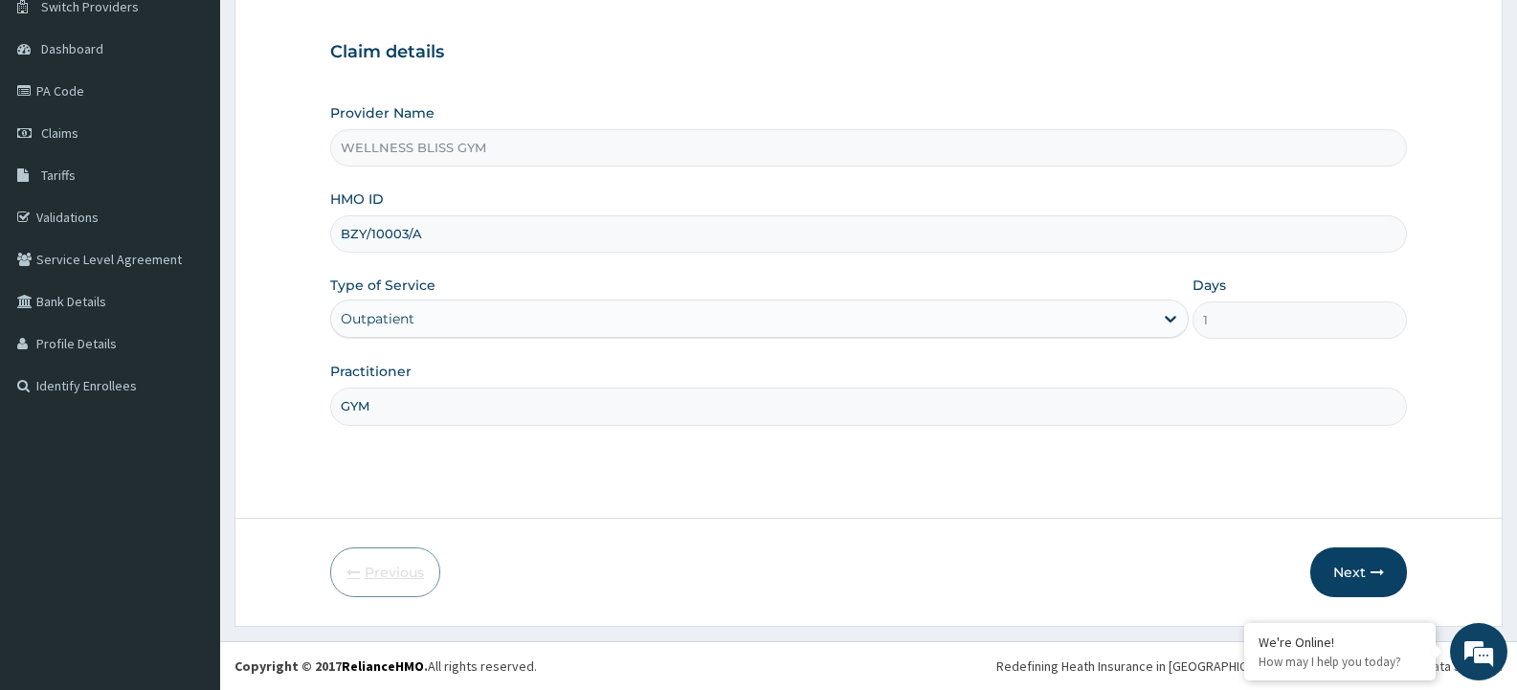
scroll to position [160, 0]
drag, startPoint x: 423, startPoint y: 241, endPoint x: 339, endPoint y: 253, distance: 85.0
click at [339, 253] on div "BZY/10003/A" at bounding box center [868, 233] width 1077 height 37
click at [436, 188] on div "Provider Name WELLNESS BLISS GYM HMO ID CMC/10155 Type of Service Outpatient Da…" at bounding box center [868, 264] width 1077 height 322
click at [1360, 578] on button "Next" at bounding box center [1359, 573] width 97 height 50
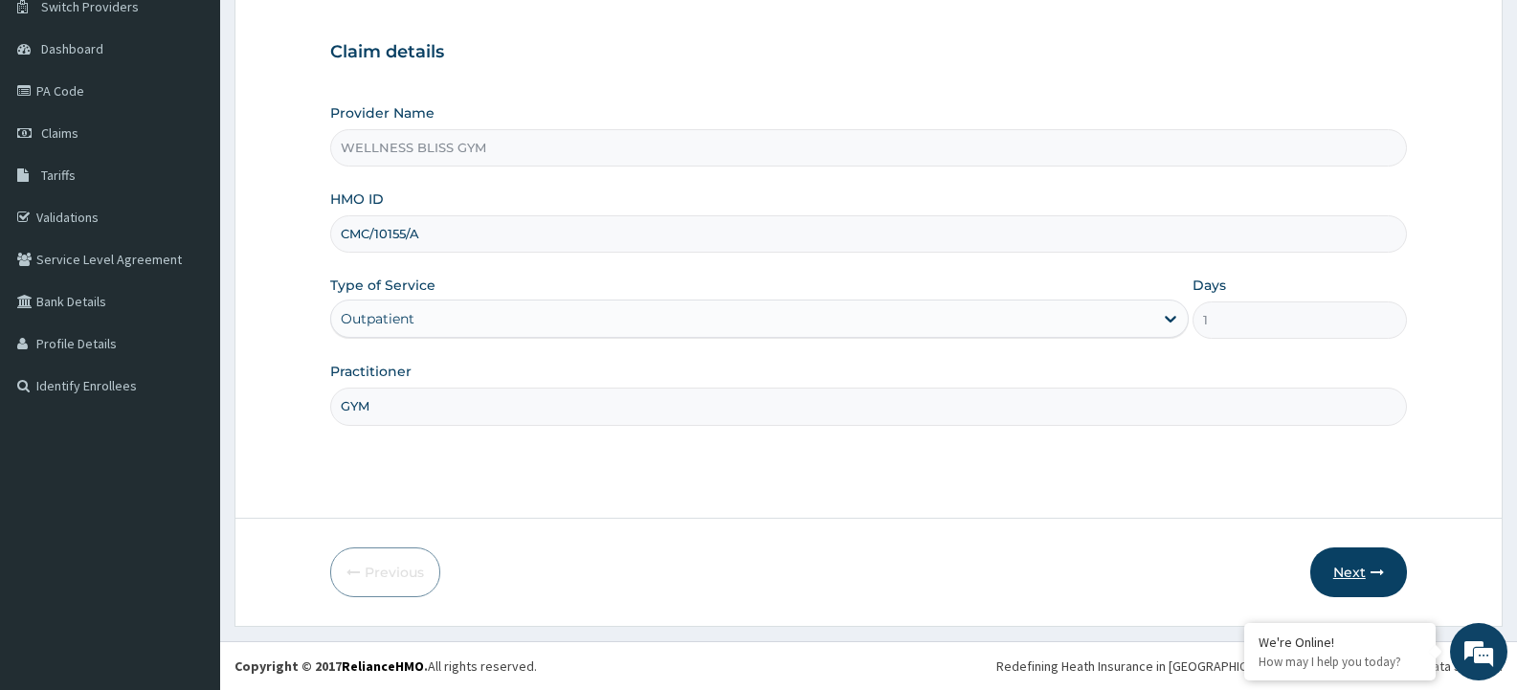
type input "CMC/10155/A"
click at [1340, 572] on button "Next" at bounding box center [1359, 573] width 97 height 50
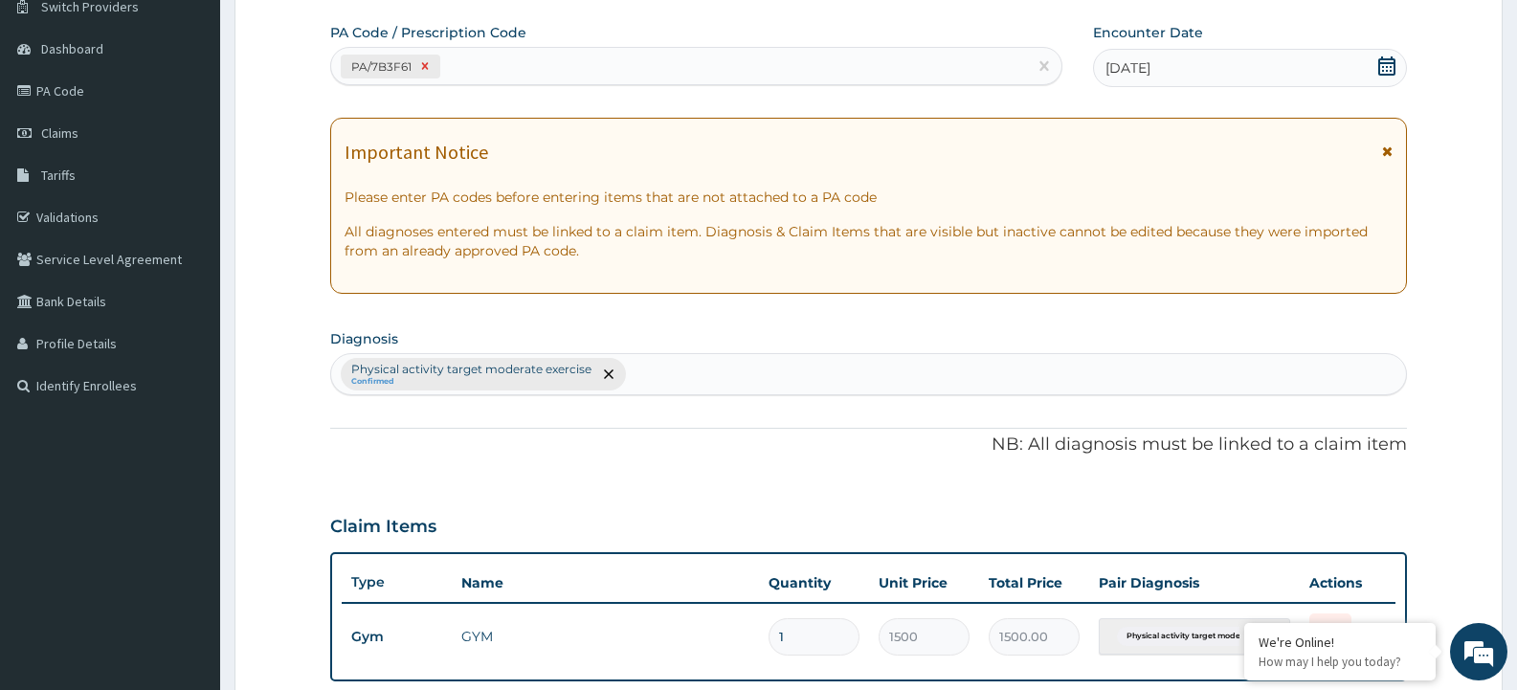
click at [421, 64] on icon at bounding box center [424, 65] width 13 height 13
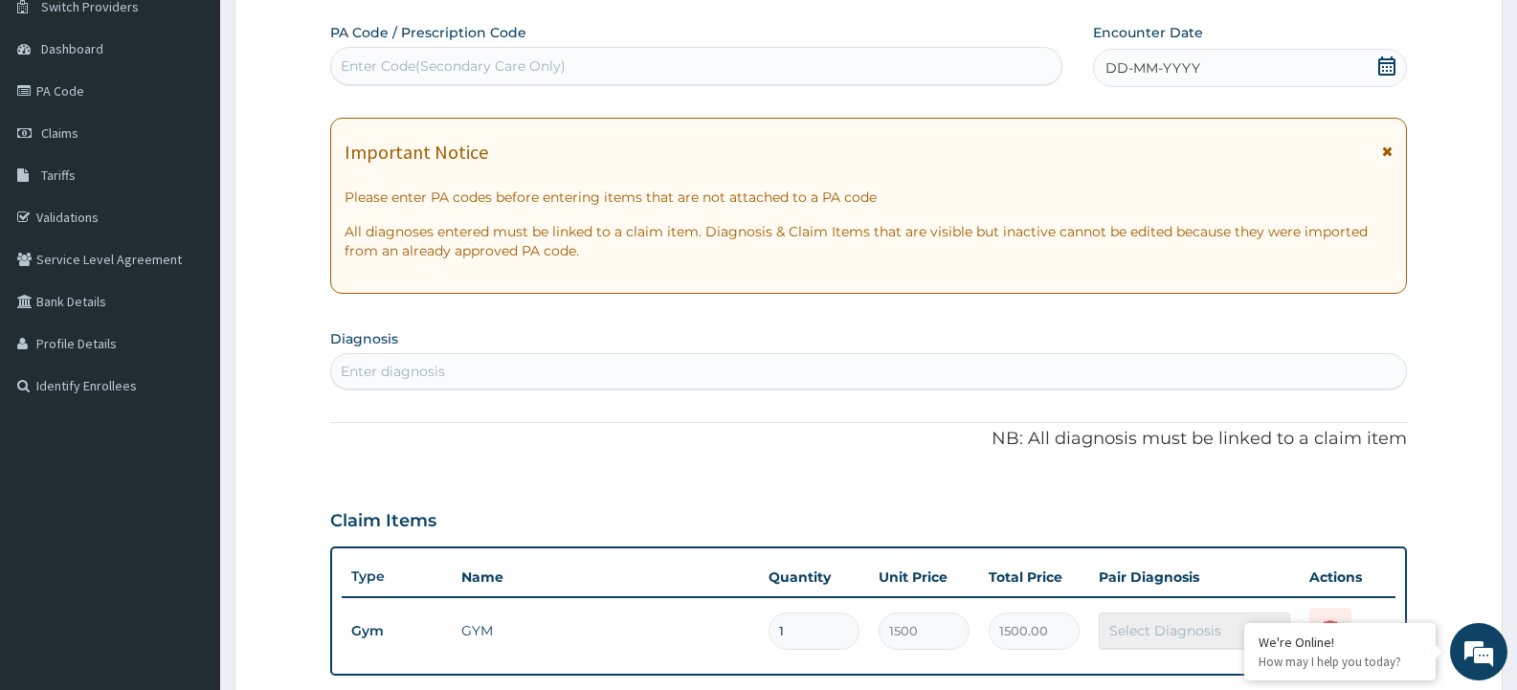
click at [417, 66] on div "Enter Code(Secondary Care Only)" at bounding box center [453, 65] width 225 height 19
type input "PA/7FA983"
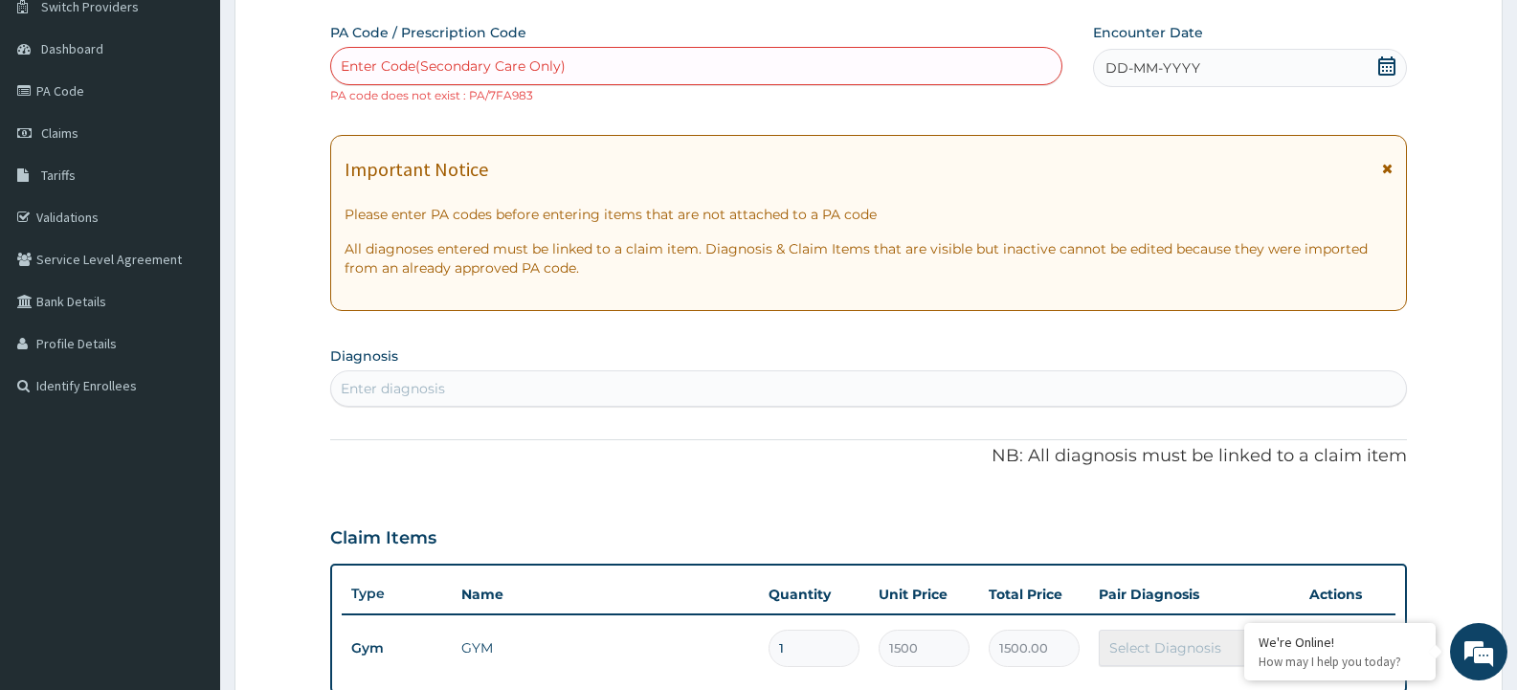
click at [468, 76] on div "Enter Code(Secondary Care Only)" at bounding box center [453, 65] width 225 height 19
type input "PA/7FA9D3"
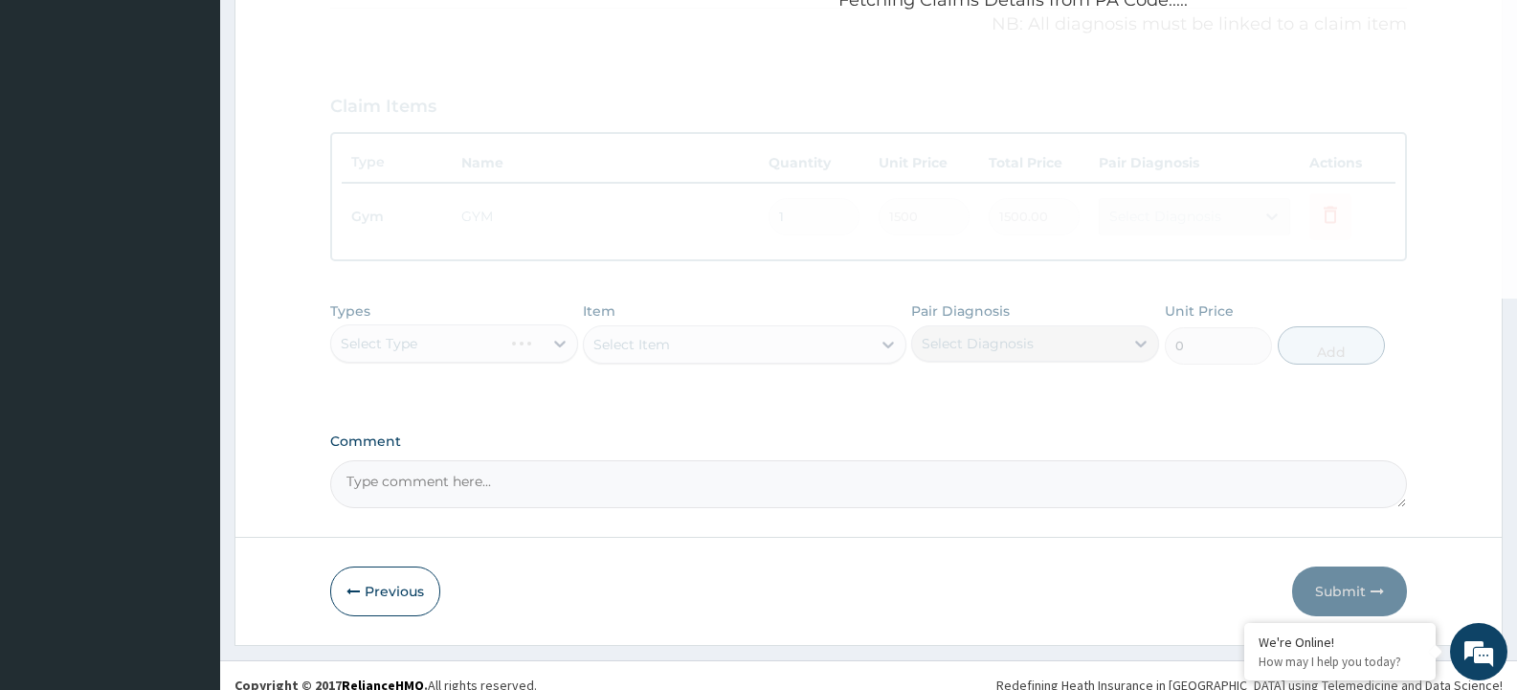
scroll to position [594, 0]
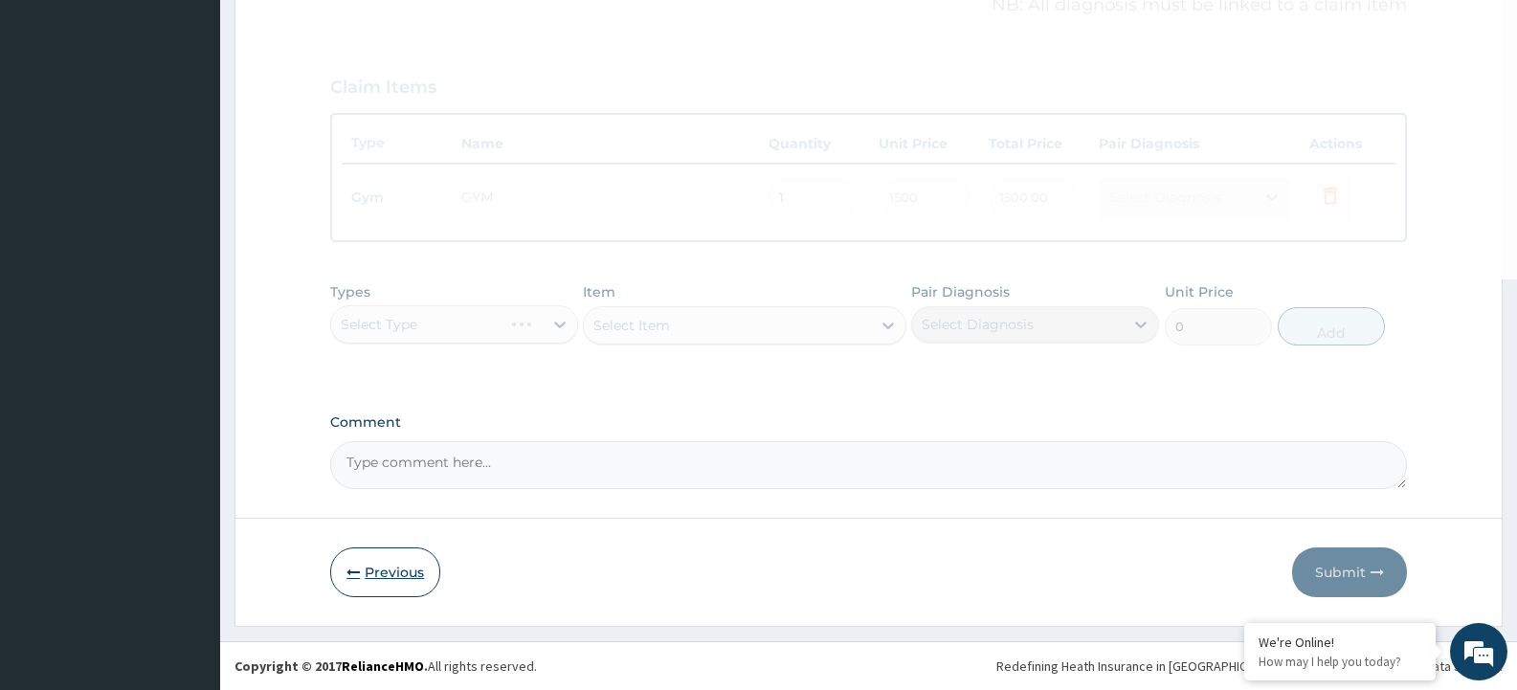
click at [389, 573] on button "Previous" at bounding box center [385, 573] width 110 height 50
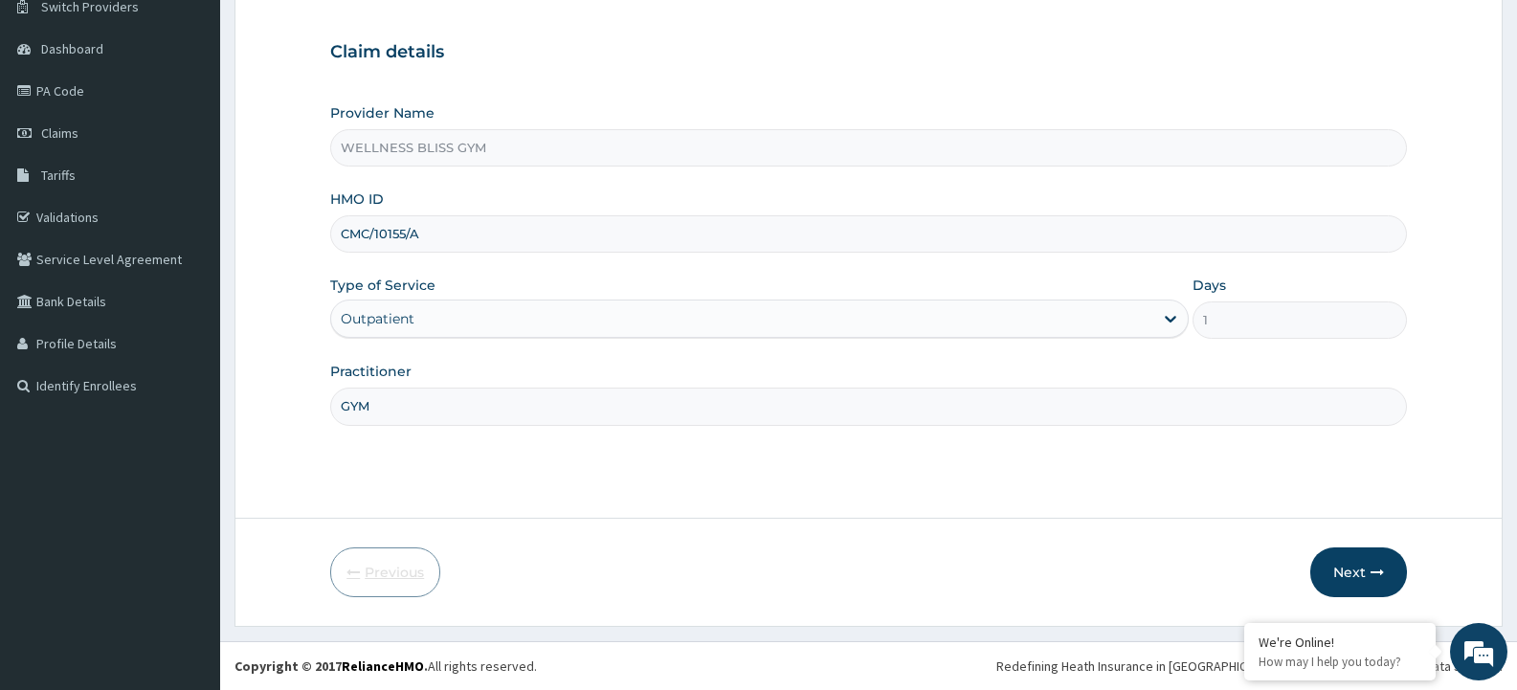
scroll to position [160, 0]
click at [1352, 566] on button "Next" at bounding box center [1359, 573] width 97 height 50
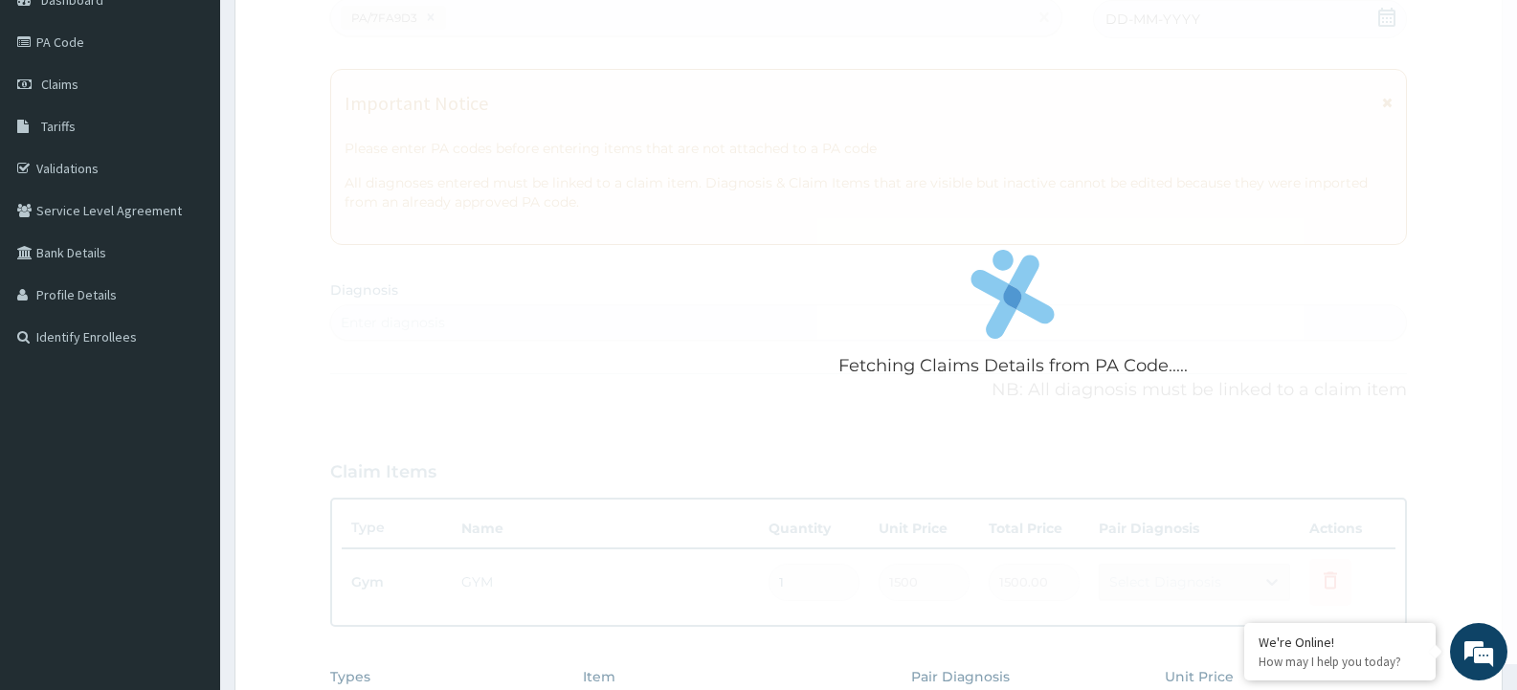
scroll to position [287, 0]
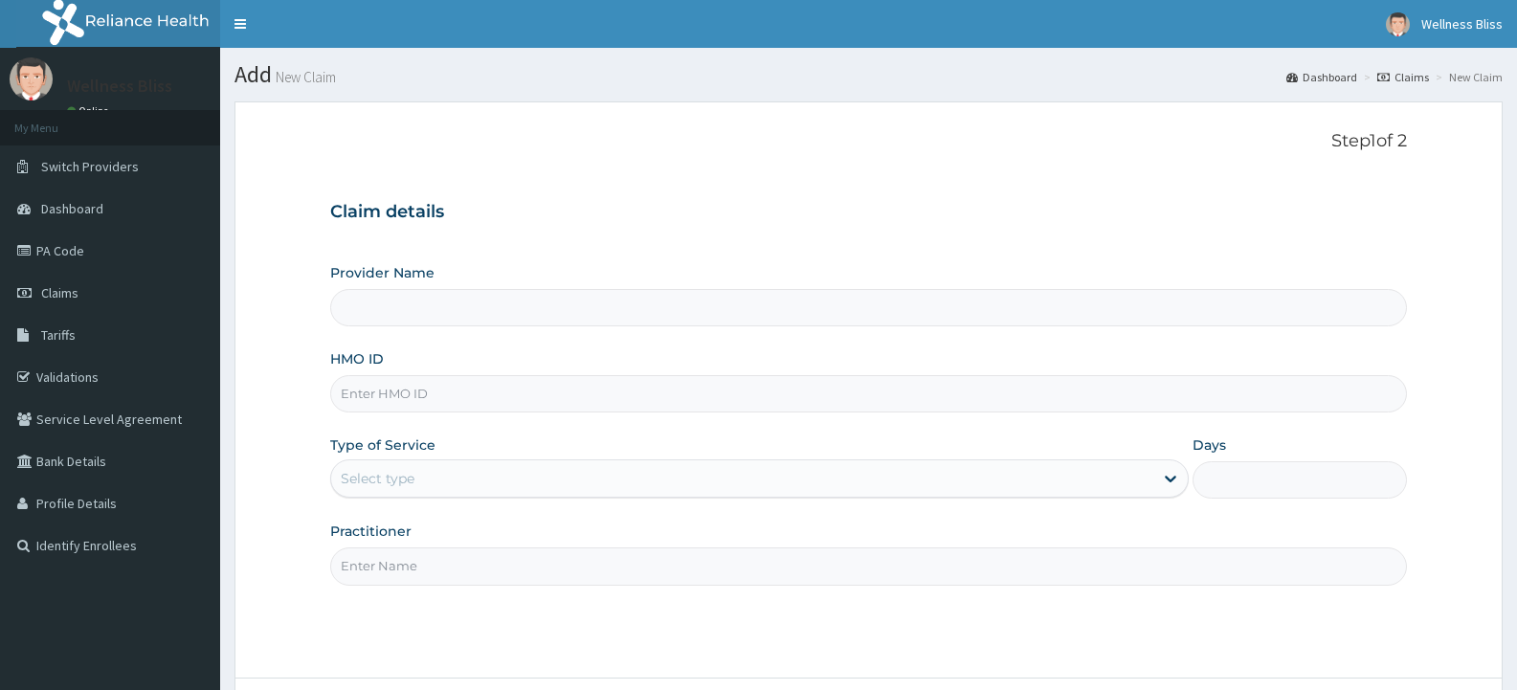
click at [477, 406] on input "HMO ID" at bounding box center [868, 393] width 1077 height 37
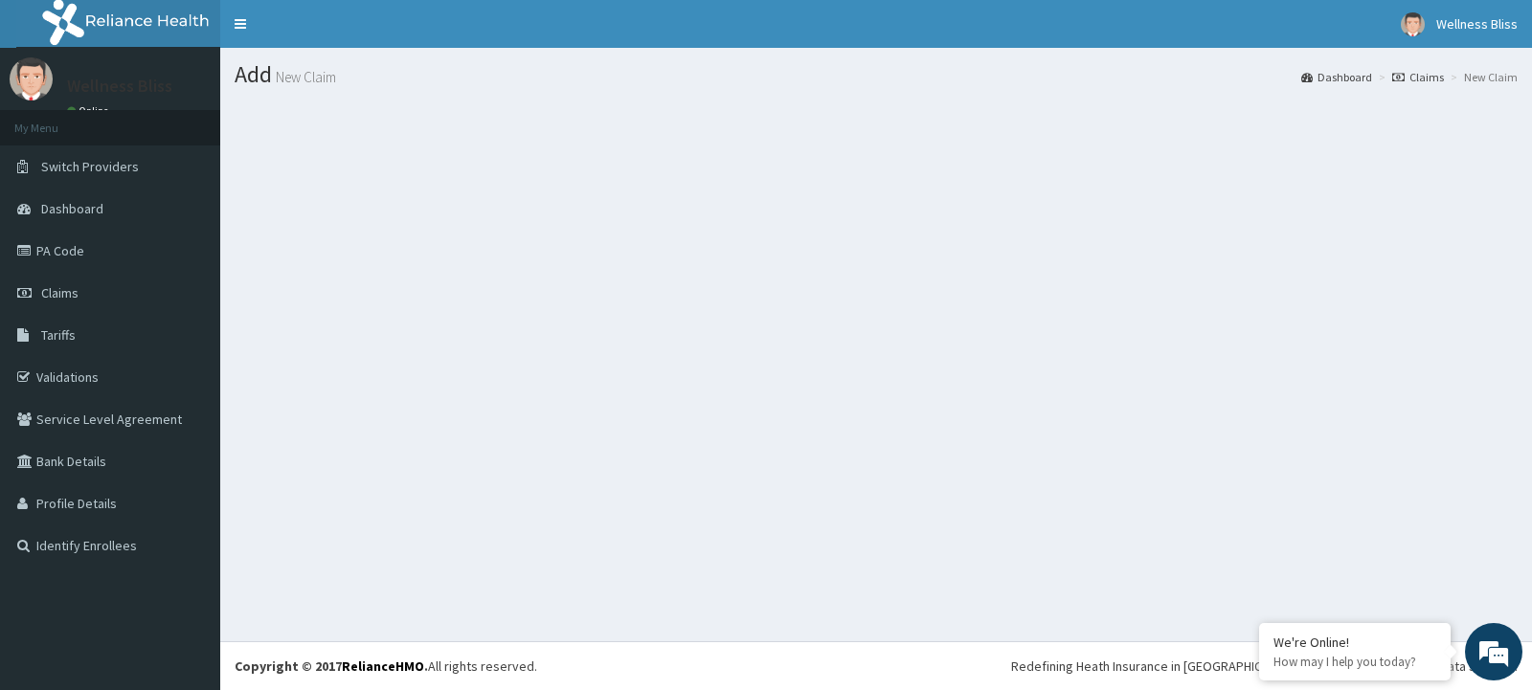
click at [1433, 74] on link "Claims" at bounding box center [1418, 77] width 52 height 16
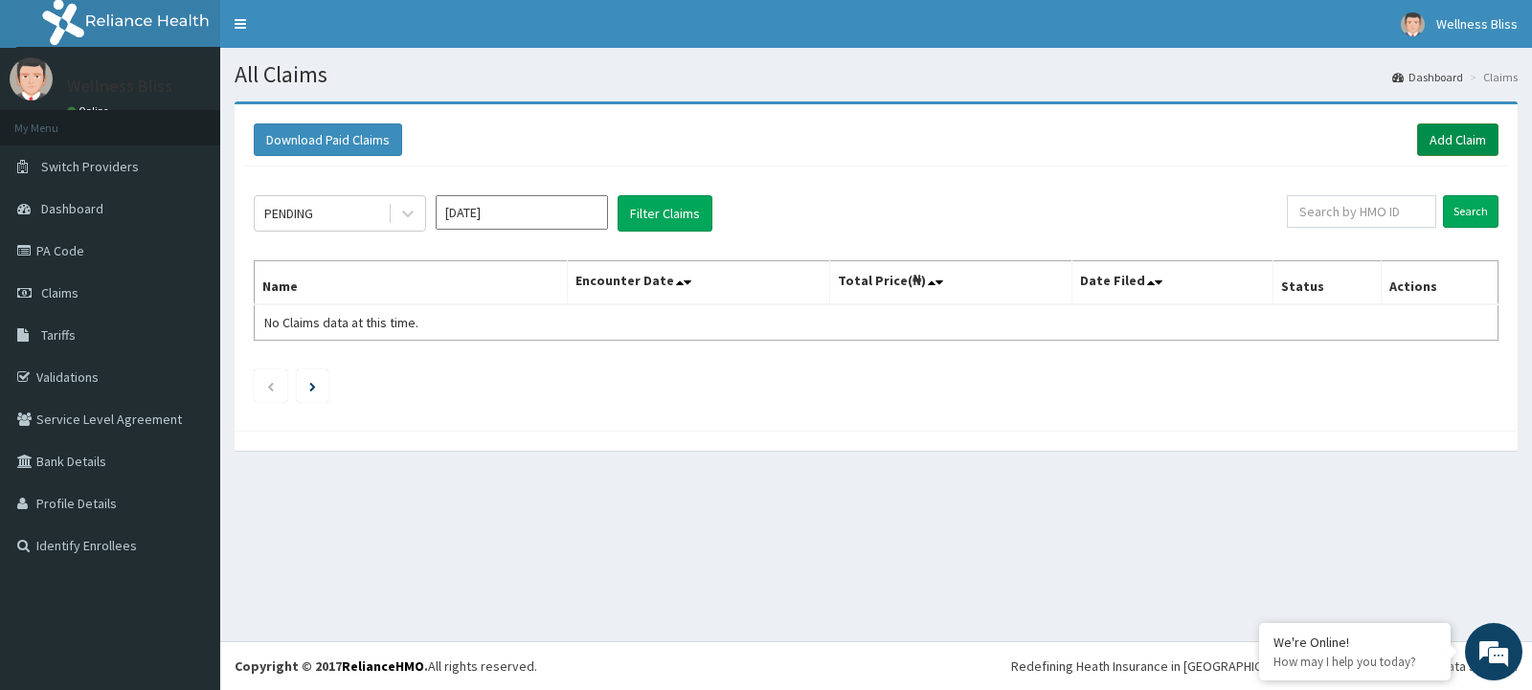
click at [1446, 143] on link "Add Claim" at bounding box center [1457, 139] width 81 height 33
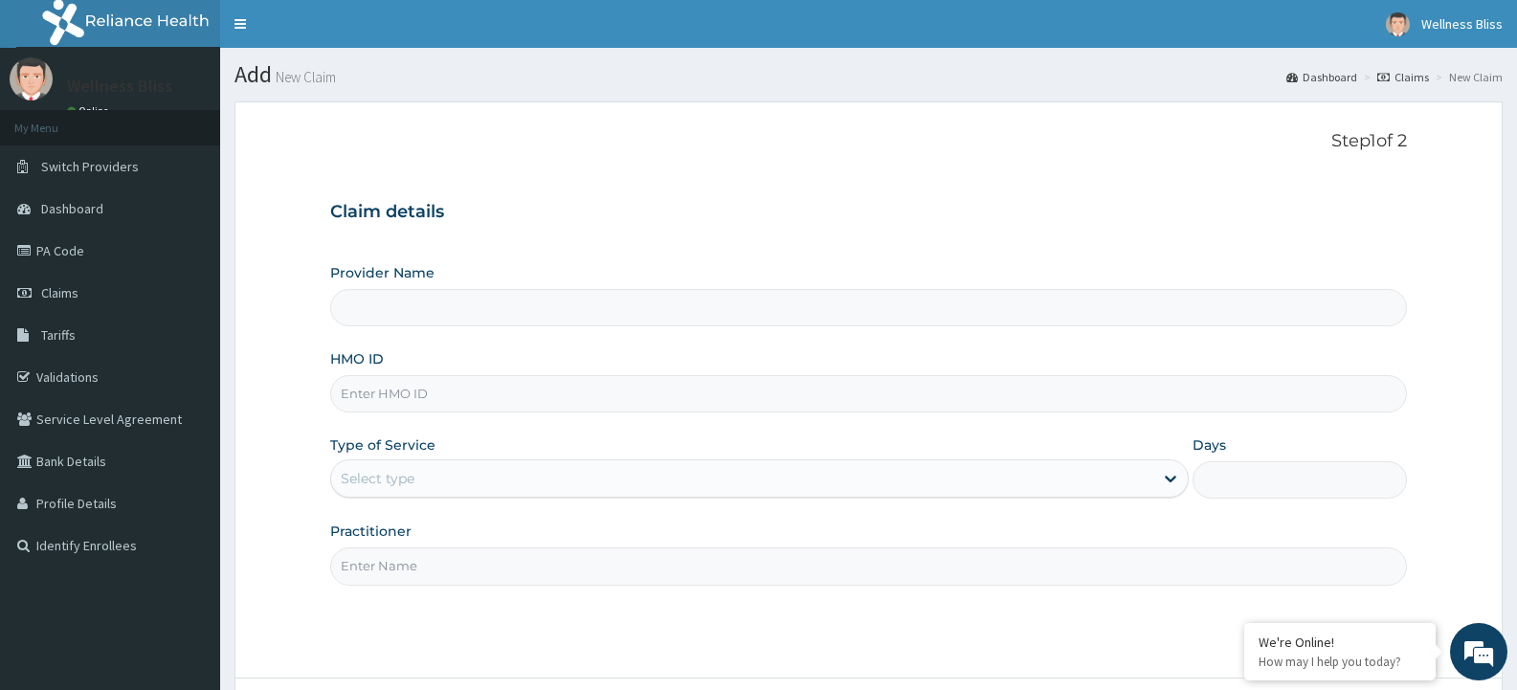
click at [386, 403] on input "HMO ID" at bounding box center [868, 393] width 1077 height 37
type input "WELLNESS BLISS GYM"
type input "1"
type input "CMC/10155/A"
click at [366, 568] on input "Practitioner" at bounding box center [868, 566] width 1077 height 37
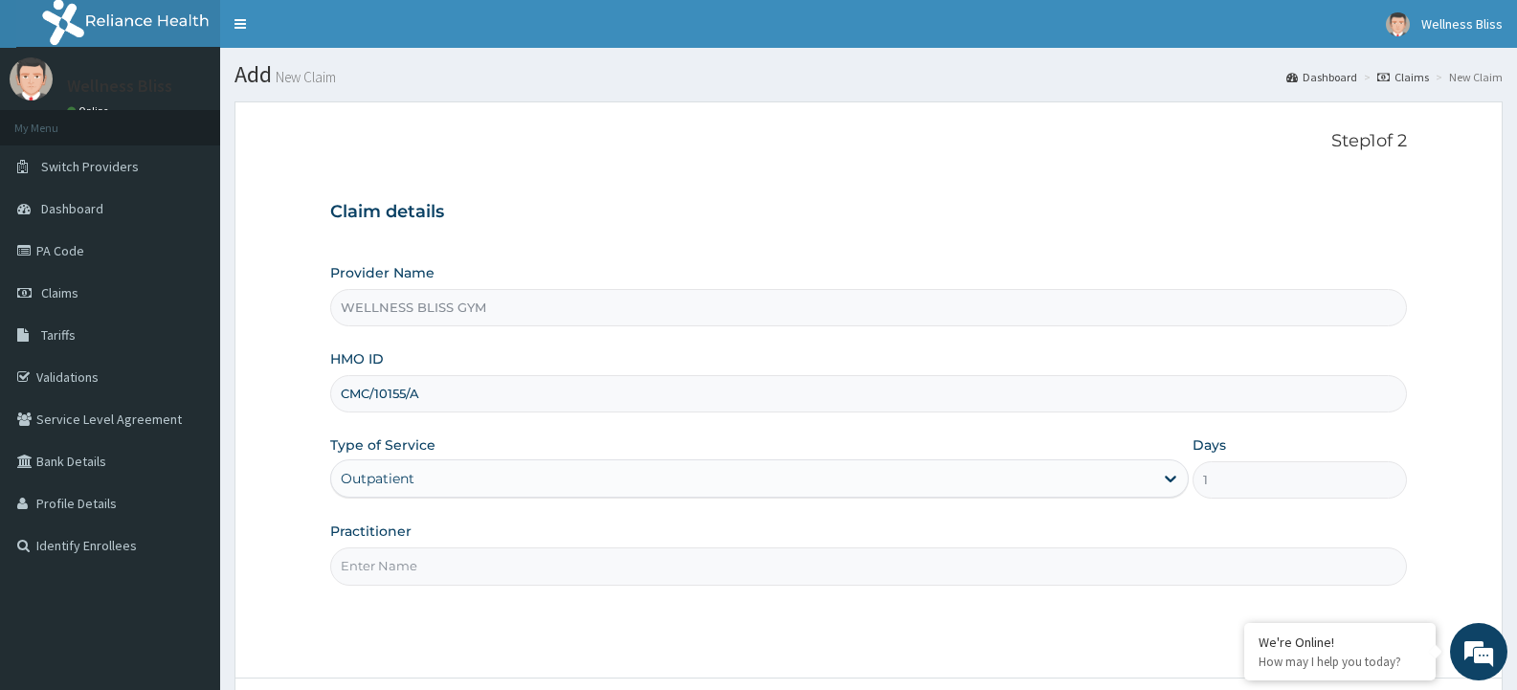
type input "GYM"
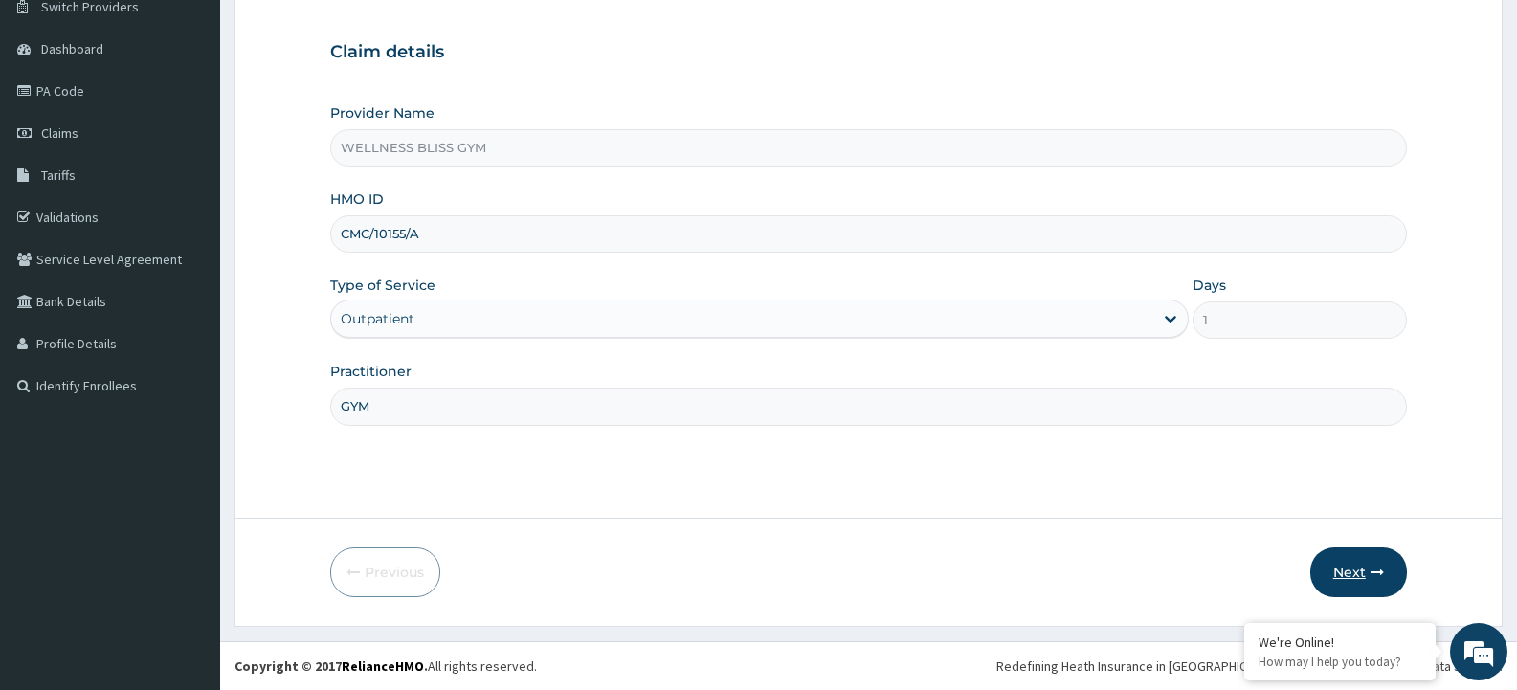
click at [1350, 578] on button "Next" at bounding box center [1359, 573] width 97 height 50
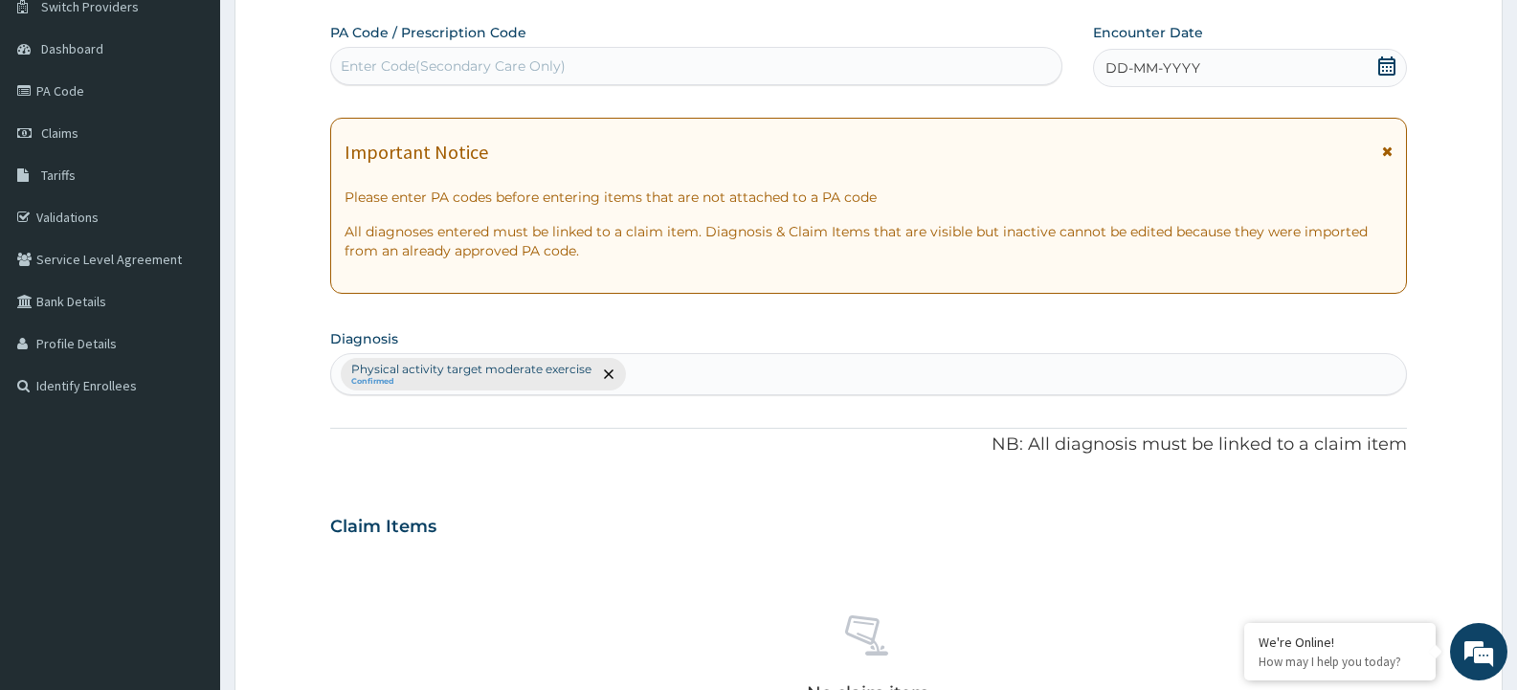
click at [652, 64] on div "Enter Code(Secondary Care Only)" at bounding box center [696, 66] width 730 height 31
type input "PA/7FA9D3"
click at [1120, 68] on span "DD-MM-YYYY" at bounding box center [1153, 67] width 95 height 19
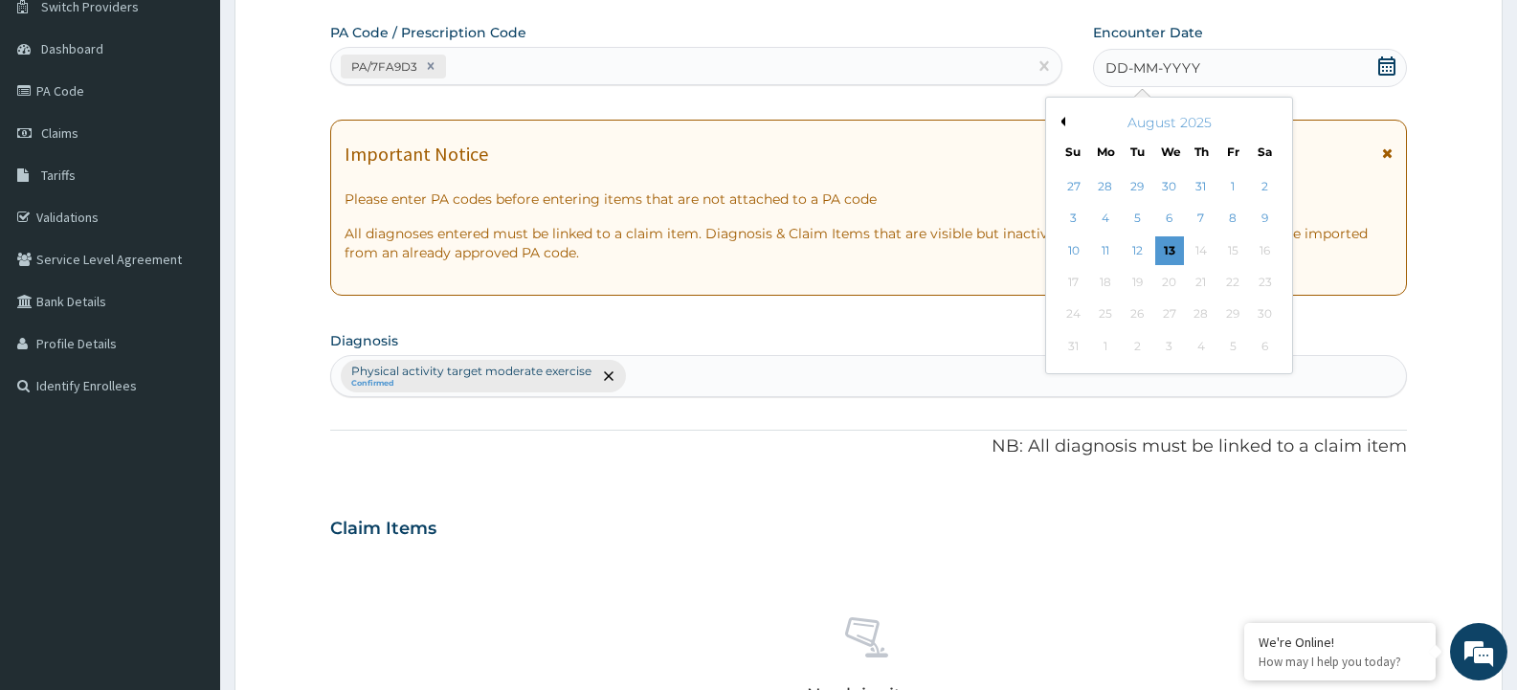
click at [1060, 122] on button "Previous Month" at bounding box center [1061, 122] width 10 height 10
click at [1271, 287] on div "28" at bounding box center [1265, 282] width 29 height 29
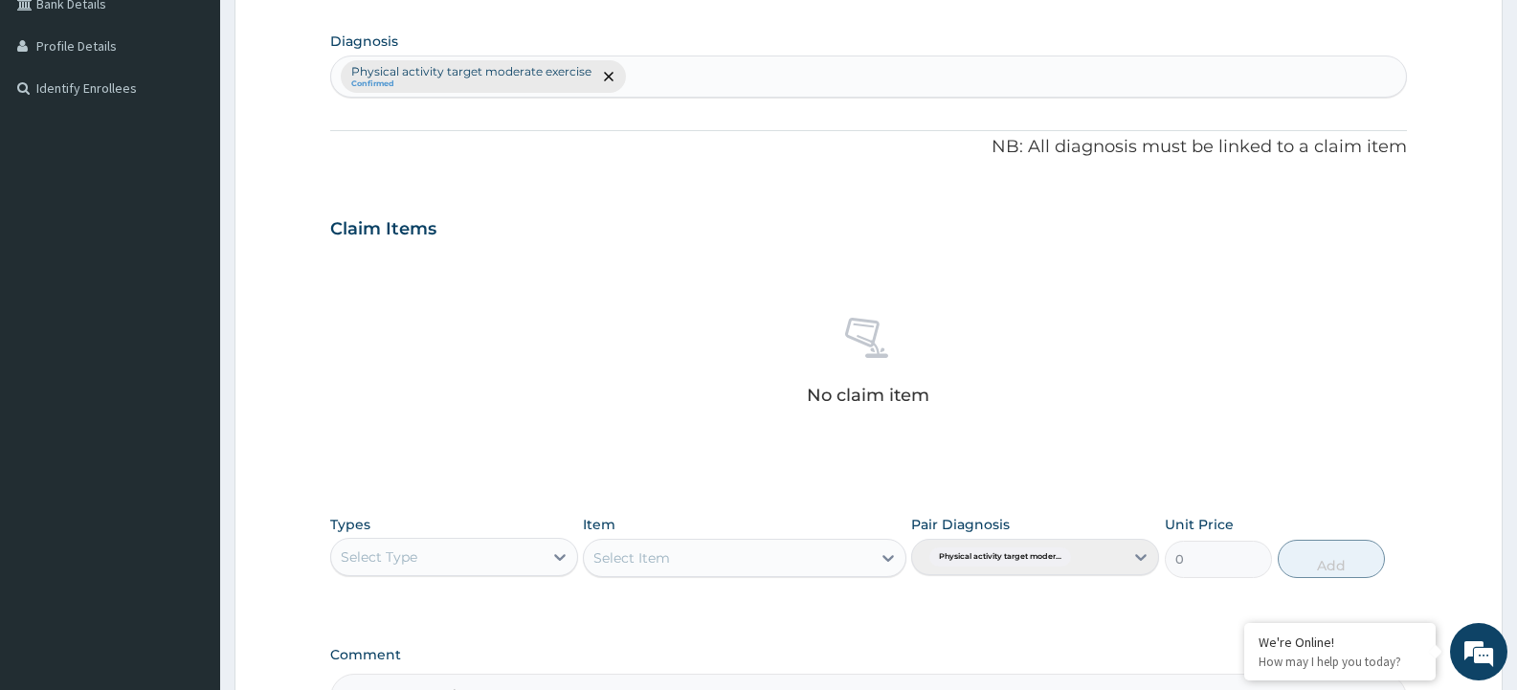
scroll to position [690, 0]
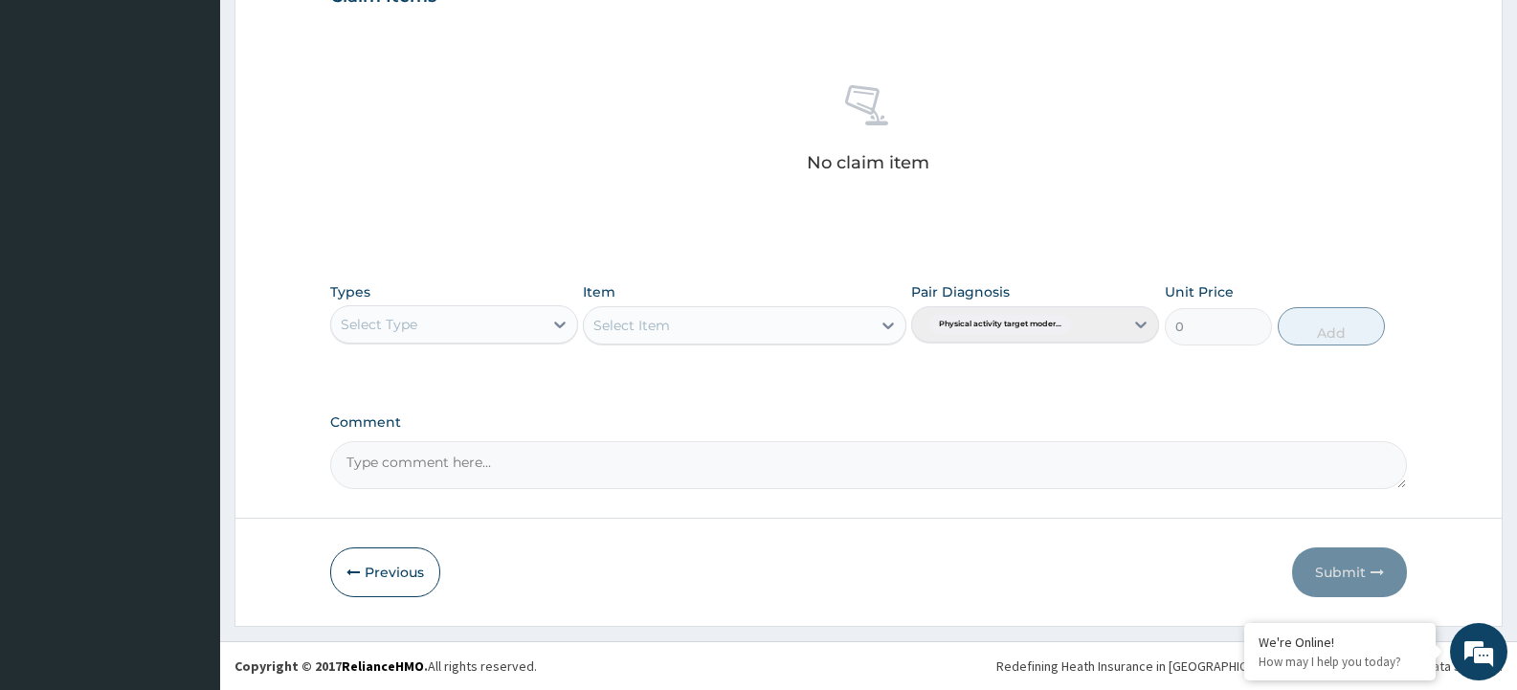
click at [416, 332] on div "Select Type" at bounding box center [379, 324] width 77 height 19
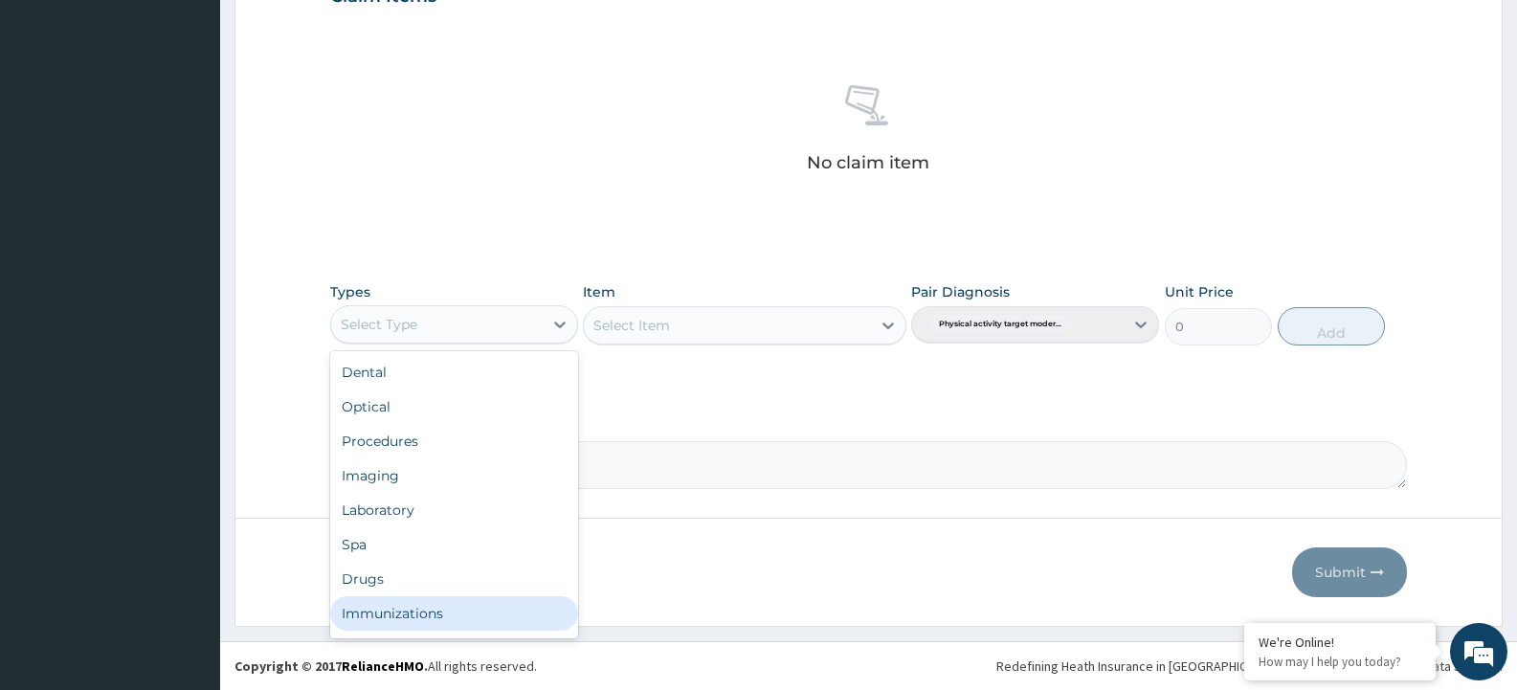
scroll to position [65, 0]
click at [418, 620] on div "Gym" at bounding box center [454, 617] width 248 height 34
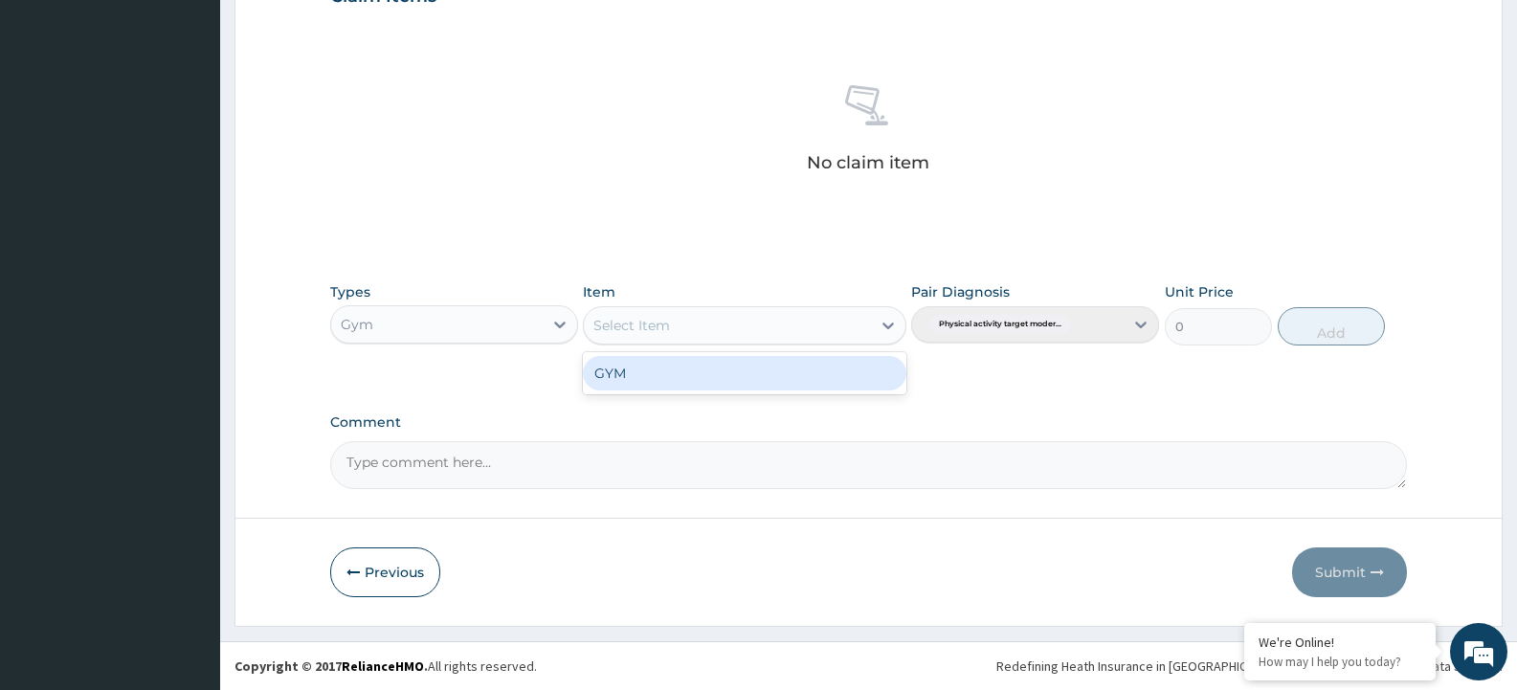
click at [758, 329] on div "Select Item" at bounding box center [727, 325] width 286 height 31
click at [729, 380] on div "GYM" at bounding box center [744, 373] width 323 height 34
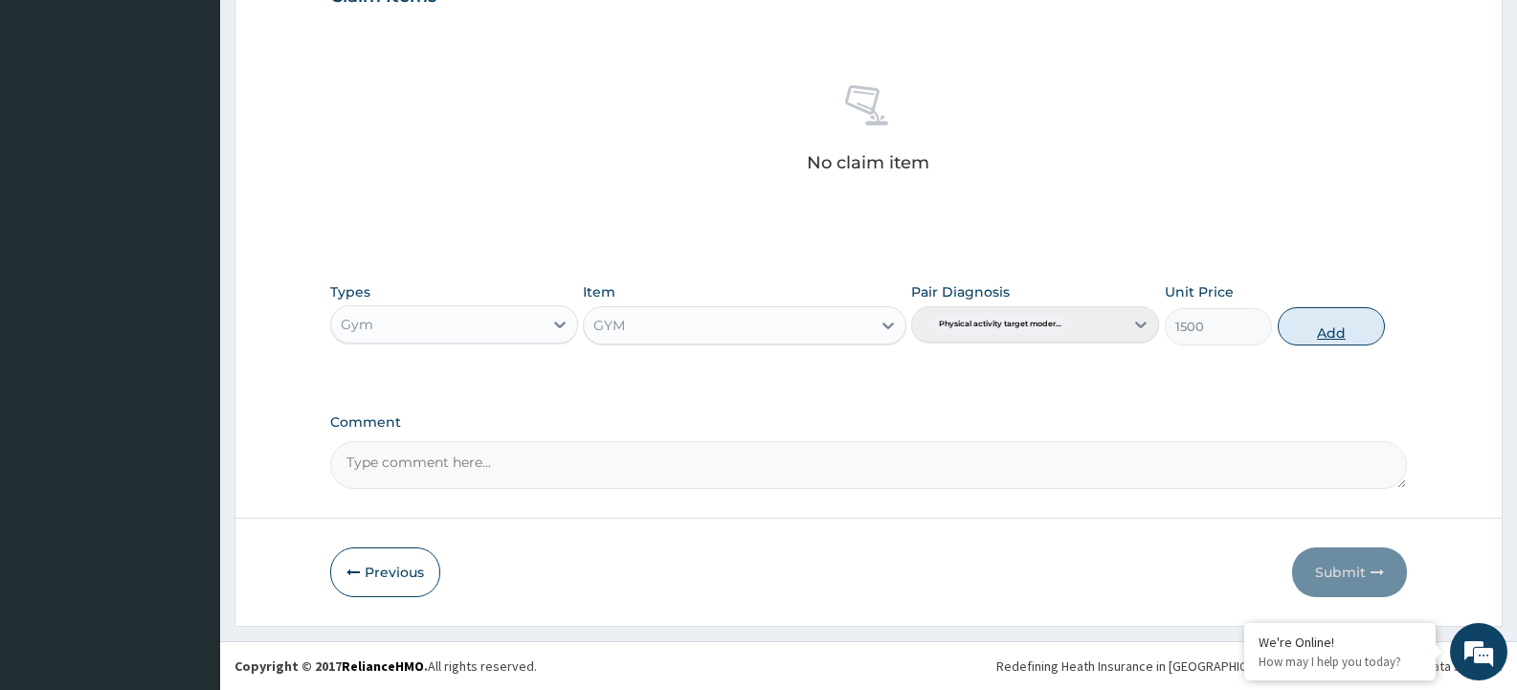
click at [1304, 337] on button "Add" at bounding box center [1331, 326] width 107 height 38
type input "0"
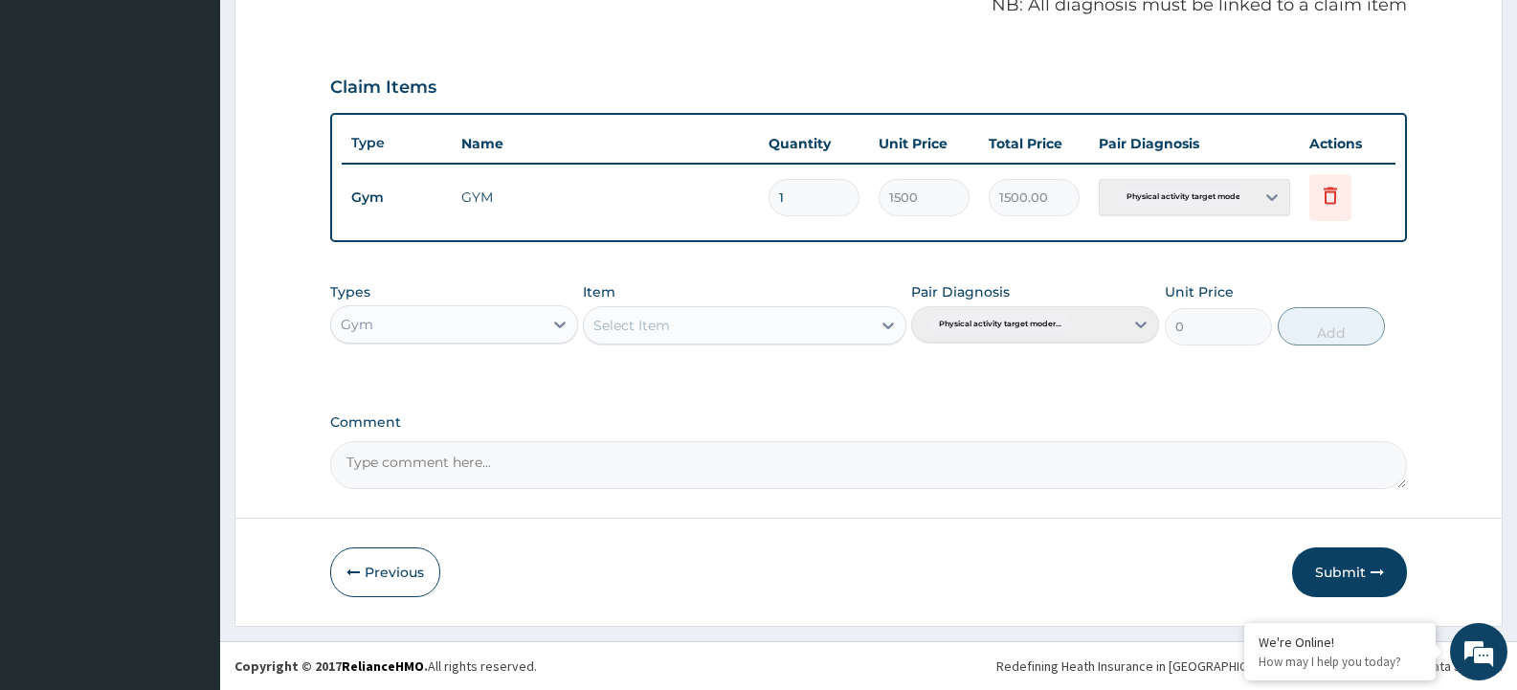
scroll to position [599, 0]
click at [779, 332] on div "Select Item" at bounding box center [727, 325] width 286 height 31
click at [771, 370] on div "GYM" at bounding box center [744, 373] width 323 height 34
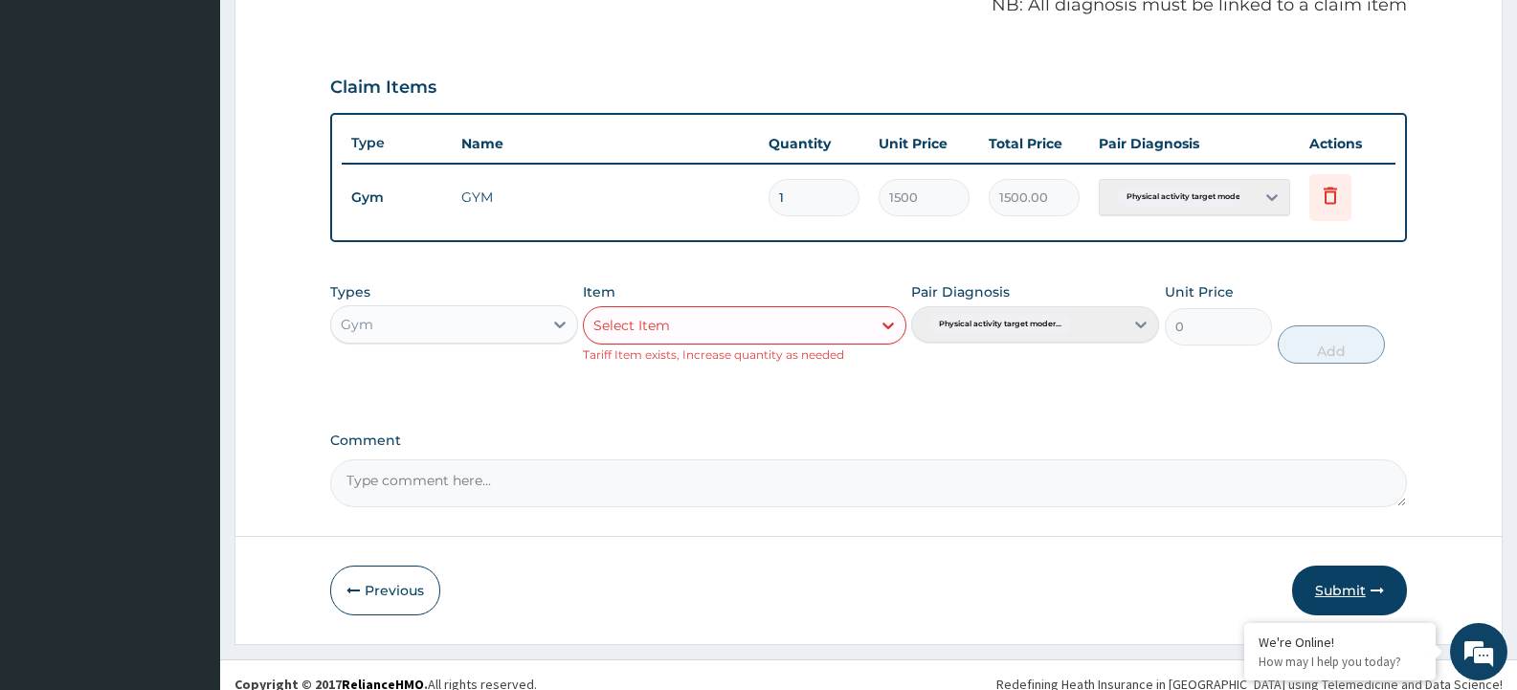
click at [1350, 583] on button "Submit" at bounding box center [1349, 591] width 115 height 50
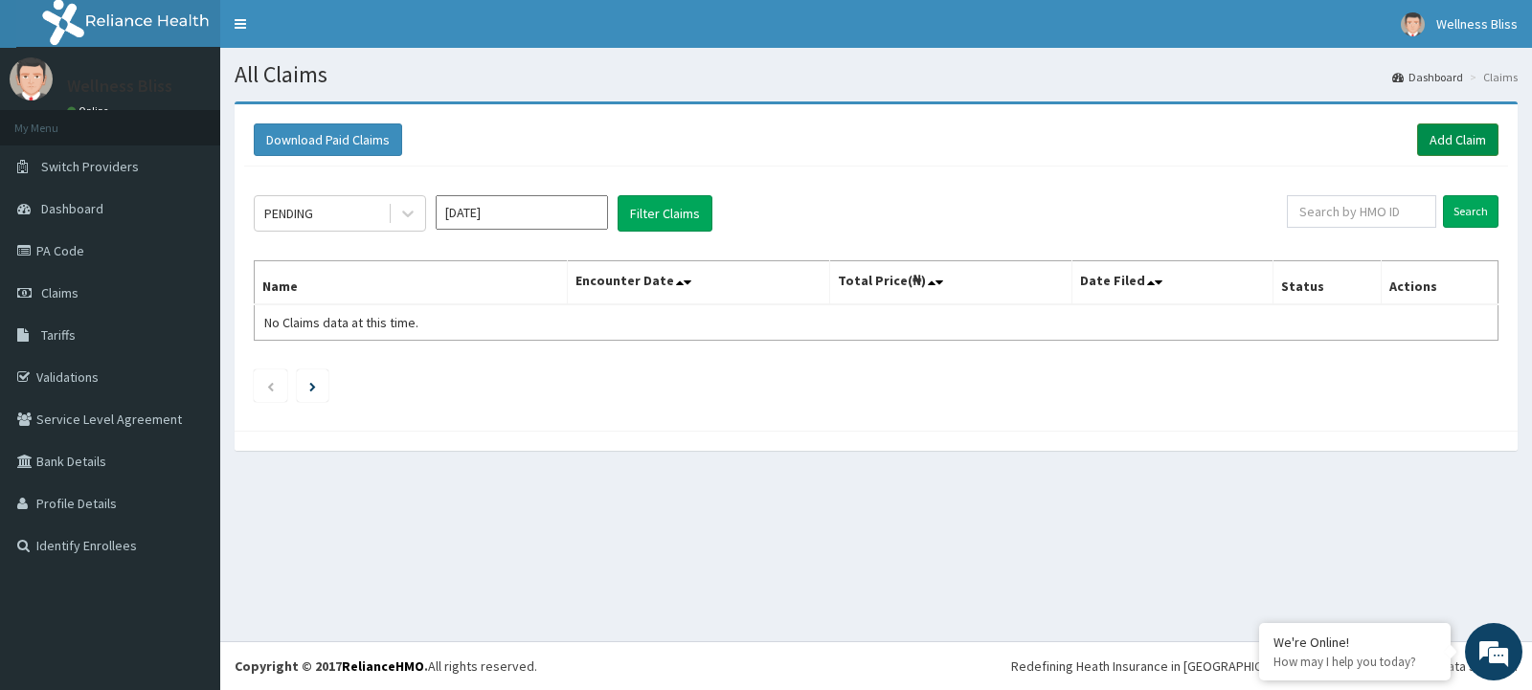
click at [1451, 131] on link "Add Claim" at bounding box center [1457, 139] width 81 height 33
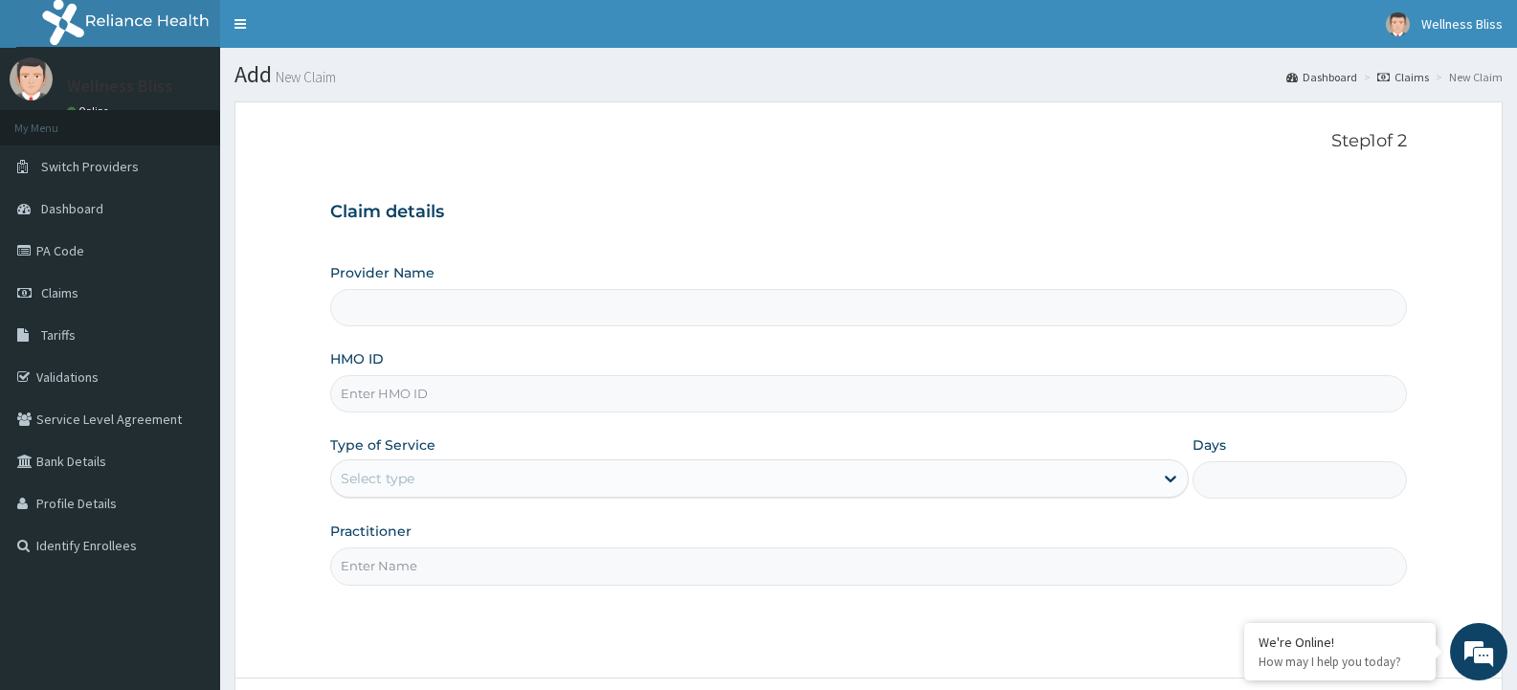
click at [374, 406] on input "HMO ID" at bounding box center [868, 393] width 1077 height 37
type input "WELLNESS BLISS GYM"
type input "1"
type input "ISW/10056/A"
click at [344, 564] on input "Practitioner" at bounding box center [868, 566] width 1077 height 37
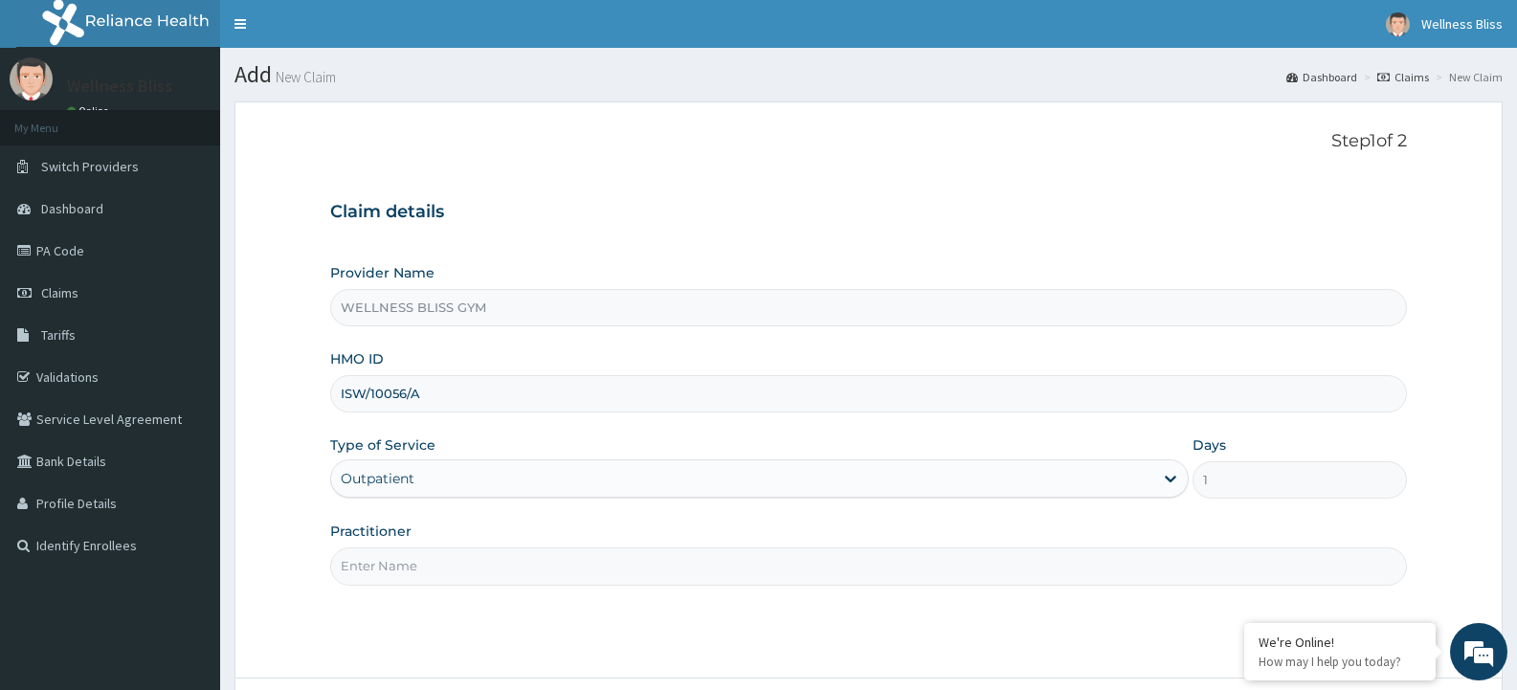
type input "GYM"
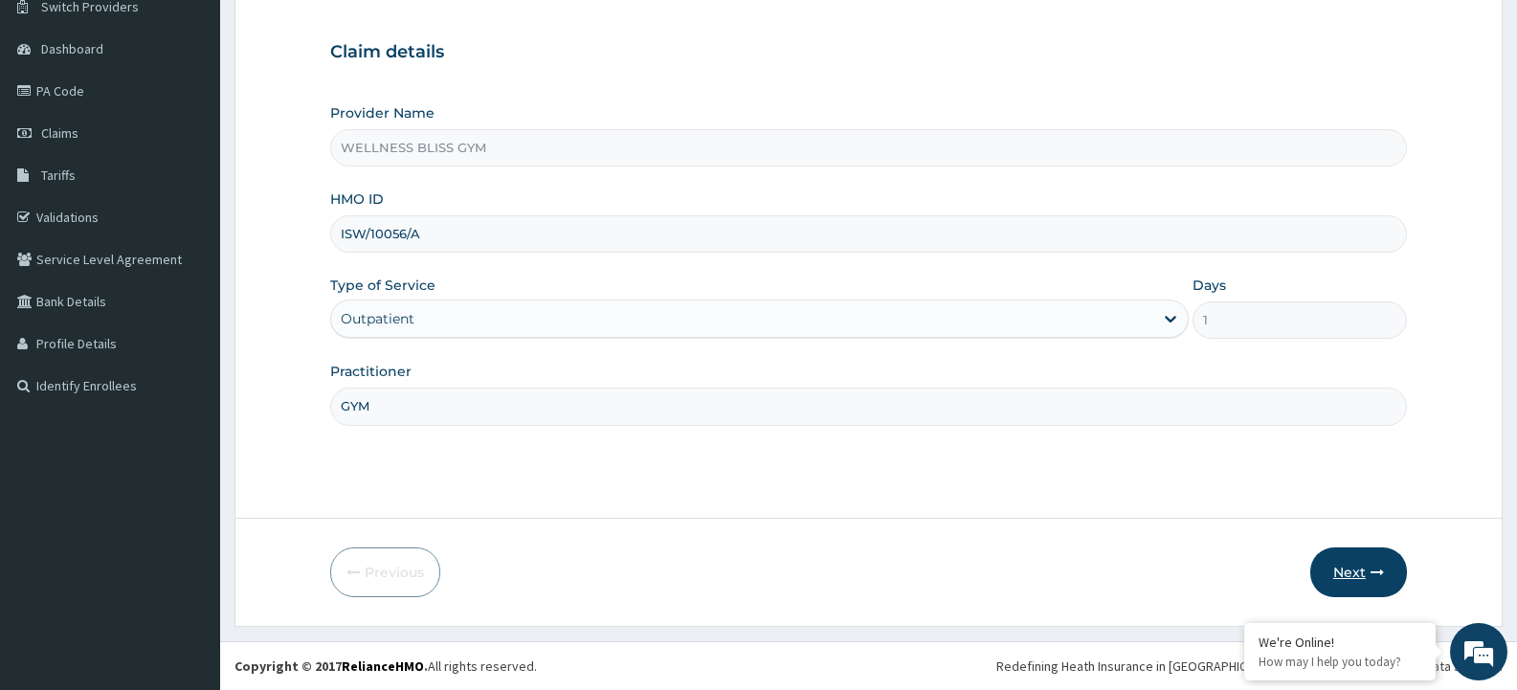
click at [1365, 566] on button "Next" at bounding box center [1359, 573] width 97 height 50
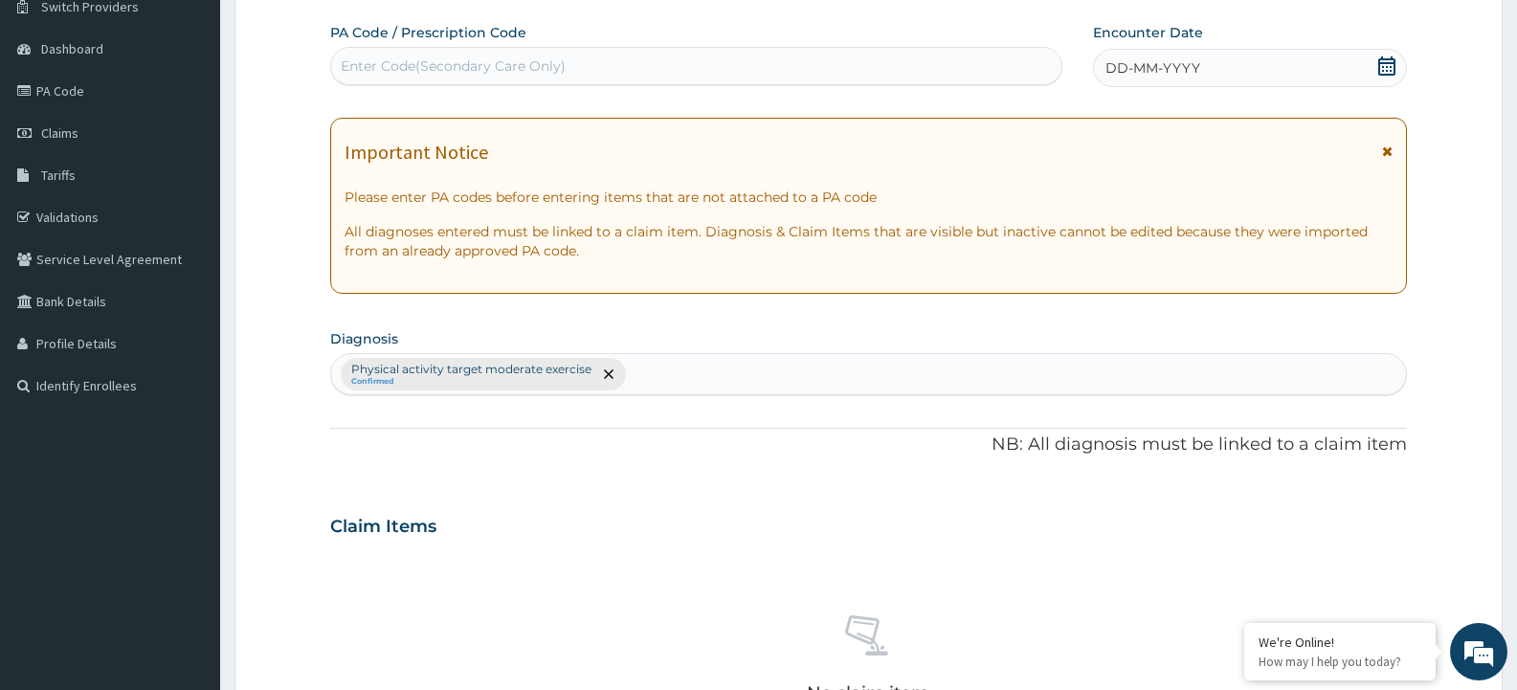
click at [779, 65] on div "Enter Code(Secondary Care Only)" at bounding box center [696, 66] width 730 height 31
type input "PA/AD10F4"
click at [1262, 78] on div "DD-MM-YYYY" at bounding box center [1250, 68] width 314 height 38
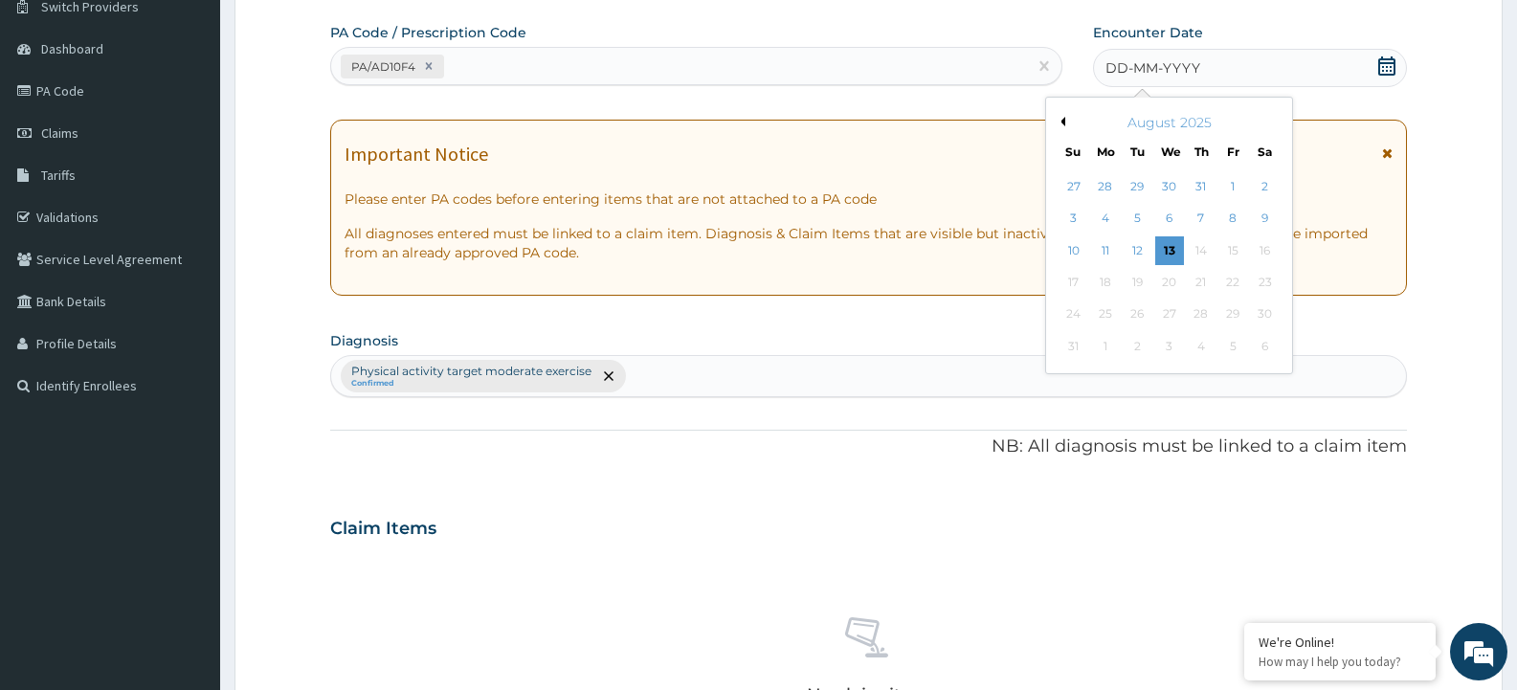
click at [1065, 121] on button "Previous Month" at bounding box center [1061, 122] width 10 height 10
click at [1061, 117] on button "Previous Month" at bounding box center [1061, 122] width 10 height 10
click at [1270, 278] on div "28" at bounding box center [1265, 282] width 29 height 29
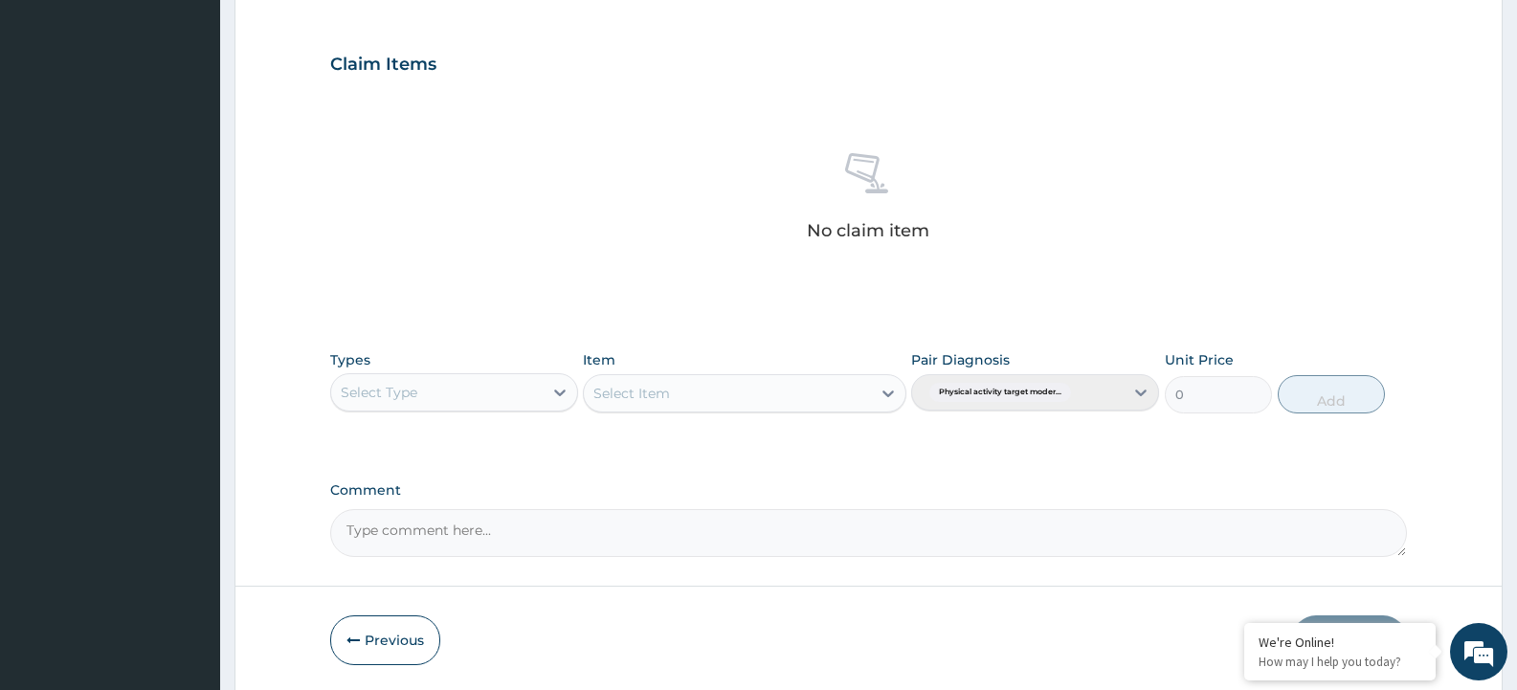
scroll to position [690, 0]
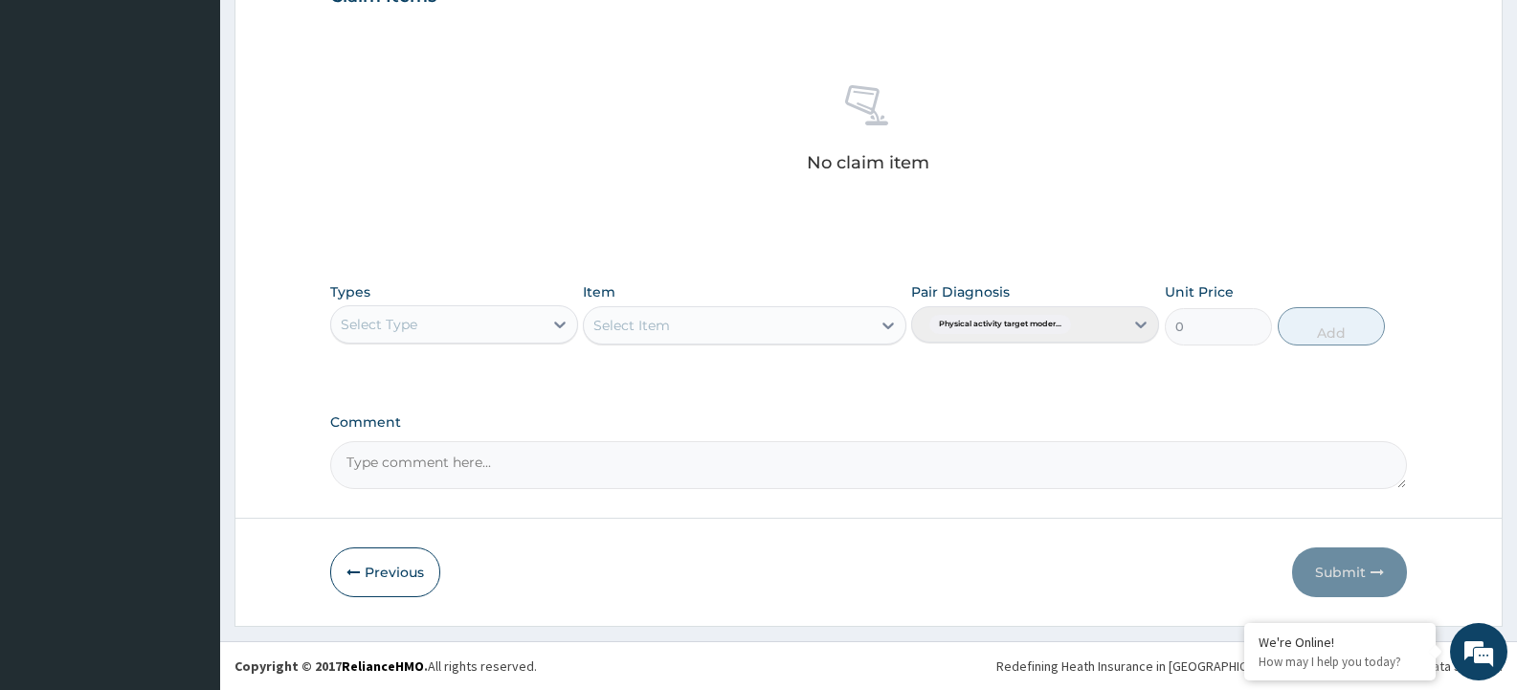
click at [459, 325] on div "Select Type" at bounding box center [437, 324] width 212 height 31
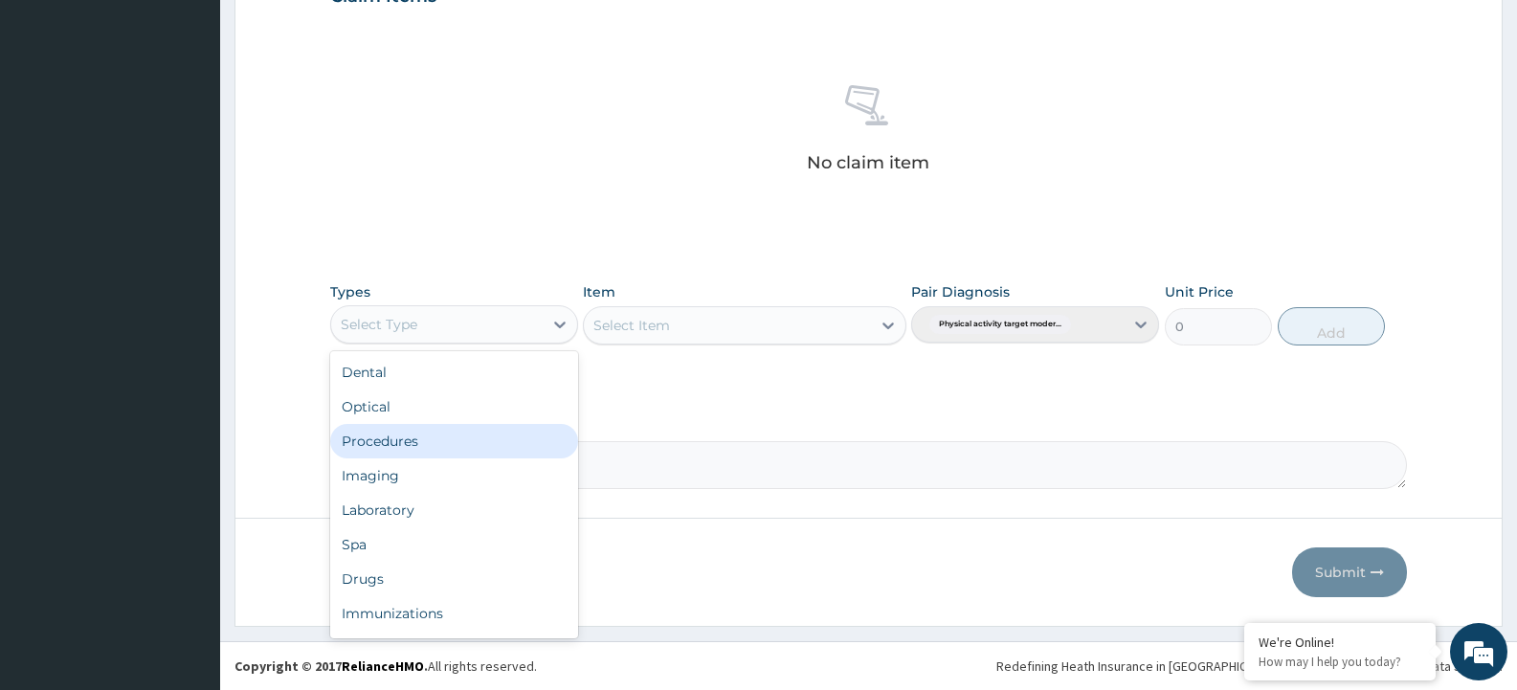
scroll to position [65, 0]
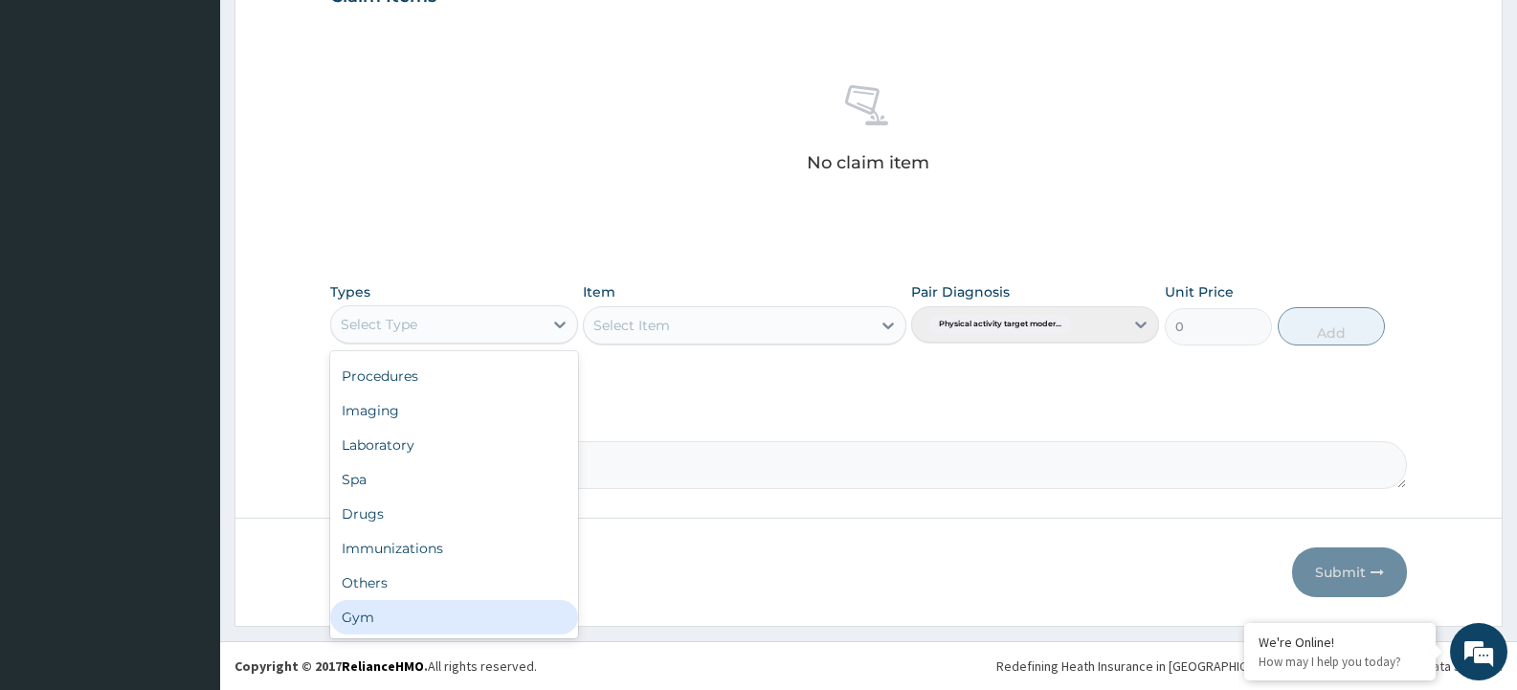
click at [413, 625] on div "Gym" at bounding box center [454, 617] width 248 height 34
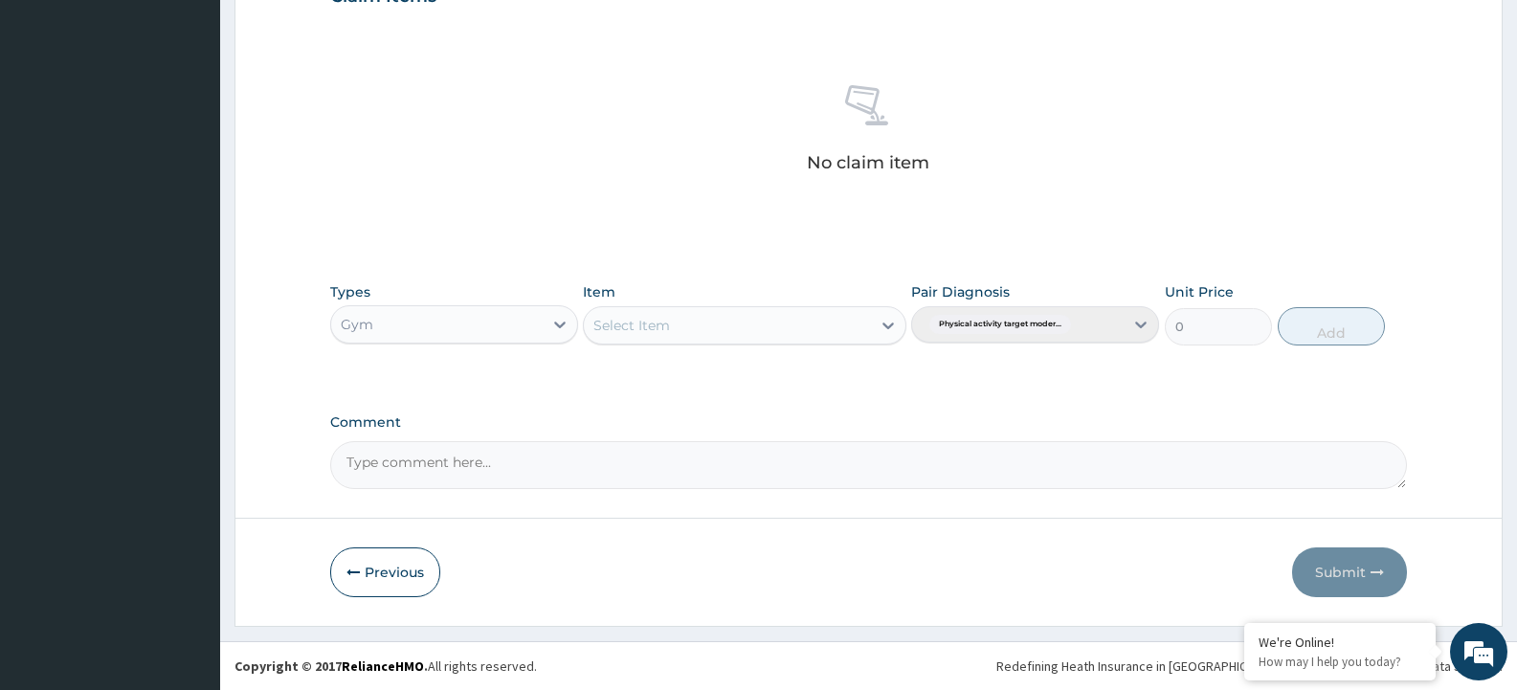
click at [748, 325] on div "Select Item" at bounding box center [727, 325] width 286 height 31
click at [774, 380] on div "GYM" at bounding box center [744, 373] width 323 height 34
drag, startPoint x: 1350, startPoint y: 329, endPoint x: 931, endPoint y: 329, distance: 418.3
click at [1348, 329] on button "Add" at bounding box center [1331, 326] width 107 height 38
type input "0"
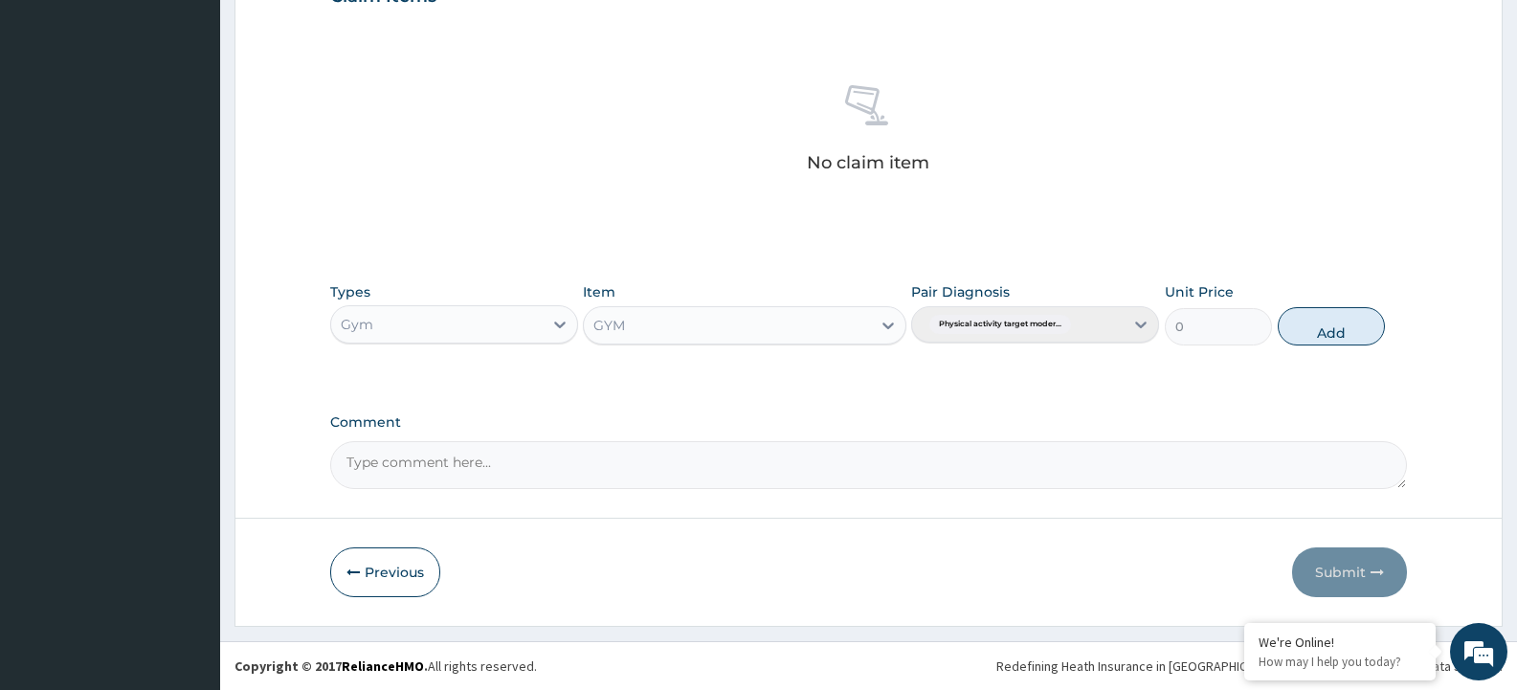
scroll to position [599, 0]
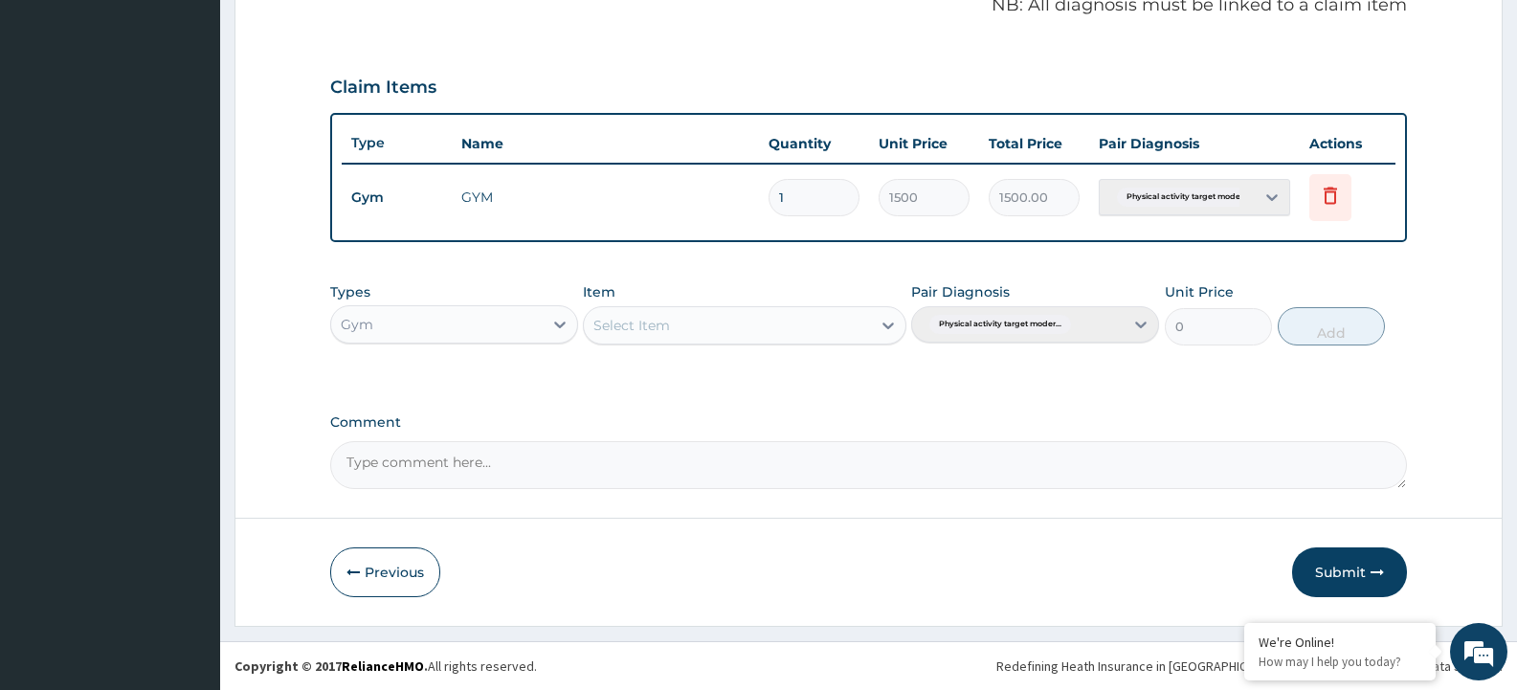
click at [775, 329] on div "Select Item" at bounding box center [727, 325] width 286 height 31
click at [741, 372] on div "GYM" at bounding box center [744, 373] width 323 height 34
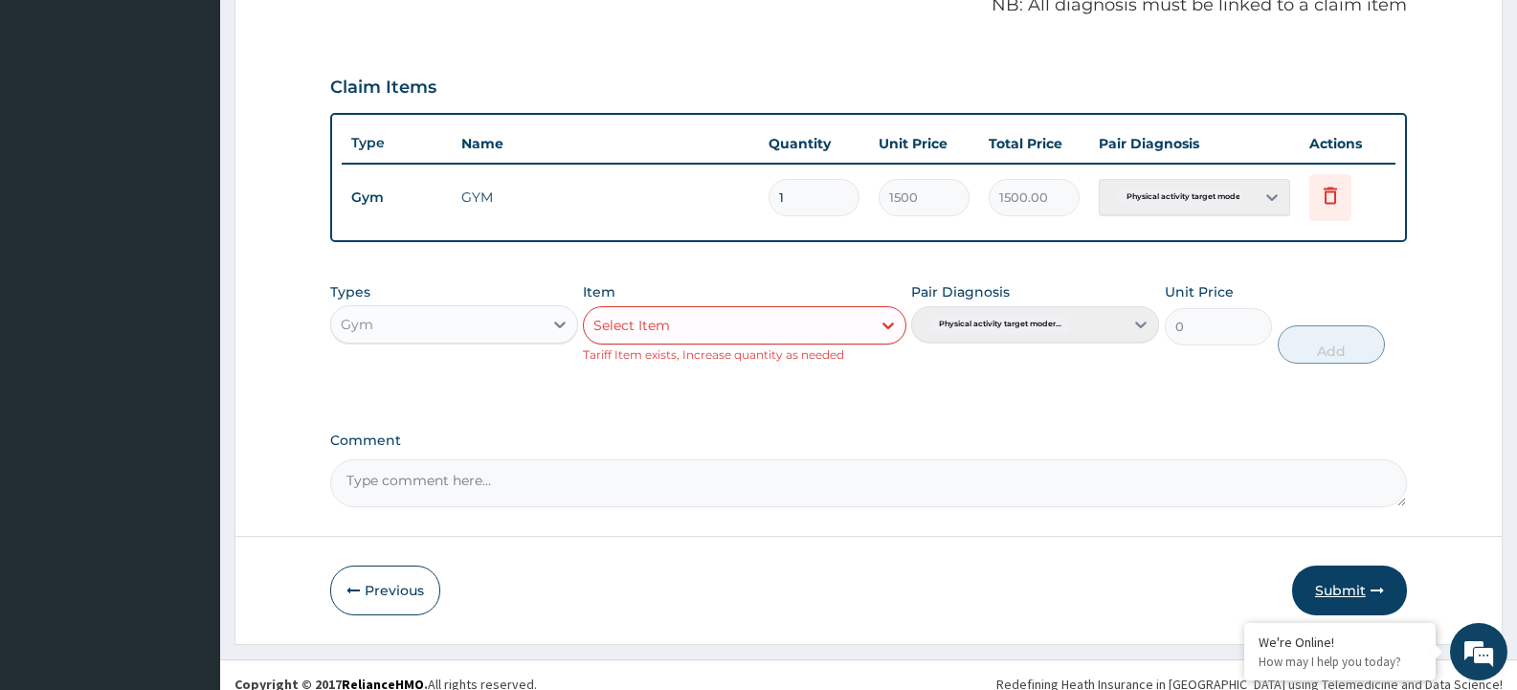
click at [1319, 583] on button "Submit" at bounding box center [1349, 591] width 115 height 50
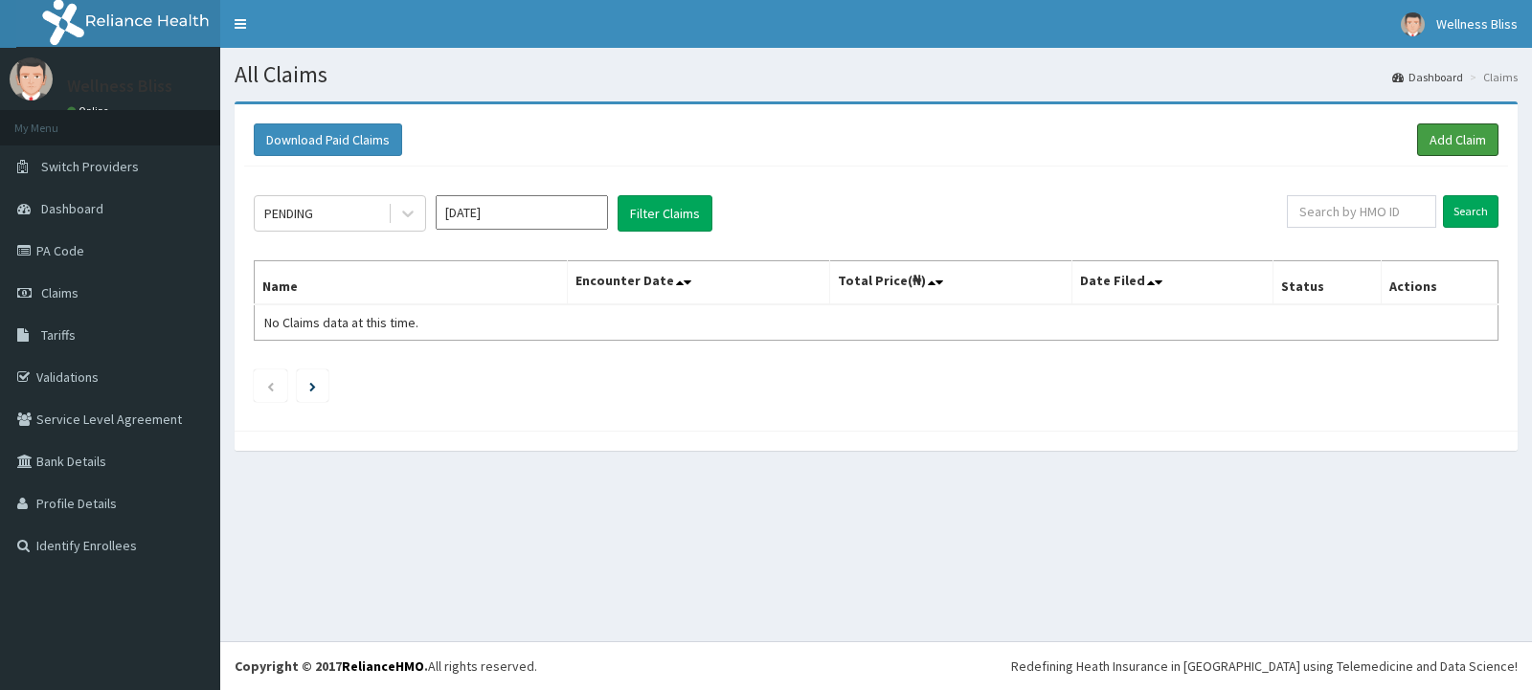
click at [1434, 132] on link "Add Claim" at bounding box center [1457, 139] width 81 height 33
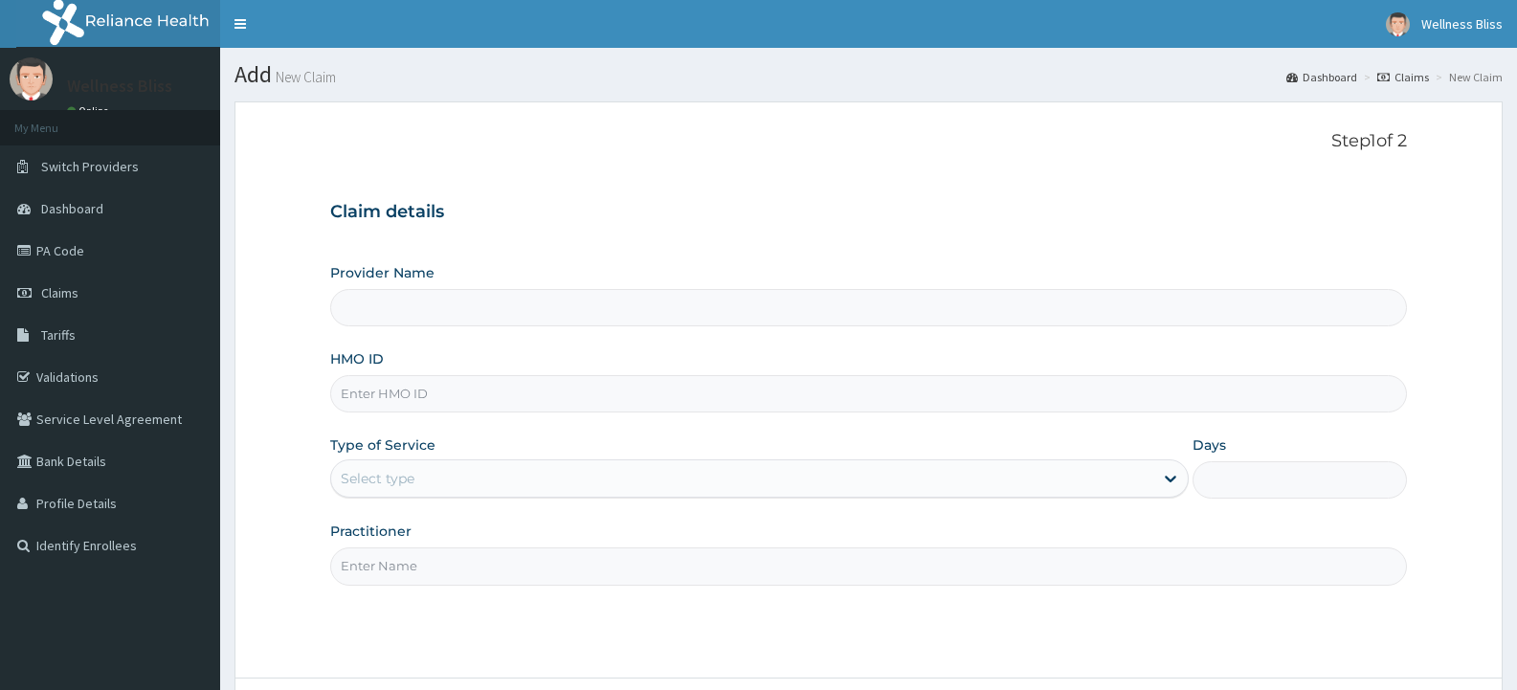
click at [373, 397] on input "HMO ID" at bounding box center [868, 393] width 1077 height 37
type input "OHT/"
type input "WELLNESS BLISS GYM"
type input "1"
type input "OHT/12610/A"
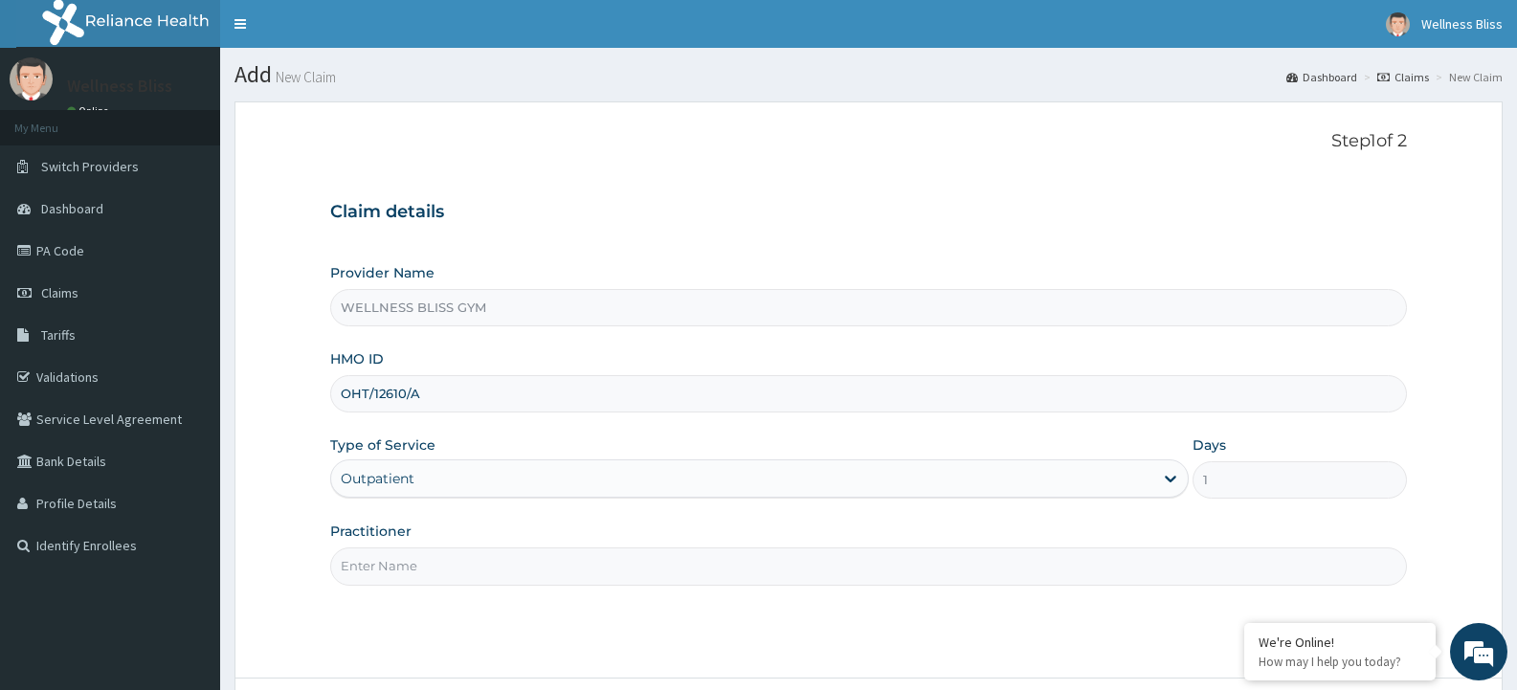
click at [376, 570] on input "Practitioner" at bounding box center [868, 566] width 1077 height 37
type input "GYM"
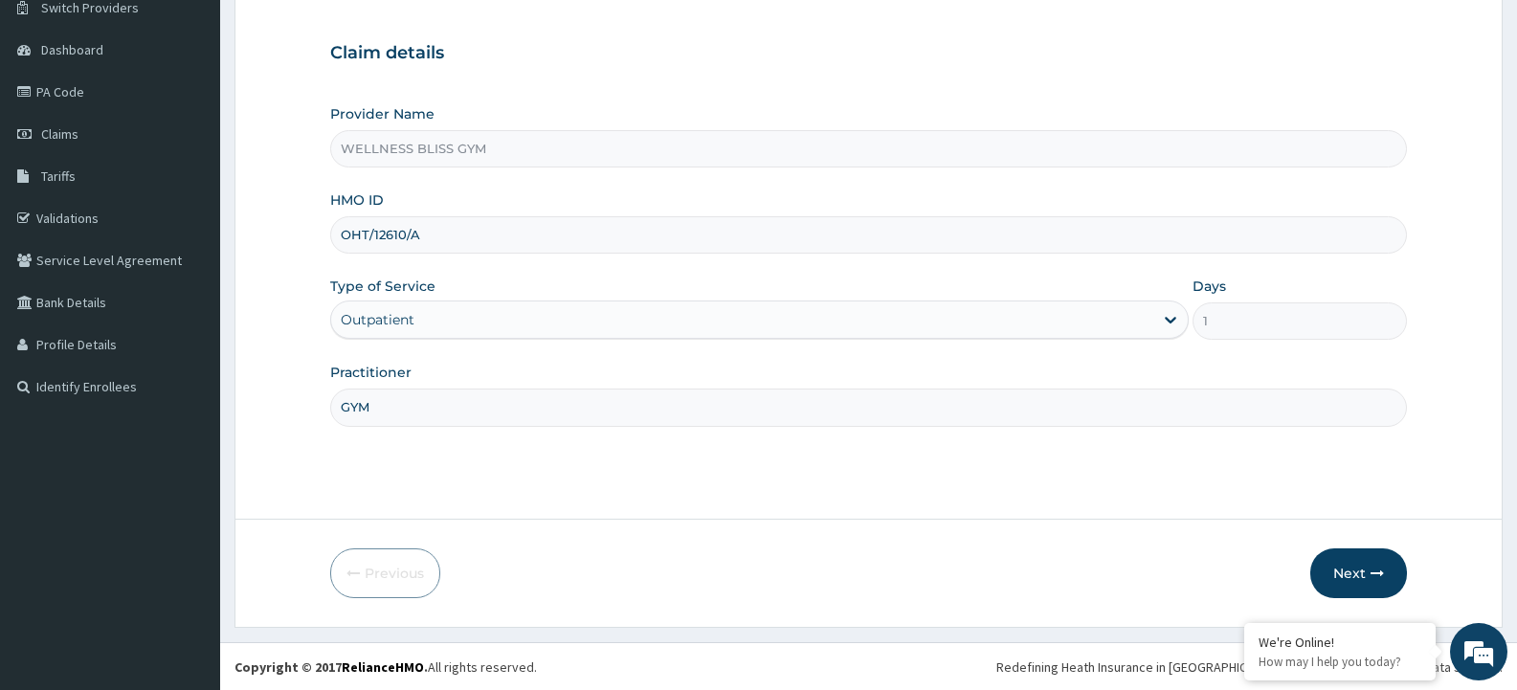
scroll to position [160, 0]
click at [1358, 580] on button "Next" at bounding box center [1359, 573] width 97 height 50
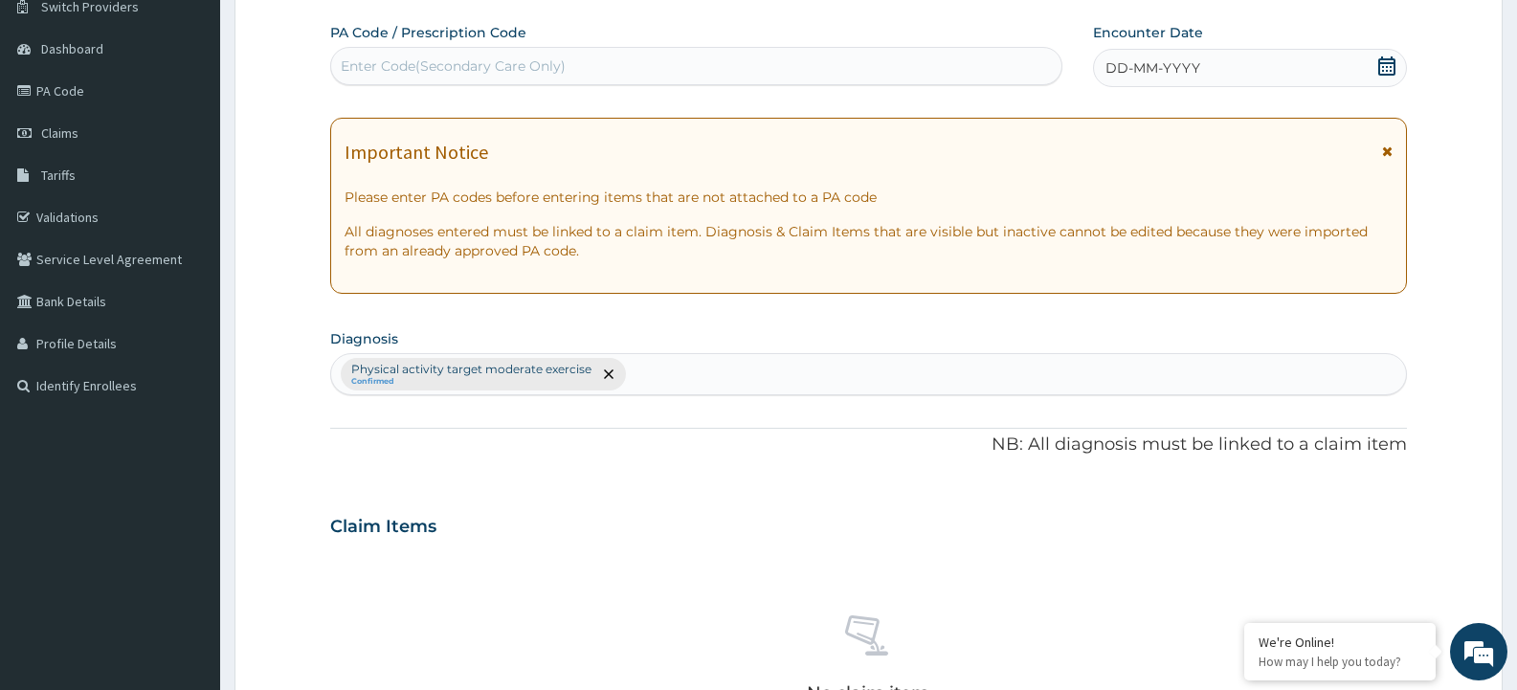
click at [471, 78] on div "Enter Code(Secondary Care Only)" at bounding box center [696, 66] width 730 height 31
type input "PA/1AE380"
click at [1141, 63] on span "DD-MM-YYYY" at bounding box center [1153, 67] width 95 height 19
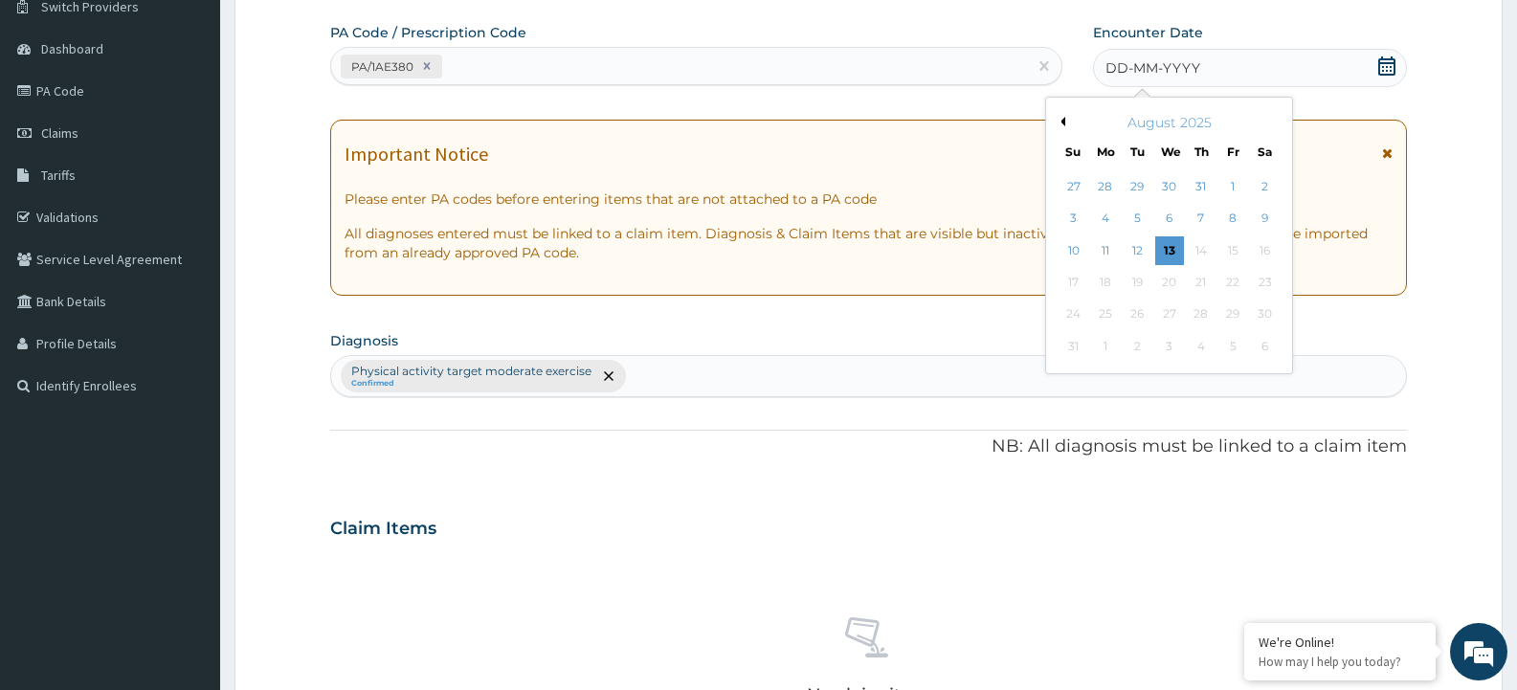
click at [1058, 120] on button "Previous Month" at bounding box center [1061, 122] width 10 height 10
click at [1065, 318] on div "29" at bounding box center [1074, 315] width 29 height 29
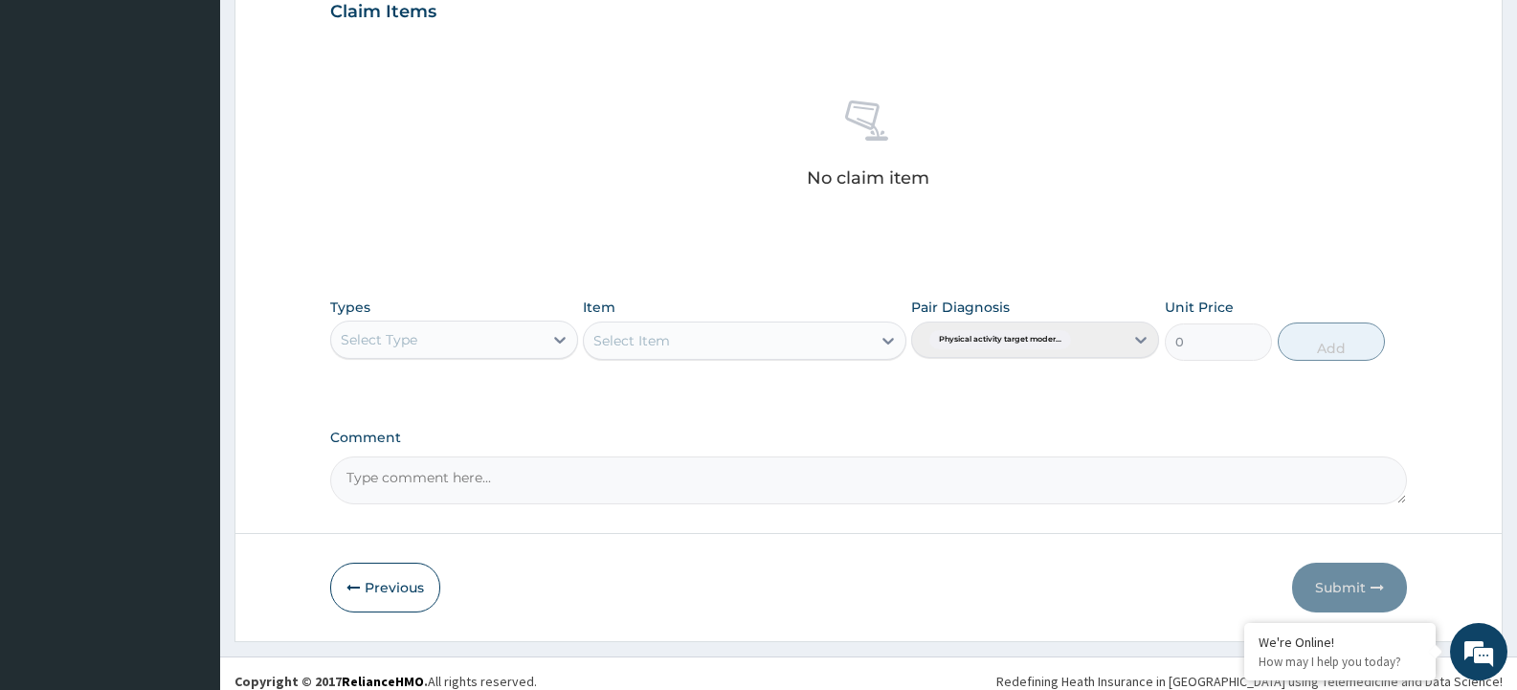
scroll to position [690, 0]
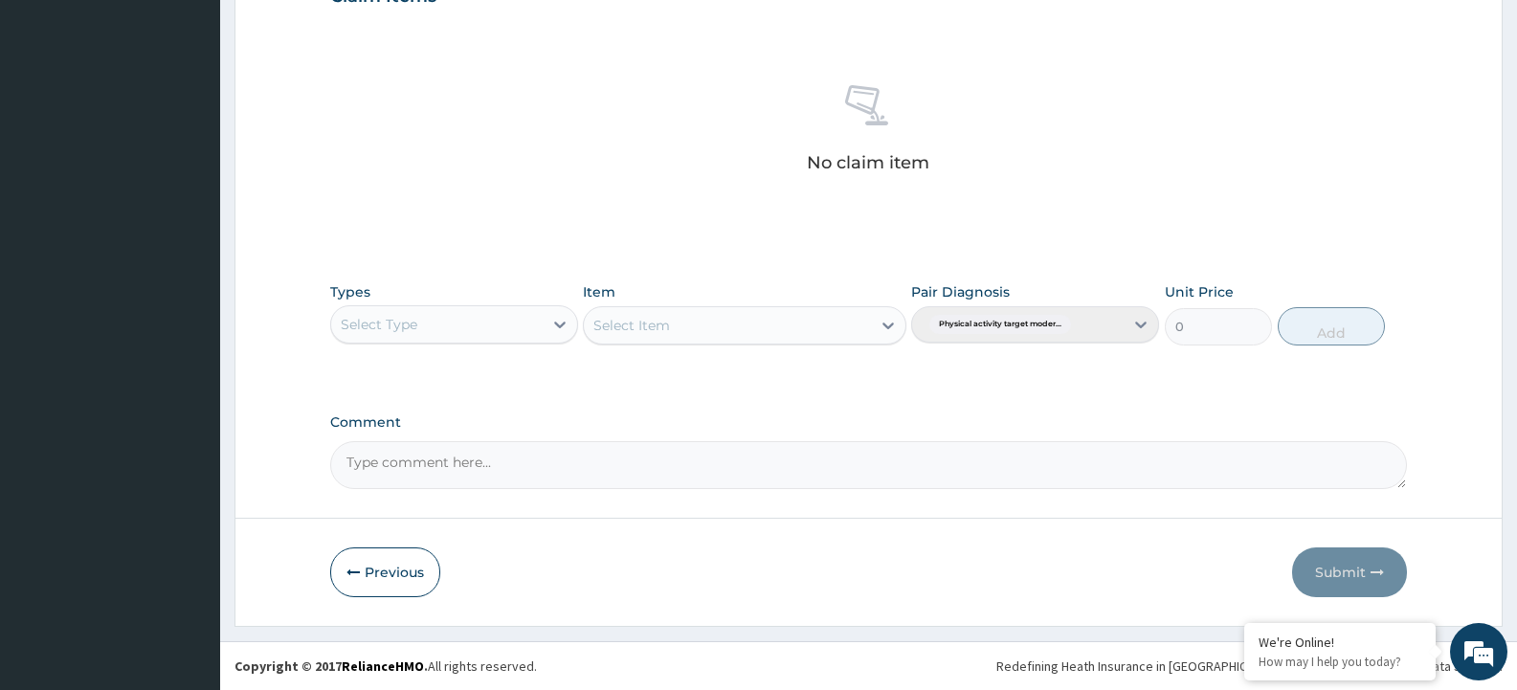
click at [374, 335] on div "Select Type" at bounding box center [437, 324] width 212 height 31
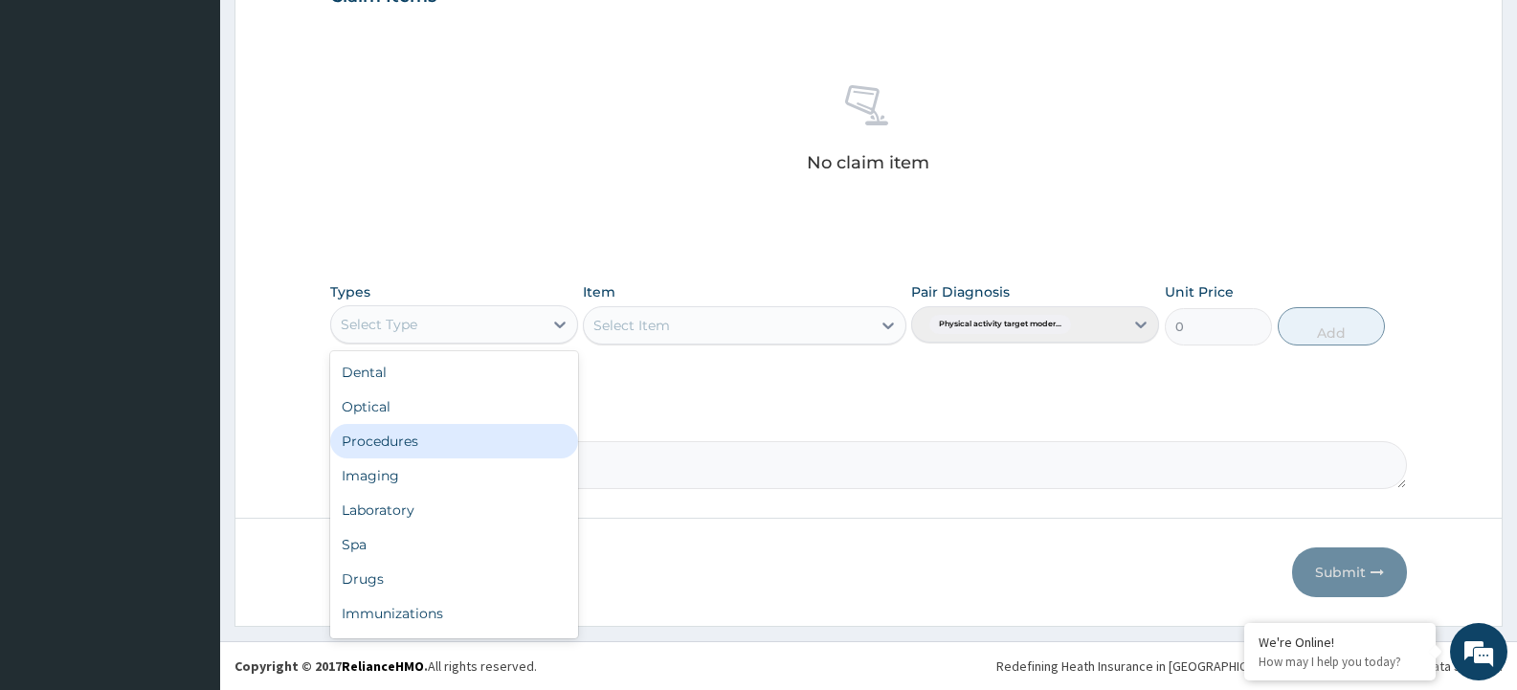
scroll to position [65, 0]
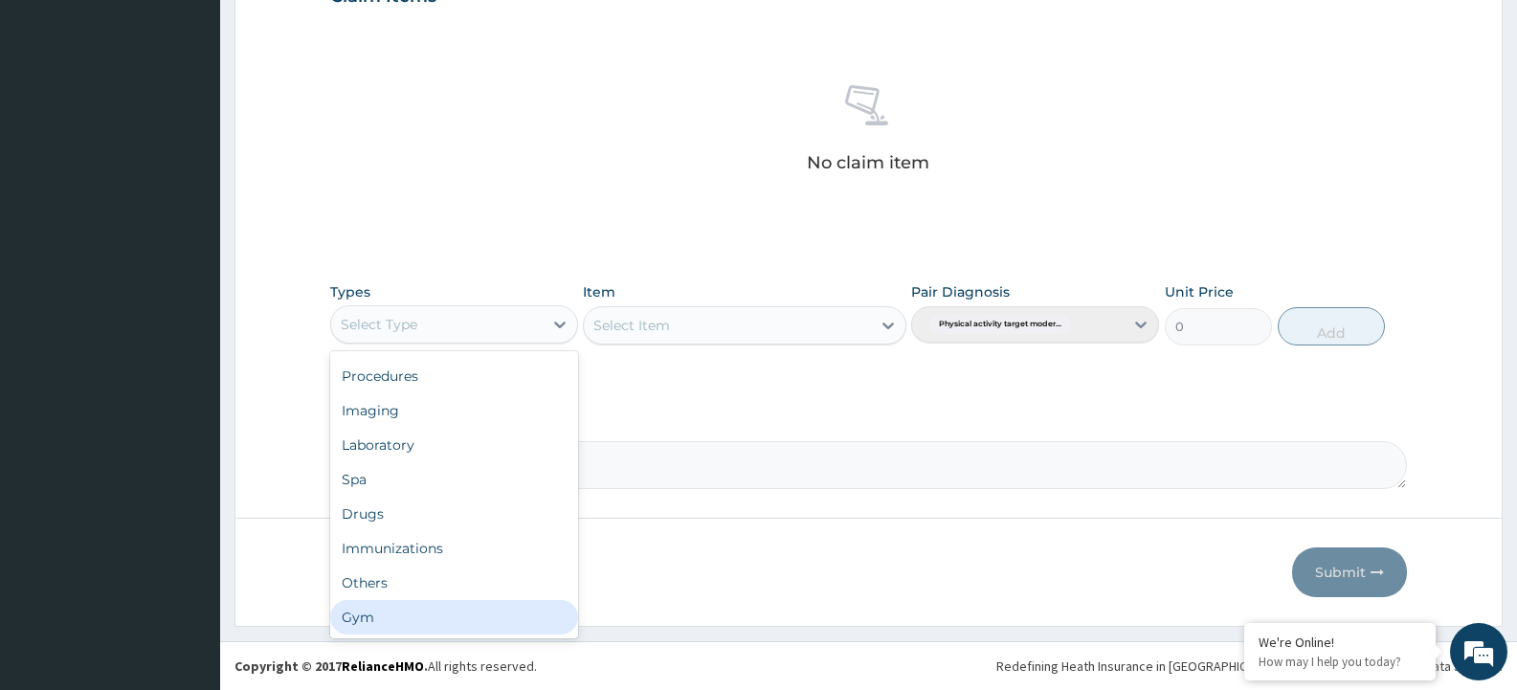
click at [382, 626] on div "Gym" at bounding box center [454, 617] width 248 height 34
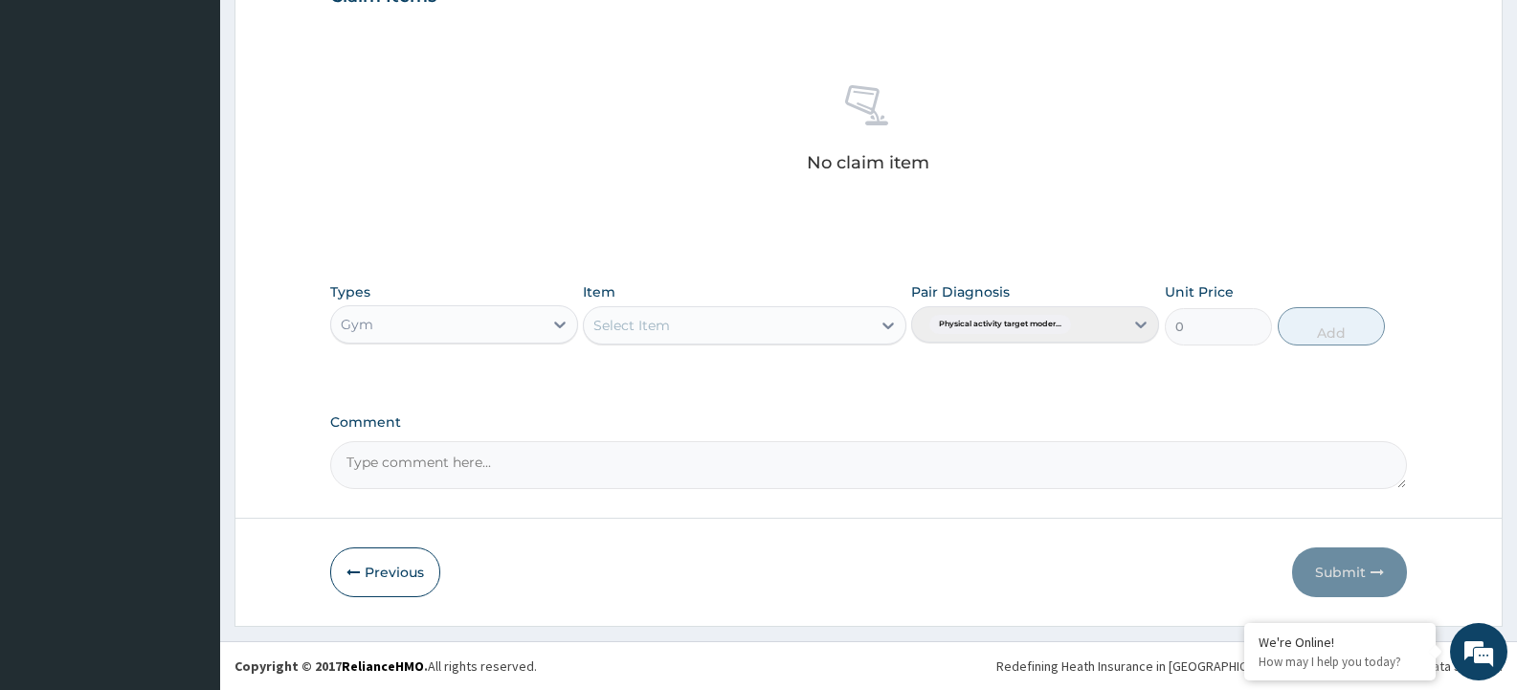
click at [735, 324] on div "Select Item" at bounding box center [744, 325] width 323 height 38
click at [729, 331] on div "Select Item" at bounding box center [727, 325] width 286 height 31
click at [709, 372] on div "GYM" at bounding box center [744, 373] width 323 height 34
drag, startPoint x: 1352, startPoint y: 327, endPoint x: 1150, endPoint y: 307, distance: 203.0
click at [1349, 327] on button "Add" at bounding box center [1331, 326] width 107 height 38
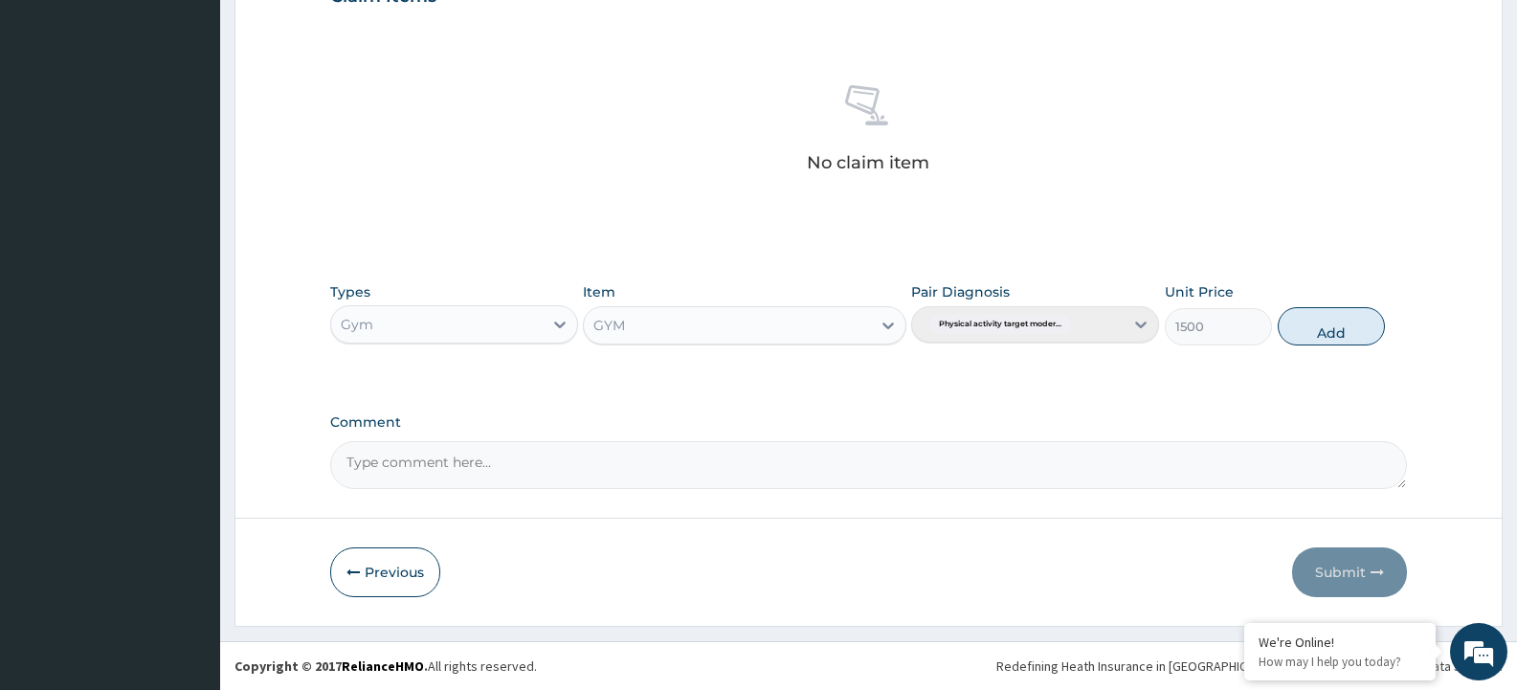
type input "0"
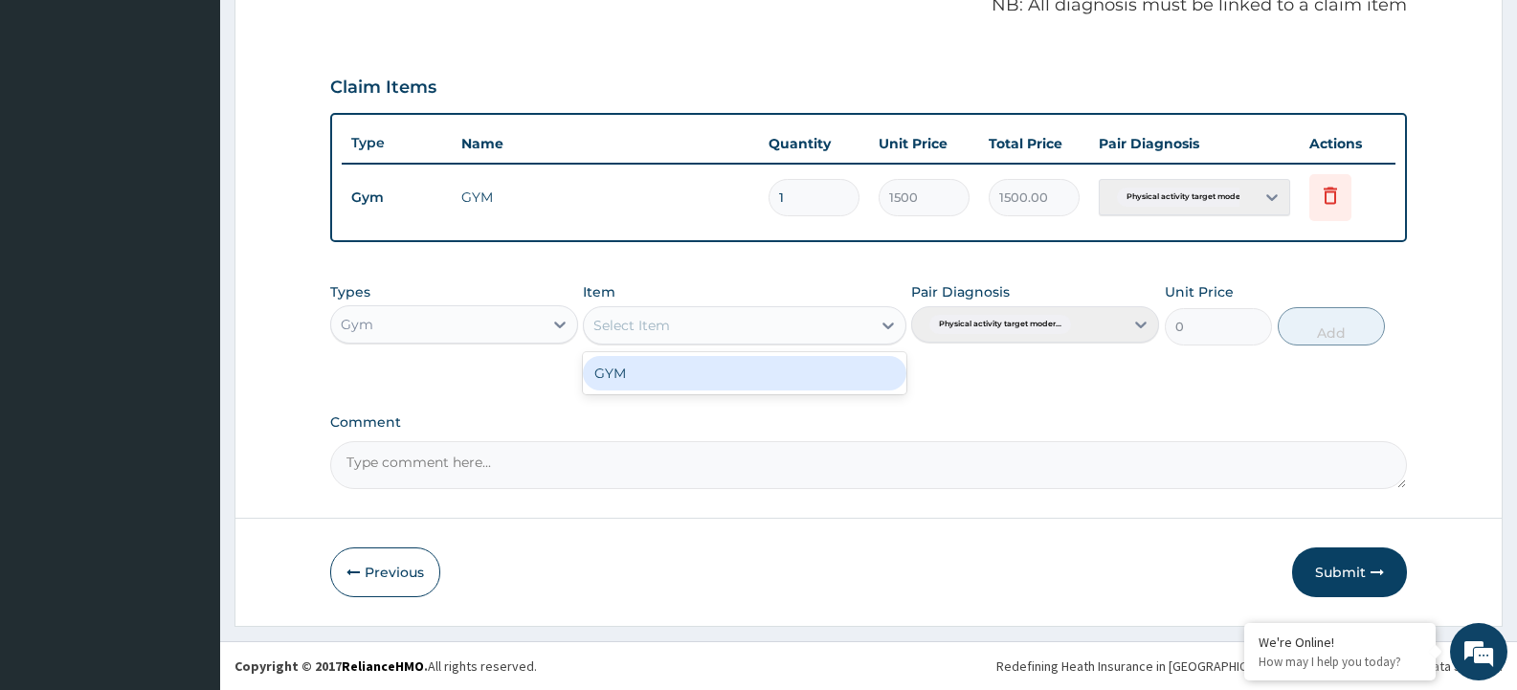
click at [812, 336] on div "Select Item" at bounding box center [727, 325] width 286 height 31
click at [793, 368] on div "GYM" at bounding box center [744, 373] width 323 height 34
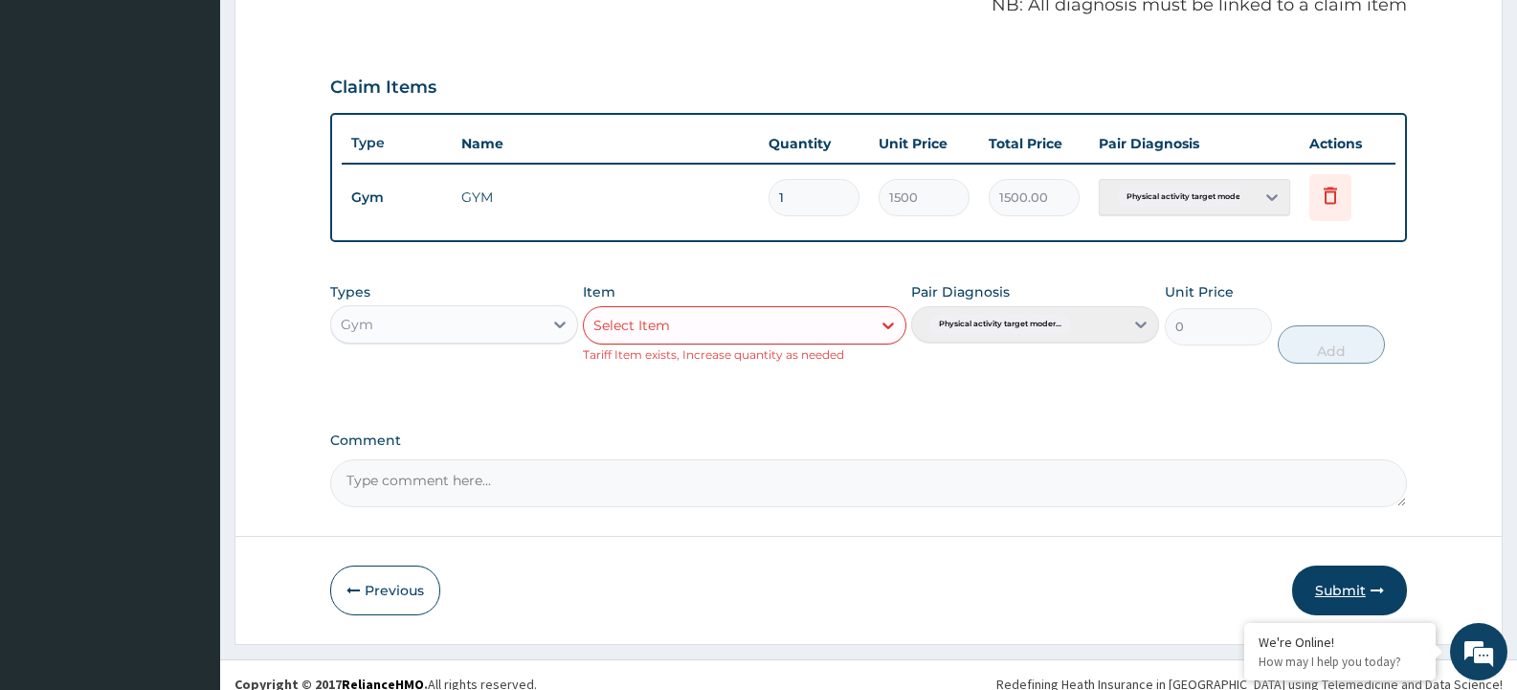
click at [1336, 588] on button "Submit" at bounding box center [1349, 591] width 115 height 50
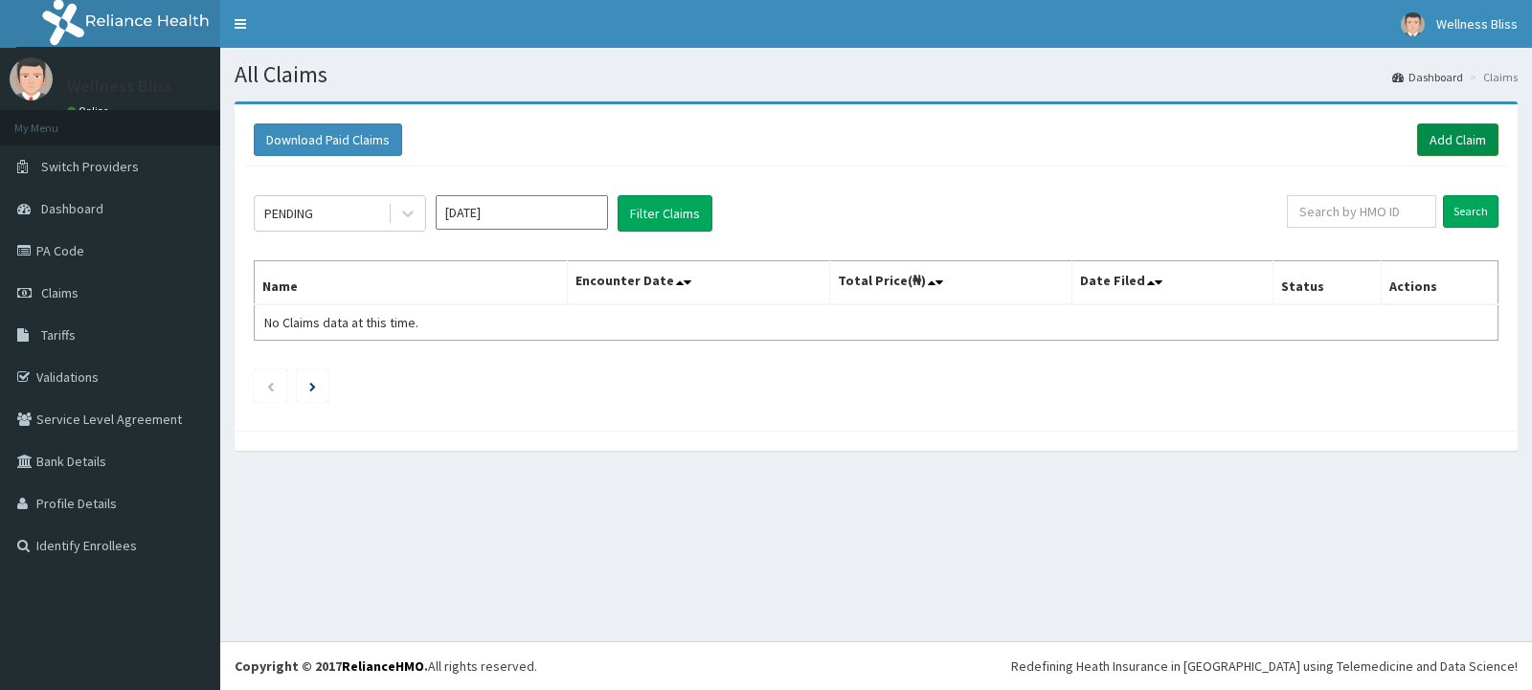
click at [1431, 135] on link "Add Claim" at bounding box center [1457, 139] width 81 height 33
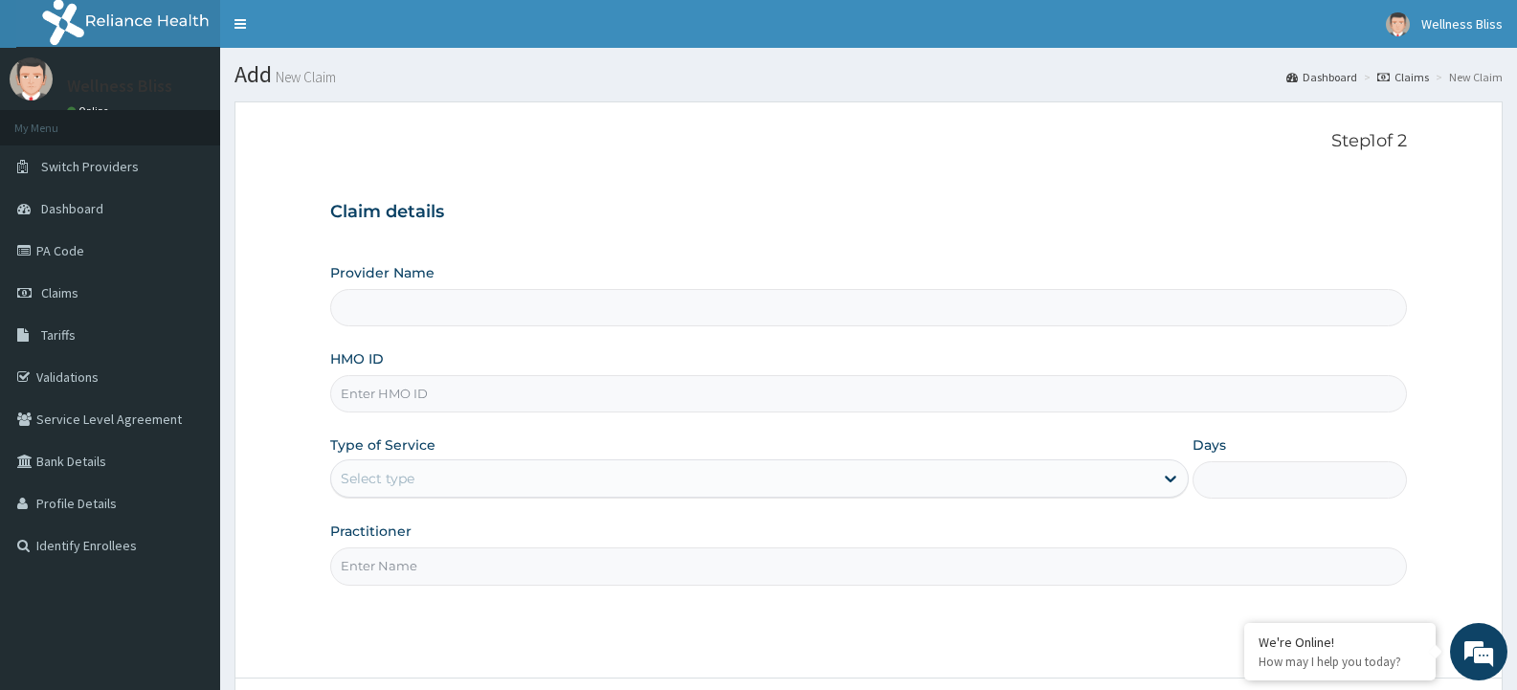
type input "WELLNESS BLISS GYM"
type input "1"
click at [398, 402] on input "HMO ID" at bounding box center [868, 393] width 1077 height 37
type input "KSB/10796/A"
click at [367, 569] on input "Practitioner" at bounding box center [868, 566] width 1077 height 37
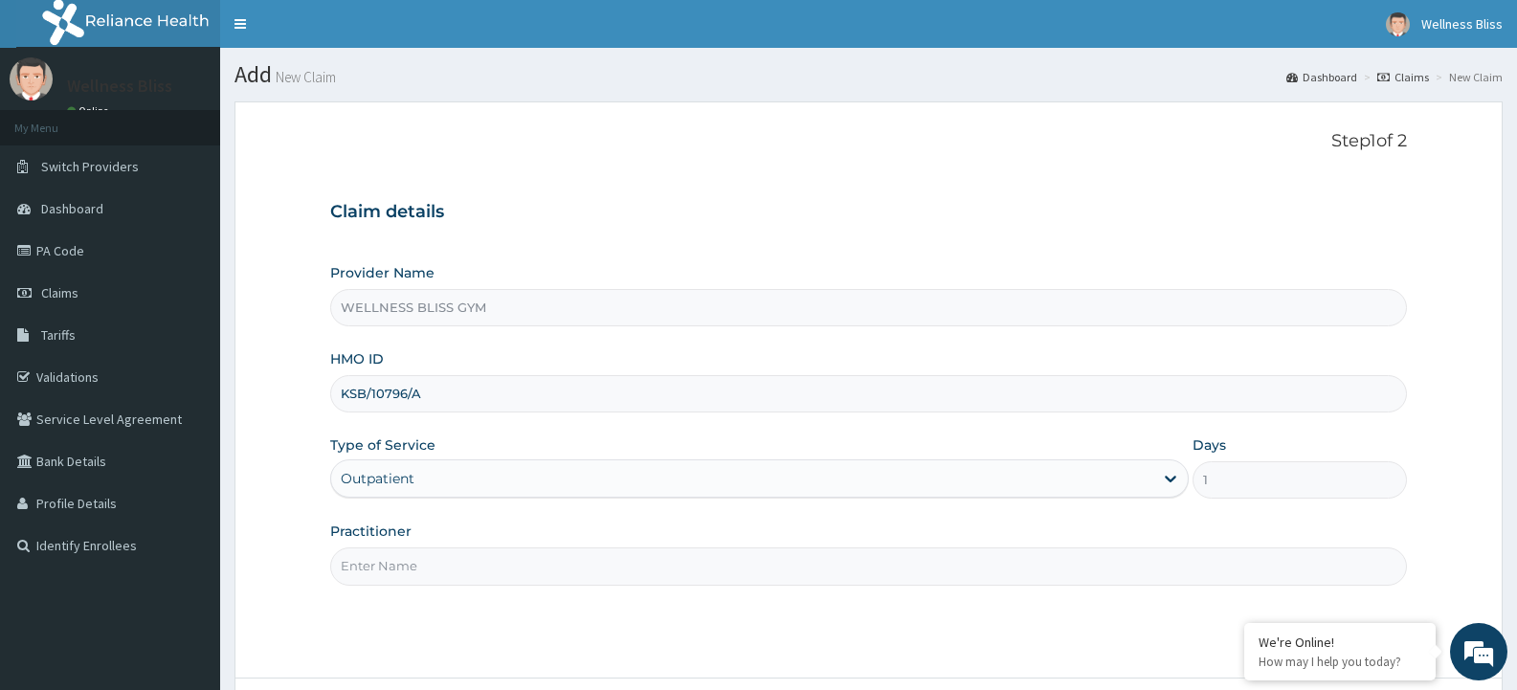
type input "GYM"
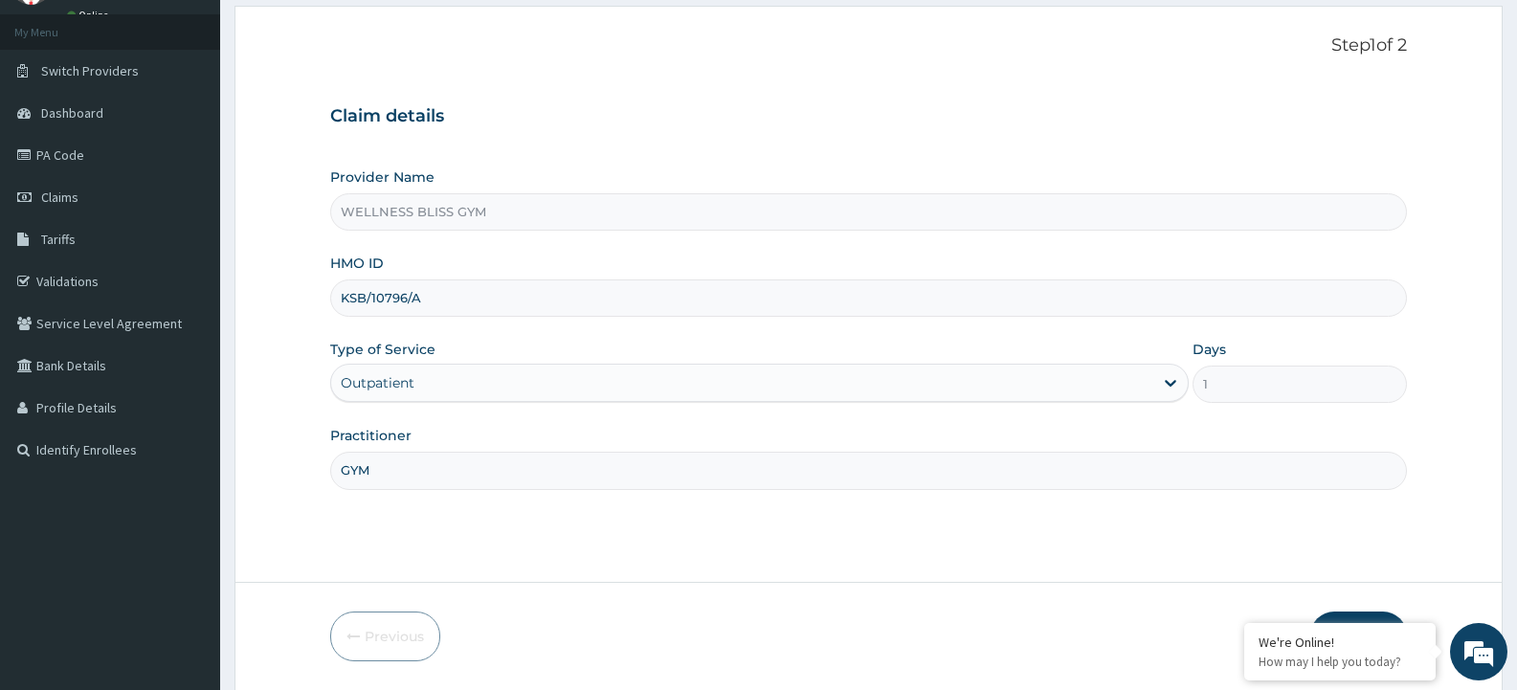
scroll to position [160, 0]
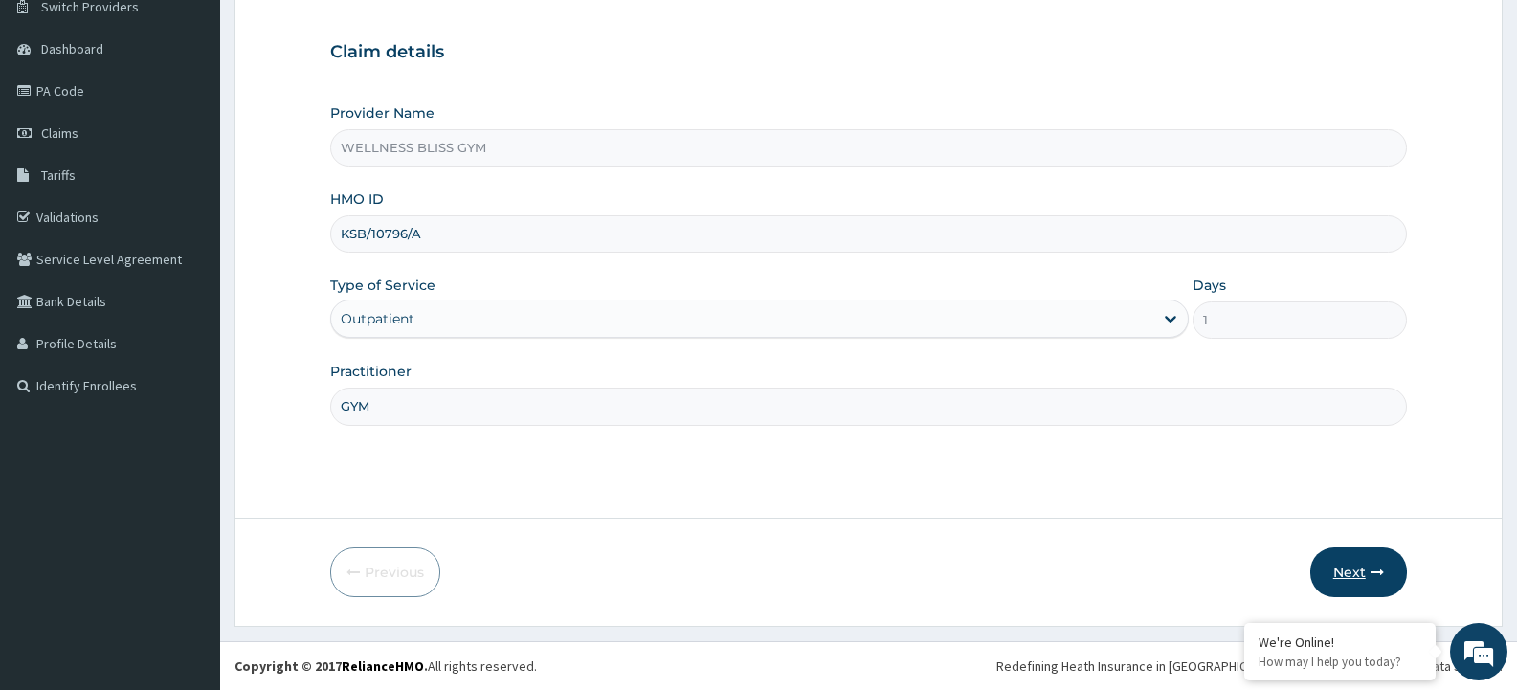
click at [1336, 571] on button "Next" at bounding box center [1359, 573] width 97 height 50
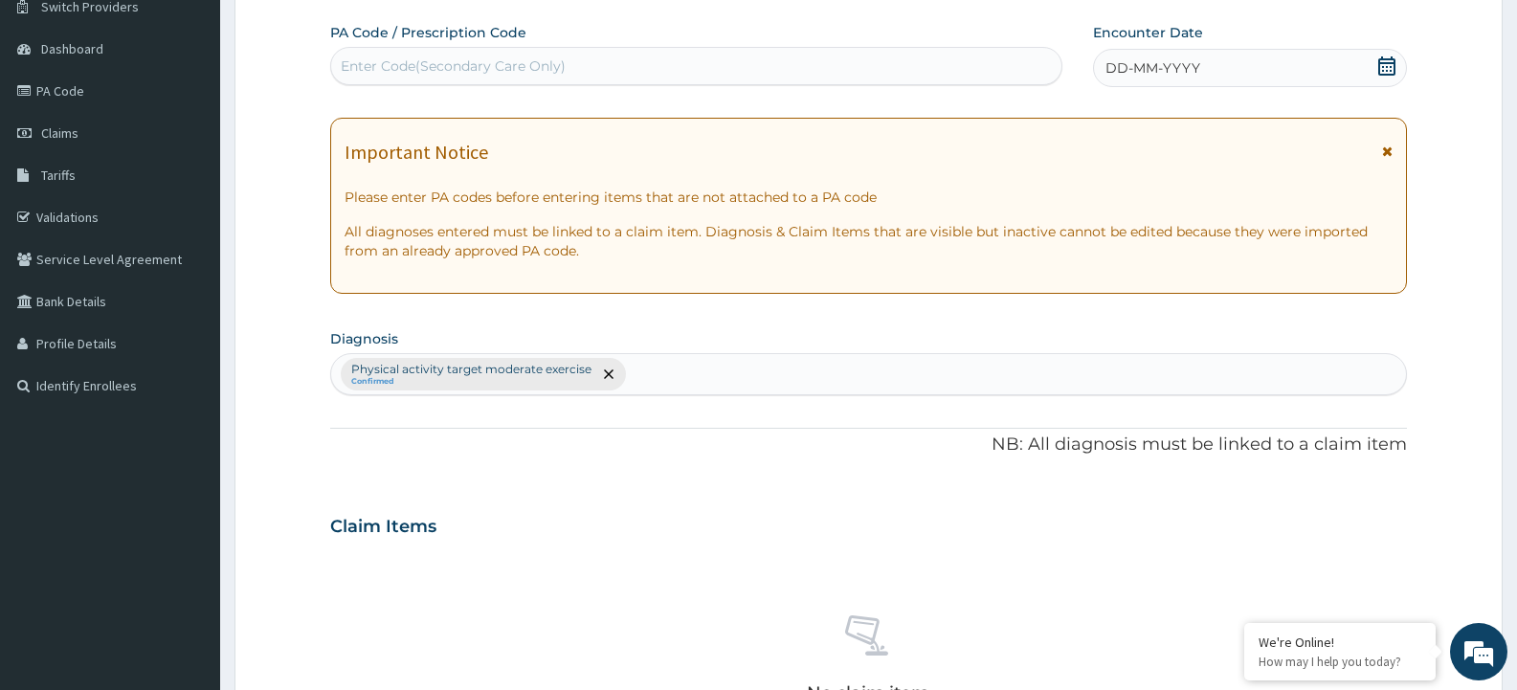
click at [457, 65] on div "Enter Code(Secondary Care Only)" at bounding box center [453, 65] width 225 height 19
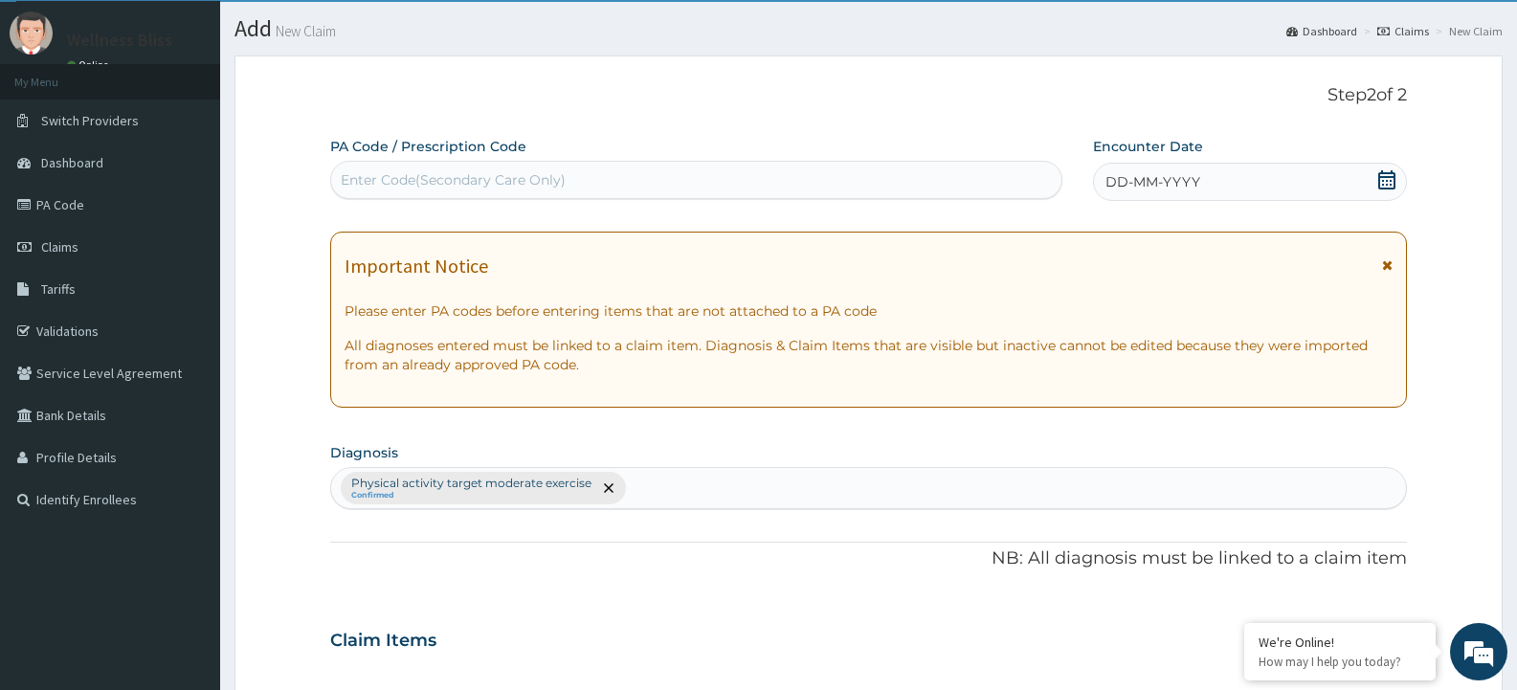
scroll to position [20, 0]
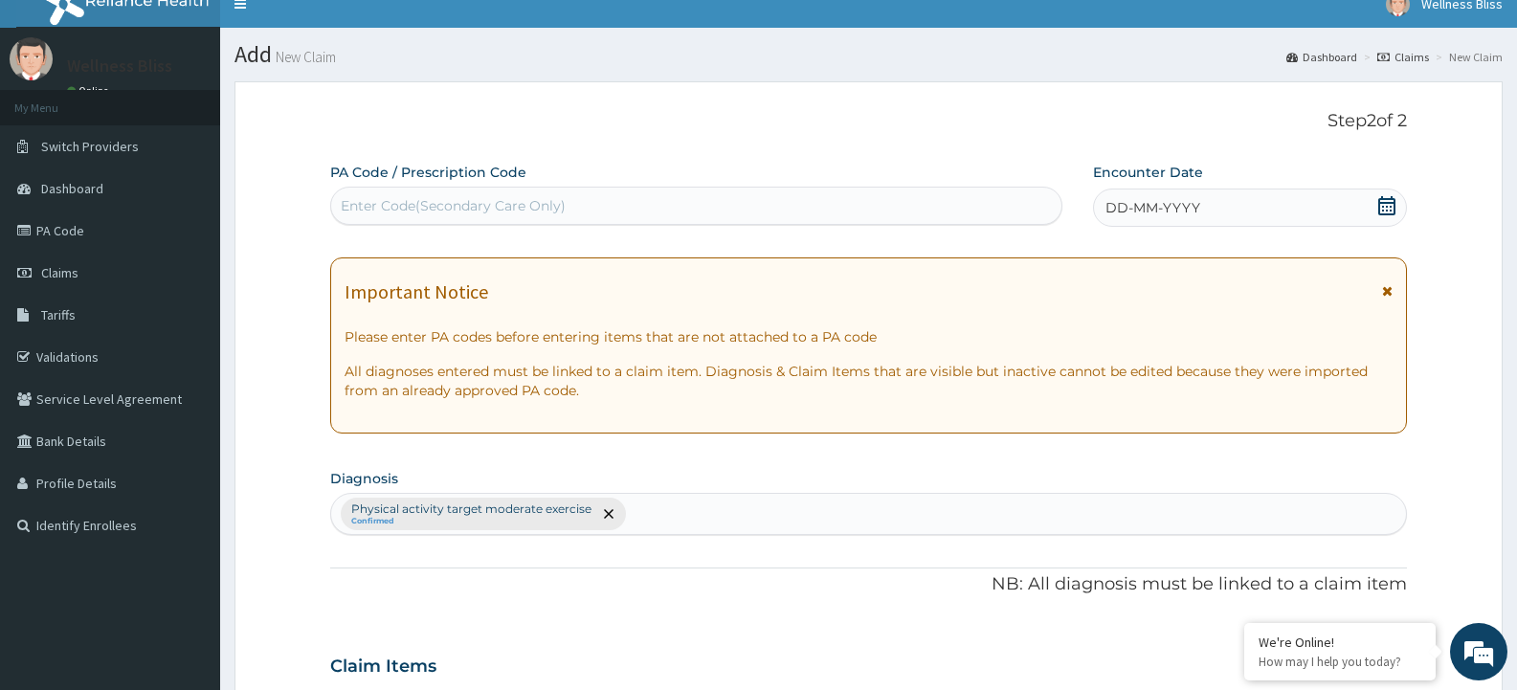
click at [430, 216] on div "Enter Code(Secondary Care Only)" at bounding box center [696, 206] width 730 height 31
type input "PA/766A4F"
click at [1175, 209] on span "DD-MM-YYYY" at bounding box center [1153, 207] width 95 height 19
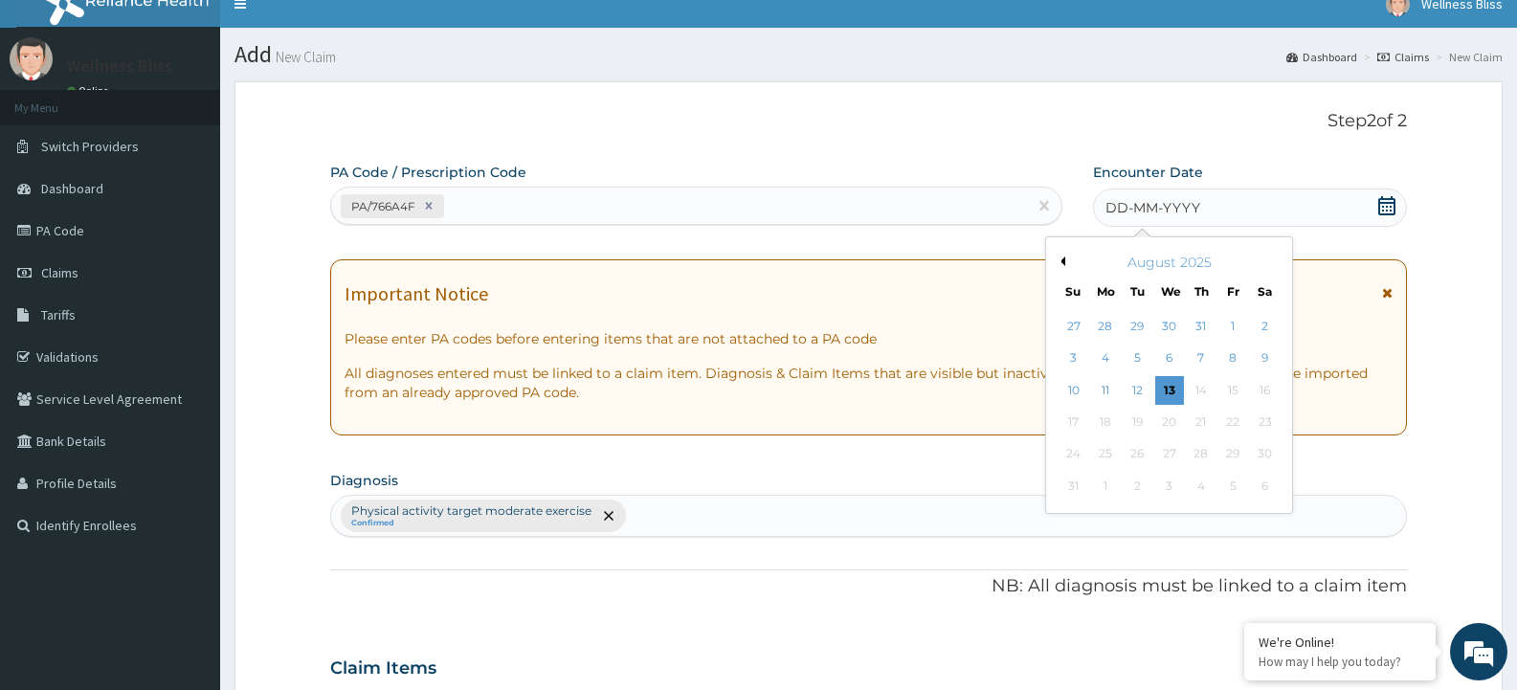
click at [1063, 258] on button "Previous Month" at bounding box center [1061, 262] width 10 height 10
click at [1072, 457] on div "29" at bounding box center [1074, 454] width 29 height 29
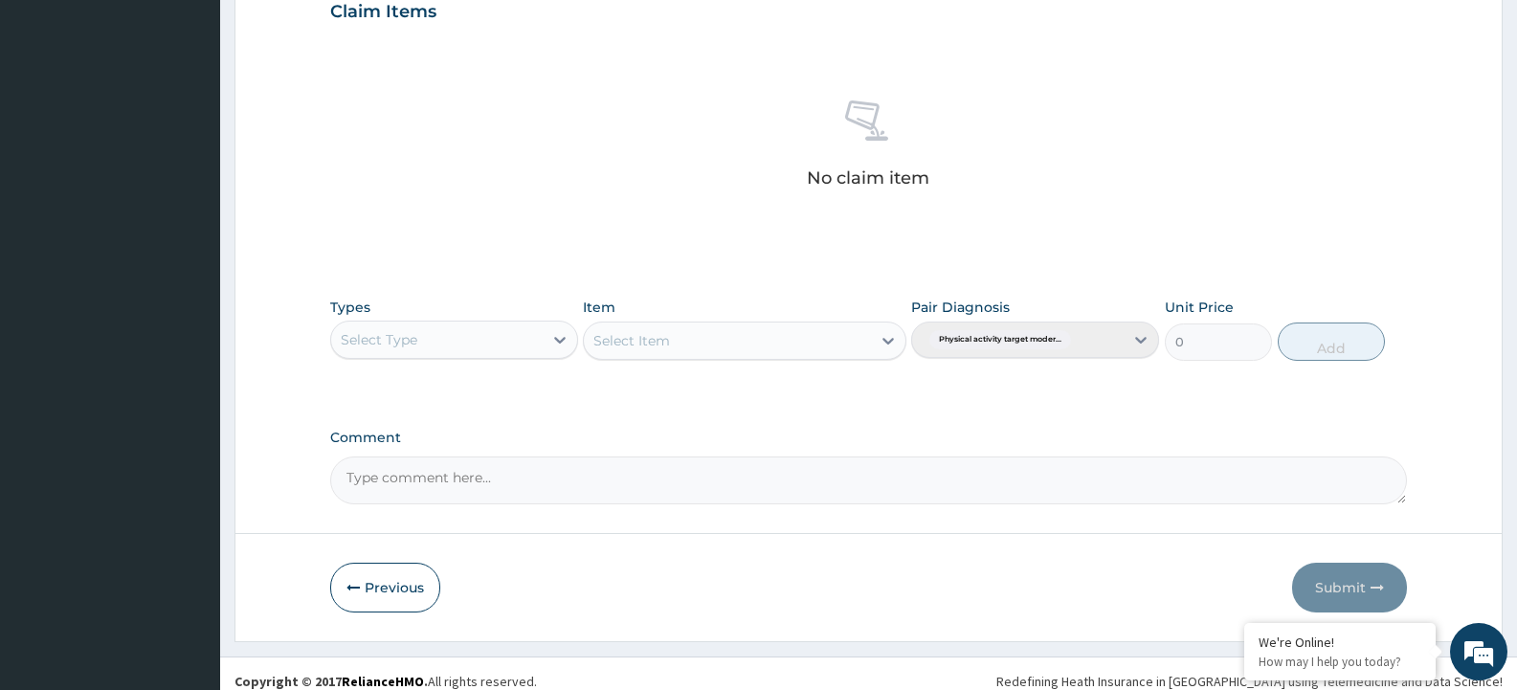
scroll to position [690, 0]
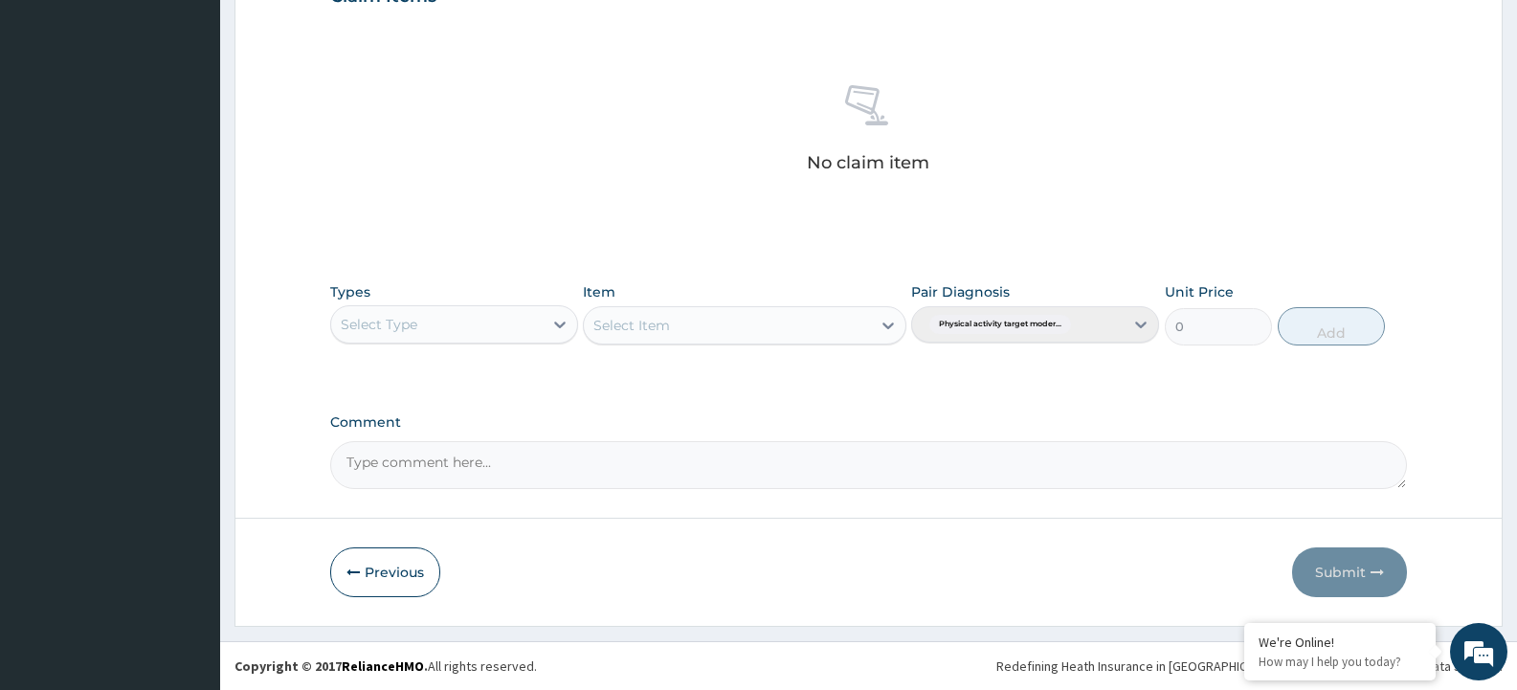
click at [448, 331] on div "Select Type" at bounding box center [437, 324] width 212 height 31
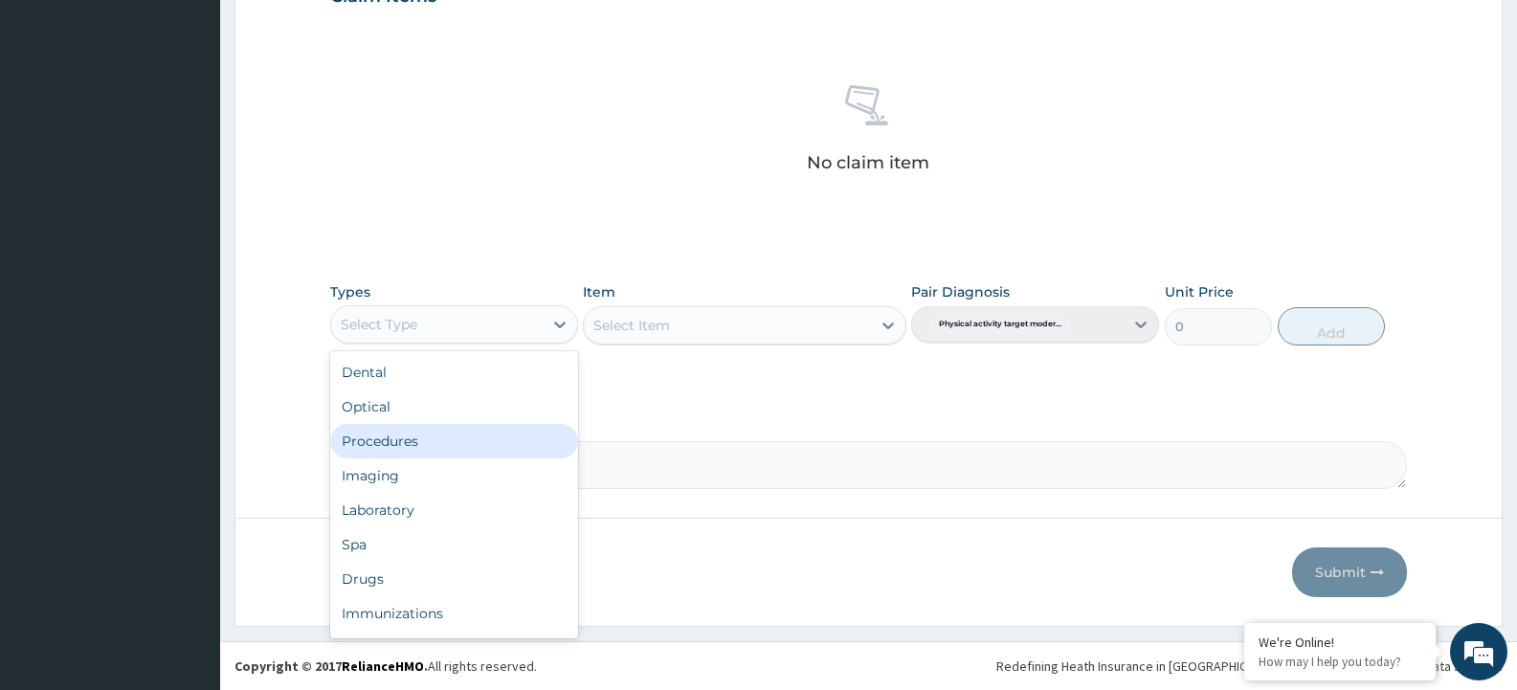
scroll to position [65, 0]
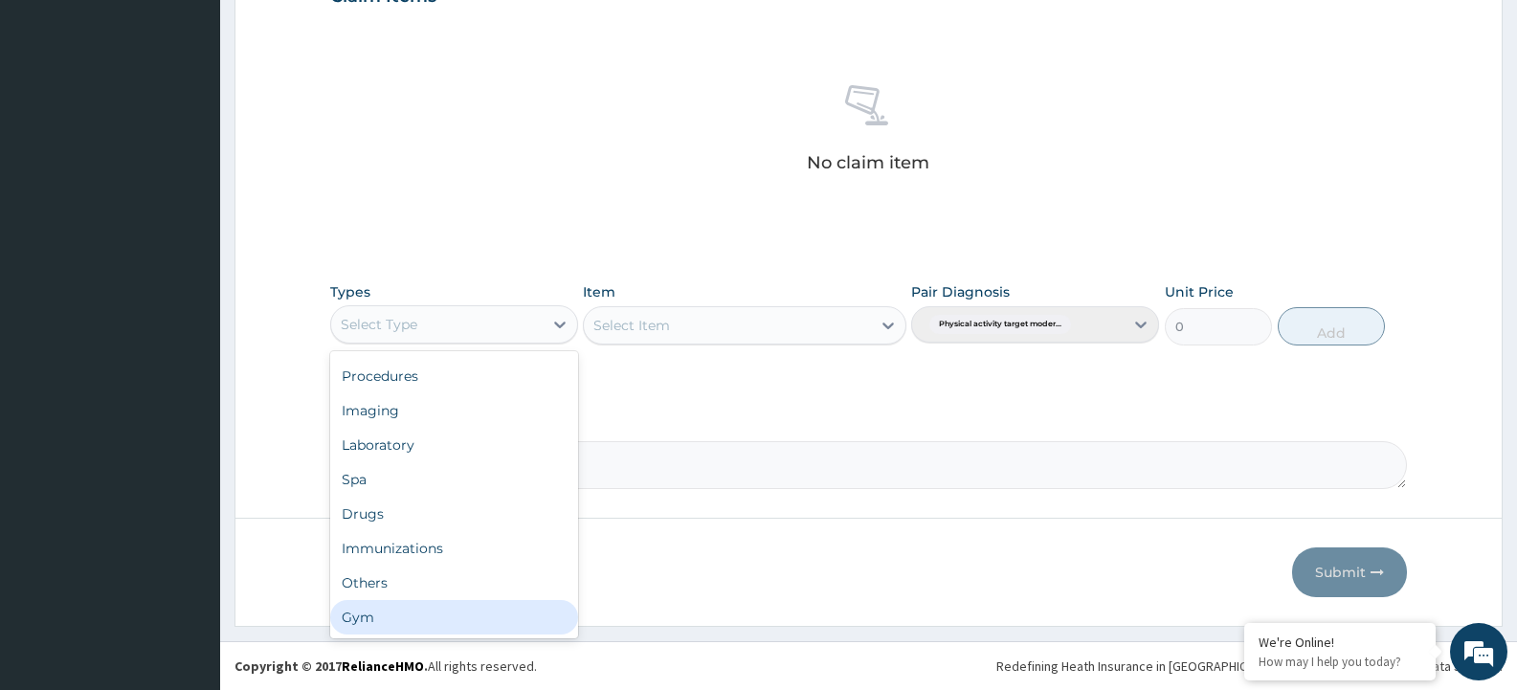
click at [365, 620] on div "Gym" at bounding box center [454, 617] width 248 height 34
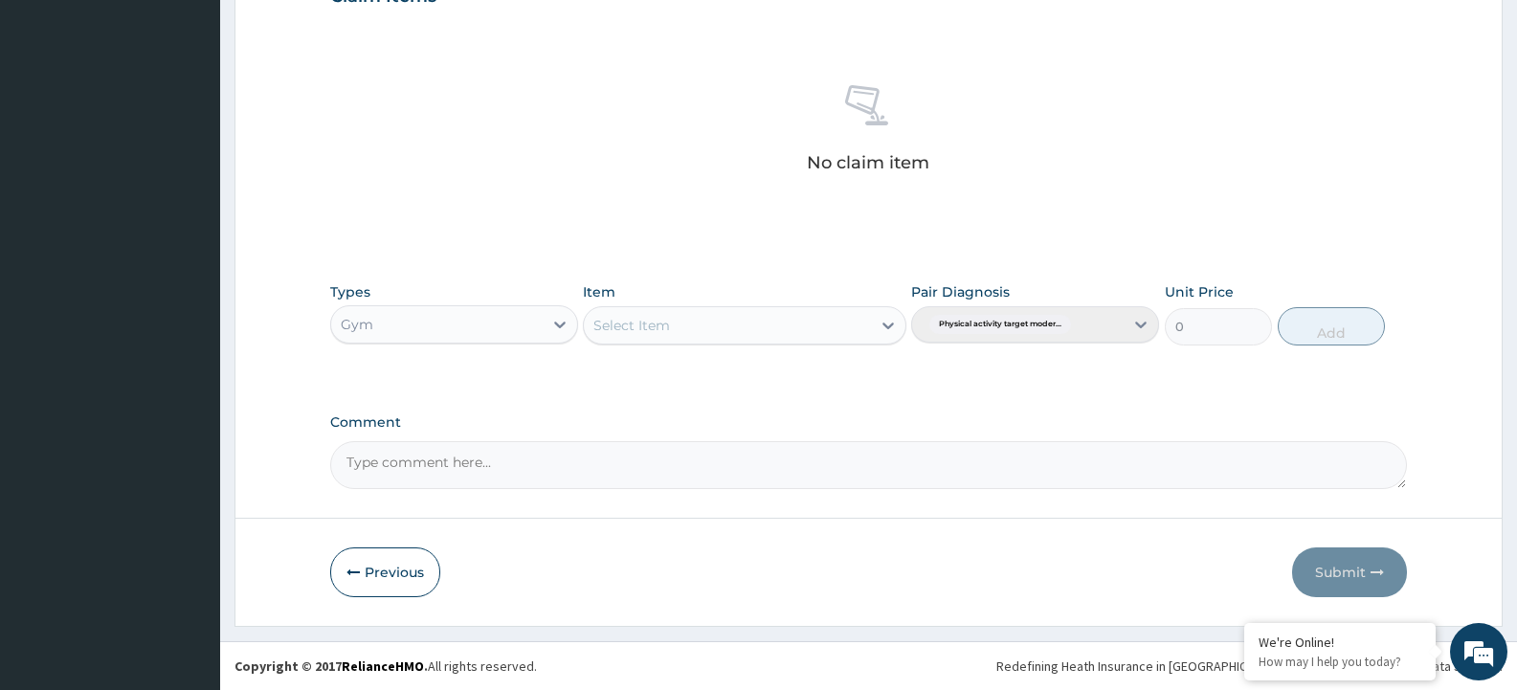
click at [727, 325] on div "Select Item" at bounding box center [727, 325] width 286 height 31
click at [725, 369] on div "GYM" at bounding box center [744, 373] width 323 height 34
click at [1349, 314] on button "Add" at bounding box center [1331, 326] width 107 height 38
type input "0"
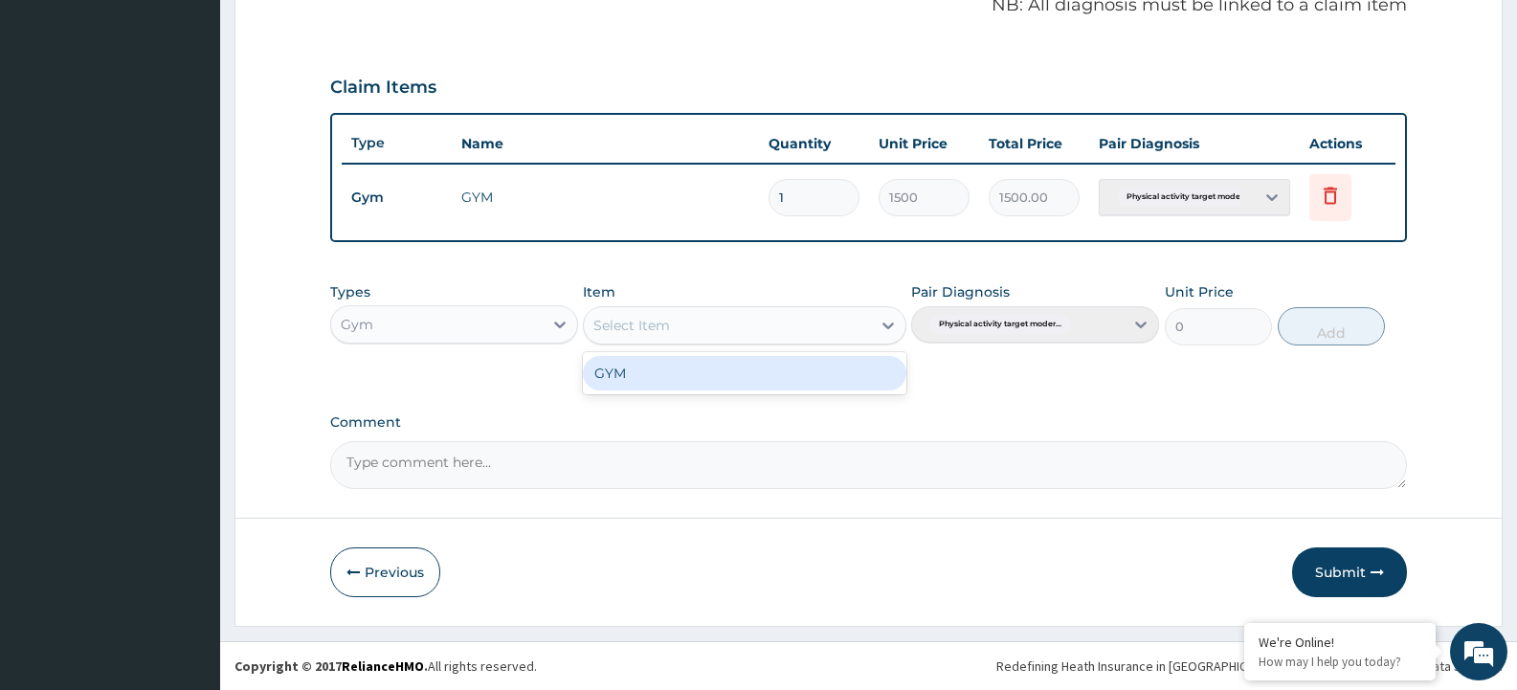
click at [785, 338] on div "Select Item" at bounding box center [727, 325] width 286 height 31
click at [765, 374] on div "GYM" at bounding box center [744, 373] width 323 height 34
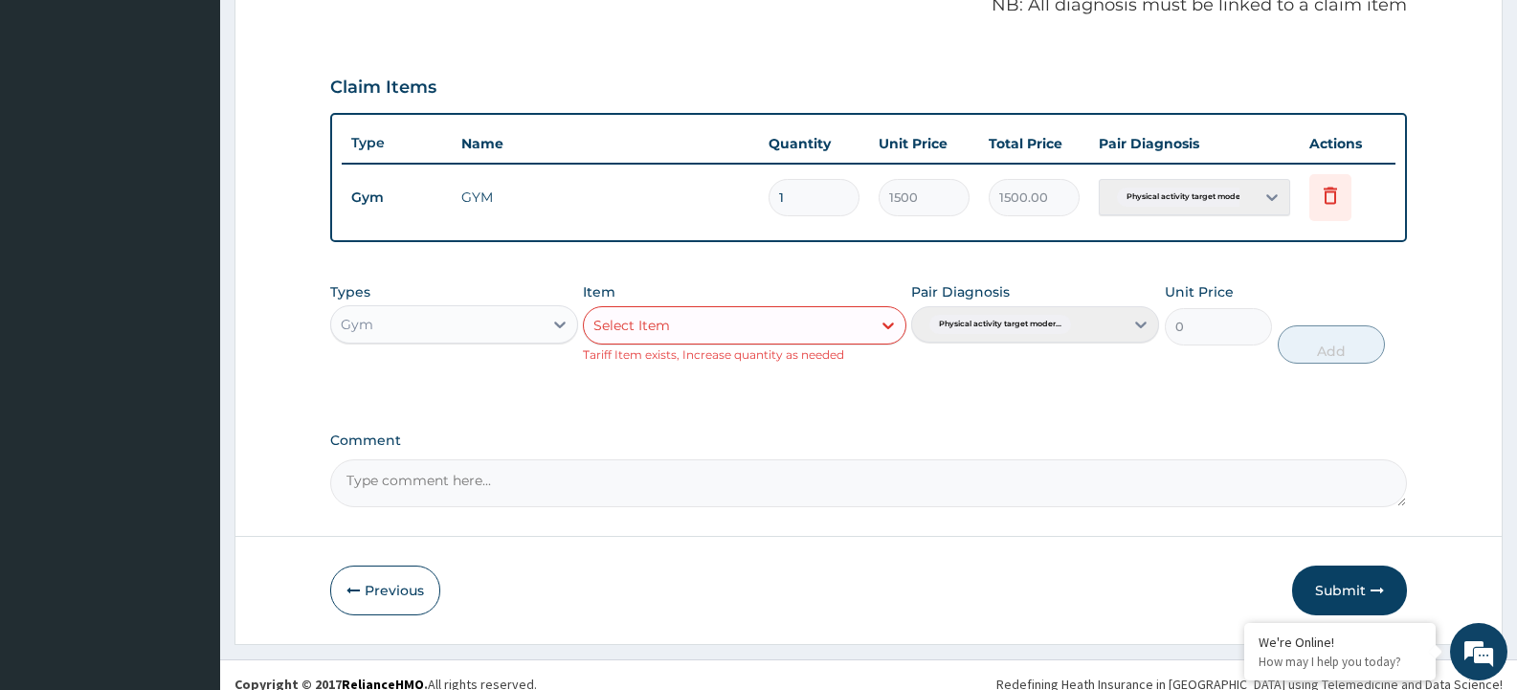
drag, startPoint x: 1346, startPoint y: 592, endPoint x: 1367, endPoint y: 577, distance: 25.5
click at [1347, 591] on button "Submit" at bounding box center [1349, 591] width 115 height 50
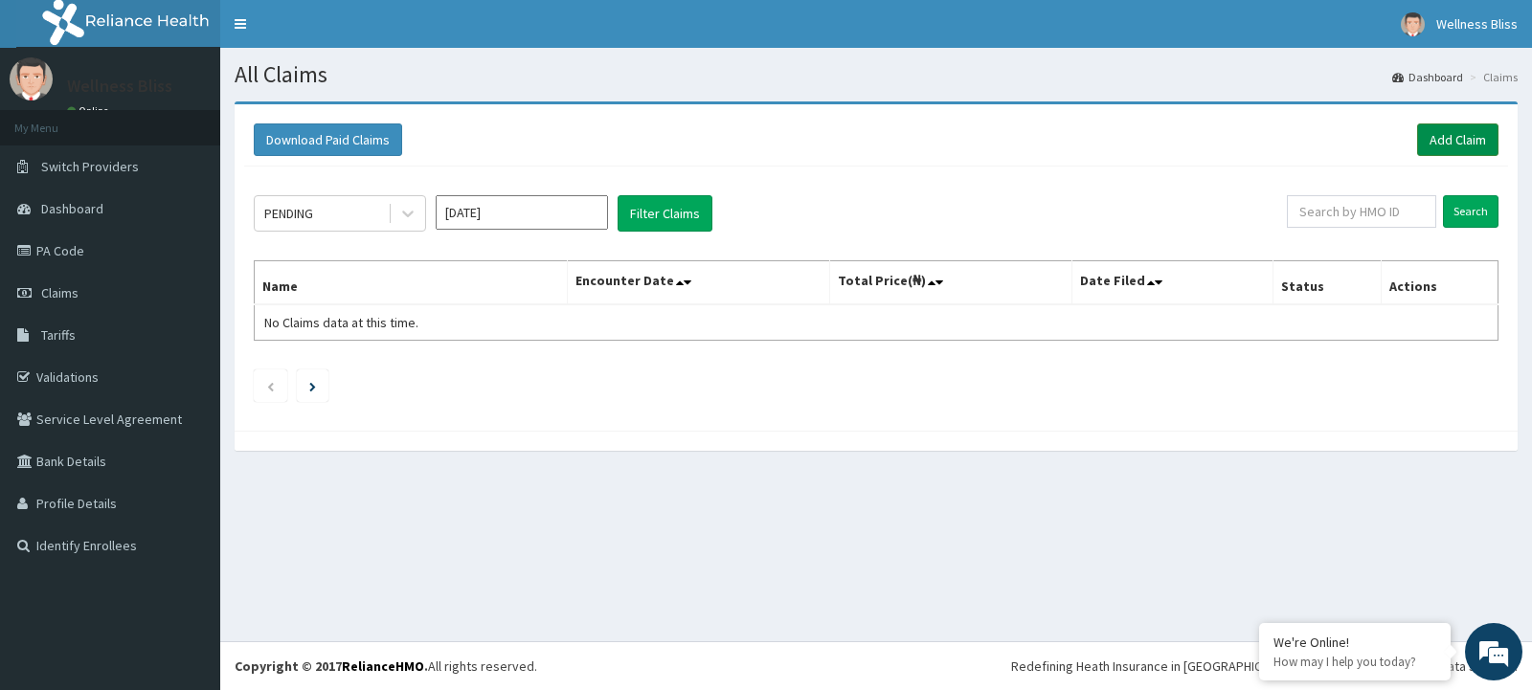
click at [1448, 141] on link "Add Claim" at bounding box center [1457, 139] width 81 height 33
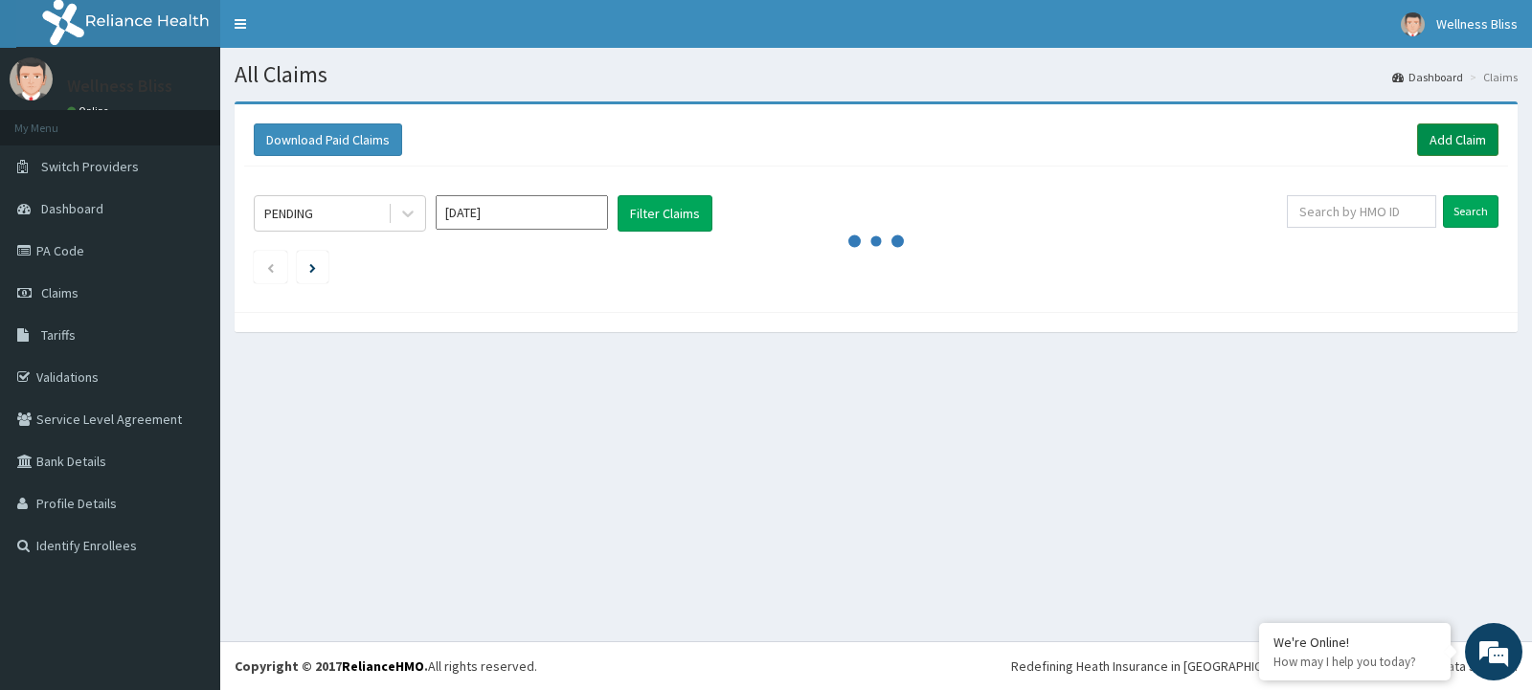
click at [1477, 146] on link "Add Claim" at bounding box center [1457, 139] width 81 height 33
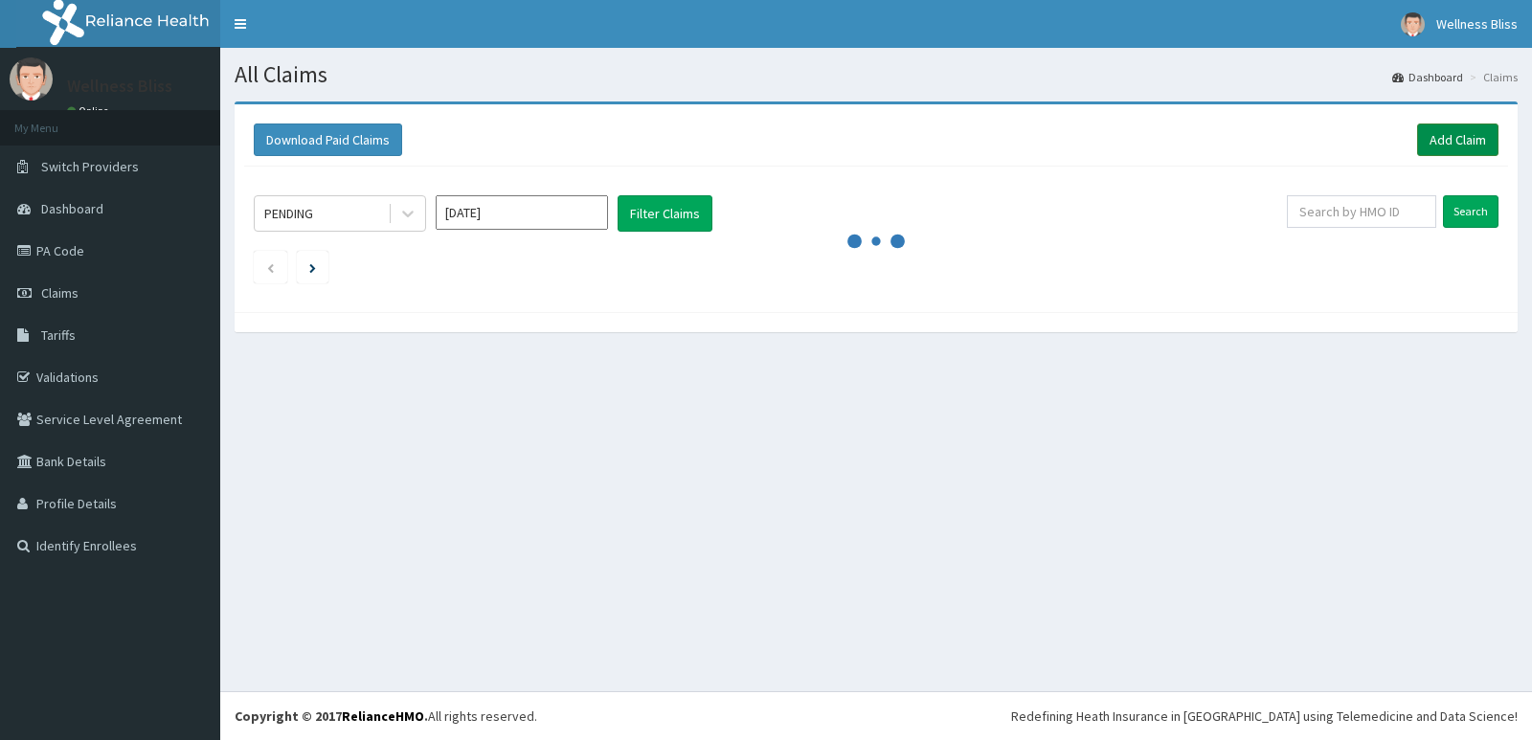
click at [1447, 146] on link "Add Claim" at bounding box center [1457, 139] width 81 height 33
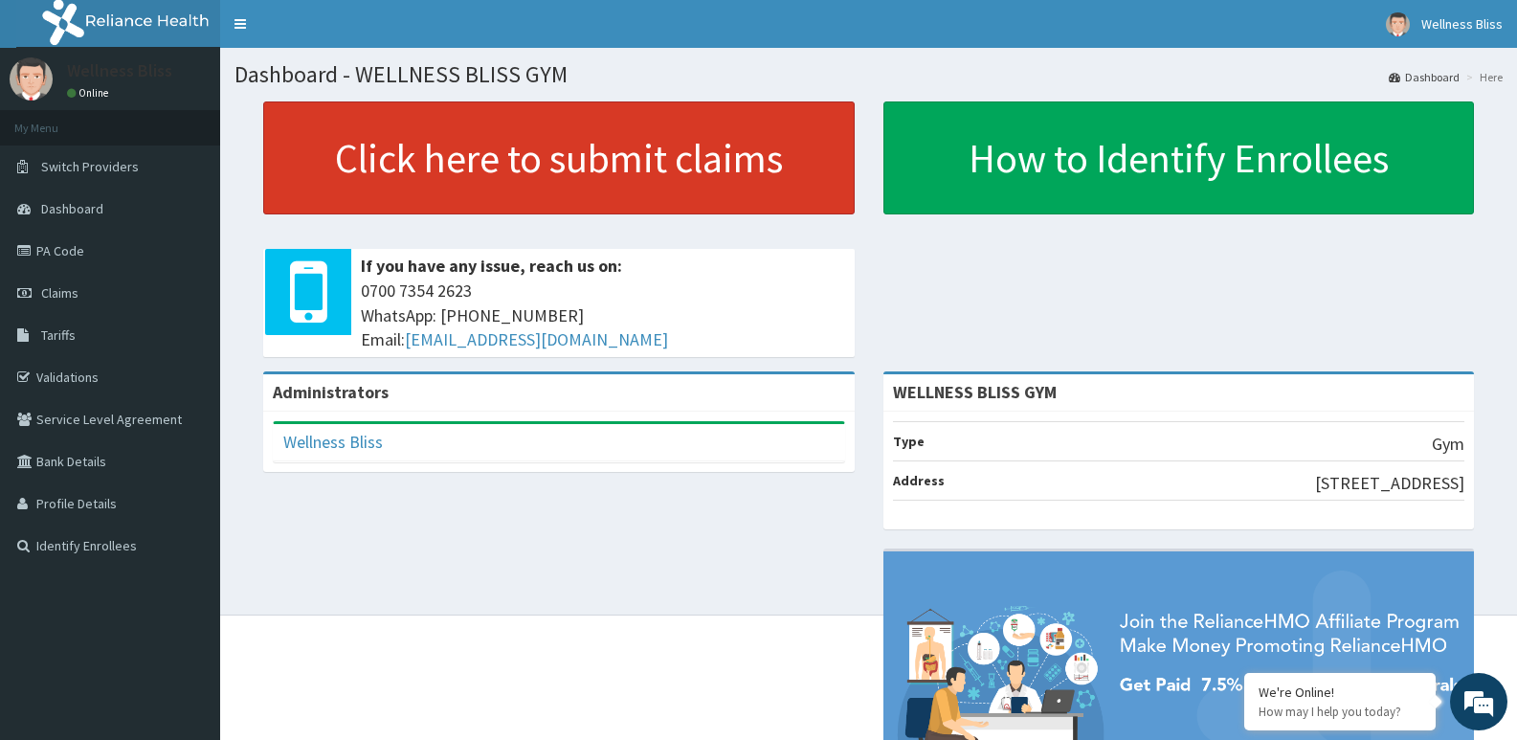
click at [667, 138] on link "Click here to submit claims" at bounding box center [559, 157] width 592 height 113
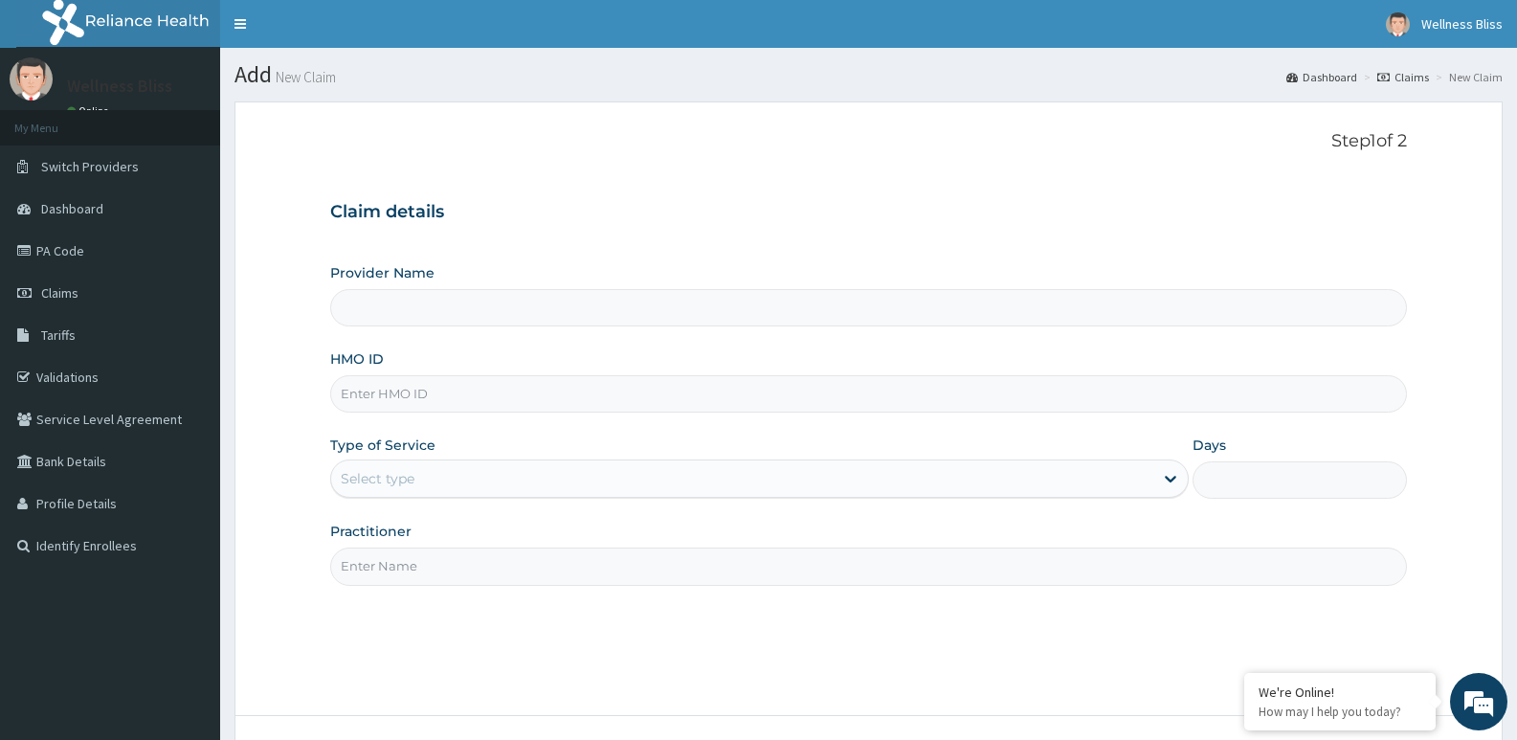
type input "WELLNESS BLISS GYM"
type input "1"
click at [467, 393] on input "HMO ID" at bounding box center [868, 393] width 1077 height 37
type input "ISW/10436/A"
click at [382, 560] on input "Practitioner" at bounding box center [868, 566] width 1077 height 37
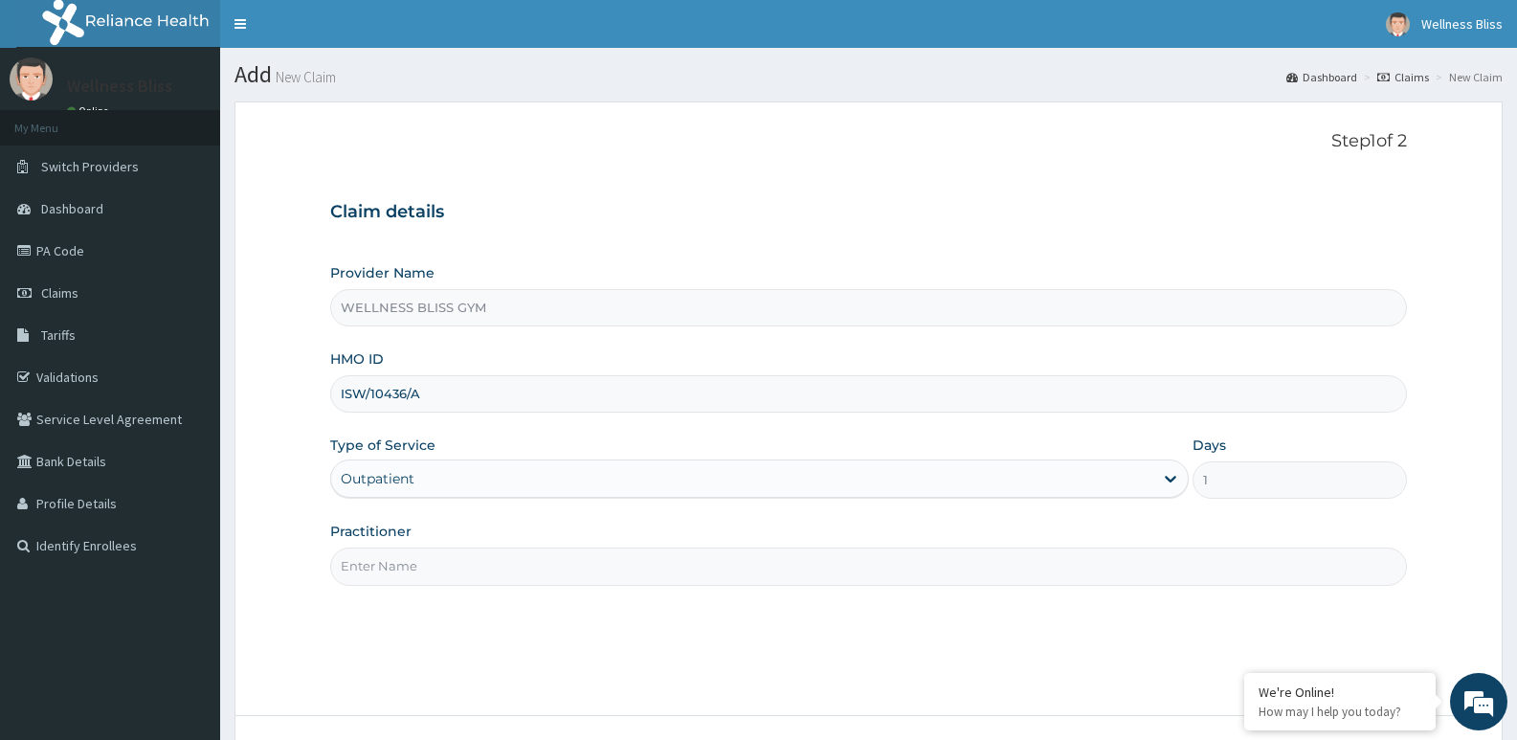
type input "GYM"
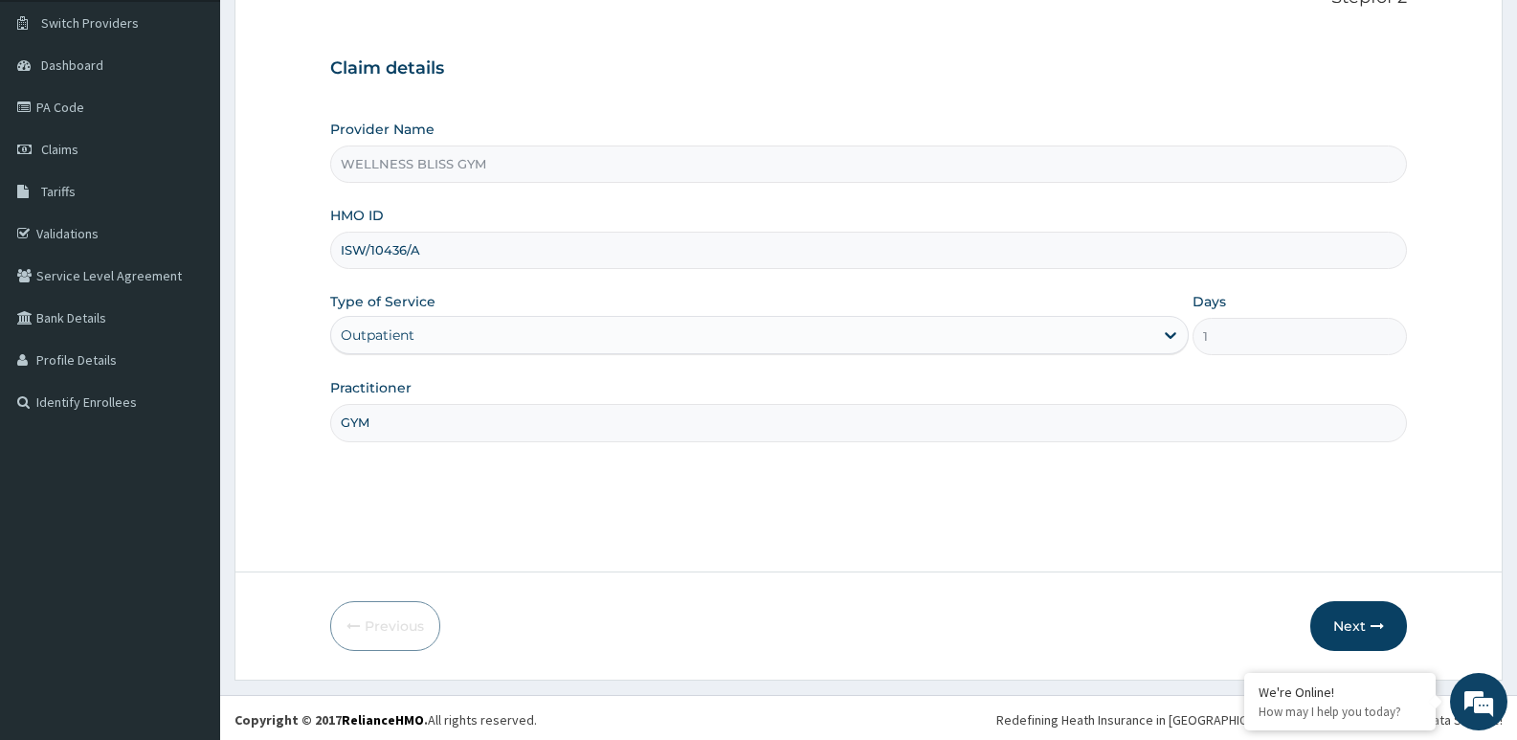
scroll to position [147, 0]
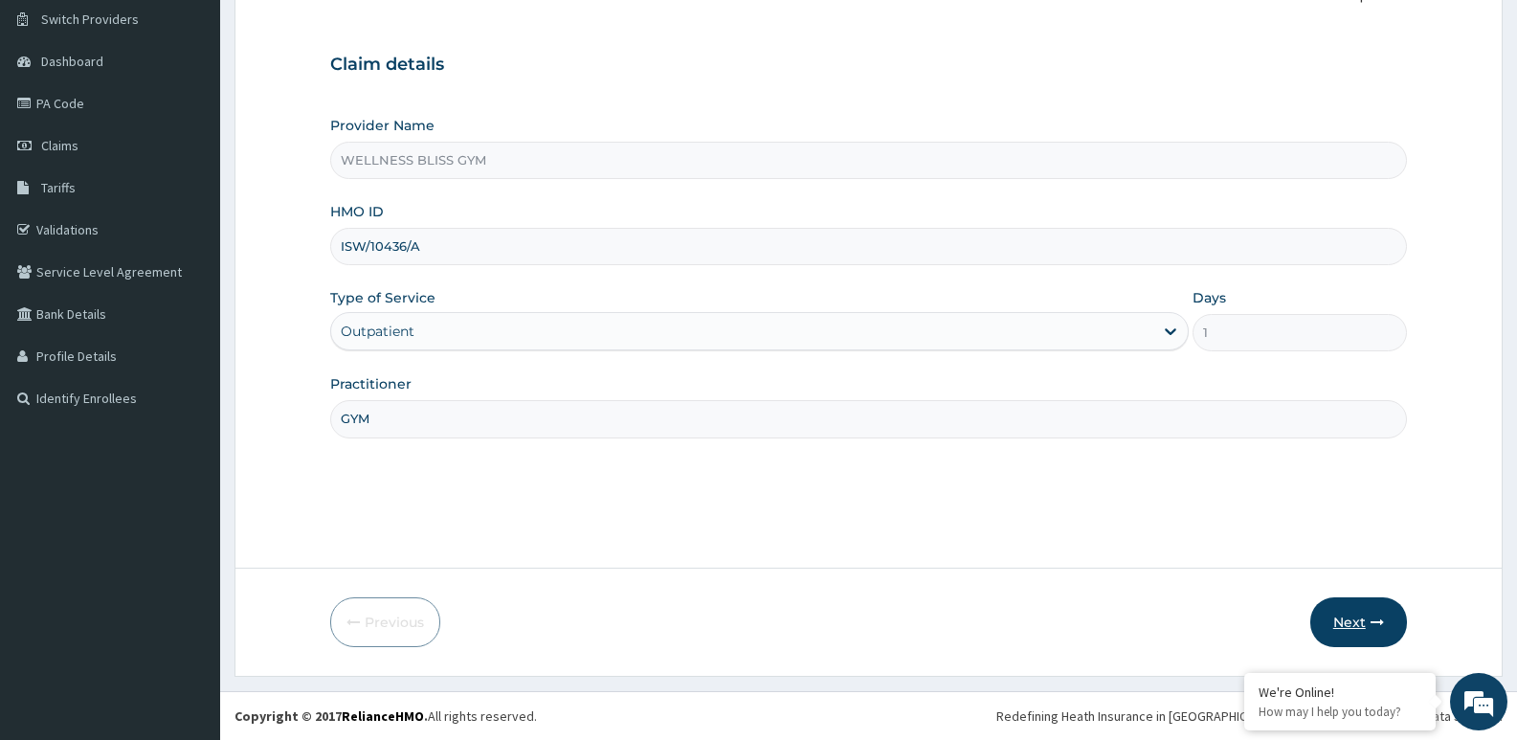
click at [1354, 614] on button "Next" at bounding box center [1359, 622] width 97 height 50
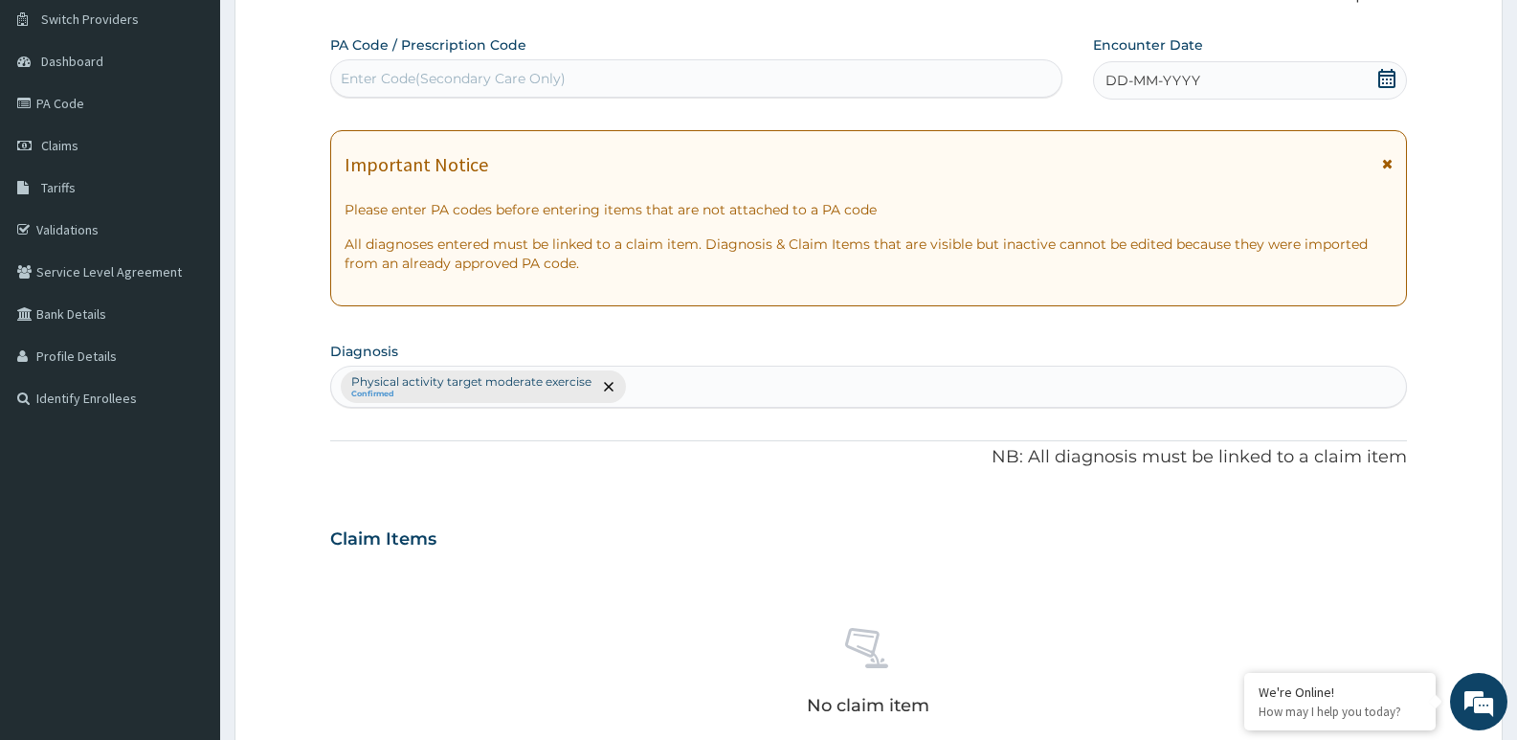
click at [494, 90] on div "Enter Code(Secondary Care Only)" at bounding box center [696, 78] width 730 height 31
type input "PA/853890"
click at [1134, 81] on span "DD-MM-YYYY" at bounding box center [1153, 80] width 95 height 19
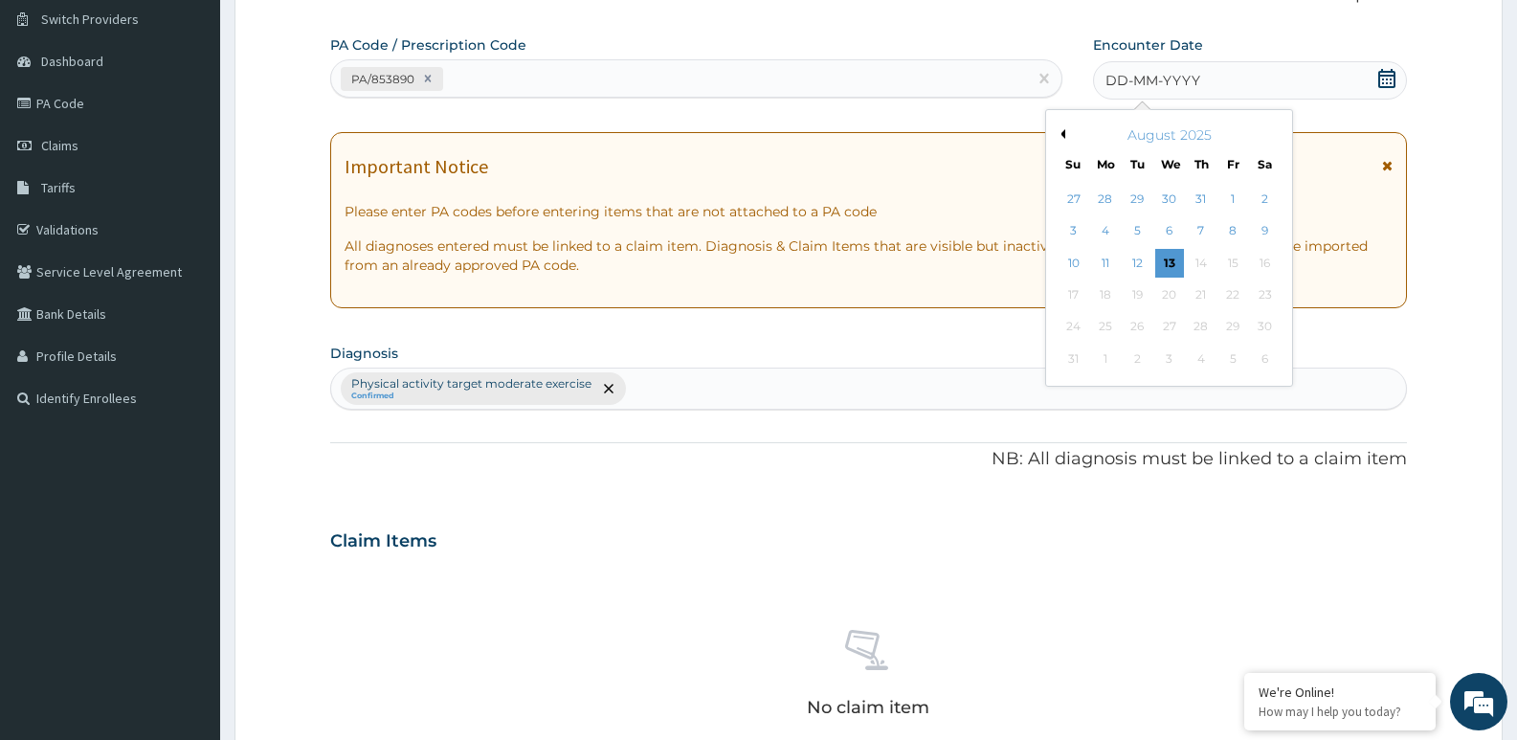
click at [1064, 136] on button "Previous Month" at bounding box center [1061, 134] width 10 height 10
click at [1107, 330] on div "30" at bounding box center [1105, 327] width 29 height 29
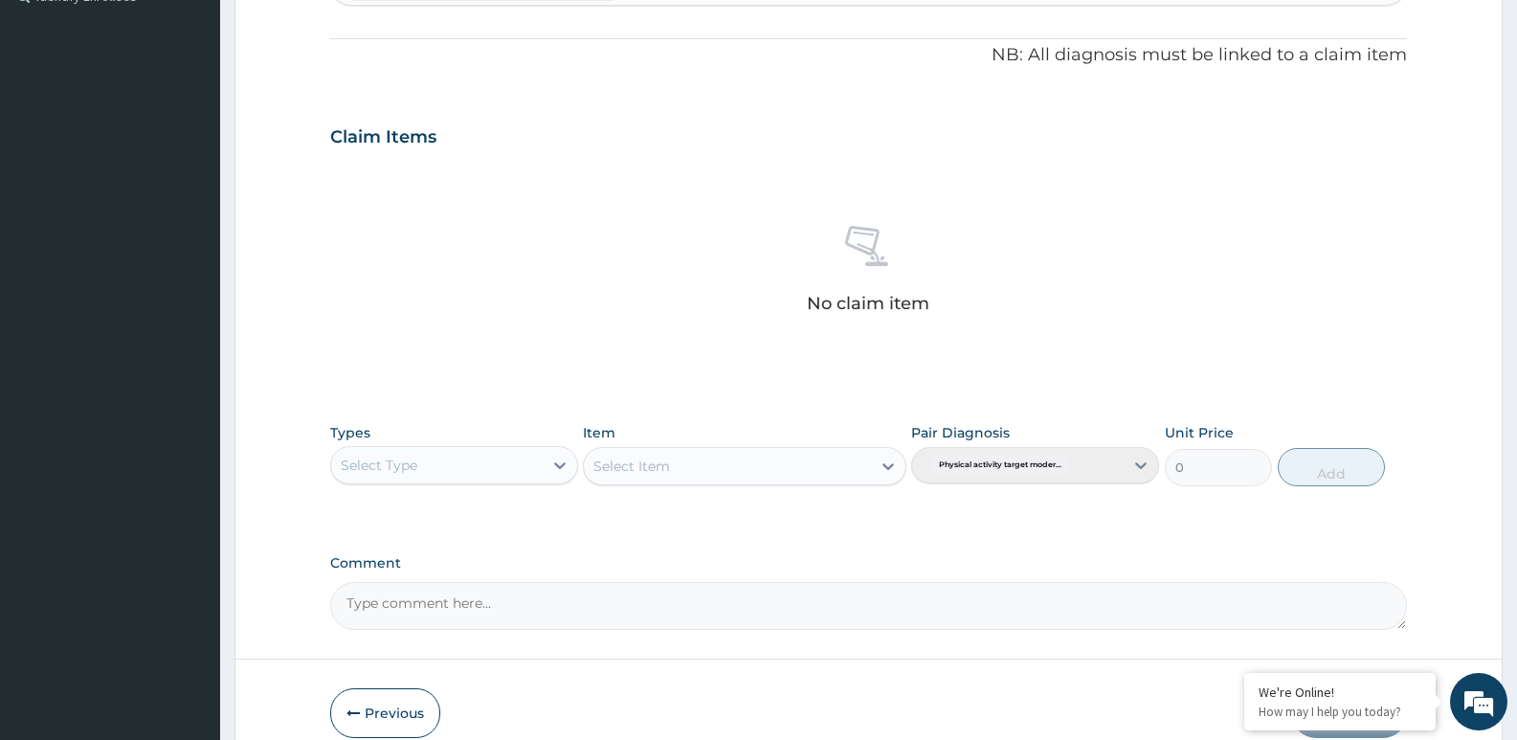
scroll to position [640, 0]
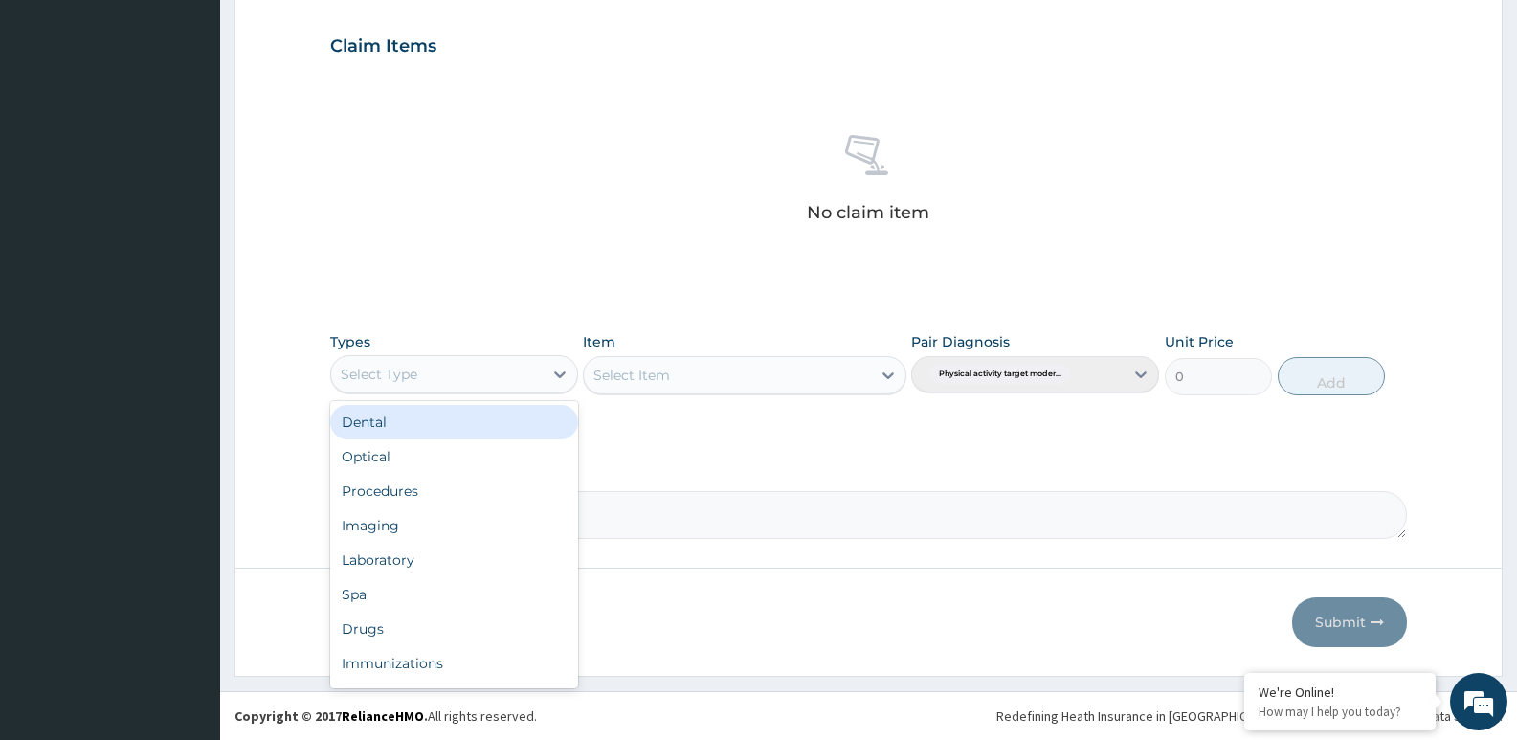
click at [440, 366] on div "Select Type" at bounding box center [437, 374] width 212 height 31
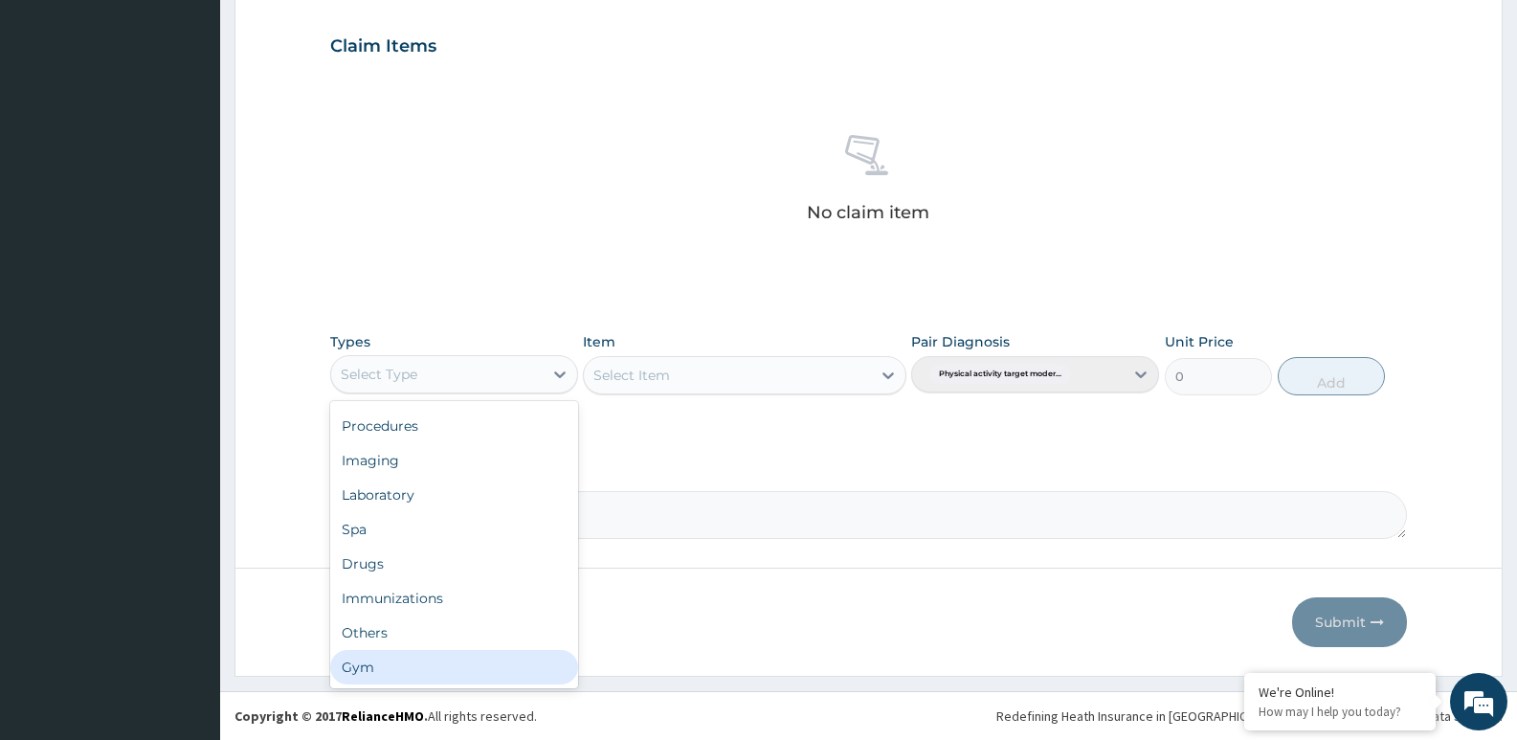
click at [431, 676] on div "Gym" at bounding box center [454, 667] width 248 height 34
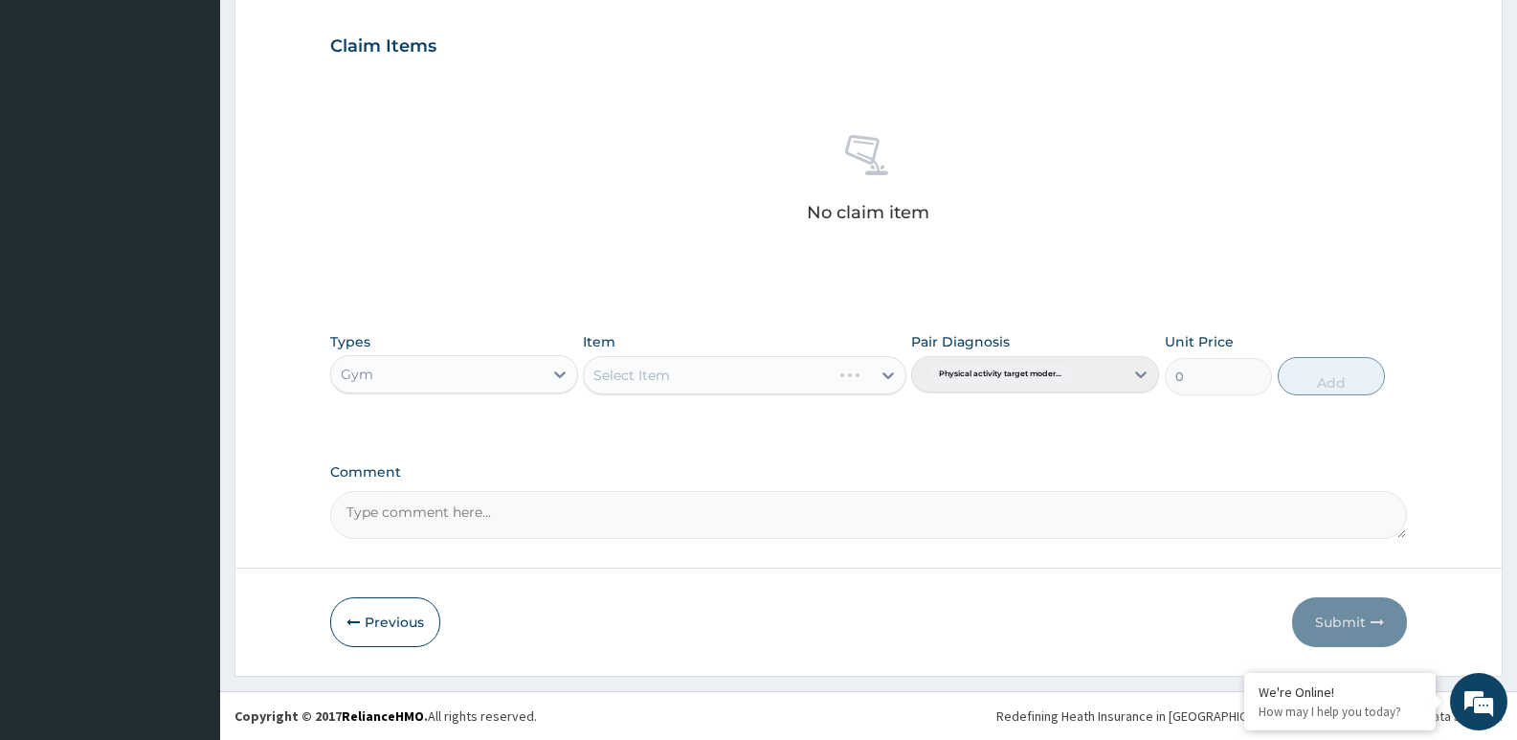
click at [830, 379] on div "Select Item" at bounding box center [707, 375] width 246 height 31
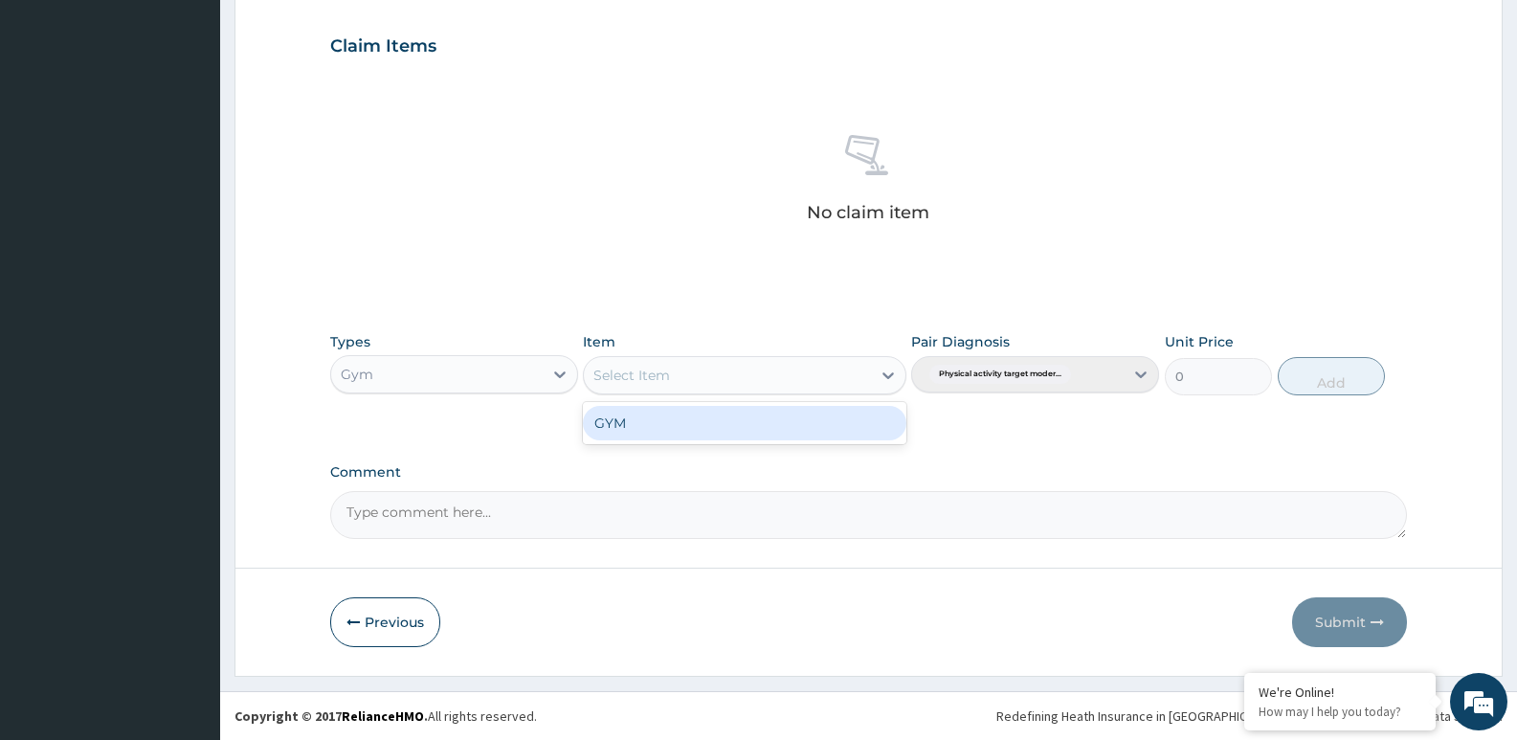
click at [806, 419] on div "GYM" at bounding box center [744, 423] width 323 height 34
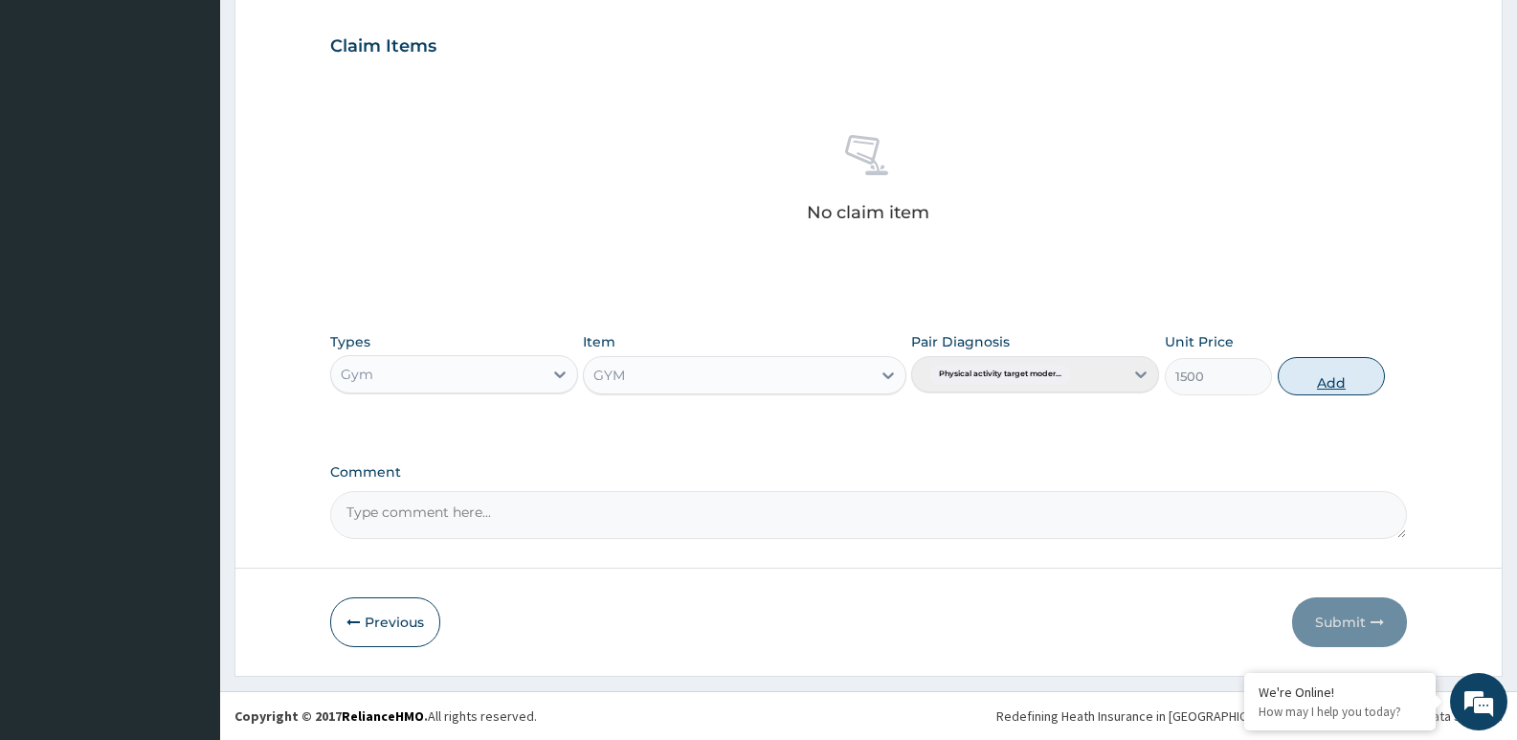
click at [1352, 364] on button "Add" at bounding box center [1331, 376] width 107 height 38
type input "0"
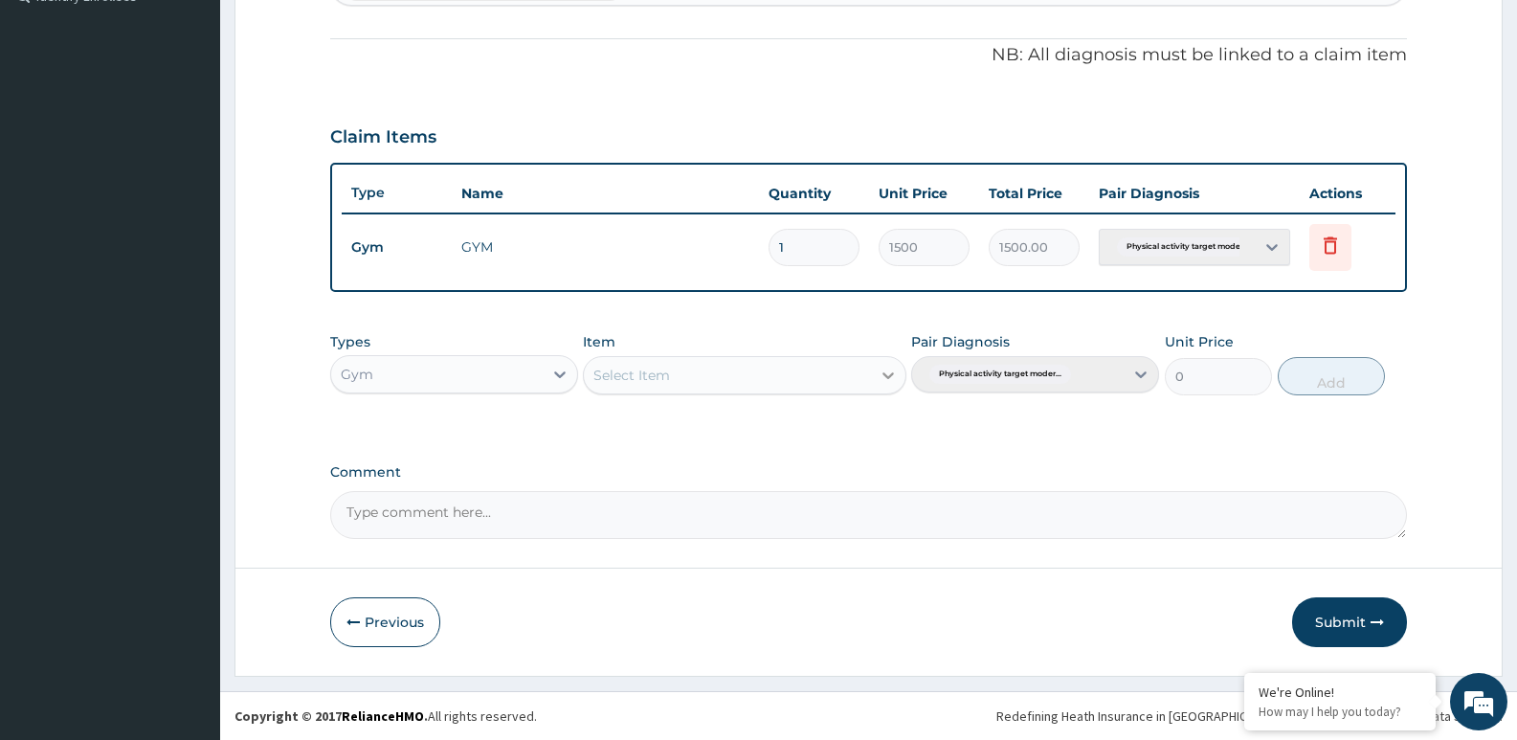
scroll to position [549, 0]
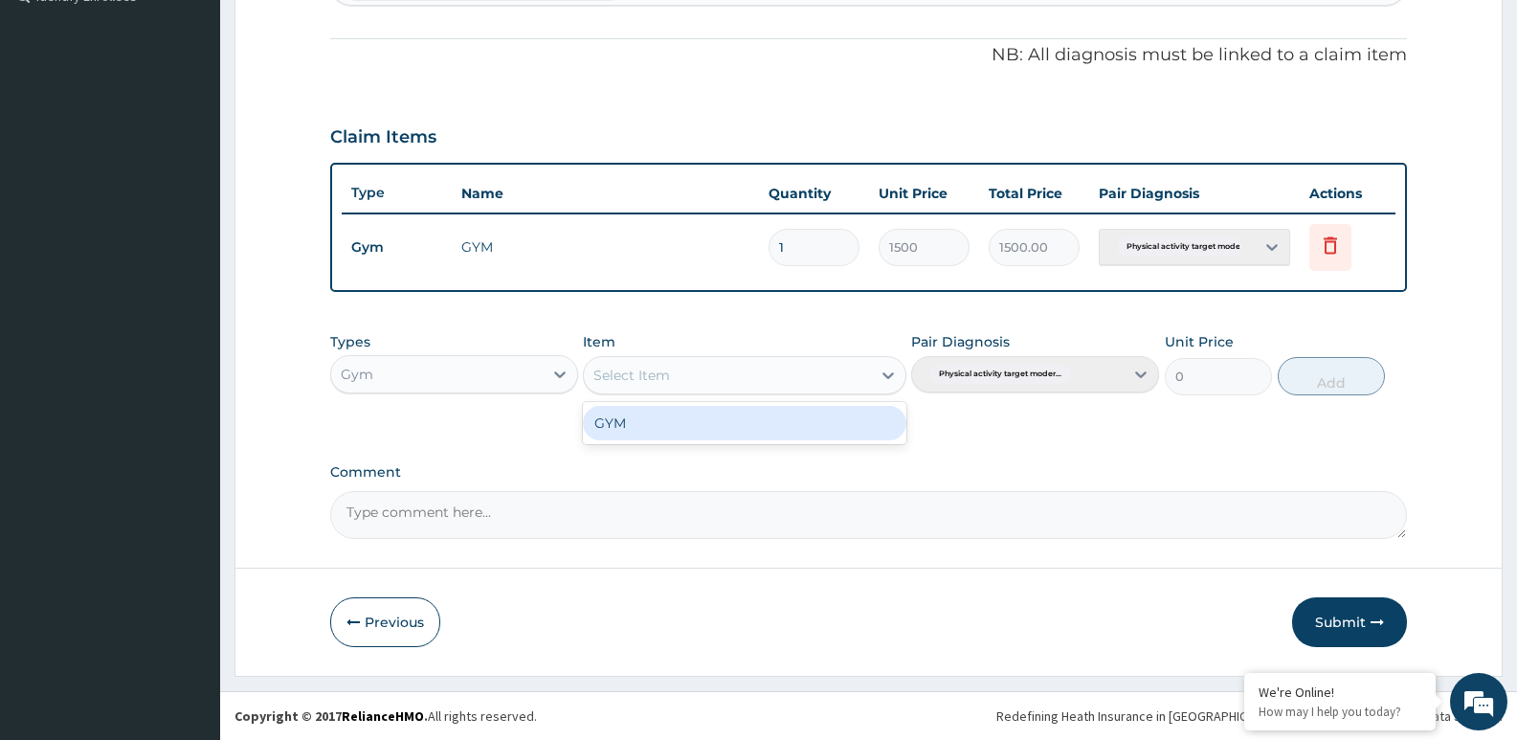
click at [829, 374] on div "Select Item" at bounding box center [727, 375] width 286 height 31
click at [757, 419] on div "GYM" at bounding box center [744, 423] width 323 height 34
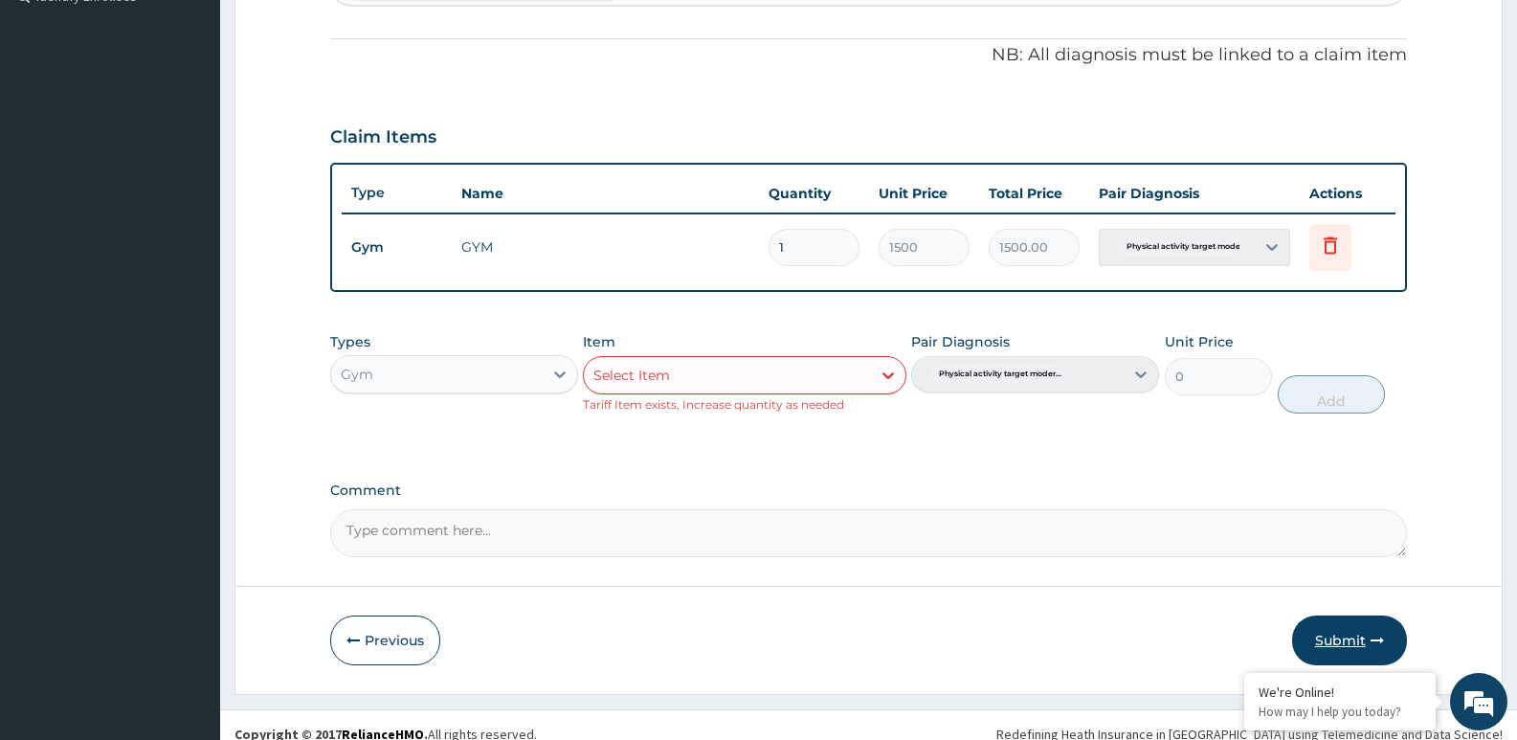
click at [1358, 633] on button "Submit" at bounding box center [1349, 641] width 115 height 50
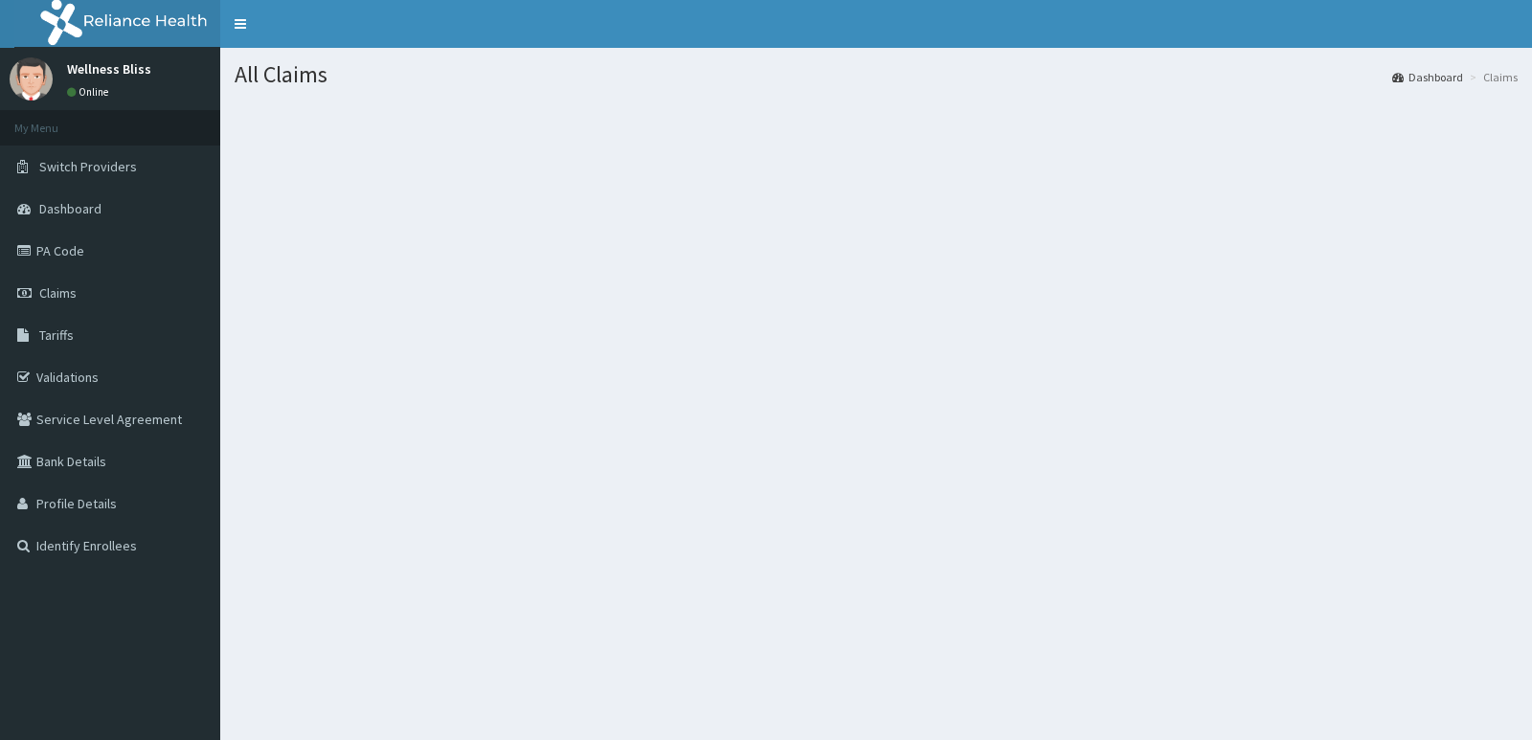
drag, startPoint x: 0, startPoint y: 0, endPoint x: 740, endPoint y: 253, distance: 782.0
click at [740, 253] on section at bounding box center [876, 206] width 1312 height 239
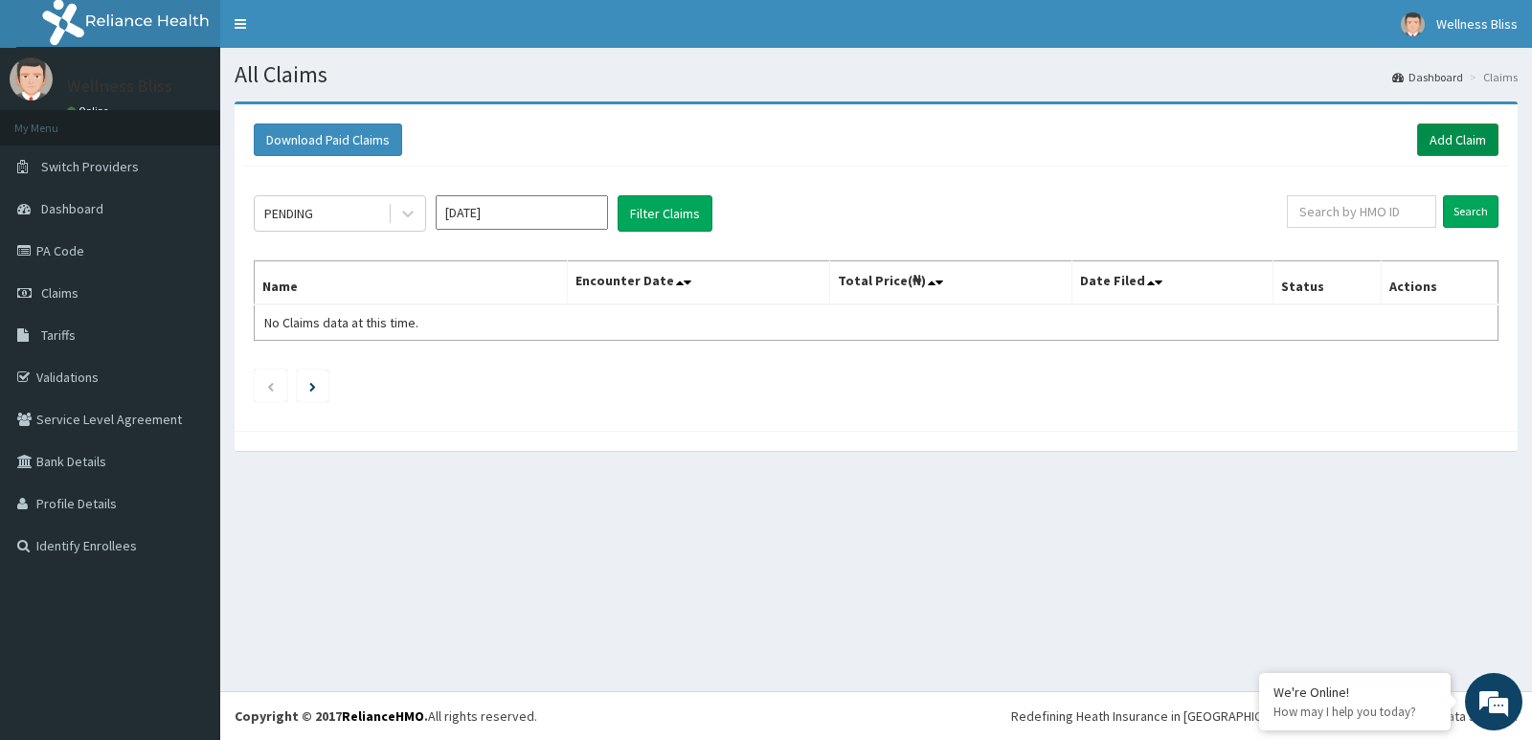
click at [1451, 141] on link "Add Claim" at bounding box center [1457, 139] width 81 height 33
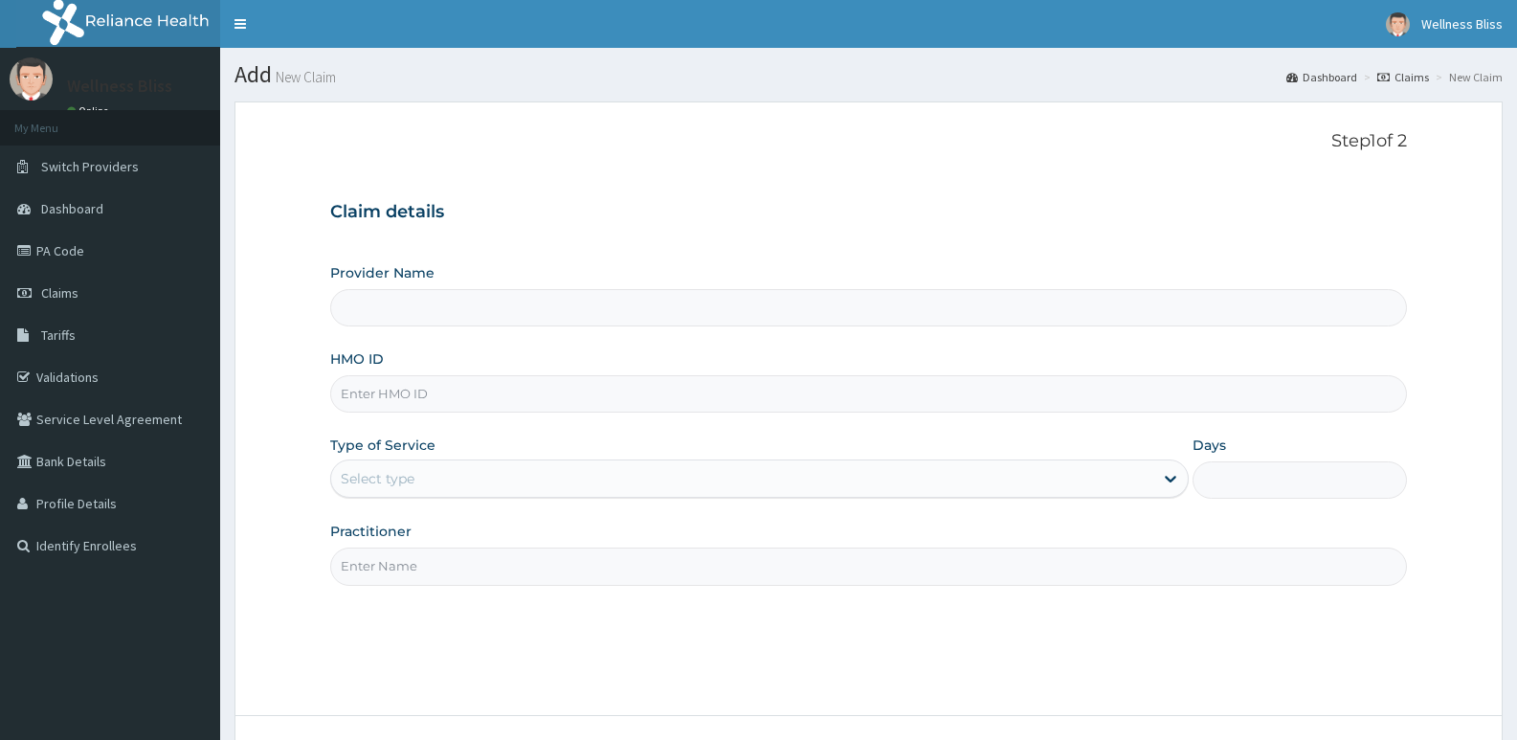
click at [392, 393] on input "HMO ID" at bounding box center [868, 393] width 1077 height 37
type input "WELLNESS BLISS GYM"
type input "1"
drag, startPoint x: 392, startPoint y: 393, endPoint x: 373, endPoint y: 391, distance: 18.4
click at [373, 391] on input "HMO ID" at bounding box center [868, 393] width 1077 height 37
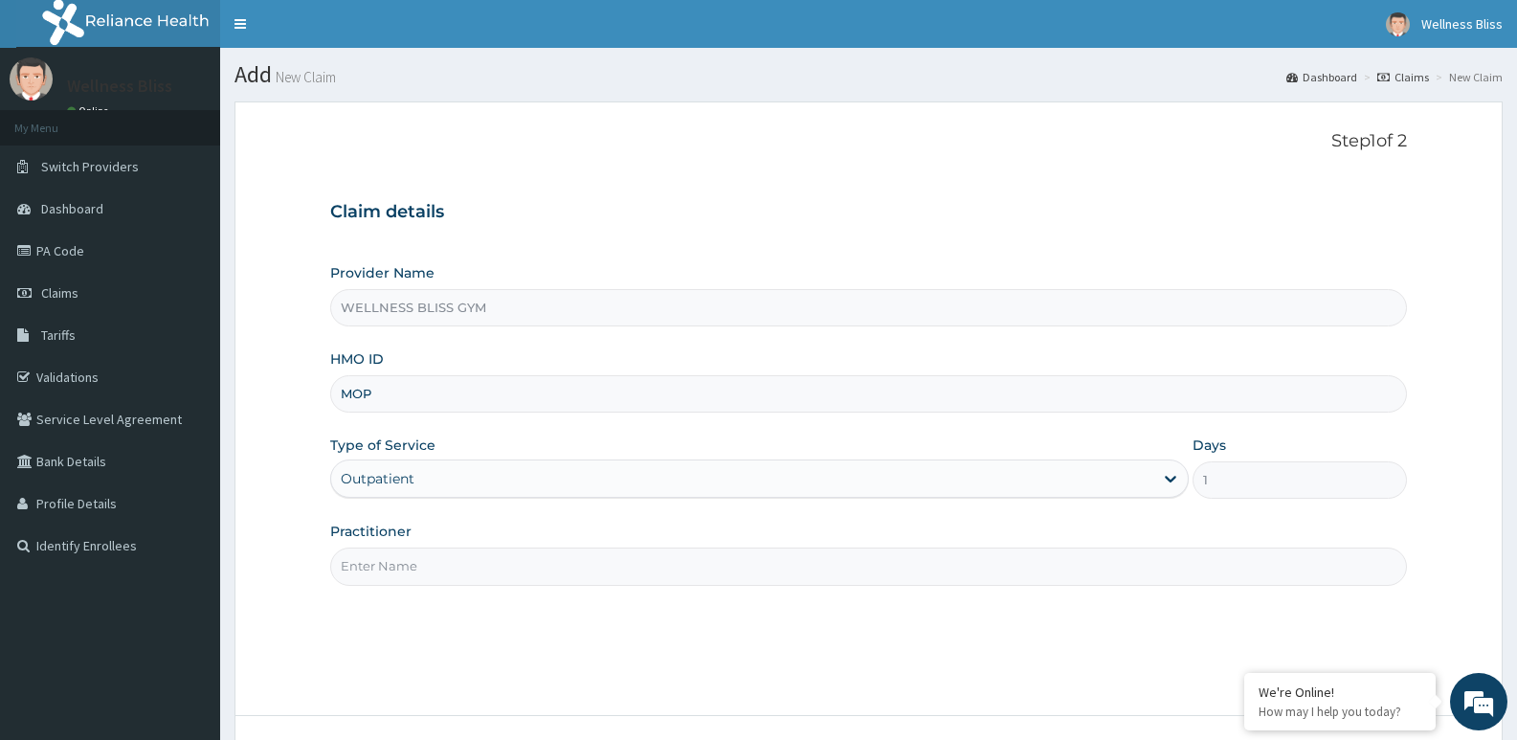
type input "MOP/10191/B"
click at [350, 572] on input "Practitioner" at bounding box center [868, 566] width 1077 height 37
type input "GYM"
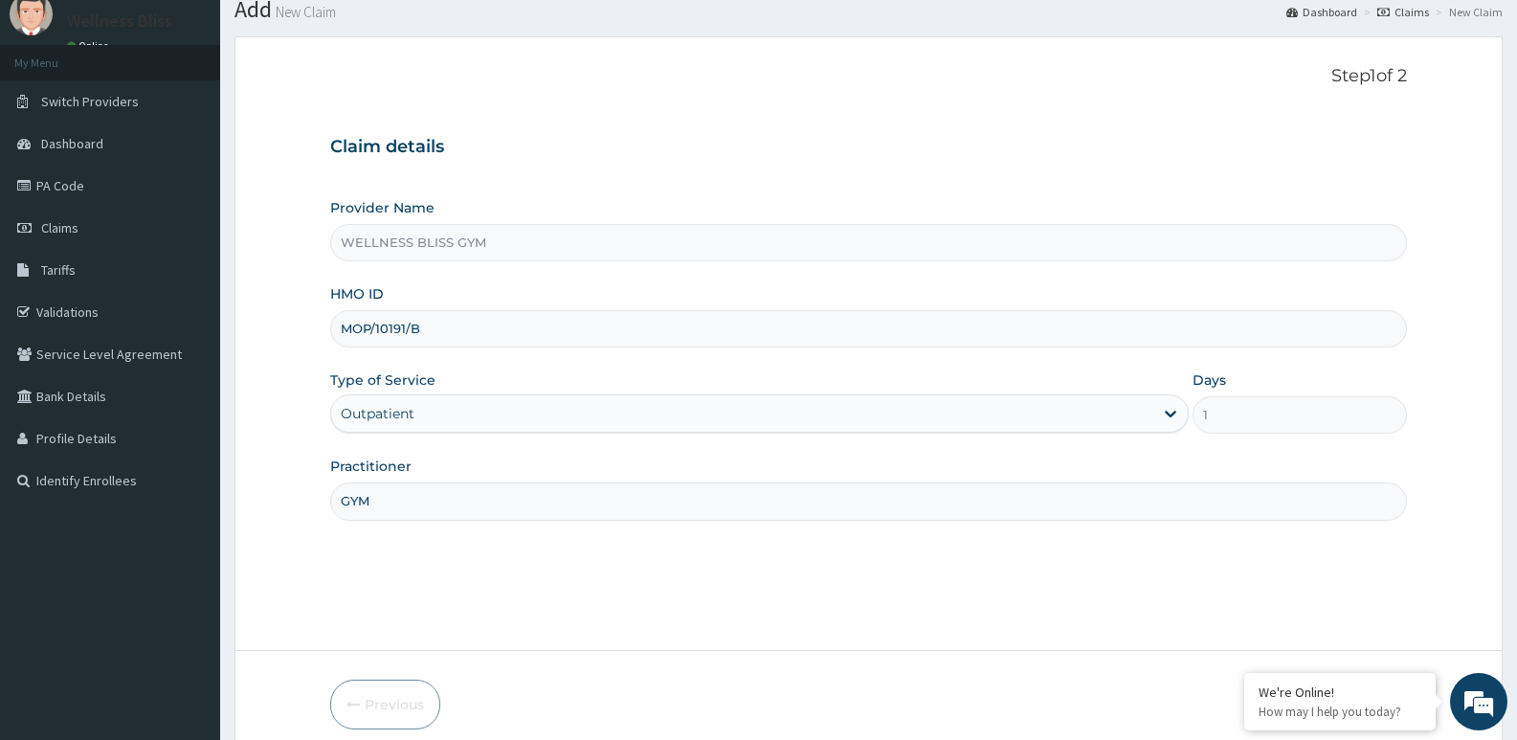
scroll to position [147, 0]
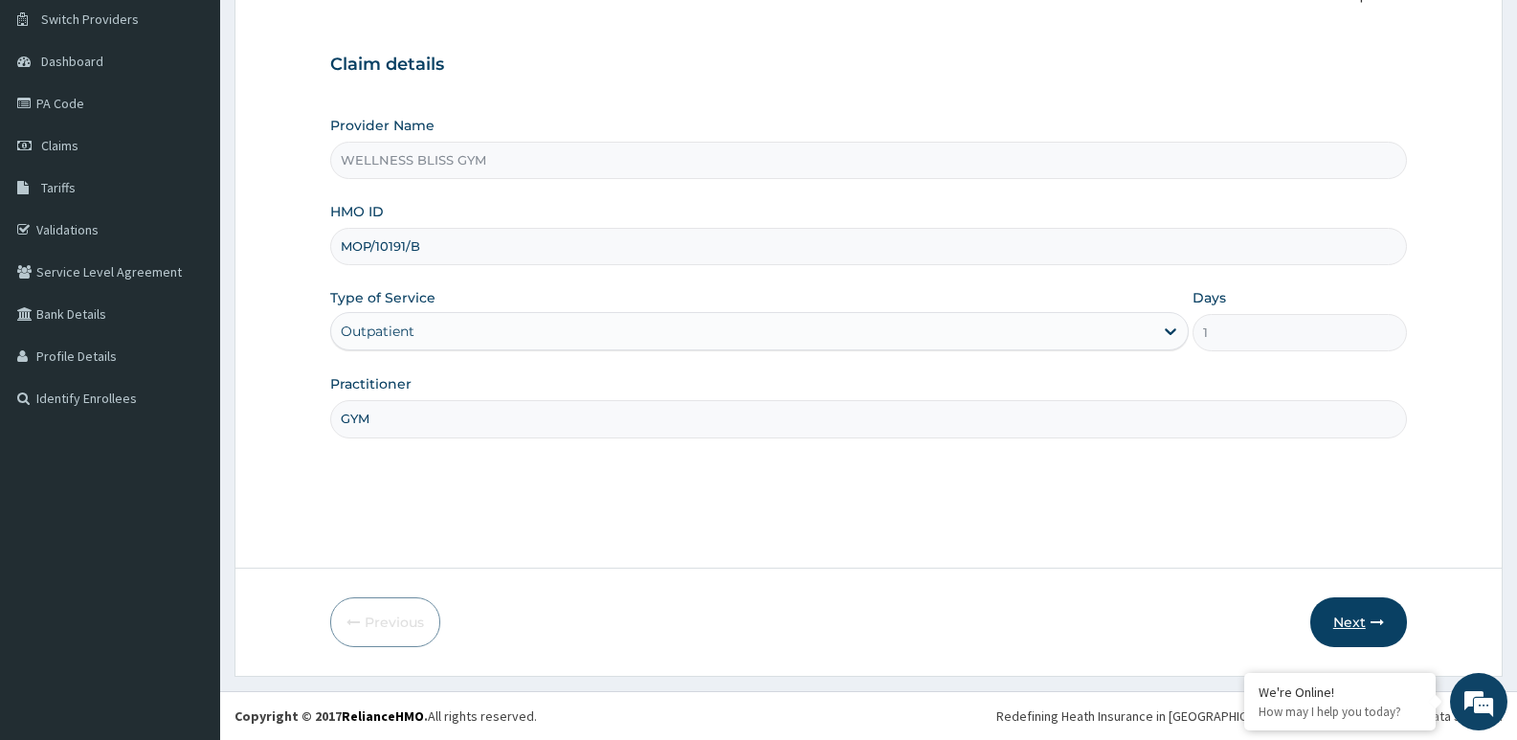
click at [1368, 617] on button "Next" at bounding box center [1359, 622] width 97 height 50
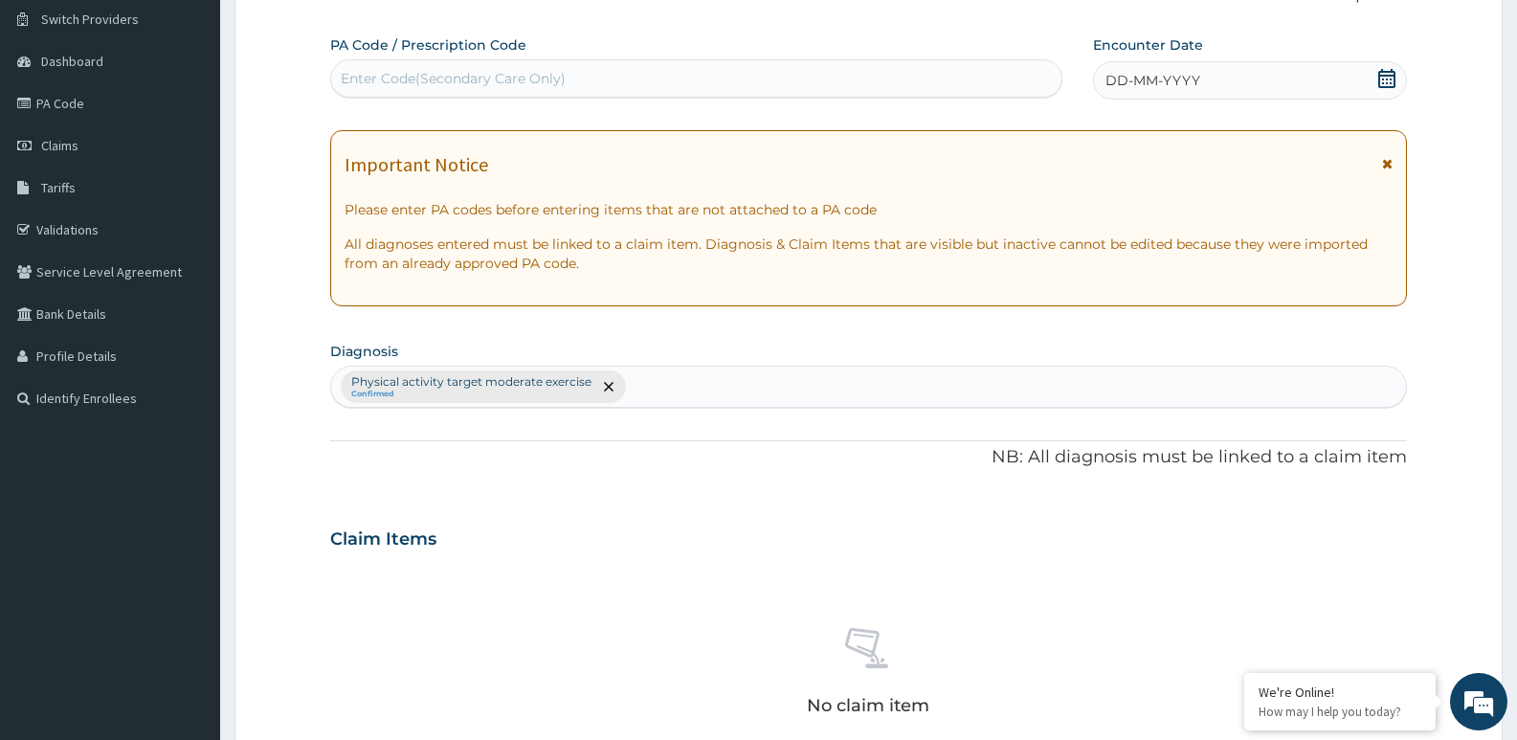
click at [539, 85] on div "Enter Code(Secondary Care Only)" at bounding box center [453, 78] width 225 height 19
click at [362, 78] on input "PA/65DF4" at bounding box center [375, 78] width 69 height 19
click at [365, 78] on input "PA/65DF4" at bounding box center [375, 78] width 69 height 19
type input "PA/165DF4"
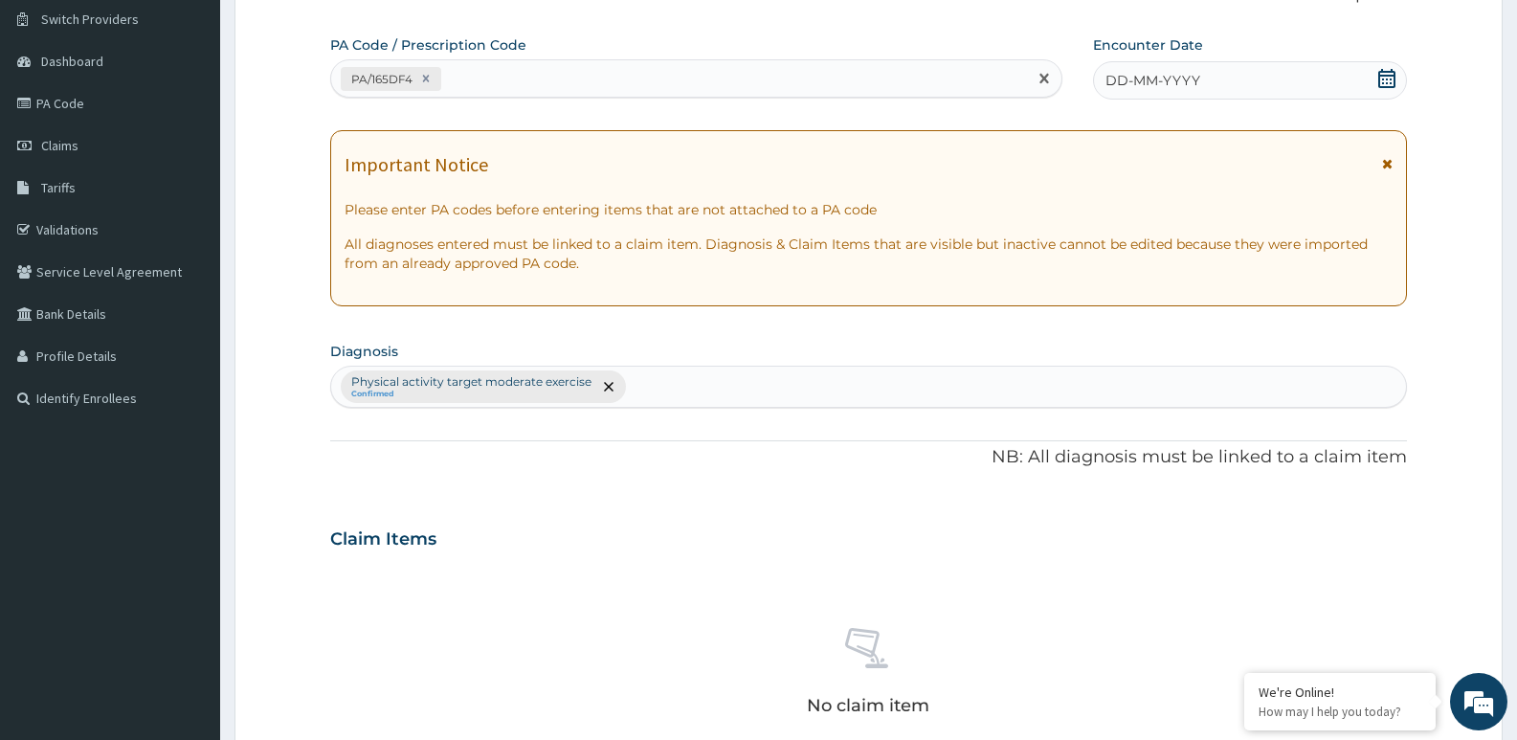
click at [1206, 77] on div "DD-MM-YYYY" at bounding box center [1250, 80] width 314 height 38
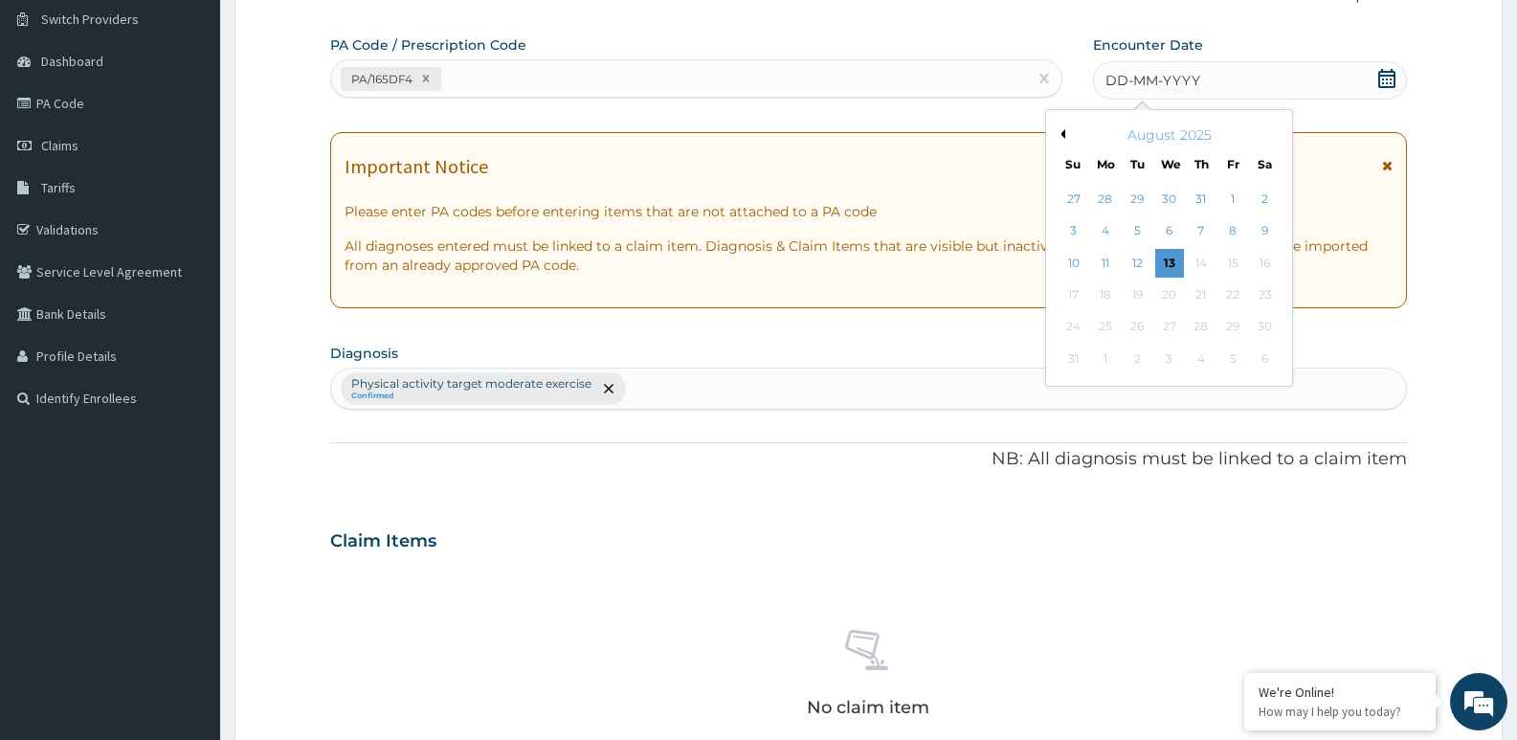
click at [1062, 135] on button "Previous Month" at bounding box center [1061, 134] width 10 height 10
click at [1065, 134] on button "Previous Month" at bounding box center [1061, 134] width 10 height 10
click at [1106, 325] on div "30" at bounding box center [1105, 327] width 29 height 29
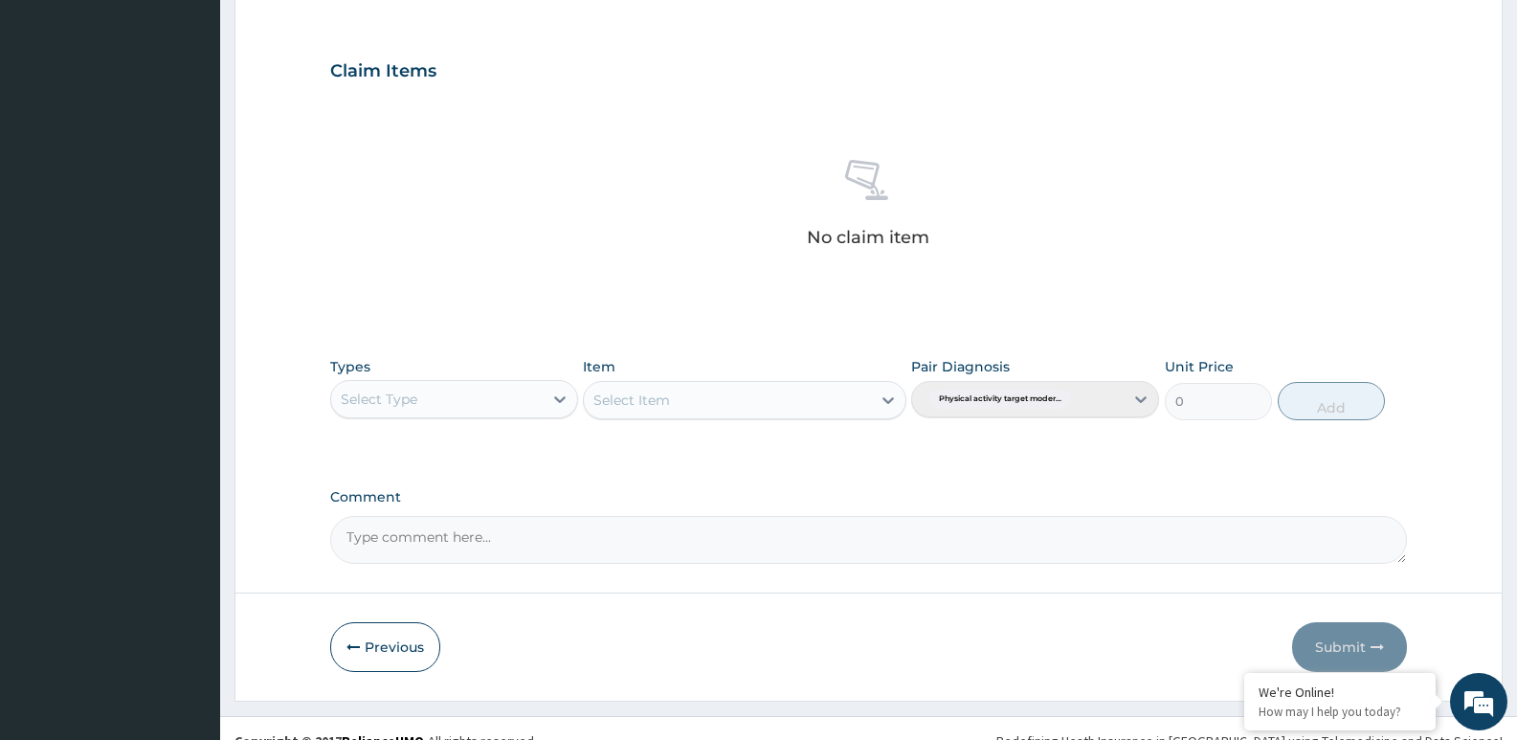
scroll to position [640, 0]
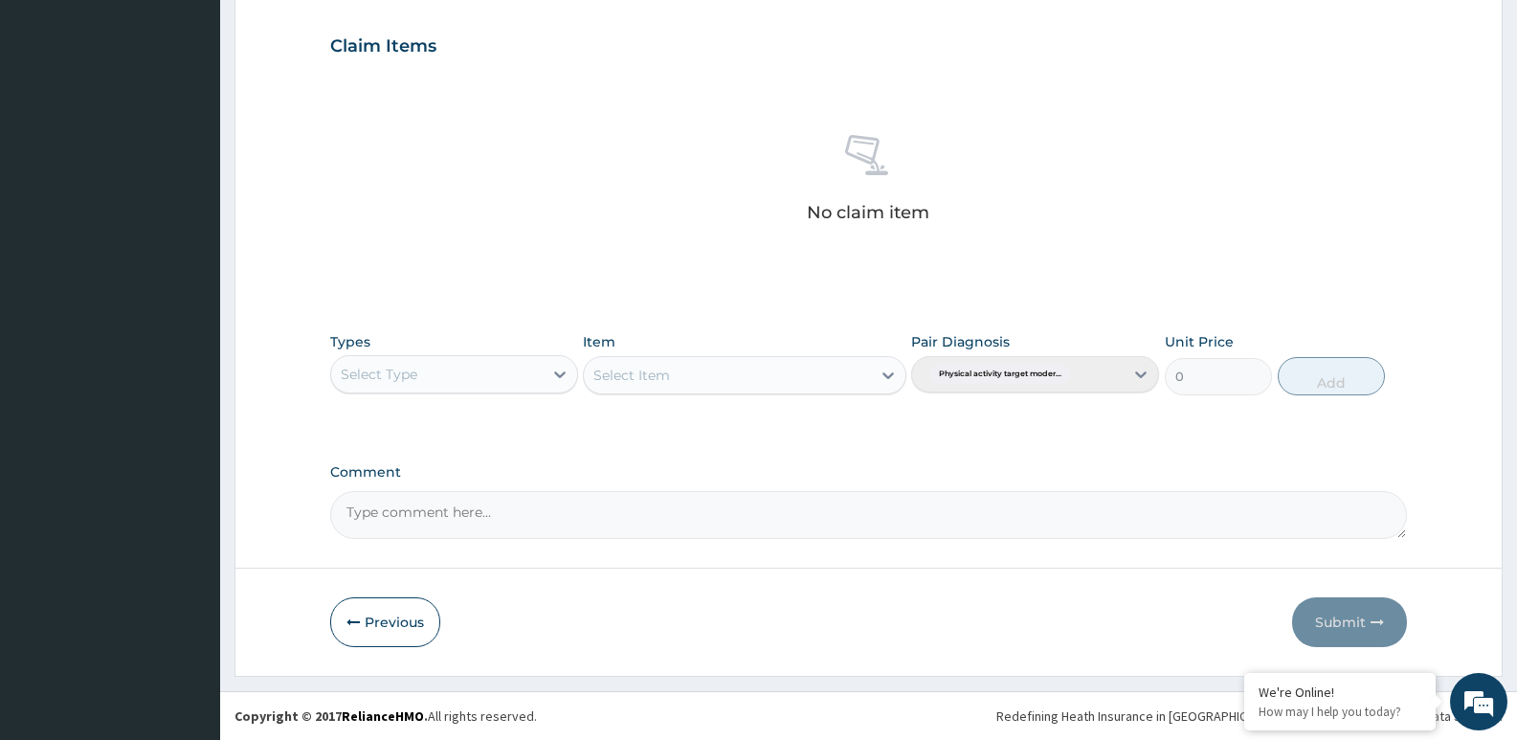
click at [480, 388] on div "Select Type" at bounding box center [437, 374] width 212 height 31
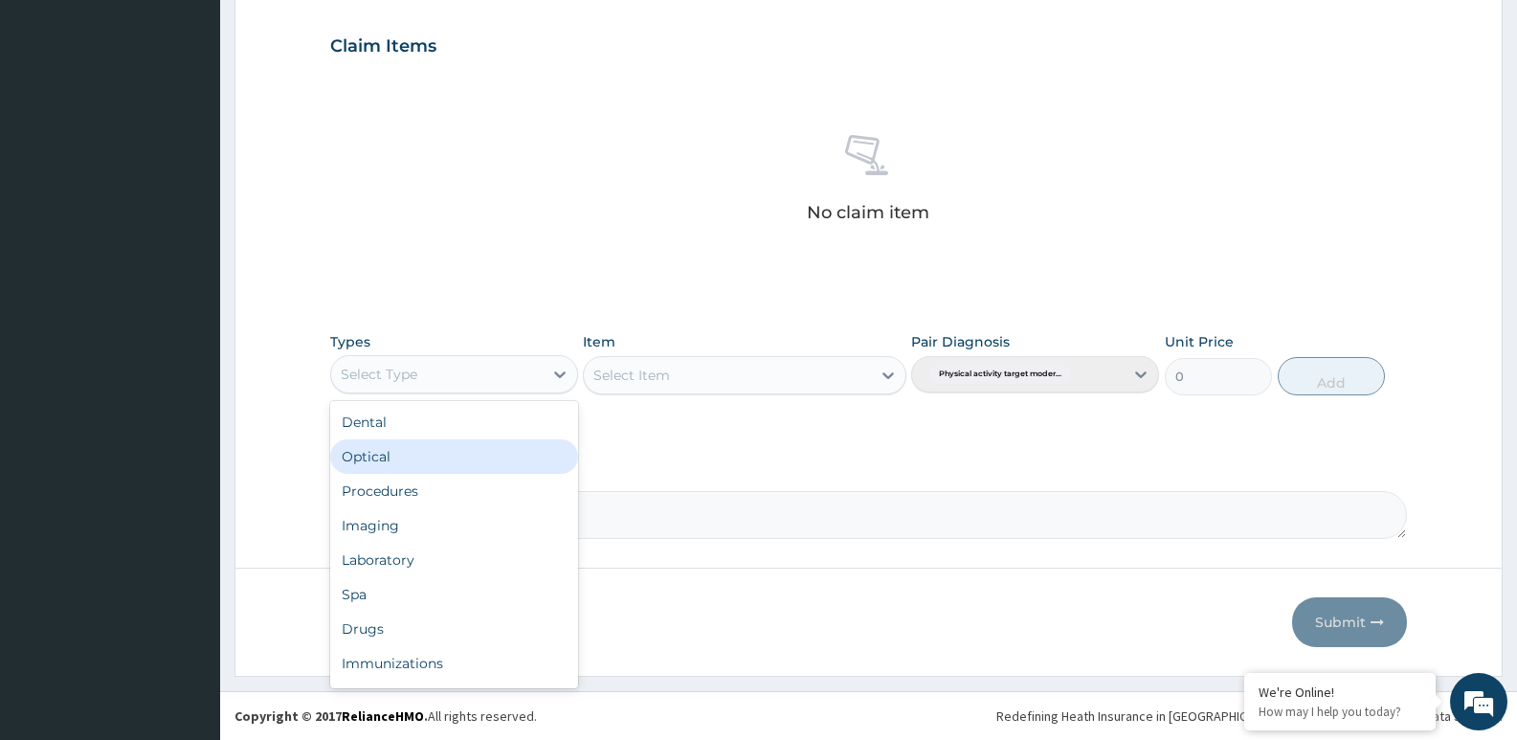
scroll to position [65, 0]
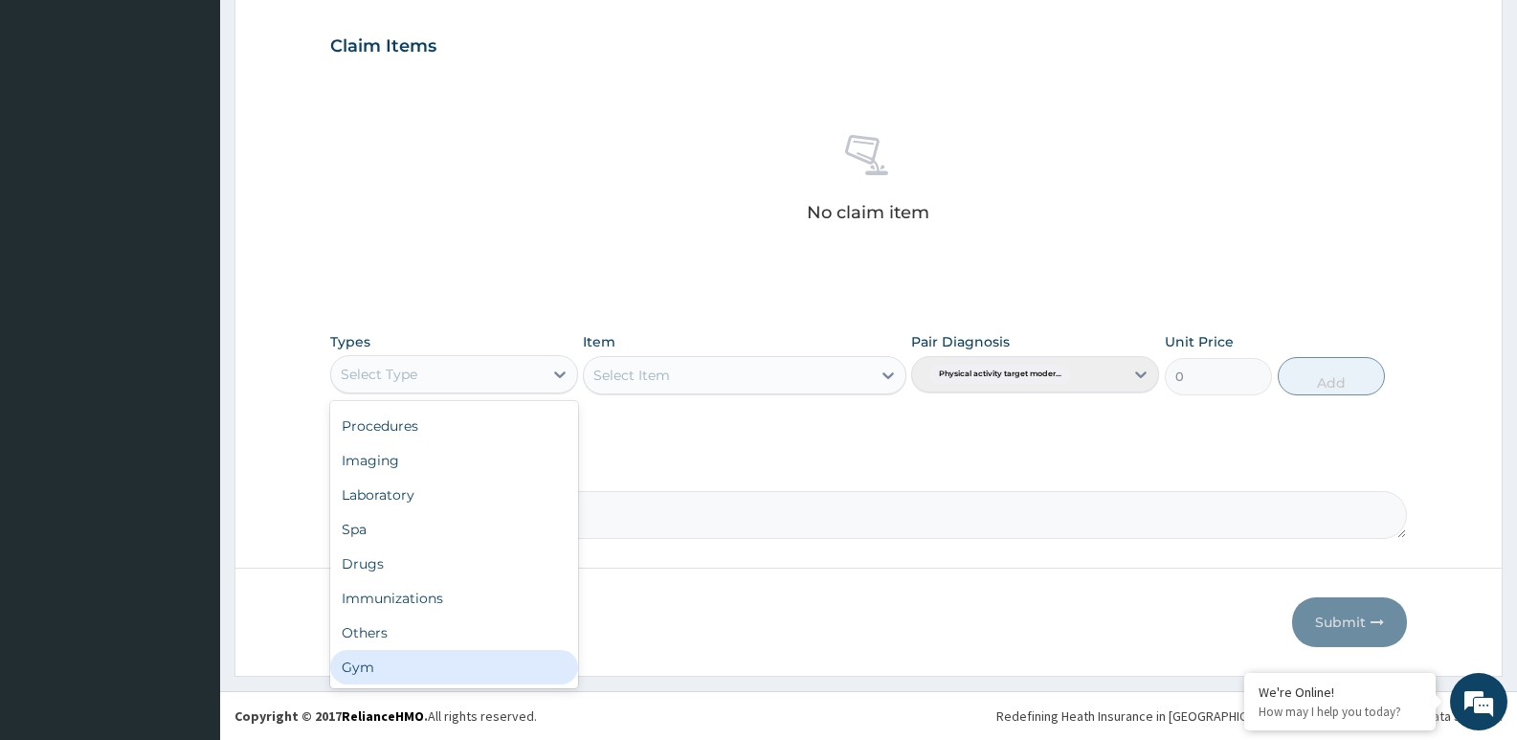
click at [451, 680] on div "Gym" at bounding box center [454, 667] width 248 height 34
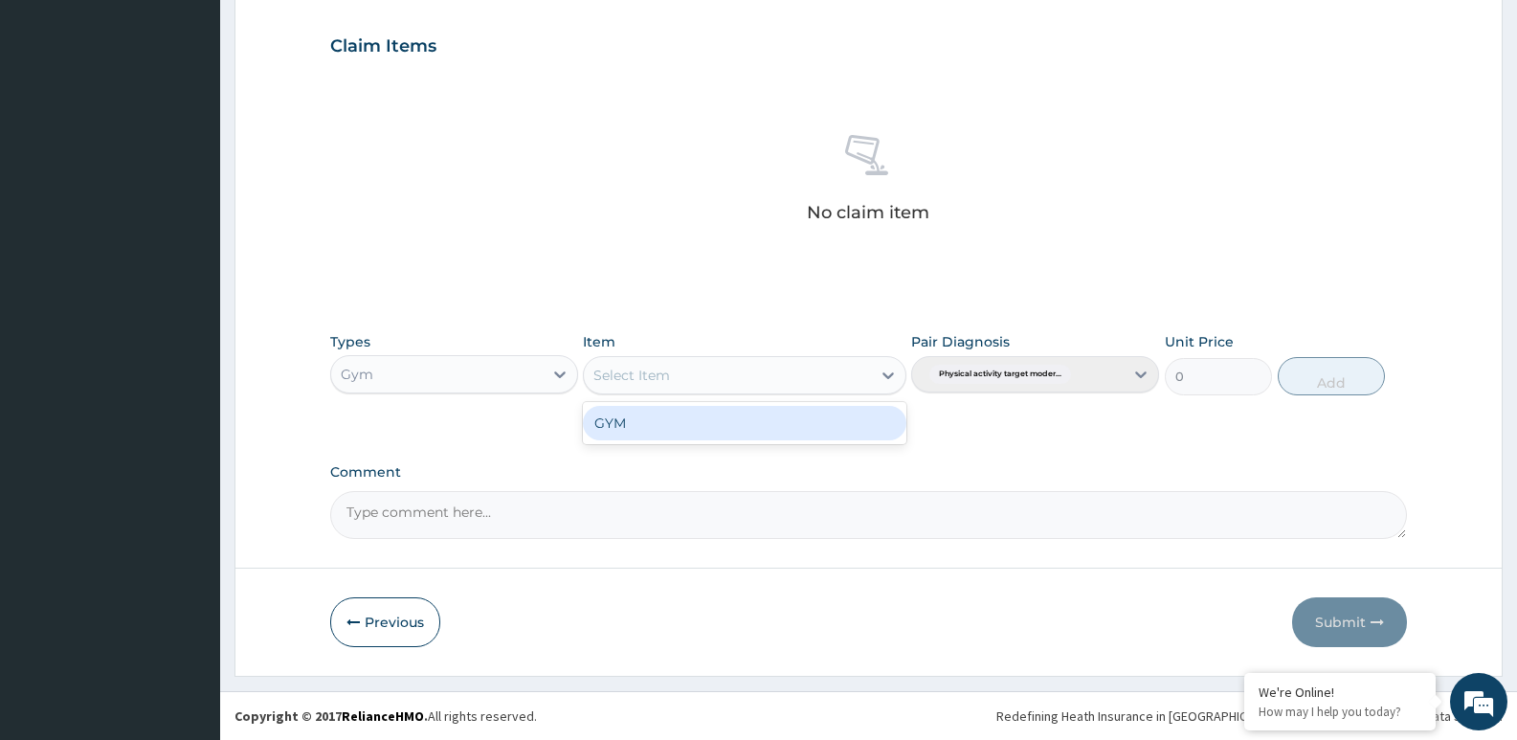
click at [822, 373] on div "Select Item" at bounding box center [727, 375] width 286 height 31
click at [762, 423] on div "GYM" at bounding box center [744, 423] width 323 height 34
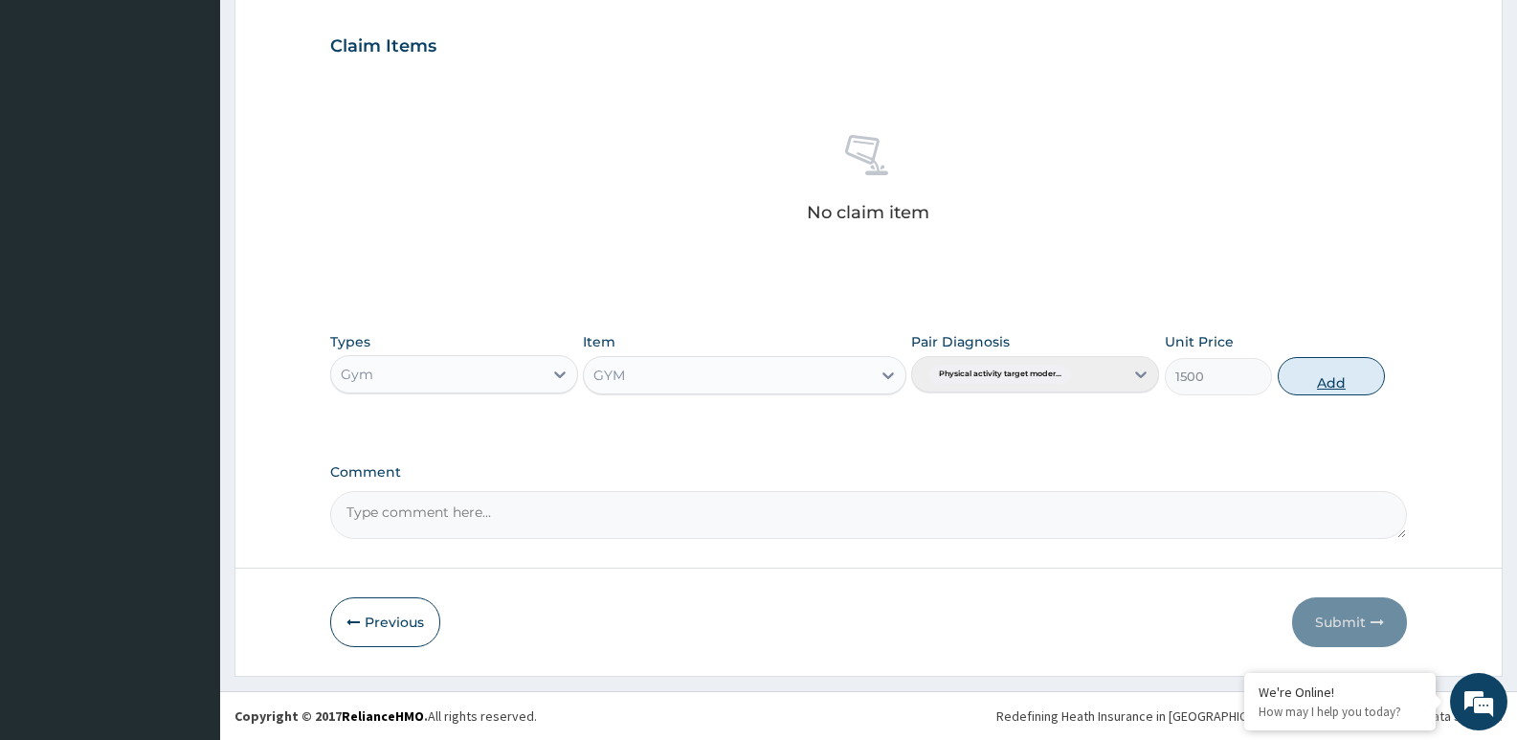
click at [1303, 364] on button "Add" at bounding box center [1331, 376] width 107 height 38
type input "0"
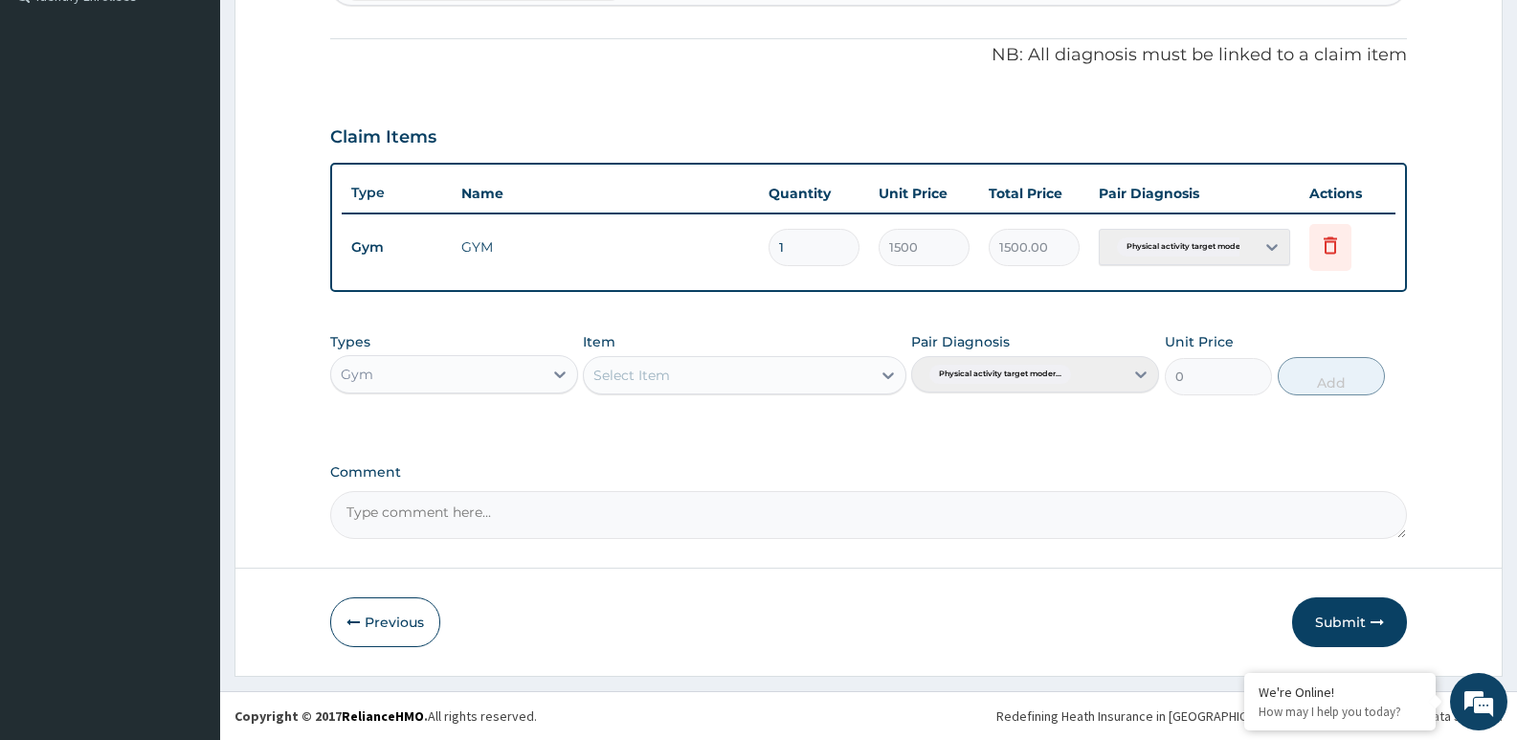
click at [836, 372] on div "Select Item" at bounding box center [727, 375] width 286 height 31
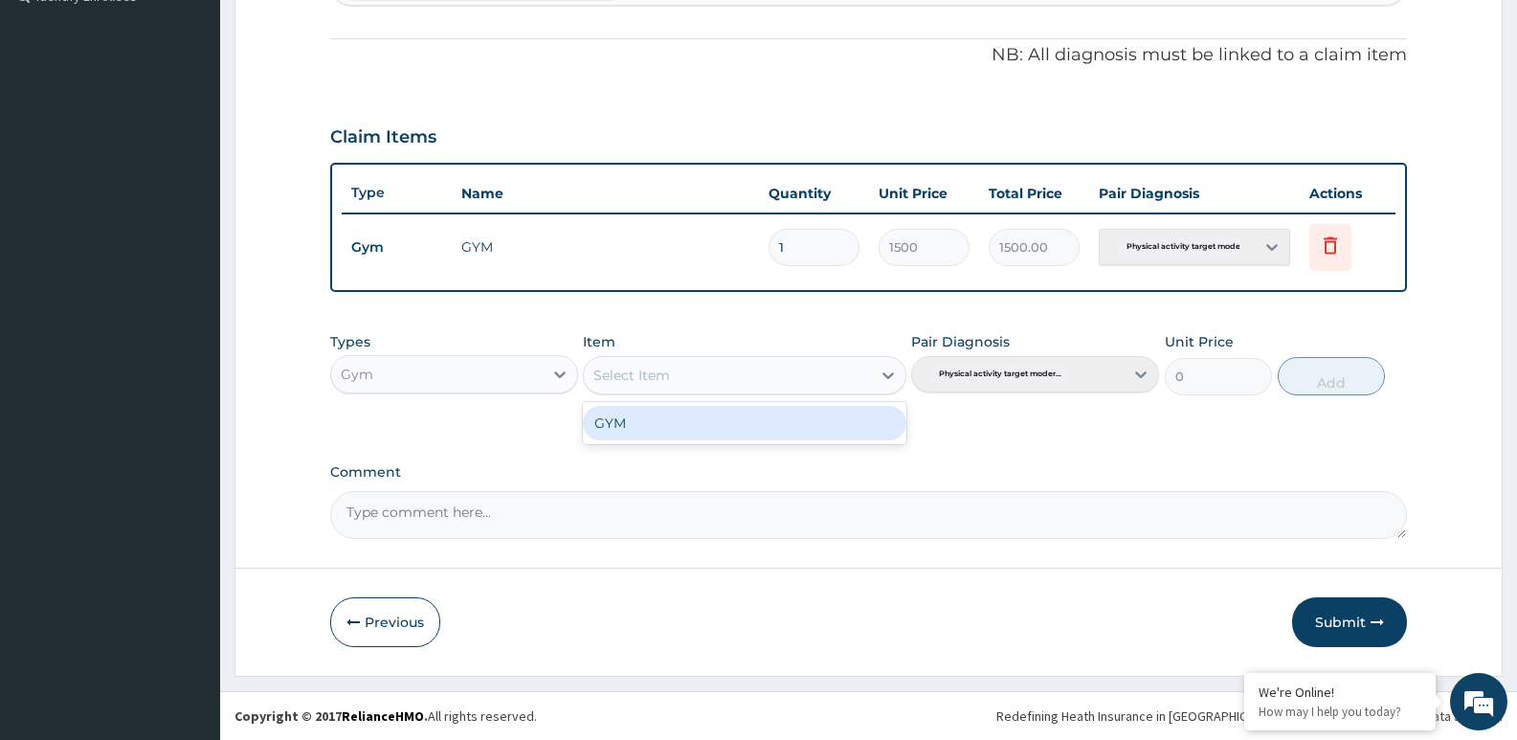
click at [827, 435] on div "GYM" at bounding box center [744, 423] width 323 height 34
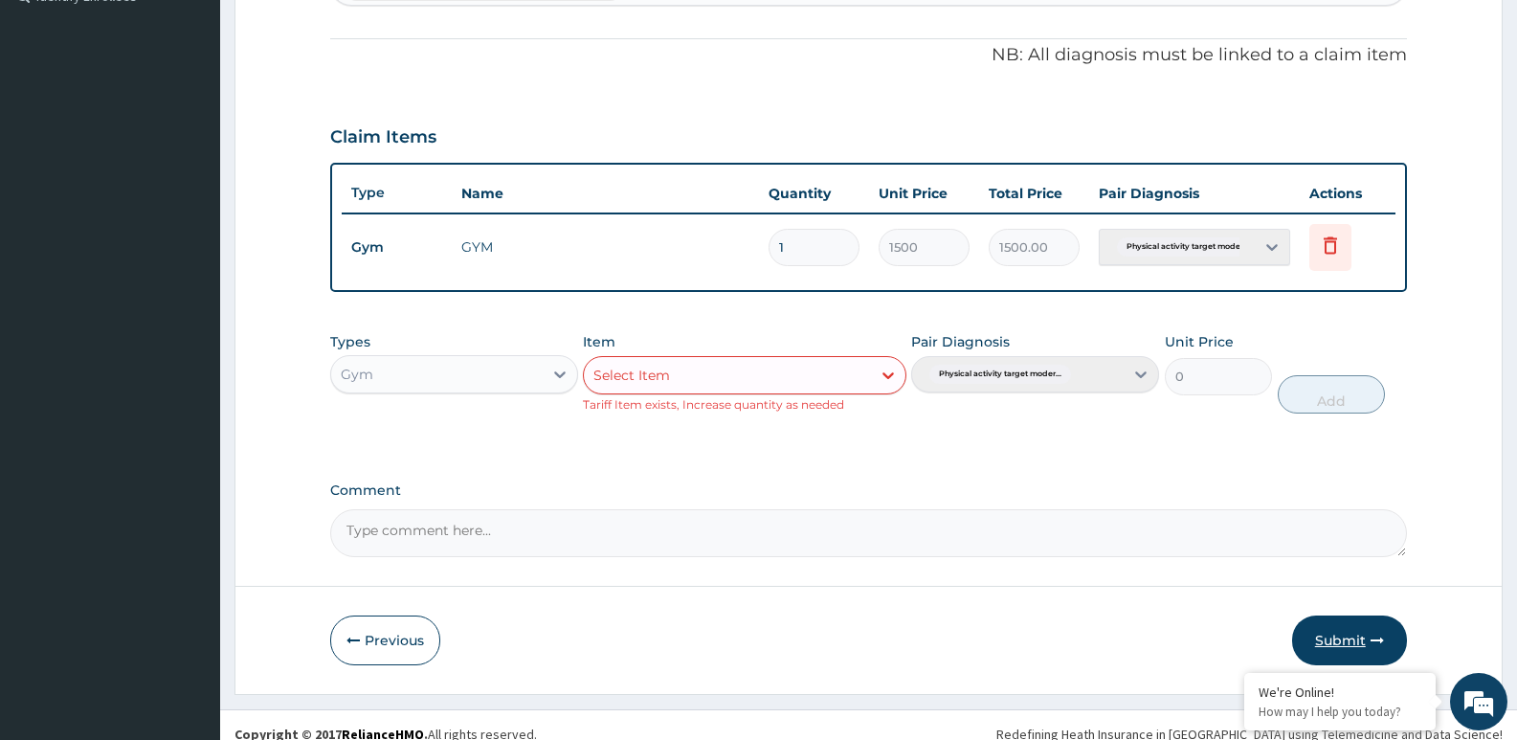
click at [1370, 629] on button "Submit" at bounding box center [1349, 641] width 115 height 50
